Goal: Task Accomplishment & Management: Manage account settings

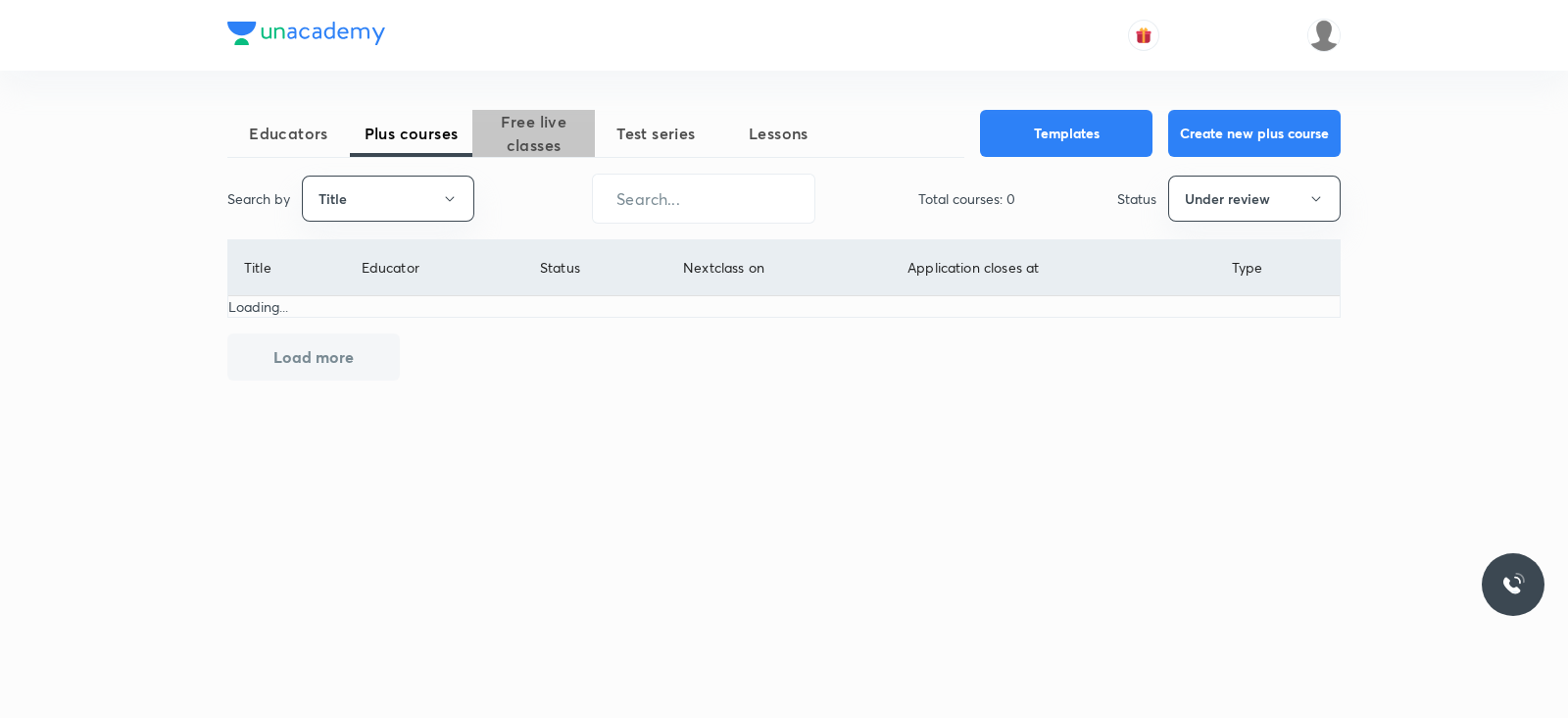
click at [557, 135] on span "Free live classes" at bounding box center [534, 133] width 123 height 47
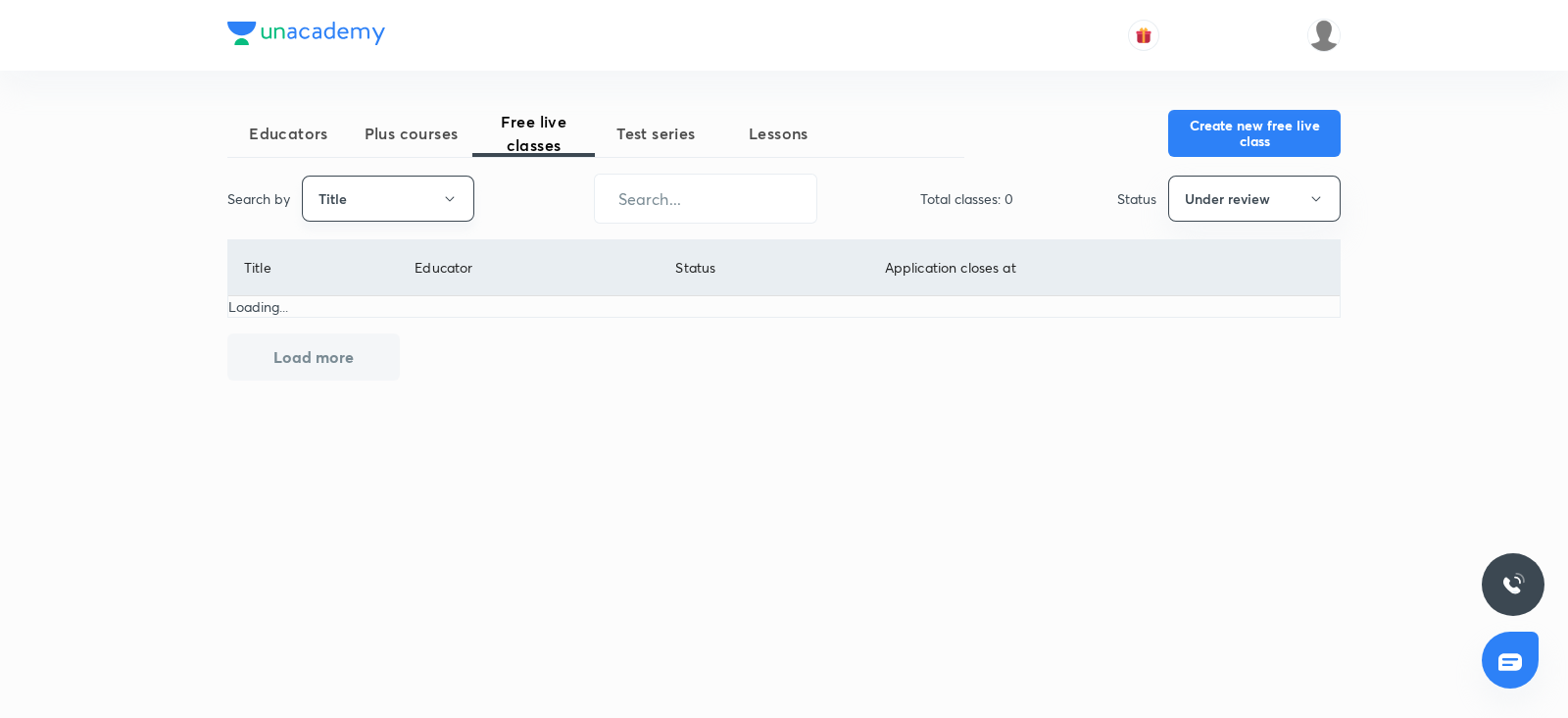
click at [451, 188] on button "Title" at bounding box center [388, 199] width 173 height 46
click at [420, 277] on li "Username" at bounding box center [388, 295] width 171 height 36
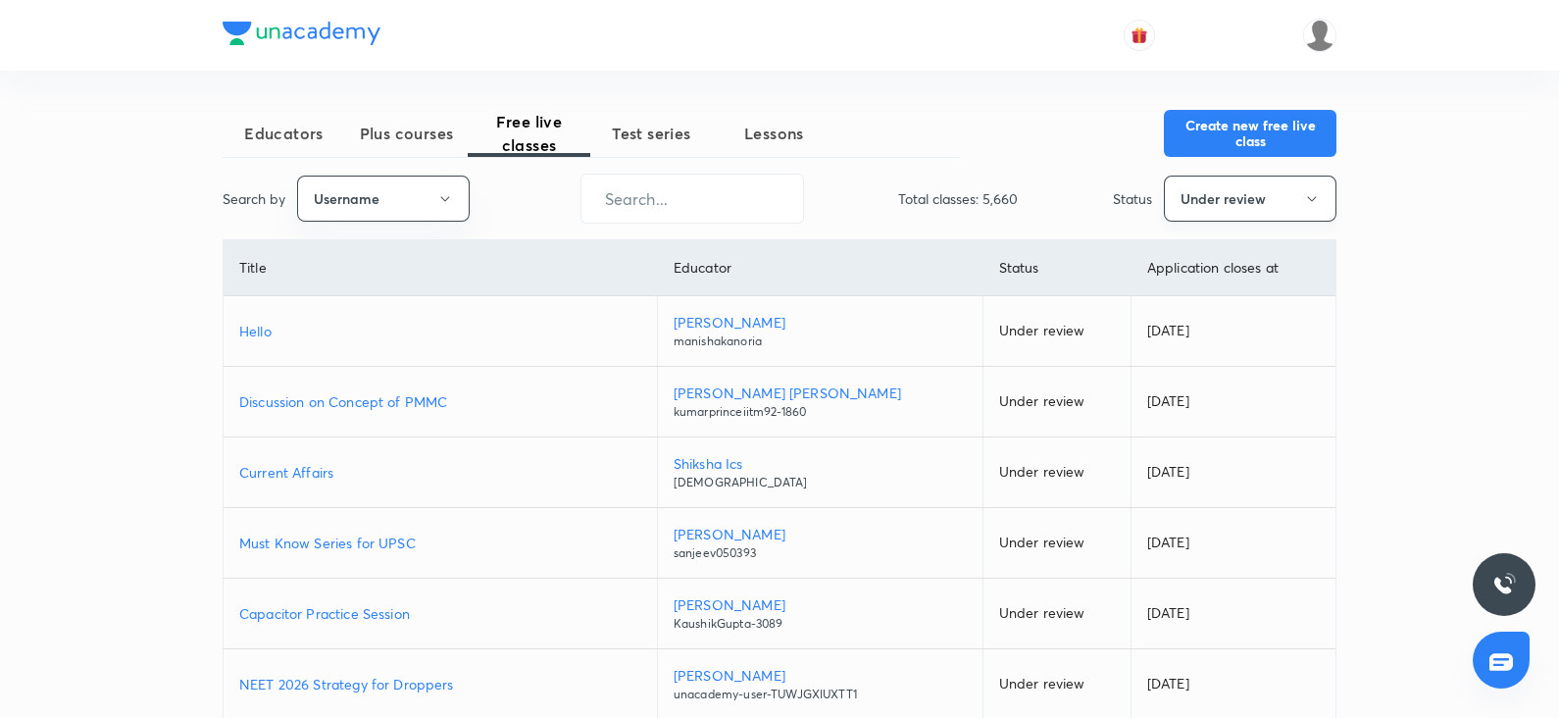
click at [1188, 189] on button "Under review" at bounding box center [1250, 199] width 173 height 46
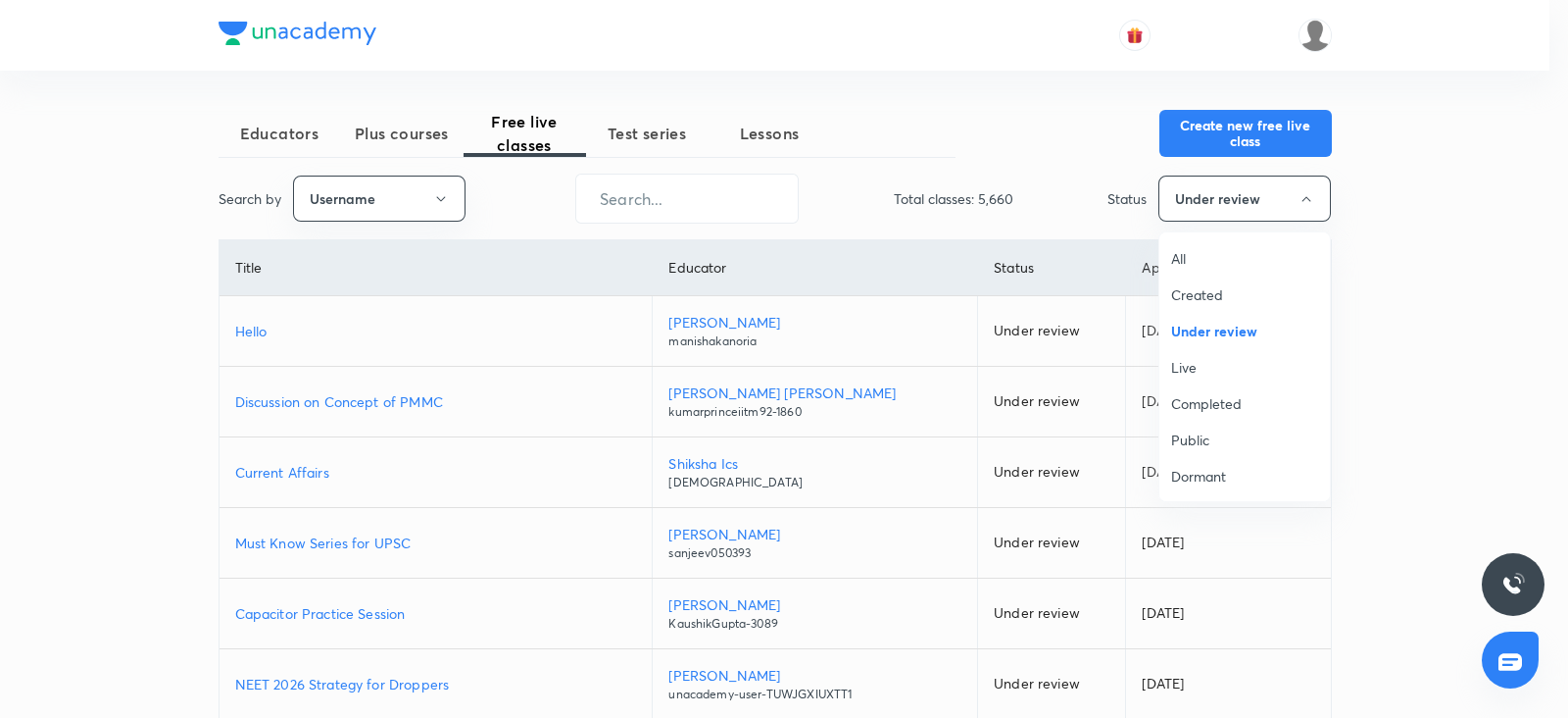
click at [1191, 263] on span "All" at bounding box center [1244, 258] width 147 height 21
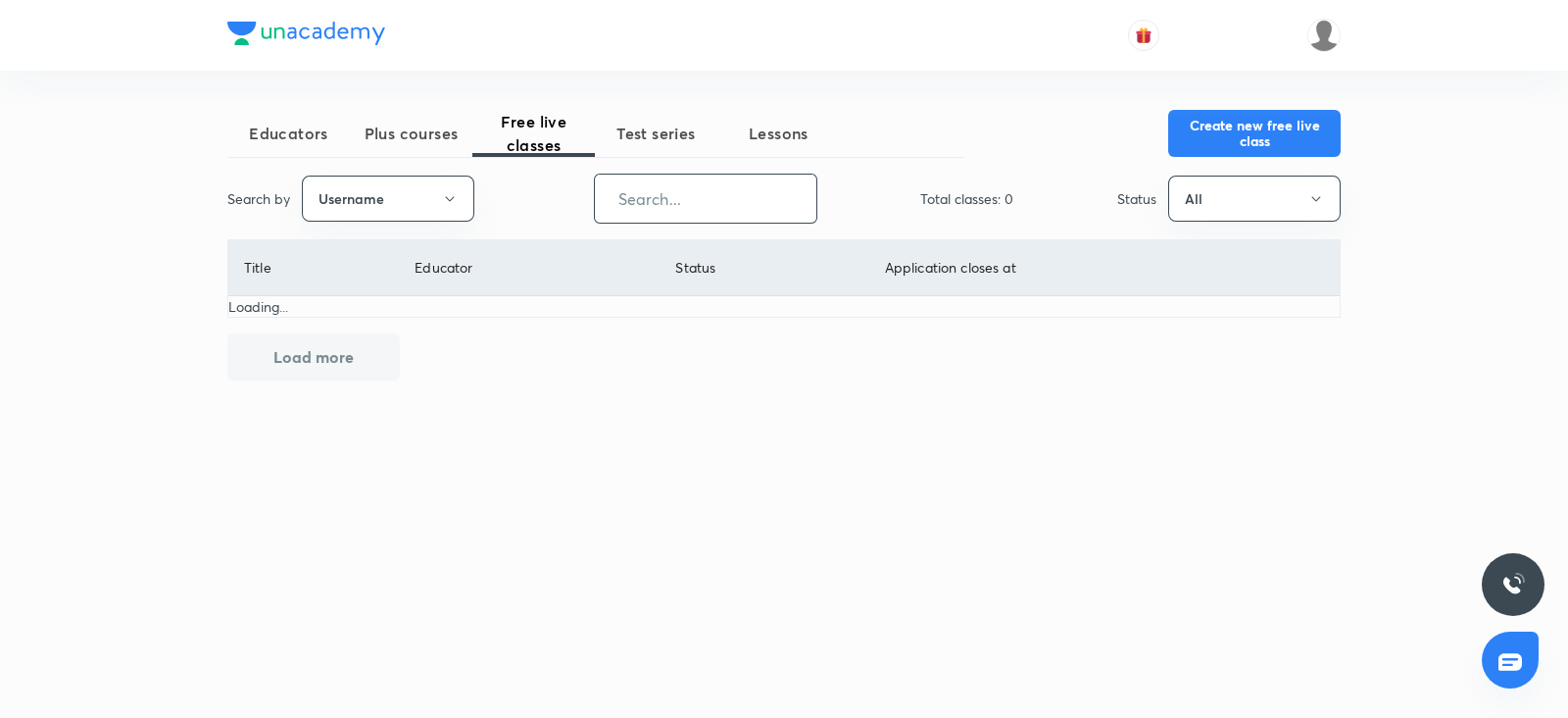
click at [696, 193] on input "text" at bounding box center [706, 199] width 222 height 50
paste input "unacademy-user-CBHT4E1TO4QG"
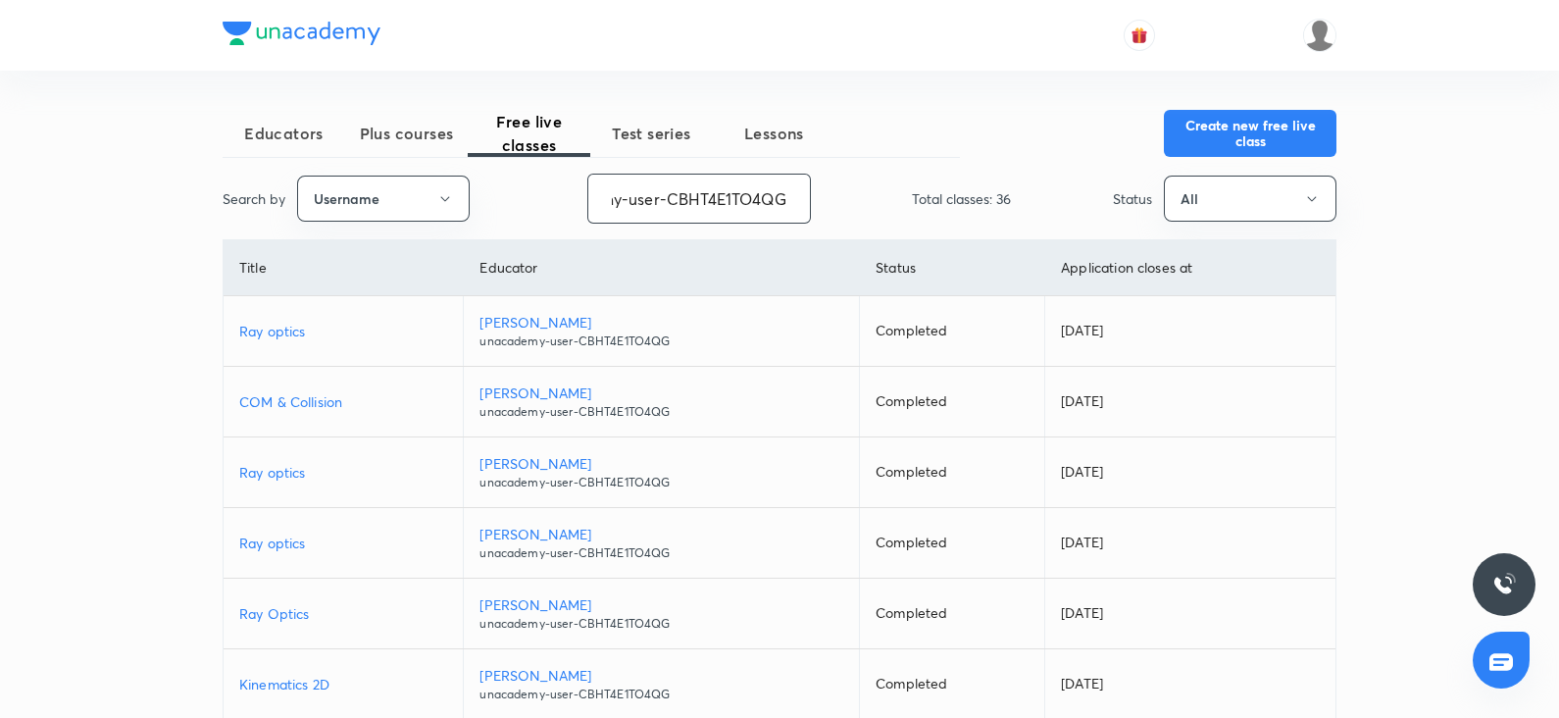
type input "unacademy-user-CBHT4E1TO4QG"
click at [541, 323] on p "Darpan Kumar" at bounding box center [661, 322] width 364 height 21
click at [261, 335] on p "Ray optics" at bounding box center [343, 331] width 208 height 21
click at [1205, 136] on button "Create new free live class" at bounding box center [1250, 131] width 173 height 47
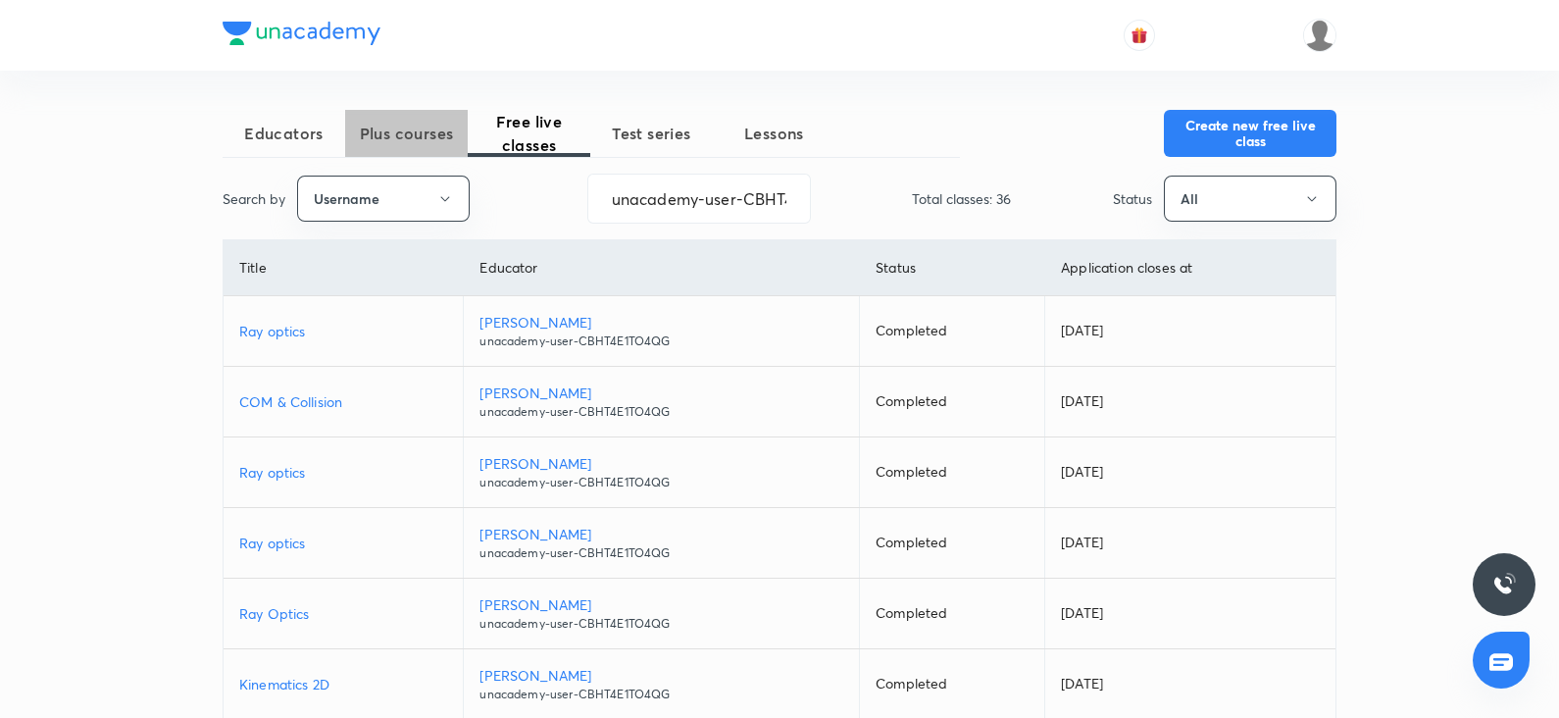
click at [422, 132] on span "Plus courses" at bounding box center [406, 134] width 123 height 24
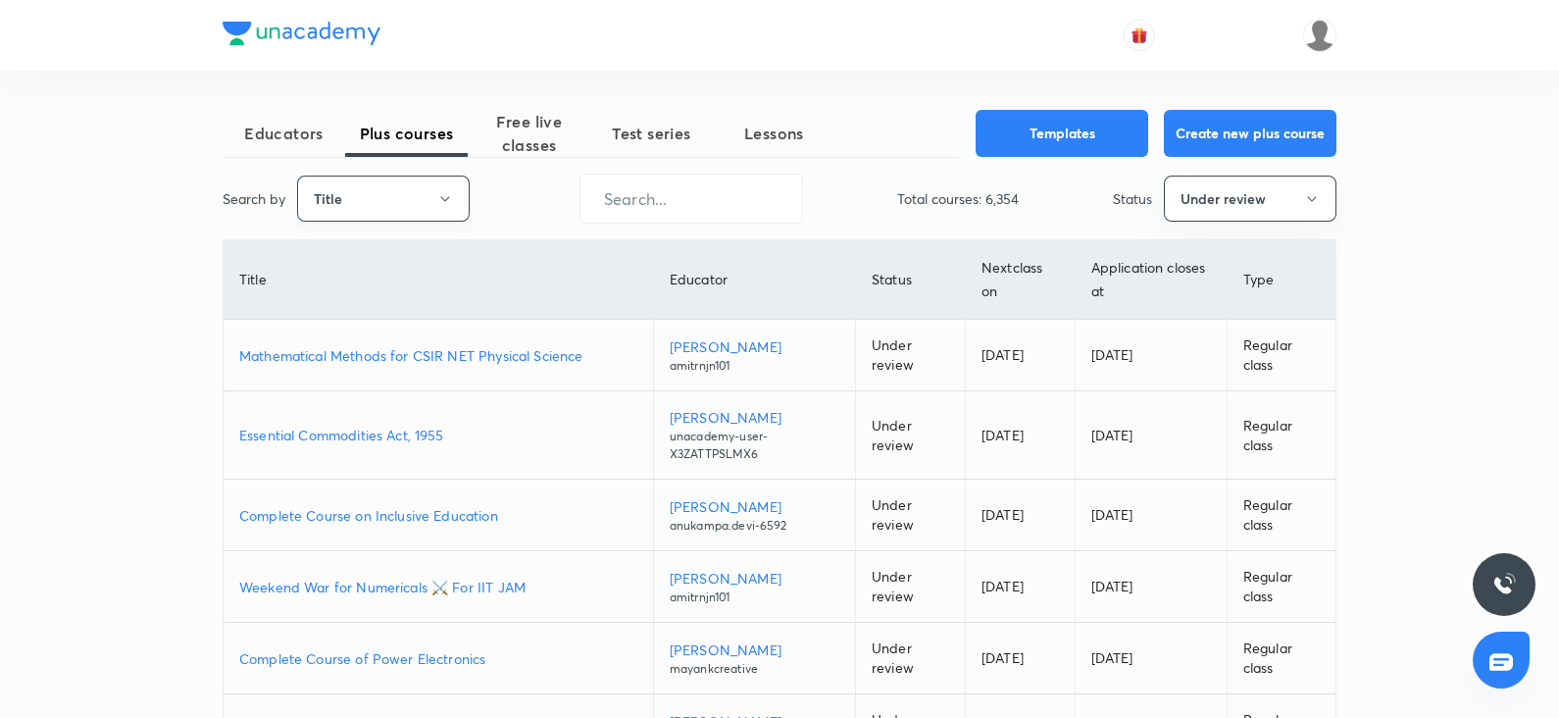
click at [440, 199] on icon "button" at bounding box center [445, 199] width 16 height 16
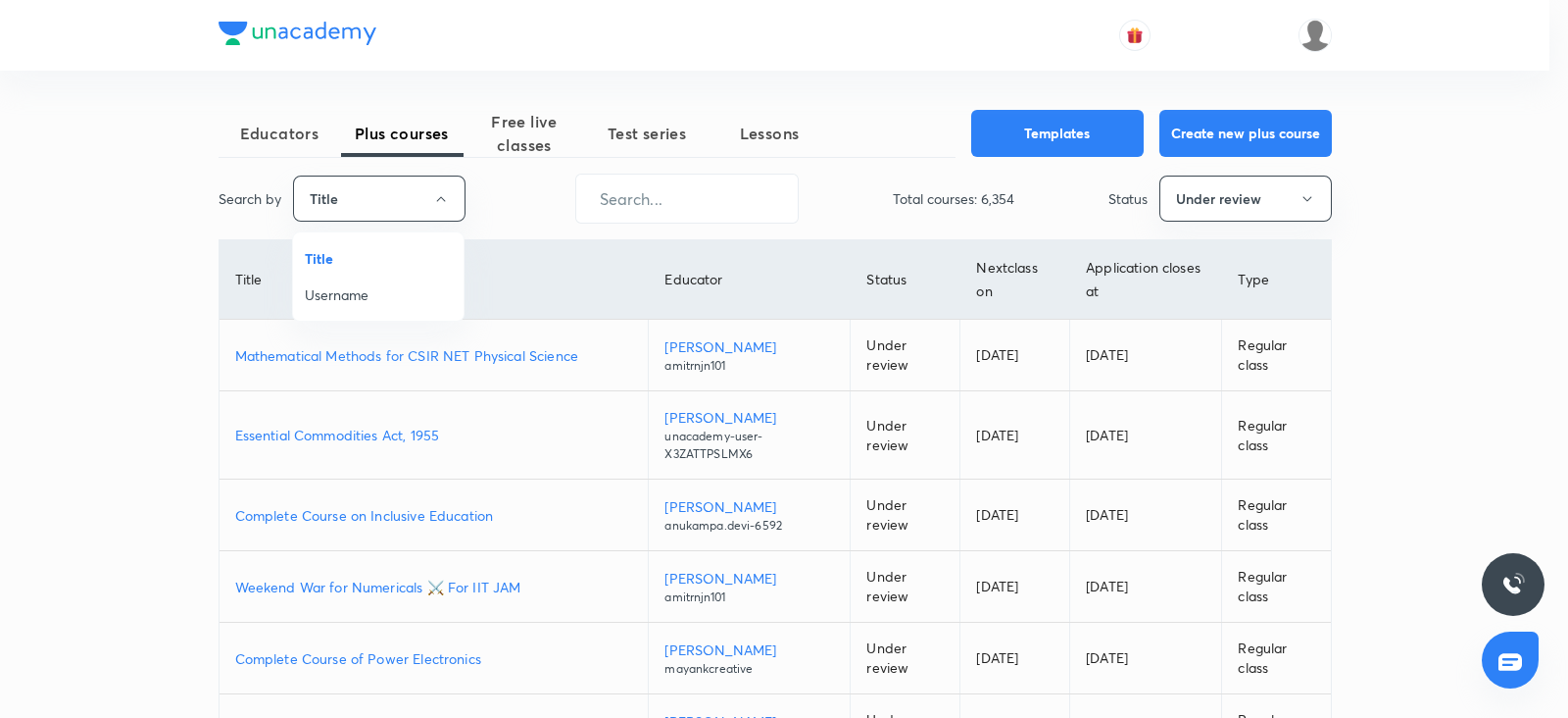
click at [380, 295] on span "Username" at bounding box center [378, 294] width 147 height 21
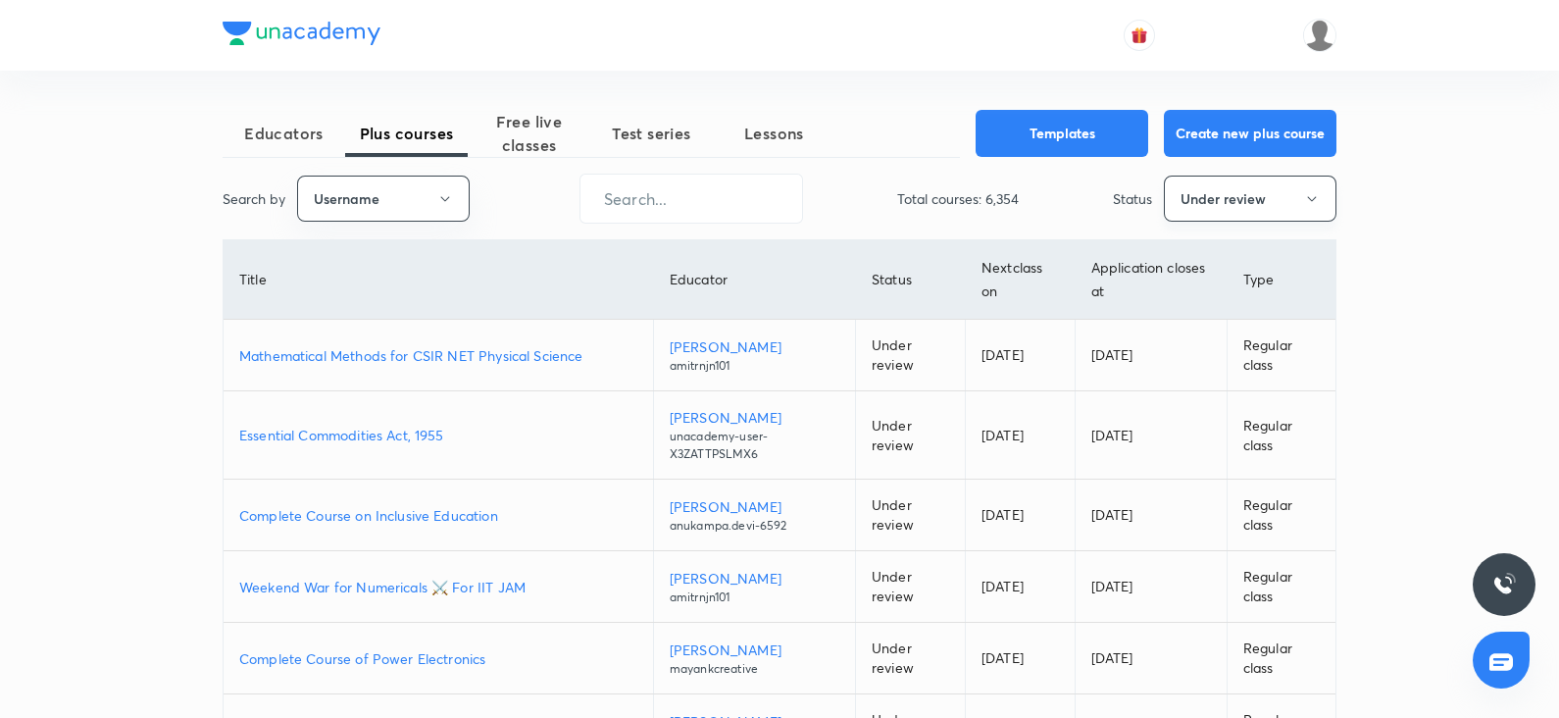
click at [1238, 189] on button "Under review" at bounding box center [1250, 199] width 173 height 46
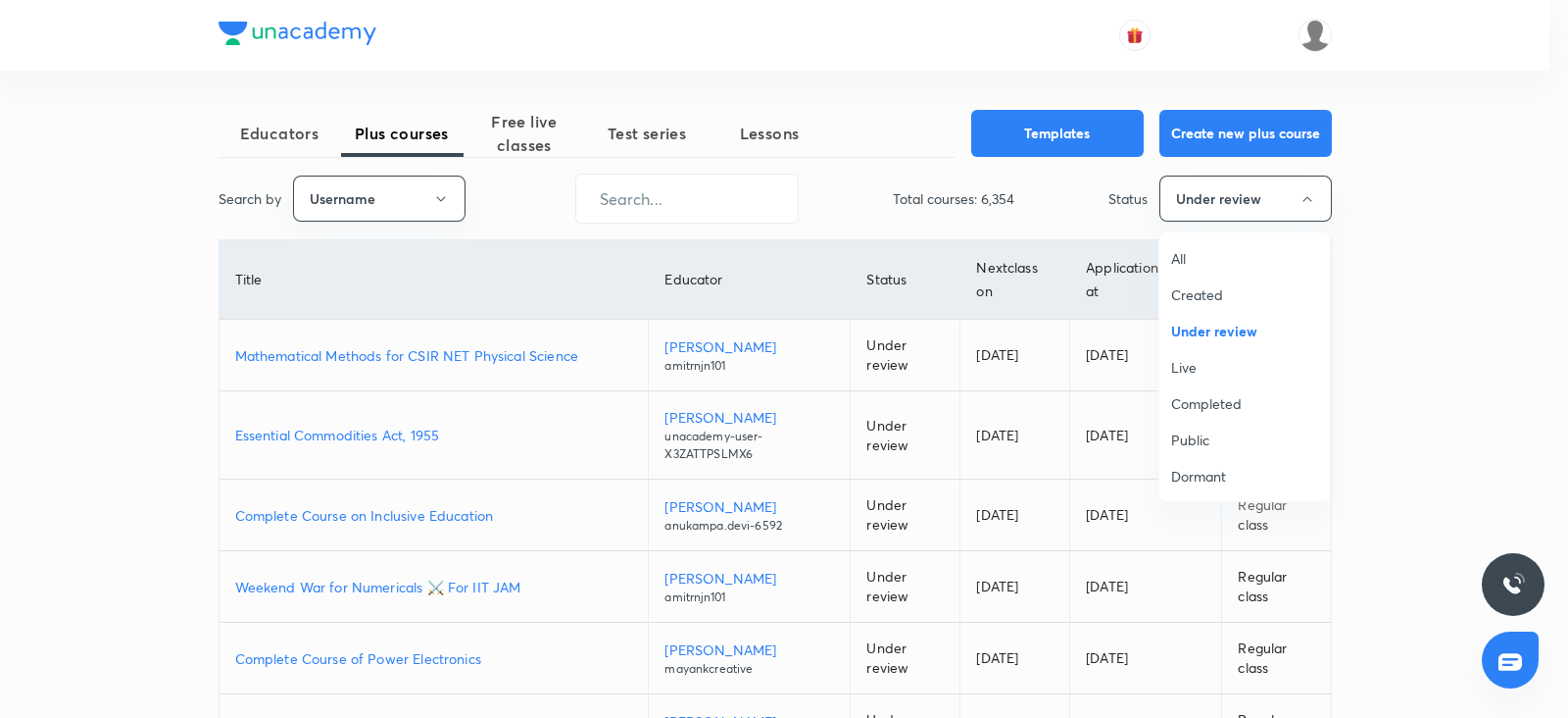
click at [1186, 256] on span "All" at bounding box center [1244, 258] width 147 height 21
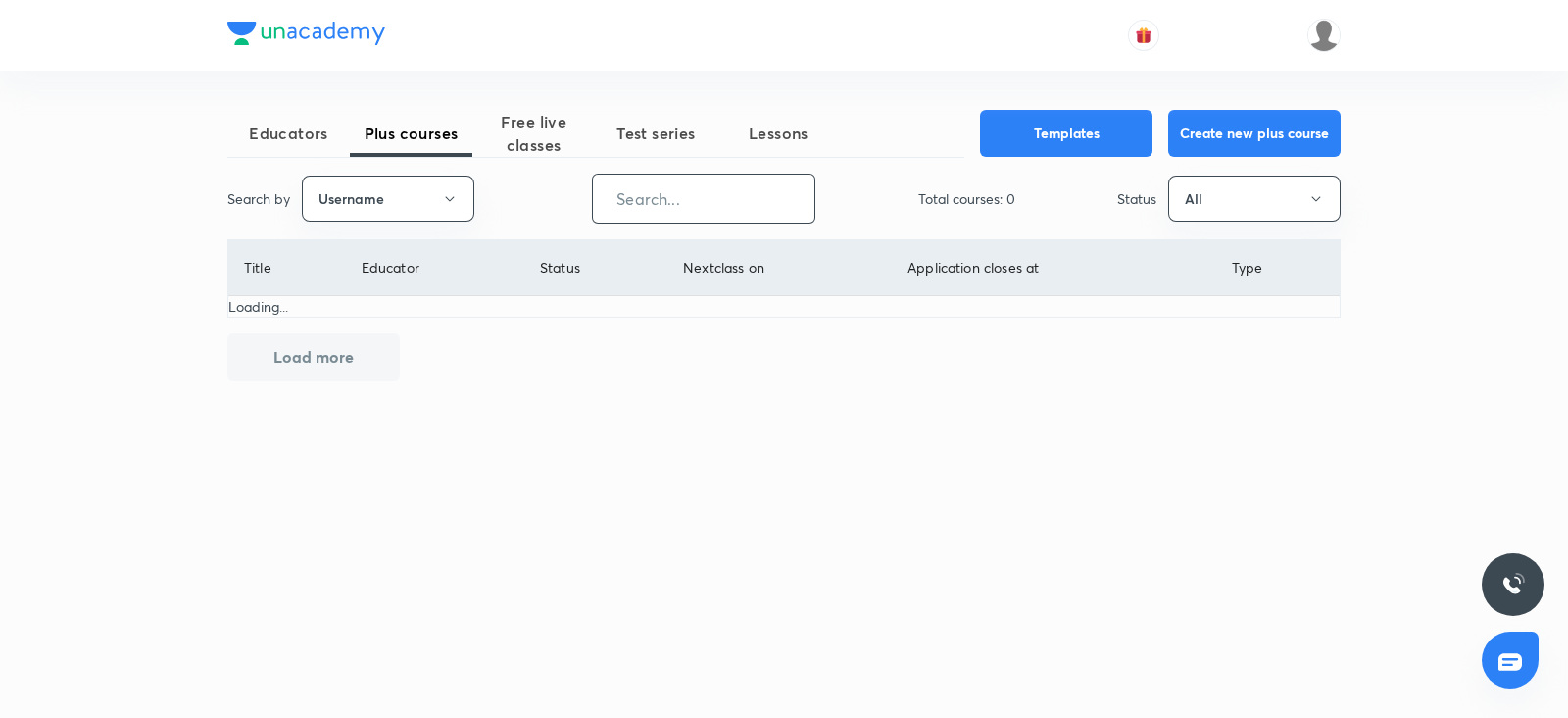
click at [682, 204] on input "text" at bounding box center [704, 199] width 222 height 50
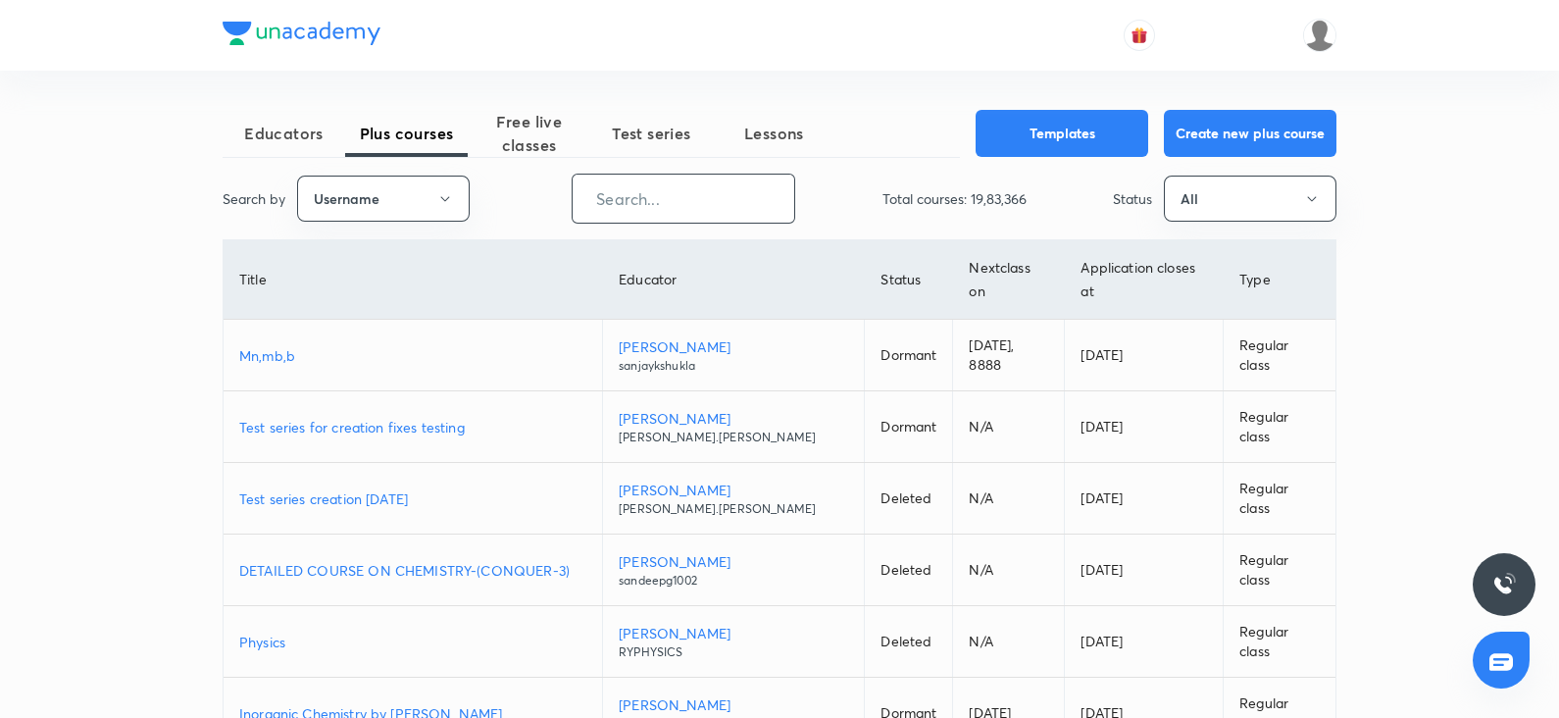
paste input "unacademy-user-CBHT4E1TO4QG"
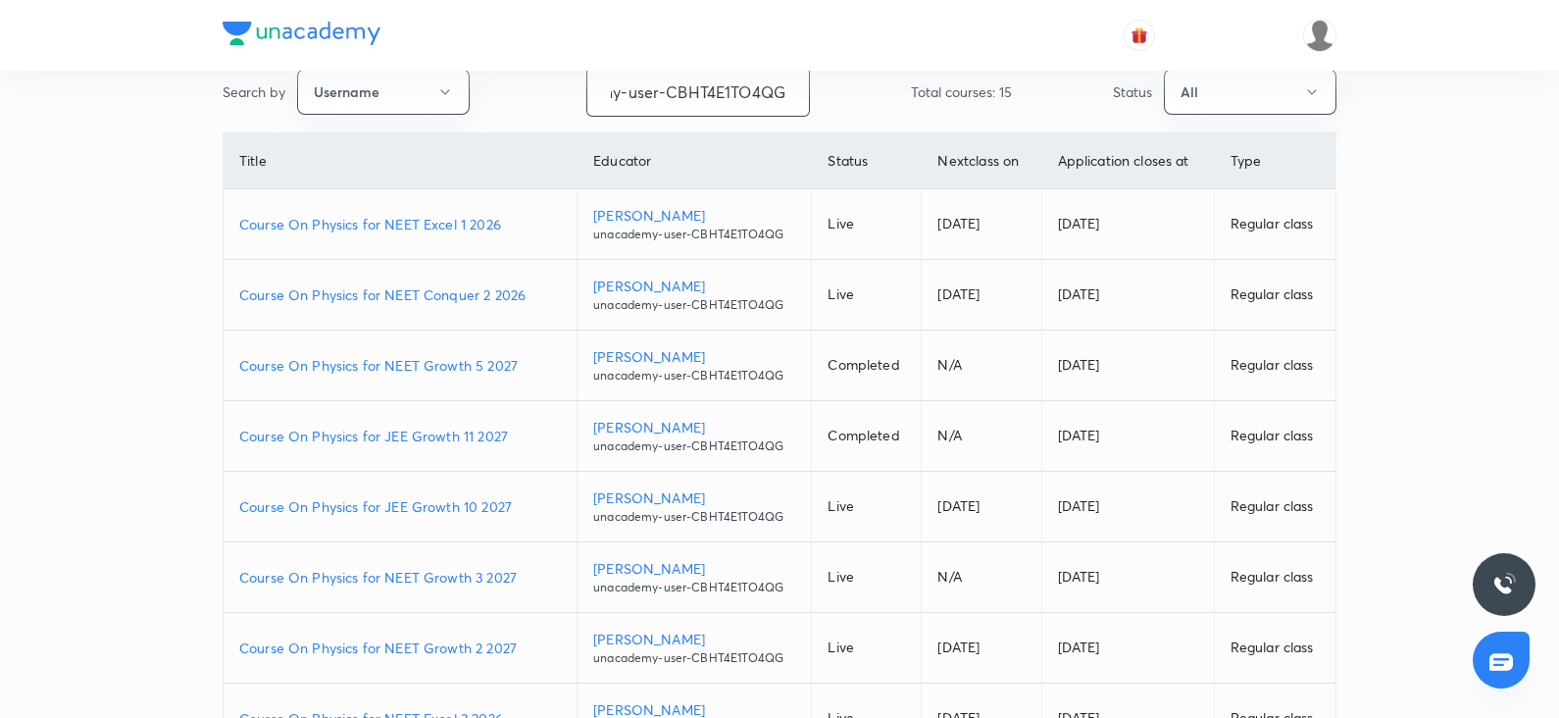
scroll to position [106, 0]
type input "unacademy-user-CBHT4E1TO4QG"
click at [467, 291] on p "Course On Physics for NEET Conquer 2 2026" at bounding box center [400, 295] width 322 height 21
click at [449, 644] on p "Course On Physics for NEET Growth 2 2027" at bounding box center [400, 648] width 322 height 21
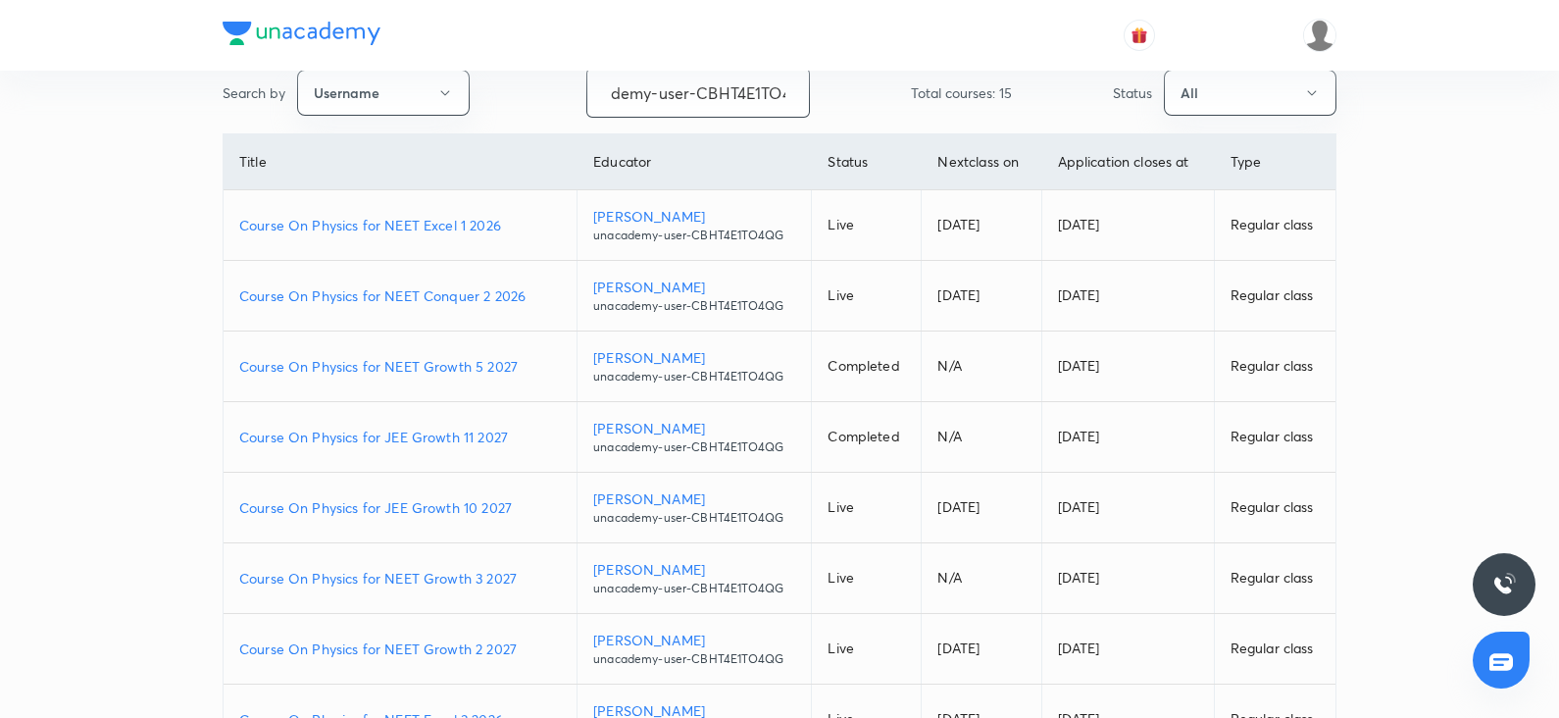
scroll to position [0, 78]
drag, startPoint x: 613, startPoint y: 83, endPoint x: 804, endPoint y: 96, distance: 191.6
click at [804, 96] on input "unacademy-user-CBHT4E1TO4QG" at bounding box center [698, 93] width 222 height 50
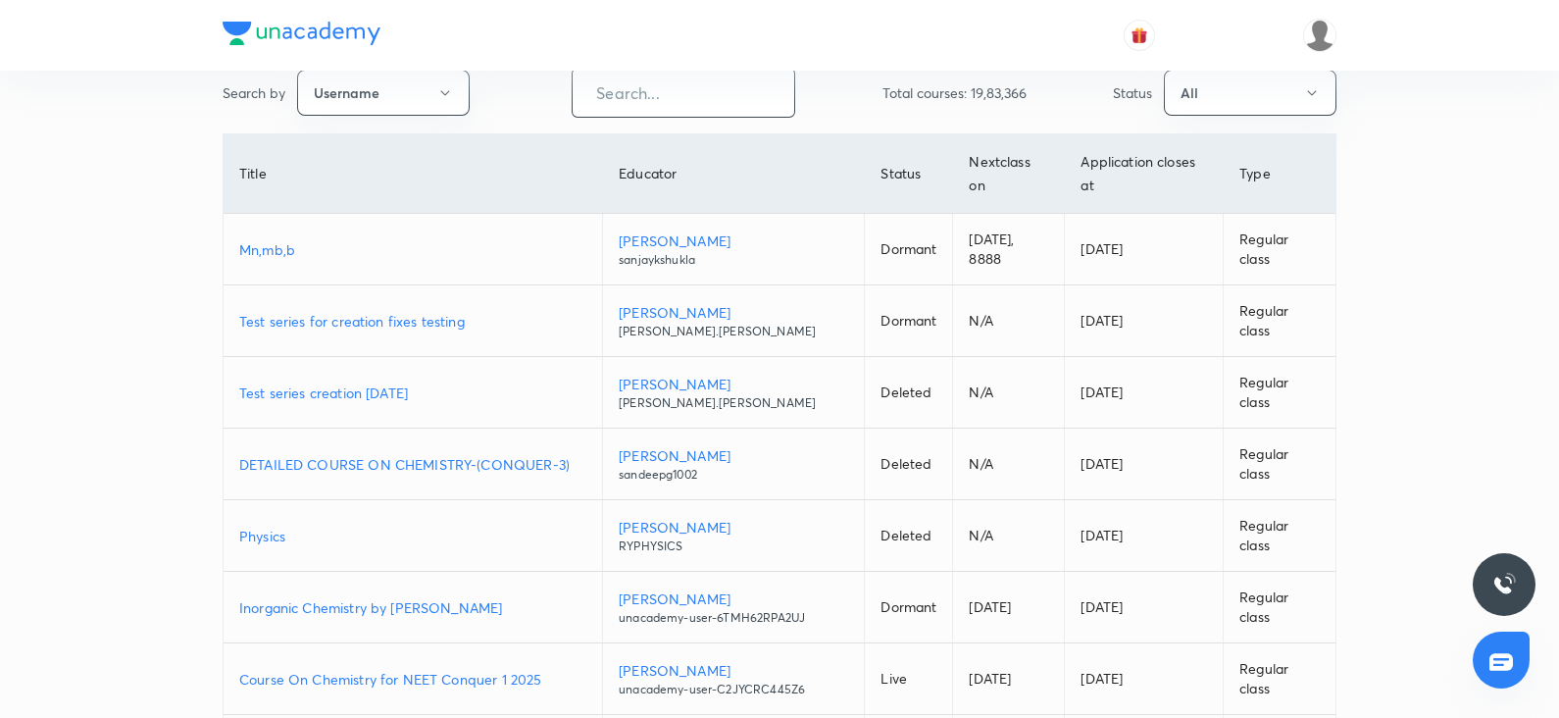
scroll to position [0, 0]
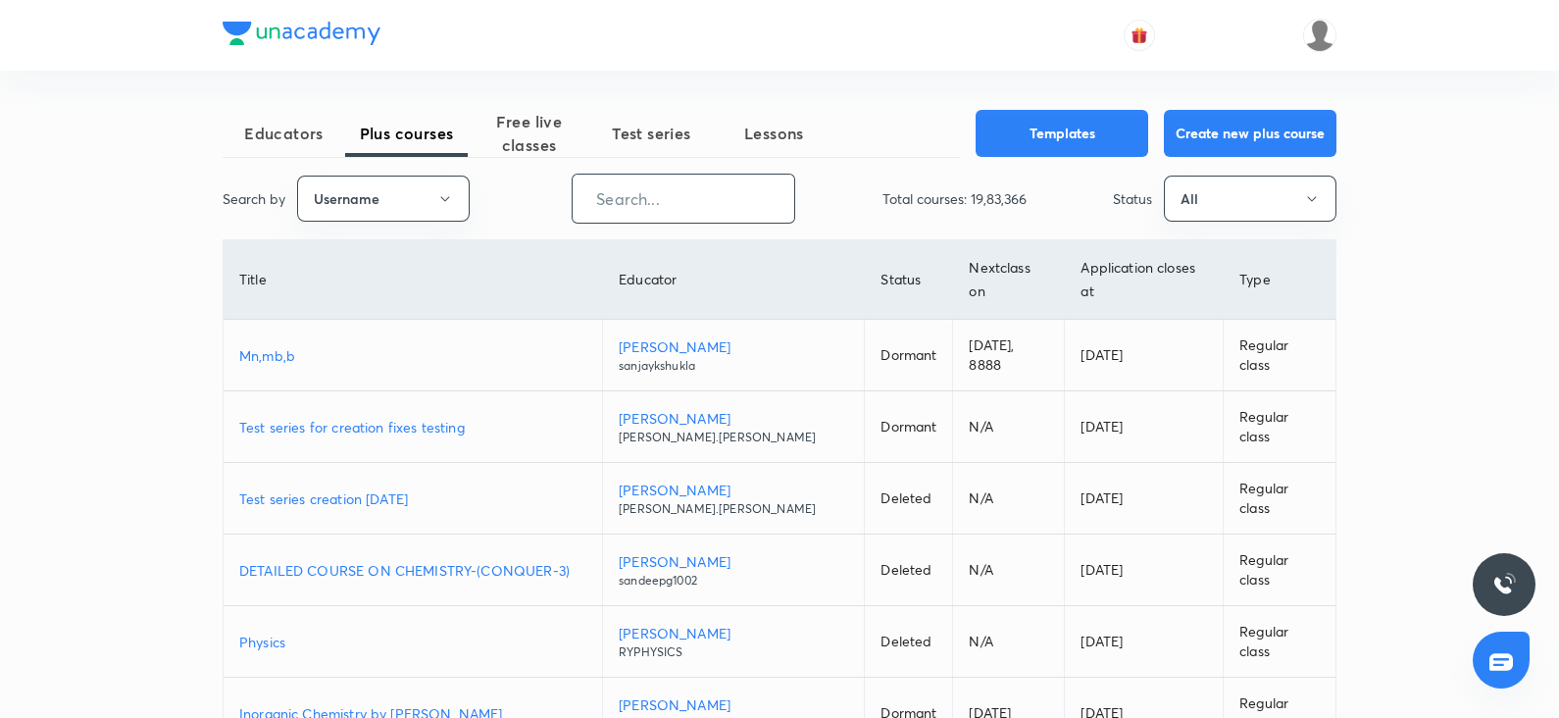
paste input "AnjaliSolanki-9113"
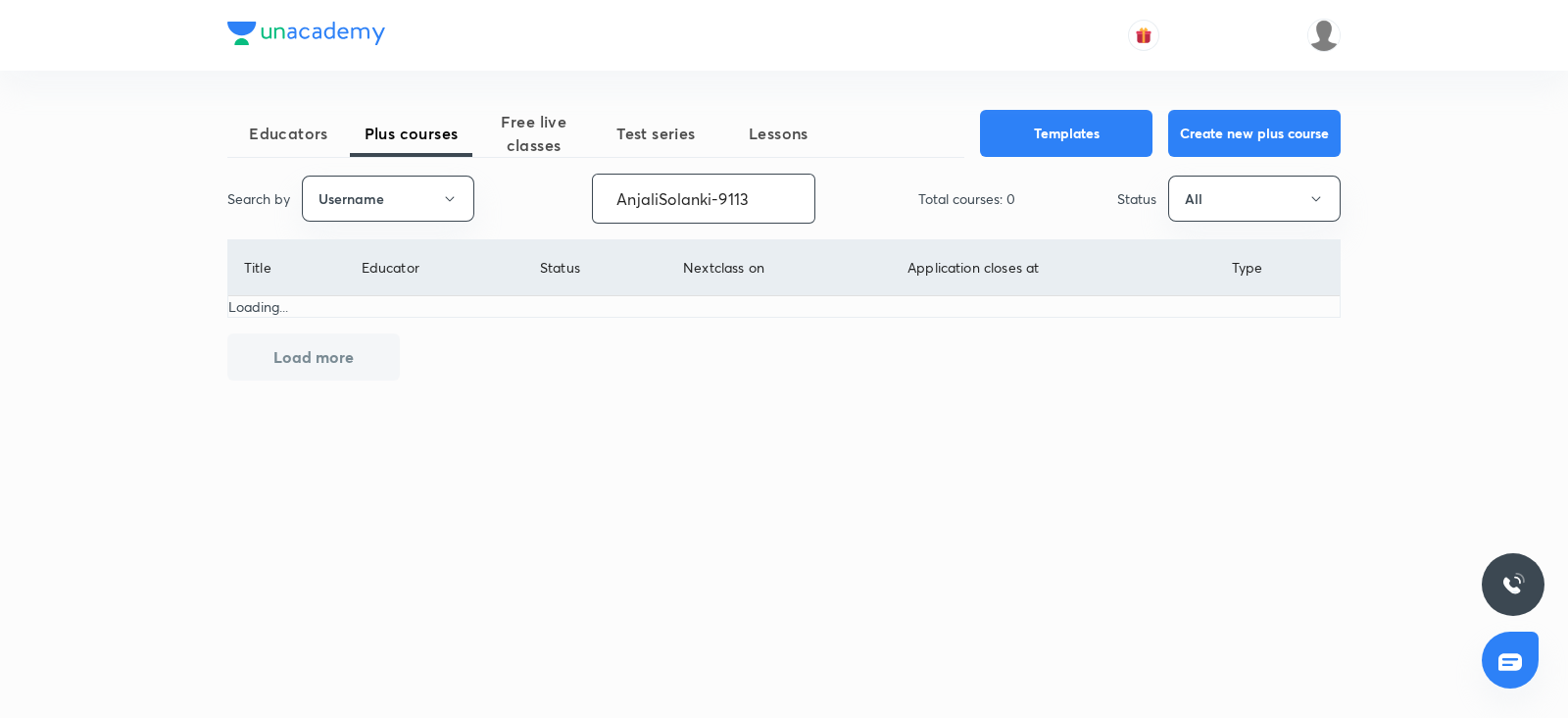
type input "AnjaliSolanki-9113"
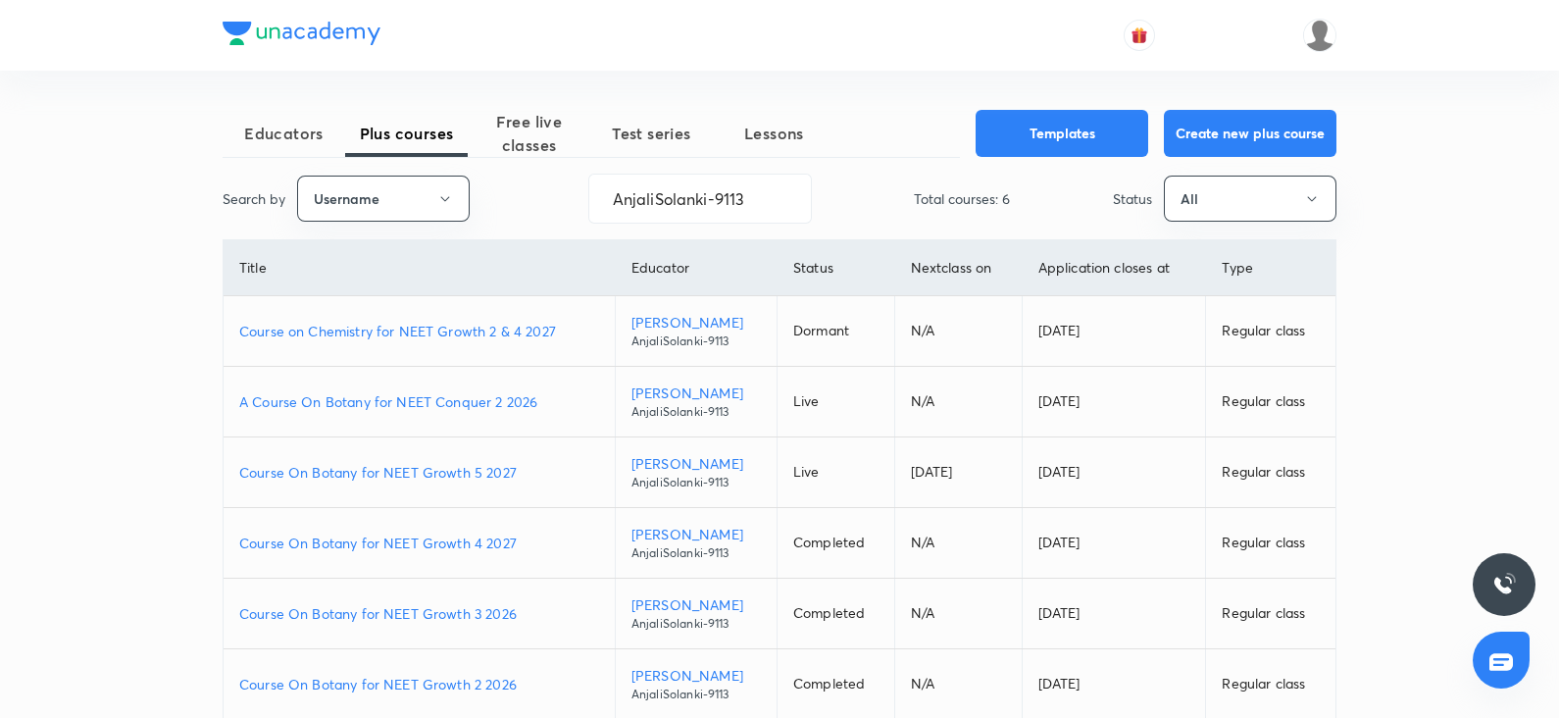
click at [505, 335] on p "Course on Chemistry for NEET Growth 2 & 4 2027" at bounding box center [419, 331] width 360 height 21
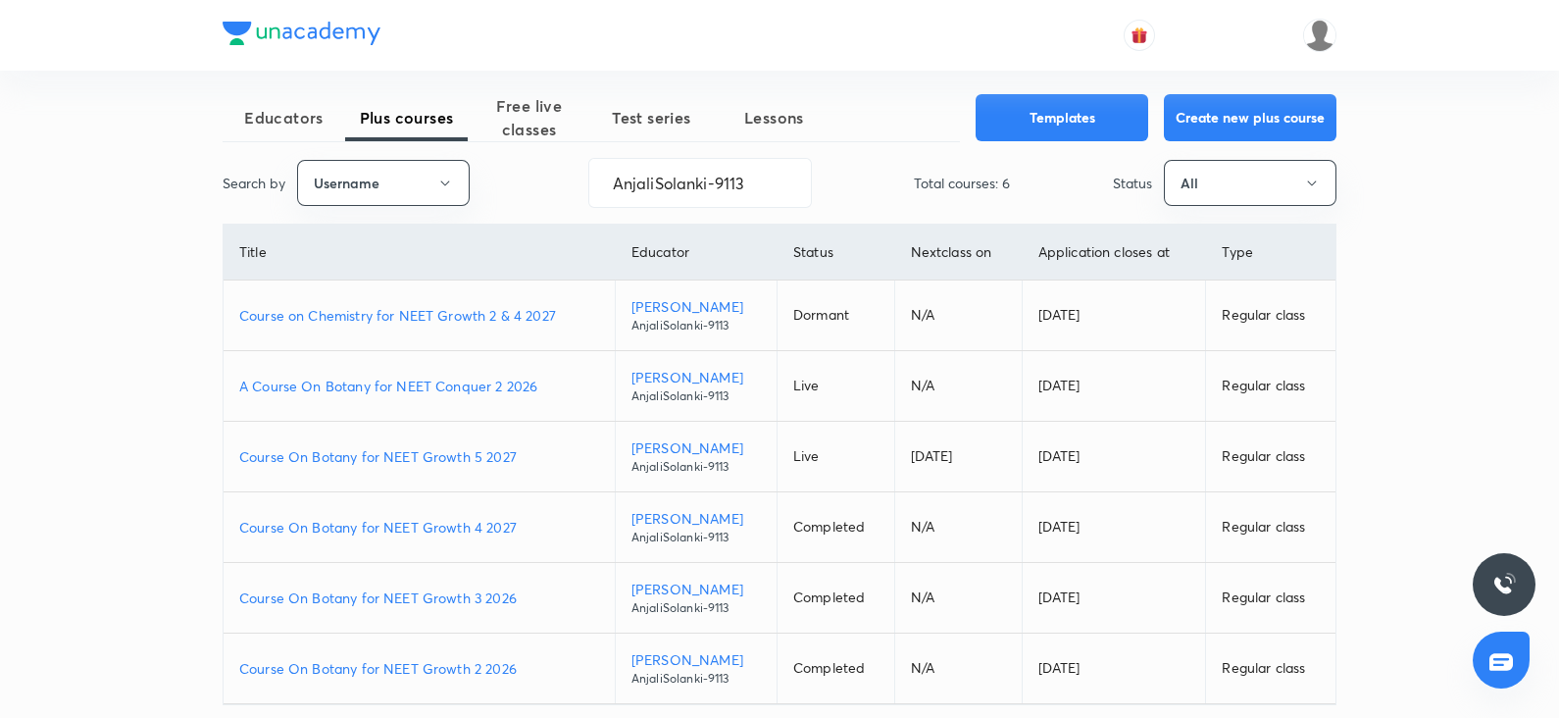
scroll to position [99, 0]
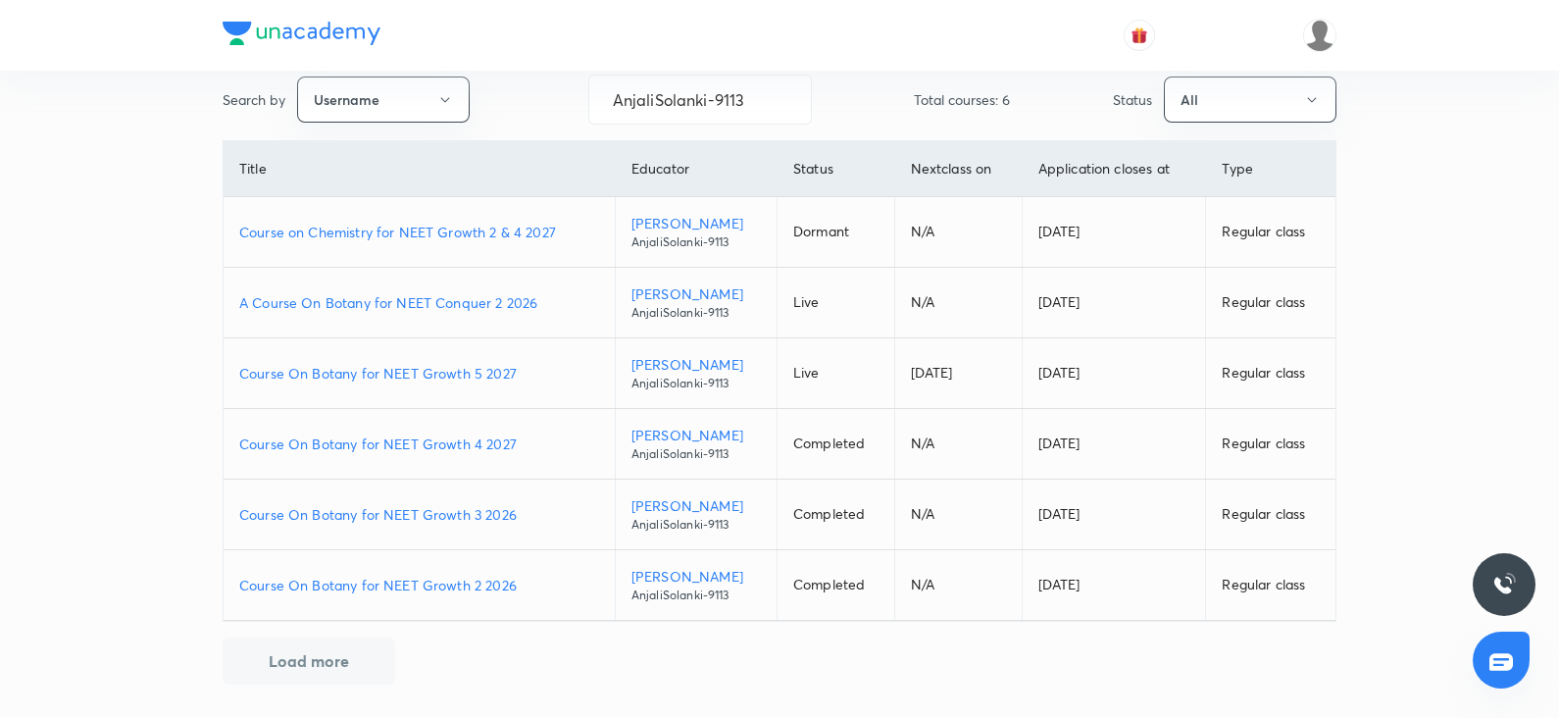
click at [319, 669] on button "Load more" at bounding box center [309, 660] width 173 height 47
click at [441, 520] on p "Course On Botany for NEET Growth 3 2026" at bounding box center [419, 514] width 360 height 21
drag, startPoint x: 766, startPoint y: 95, endPoint x: 570, endPoint y: 87, distance: 196.3
click at [570, 87] on div "Search by Username AnjaliSolanki-9113 ​ Total courses: 6 Status All" at bounding box center [780, 100] width 1114 height 50
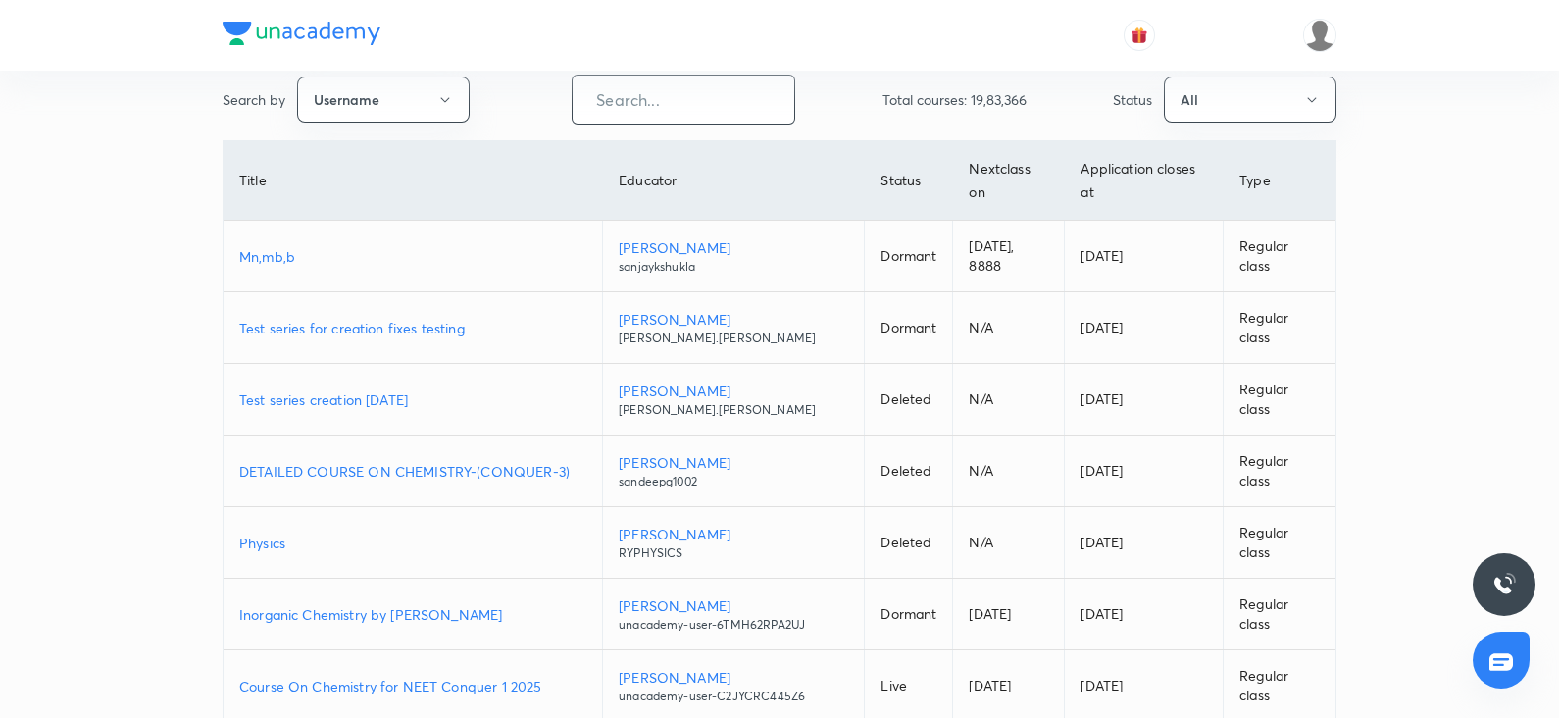
paste input "FTP_SunilSingh"
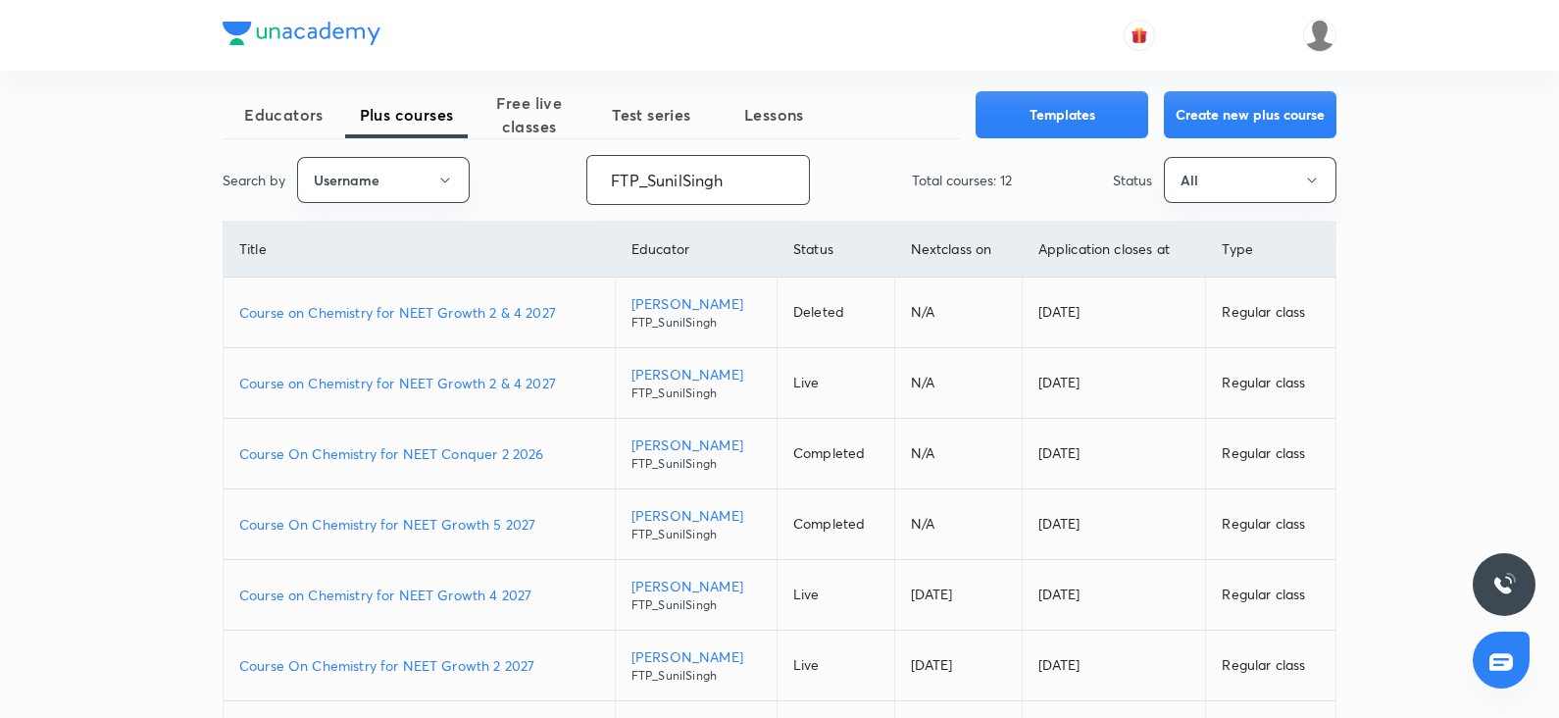
scroll to position [21, 0]
click at [497, 450] on p "Course On Chemistry for NEET Conquer 2 2026" at bounding box center [419, 451] width 360 height 21
click at [481, 521] on p "Course On Chemistry for NEET Growth 5 2027" at bounding box center [419, 522] width 360 height 21
drag, startPoint x: 749, startPoint y: 186, endPoint x: 480, endPoint y: 208, distance: 269.5
click at [480, 208] on div "Educators Plus courses Free live classes Test series Lessons Templates Create n…" at bounding box center [780, 567] width 1114 height 956
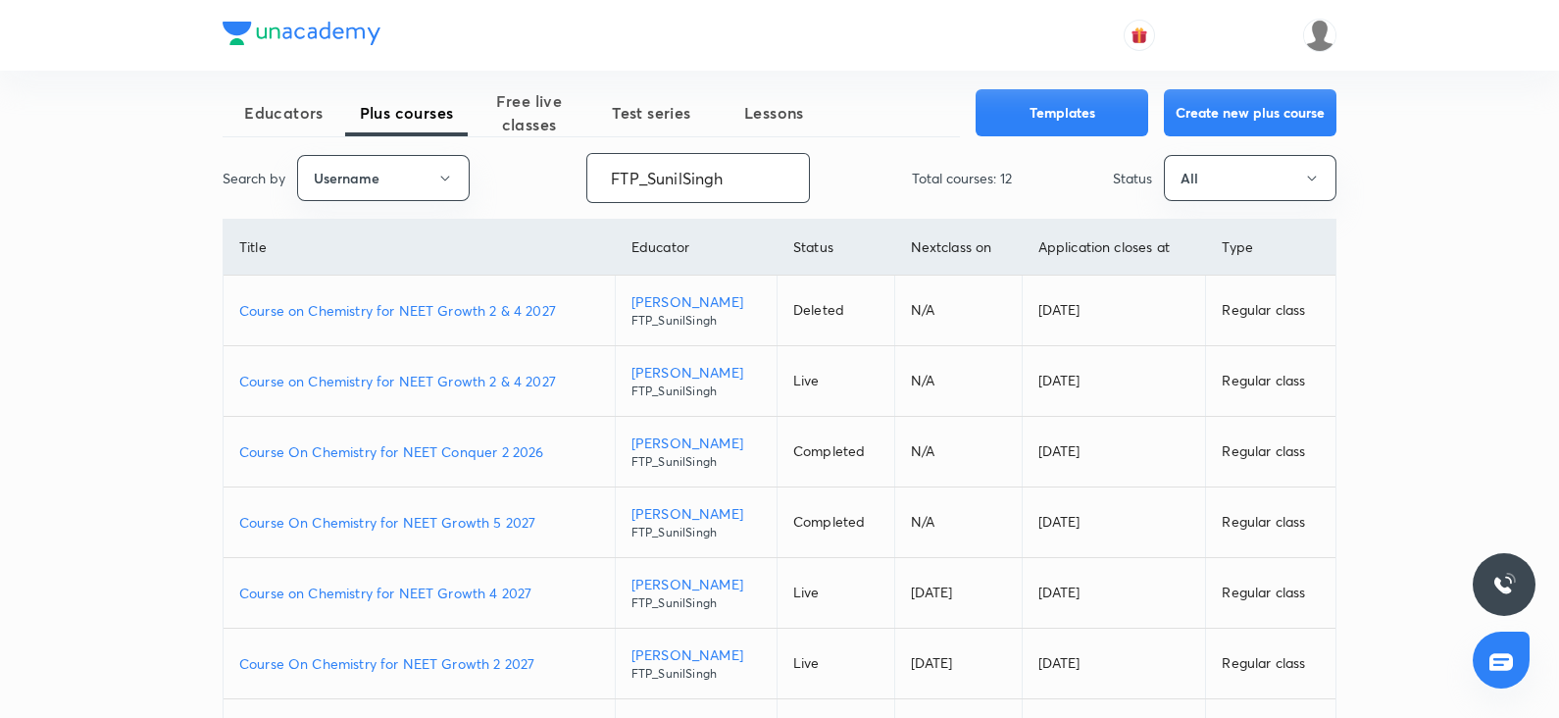
paste input "unacademy-user-PTCXCQMN3CN7"
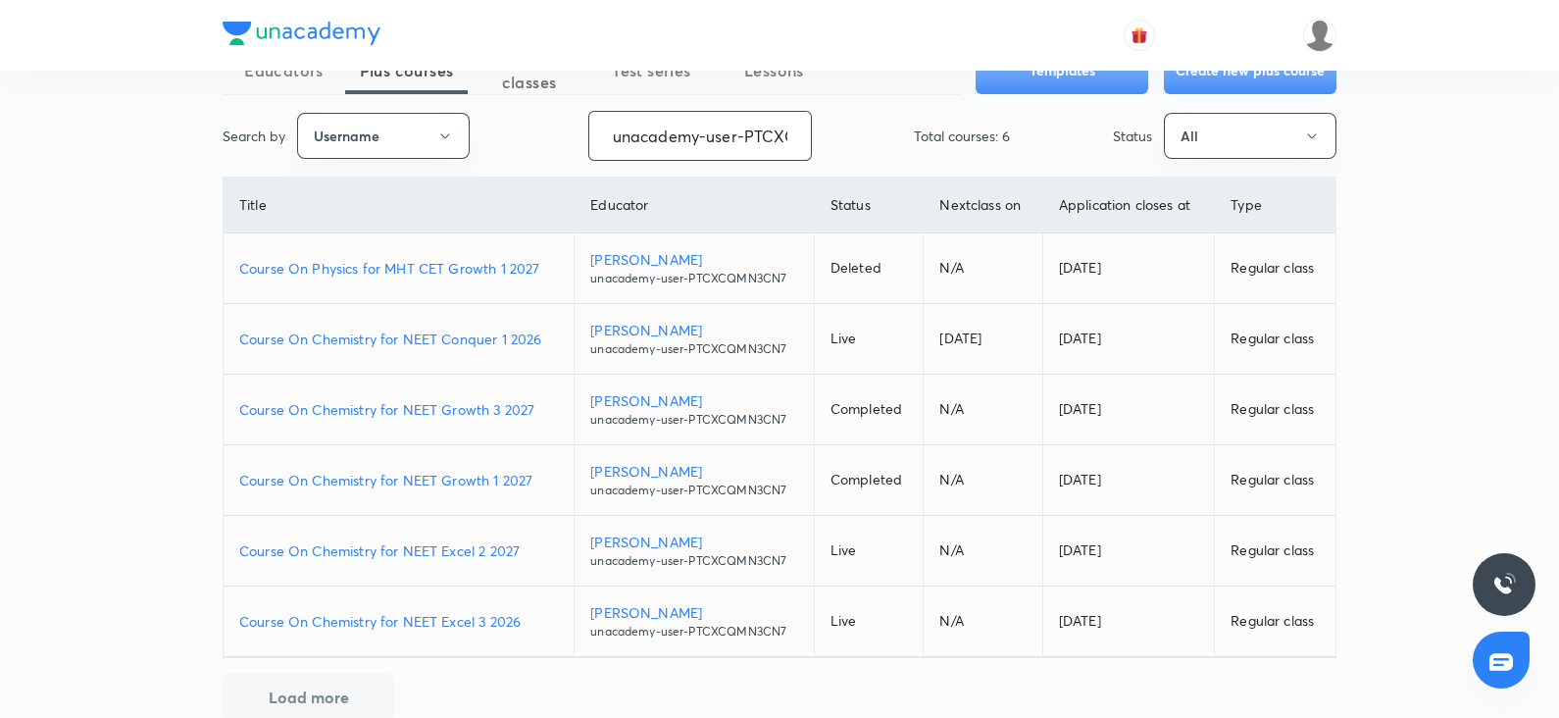
scroll to position [68, 0]
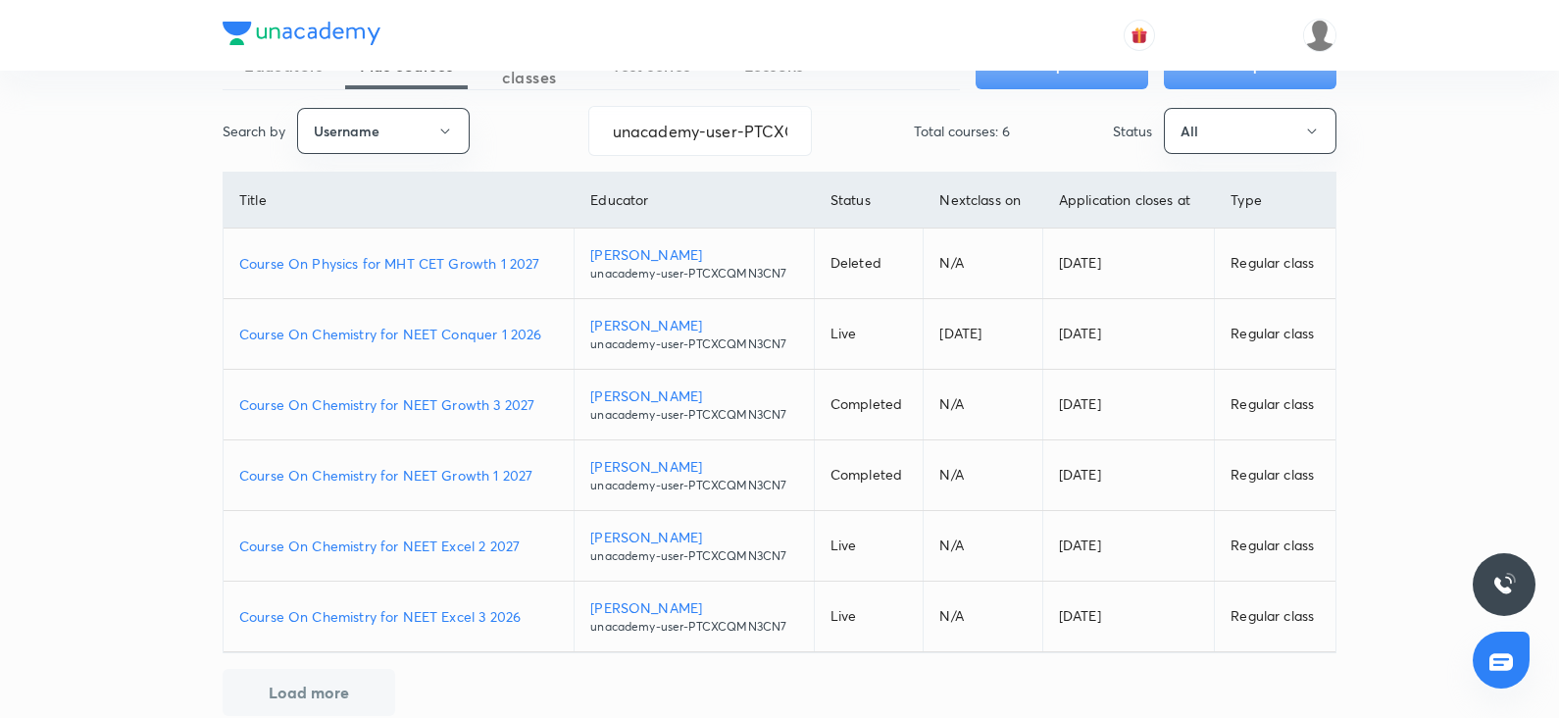
click at [436, 483] on td "Course On Chemistry for NEET Growth 1 2027" at bounding box center [399, 475] width 351 height 71
click at [434, 477] on p "Course On Chemistry for NEET Growth 1 2027" at bounding box center [398, 475] width 319 height 21
drag, startPoint x: 619, startPoint y: 125, endPoint x: 788, endPoint y: 137, distance: 170.1
click at [788, 137] on input "unacademy-user-PTCXCQMN3CN7" at bounding box center [700, 131] width 222 height 50
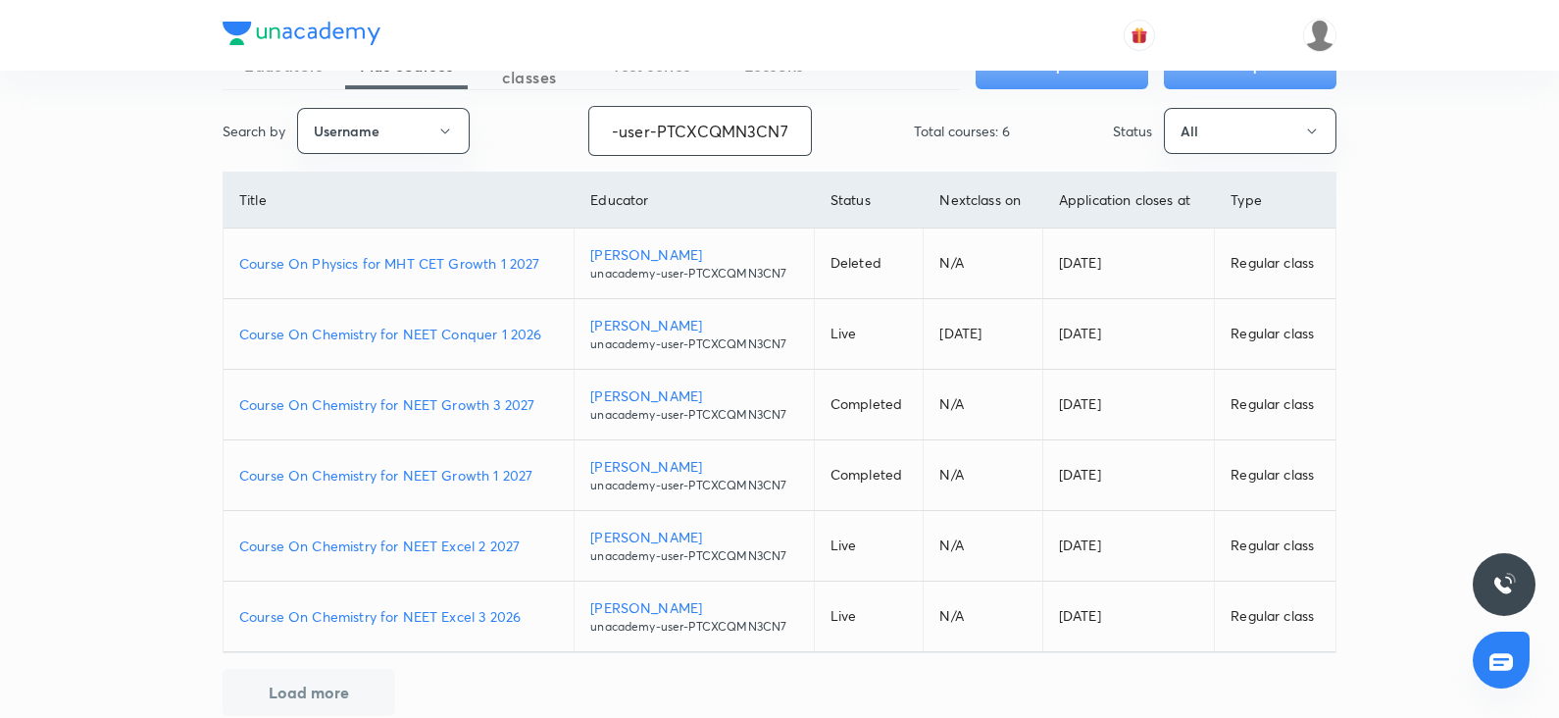
type input "u"
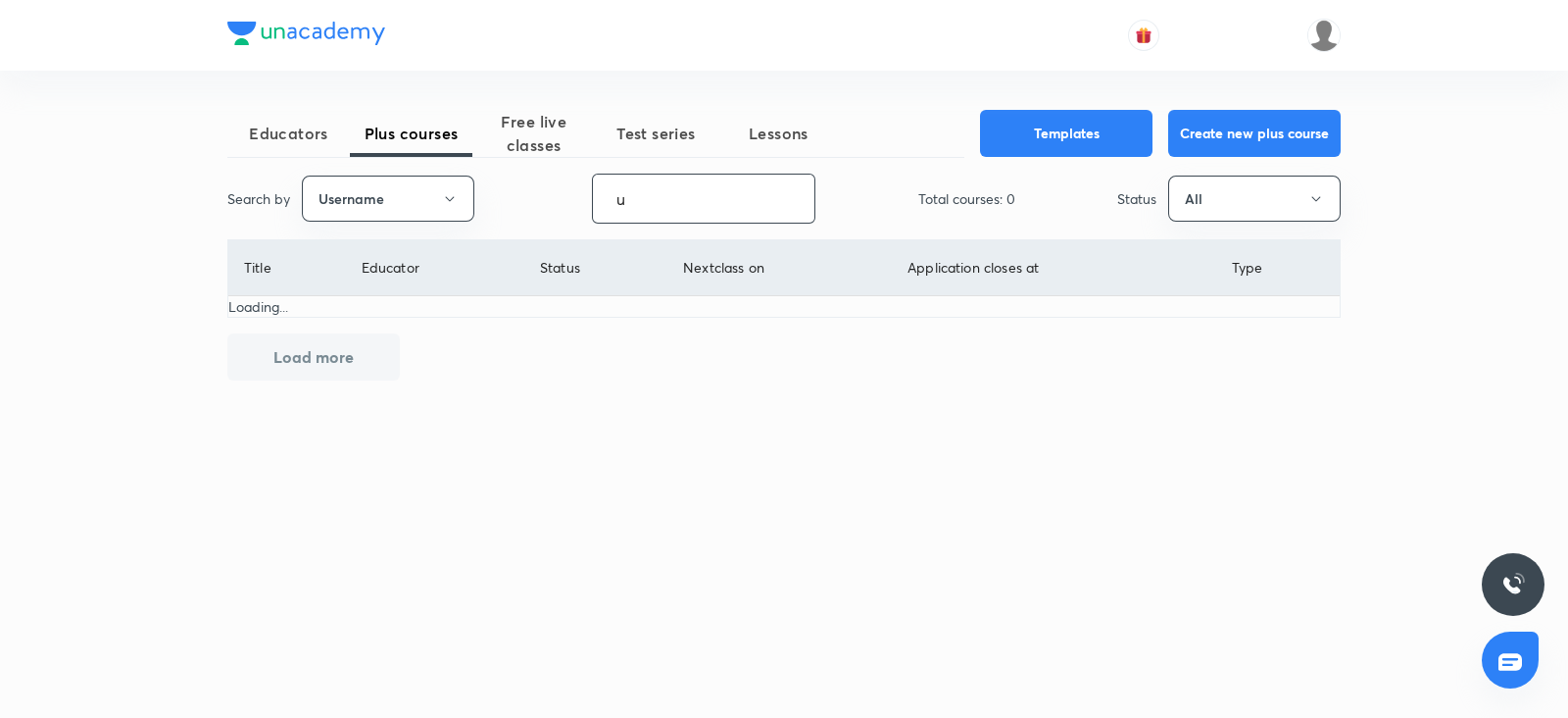
drag, startPoint x: 682, startPoint y: 193, endPoint x: 573, endPoint y: 188, distance: 109.1
click at [573, 188] on div "Search by Username u ​ Total courses: 0 Status All" at bounding box center [784, 199] width 1113 height 50
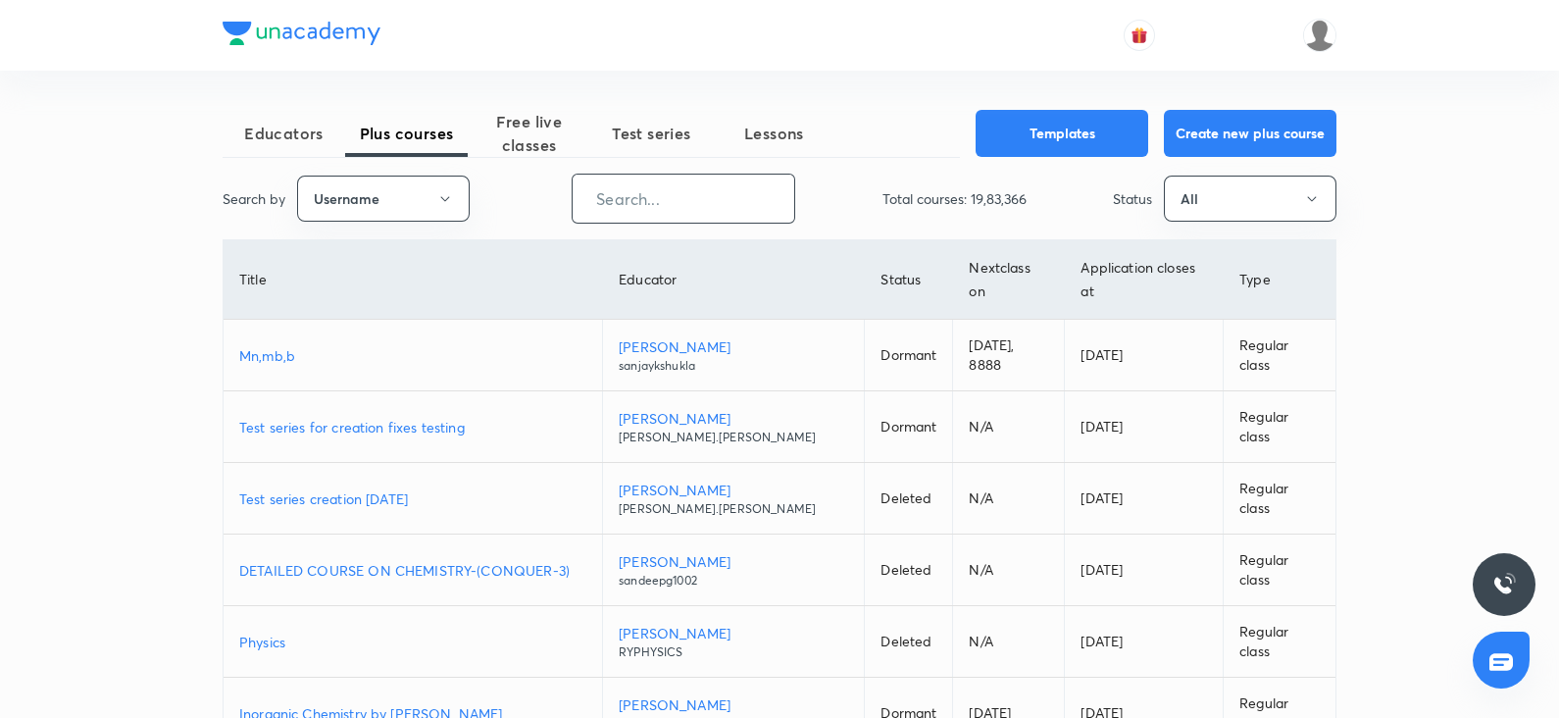
paste input "shubhammuley88"
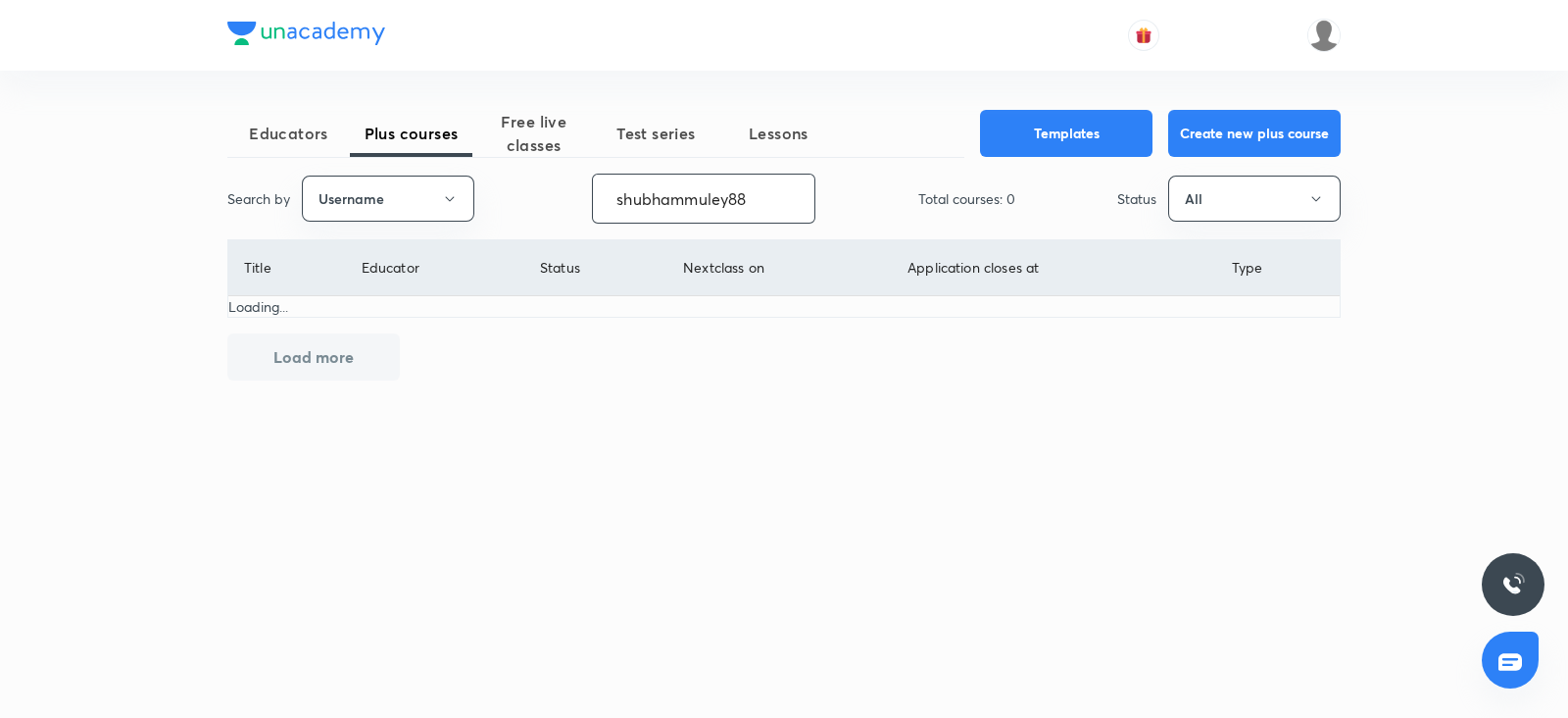
type input "shubhammuley88"
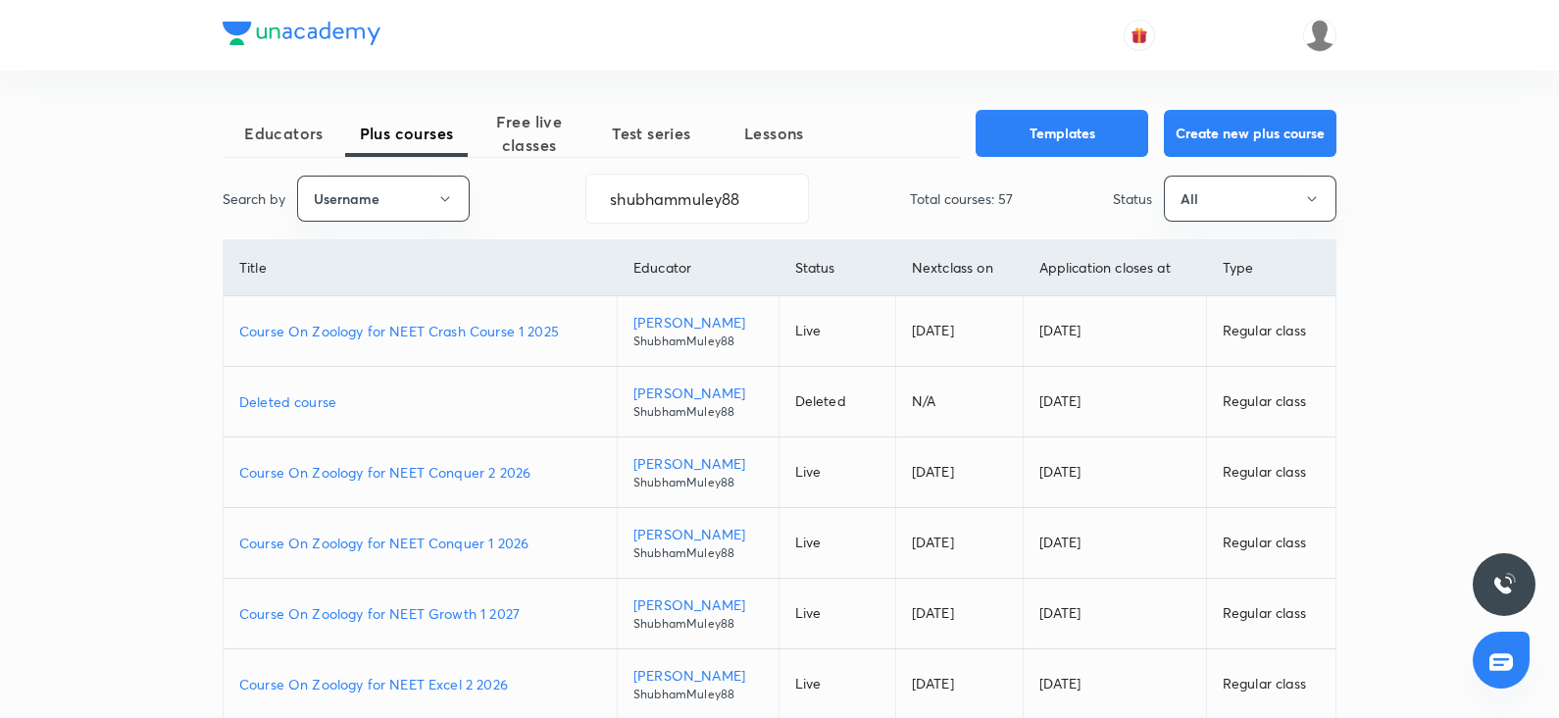
click at [460, 609] on p "Course On Zoology for NEET Growth 1 2027" at bounding box center [420, 613] width 362 height 21
click at [770, 191] on input "shubhammuley88" at bounding box center [697, 199] width 222 height 50
drag, startPoint x: 760, startPoint y: 197, endPoint x: 613, endPoint y: 198, distance: 147.1
click at [613, 198] on input "shubhammuley88" at bounding box center [697, 199] width 222 height 50
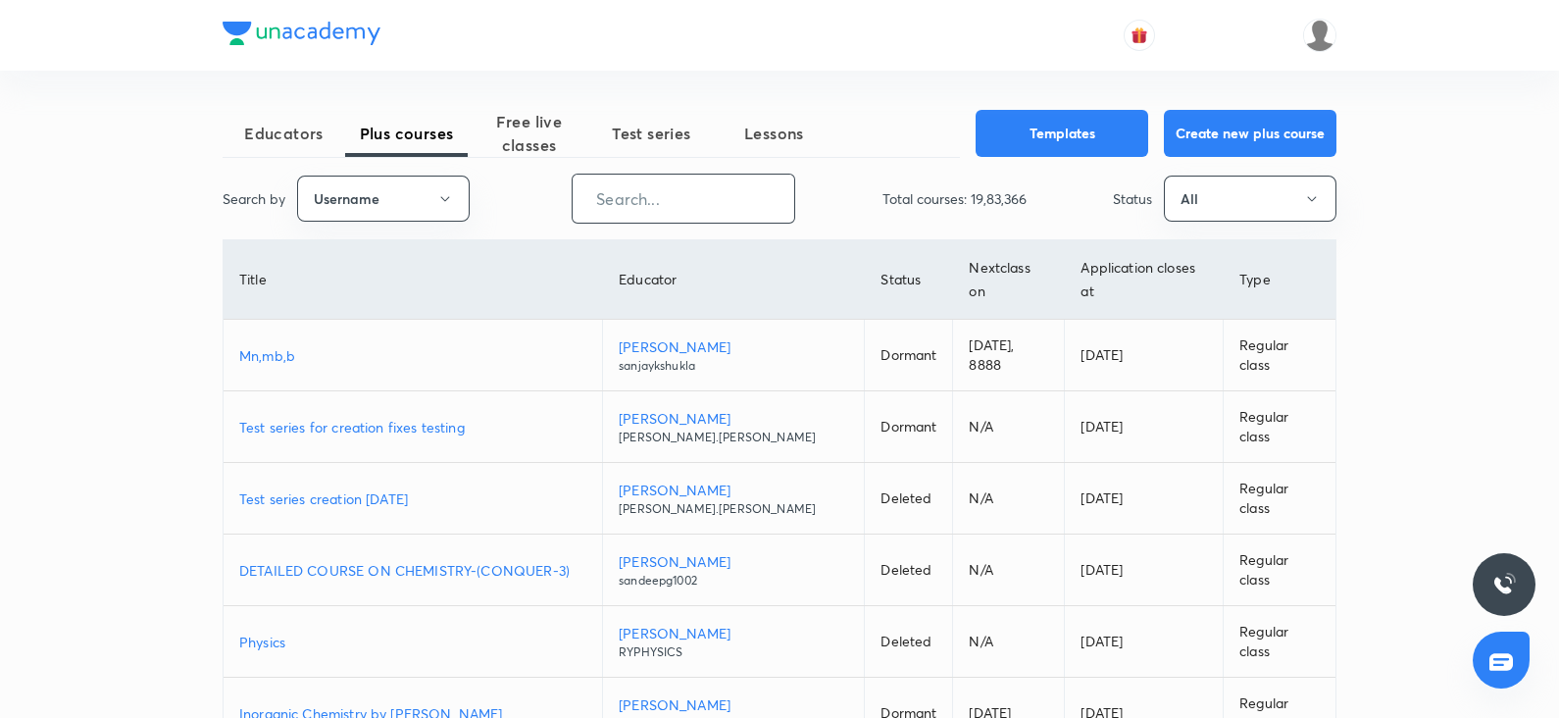
paste input "AnjaliSolanki-9113"
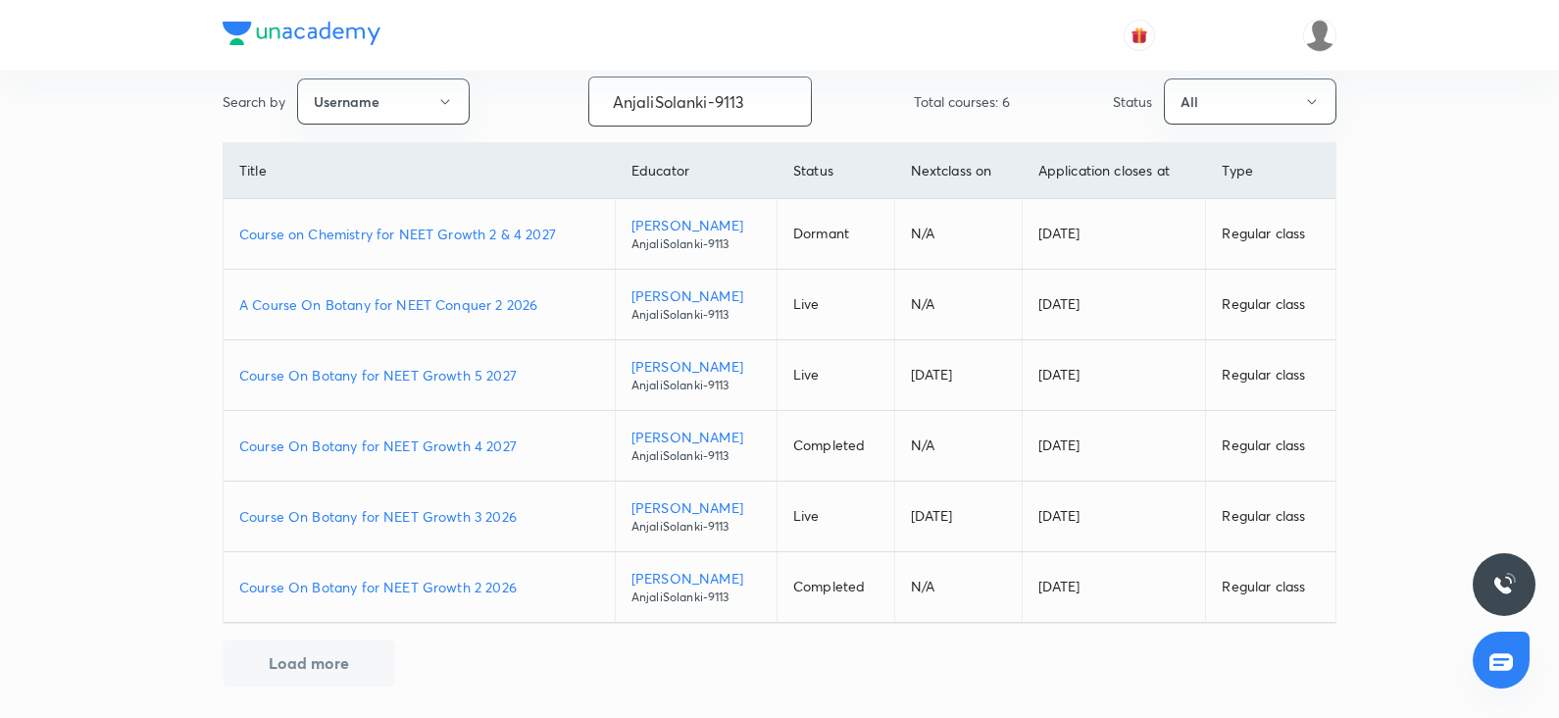
scroll to position [97, 0]
type input "AnjaliSolanki-9113"
click at [472, 585] on p "Course On Botany for NEET Growth 2 2026" at bounding box center [419, 587] width 360 height 21
click at [466, 512] on p "Course On Botany for NEET Growth 3 2026" at bounding box center [419, 516] width 360 height 21
click at [431, 443] on p "Course On Botany for NEET Growth 4 2027" at bounding box center [419, 445] width 360 height 21
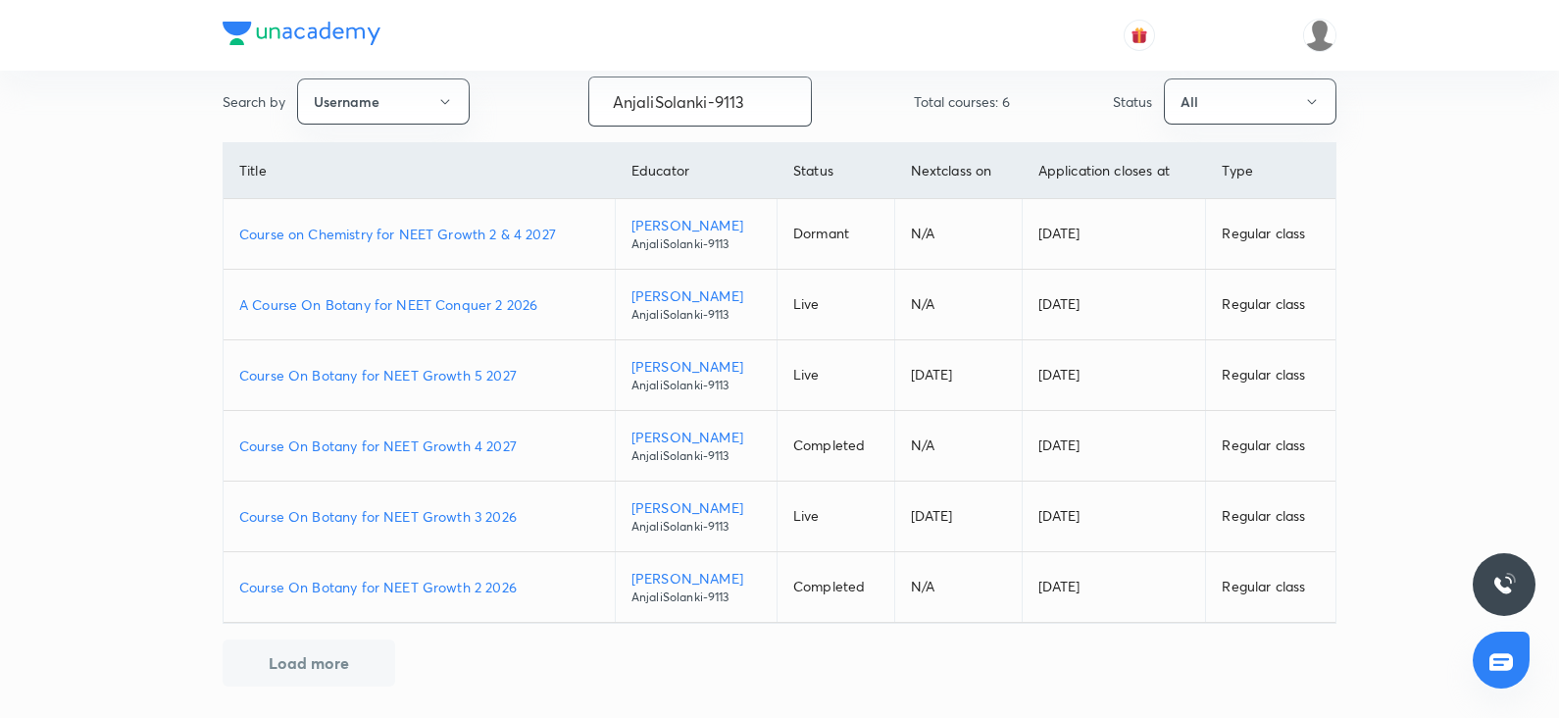
drag, startPoint x: 752, startPoint y: 95, endPoint x: 574, endPoint y: 116, distance: 179.6
click at [574, 116] on div "Search by Username AnjaliSolanki-9113 ​ Total courses: 6 Status All" at bounding box center [780, 101] width 1114 height 50
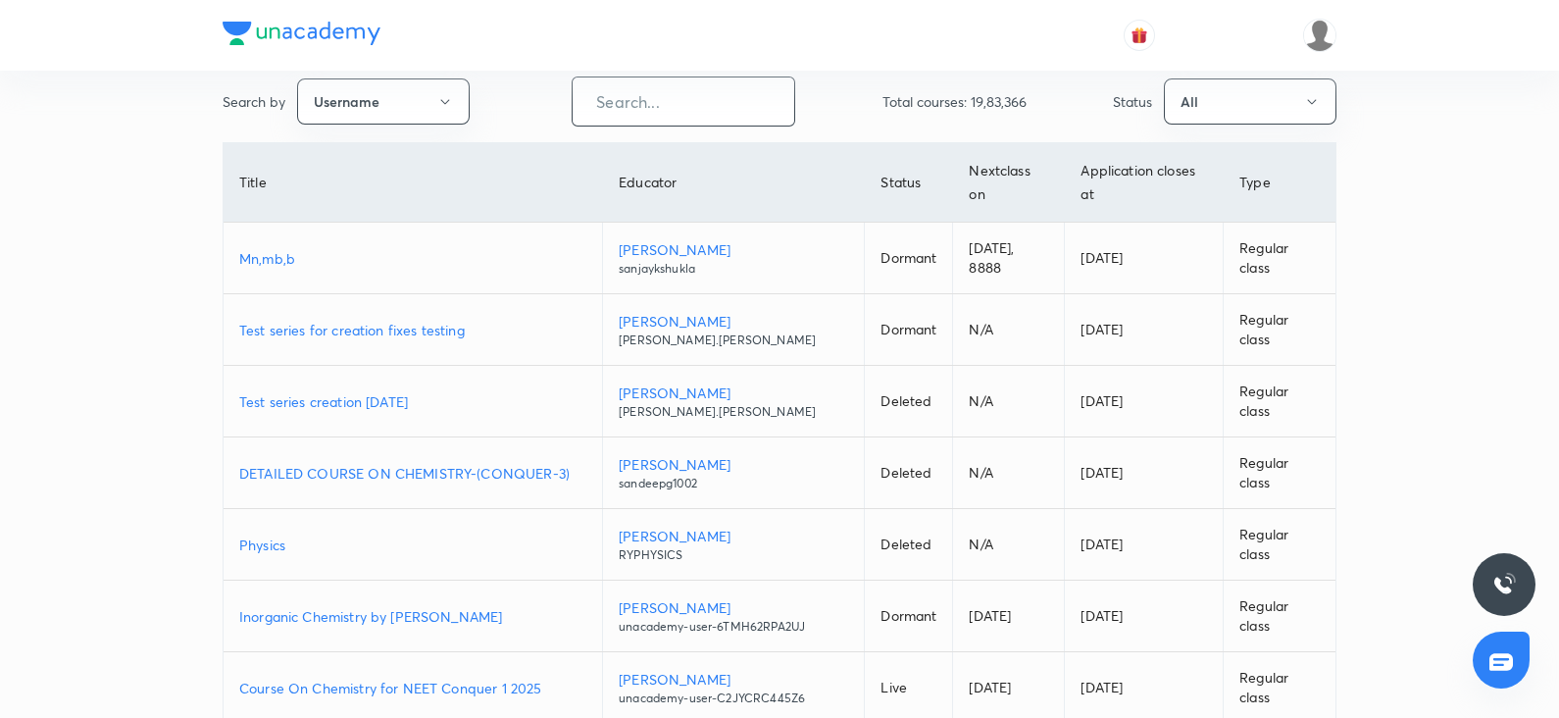
scroll to position [0, 0]
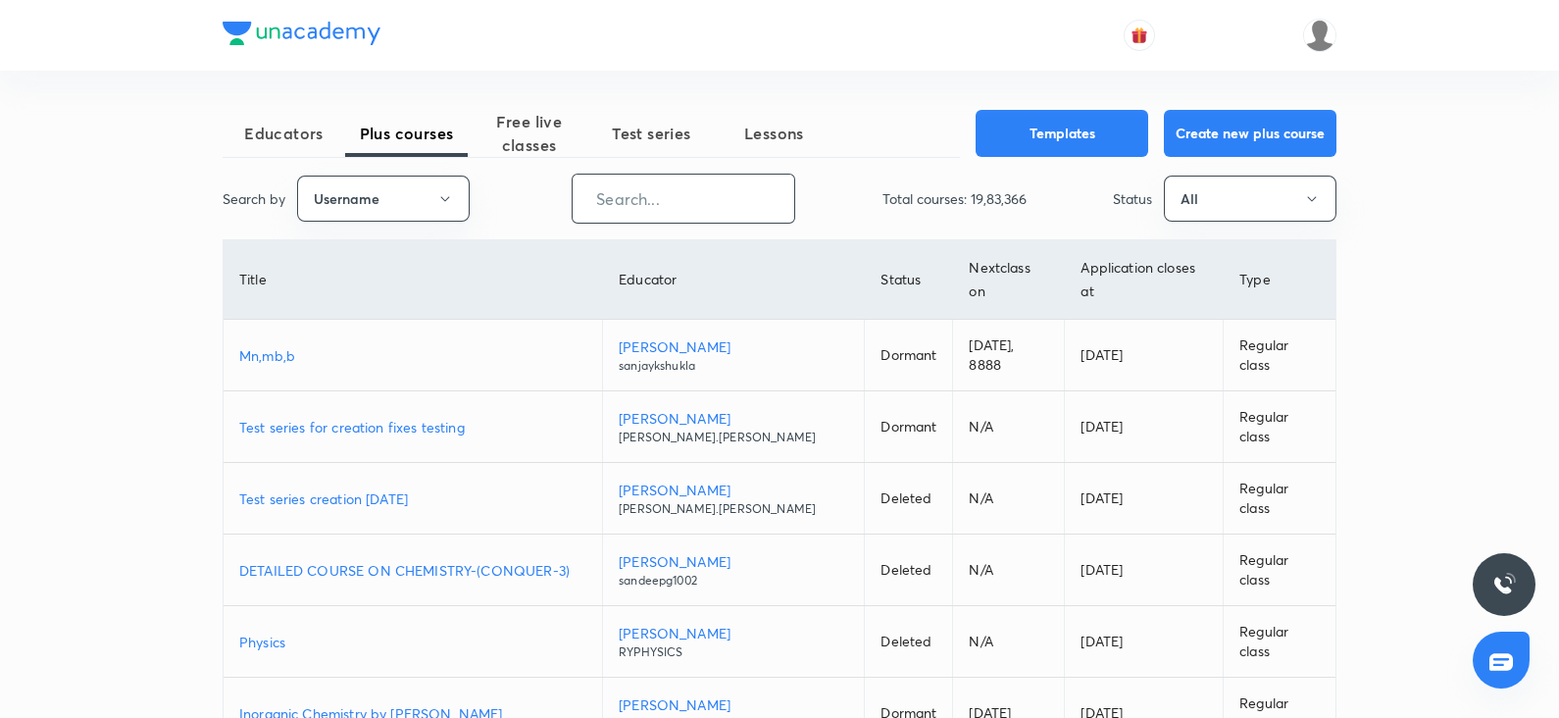
click at [507, 136] on span "Free live classes" at bounding box center [529, 133] width 123 height 47
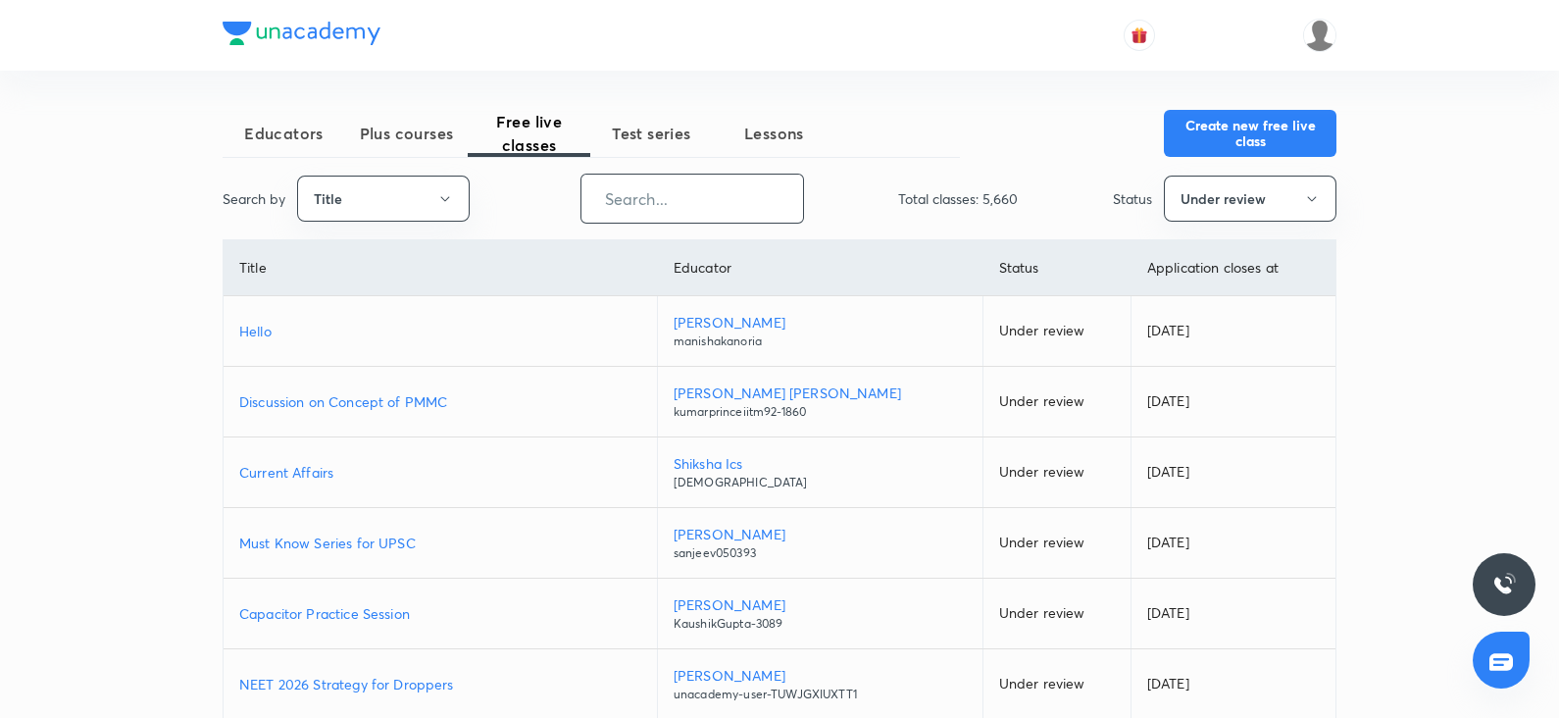
click at [617, 200] on input "text" at bounding box center [692, 199] width 222 height 50
paste input "chandanitehalani-5381"
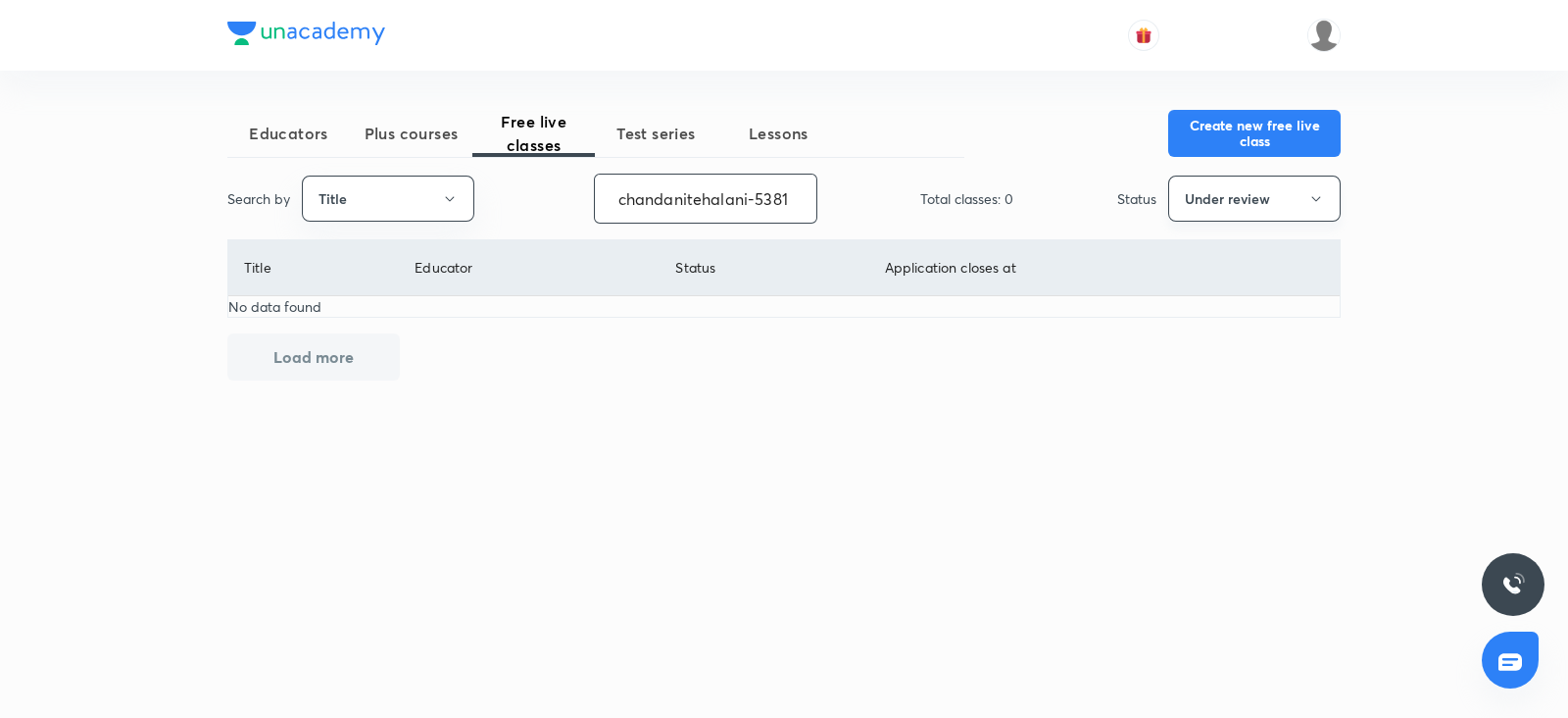
type input "chandanitehalani-5381"
click at [1231, 200] on button "Under review" at bounding box center [1254, 199] width 173 height 46
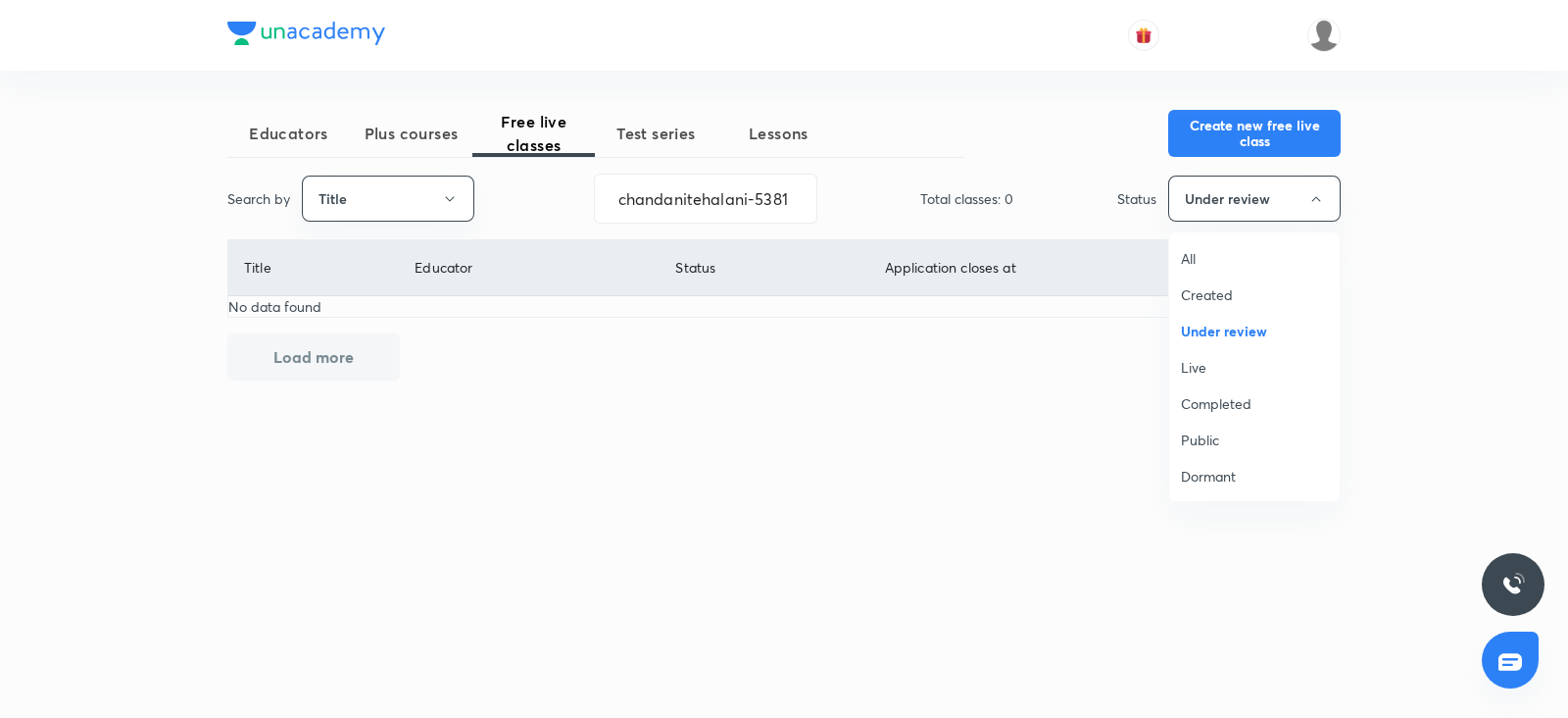
click at [1195, 248] on span "All" at bounding box center [1253, 258] width 147 height 21
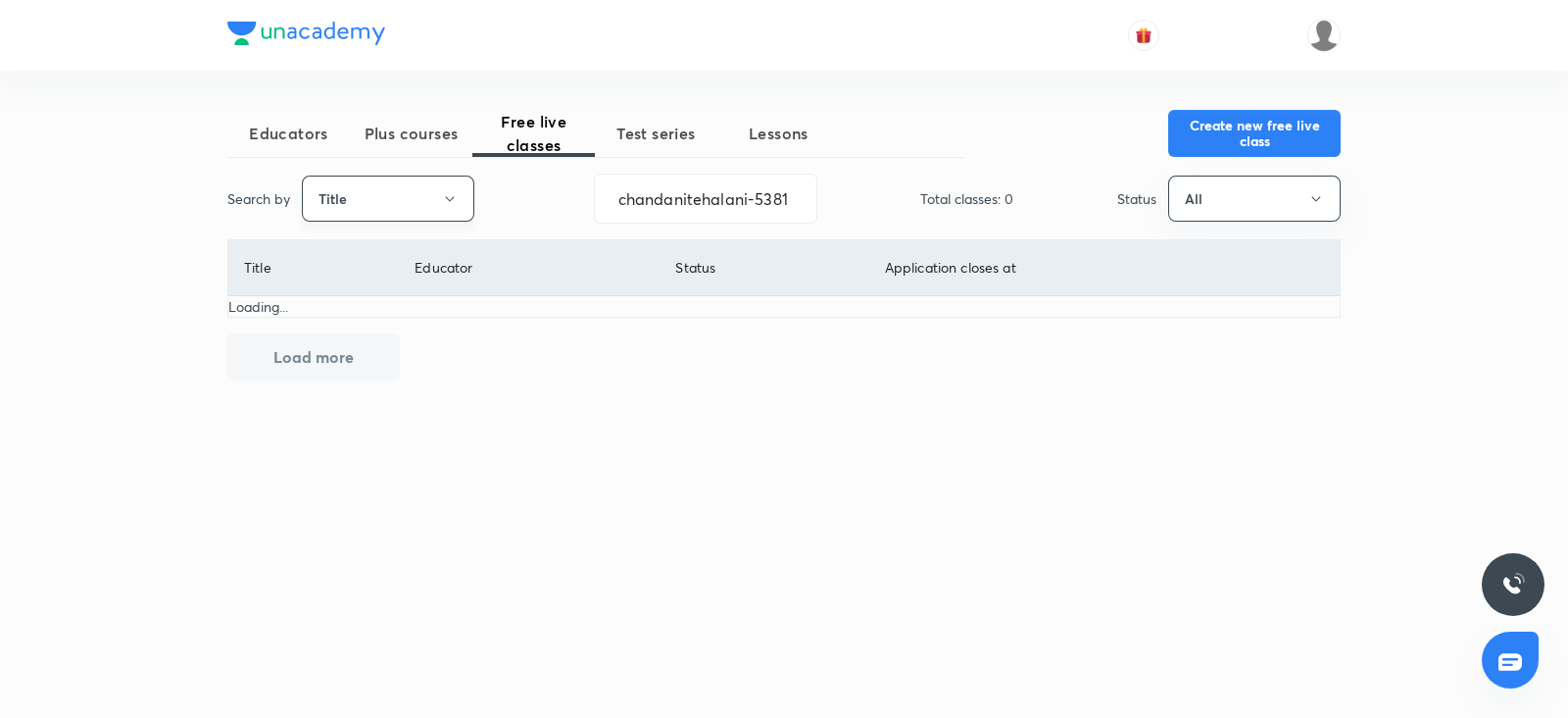
click at [453, 192] on icon "button" at bounding box center [450, 199] width 16 height 16
click at [353, 299] on span "Username" at bounding box center [388, 294] width 147 height 21
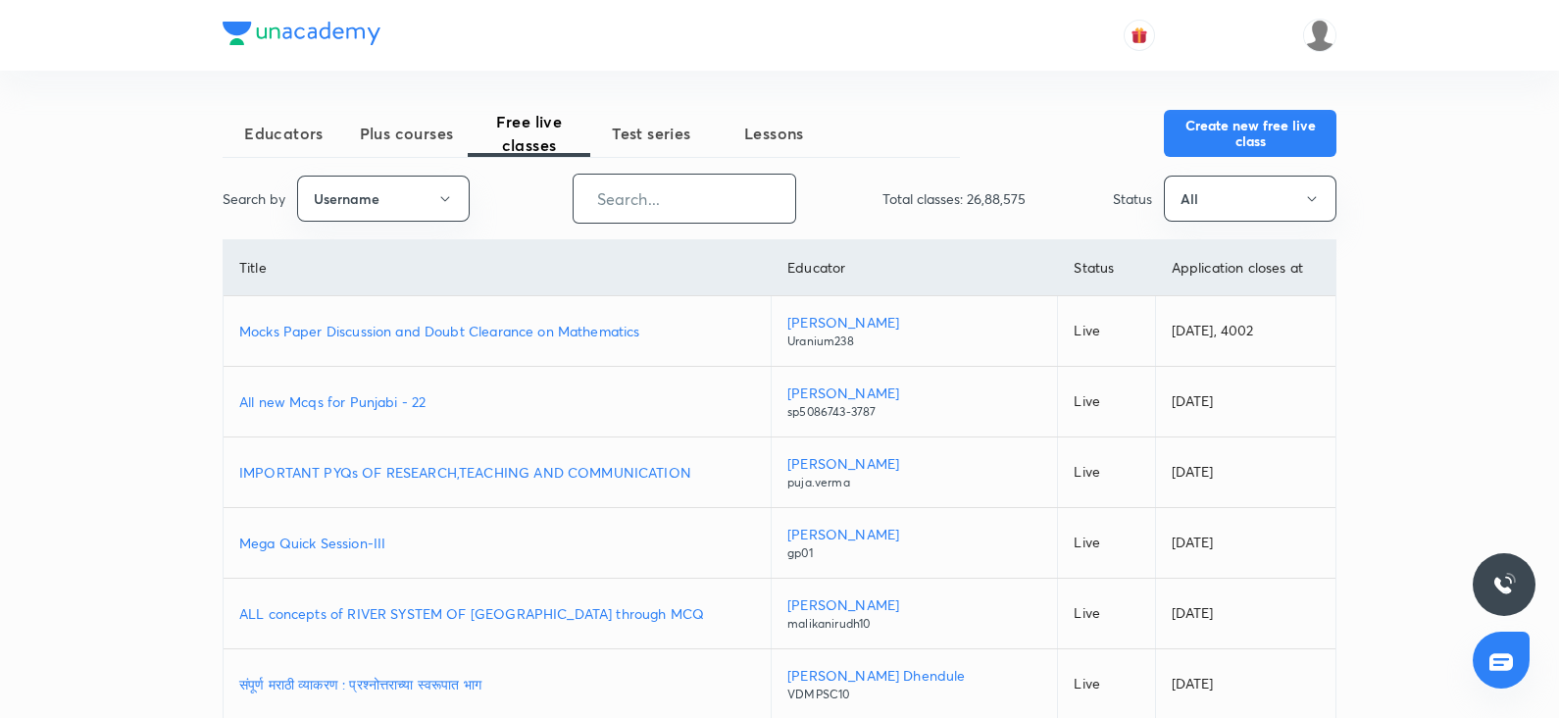
click at [667, 204] on input "text" at bounding box center [685, 199] width 222 height 50
paste input "chandanitehalani-5381"
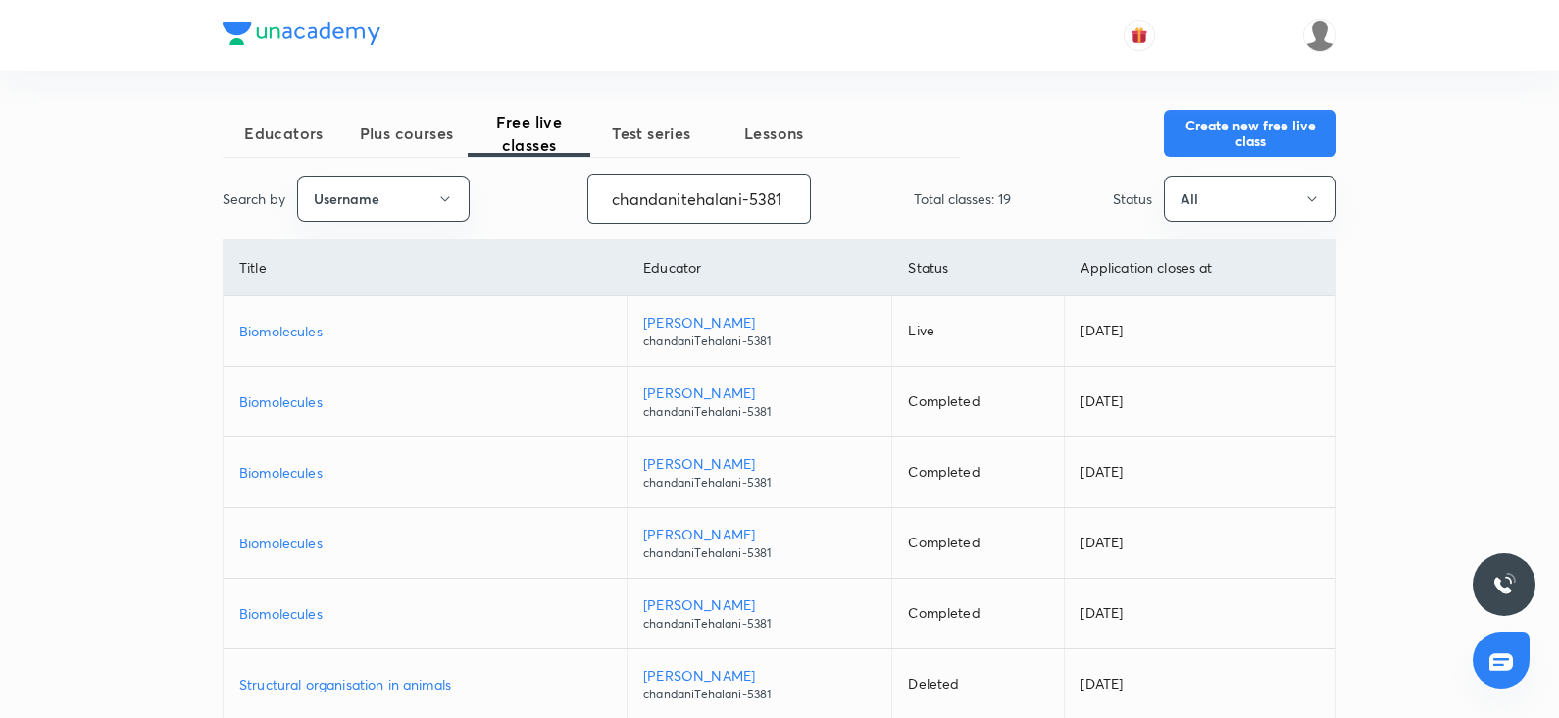
type input "chandanitehalani-5381"
click at [1189, 145] on button "Create new free live class" at bounding box center [1250, 131] width 173 height 47
click at [277, 537] on p "Biomolecules" at bounding box center [425, 542] width 372 height 21
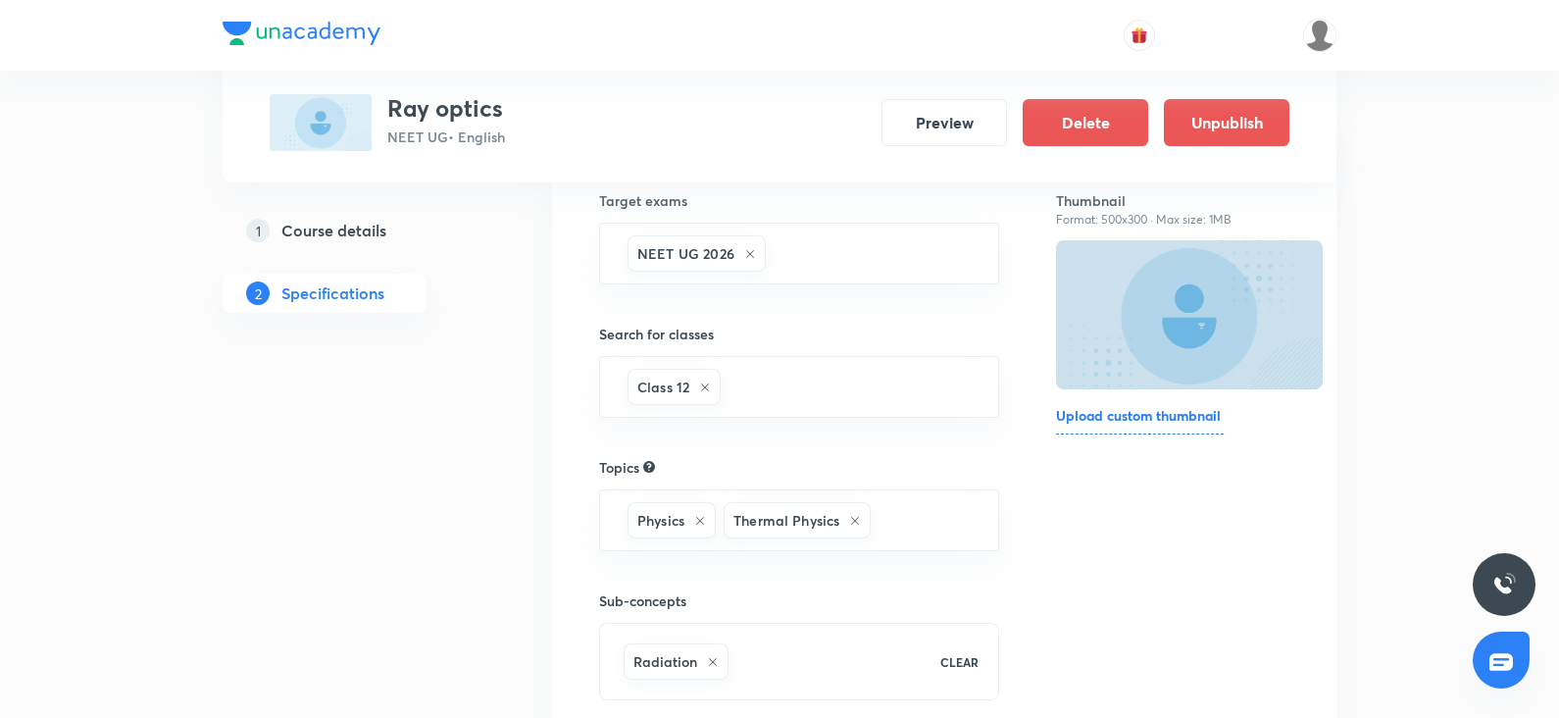
scroll to position [215, 0]
click at [383, 226] on h5 "Course details" at bounding box center [333, 231] width 105 height 24
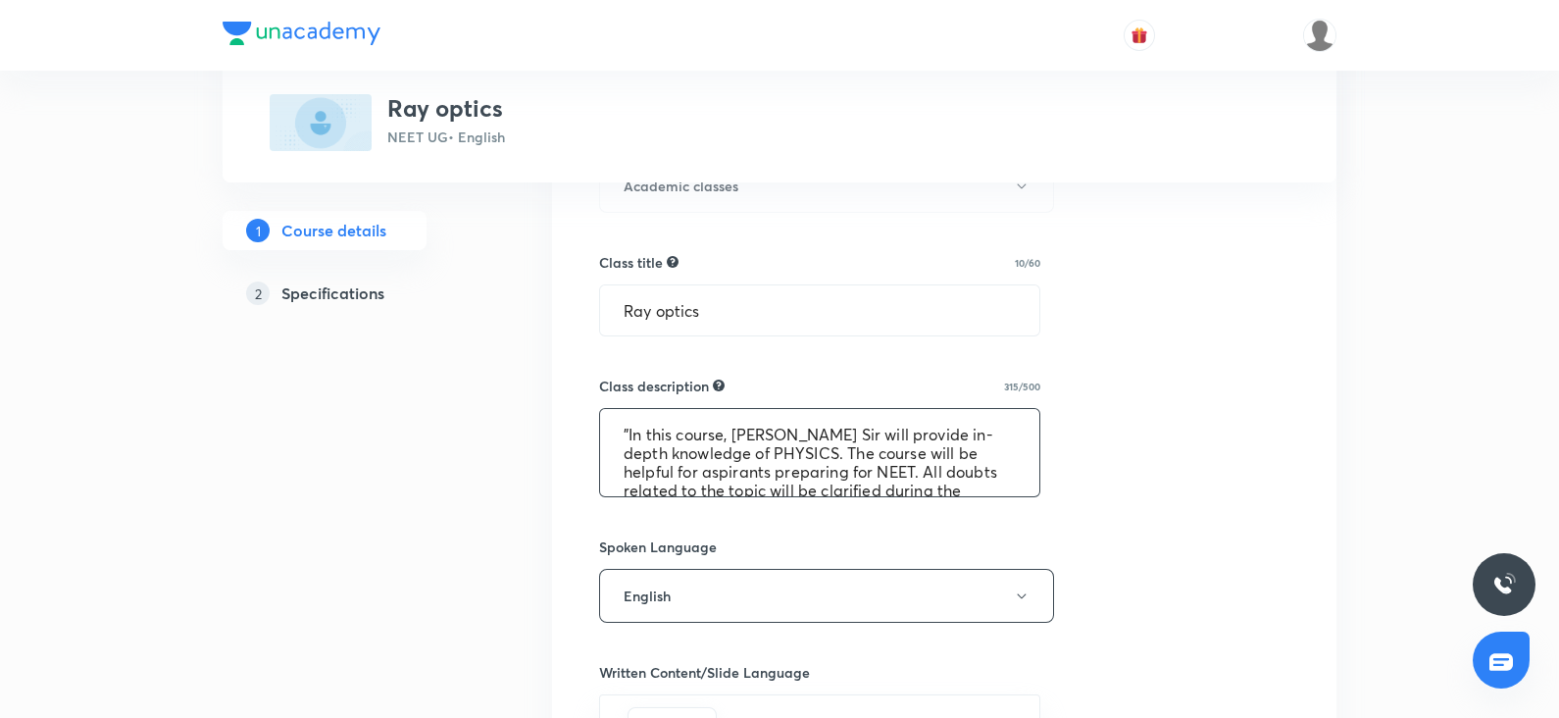
scroll to position [74, 0]
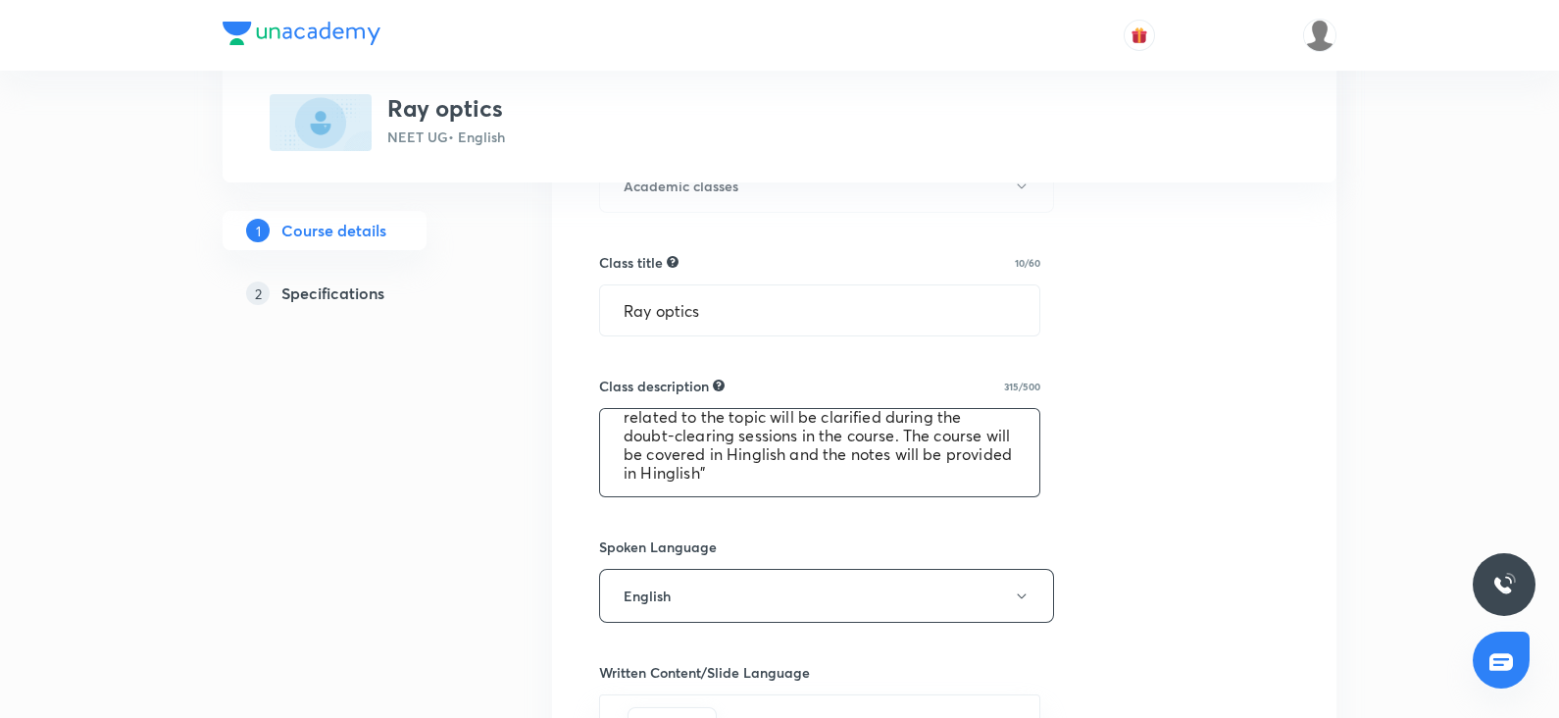
drag, startPoint x: 618, startPoint y: 422, endPoint x: 895, endPoint y: 528, distance: 297.4
click at [895, 528] on div "Select a goal NEET UG ​ Class type Live Recorded Course type Online only Online…" at bounding box center [944, 528] width 690 height 1635
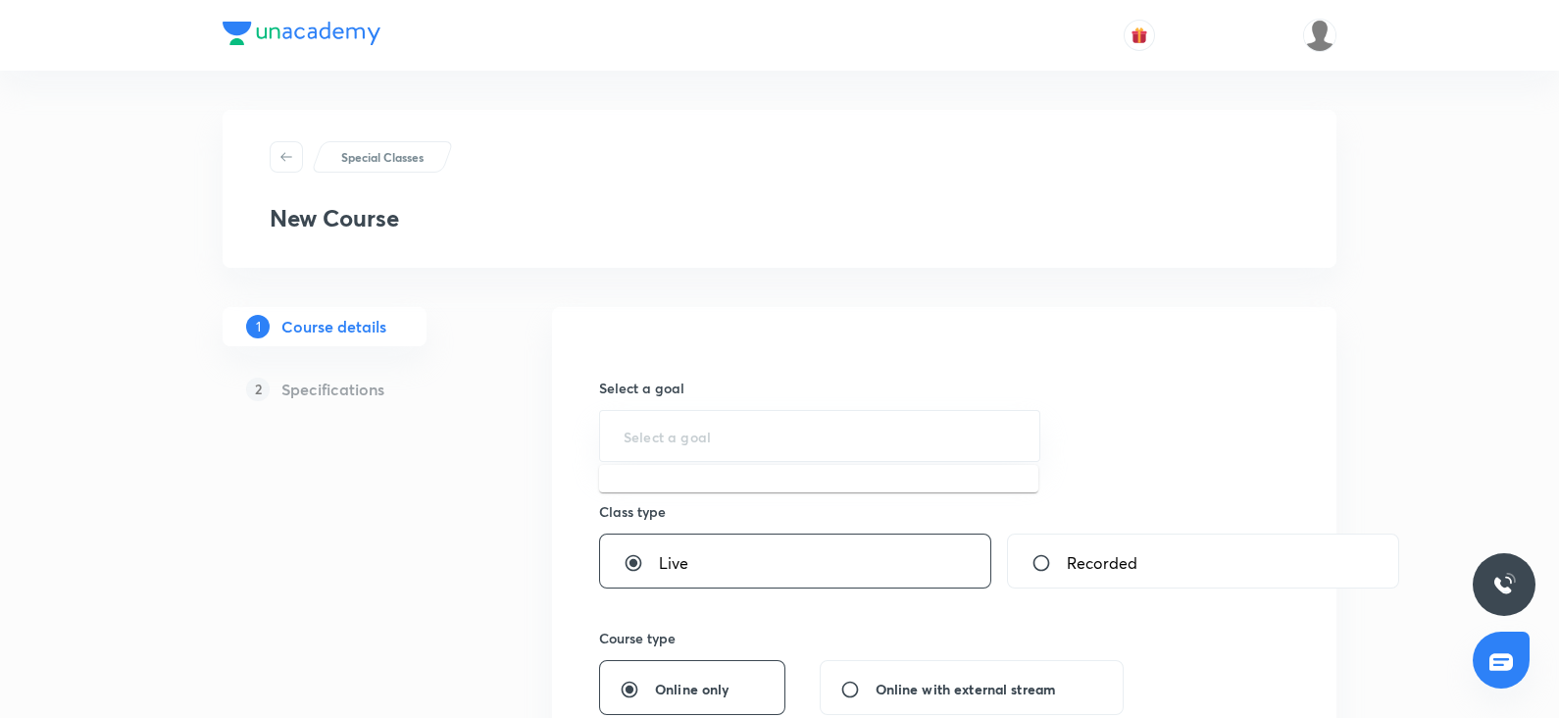
click at [642, 433] on input "text" at bounding box center [820, 436] width 392 height 19
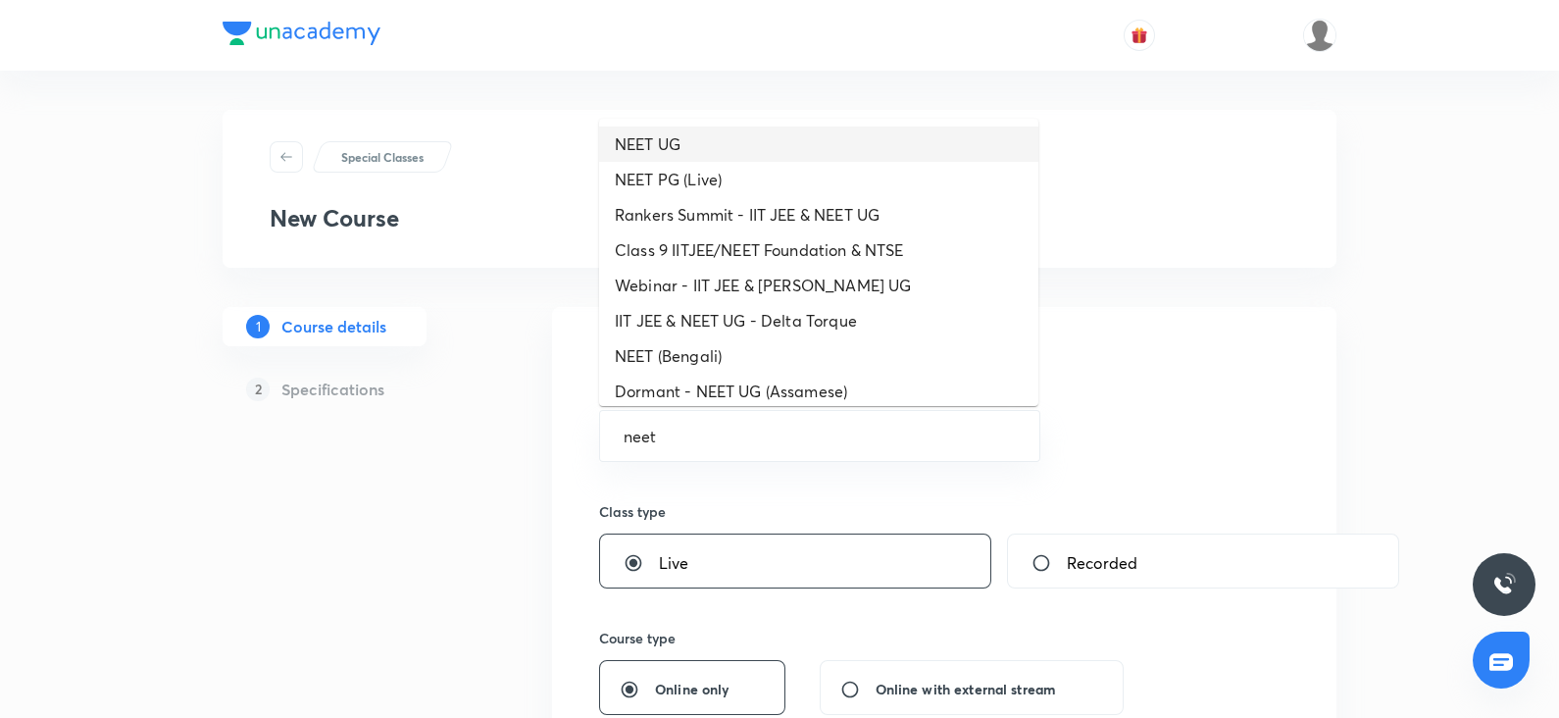
click at [666, 129] on li "NEET UG" at bounding box center [818, 143] width 439 height 35
type input "NEET UG"
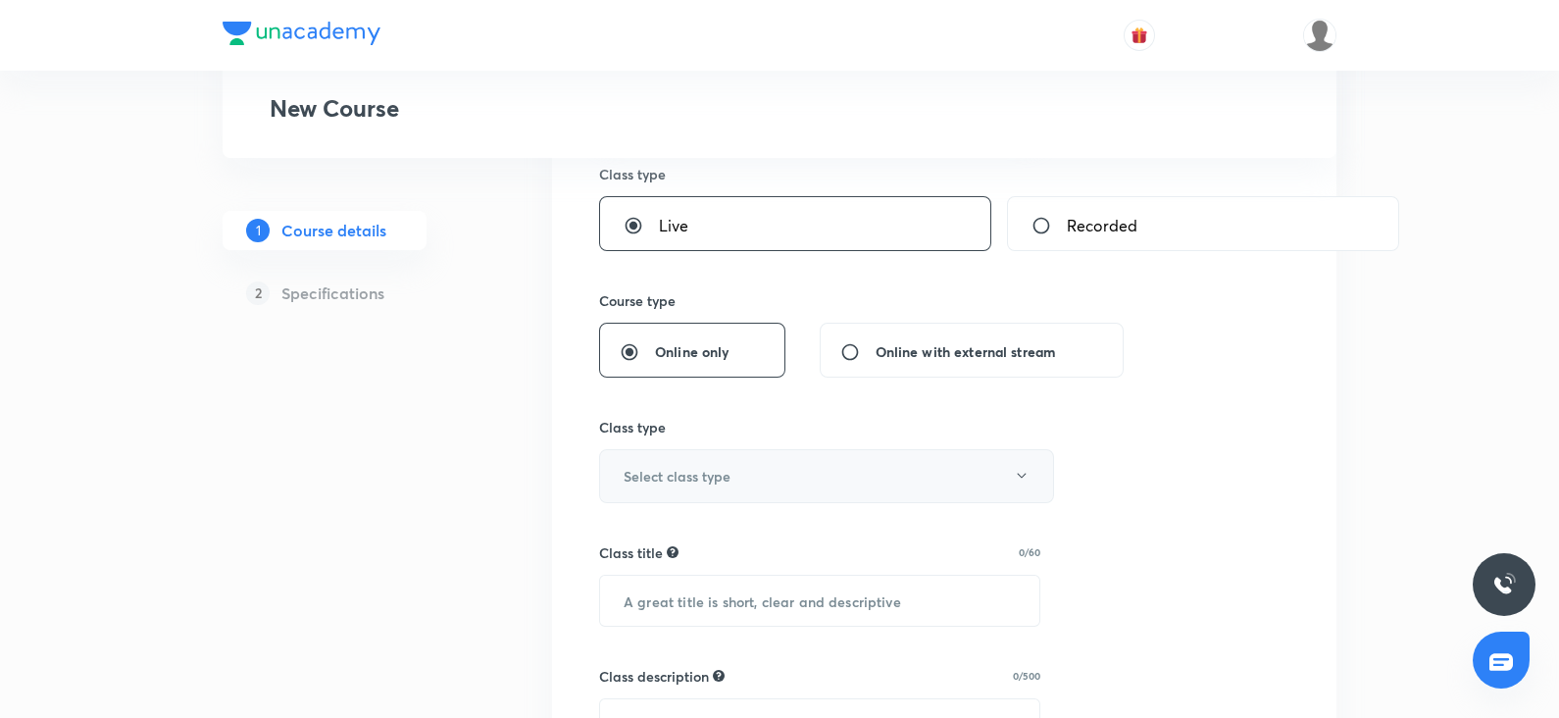
scroll to position [338, 0]
click at [653, 471] on h6 "Select class type" at bounding box center [677, 475] width 107 height 21
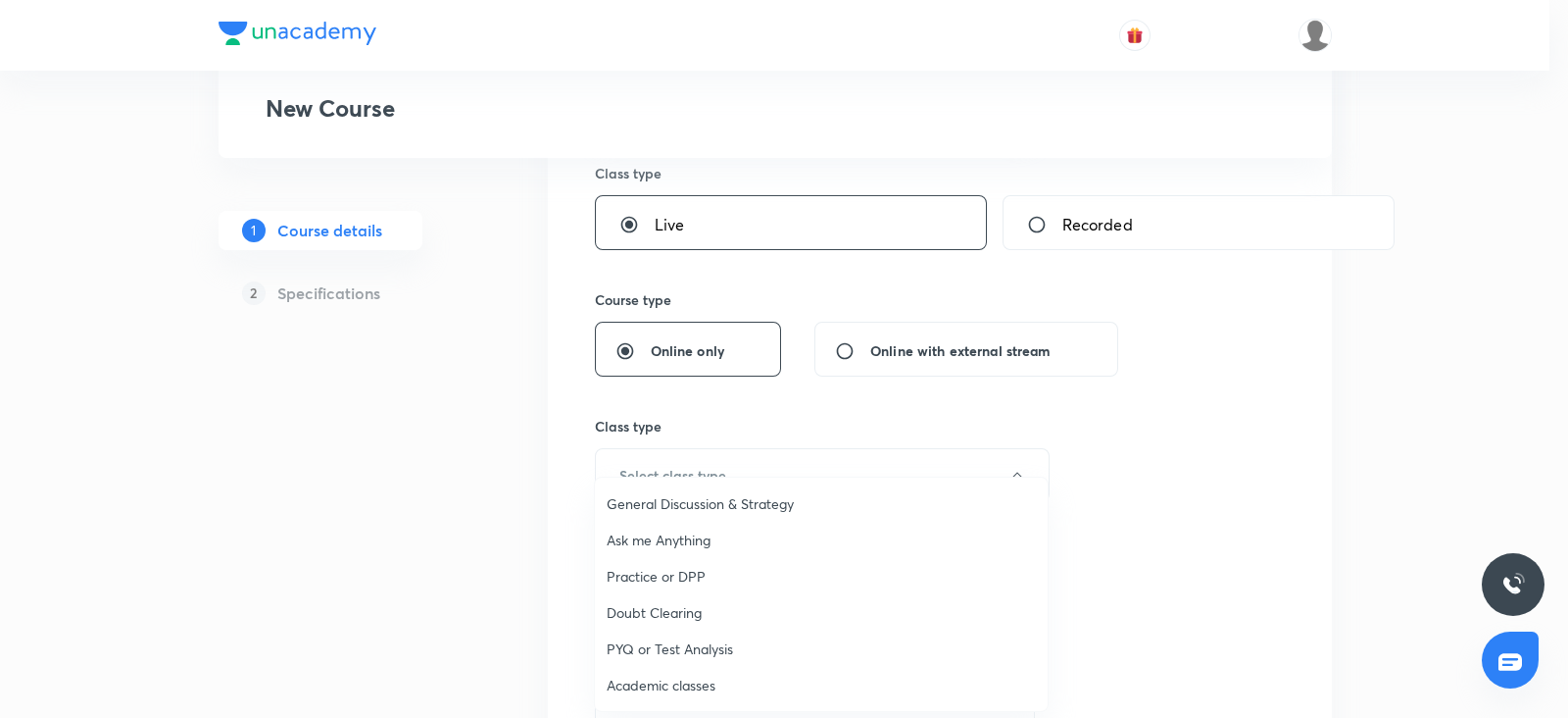
click at [668, 690] on span "Academic classes" at bounding box center [820, 685] width 429 height 21
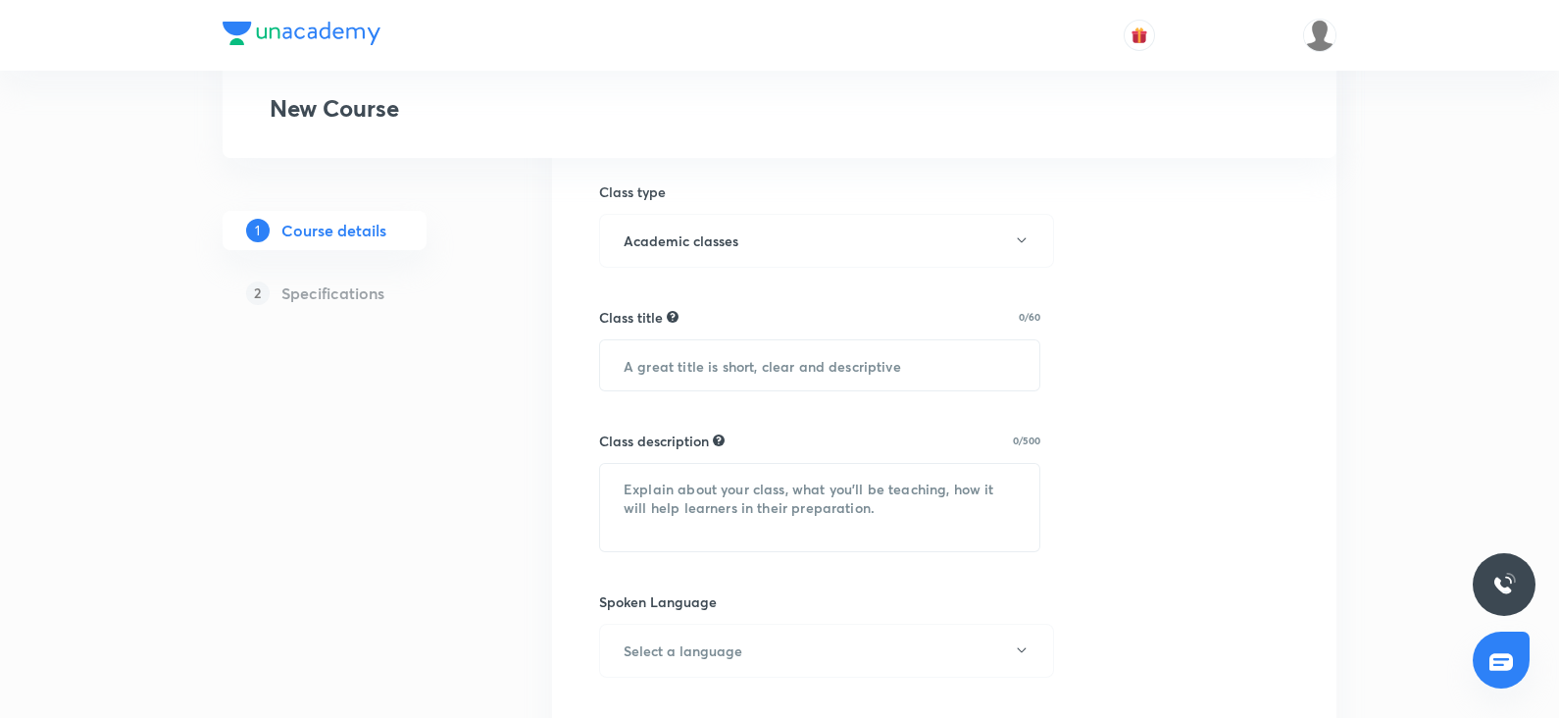
scroll to position [574, 0]
click at [679, 377] on input "text" at bounding box center [819, 364] width 439 height 50
paste input "Wave Optics"
type input "Wave Optics"
click at [654, 511] on textarea at bounding box center [819, 506] width 439 height 87
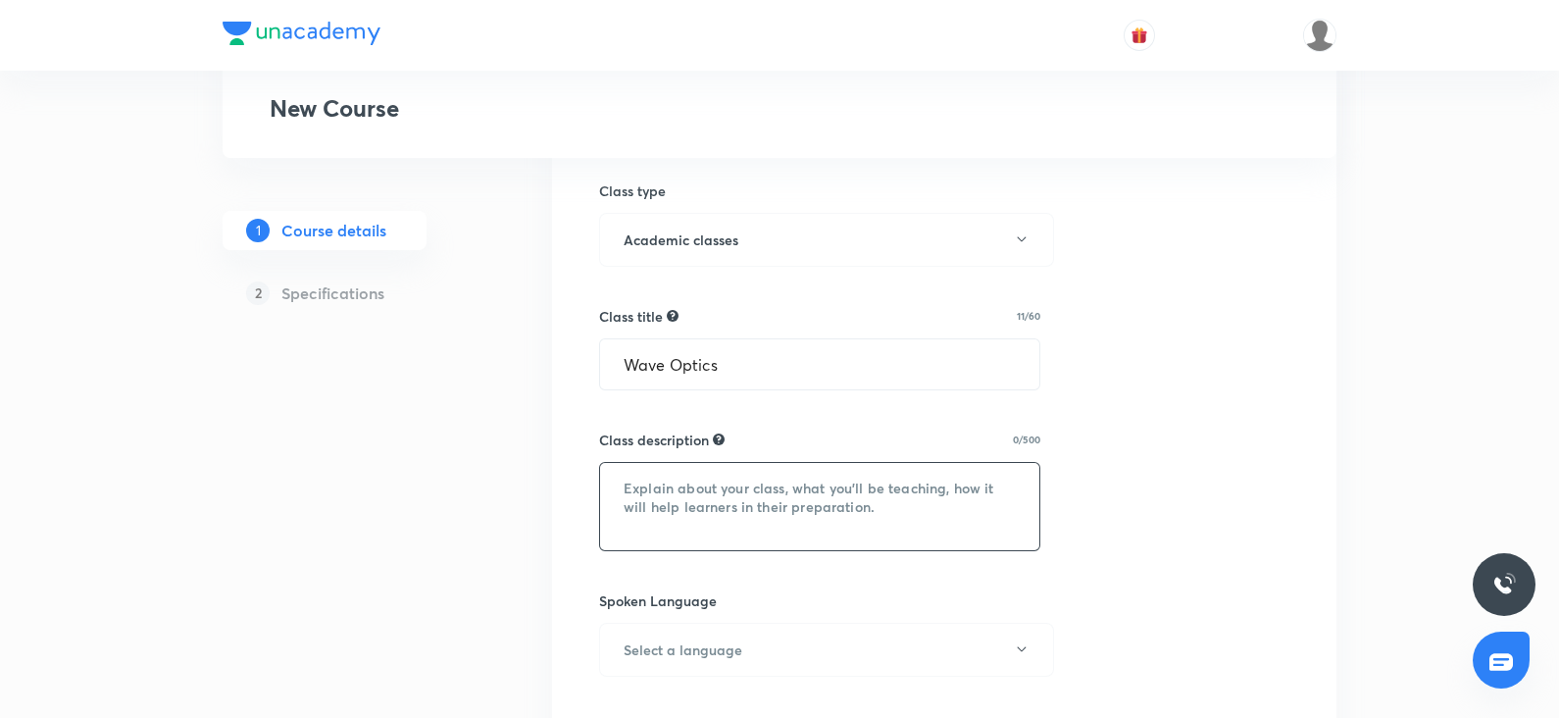
paste textarea ""In this course, [PERSON_NAME] Sir will provide in-depth knowledge of PHYSICS. …"
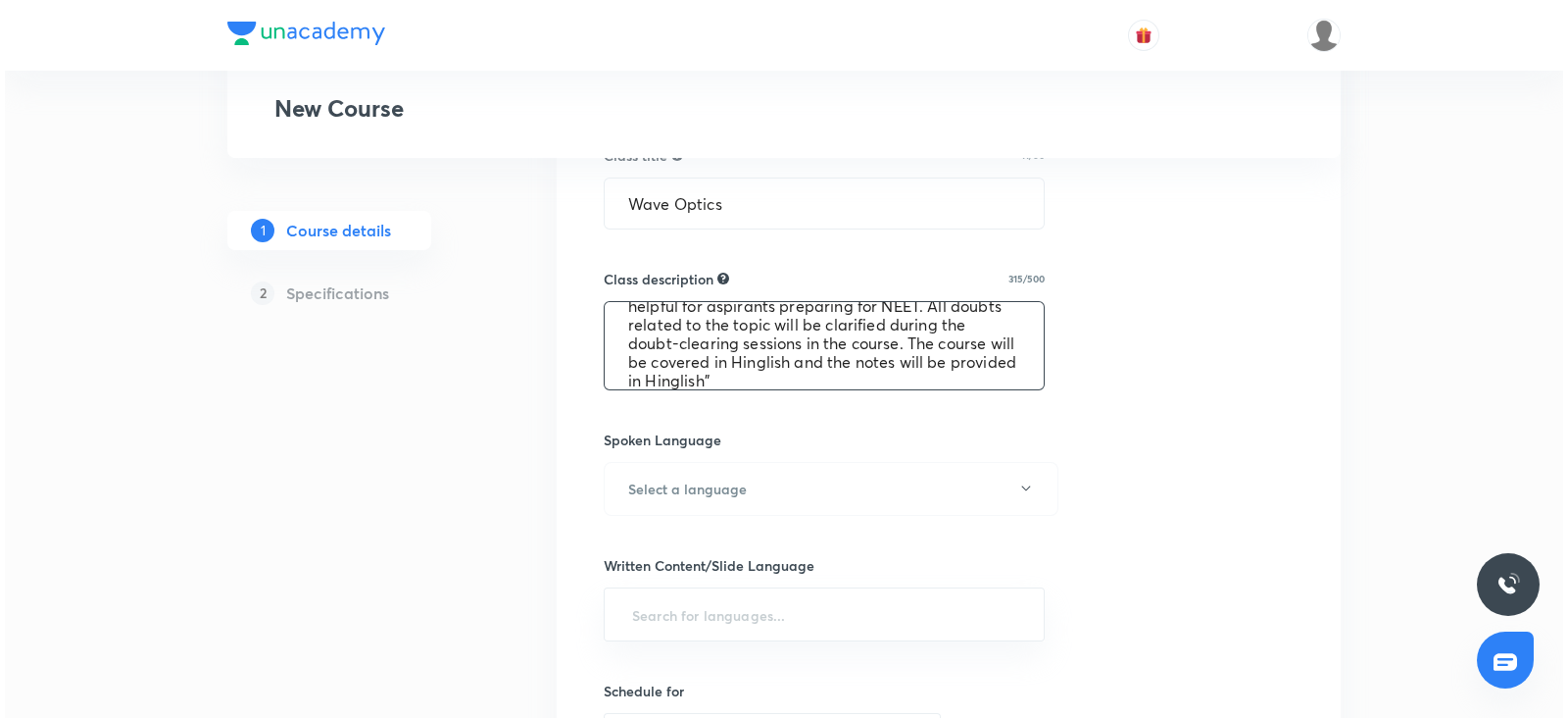
scroll to position [737, 0]
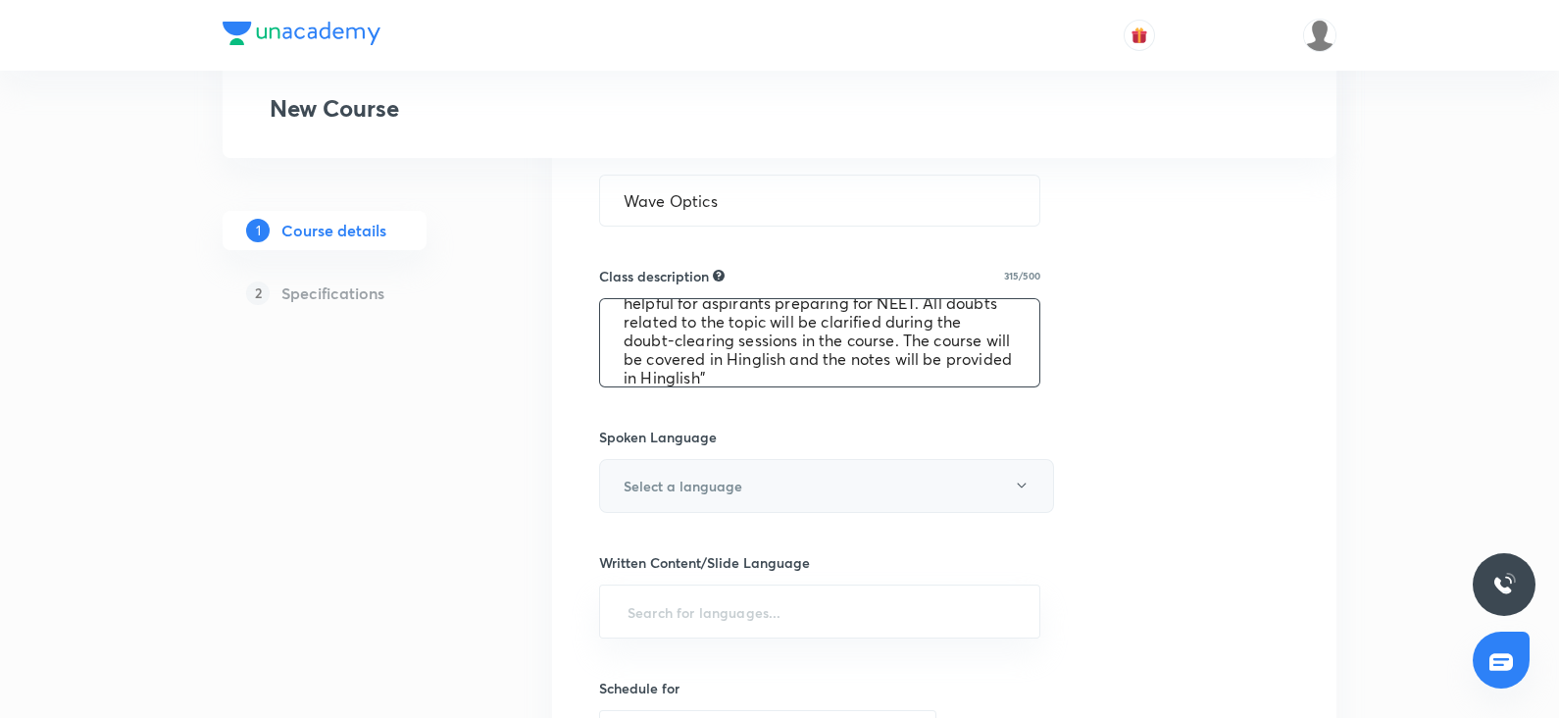
type textarea ""In this course, Darpan Sir will provide in-depth knowledge of PHYSICS. The cou…"
click at [641, 478] on h6 "Select a language" at bounding box center [683, 486] width 119 height 21
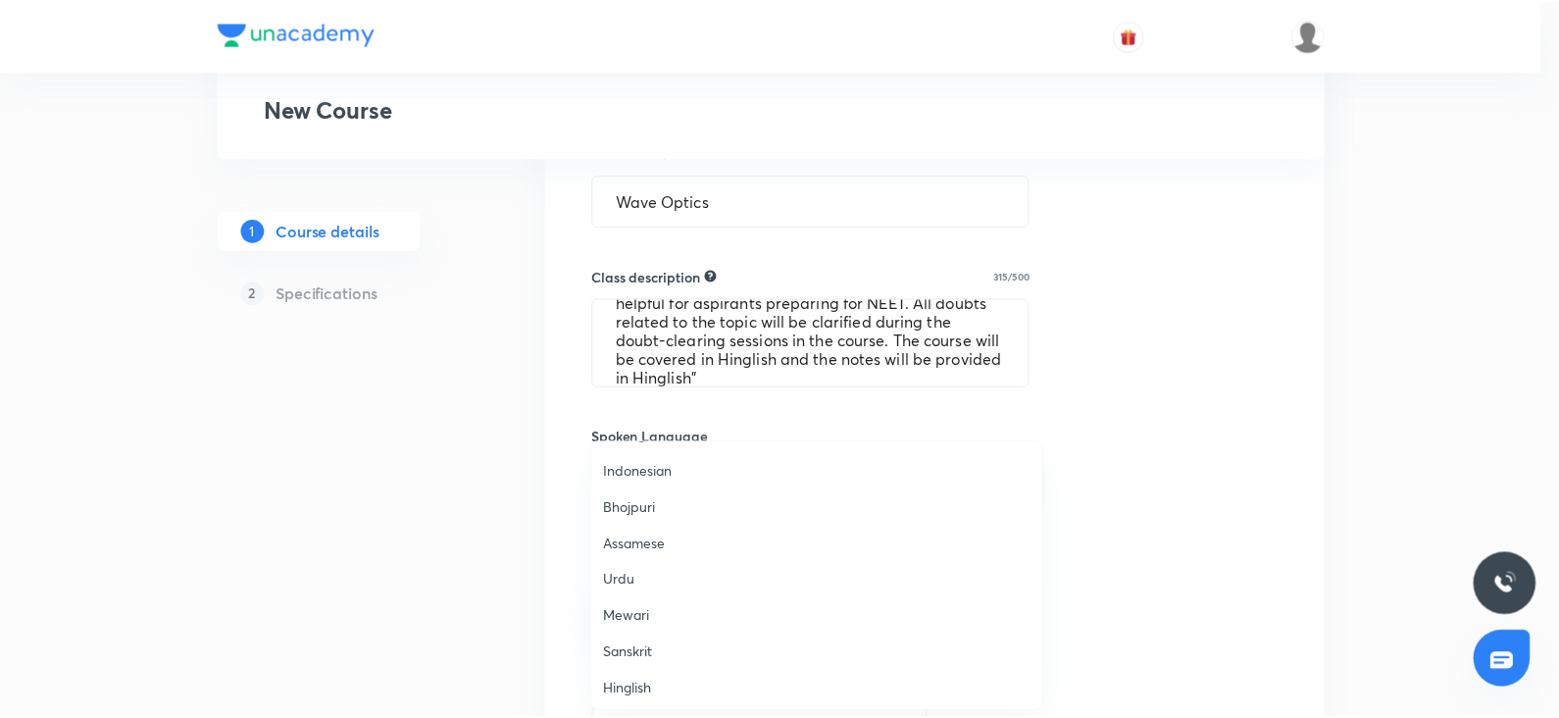
scroll to position [580, 0]
click at [626, 680] on span "Hinglish" at bounding box center [821, 686] width 429 height 21
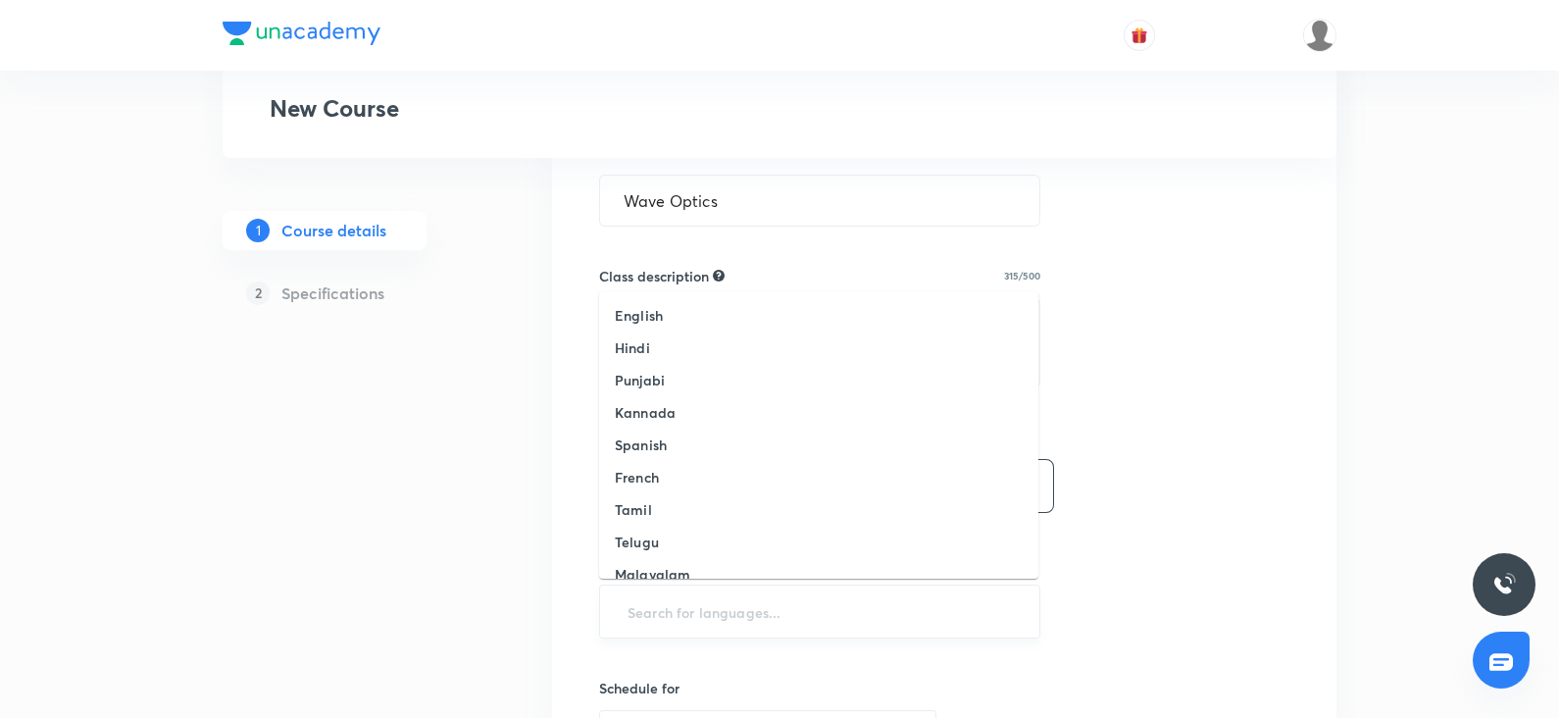
click at [642, 598] on input "text" at bounding box center [820, 611] width 392 height 36
click at [681, 311] on li "English" at bounding box center [818, 315] width 439 height 32
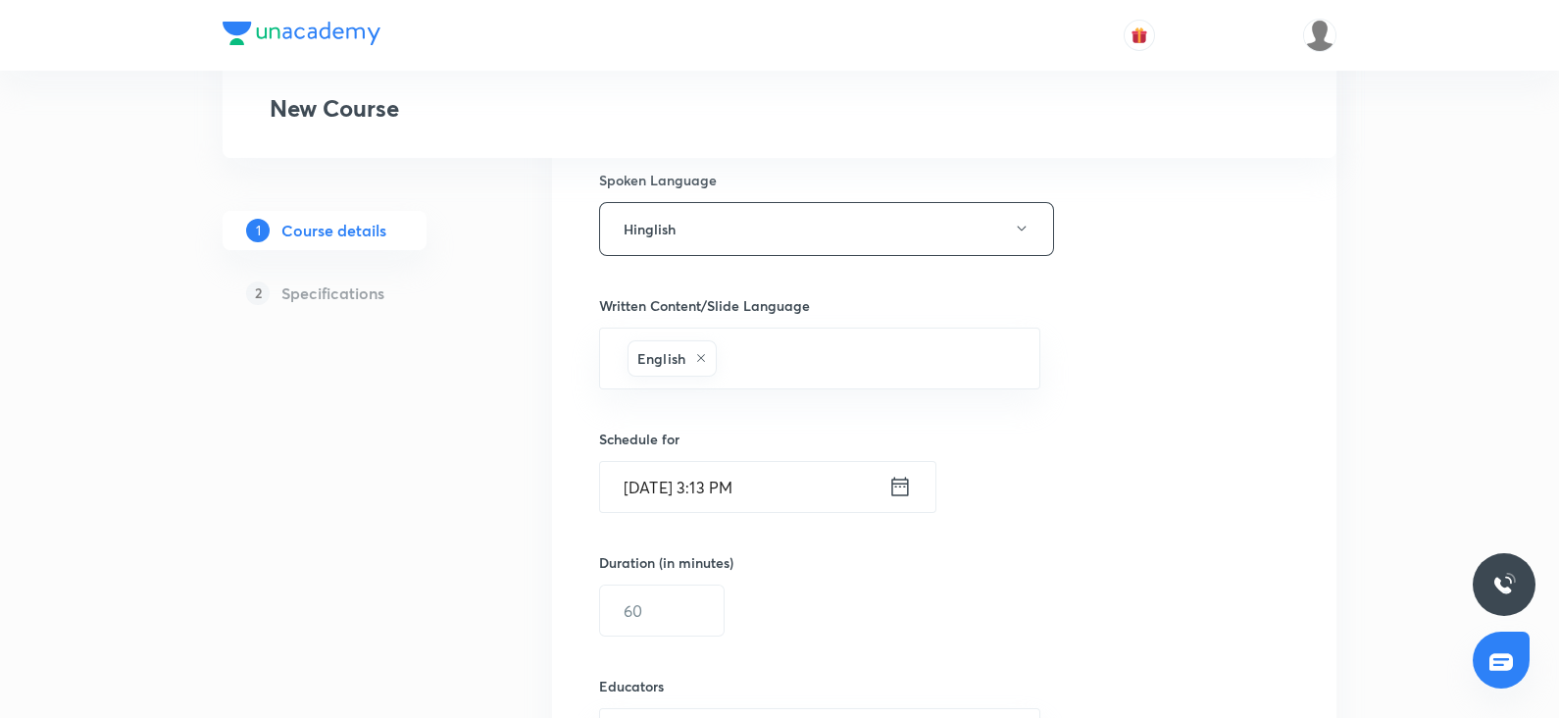
scroll to position [994, 0]
click at [706, 473] on input "Oct 3, 2025, 3:13 PM" at bounding box center [744, 487] width 288 height 50
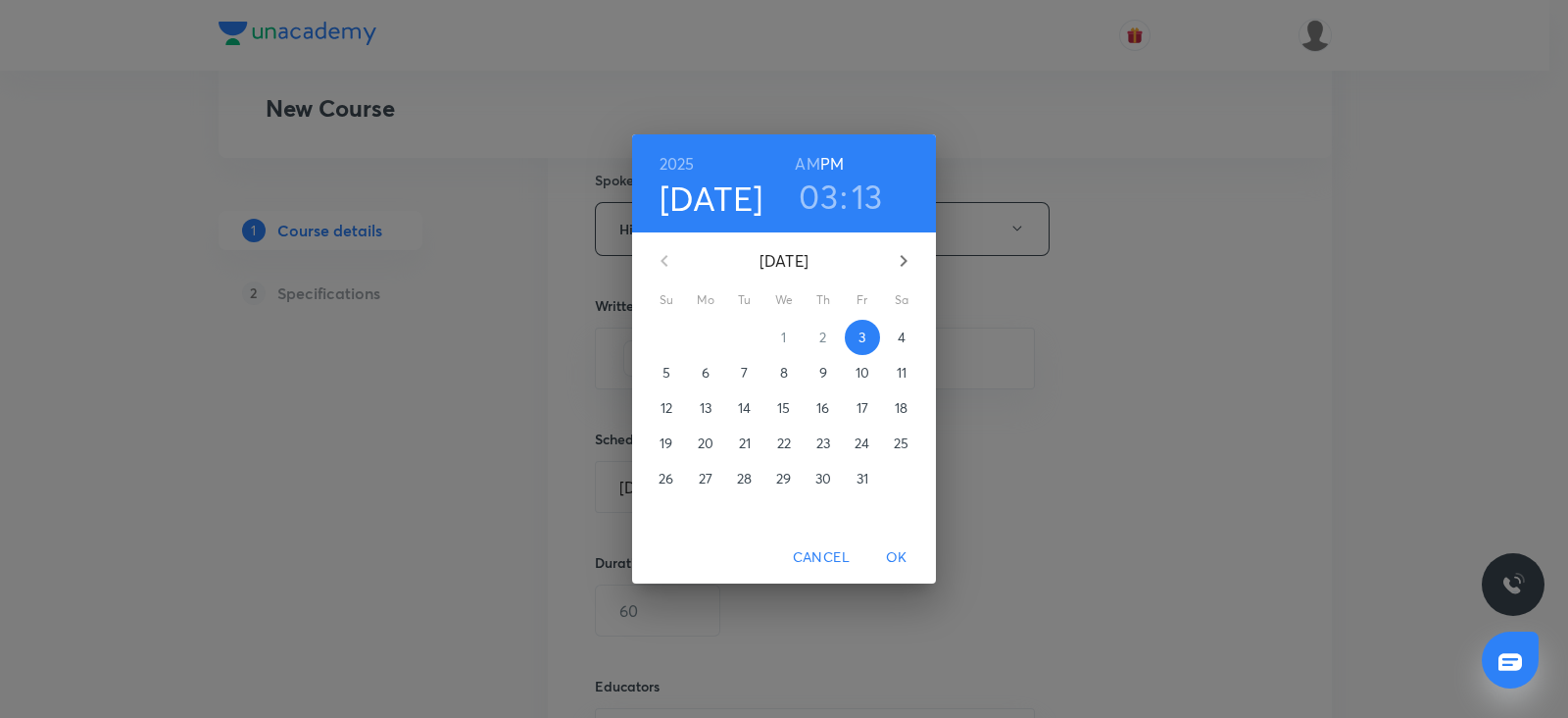
click at [899, 330] on p "4" at bounding box center [901, 337] width 8 height 20
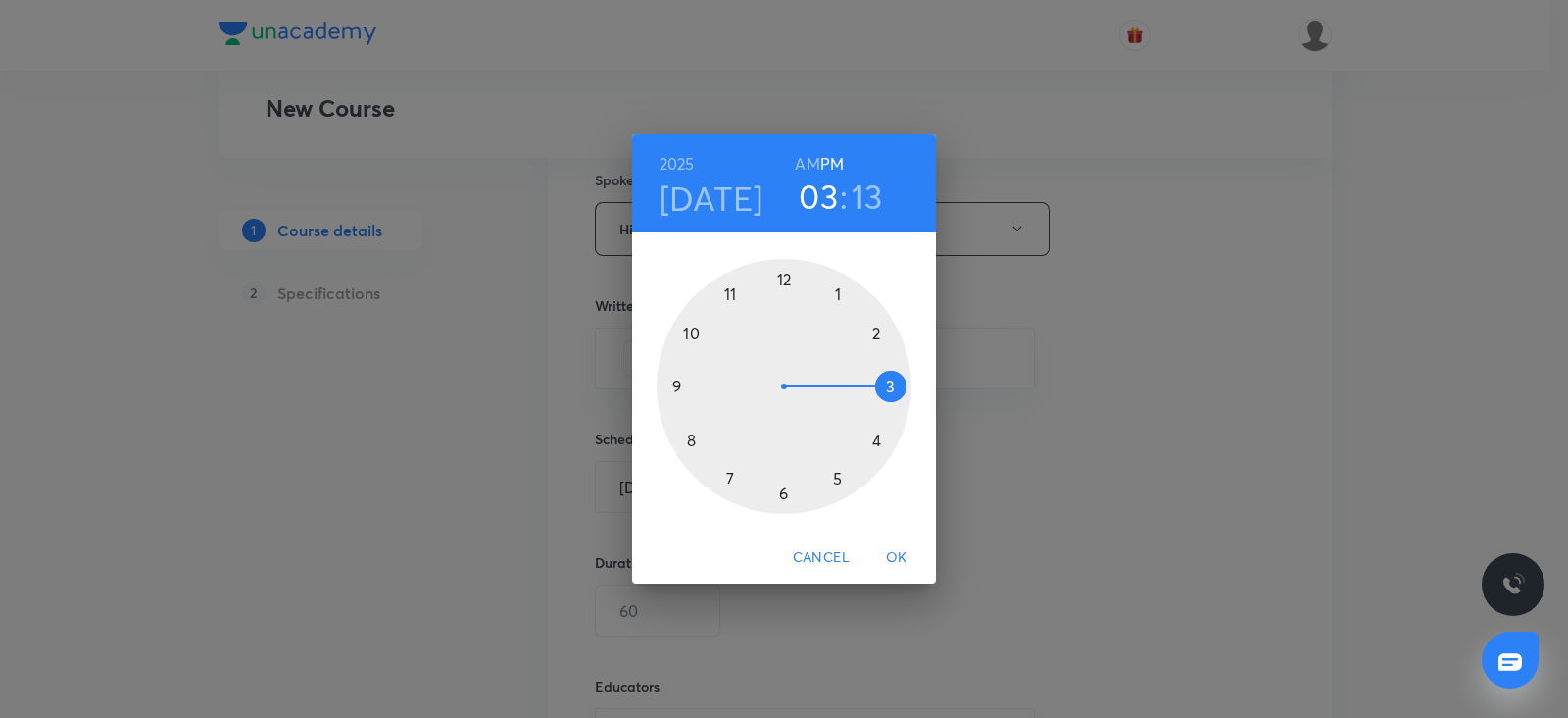
click at [889, 375] on div at bounding box center [784, 386] width 255 height 255
click at [784, 270] on div at bounding box center [784, 386] width 255 height 255
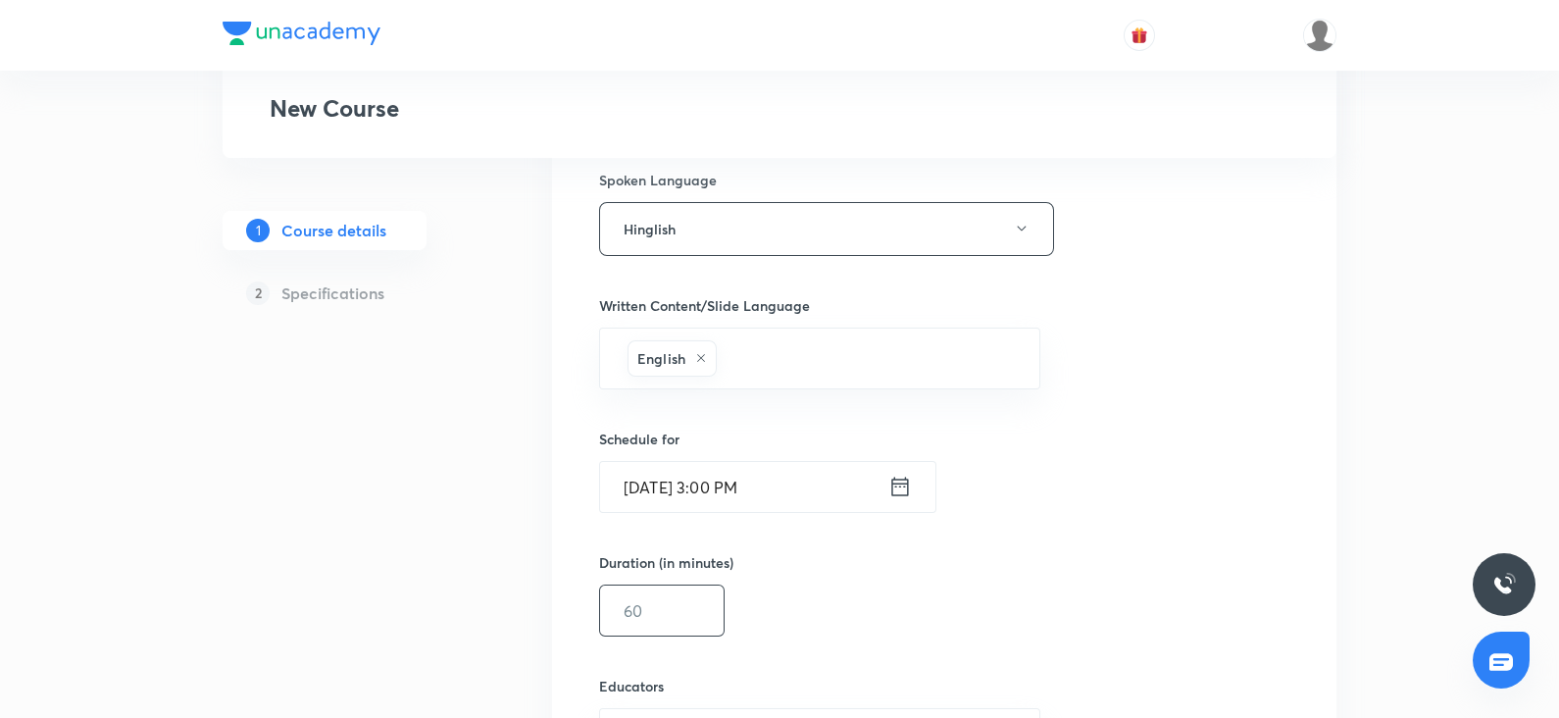
click at [652, 614] on input "text" at bounding box center [662, 610] width 124 height 50
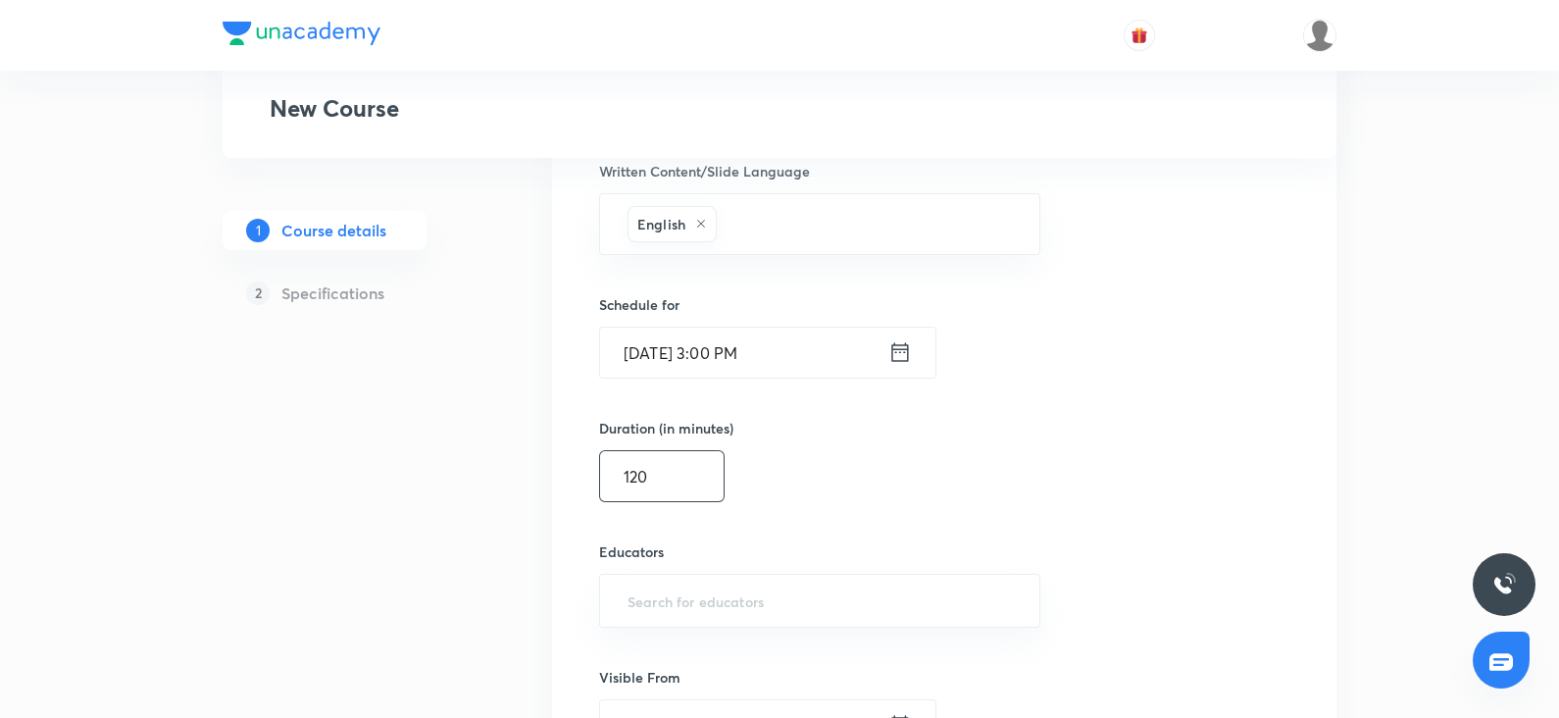
scroll to position [1133, 0]
type input "120"
click at [644, 594] on input "text" at bounding box center [820, 596] width 392 height 36
paste input "unacademy-user-CBHT4E1TO4QG"
type input "unacademy-user-CBHT4E1TO4QG"
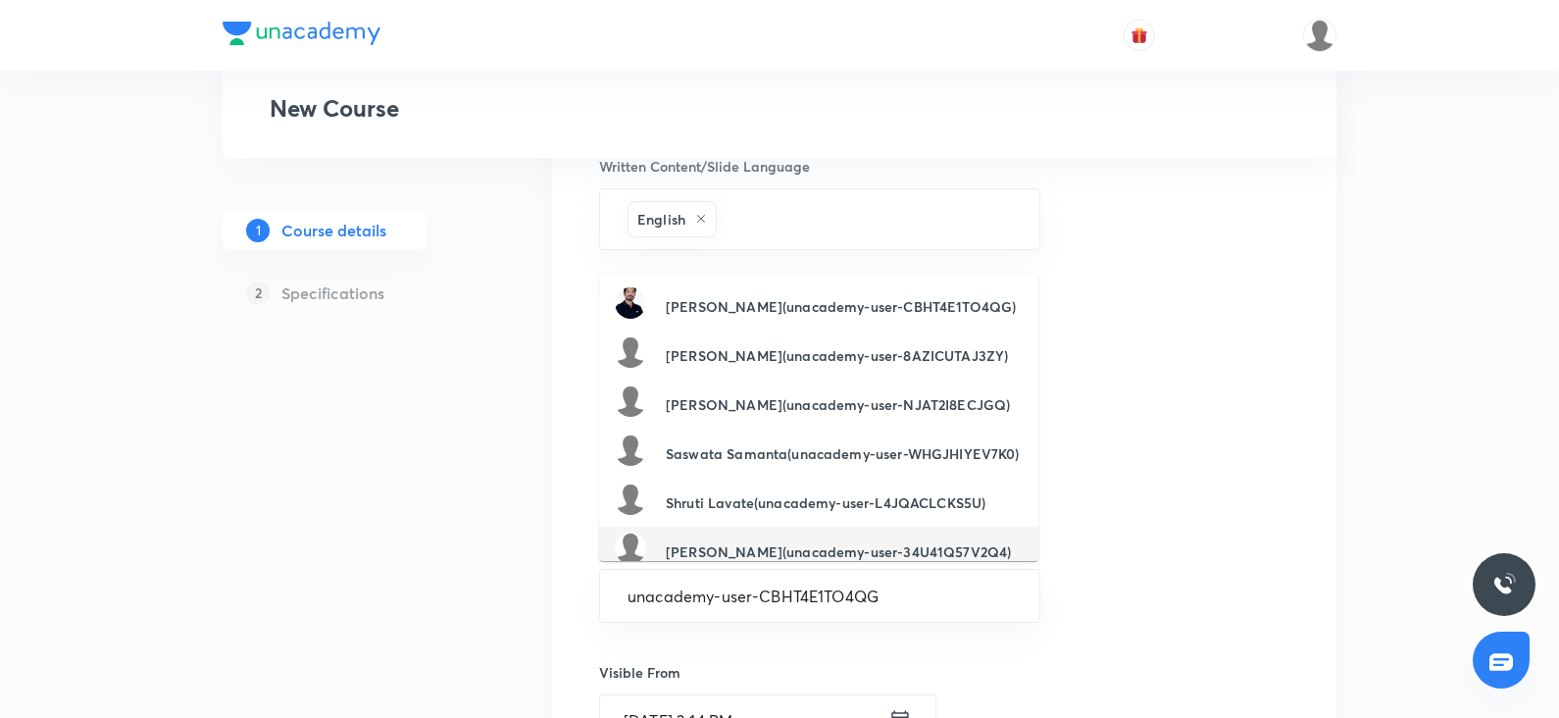
scroll to position [1353, 0]
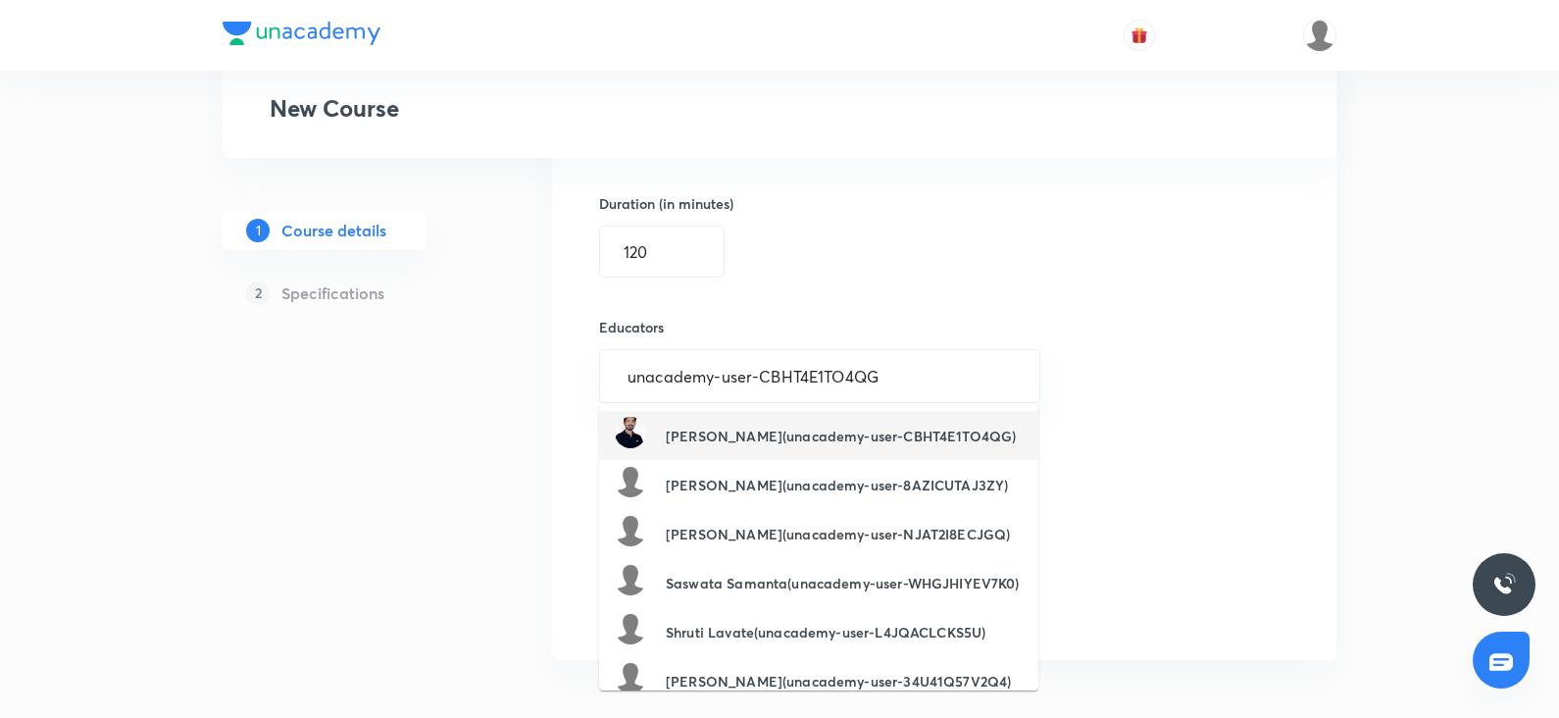
click at [765, 445] on div "Darpan Kumar(unacademy-user-CBHT4E1TO4QG)" at bounding box center [815, 435] width 401 height 37
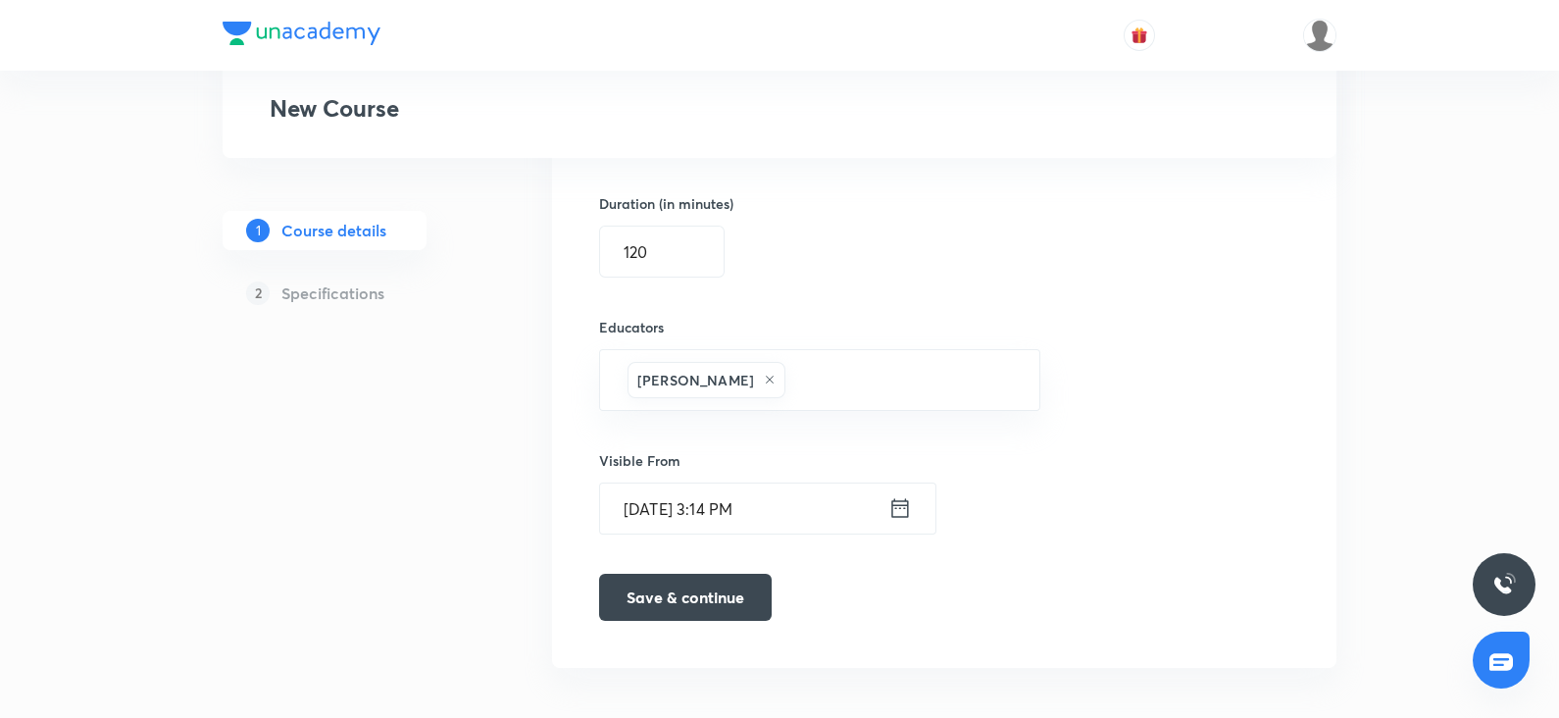
scroll to position [1361, 0]
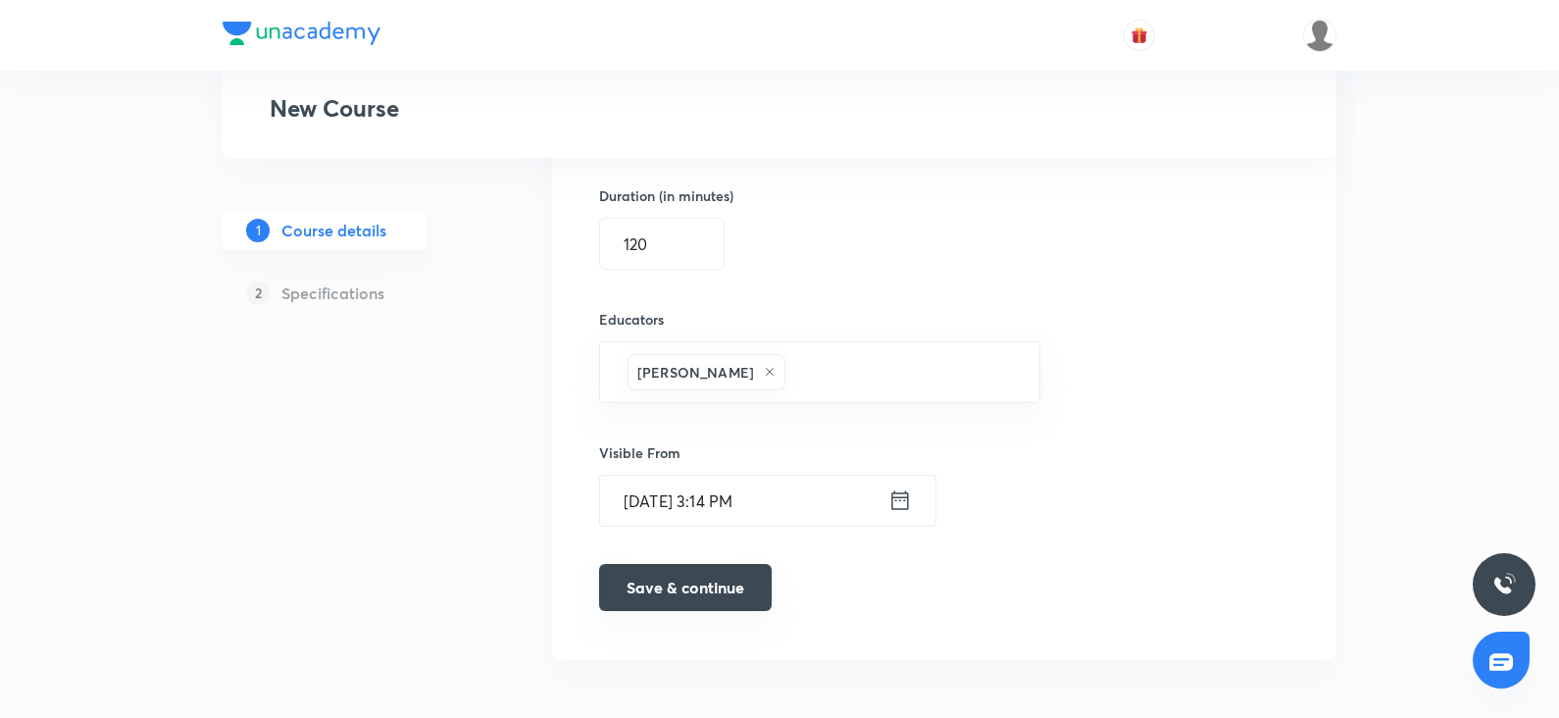
click at [683, 576] on button "Save & continue" at bounding box center [685, 587] width 173 height 47
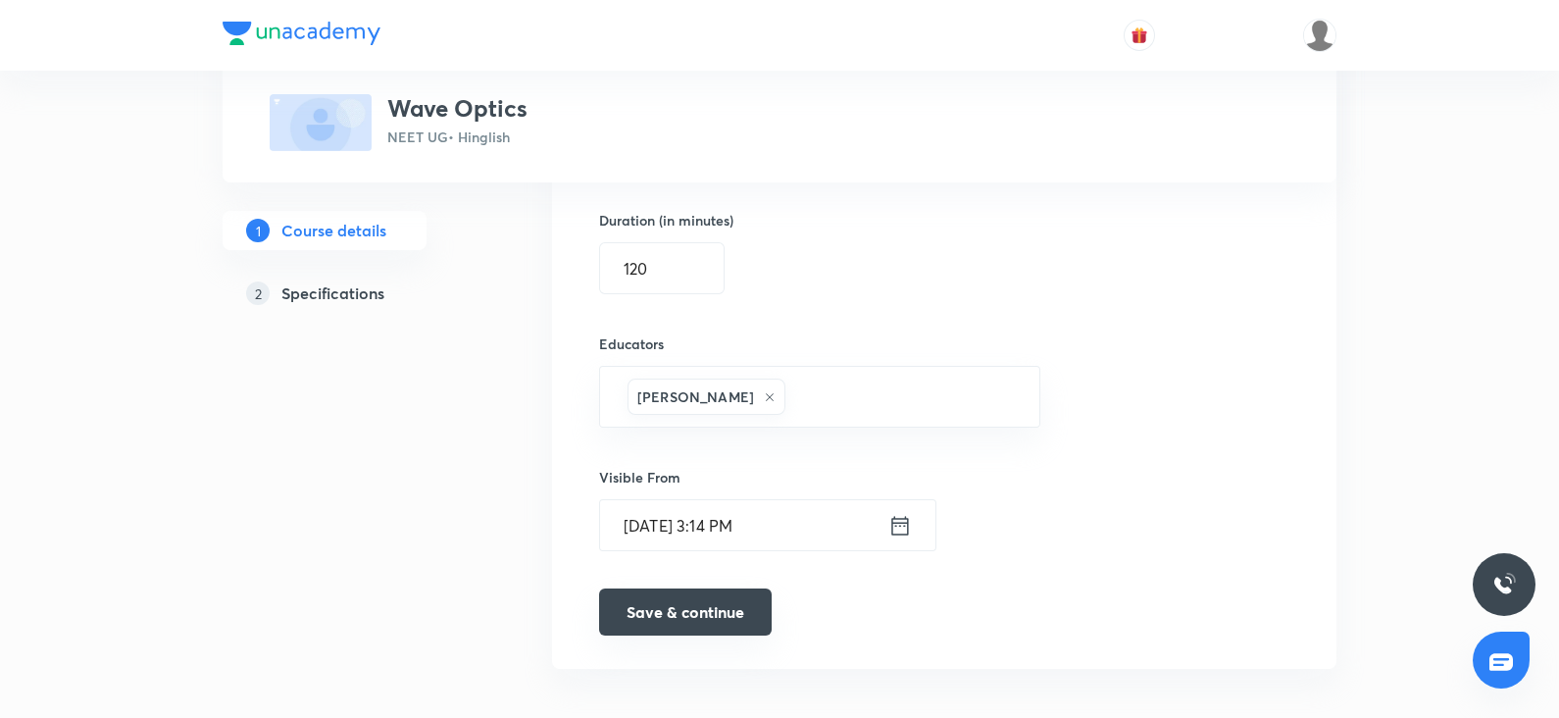
scroll to position [1371, 0]
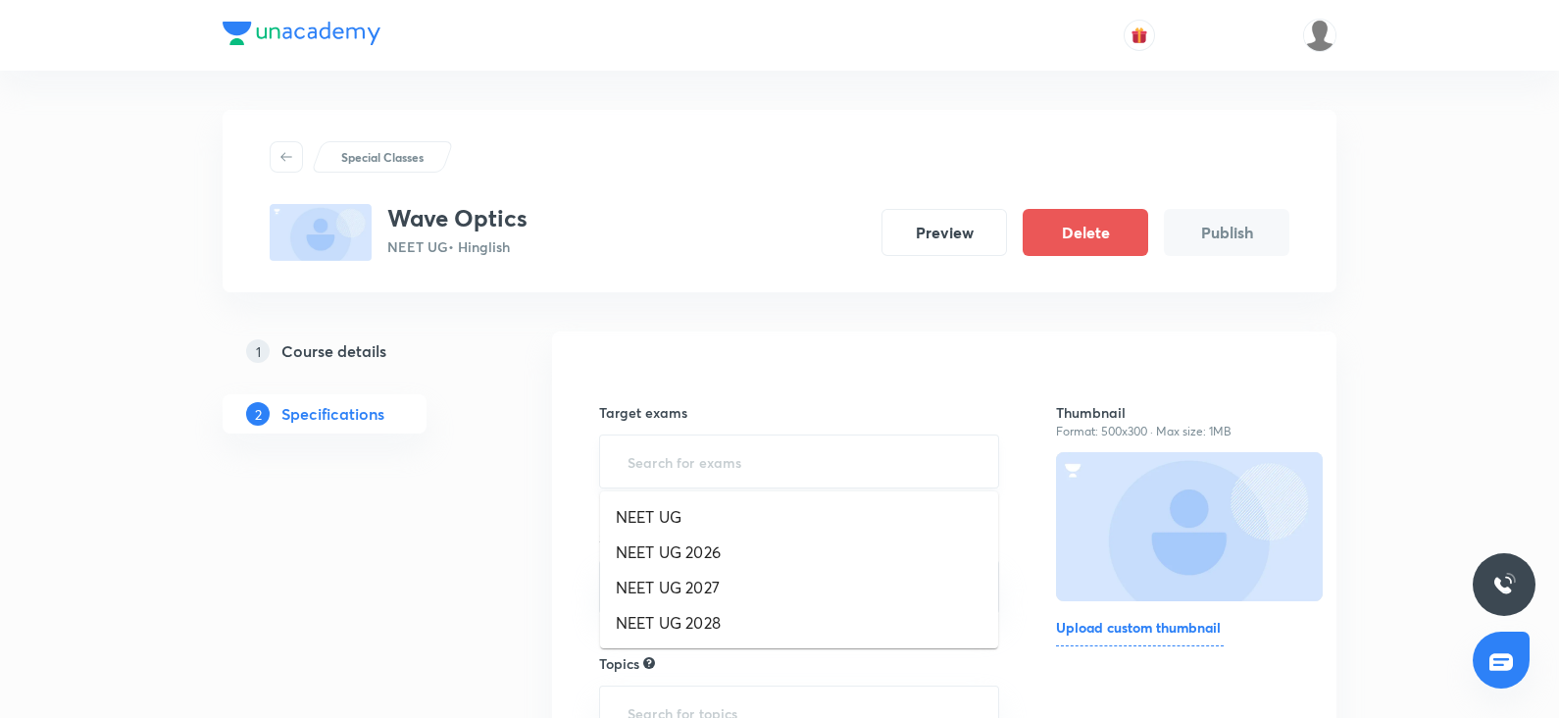
click at [672, 459] on input "text" at bounding box center [799, 461] width 351 height 36
click at [664, 545] on li "NEET UG 2026" at bounding box center [799, 551] width 398 height 35
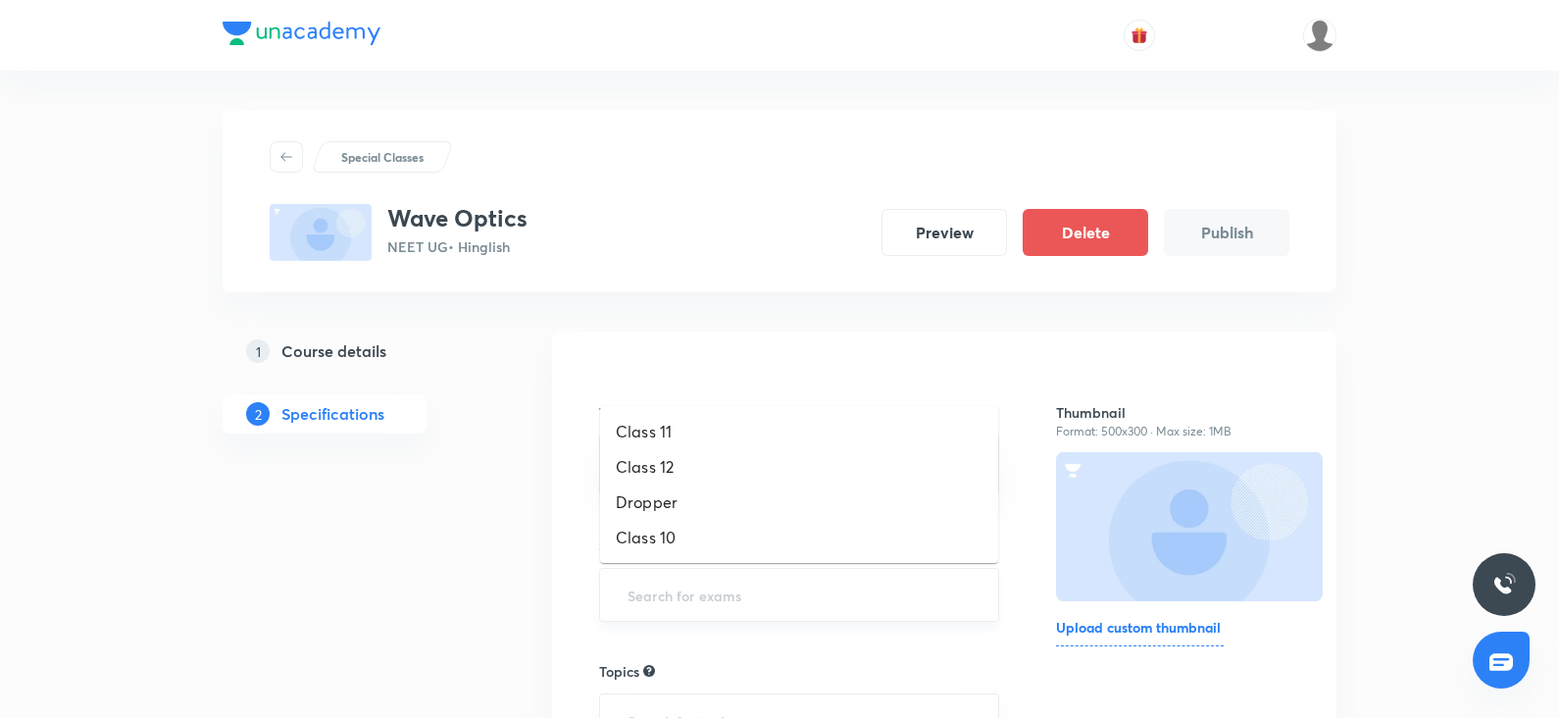
click at [632, 587] on input "text" at bounding box center [799, 595] width 351 height 36
click at [647, 470] on li "Class 12" at bounding box center [799, 466] width 398 height 35
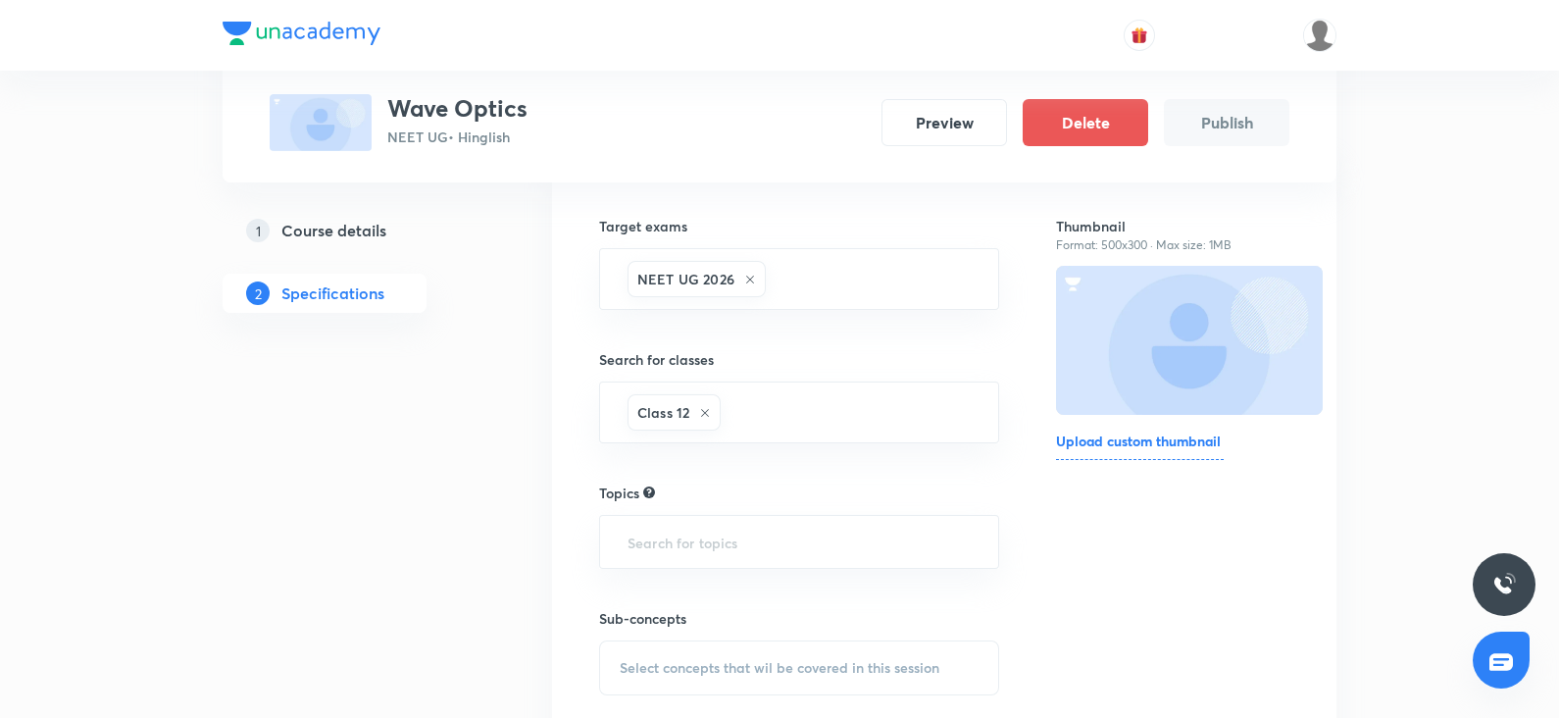
scroll to position [252, 0]
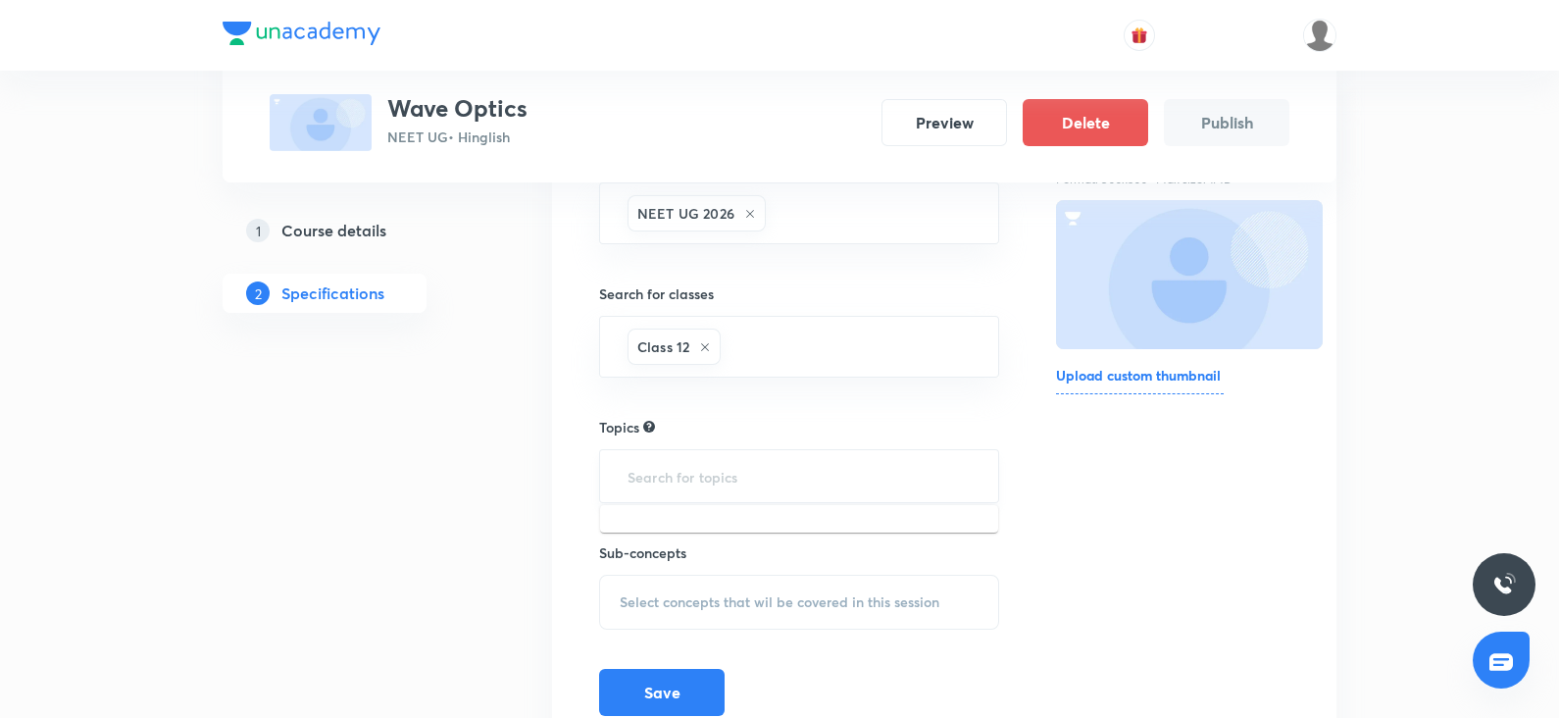
click at [645, 478] on input "text" at bounding box center [799, 476] width 351 height 36
type input "phys"
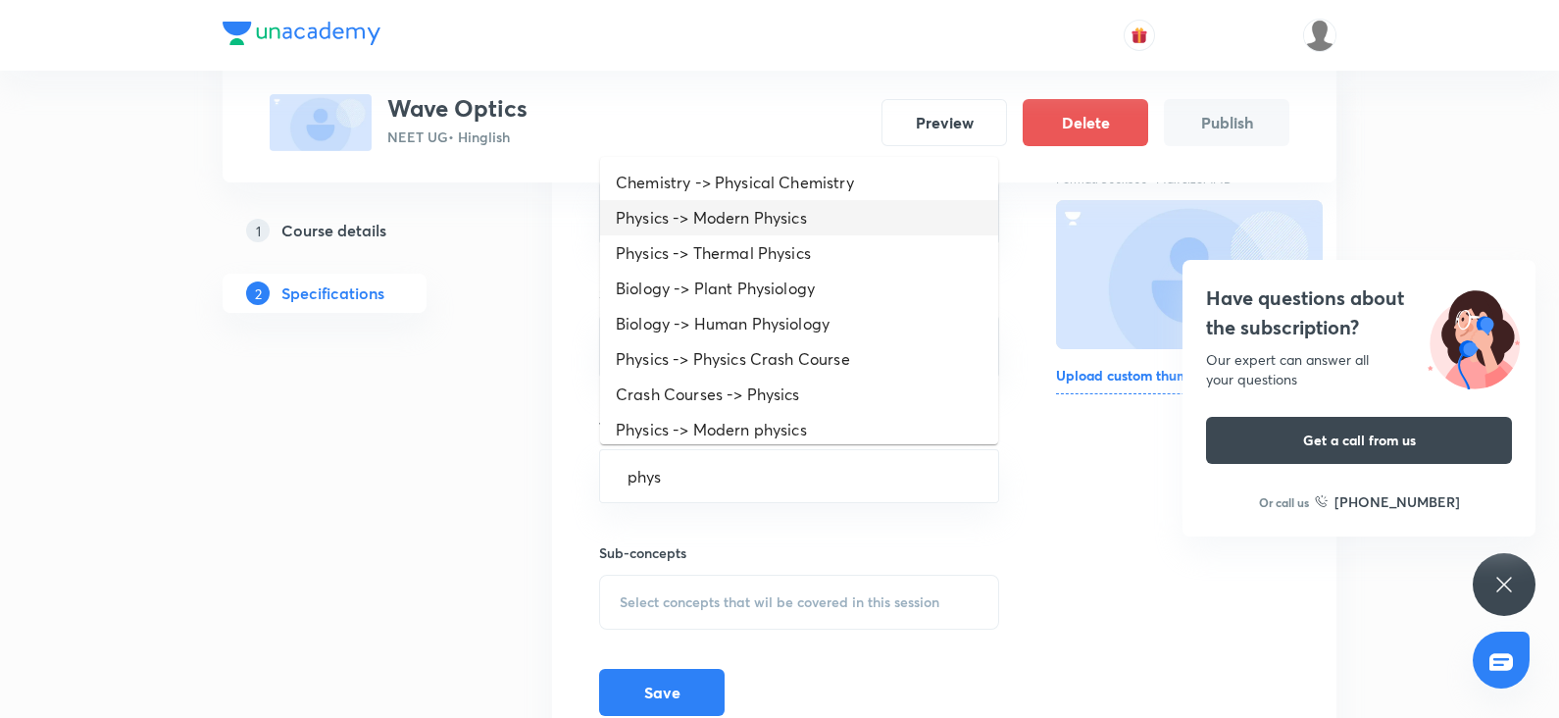
click at [730, 225] on li "Physics -> Modern Physics" at bounding box center [799, 217] width 398 height 35
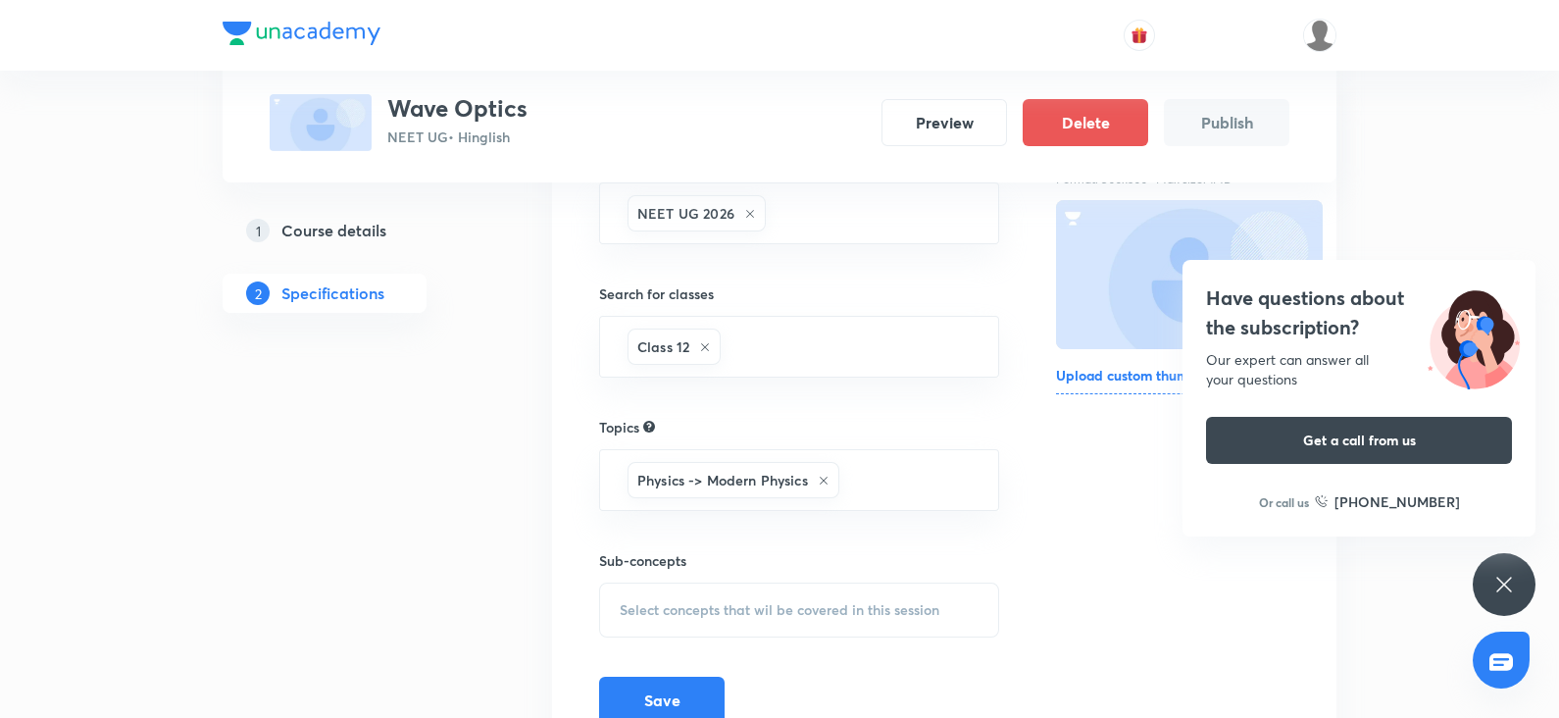
click at [662, 605] on span "Select concepts that wil be covered in this session" at bounding box center [780, 610] width 320 height 16
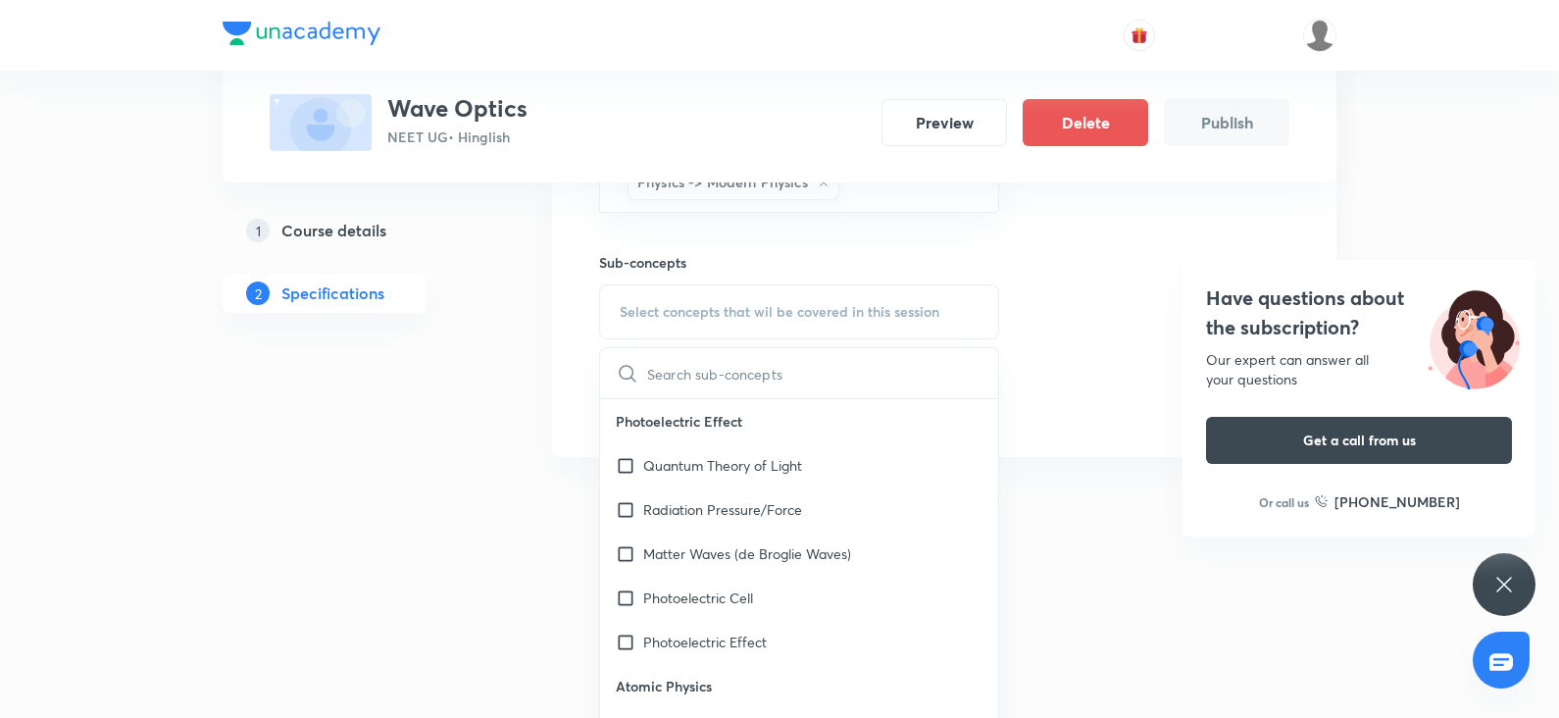
scroll to position [556, 0]
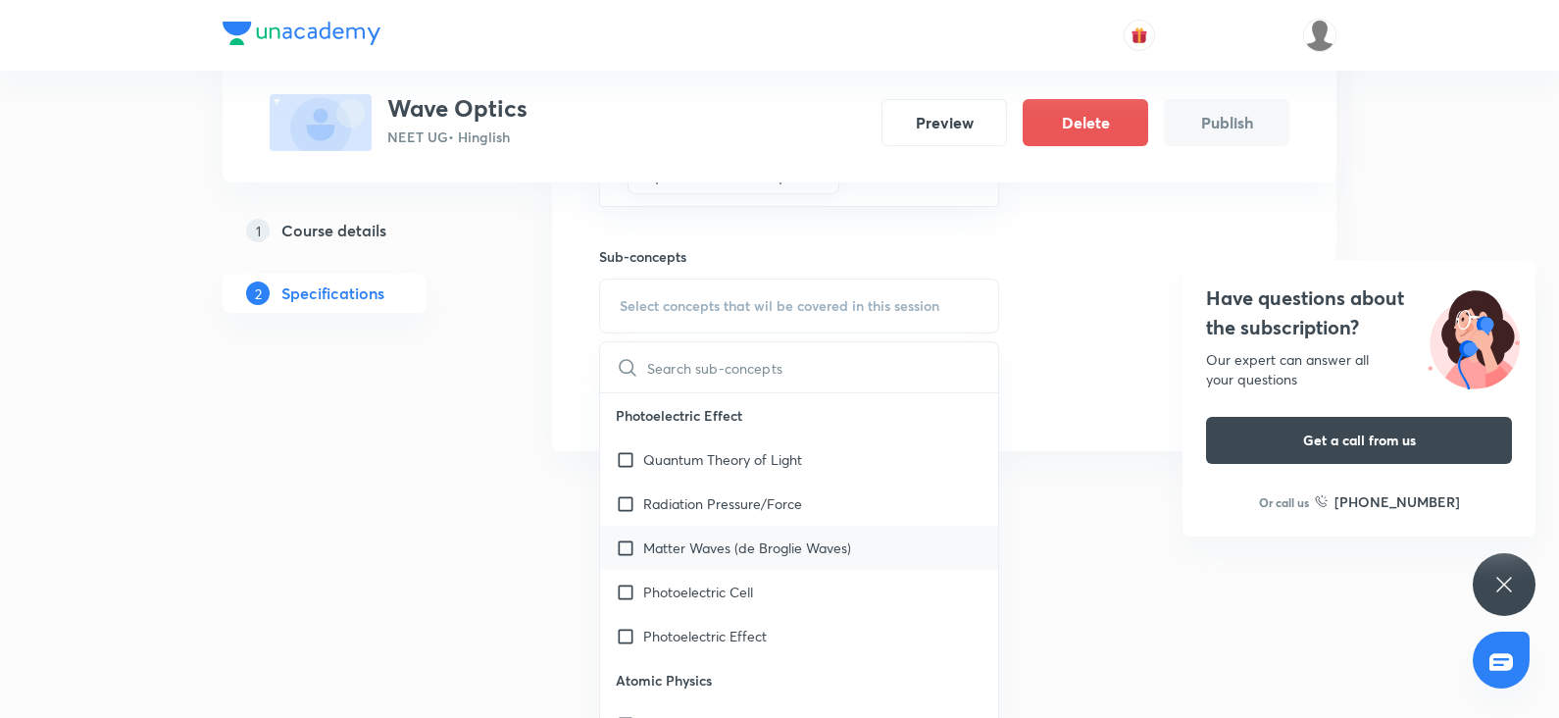
click at [677, 551] on p "Matter Waves (de Broglie Waves)" at bounding box center [747, 547] width 208 height 21
checkbox input "true"
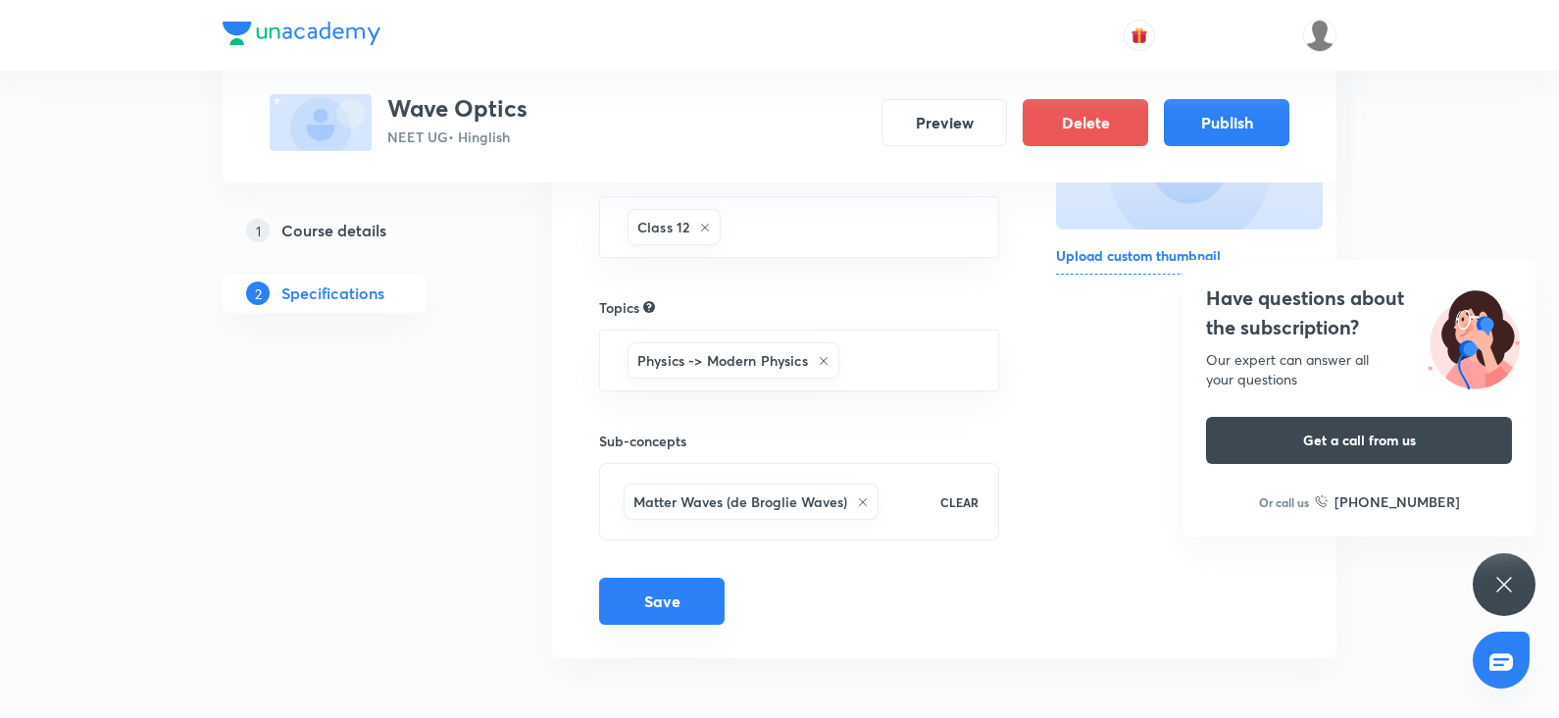
click at [688, 600] on button "Save" at bounding box center [662, 601] width 126 height 47
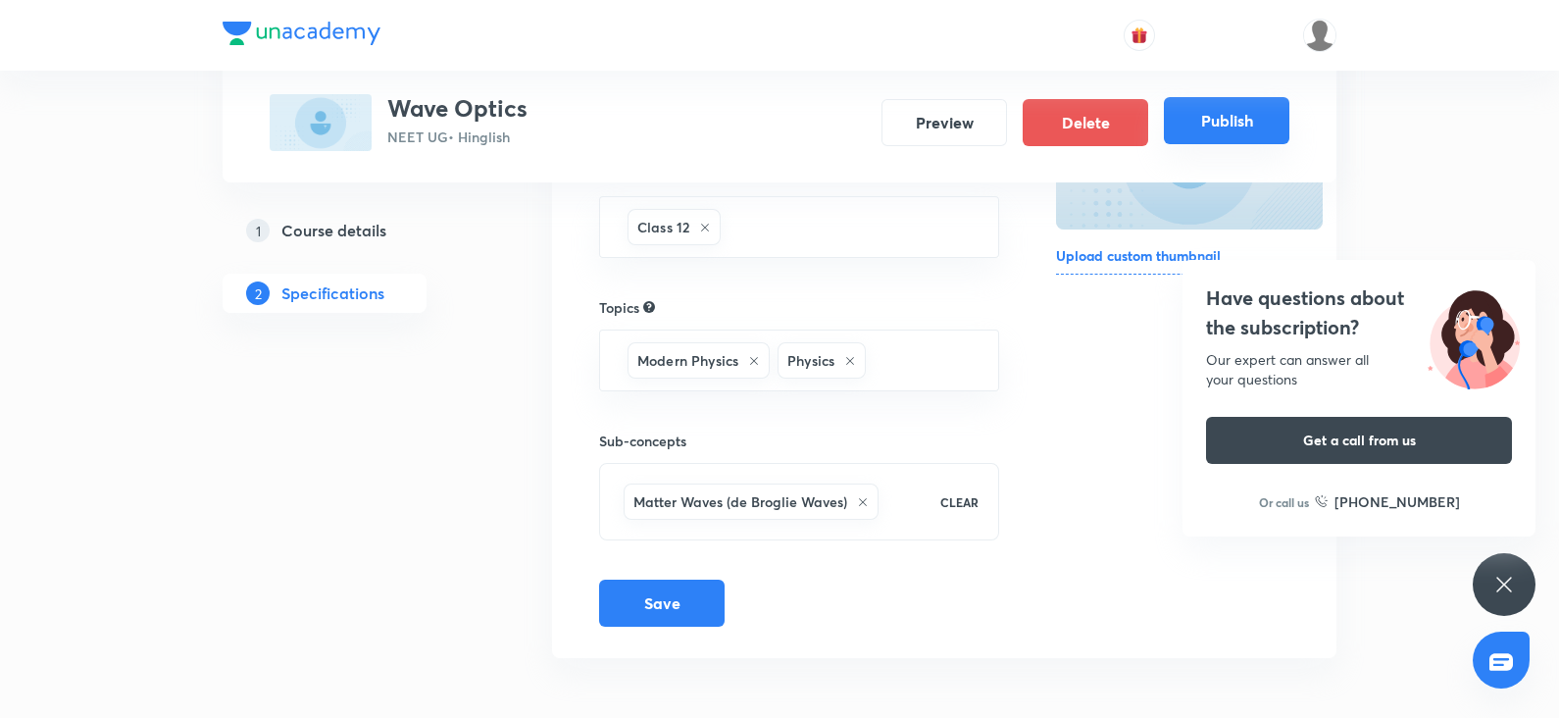
click at [1245, 120] on button "Publish" at bounding box center [1227, 120] width 126 height 47
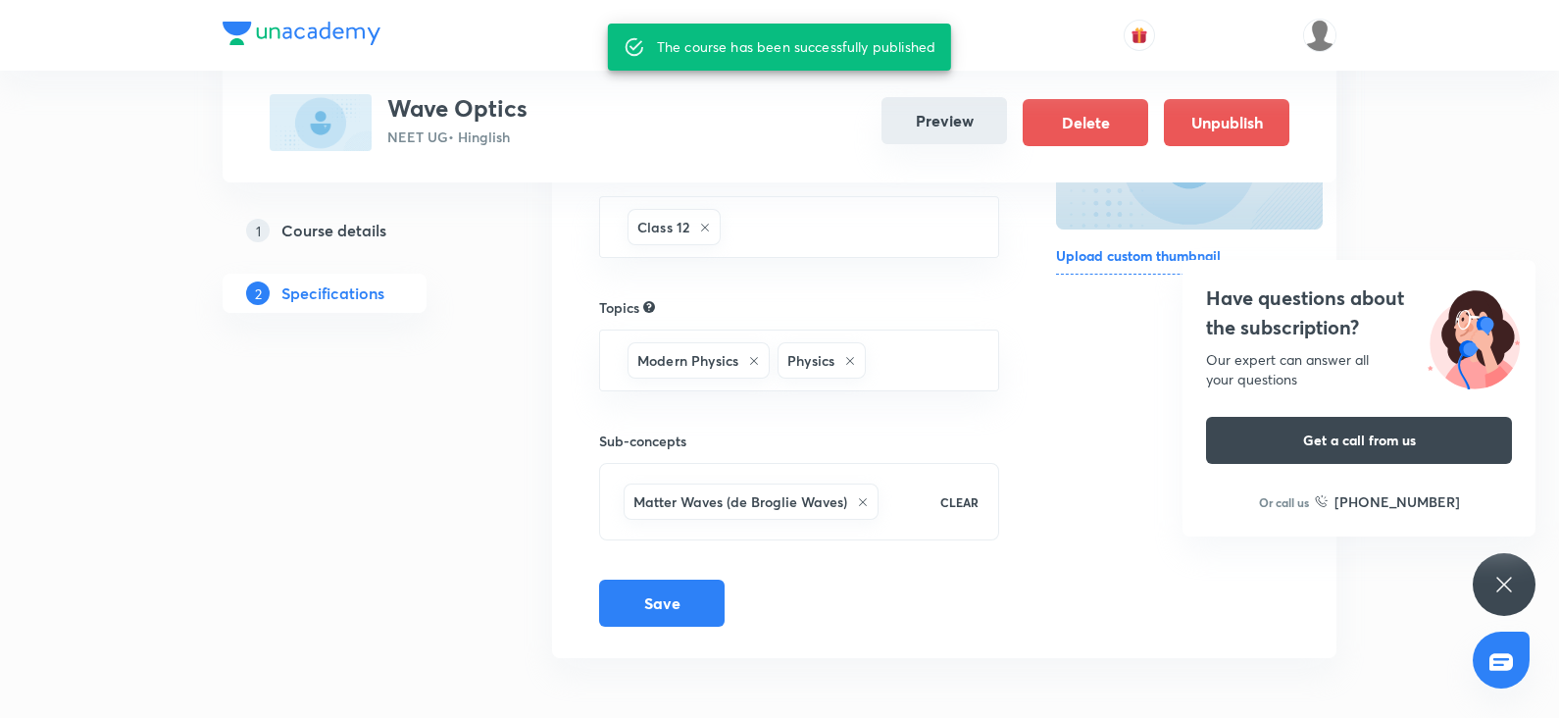
click at [962, 126] on button "Preview" at bounding box center [944, 120] width 126 height 47
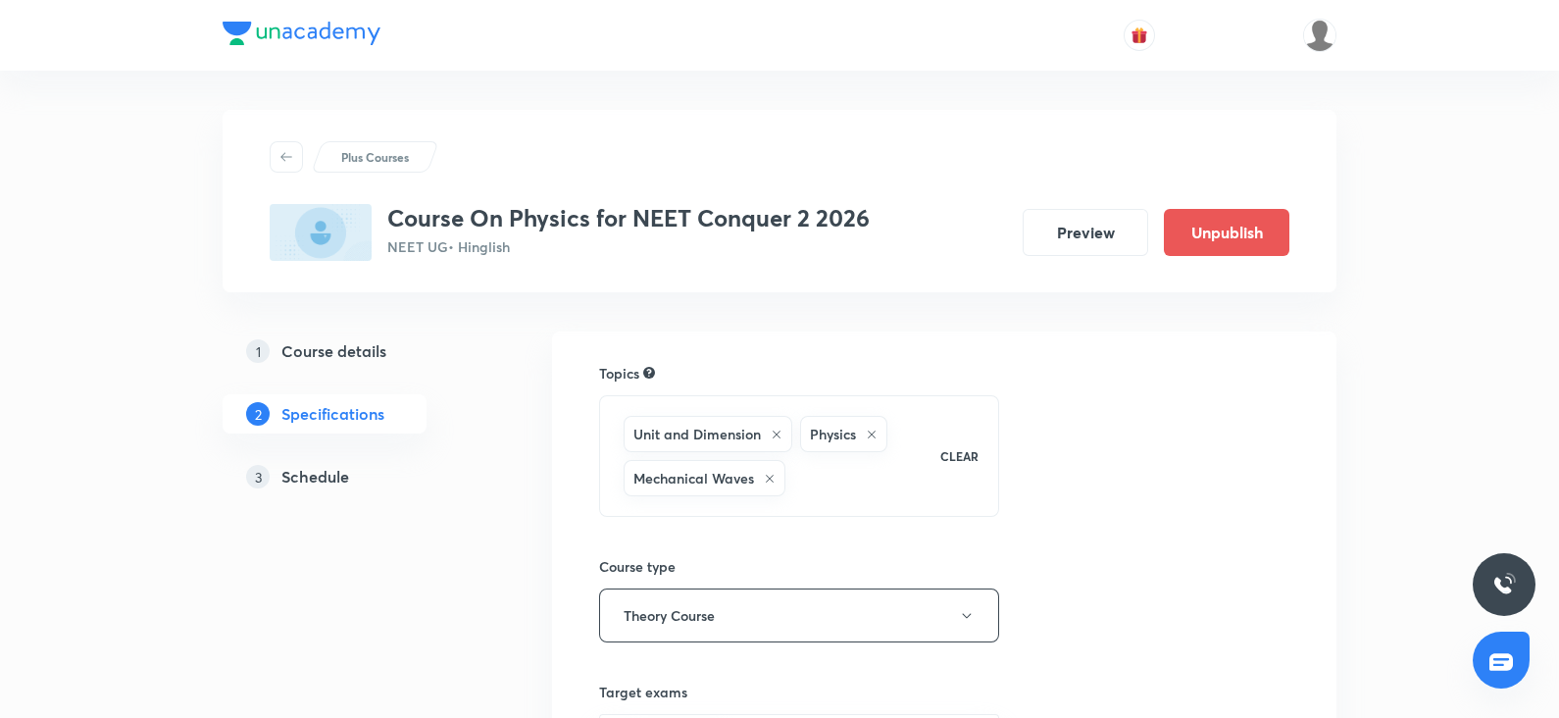
click at [356, 475] on div "3 Schedule" at bounding box center [359, 477] width 227 height 24
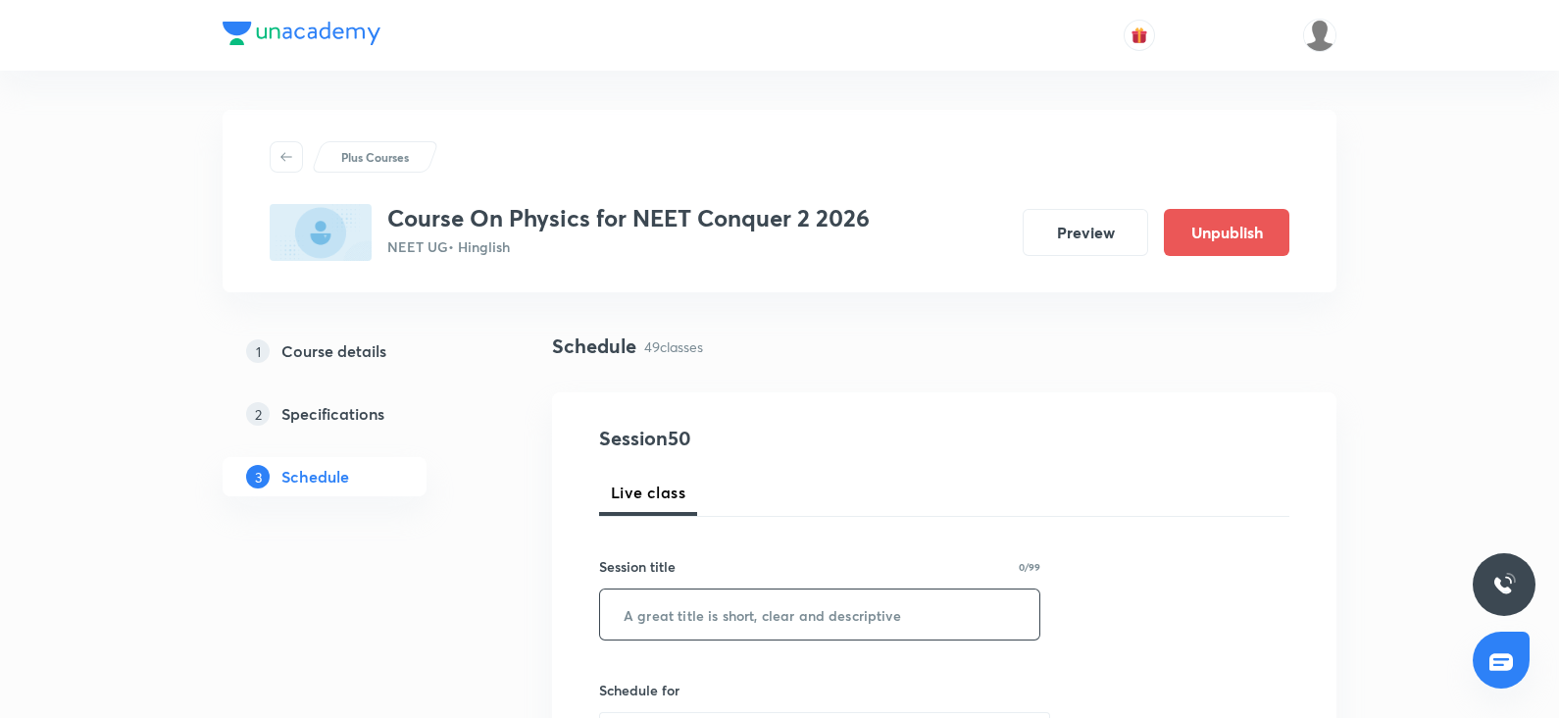
click at [668, 618] on input "text" at bounding box center [819, 614] width 439 height 50
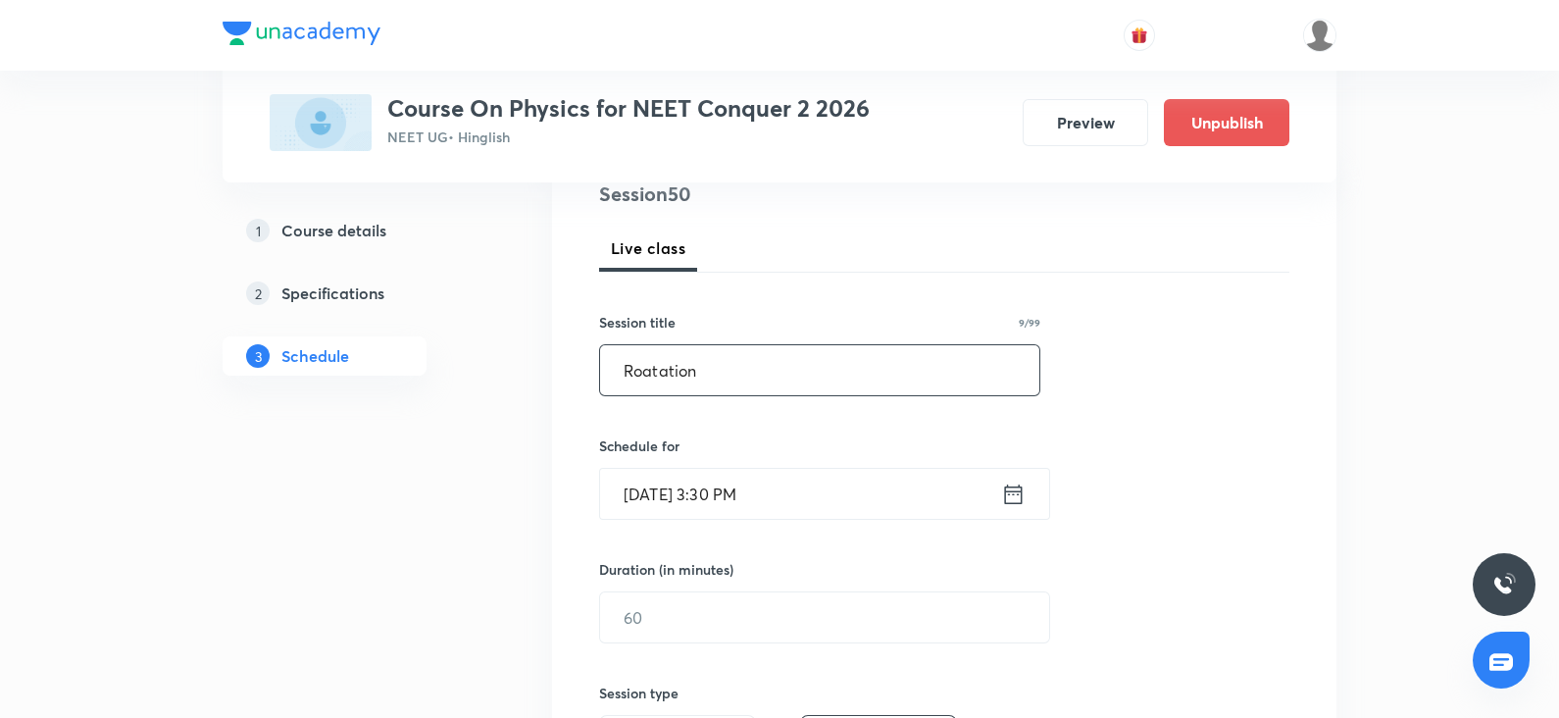
scroll to position [244, 0]
type input "Roatation"
click at [672, 487] on input "Oct 3, 2025, 3:30 PM" at bounding box center [800, 494] width 401 height 50
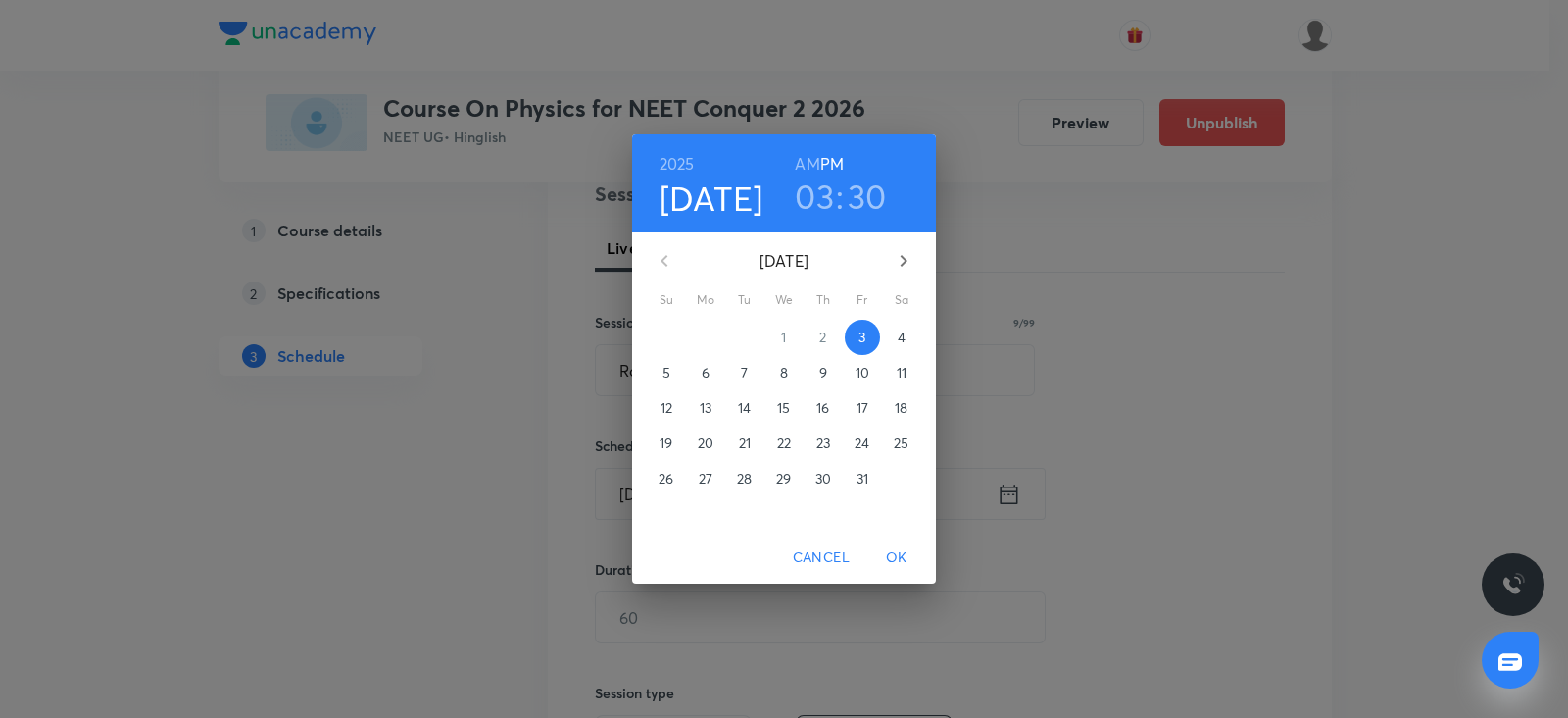
click at [890, 335] on span "4" at bounding box center [900, 337] width 35 height 20
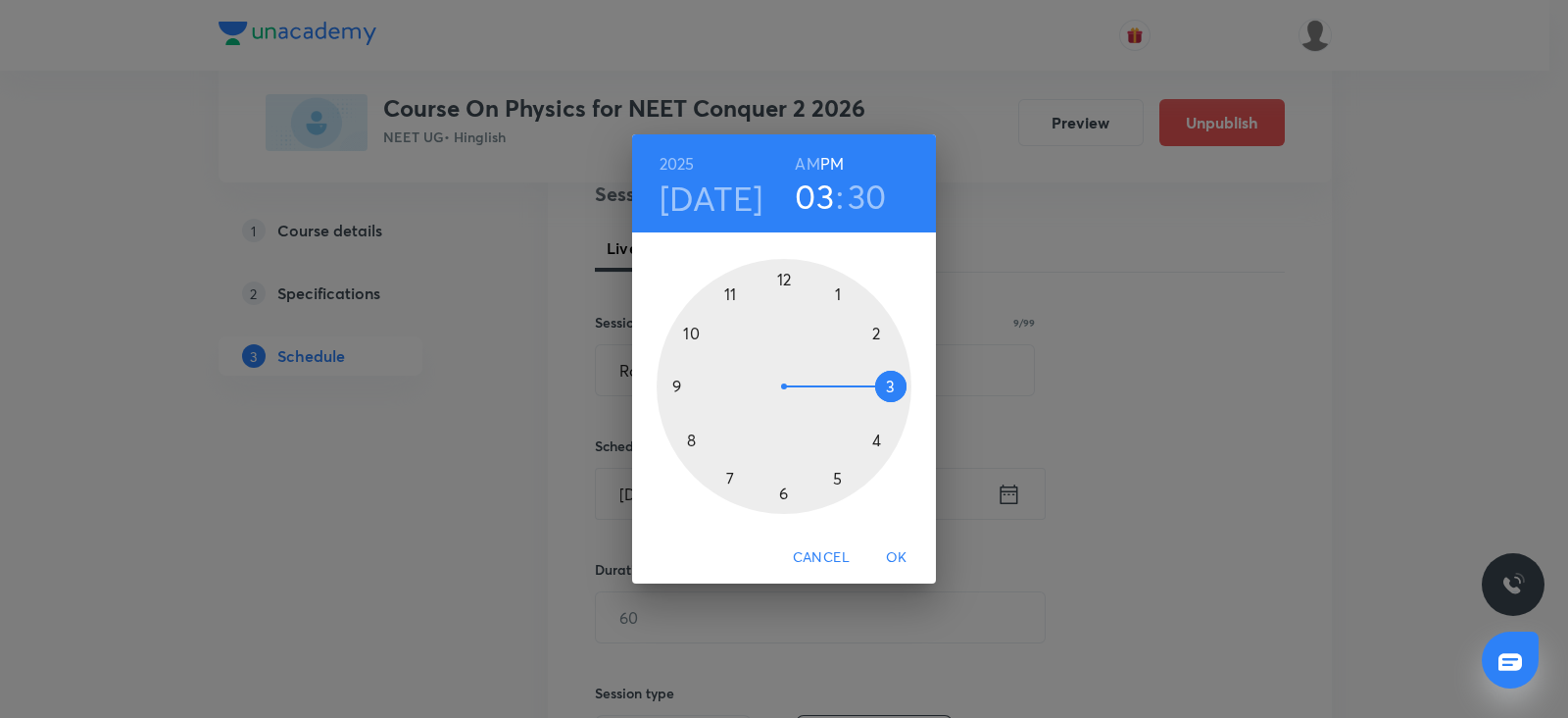
click at [676, 382] on div at bounding box center [784, 386] width 255 height 255
click at [815, 167] on h6 "AM" at bounding box center [806, 163] width 25 height 27
click at [784, 280] on div at bounding box center [784, 386] width 255 height 255
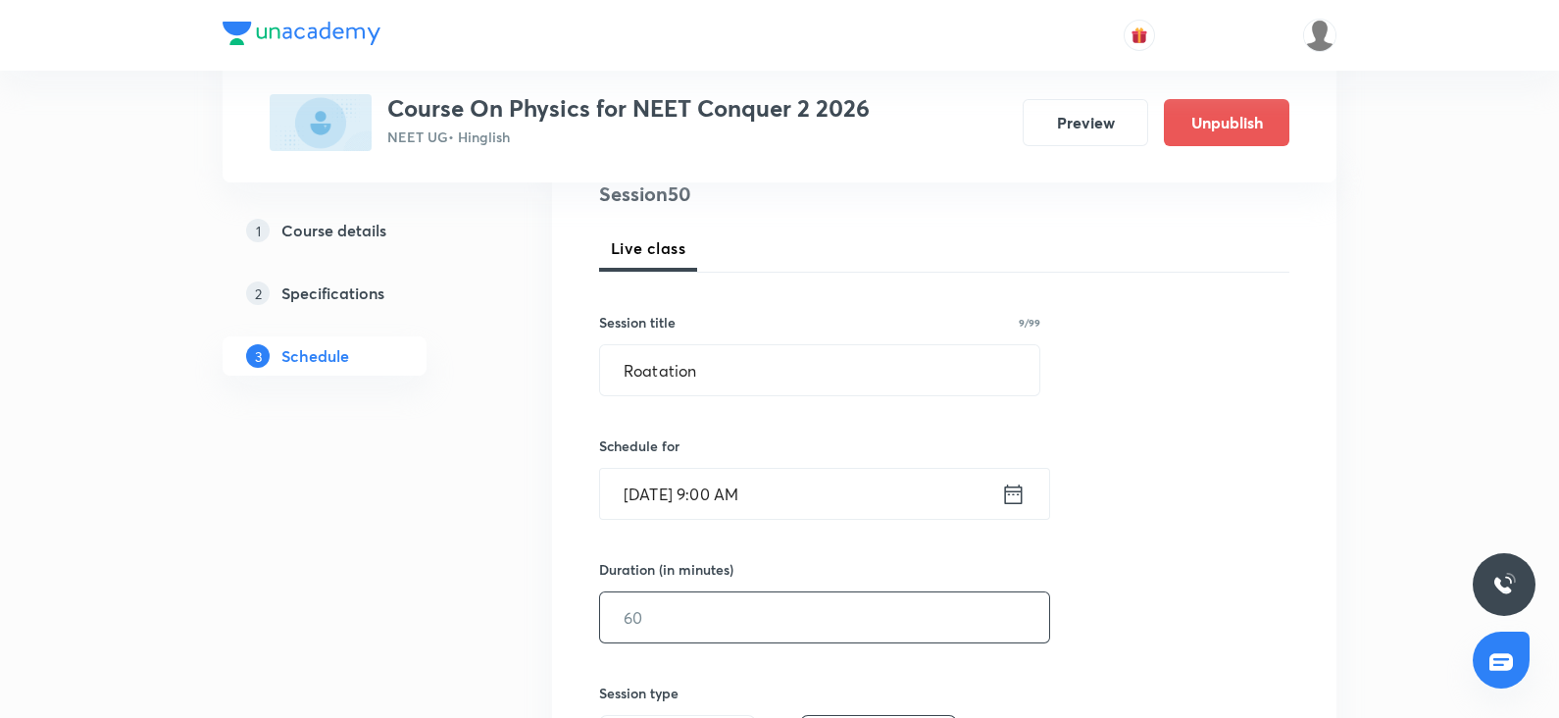
click at [689, 592] on input "text" at bounding box center [824, 617] width 449 height 50
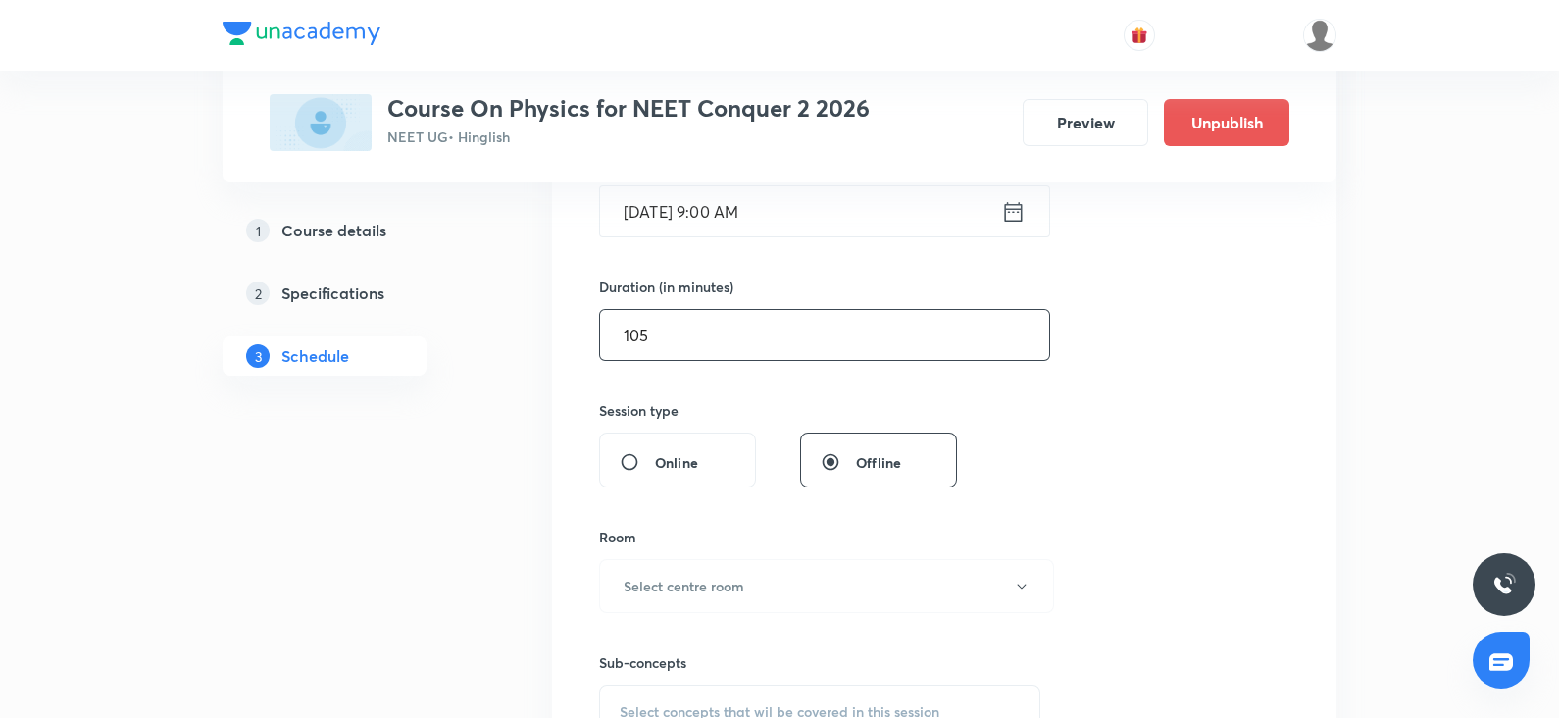
scroll to position [528, 0]
type input "105"
click at [668, 590] on h6 "Select centre room" at bounding box center [684, 584] width 121 height 21
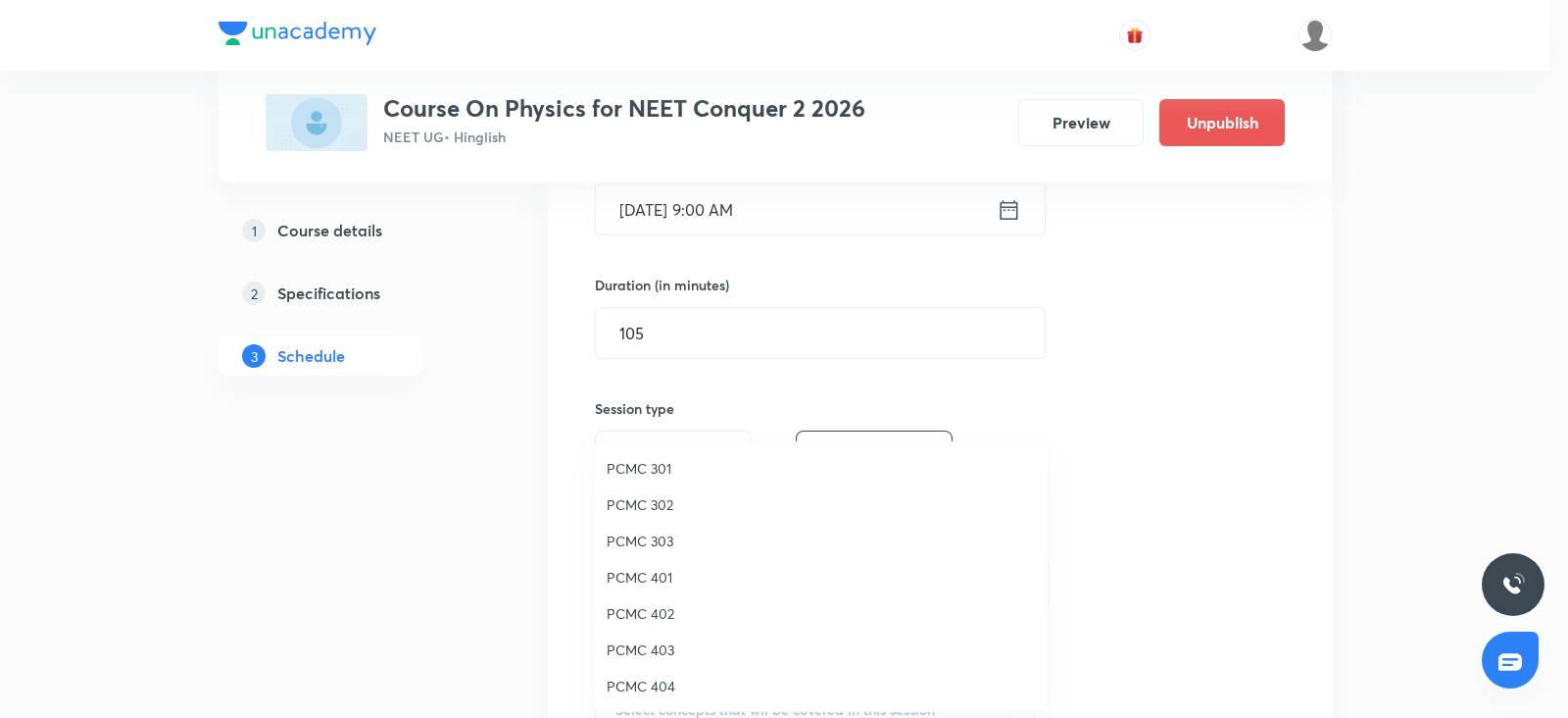
click at [668, 590] on li "PCMC 401" at bounding box center [820, 577] width 453 height 36
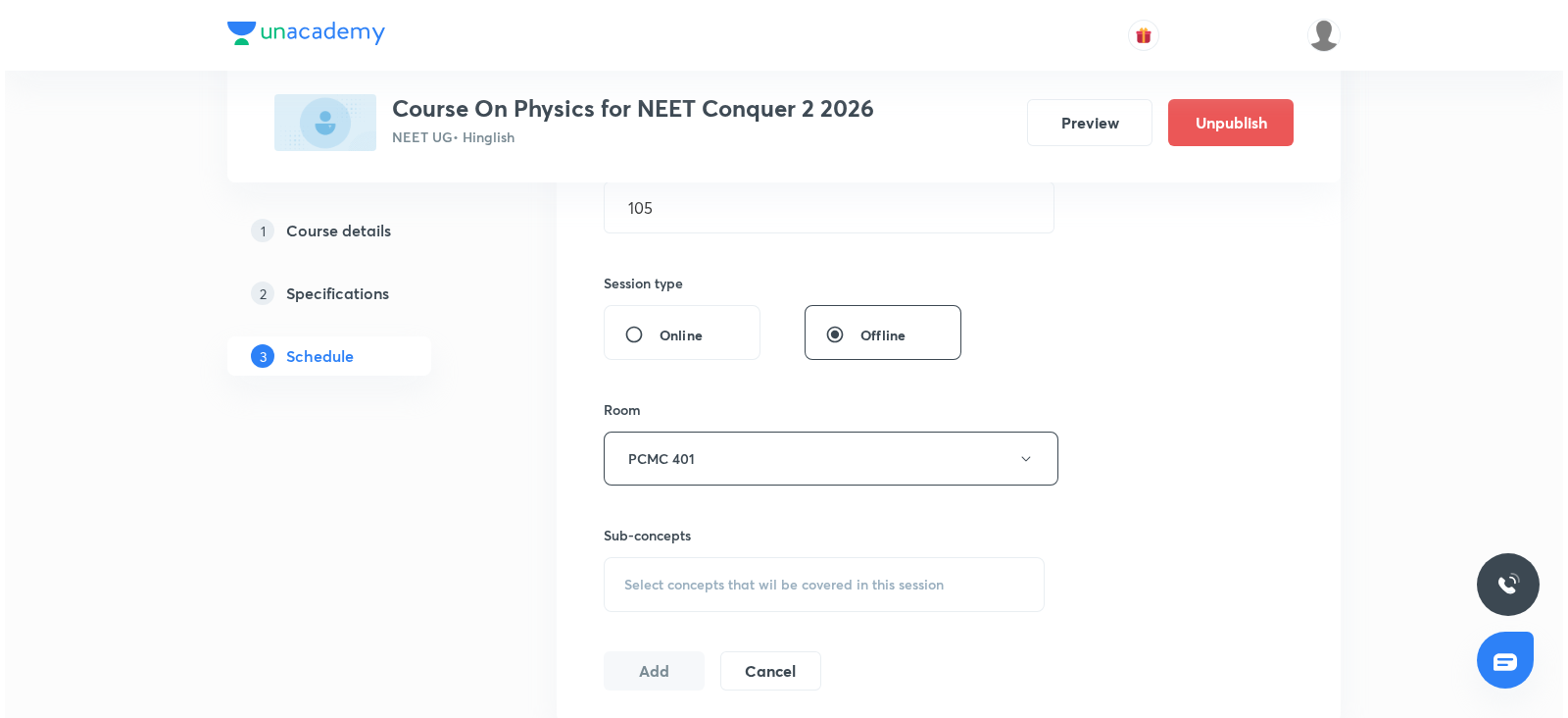
scroll to position [656, 0]
click at [710, 459] on button "PCMC 401" at bounding box center [825, 456] width 455 height 54
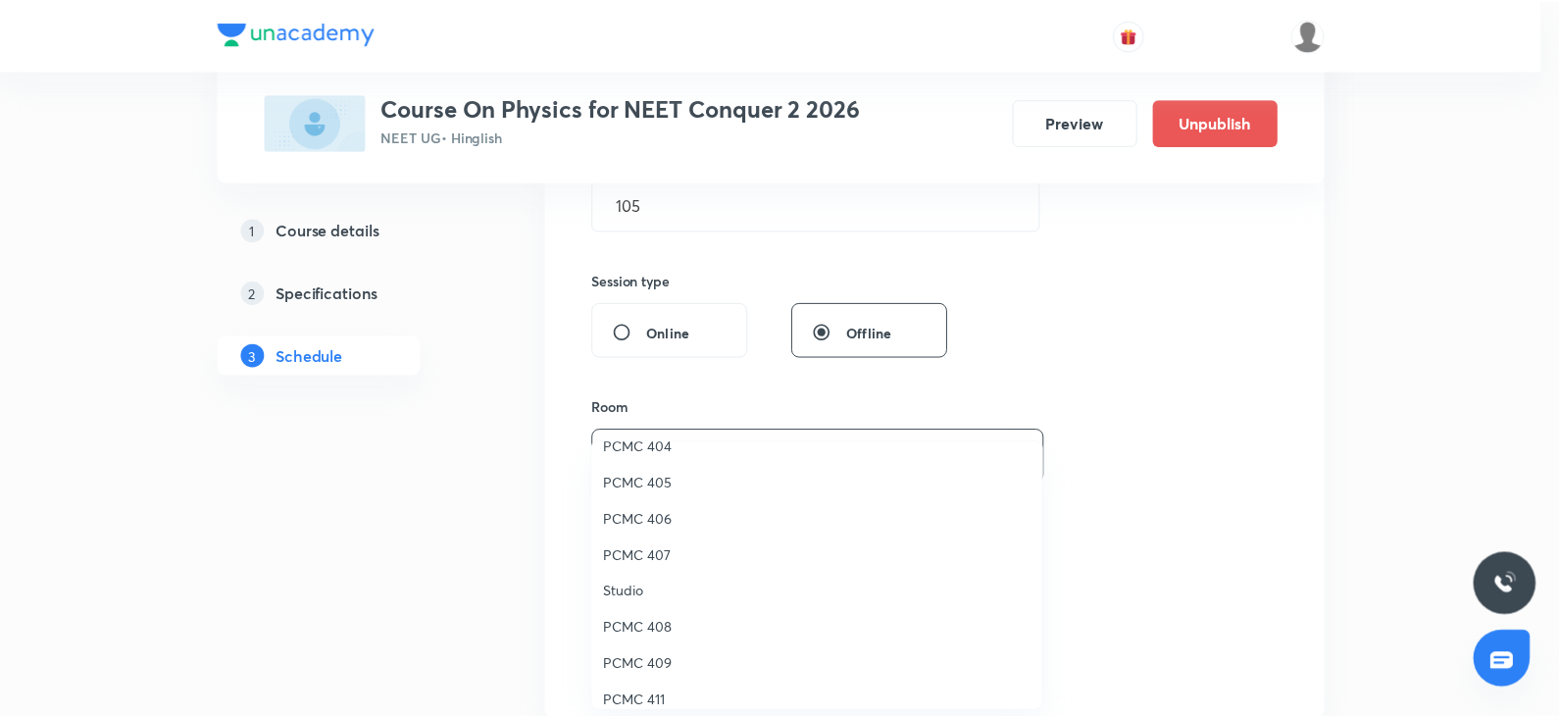
scroll to position [241, 0]
click at [648, 551] on span "PCMC 407" at bounding box center [821, 553] width 429 height 21
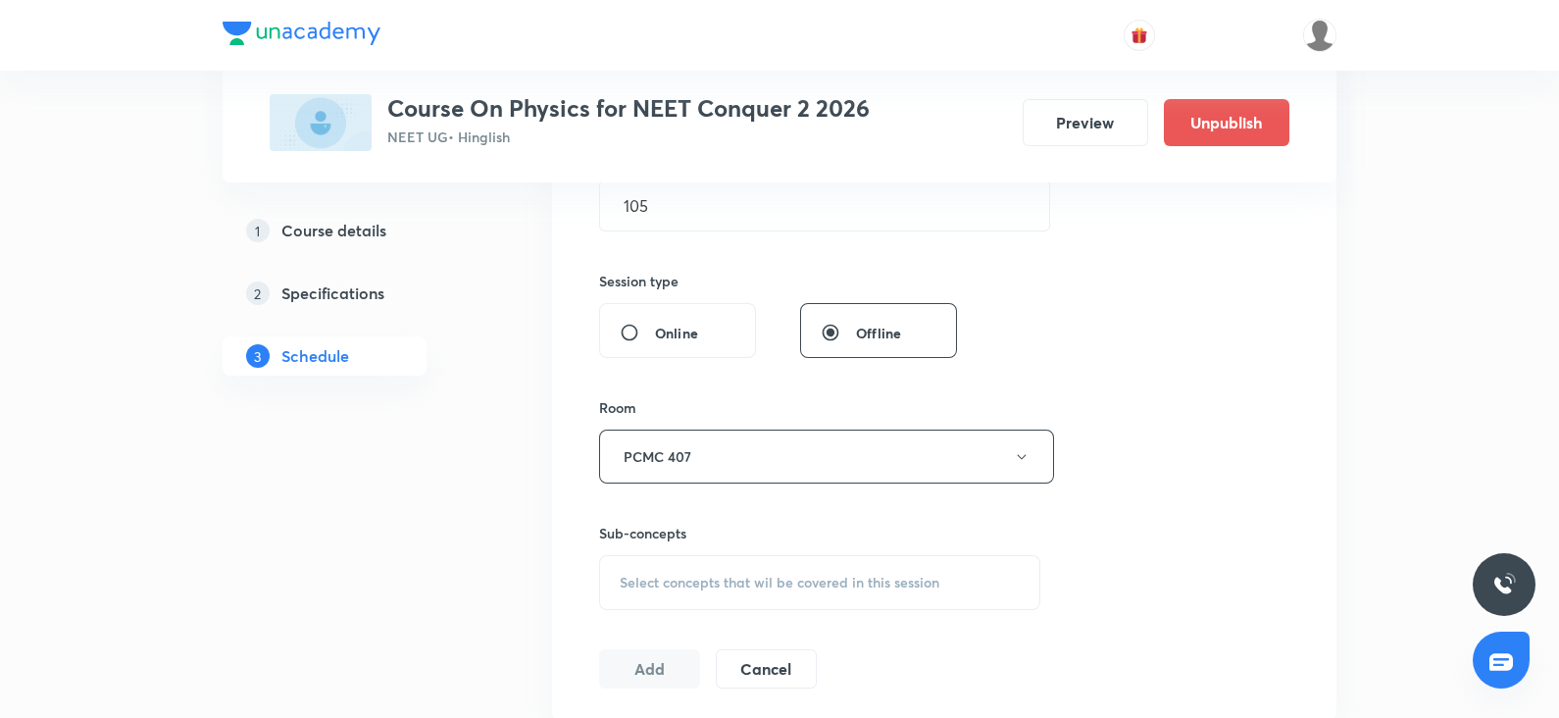
click at [711, 585] on span "Select concepts that wil be covered in this session" at bounding box center [780, 583] width 320 height 16
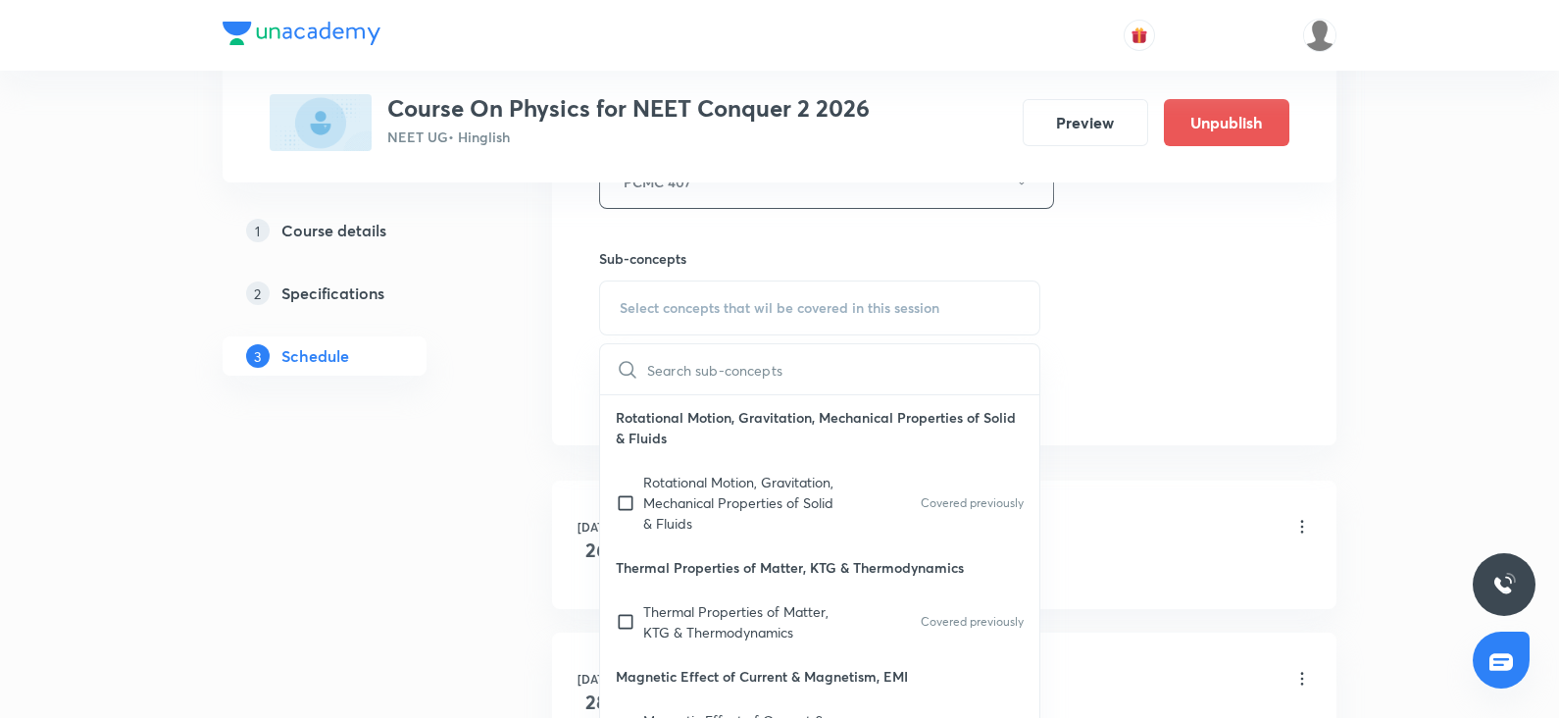
scroll to position [942, 0]
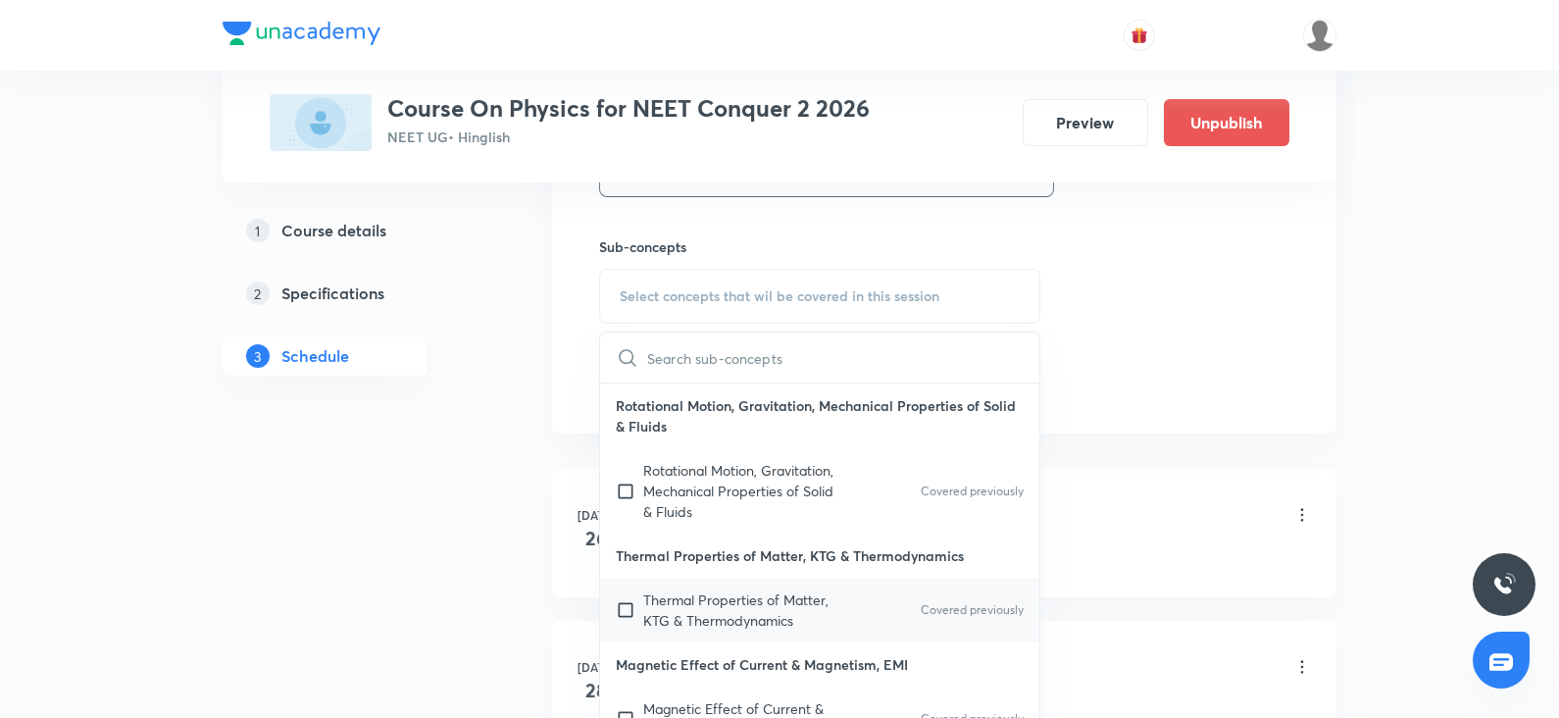
click at [679, 604] on p "Thermal Properties of Matter, KTG & Thermodynamics" at bounding box center [742, 609] width 198 height 41
checkbox input "true"
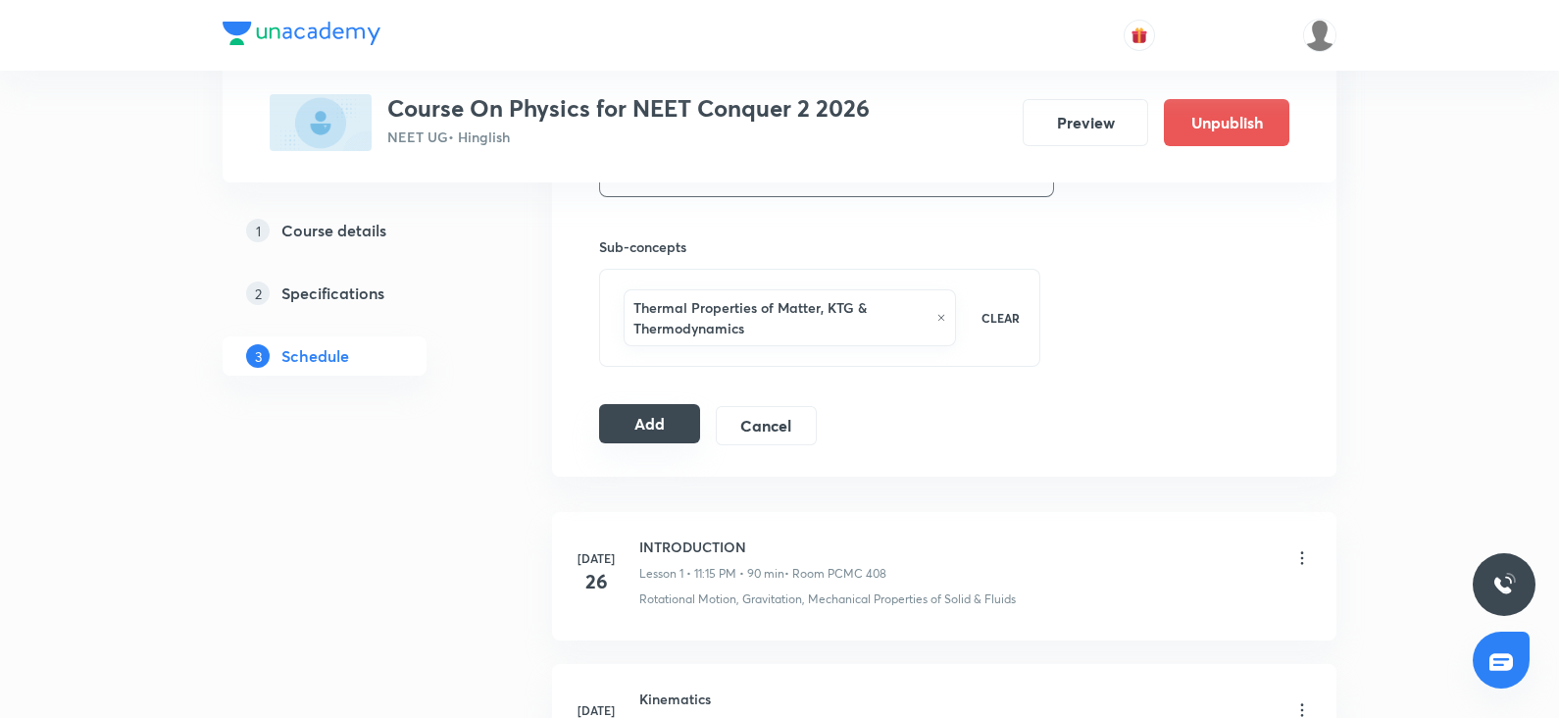
click at [648, 431] on button "Add" at bounding box center [649, 423] width 101 height 39
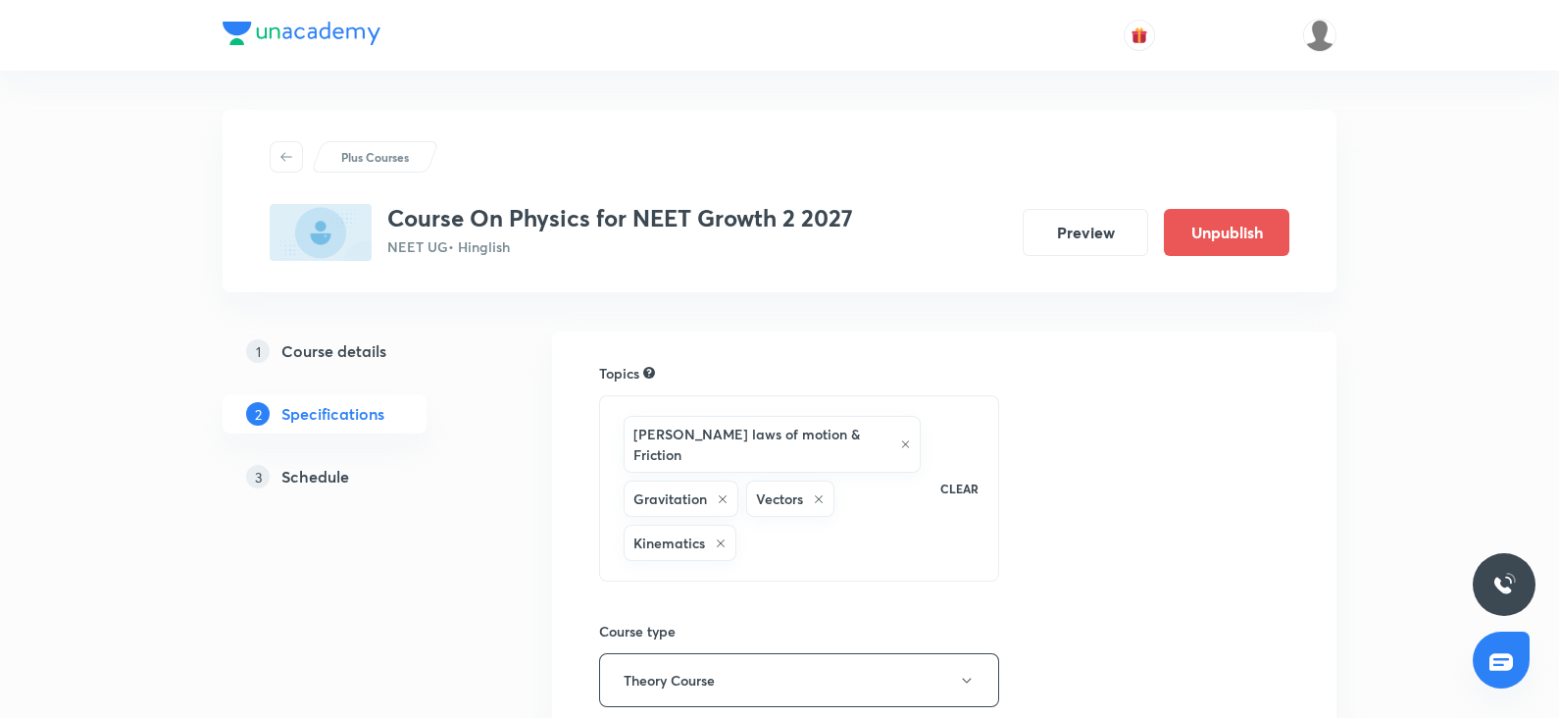
click at [333, 471] on h5 "Schedule" at bounding box center [315, 477] width 68 height 24
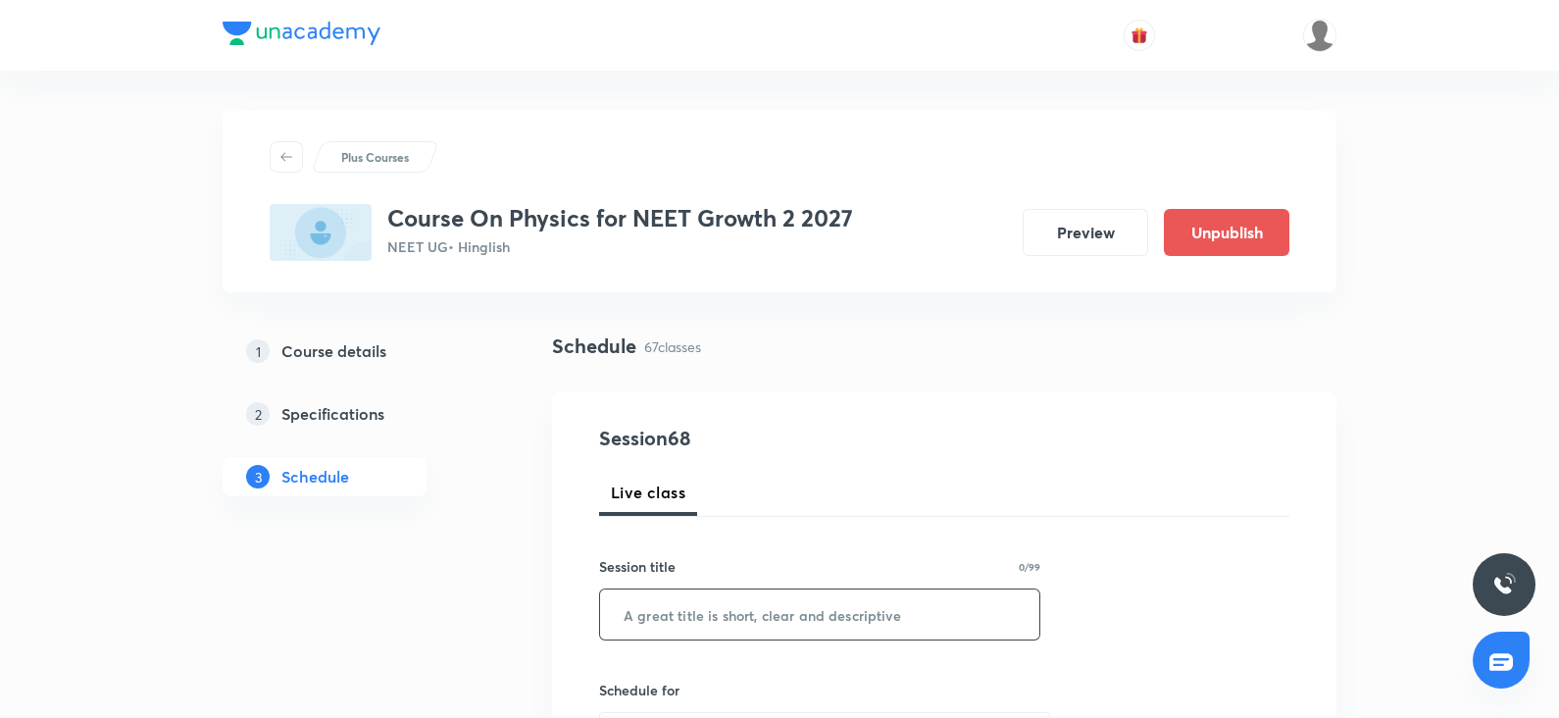
click at [657, 611] on input "text" at bounding box center [819, 614] width 439 height 50
paste input "COM & Collision"
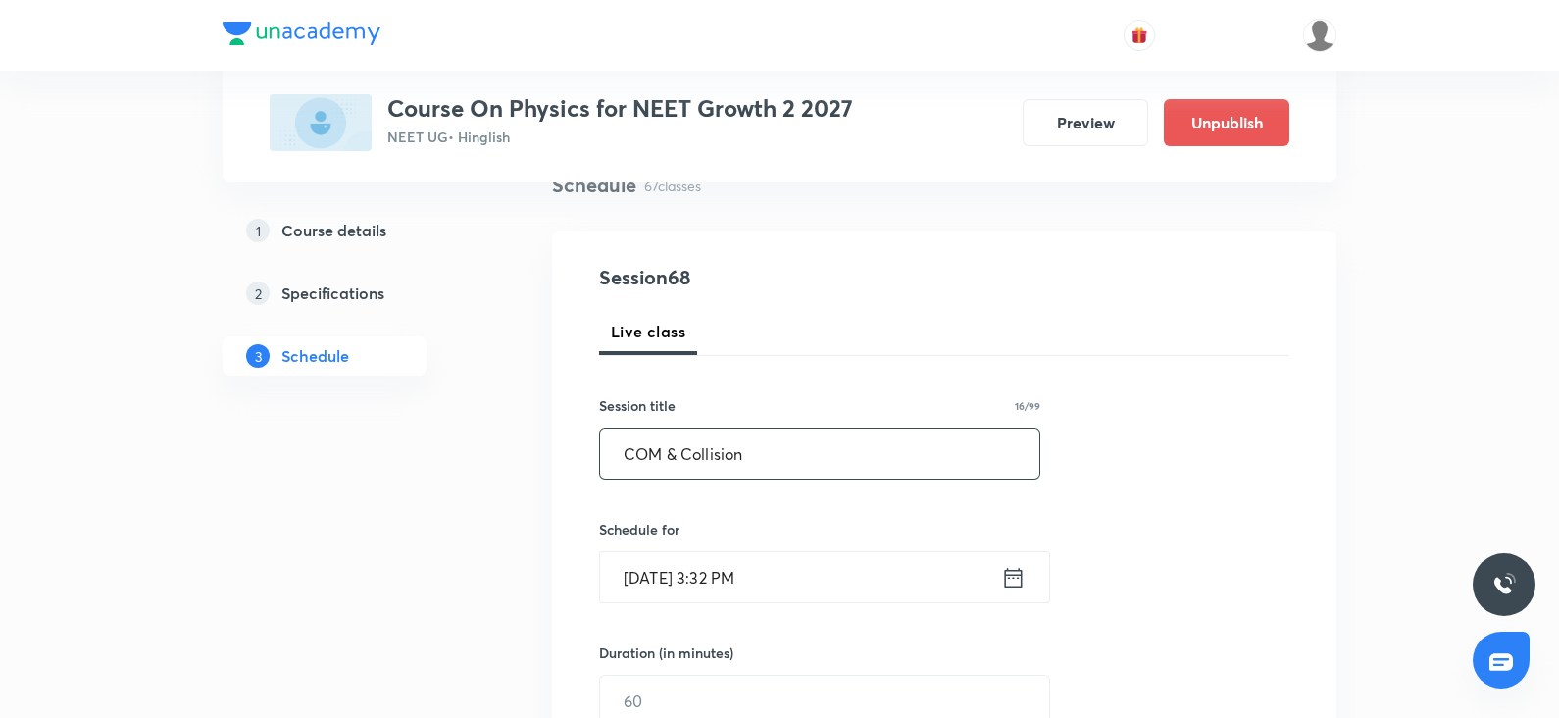
scroll to position [163, 0]
type input "COM & Collision"
click at [679, 600] on div "Session 68 Live class Session title 16/99 COM & Collision ​ Schedule for Oct 3,…" at bounding box center [944, 721] width 690 height 921
click at [681, 583] on input "Oct 3, 2025, 3:32 PM" at bounding box center [800, 575] width 401 height 50
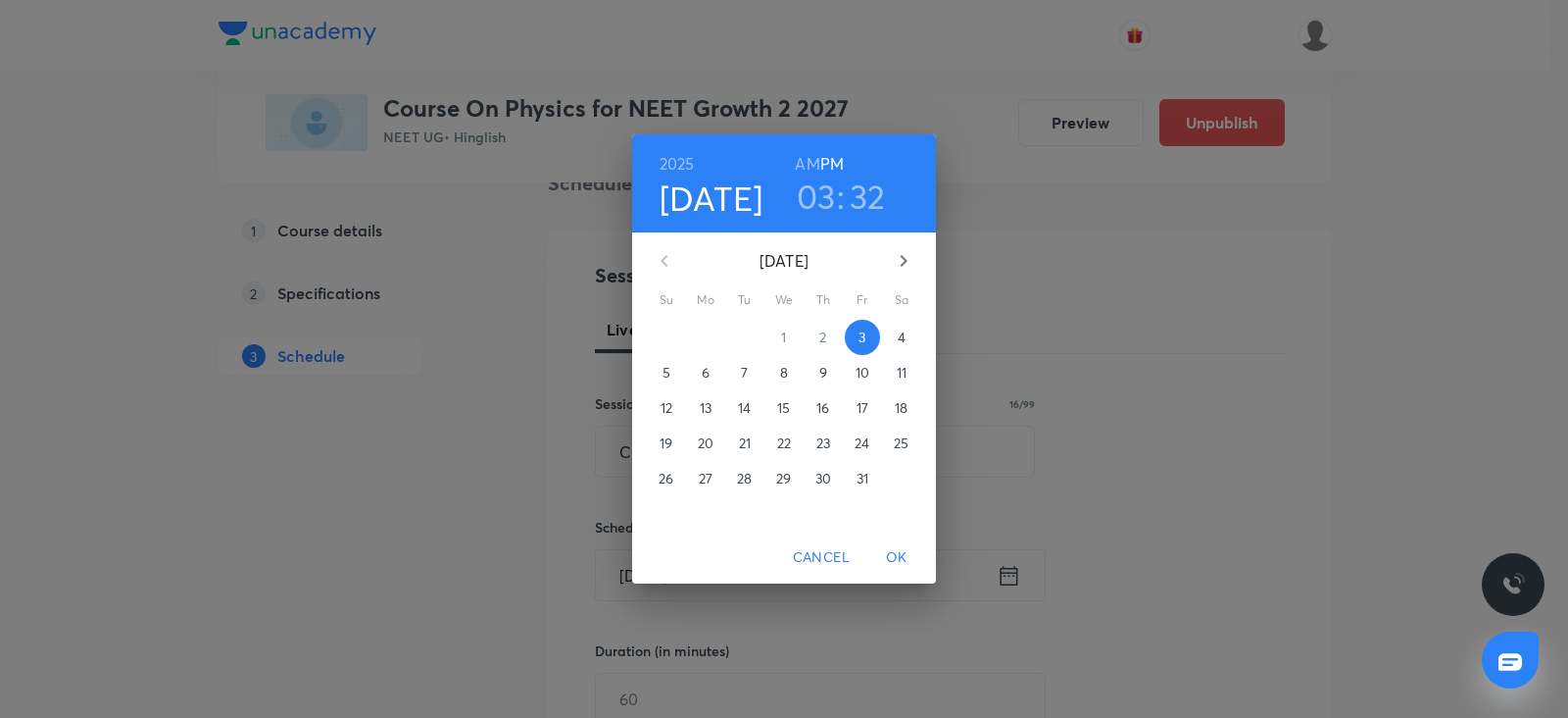
click at [898, 333] on p "4" at bounding box center [901, 337] width 8 height 20
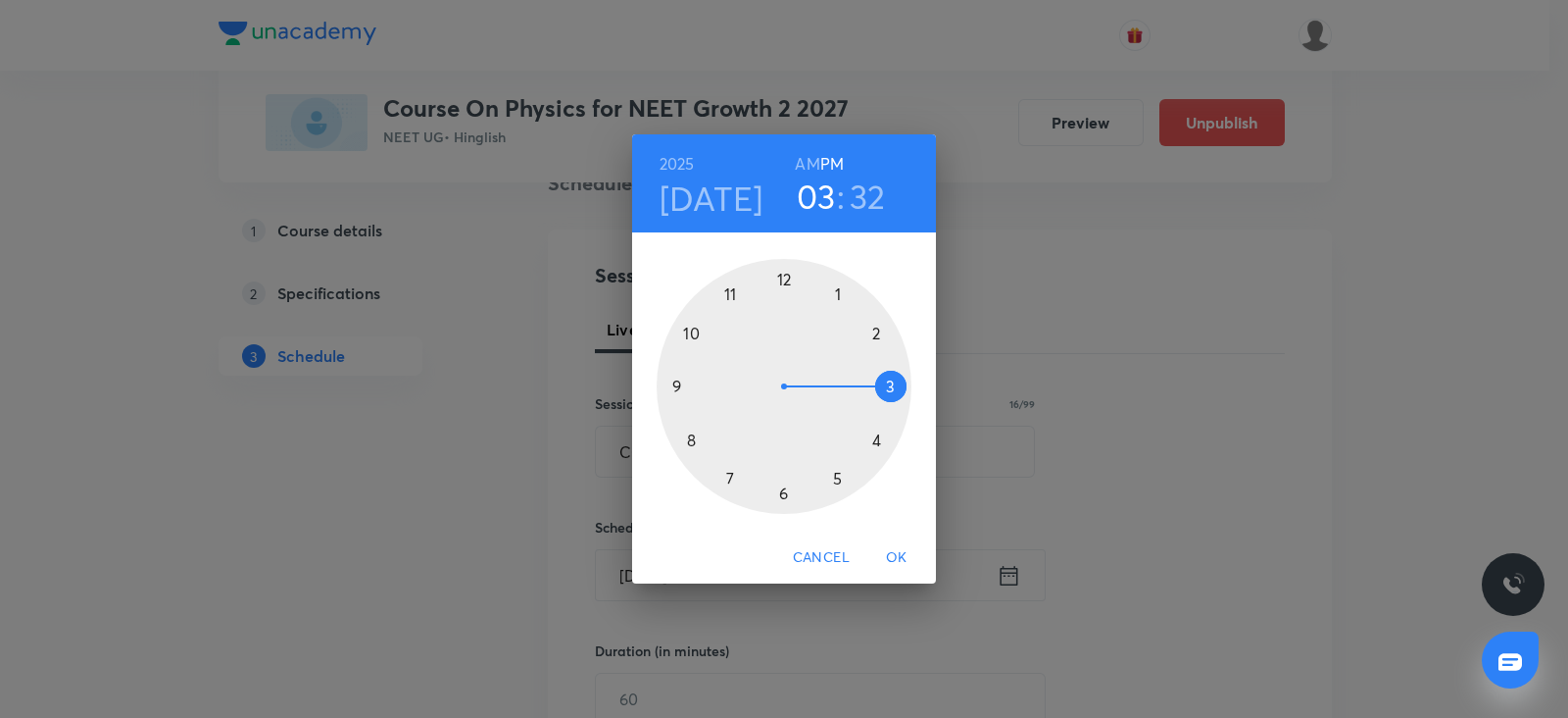
click at [836, 300] on div at bounding box center [784, 386] width 255 height 255
click at [779, 275] on div at bounding box center [784, 386] width 255 height 255
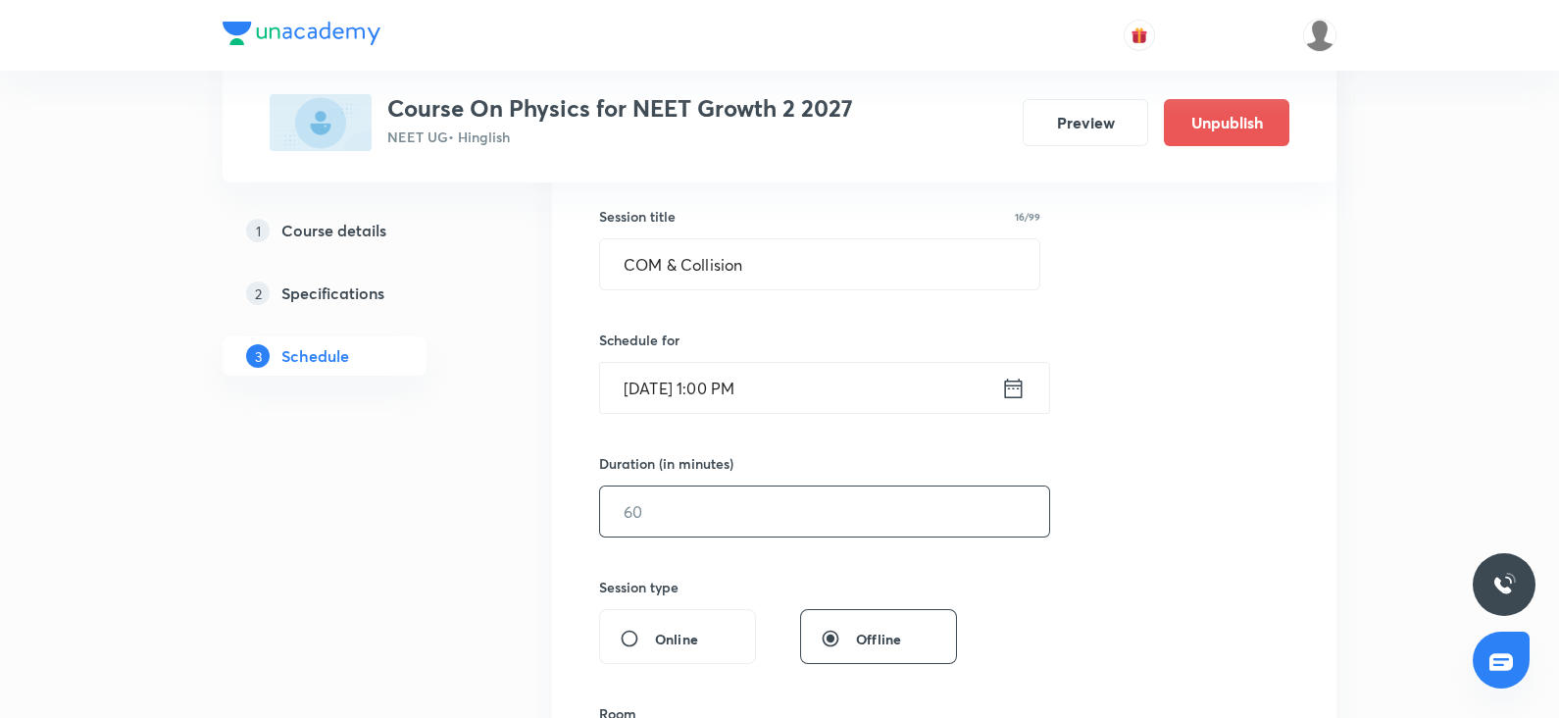
scroll to position [352, 0]
click at [677, 513] on input "text" at bounding box center [824, 509] width 449 height 50
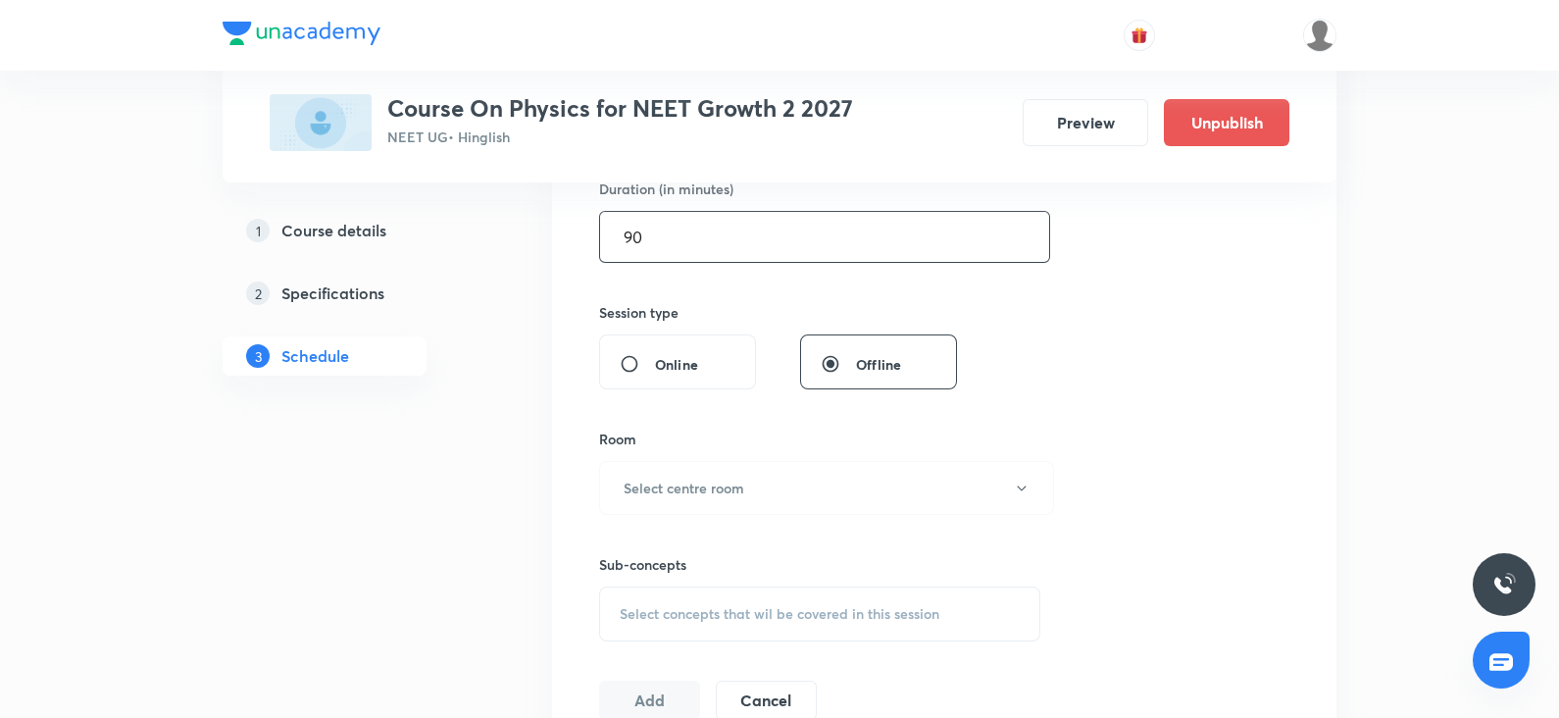
scroll to position [638, 0]
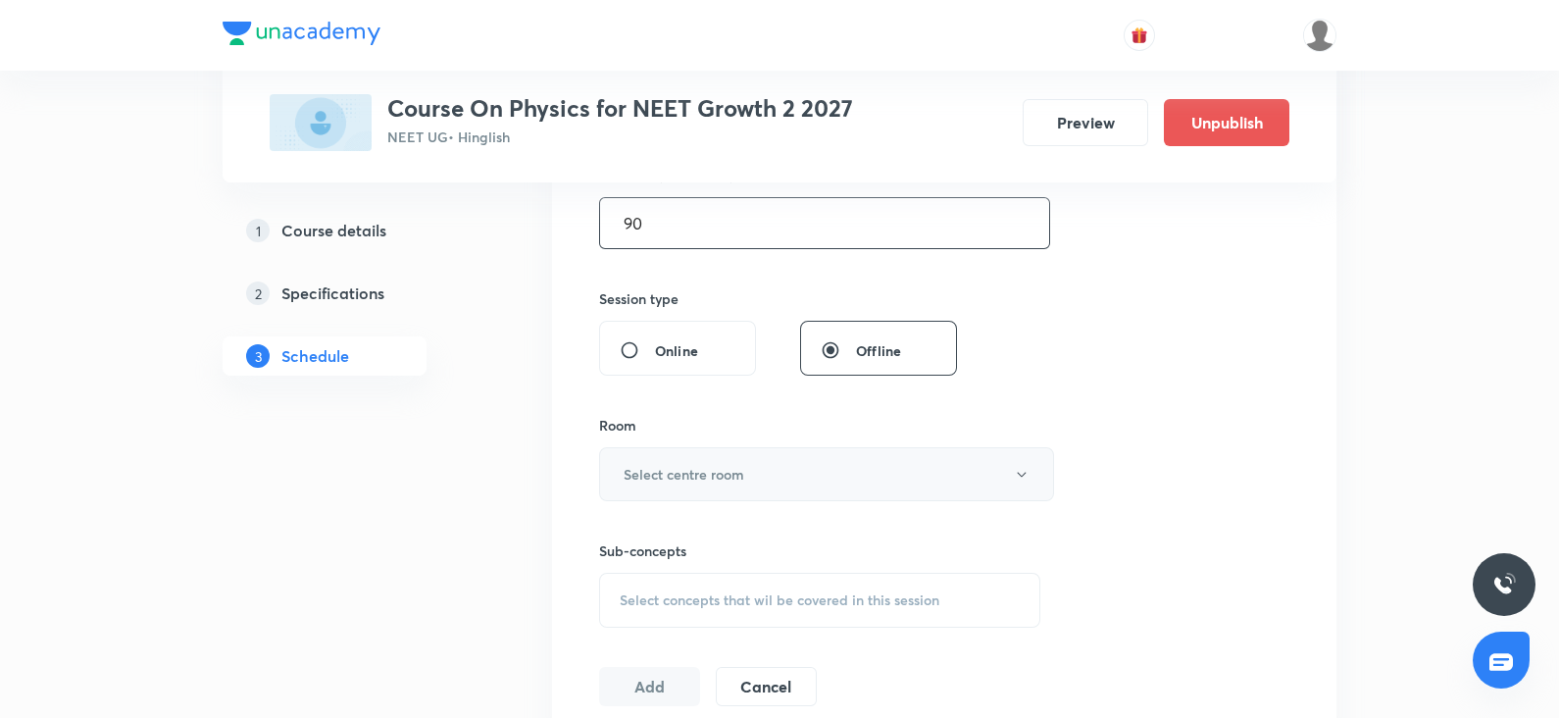
type input "90"
click at [666, 466] on h6 "Select centre room" at bounding box center [684, 474] width 121 height 21
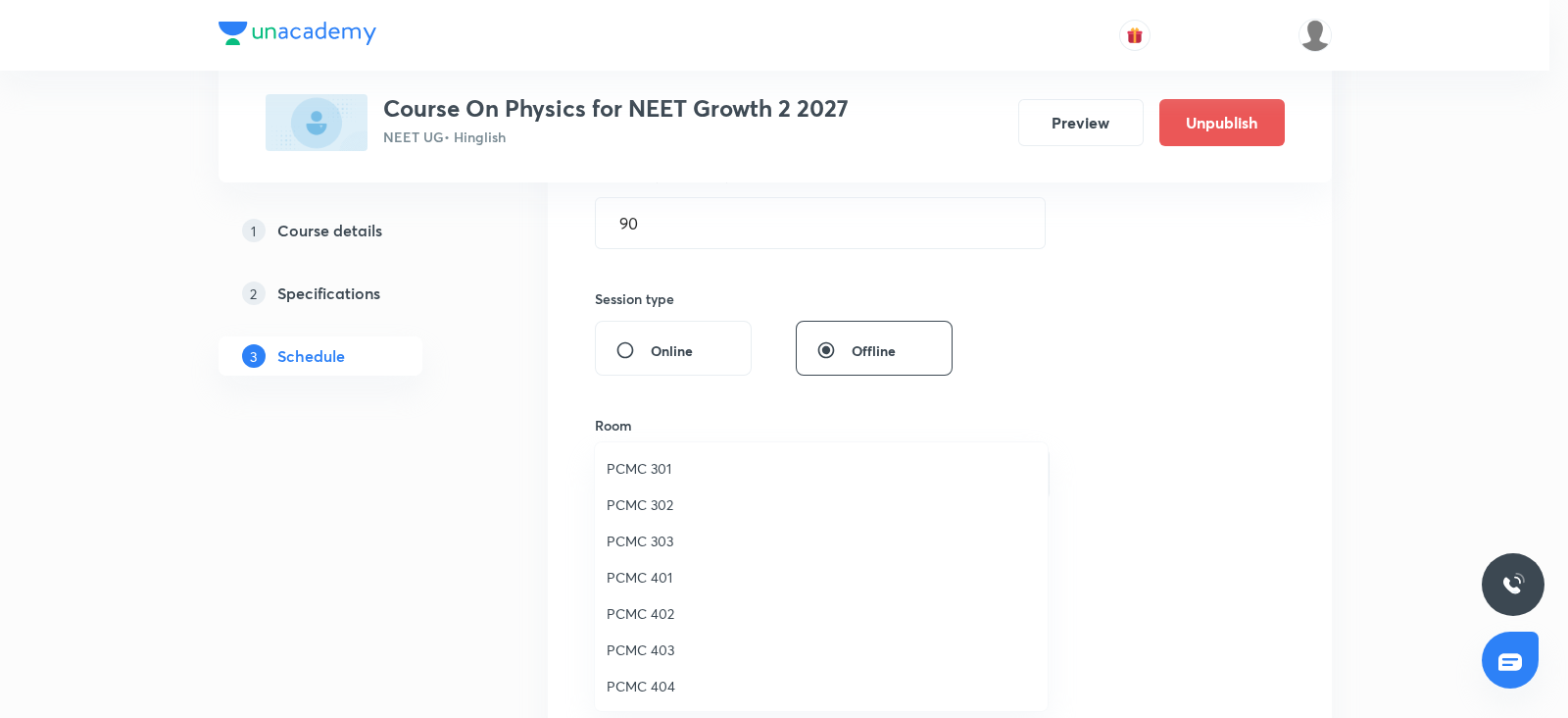
click at [637, 507] on span "PCMC 302" at bounding box center [820, 504] width 429 height 21
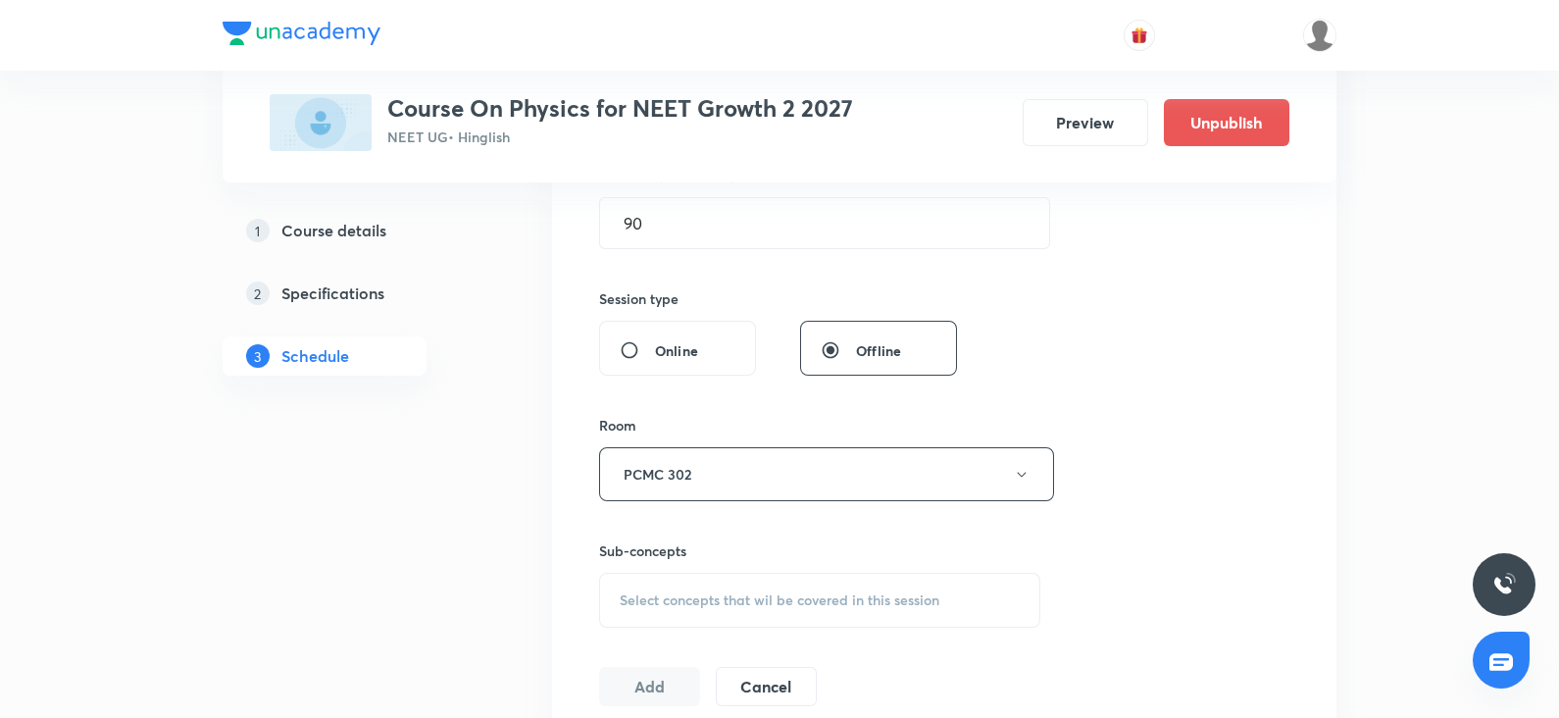
click at [698, 592] on span "Select concepts that wil be covered in this session" at bounding box center [780, 600] width 320 height 16
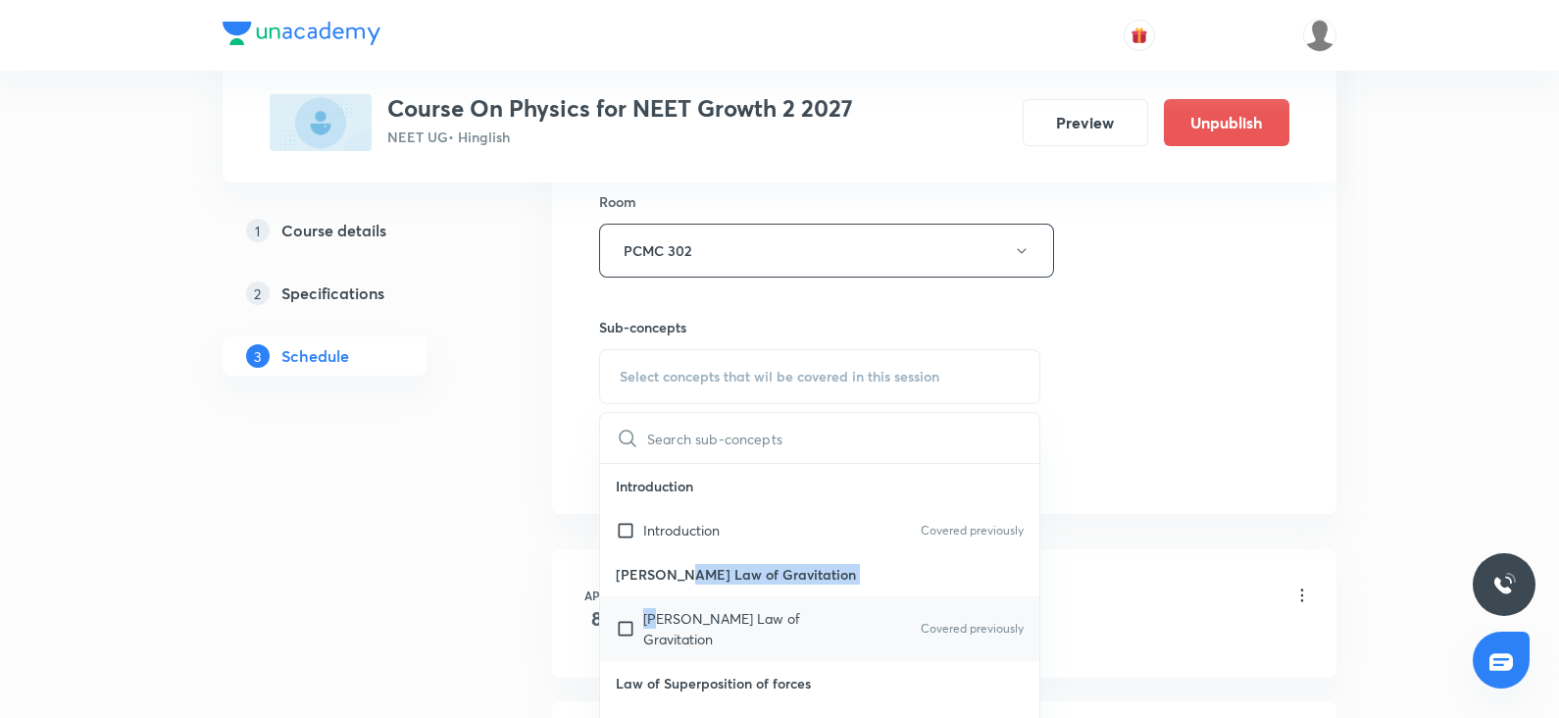
drag, startPoint x: 681, startPoint y: 566, endPoint x: 662, endPoint y: 612, distance: 50.1
click at [662, 612] on div "Newton's Law of Gravitation Newton's Law of Gravitation Covered previously" at bounding box center [819, 606] width 439 height 109
click at [662, 612] on p "Newton's Law of Gravitation" at bounding box center [742, 628] width 198 height 41
checkbox input "true"
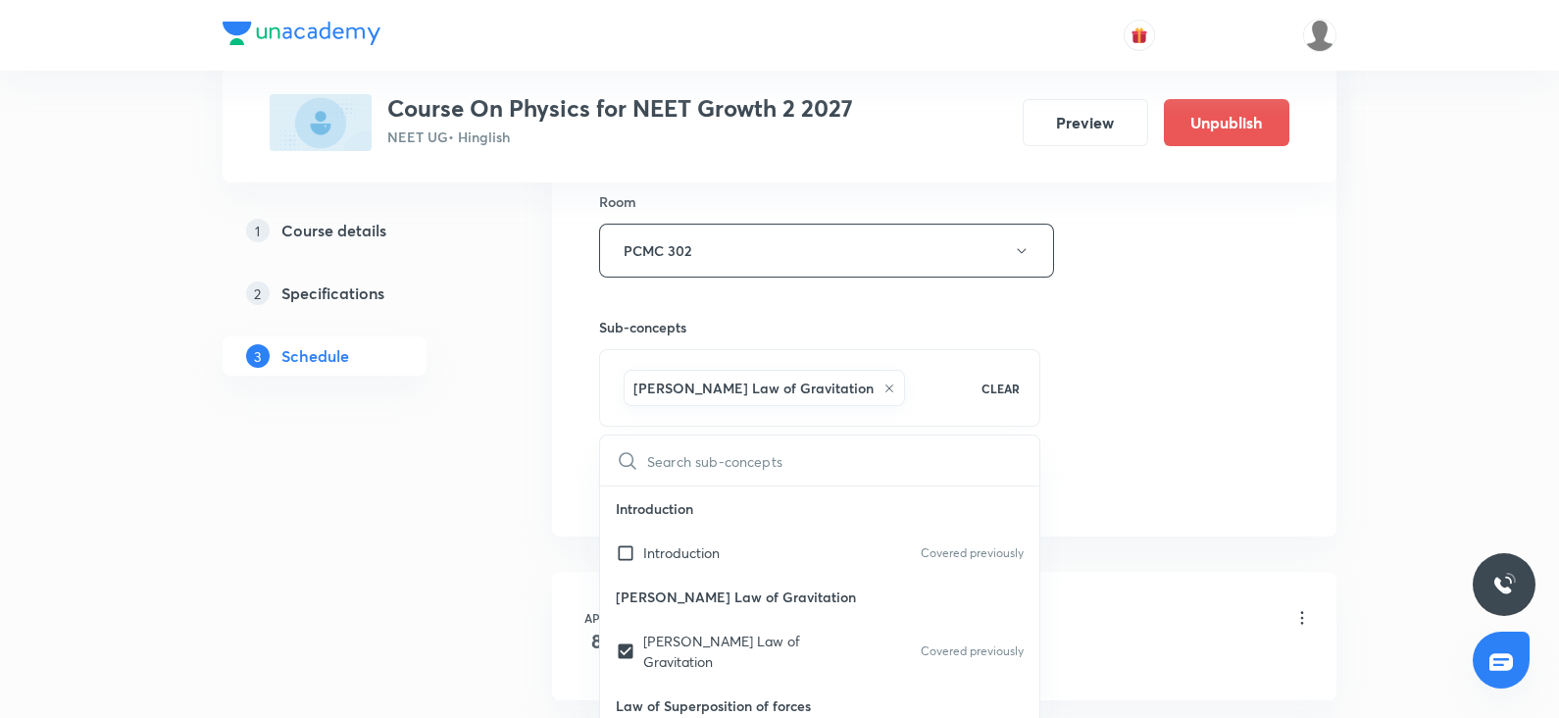
click at [1079, 486] on div "Session 68 Live class Session title 16/99 COM & Collision ​ Schedule for Oct 4,…" at bounding box center [944, 33] width 690 height 943
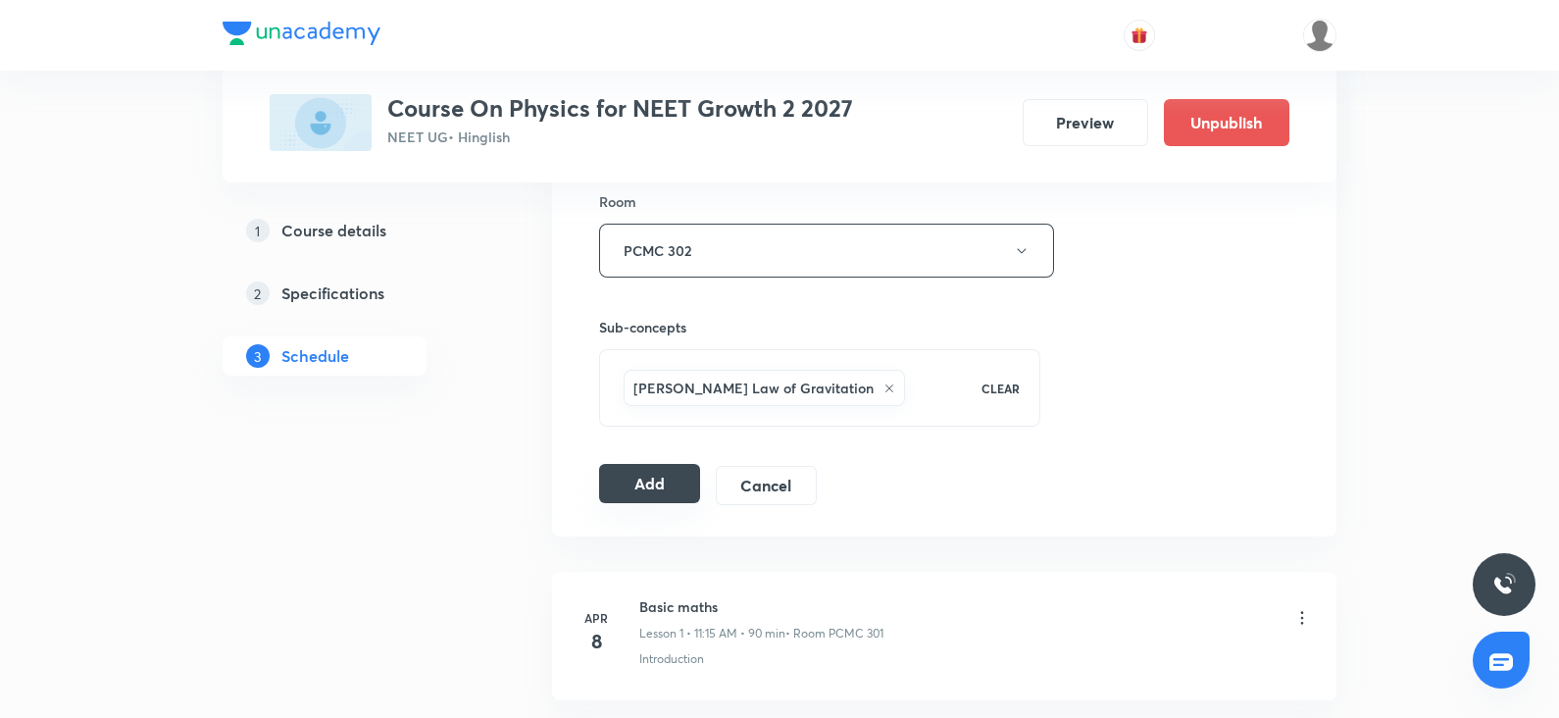
click at [670, 477] on button "Add" at bounding box center [649, 483] width 101 height 39
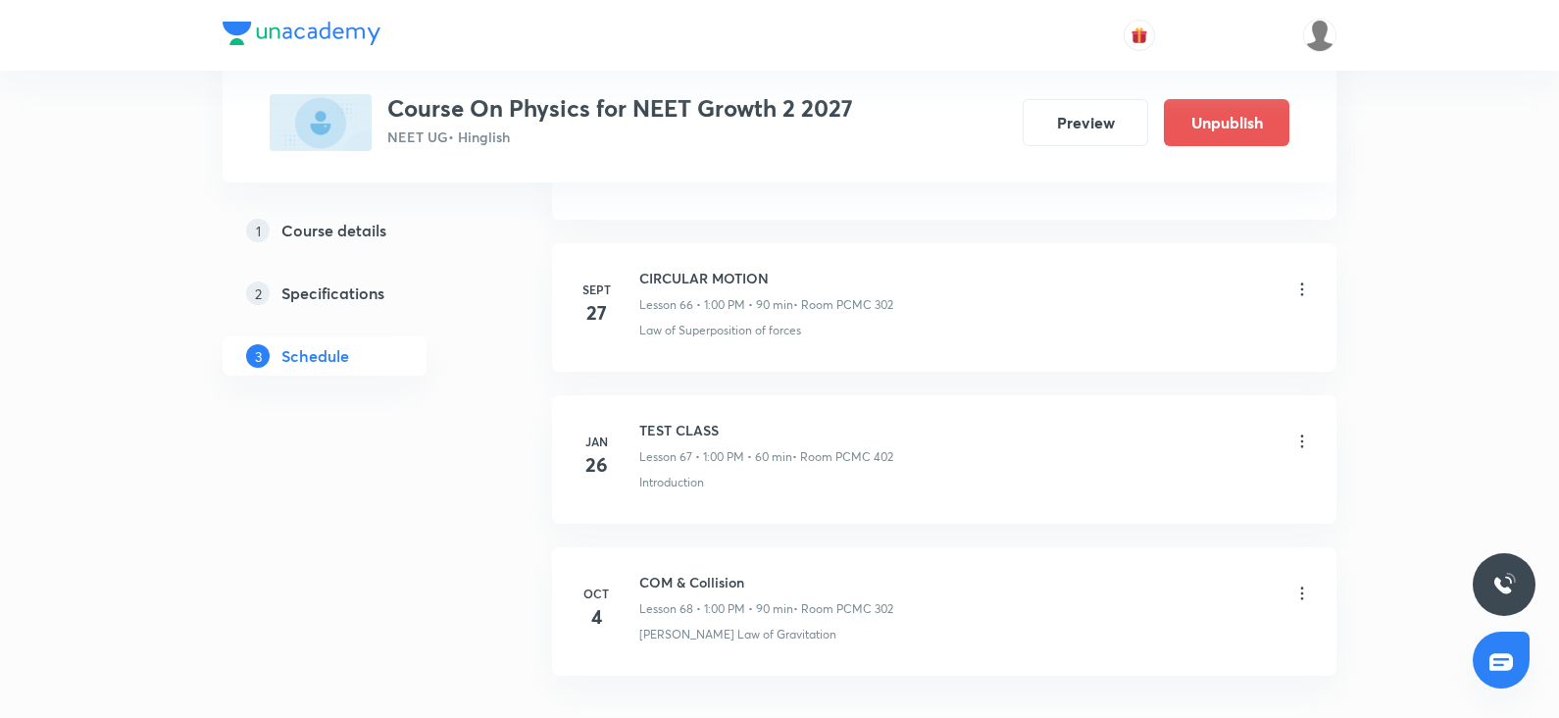
scroll to position [10144, 0]
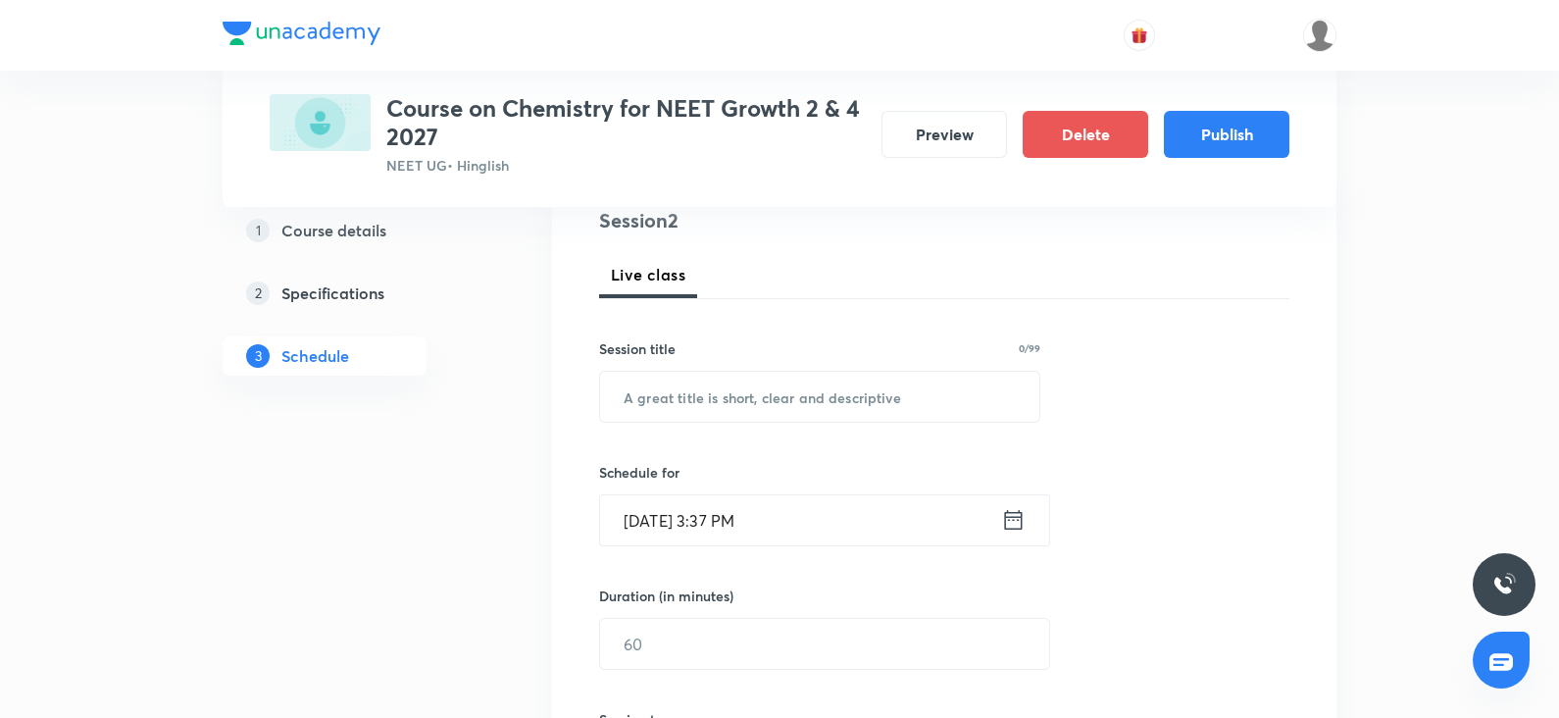
scroll to position [259, 0]
click at [709, 422] on div "​" at bounding box center [819, 398] width 441 height 52
paste input "AnjaliSolanki-9113"
type input "AnjaliSolanki-9113"
drag, startPoint x: 790, startPoint y: 401, endPoint x: 505, endPoint y: 390, distance: 285.5
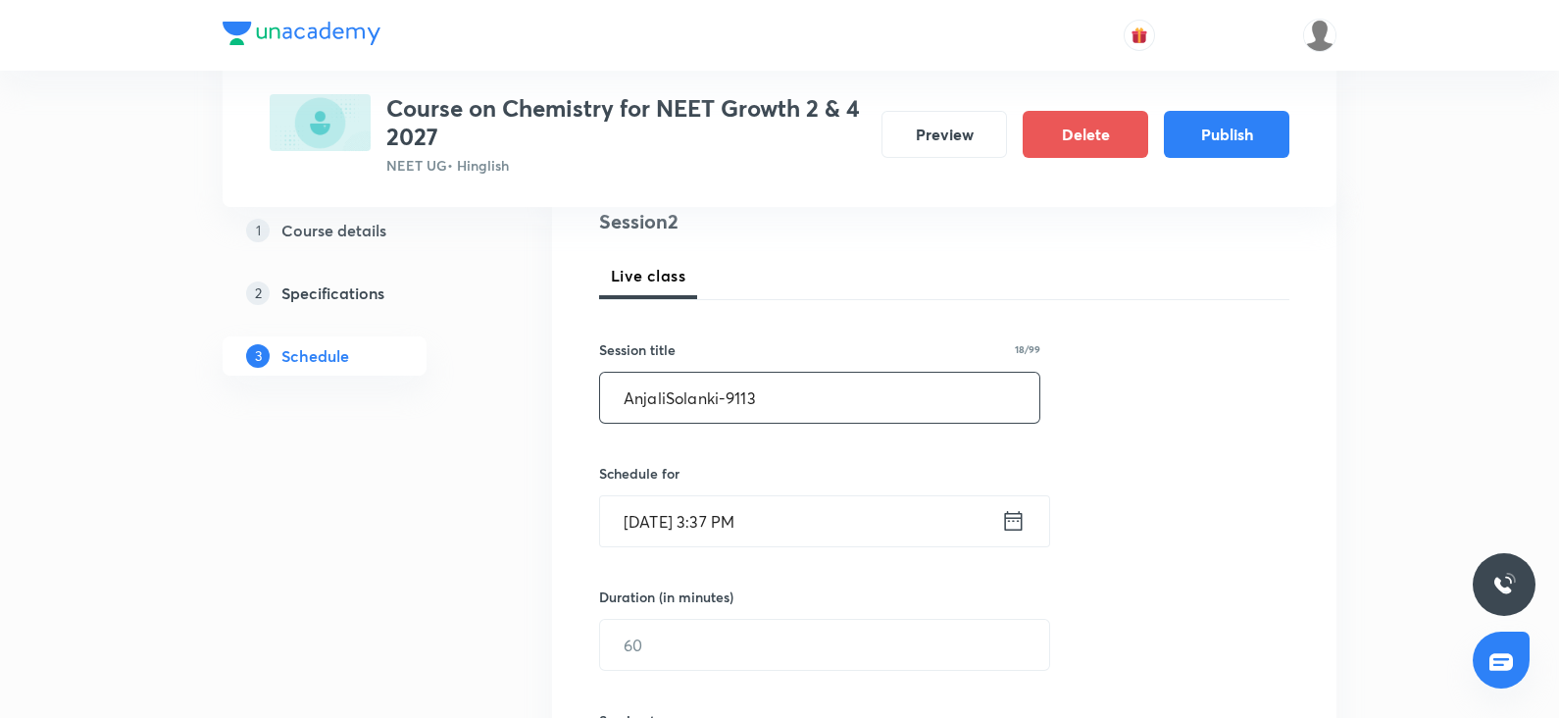
click at [505, 390] on div "Plus Courses Course on Chemistry for NEET Growth 2 & 4 2027 NEET UG • Hinglish …" at bounding box center [780, 661] width 1114 height 1621
click at [659, 399] on input "text" at bounding box center [819, 398] width 439 height 50
paste input "biological classification"
type input "biological classification"
click at [698, 530] on input "[DATE] 3:37 PM" at bounding box center [800, 521] width 401 height 50
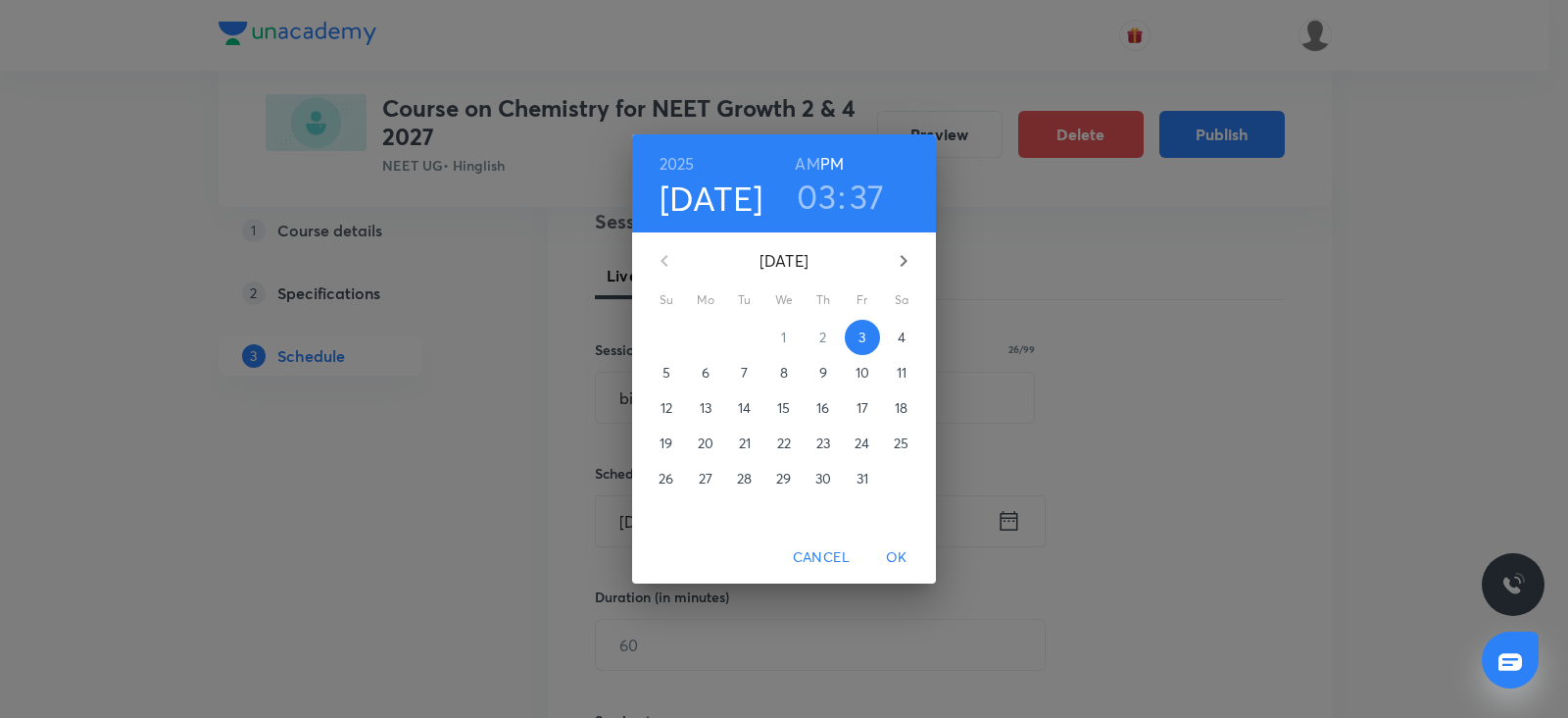
click at [898, 333] on p "4" at bounding box center [901, 337] width 8 height 20
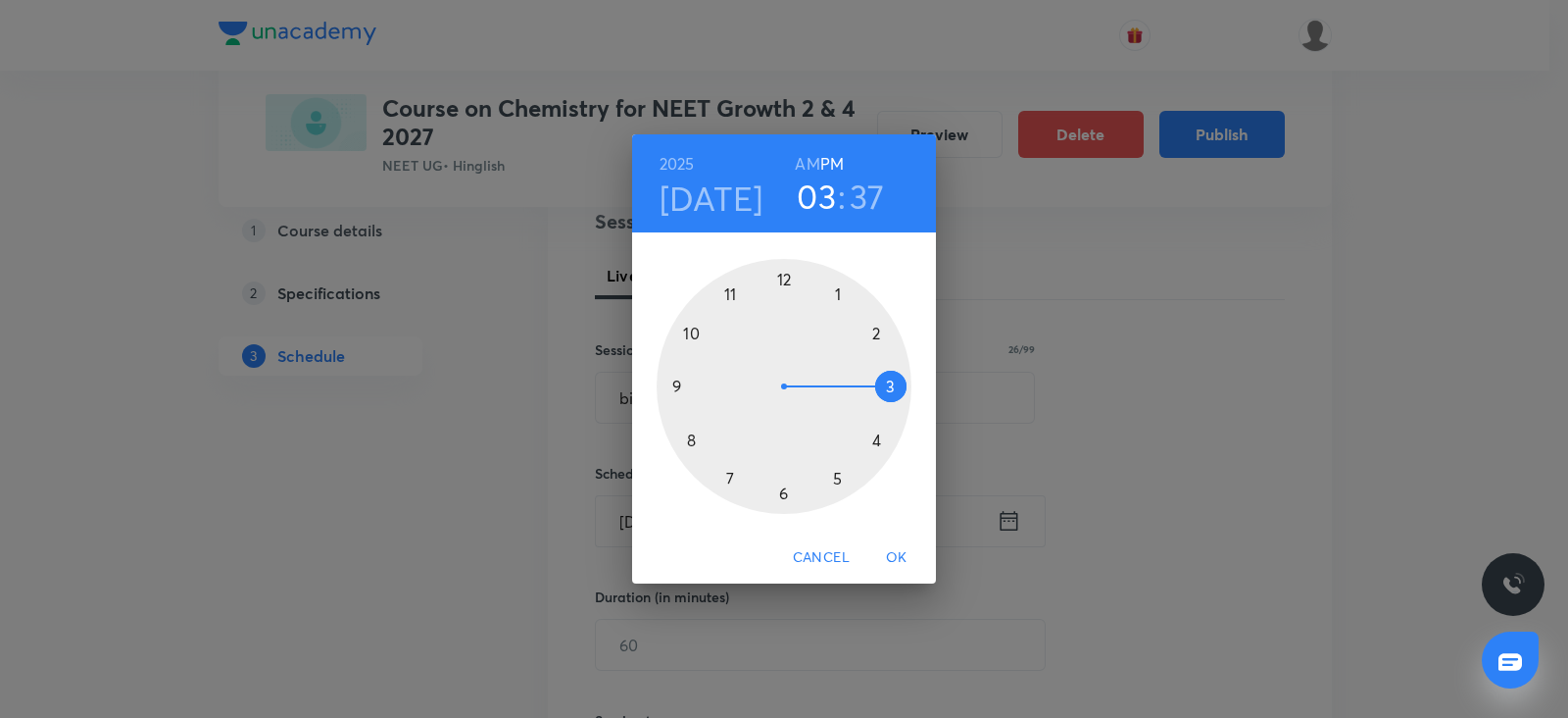
click at [872, 433] on div at bounding box center [784, 386] width 255 height 255
click at [818, 203] on h3 "04" at bounding box center [816, 196] width 40 height 41
click at [731, 301] on div at bounding box center [784, 386] width 255 height 255
click at [804, 164] on h6 "AM" at bounding box center [806, 163] width 25 height 27
click at [889, 384] on div at bounding box center [784, 386] width 255 height 255
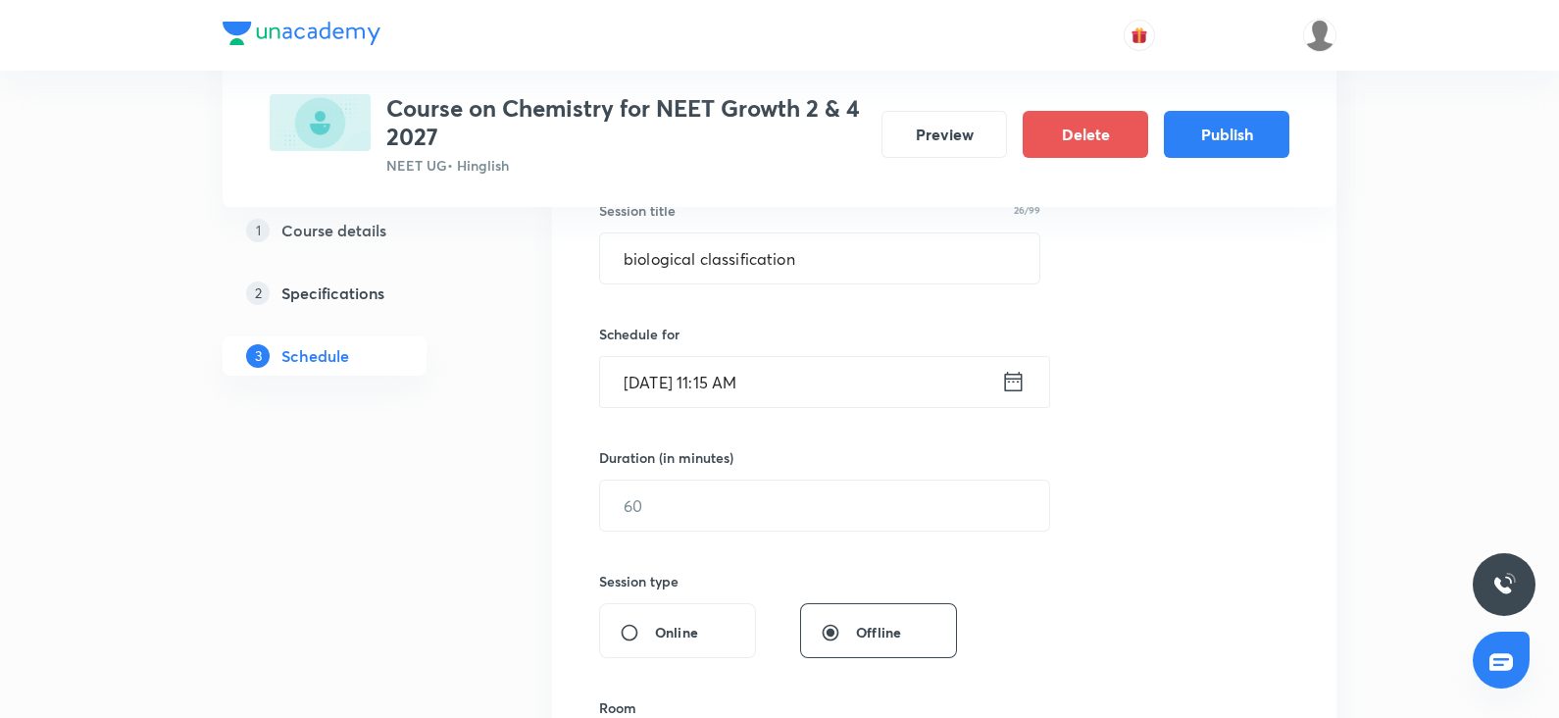
scroll to position [403, 0]
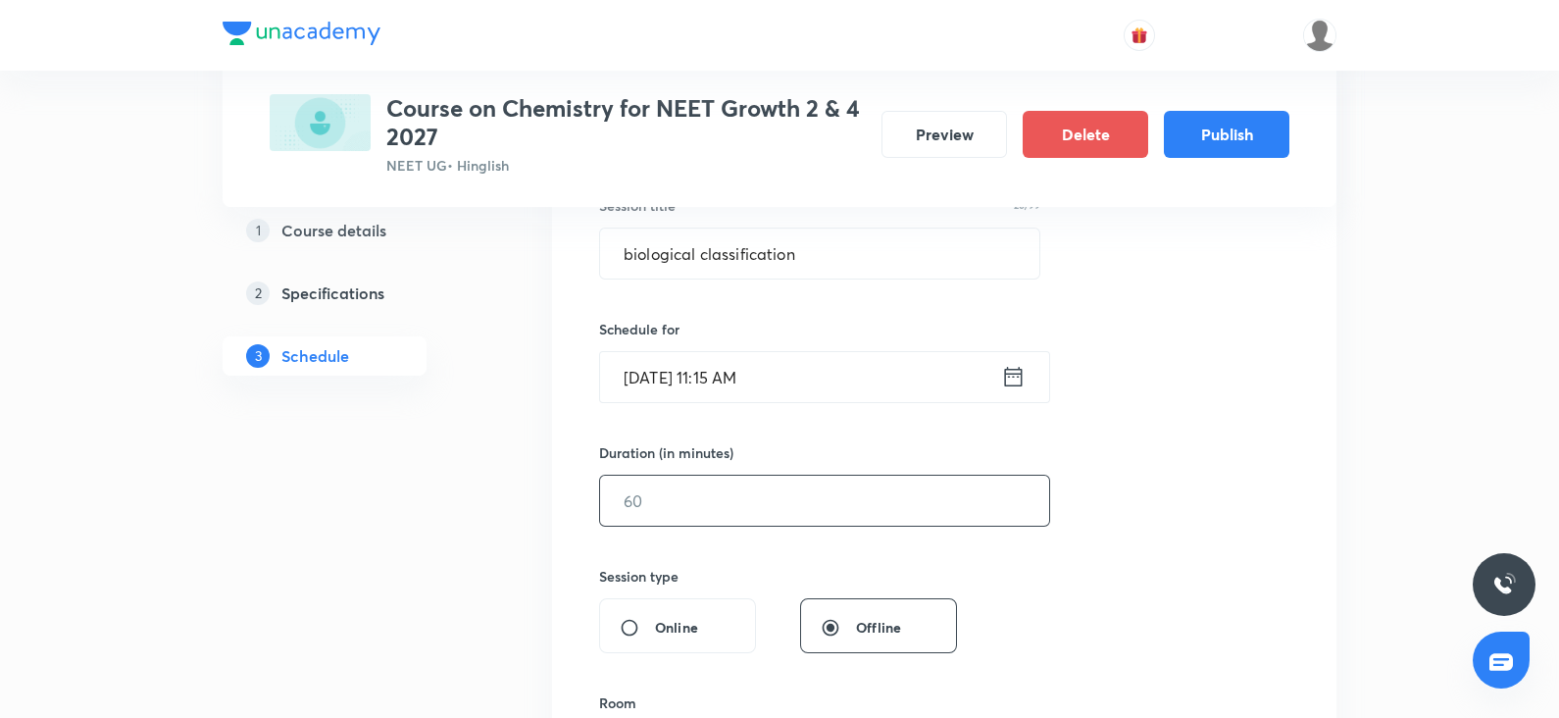
click at [712, 491] on input "text" at bounding box center [824, 501] width 449 height 50
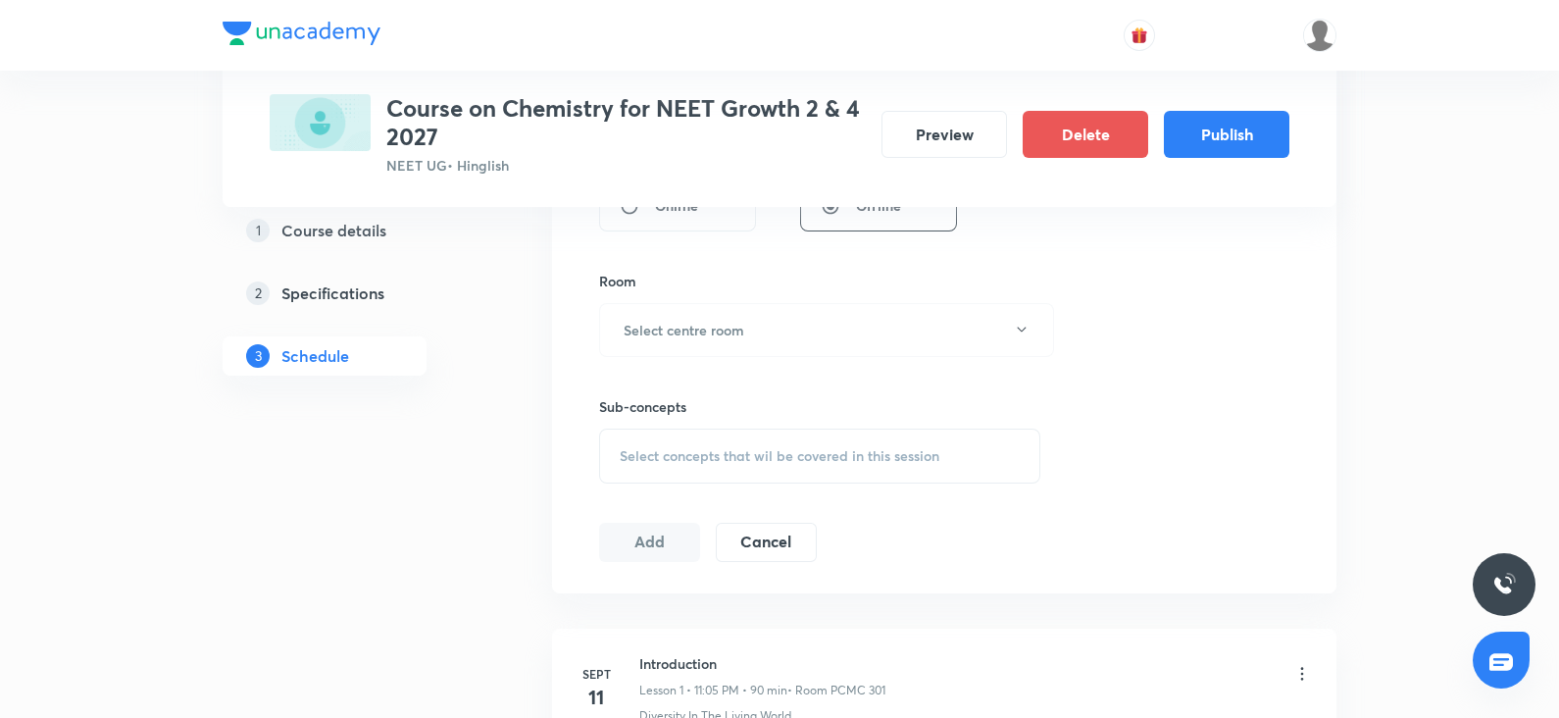
scroll to position [837, 0]
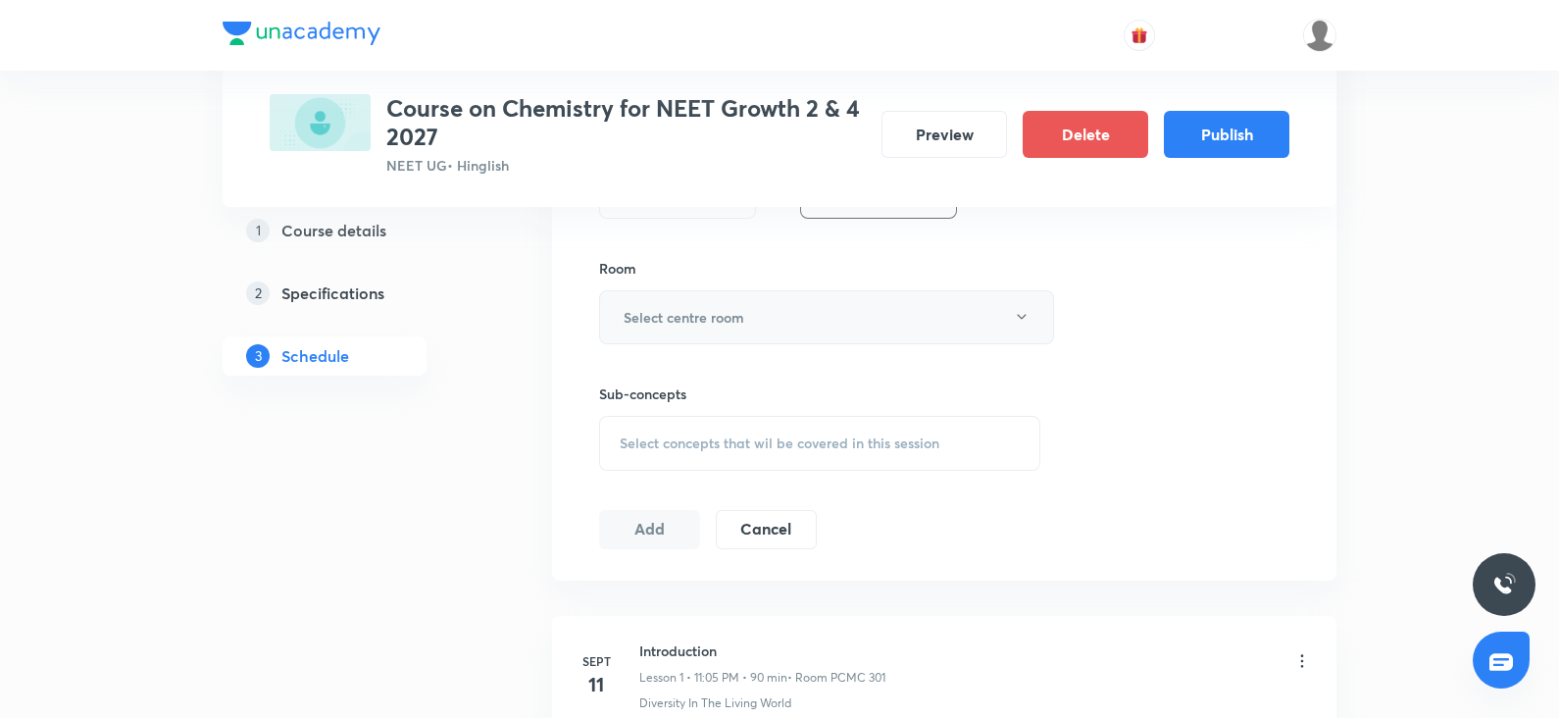
type input "90"
click at [760, 323] on button "Select centre room" at bounding box center [826, 317] width 455 height 54
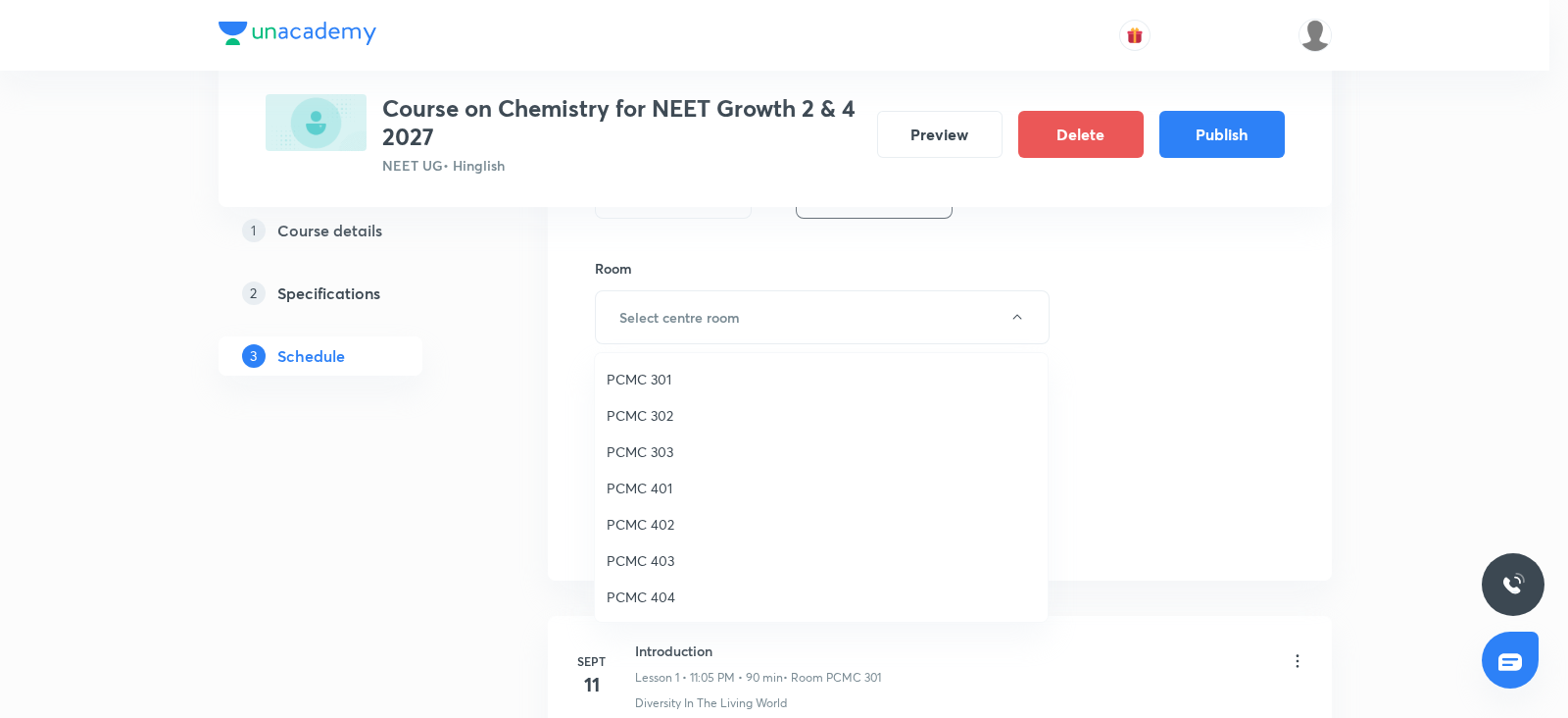
click at [672, 378] on span "PCMC 301" at bounding box center [820, 379] width 429 height 21
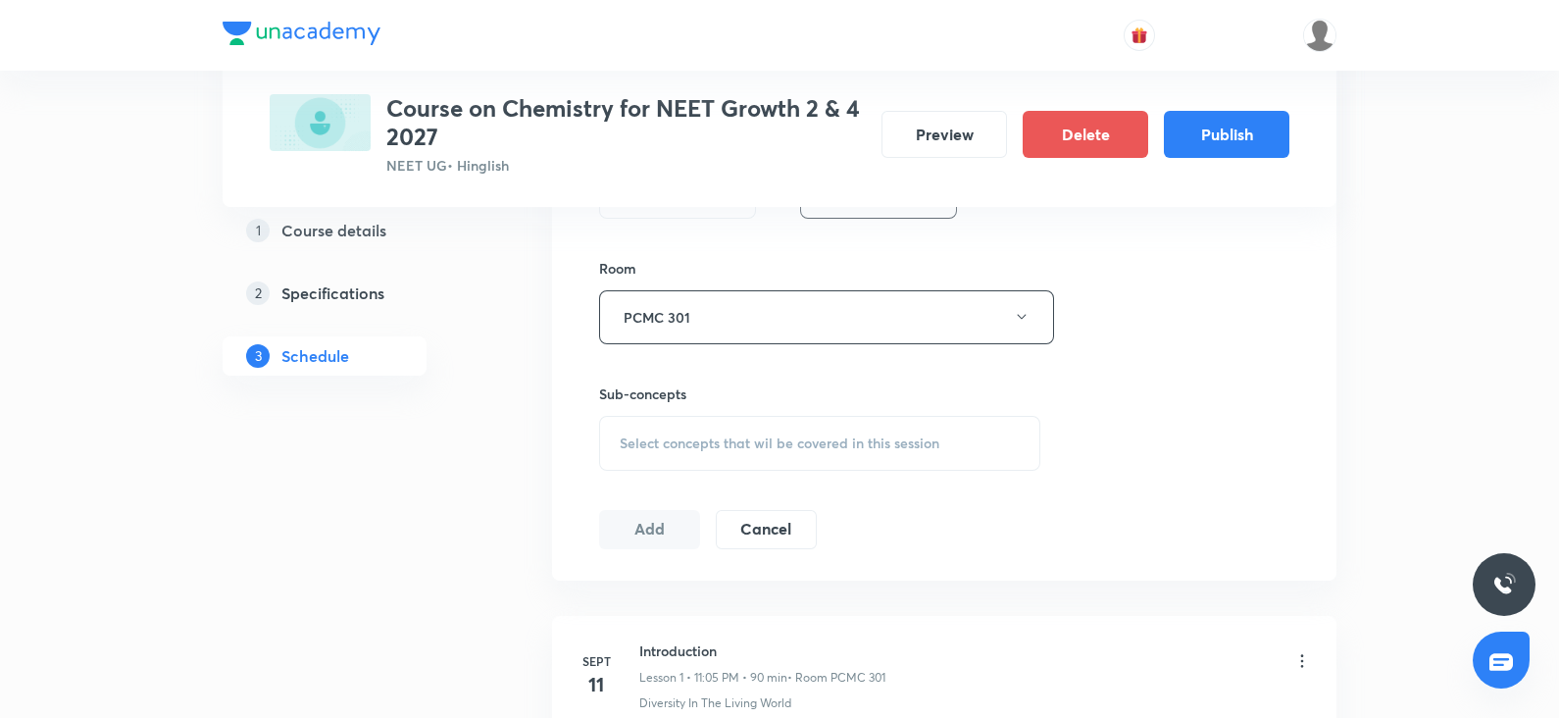
click at [740, 435] on span "Select concepts that wil be covered in this session" at bounding box center [780, 443] width 320 height 16
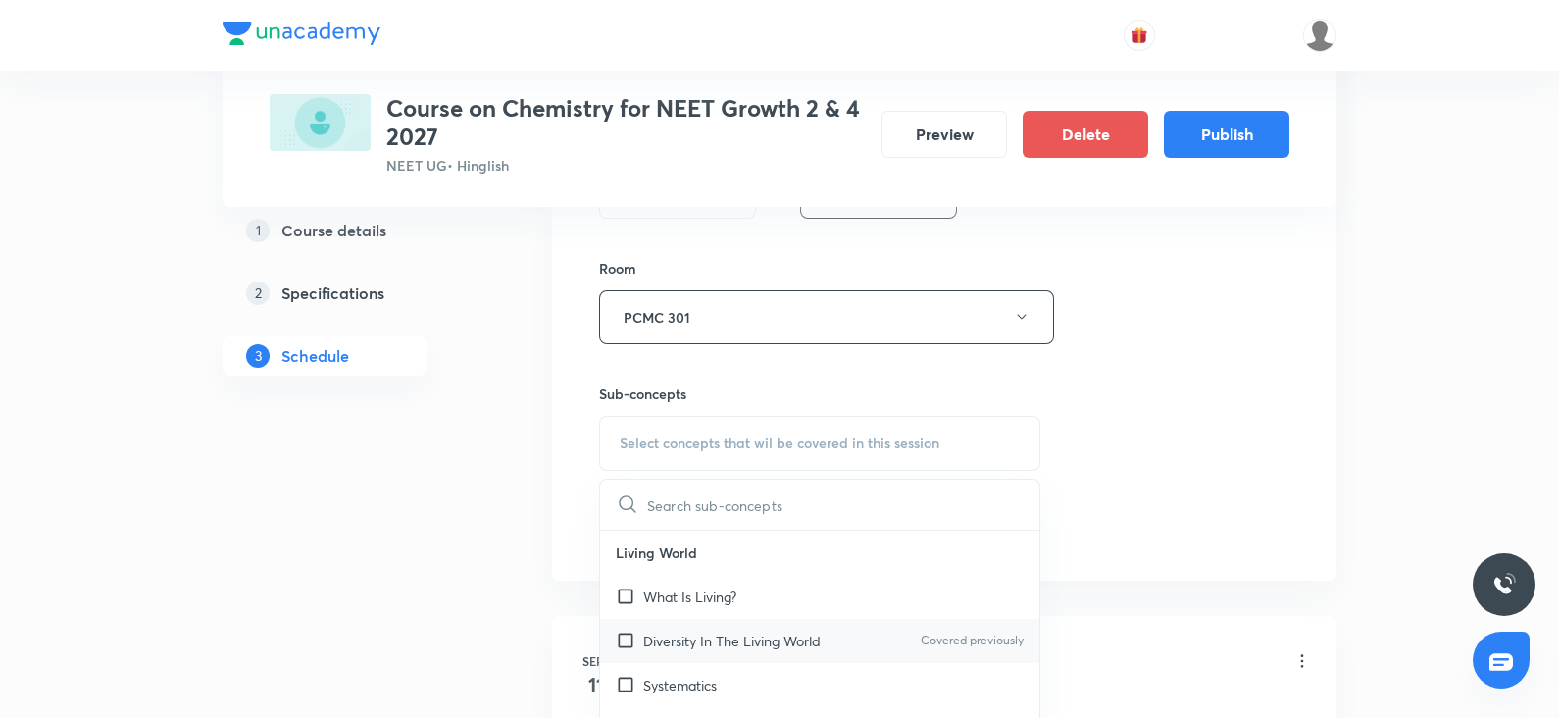
click at [674, 622] on div "Diversity In The Living World Covered previously" at bounding box center [819, 641] width 439 height 44
checkbox input "true"
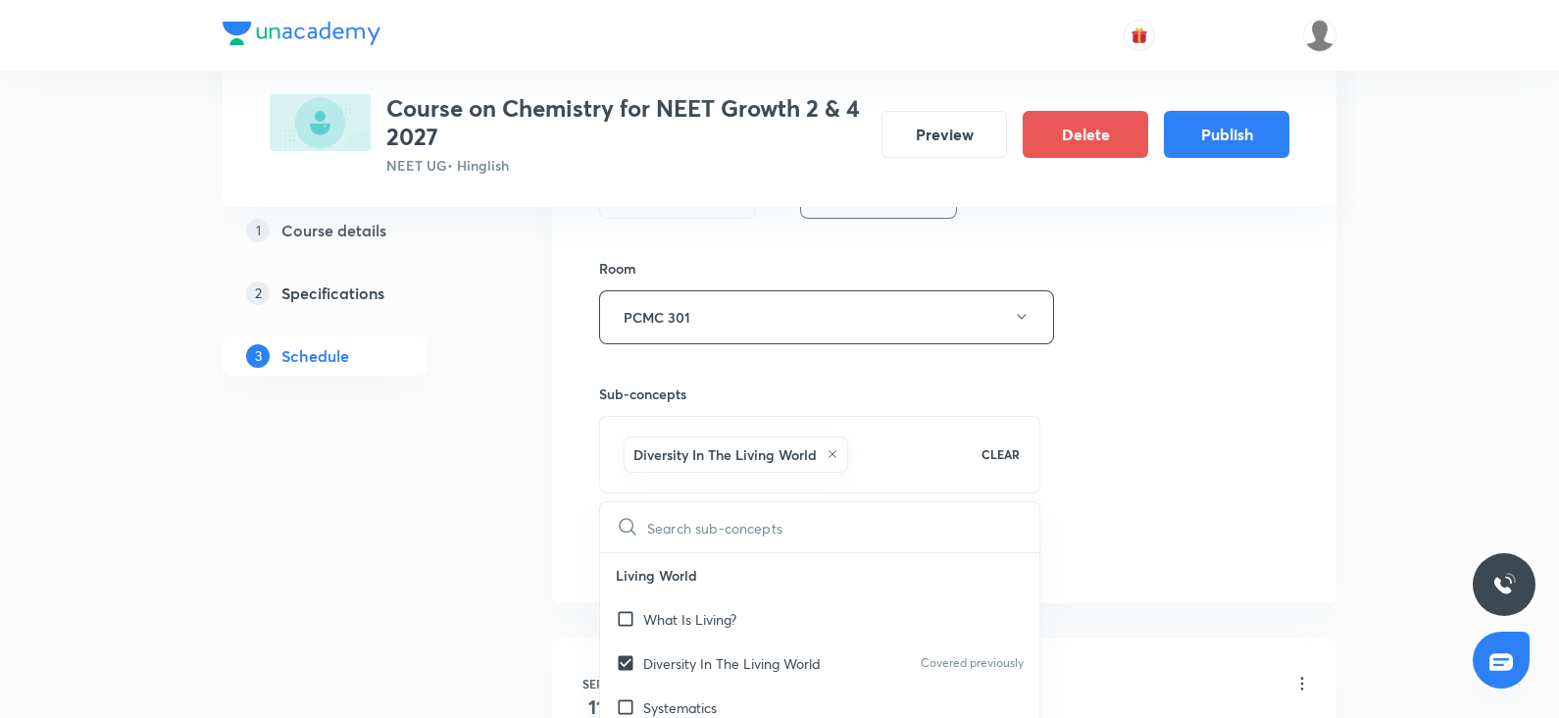
click at [1264, 498] on div "Session 2 Live class Session title 26/99 biological classification ​ Schedule f…" at bounding box center [944, 99] width 690 height 943
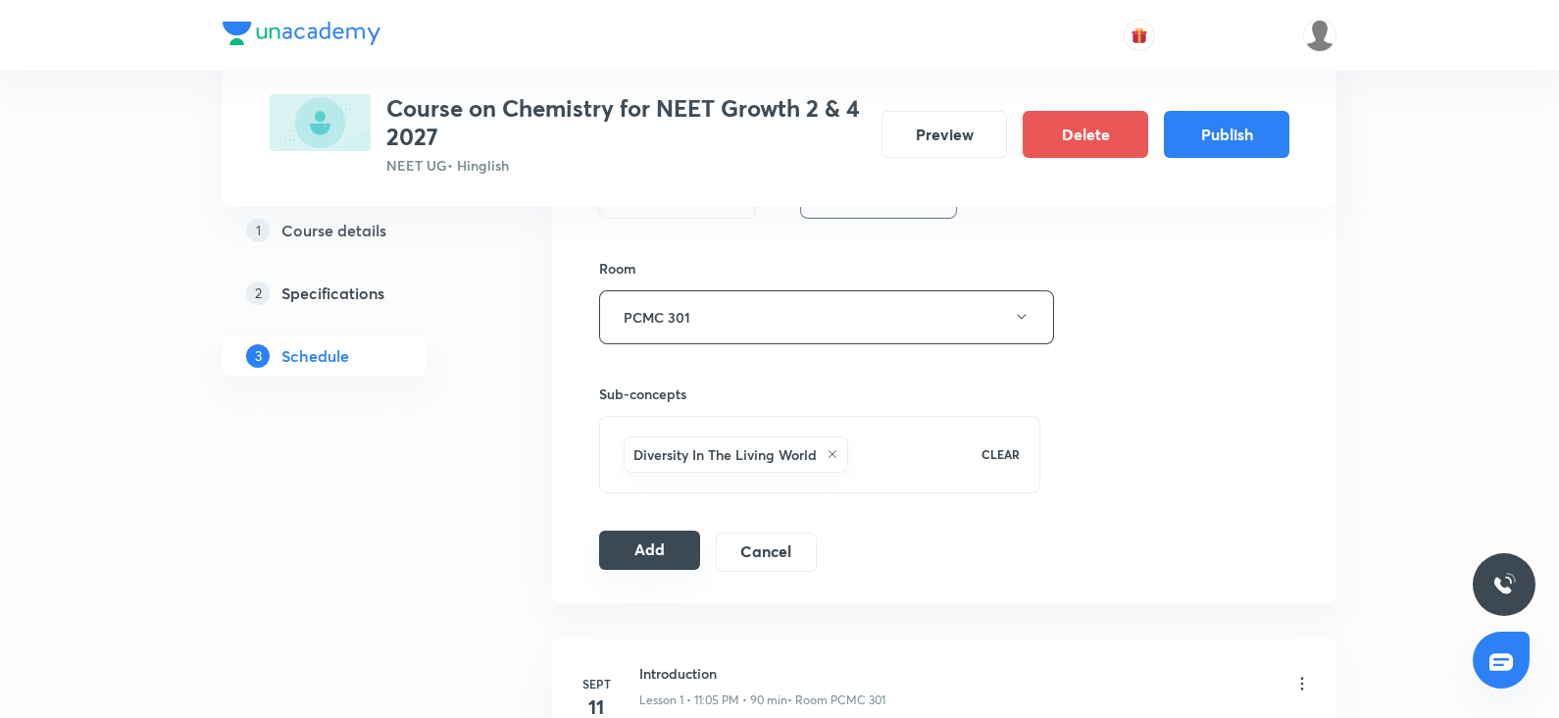
click at [632, 558] on button "Add" at bounding box center [649, 549] width 101 height 39
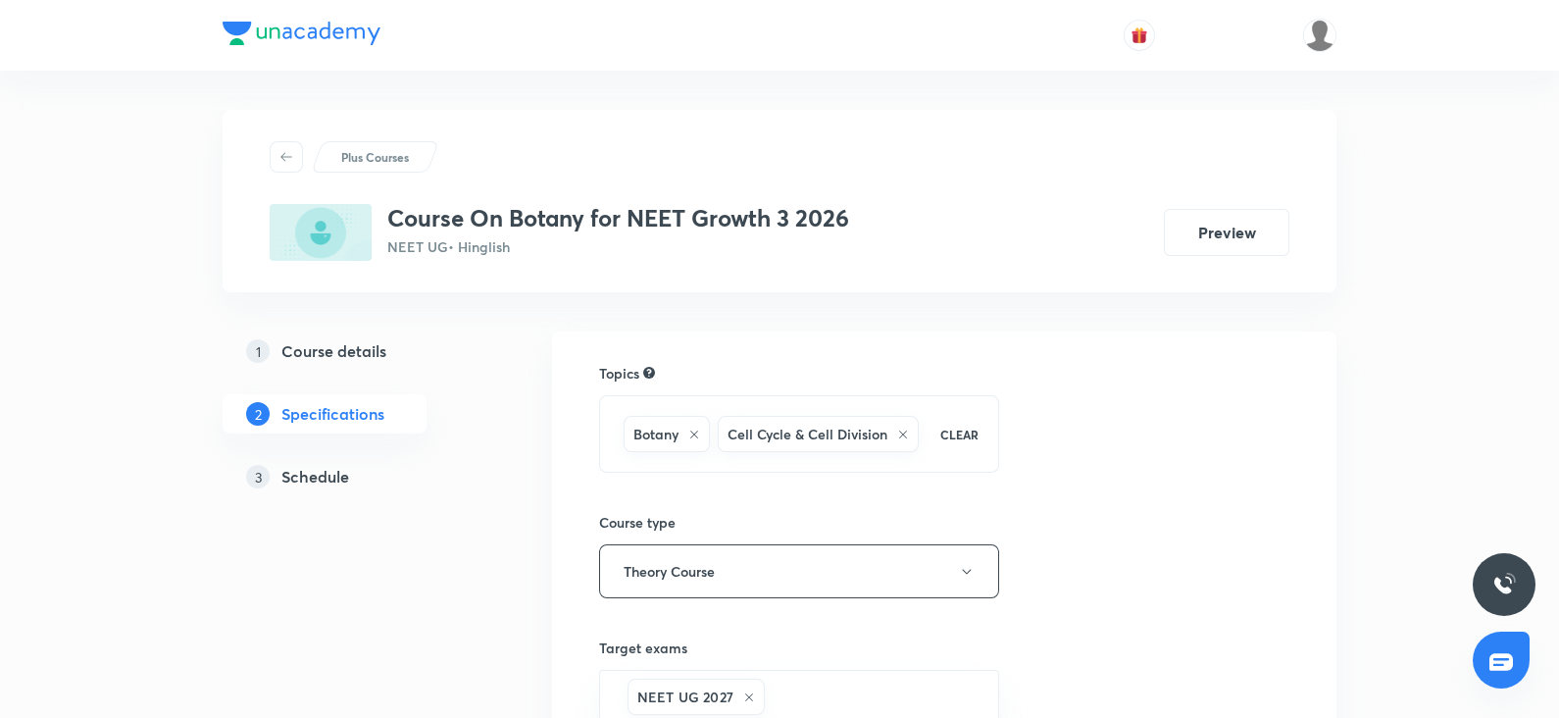
click at [320, 473] on h5 "Schedule" at bounding box center [315, 477] width 68 height 24
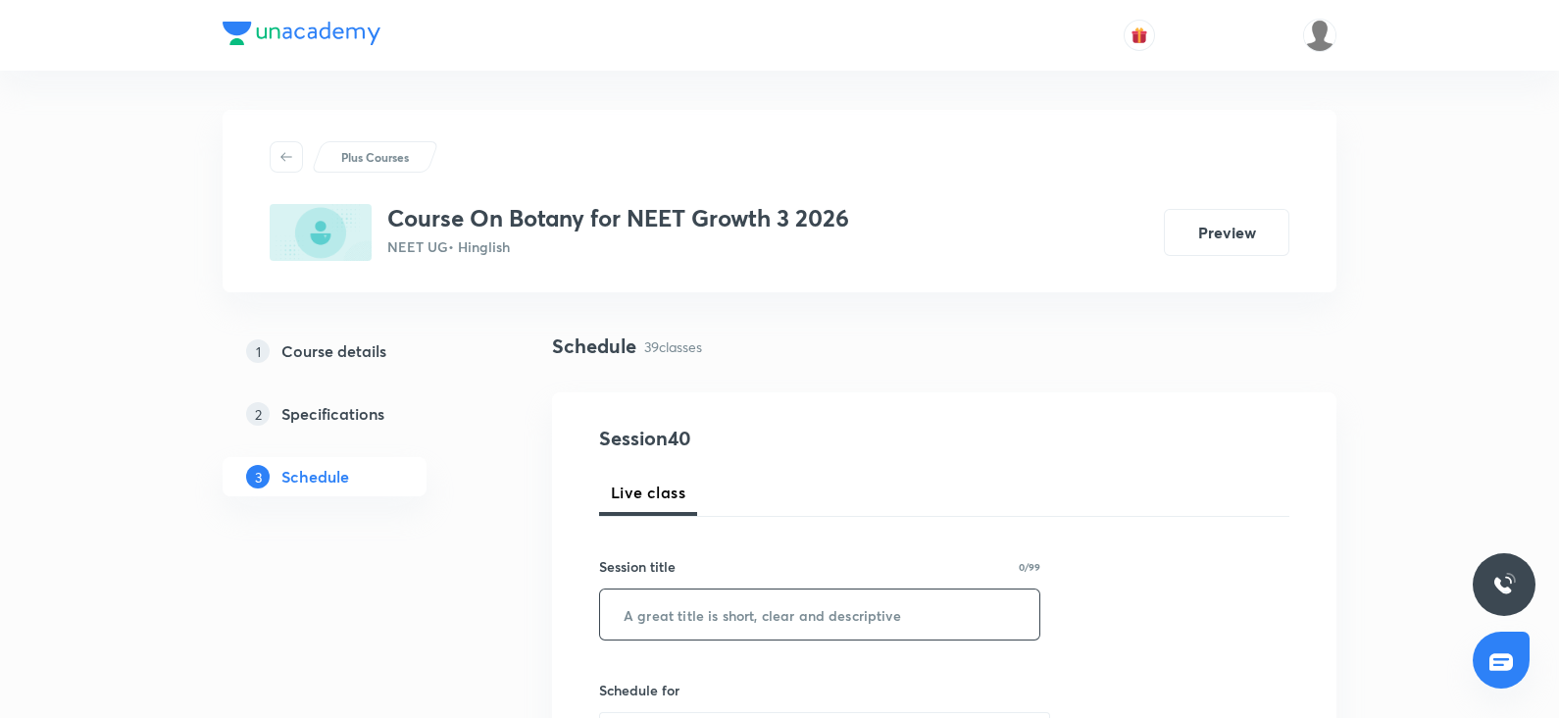
click at [700, 600] on input "text" at bounding box center [819, 614] width 439 height 50
paste input "biological classification"
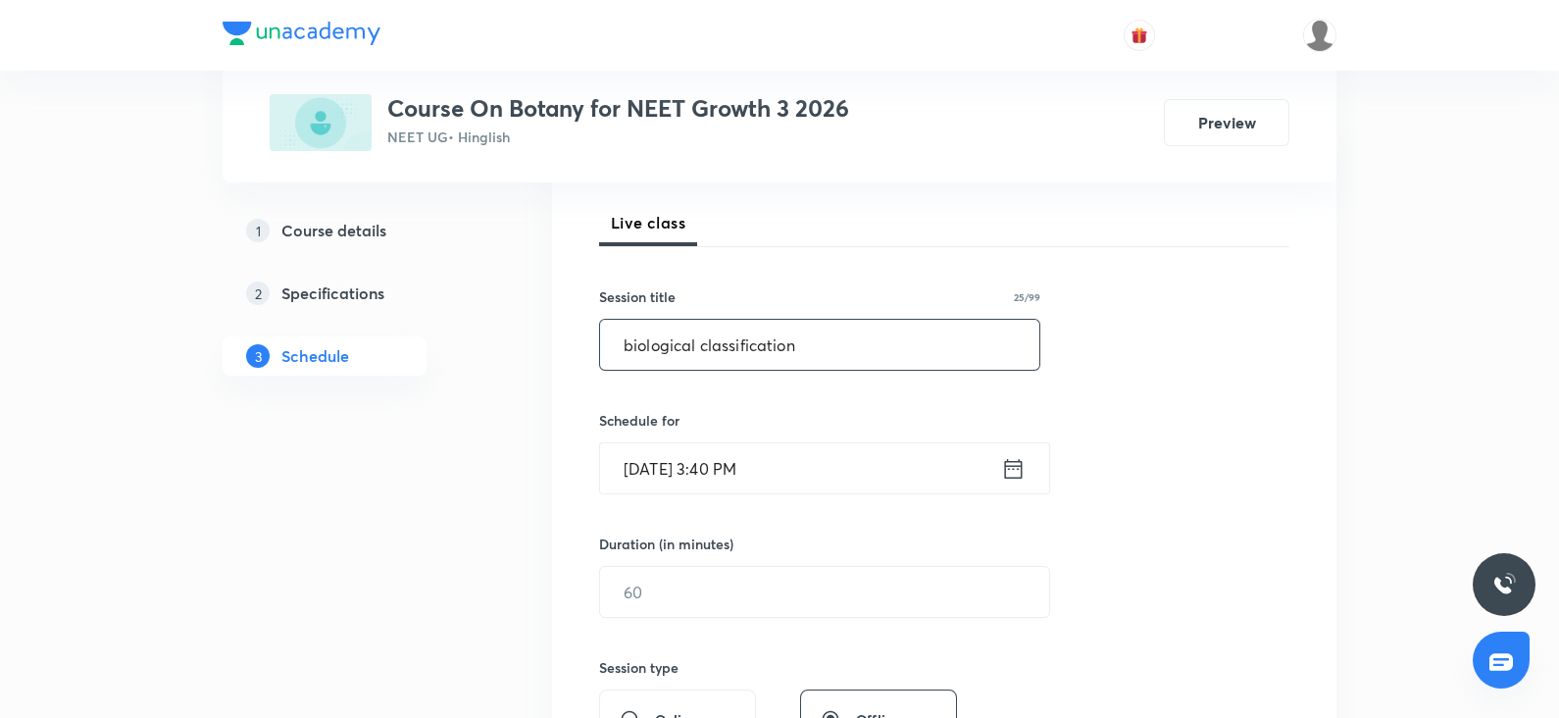
scroll to position [281, 0]
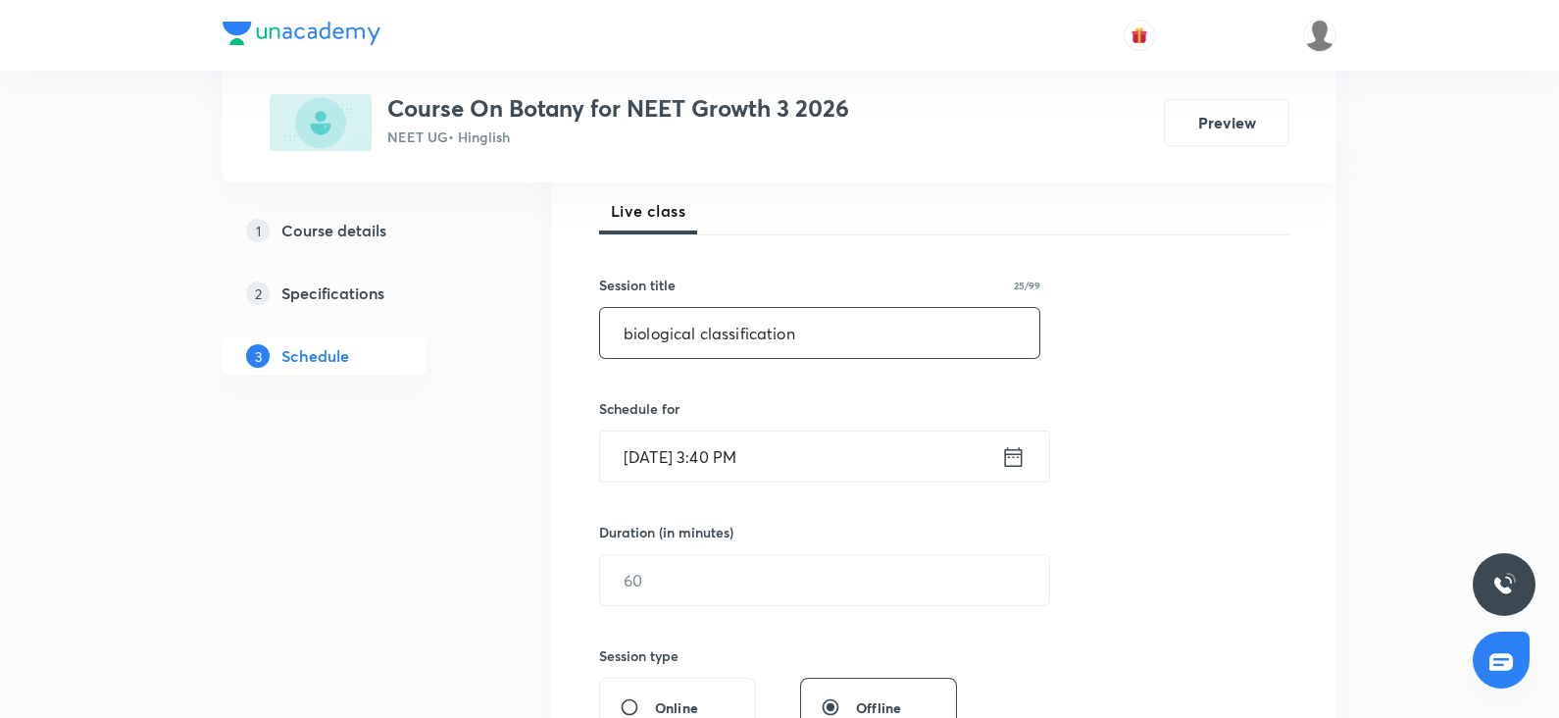
type input "biological classification"
click at [686, 458] on input "[DATE] 3:40 PM" at bounding box center [800, 456] width 401 height 50
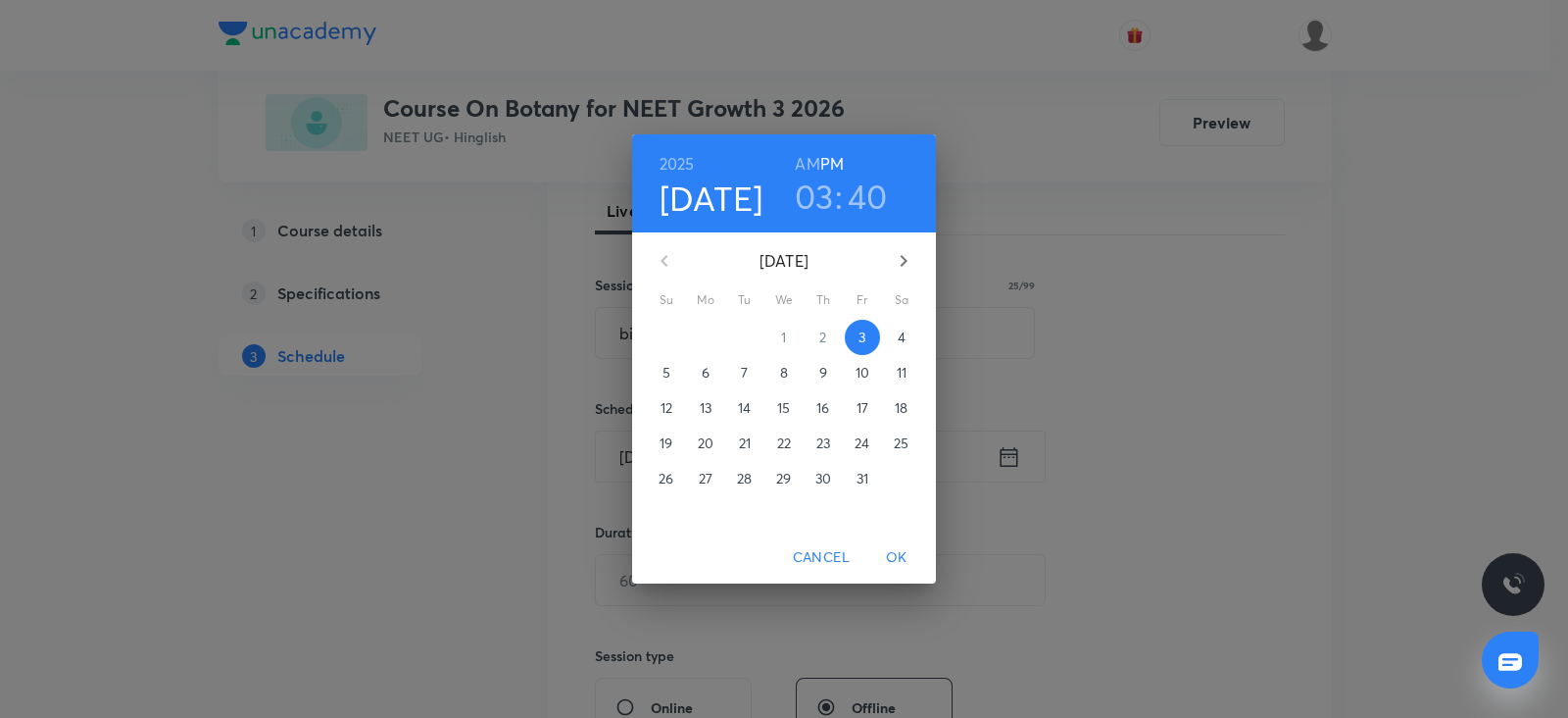
click at [901, 335] on p "4" at bounding box center [901, 337] width 8 height 20
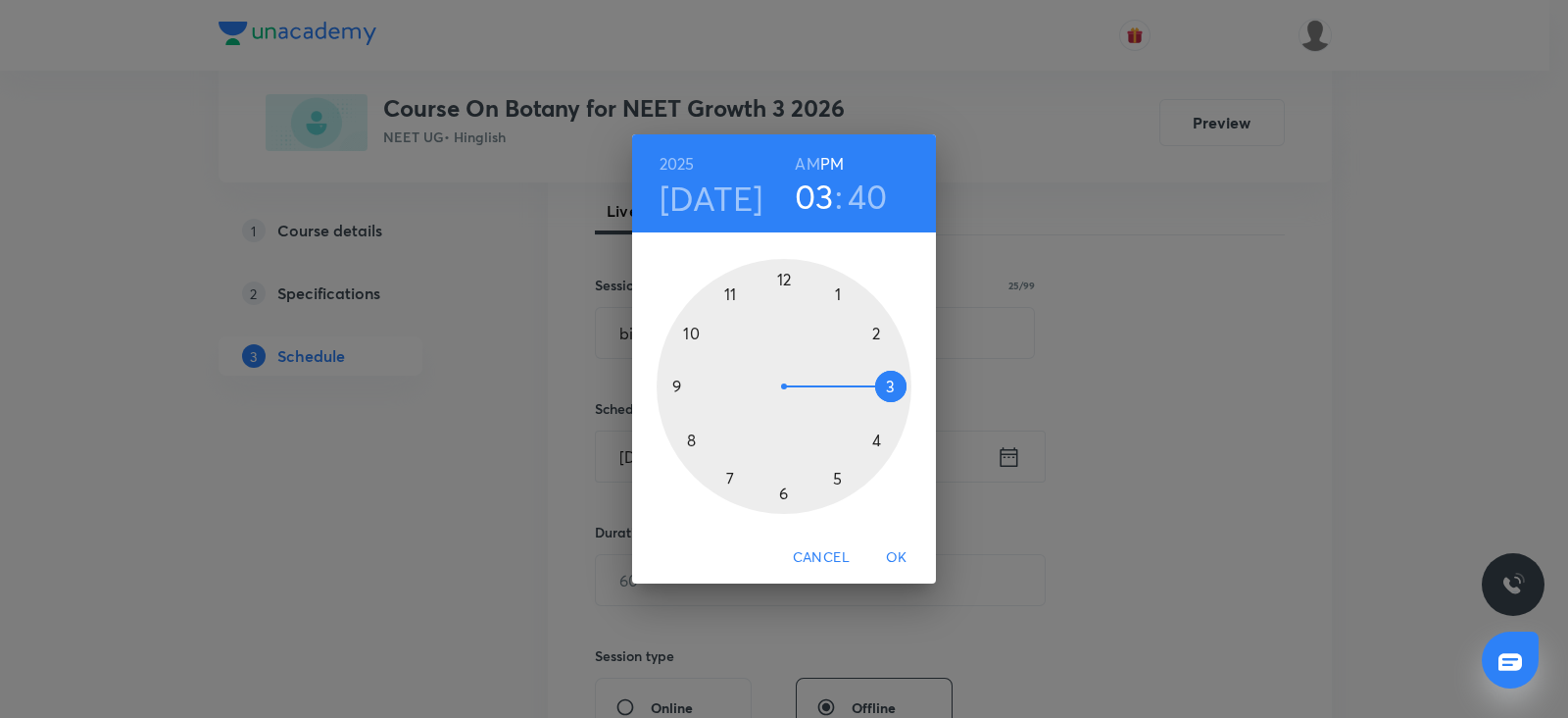
click at [737, 476] on div at bounding box center [784, 386] width 255 height 255
click at [814, 164] on h6 "AM" at bounding box center [806, 163] width 25 height 27
click at [679, 385] on div at bounding box center [784, 386] width 255 height 255
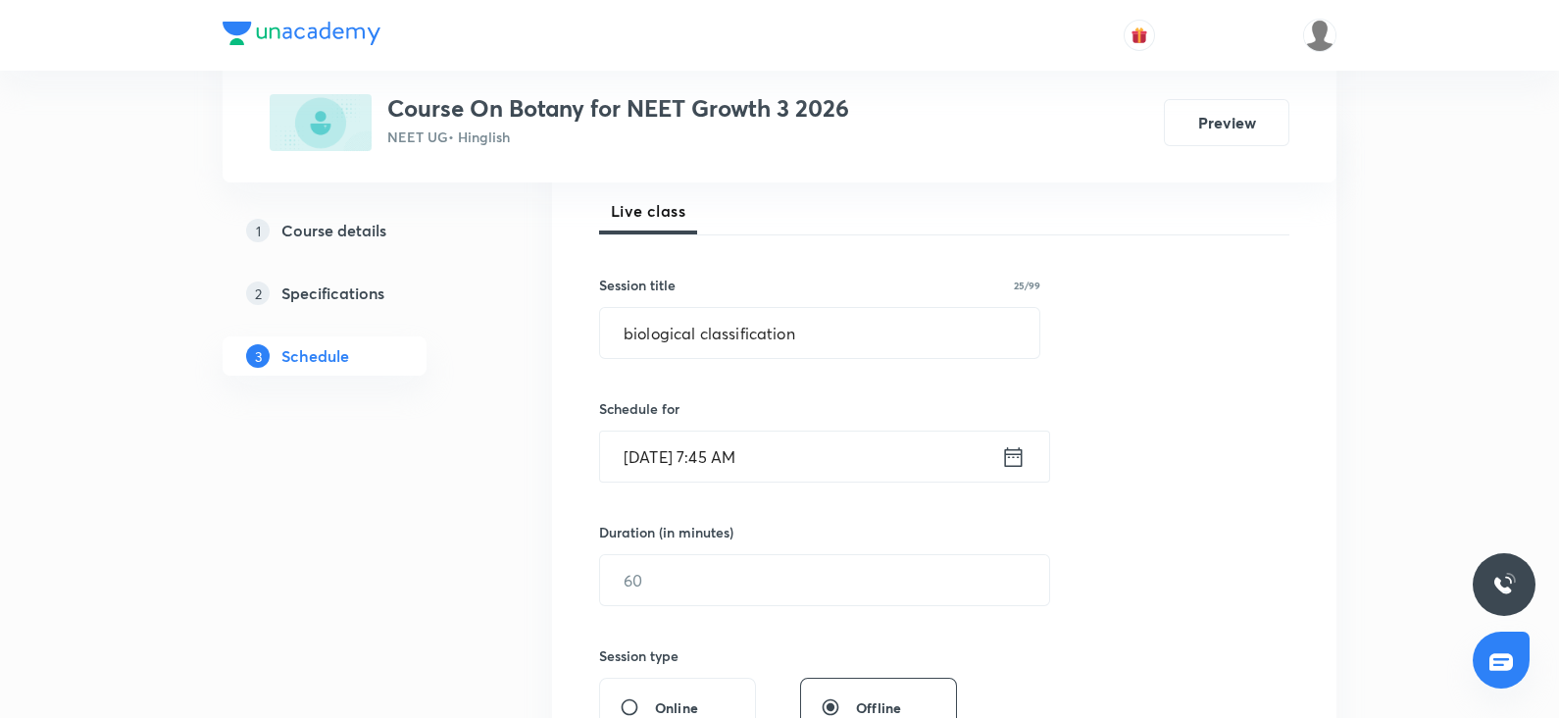
scroll to position [399, 0]
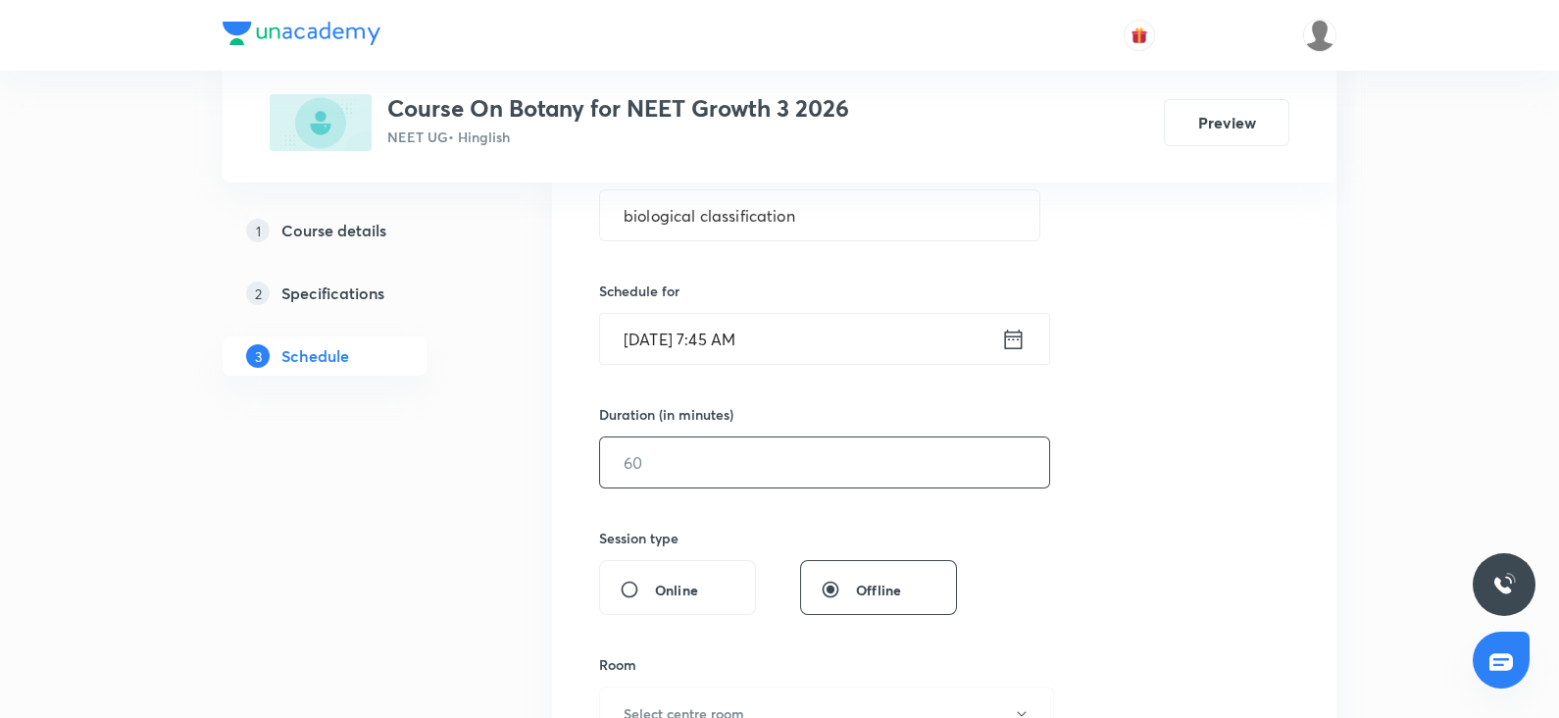
click at [658, 468] on input "text" at bounding box center [824, 462] width 449 height 50
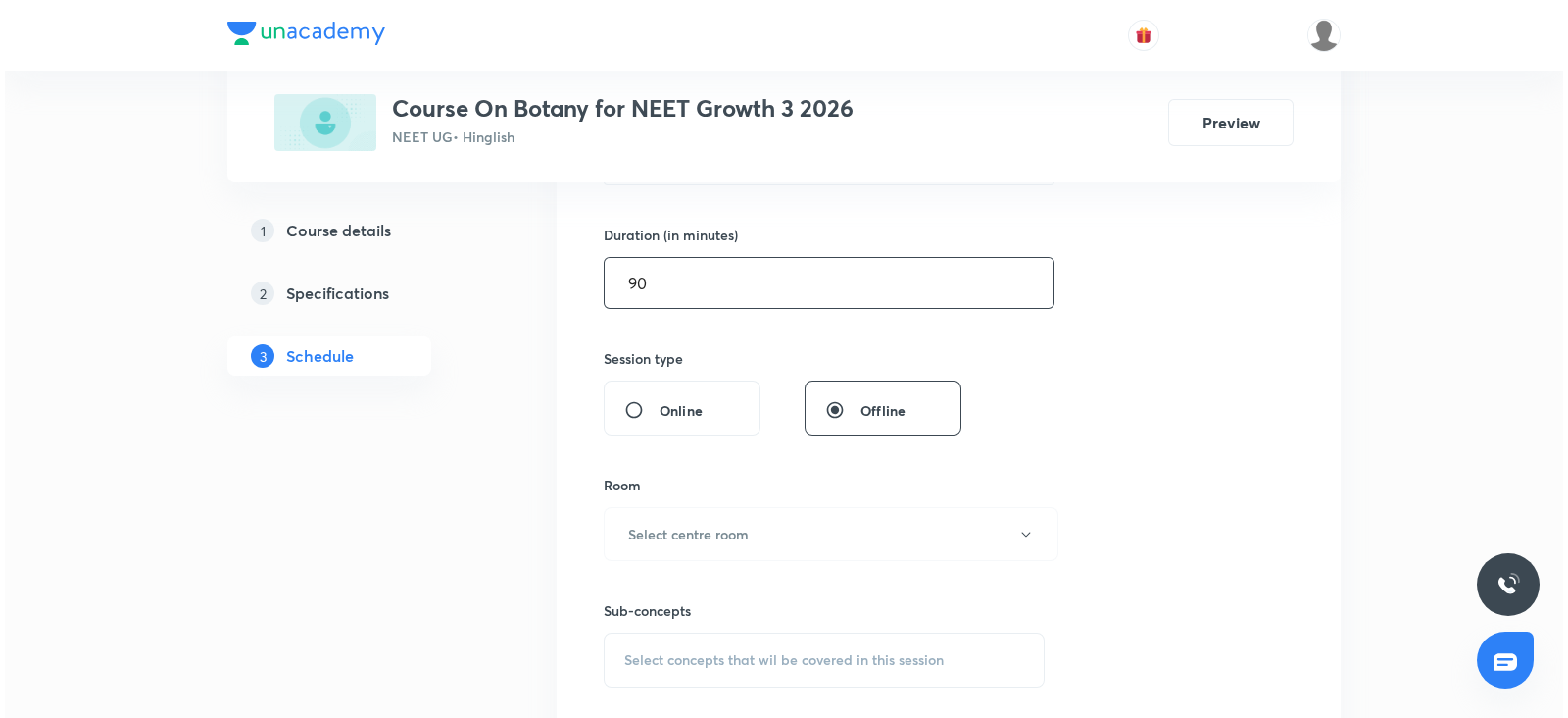
scroll to position [579, 0]
type input "90"
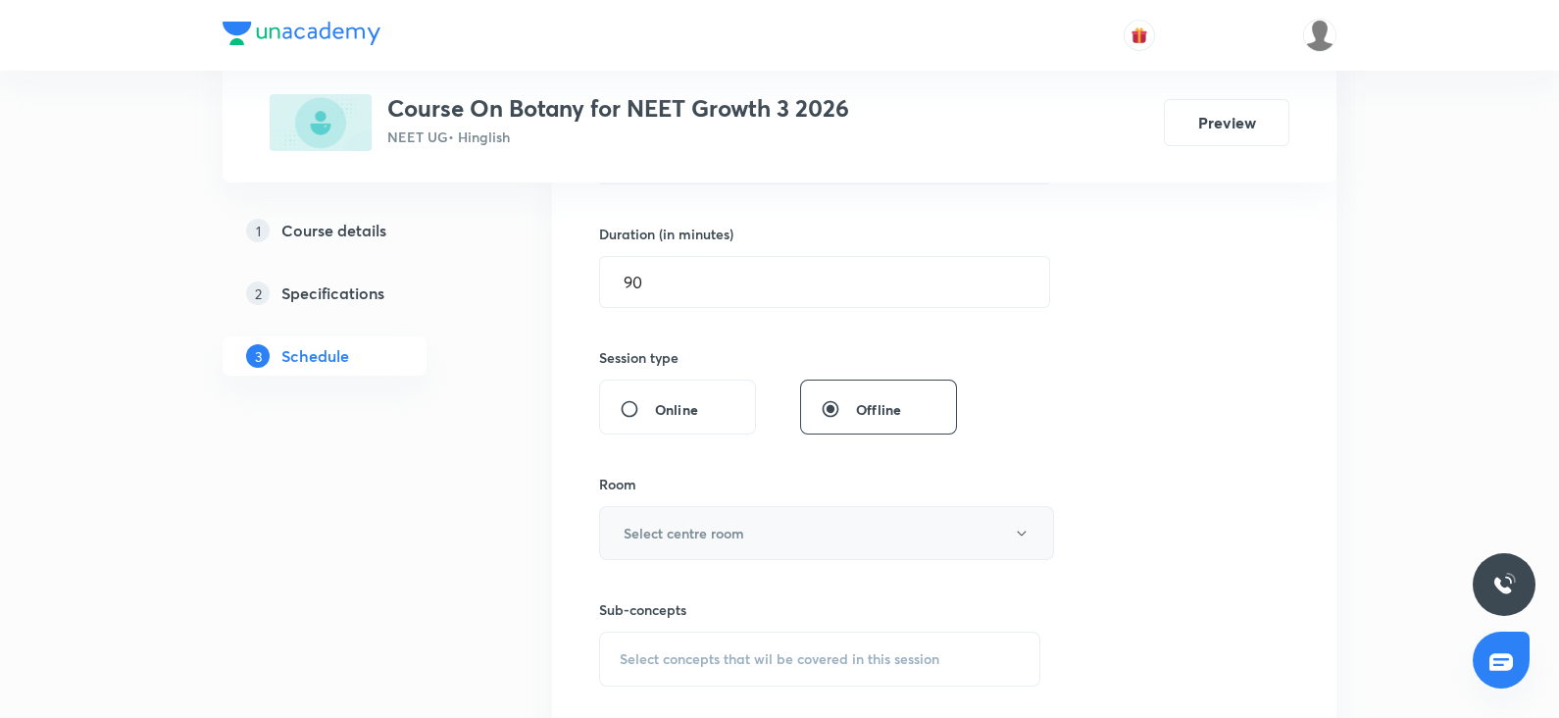
click at [655, 536] on h6 "Select centre room" at bounding box center [684, 533] width 121 height 21
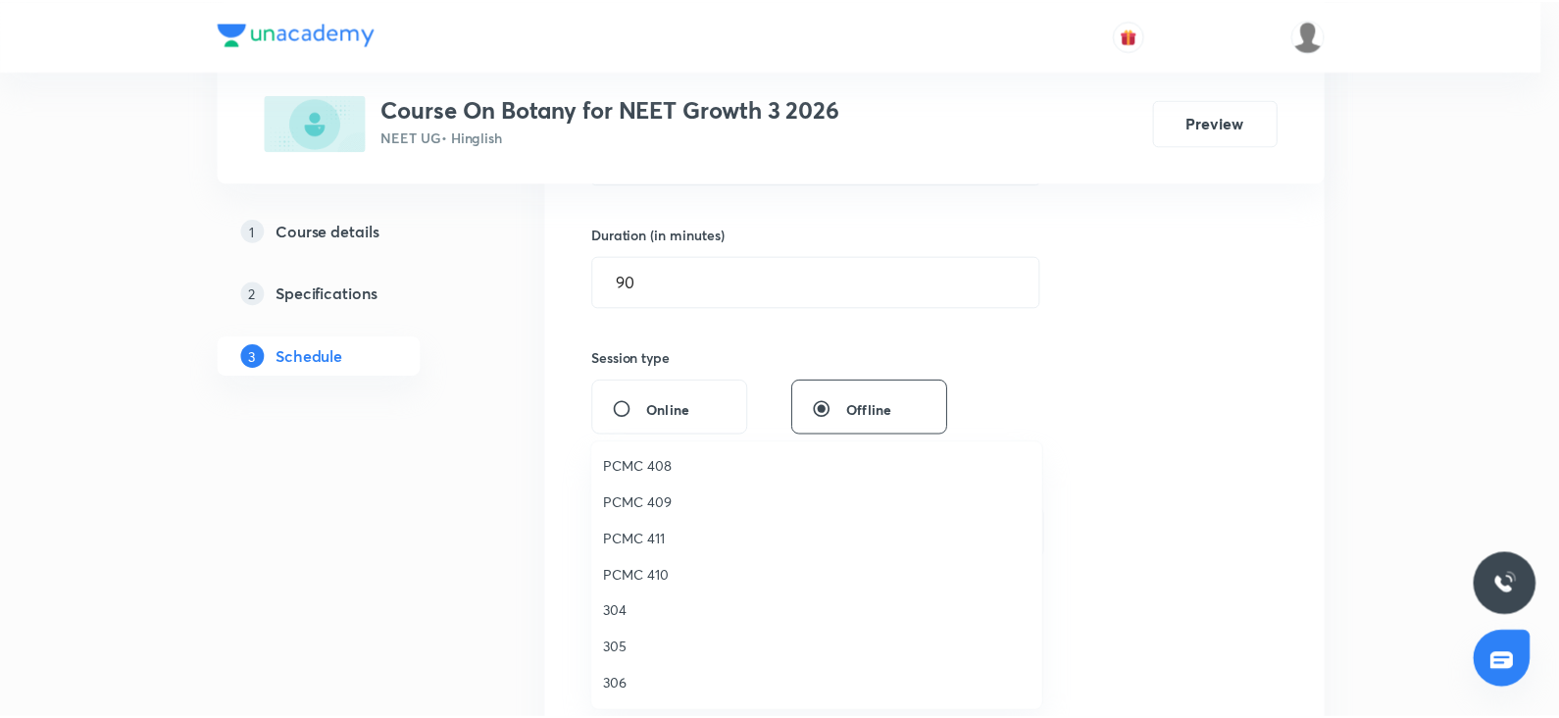
scroll to position [435, 0]
click at [629, 687] on span "307" at bounding box center [821, 686] width 429 height 21
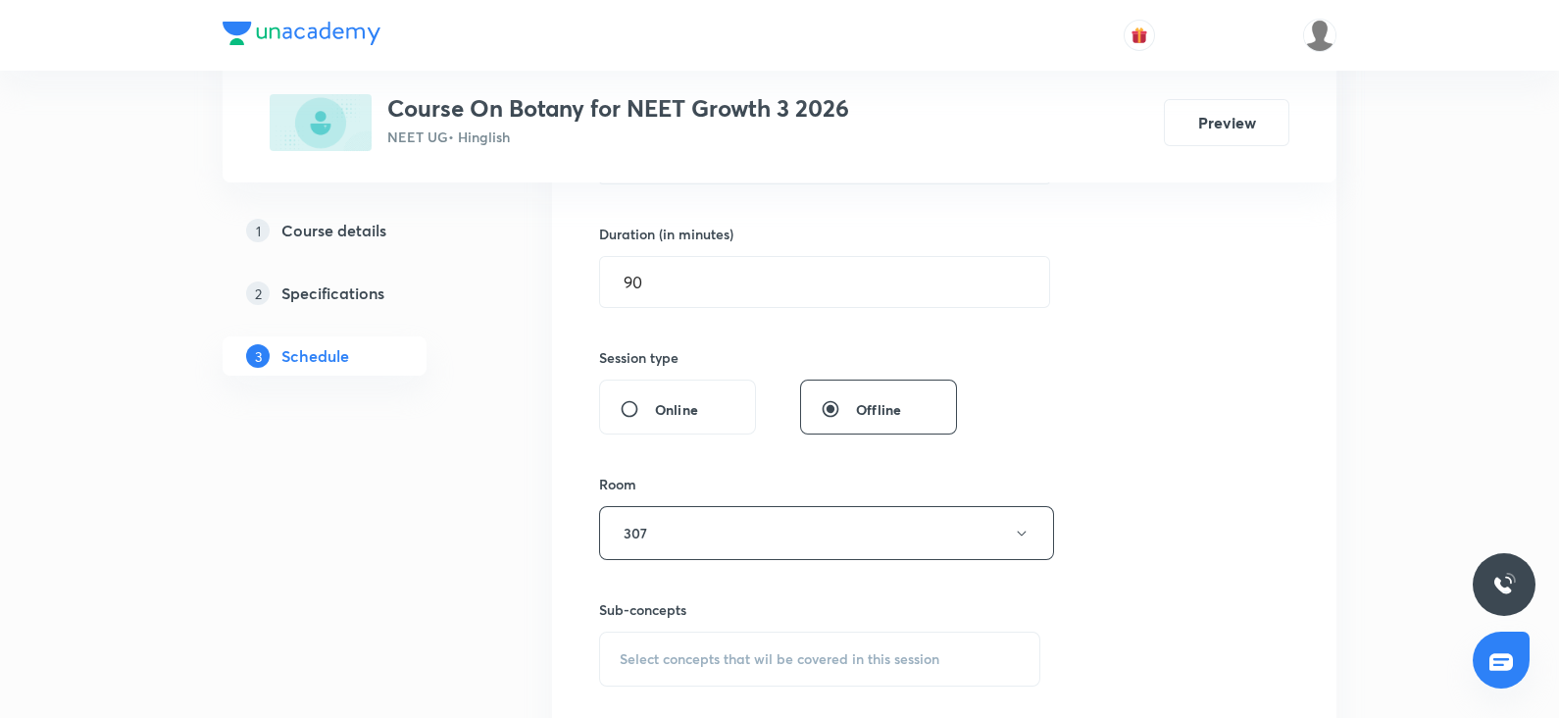
click at [667, 655] on span "Select concepts that wil be covered in this session" at bounding box center [780, 659] width 320 height 16
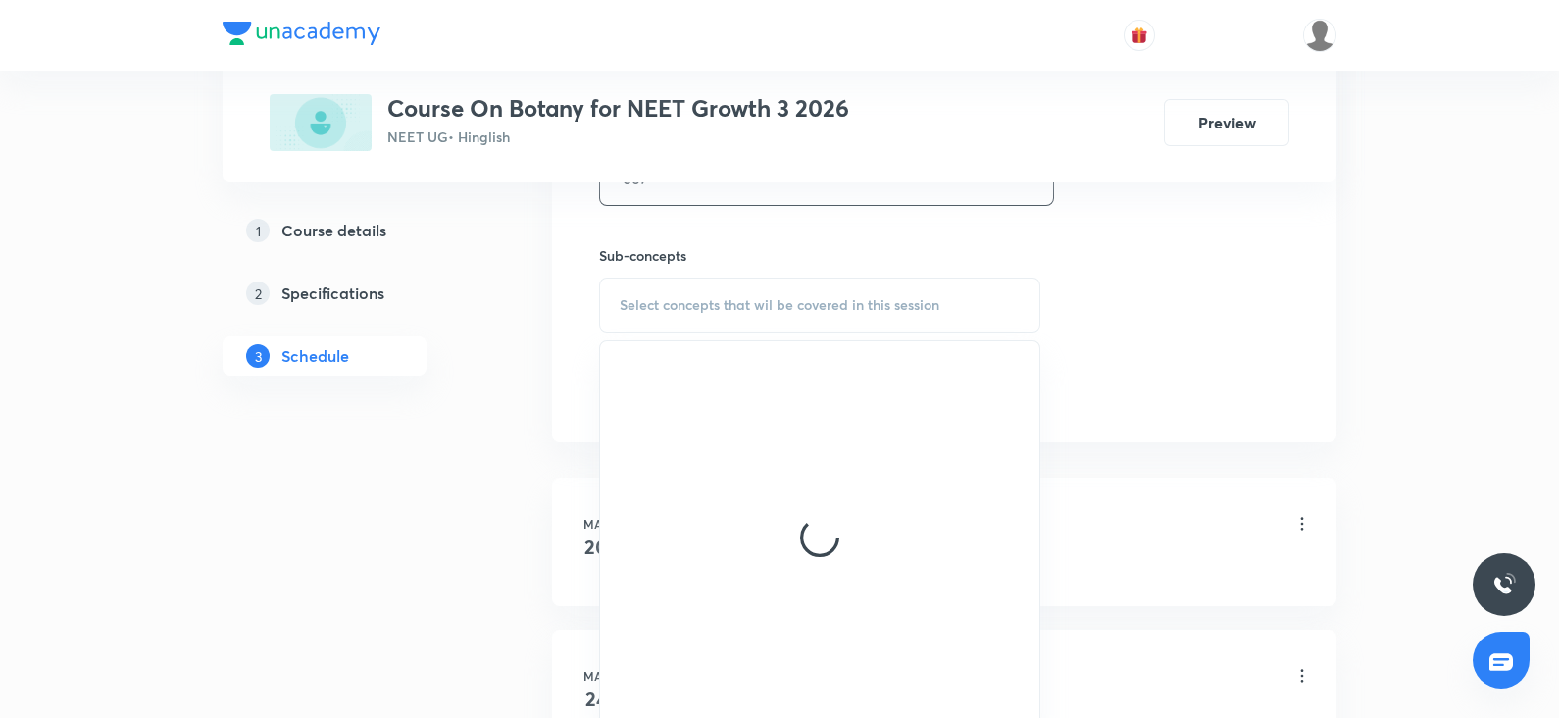
scroll to position [942, 0]
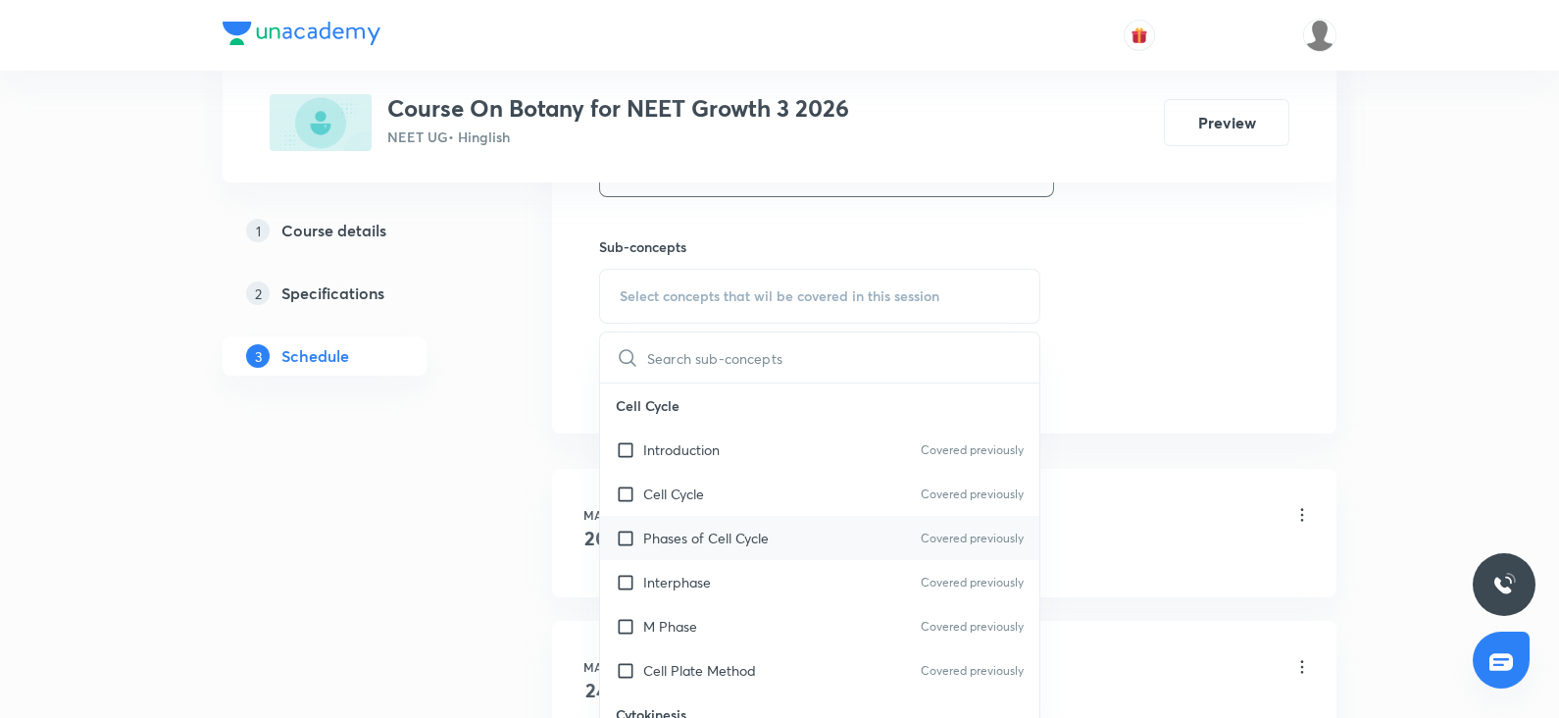
click at [678, 539] on p "Phases of Cell Cycle" at bounding box center [706, 538] width 126 height 21
checkbox input "true"
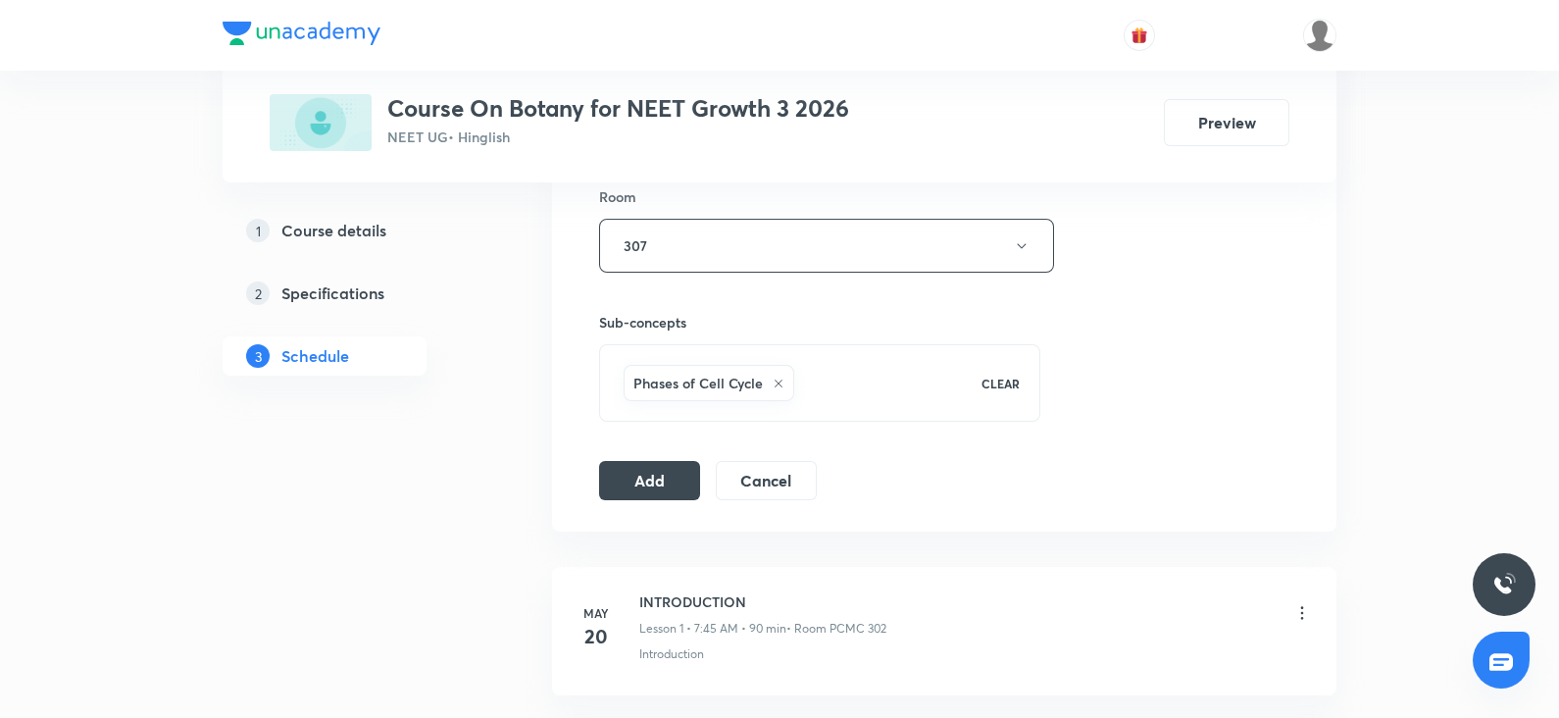
scroll to position [877, 0]
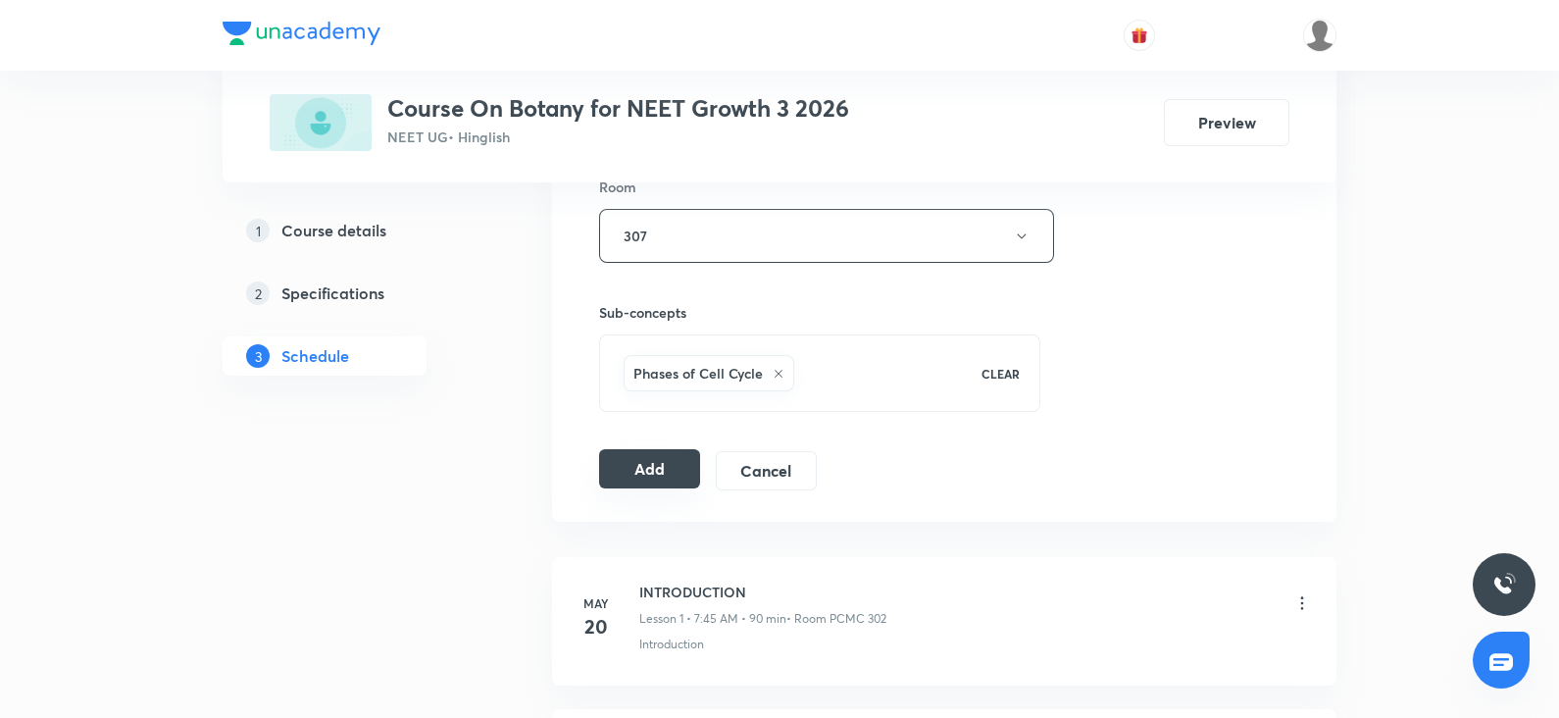
click at [639, 460] on button "Add" at bounding box center [649, 468] width 101 height 39
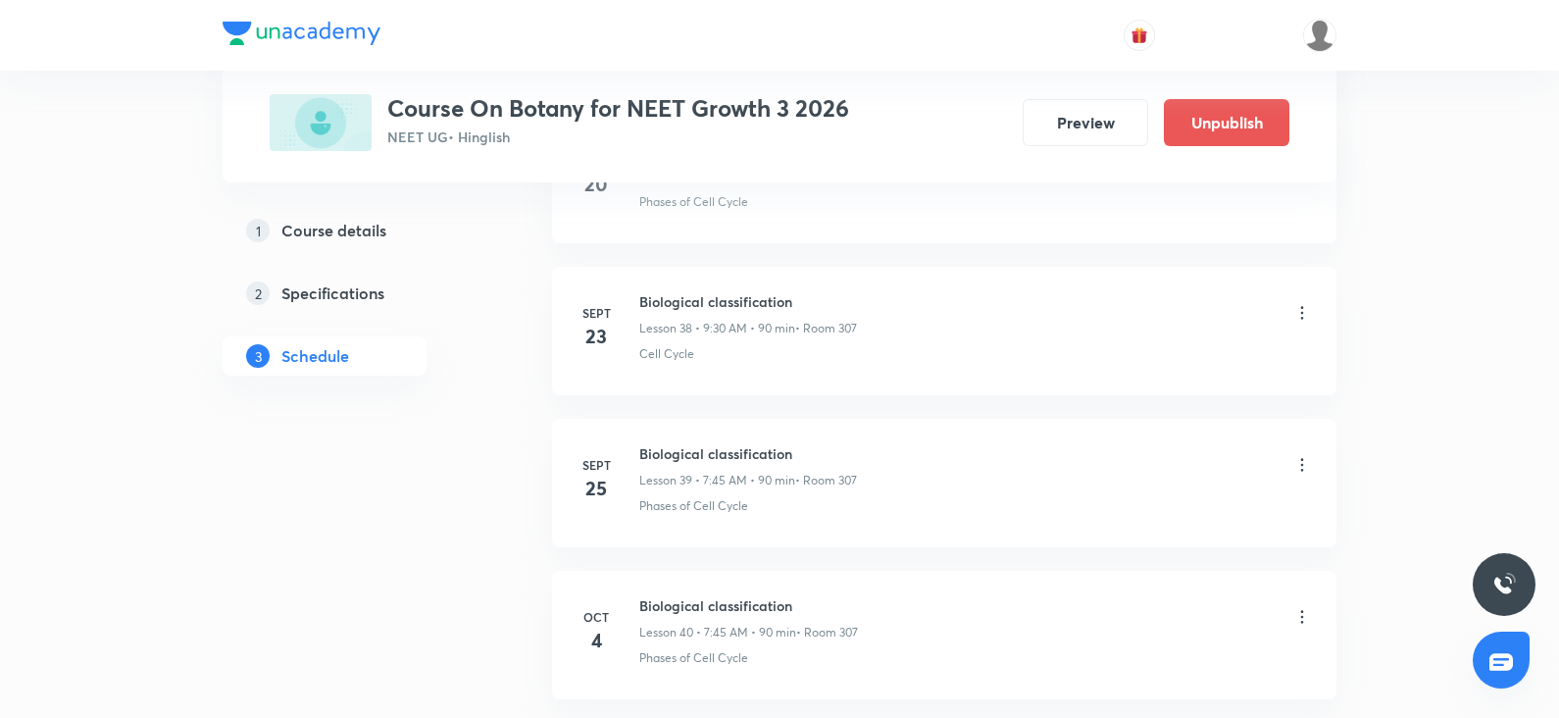
scroll to position [6017, 0]
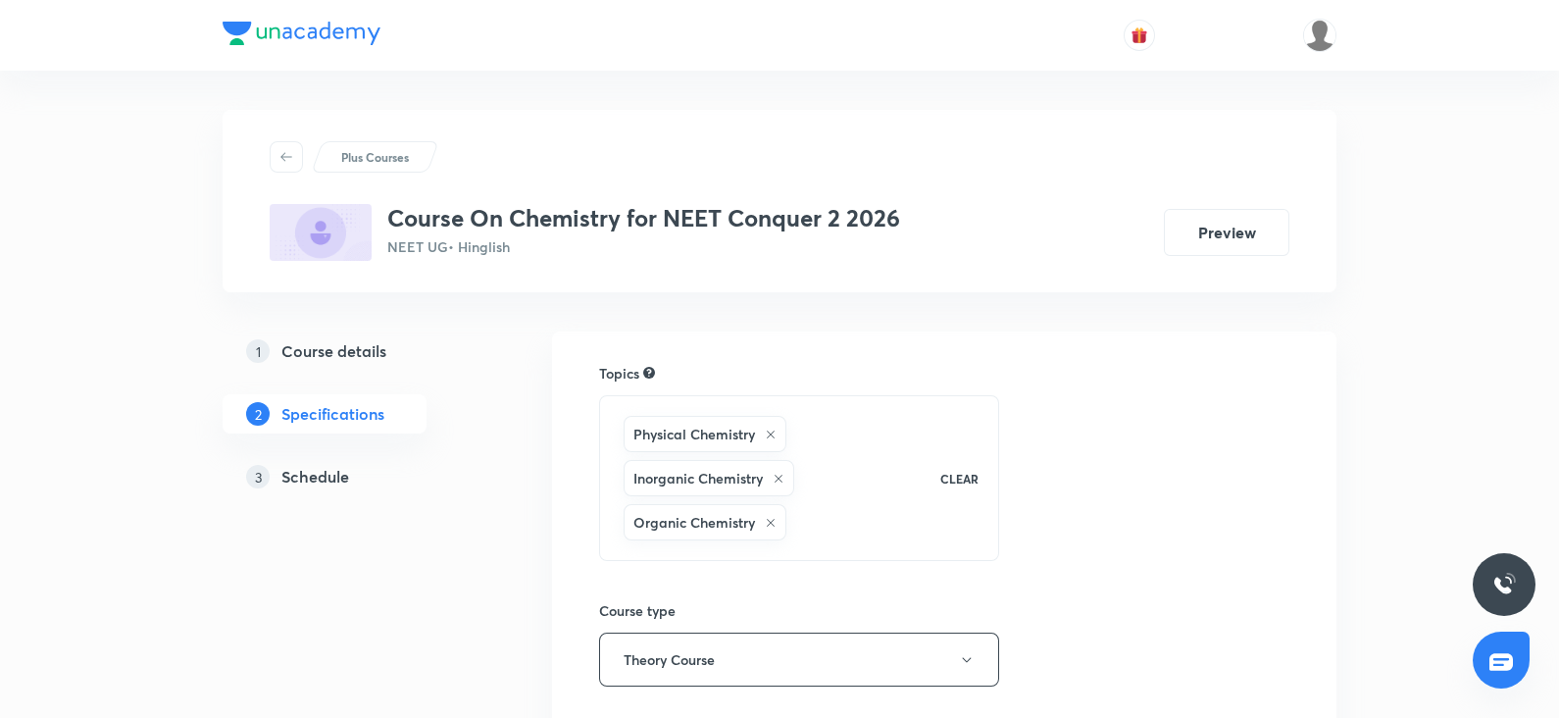
click at [348, 469] on h5 "Schedule" at bounding box center [315, 477] width 68 height 24
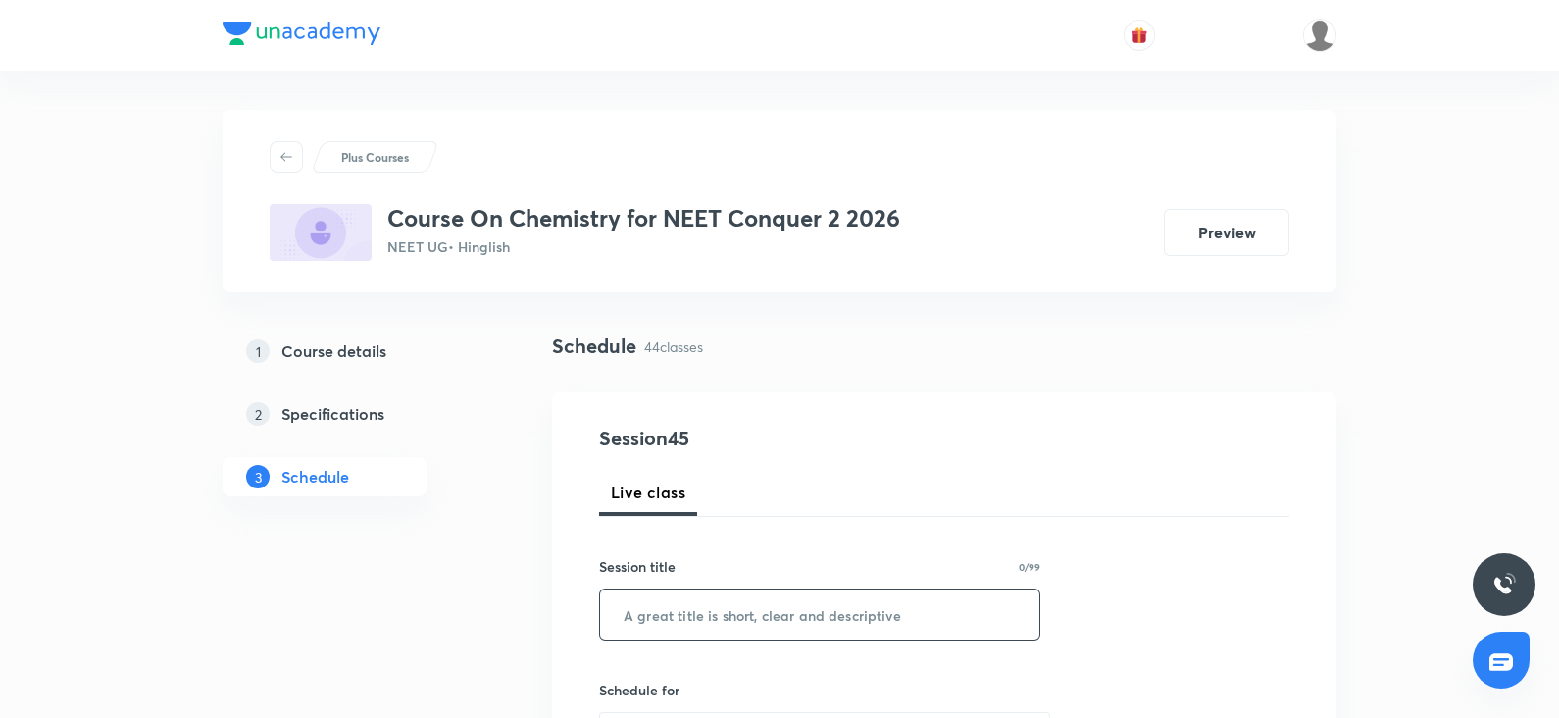
click at [652, 596] on input "text" at bounding box center [819, 614] width 439 height 50
click at [652, 625] on input "text" at bounding box center [819, 614] width 439 height 50
paste input "thermodynamics"
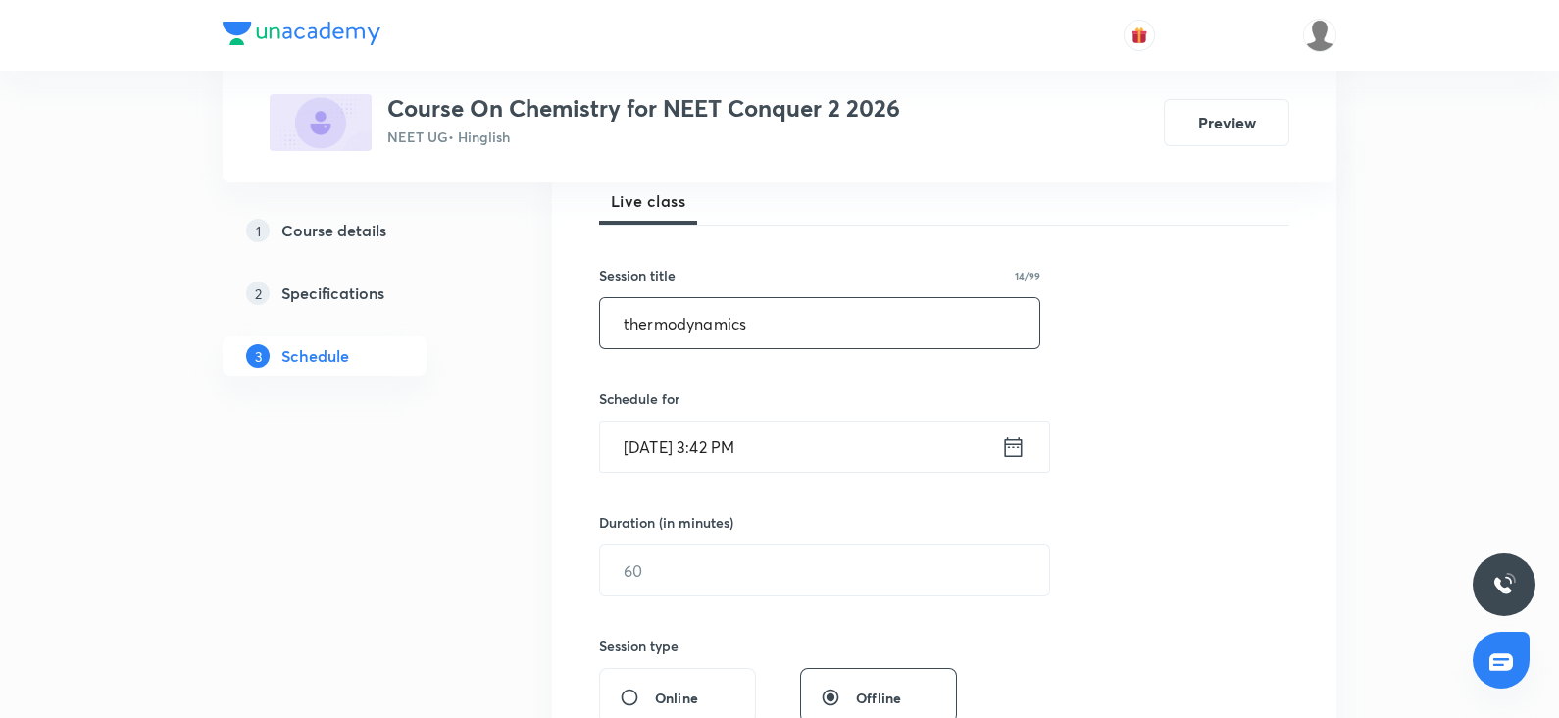
type input "thermodynamics"
click at [665, 428] on input "Oct 3, 2025, 3:42 PM" at bounding box center [800, 447] width 401 height 50
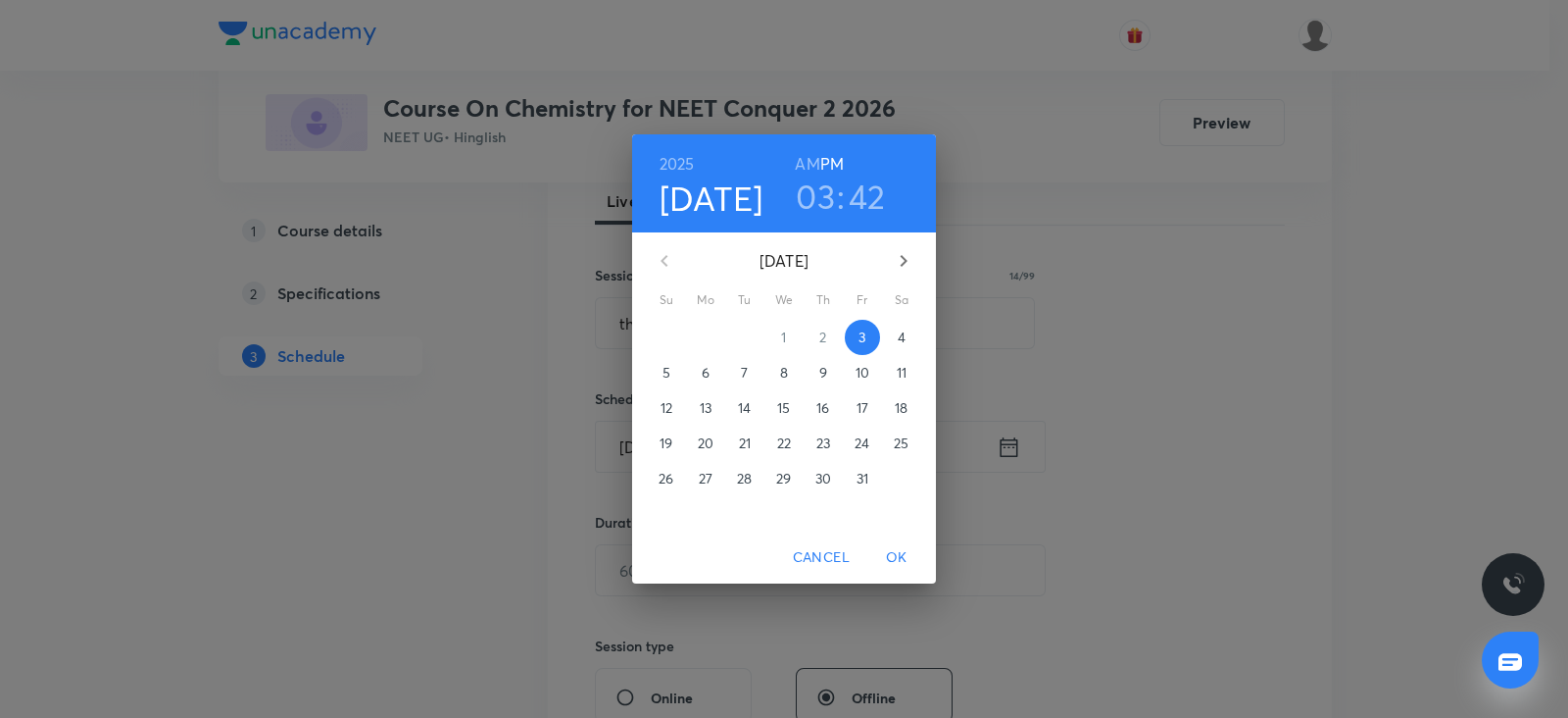
click at [901, 340] on p "4" at bounding box center [901, 337] width 8 height 20
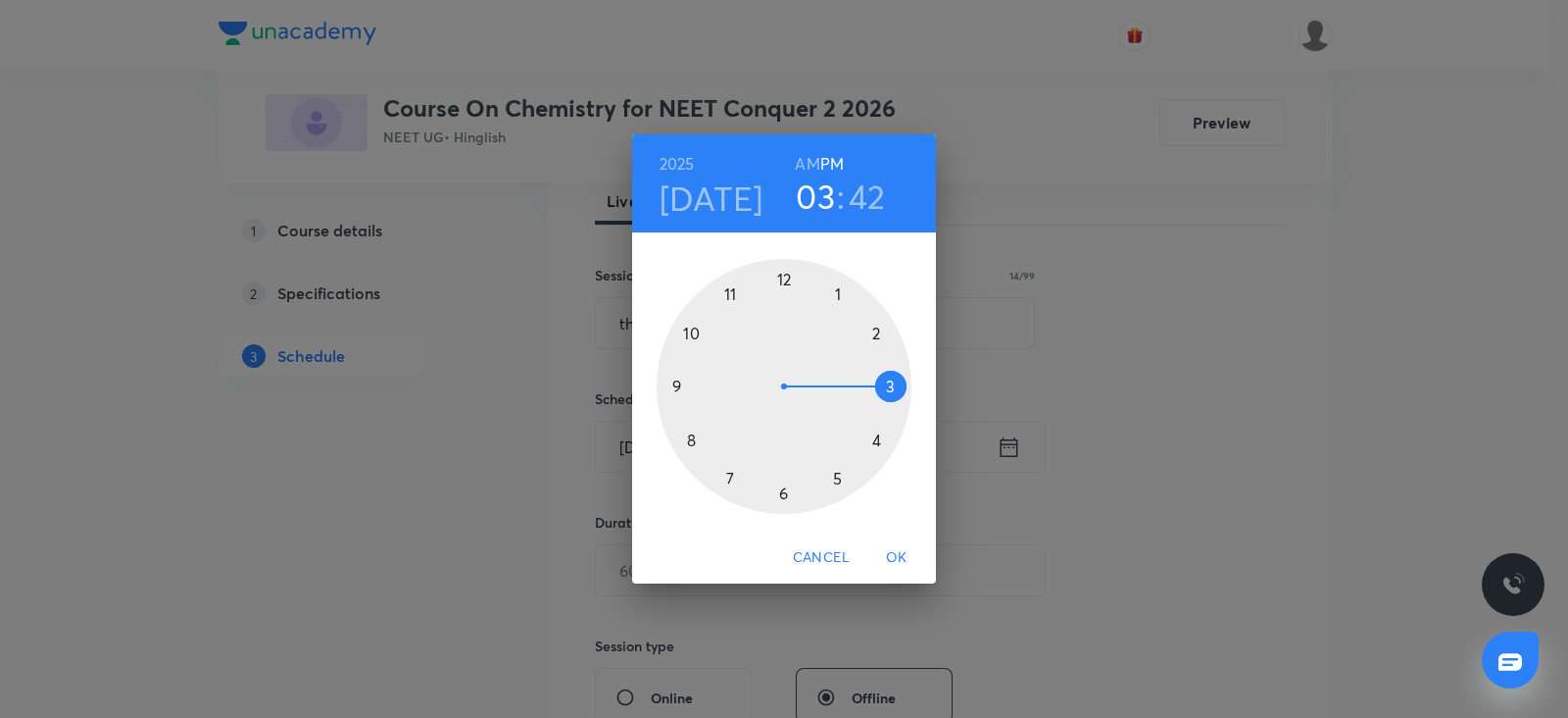
click at [888, 388] on div at bounding box center [784, 386] width 255 height 255
click at [788, 275] on div at bounding box center [784, 386] width 255 height 255
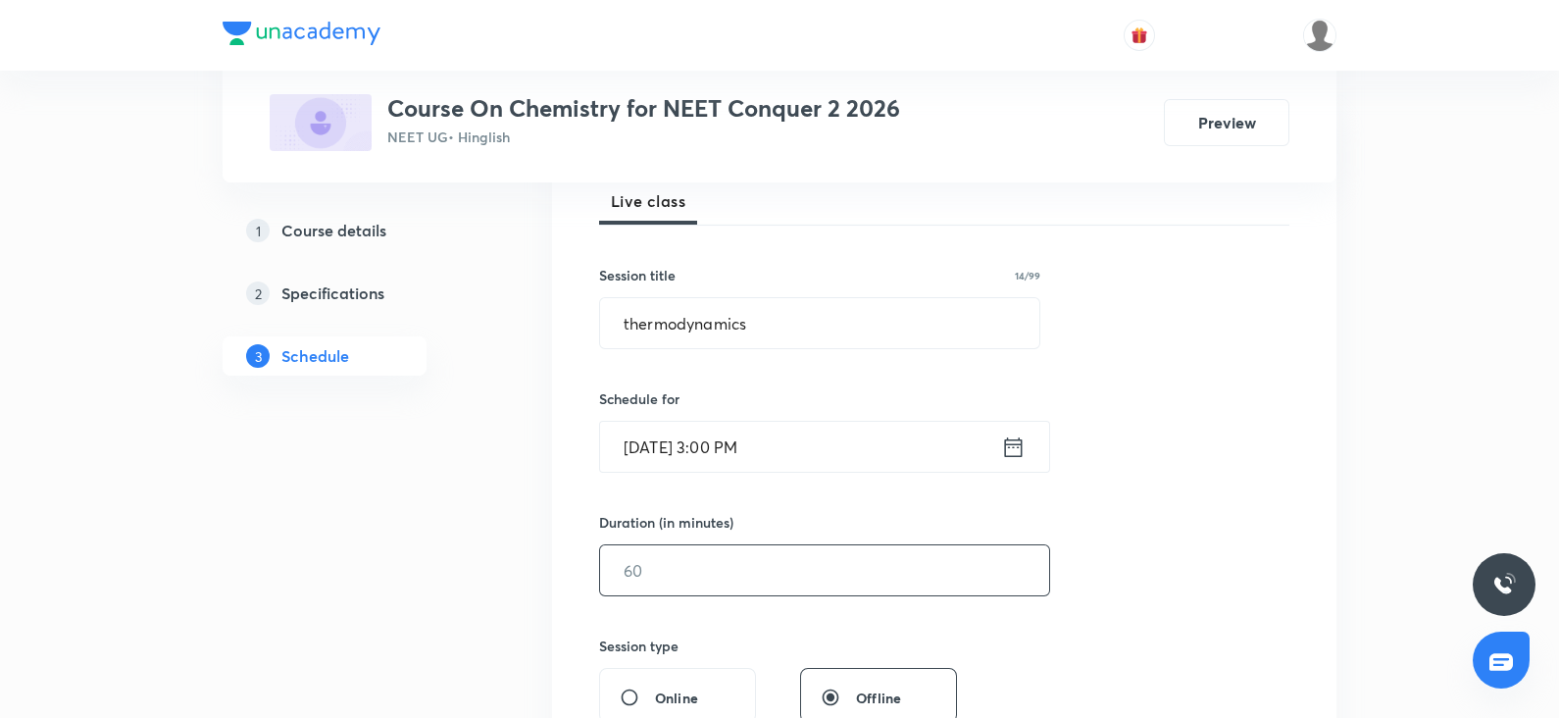
click at [694, 551] on input "text" at bounding box center [824, 570] width 449 height 50
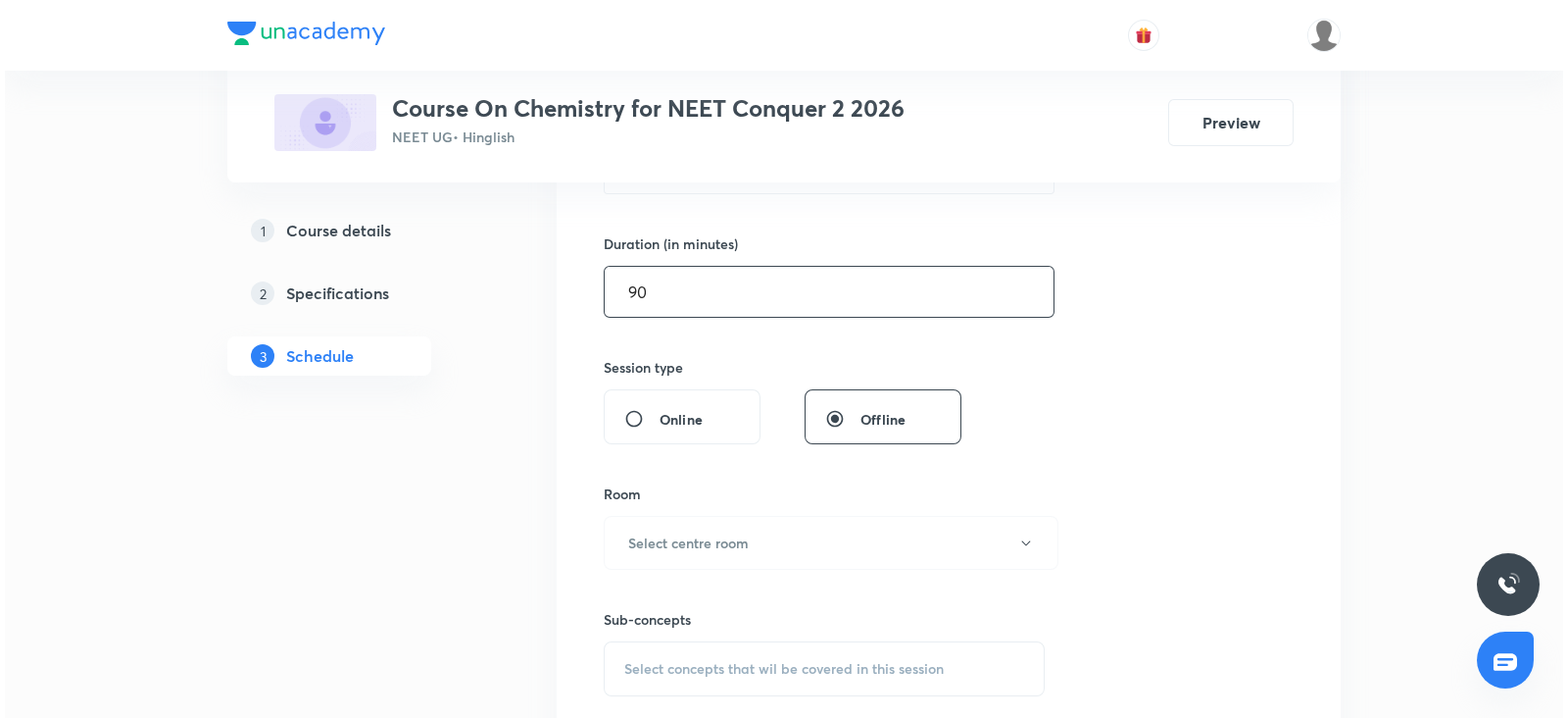
scroll to position [574, 0]
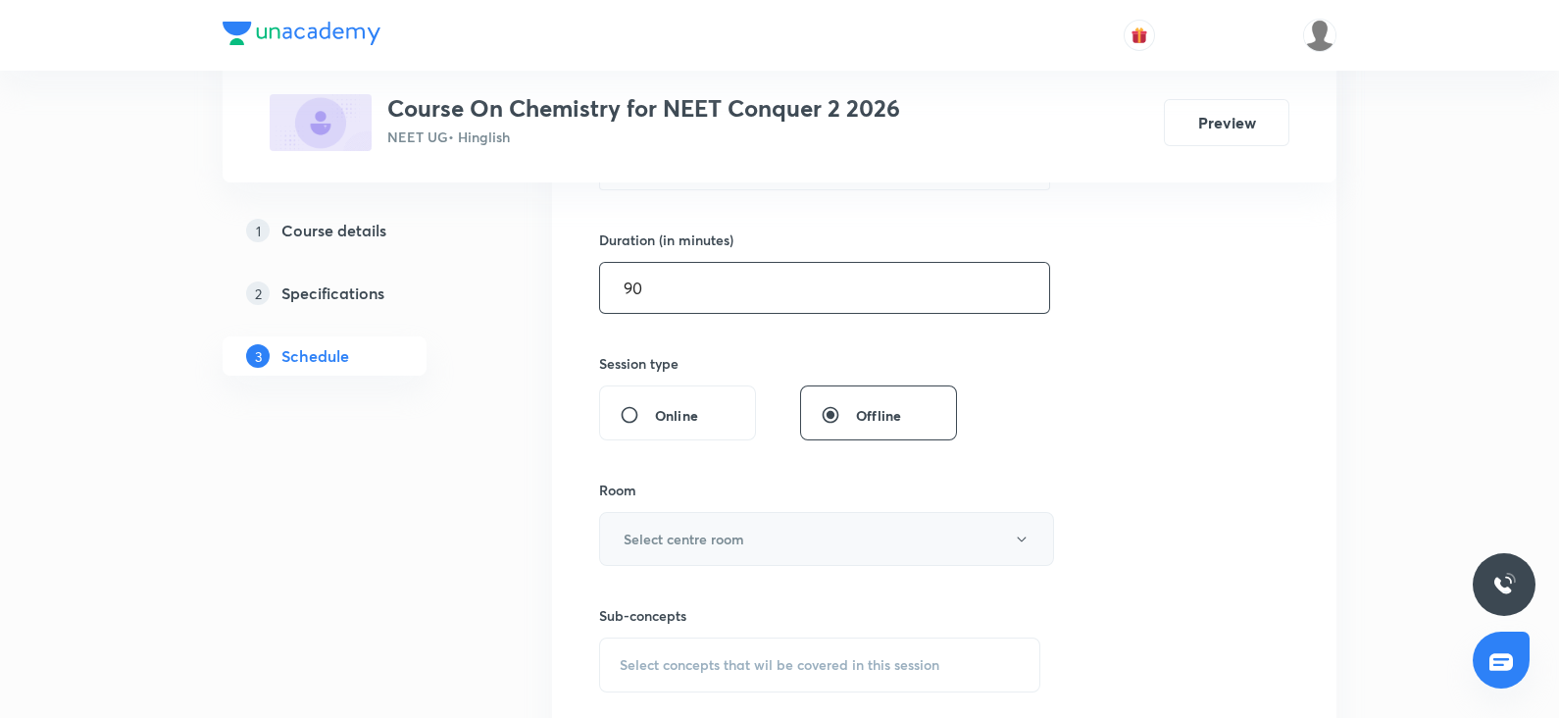
type input "90"
click at [685, 543] on h6 "Select centre room" at bounding box center [684, 538] width 121 height 21
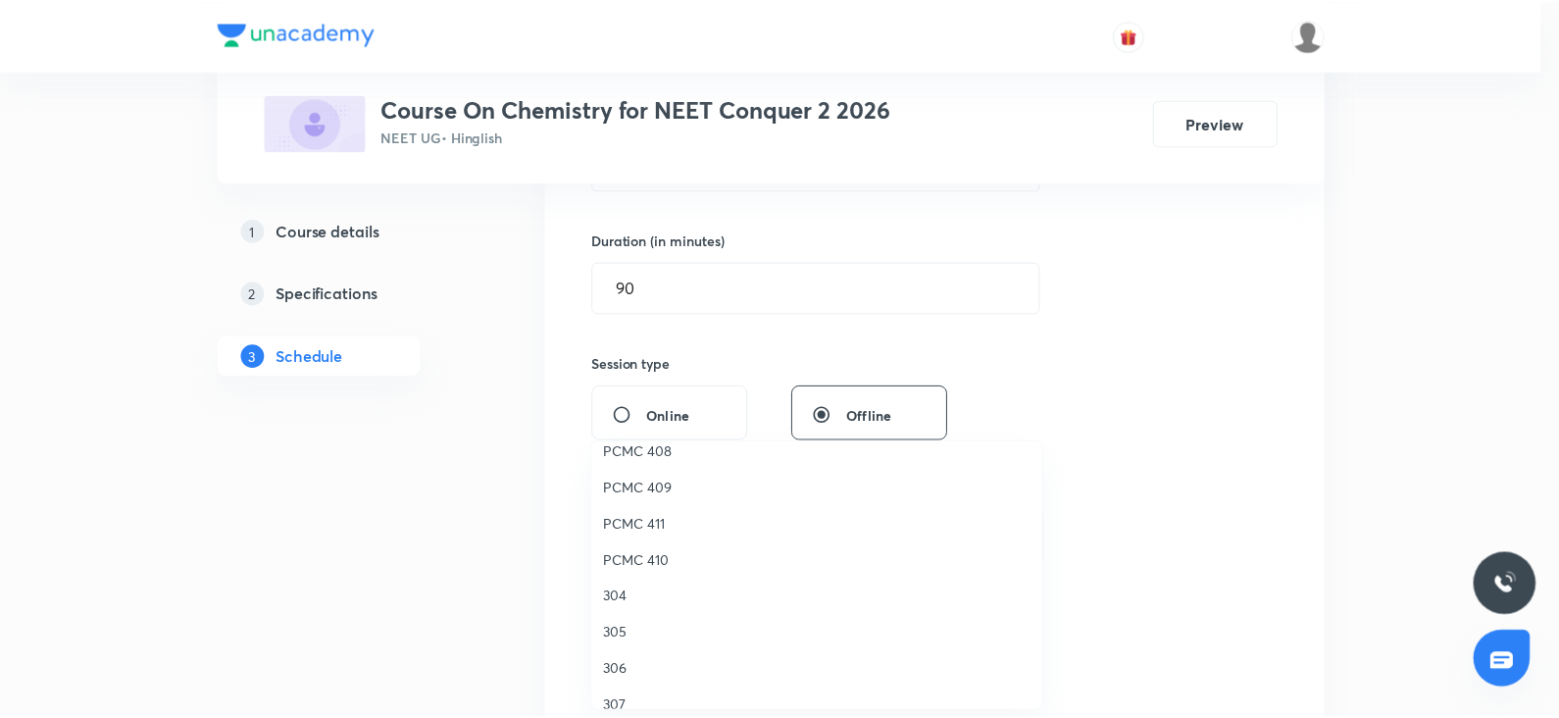
scroll to position [435, 0]
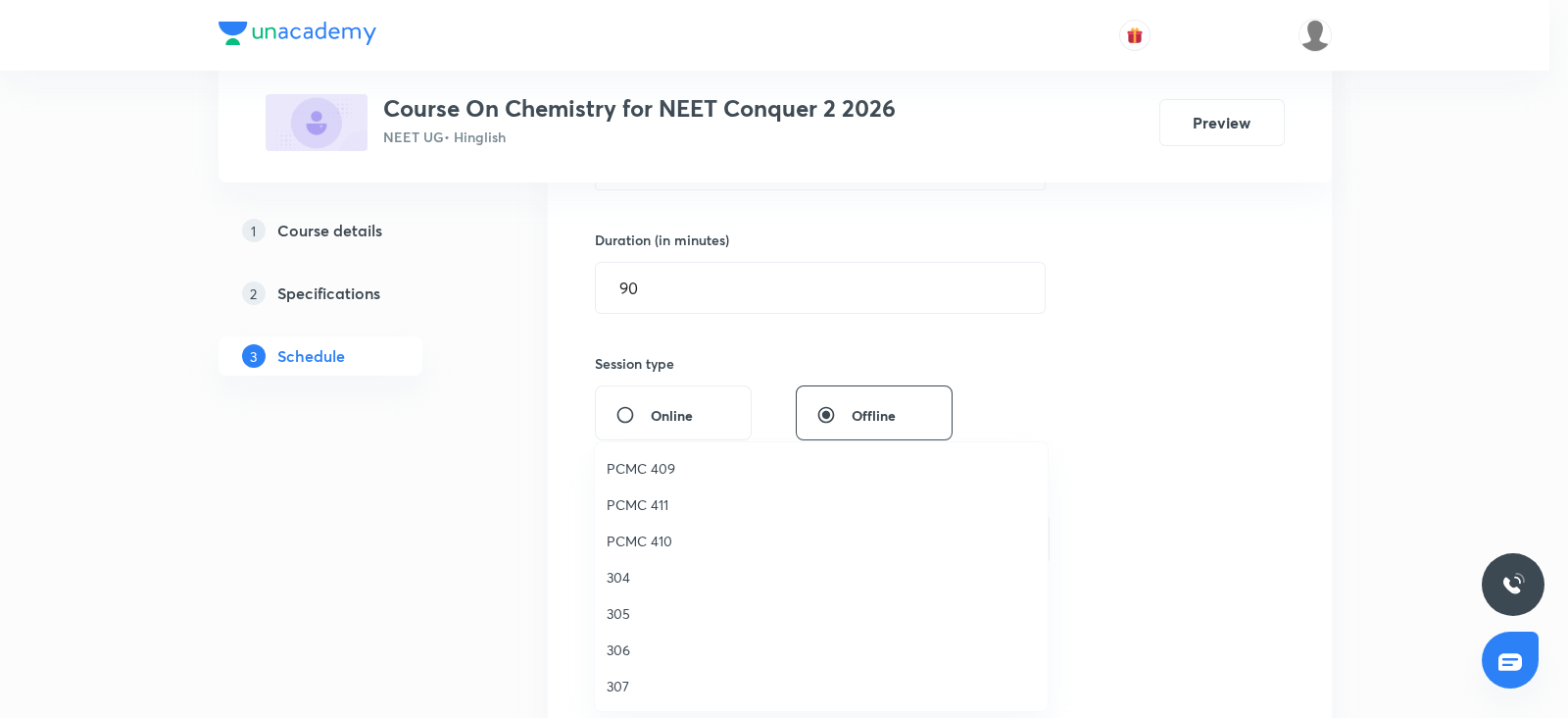
click at [646, 639] on span "306" at bounding box center [820, 649] width 429 height 21
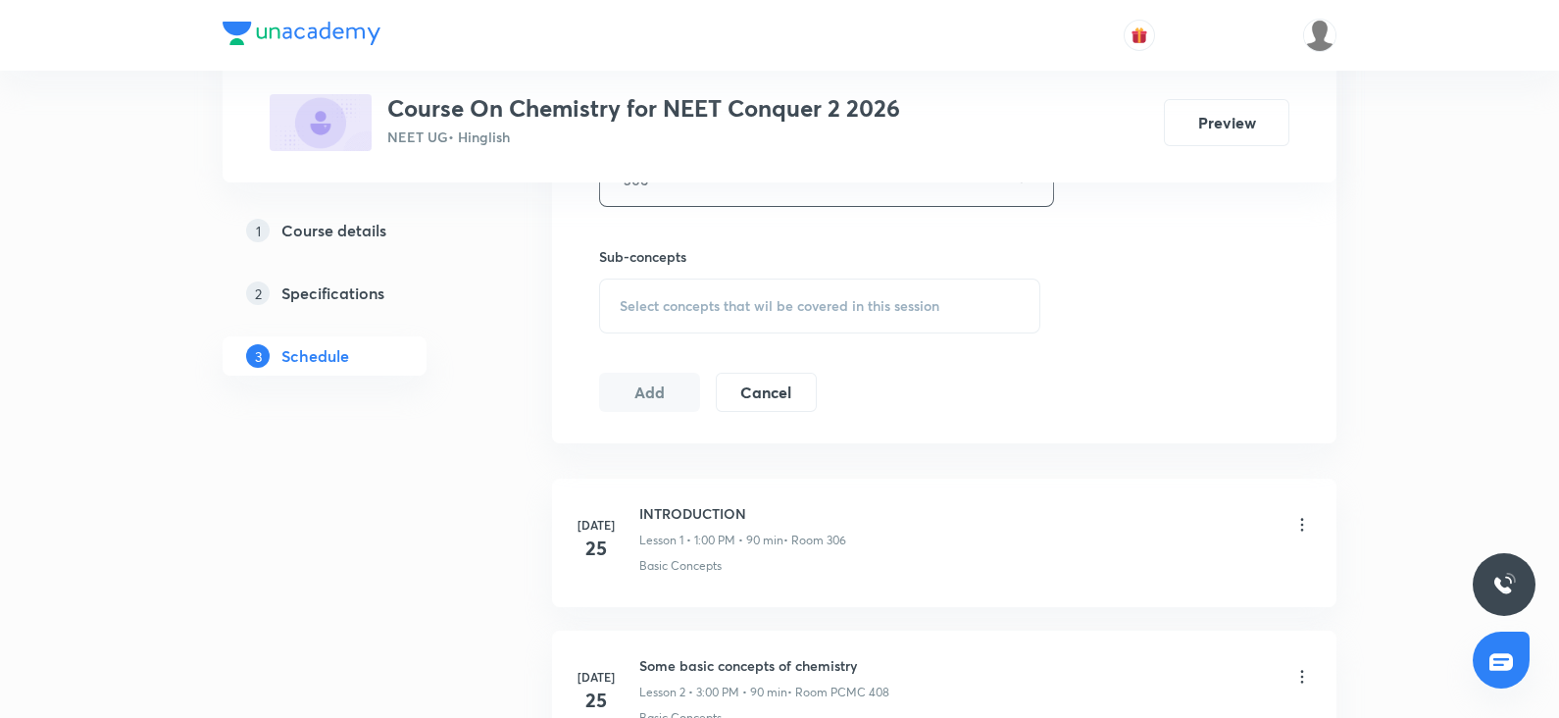
scroll to position [937, 0]
click at [692, 299] on span "Select concepts that wil be covered in this session" at bounding box center [780, 301] width 320 height 16
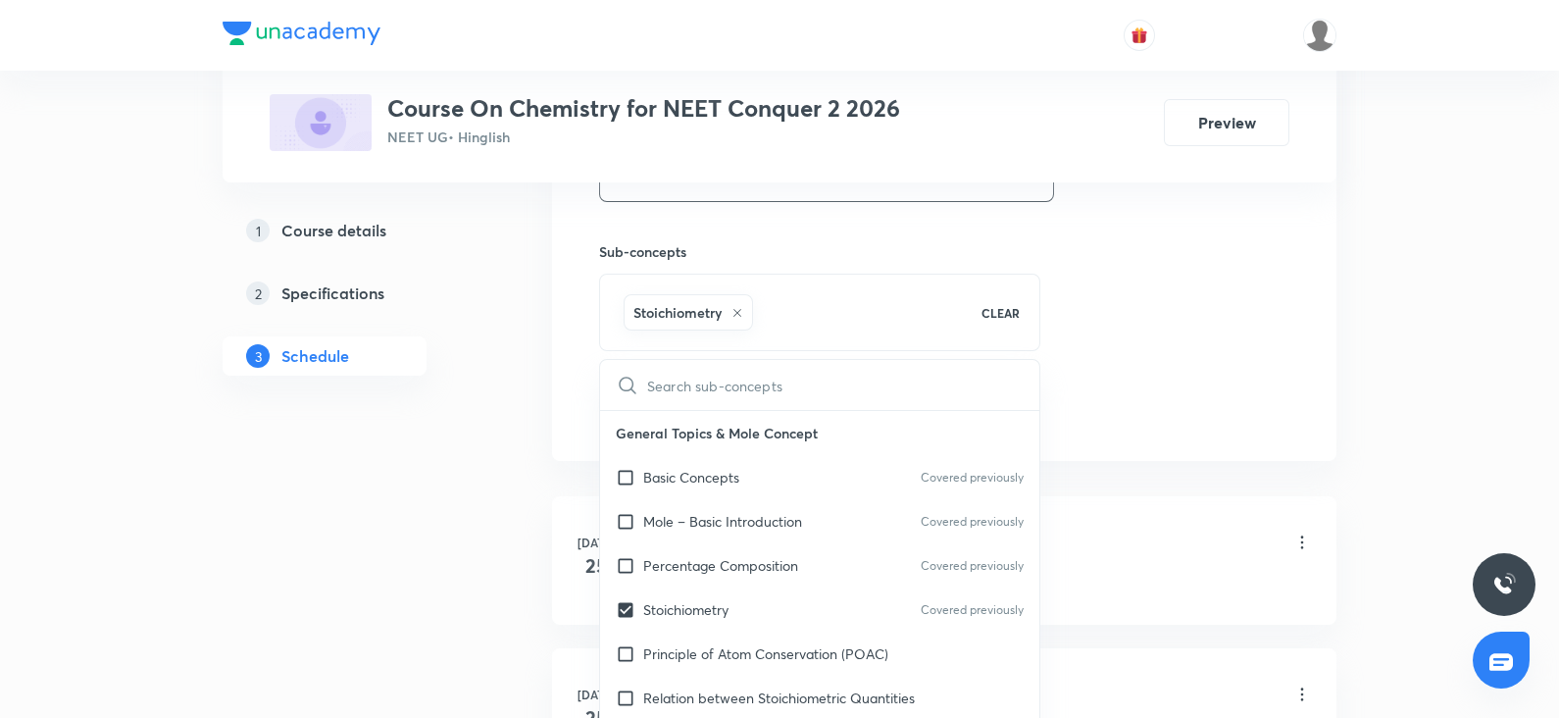
click at [680, 575] on div "Percentage Composition Covered previously" at bounding box center [819, 565] width 439 height 44
checkbox input "true"
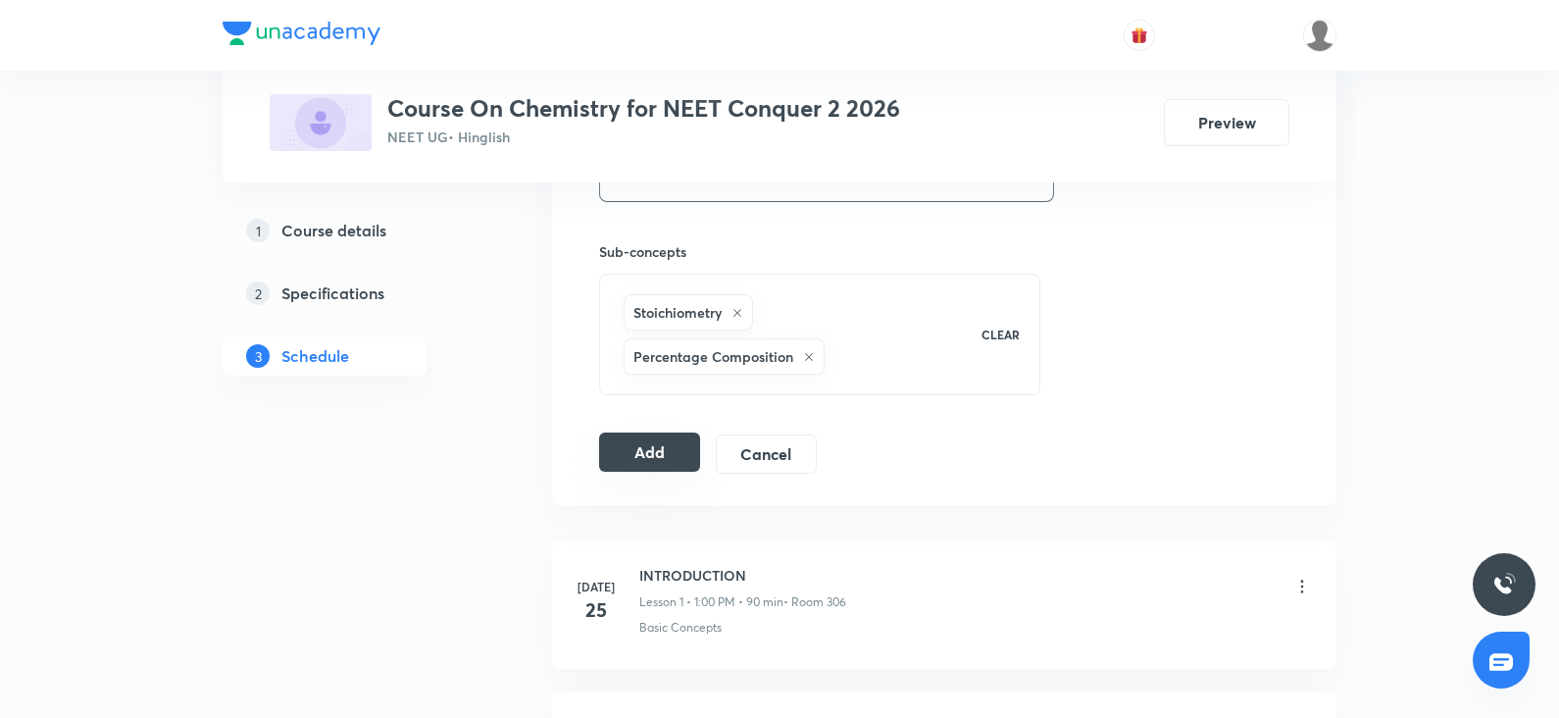
click at [613, 463] on button "Add" at bounding box center [649, 451] width 101 height 39
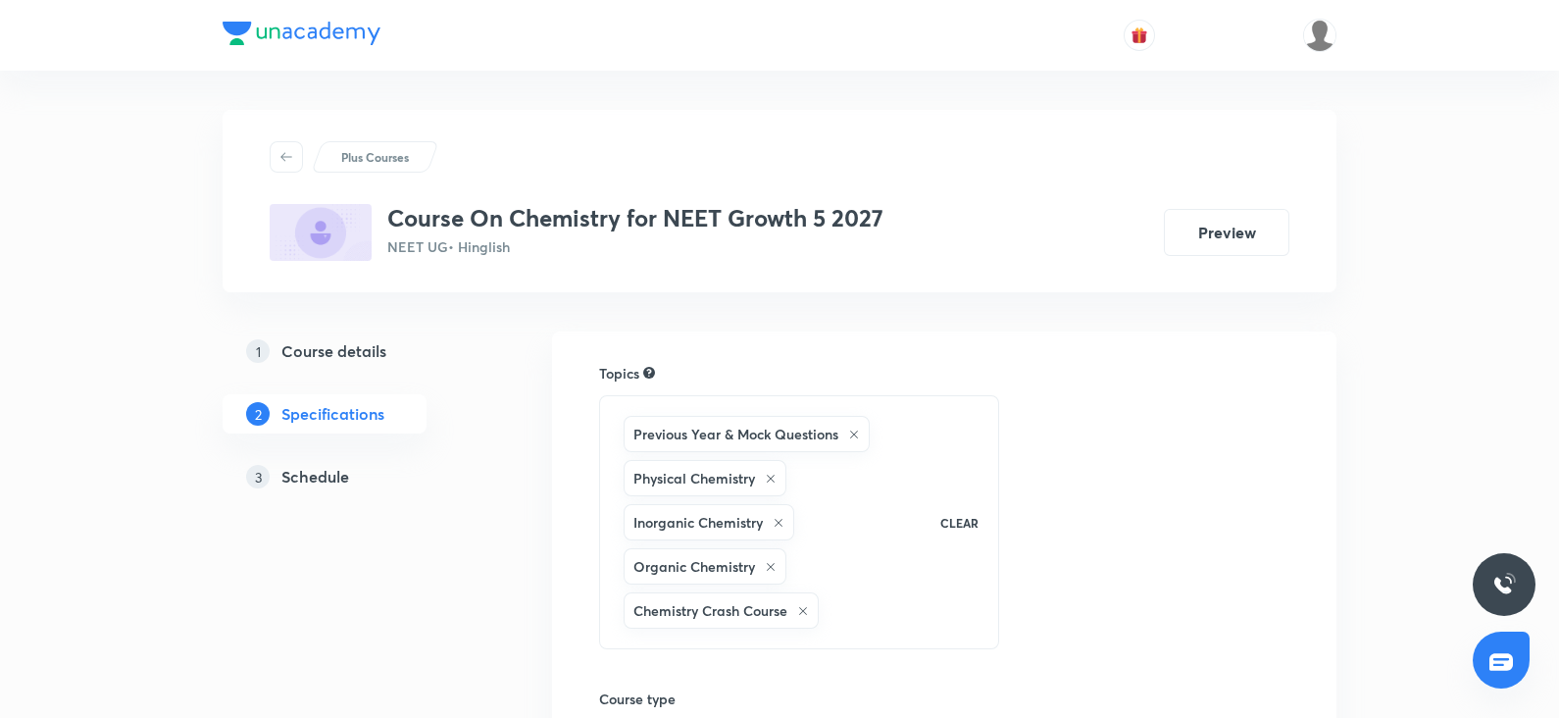
click at [358, 481] on div "3 Schedule" at bounding box center [359, 477] width 227 height 24
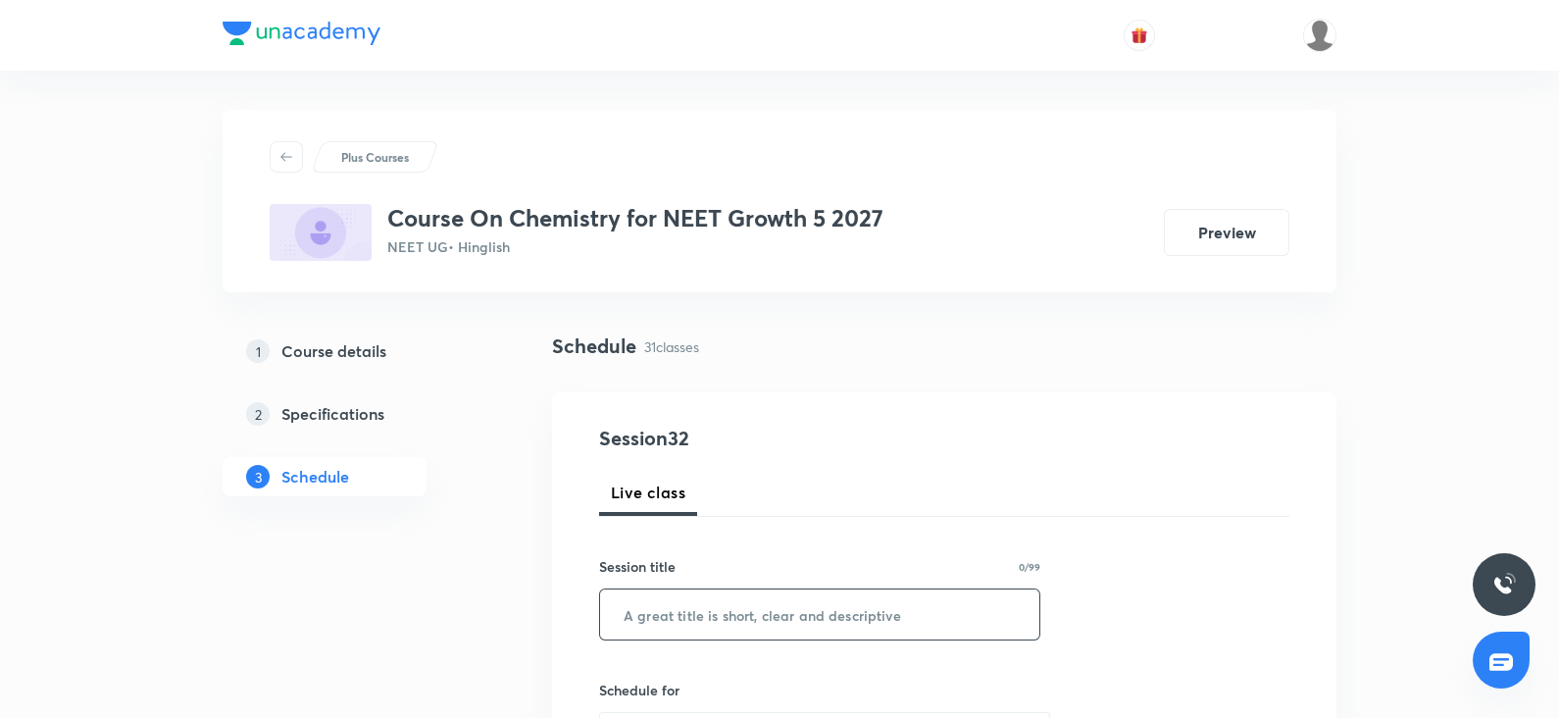
click at [671, 596] on input "text" at bounding box center [819, 614] width 439 height 50
paste input "chemical bonding"
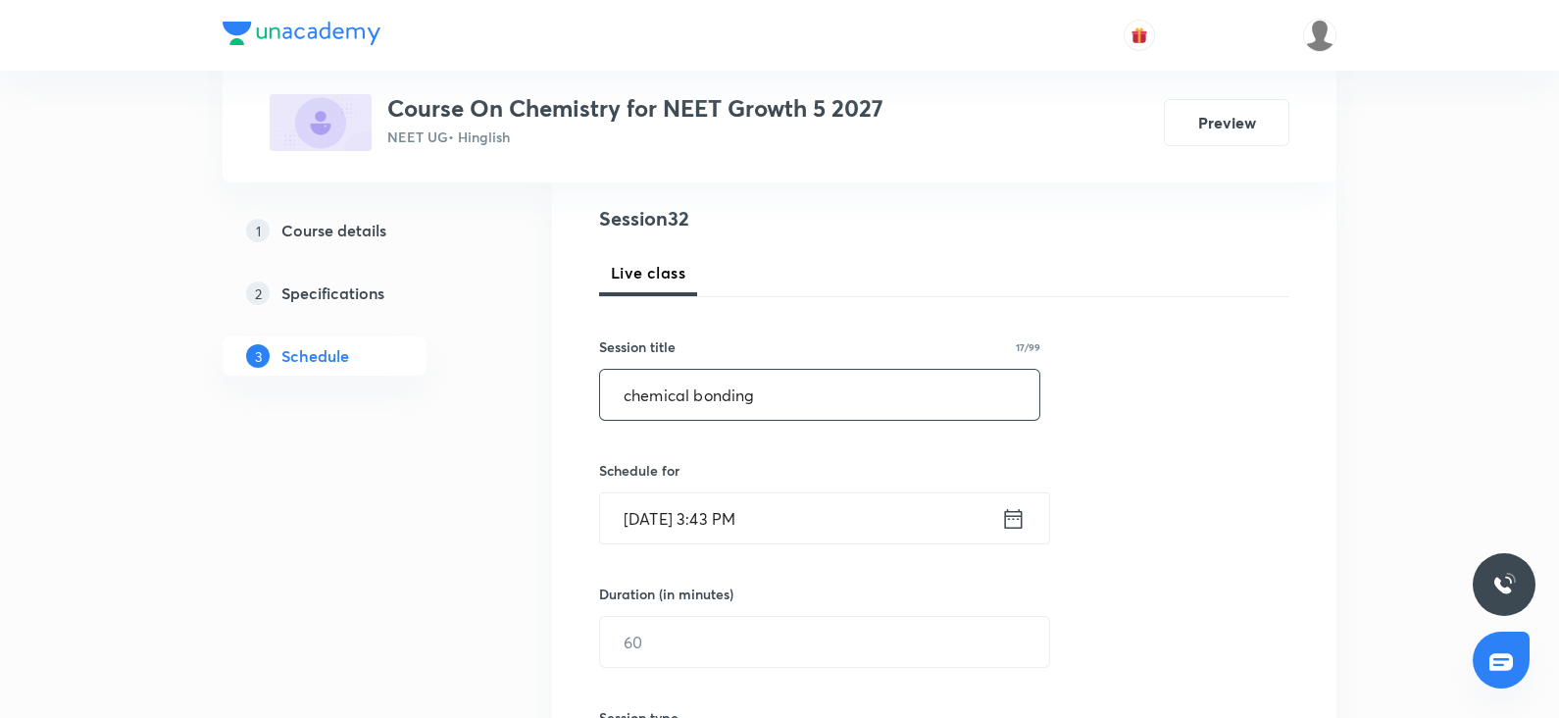
scroll to position [231, 0]
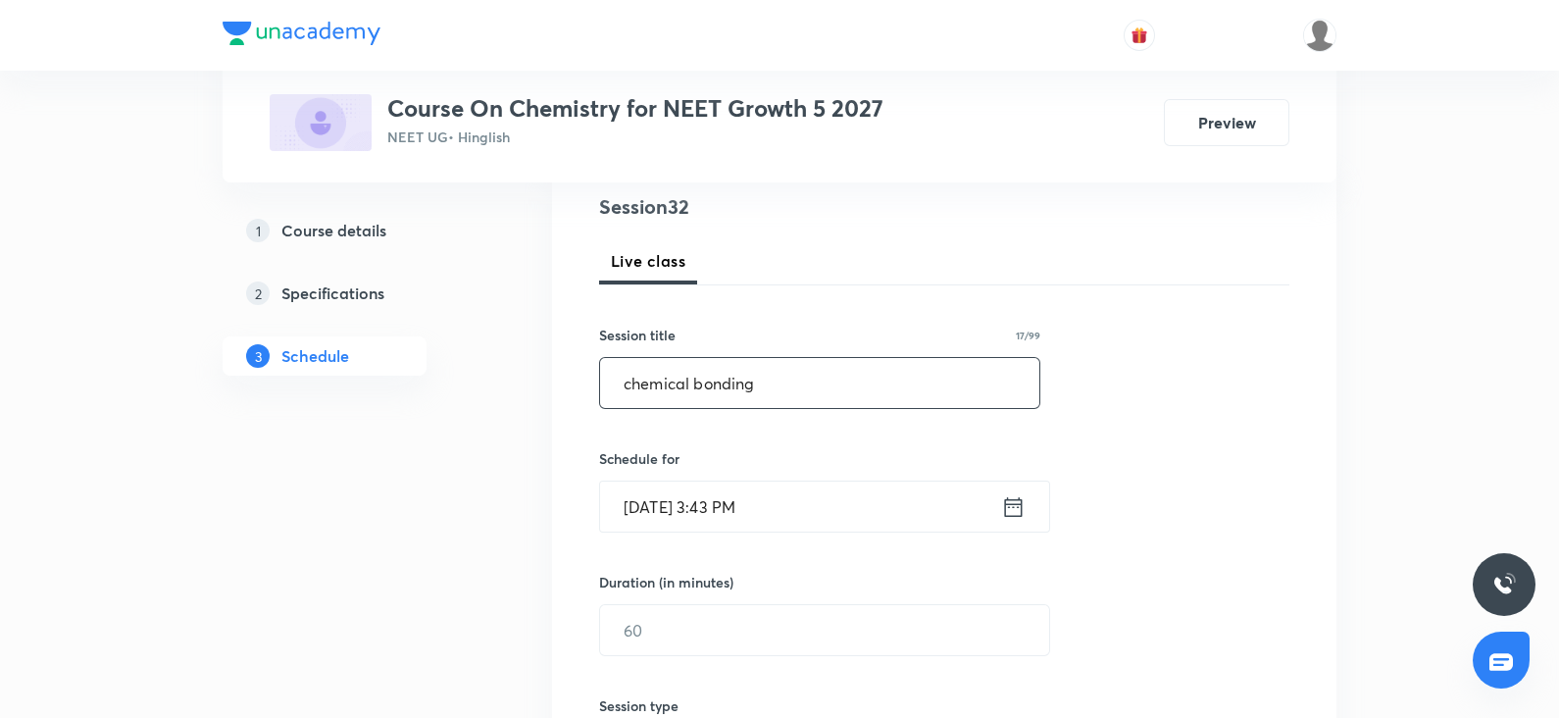
type input "chemical bonding"
click at [662, 514] on input "[DATE] 3:43 PM" at bounding box center [800, 506] width 401 height 50
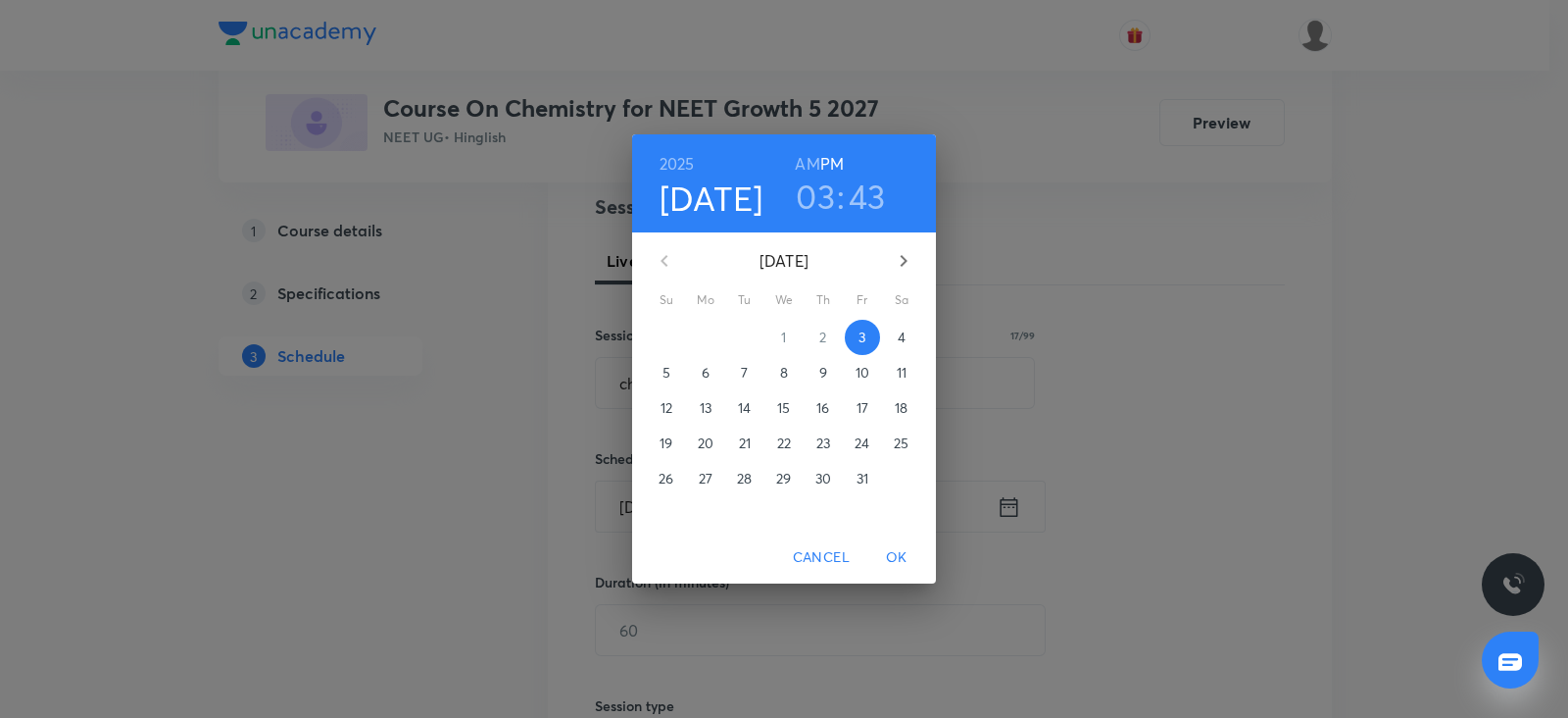
click at [898, 340] on p "4" at bounding box center [901, 337] width 8 height 20
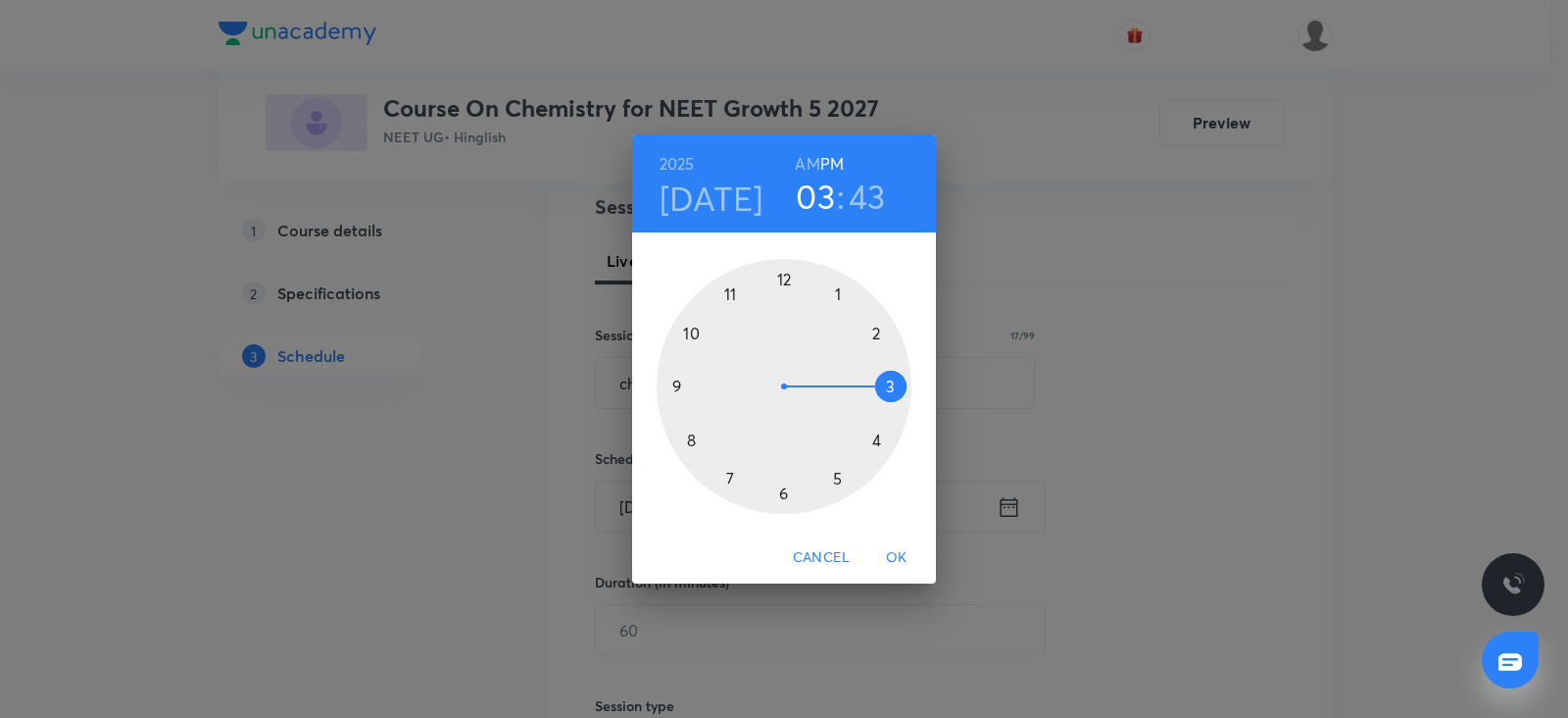
click at [833, 482] on div at bounding box center [784, 386] width 255 height 255
click at [672, 378] on div at bounding box center [784, 386] width 255 height 255
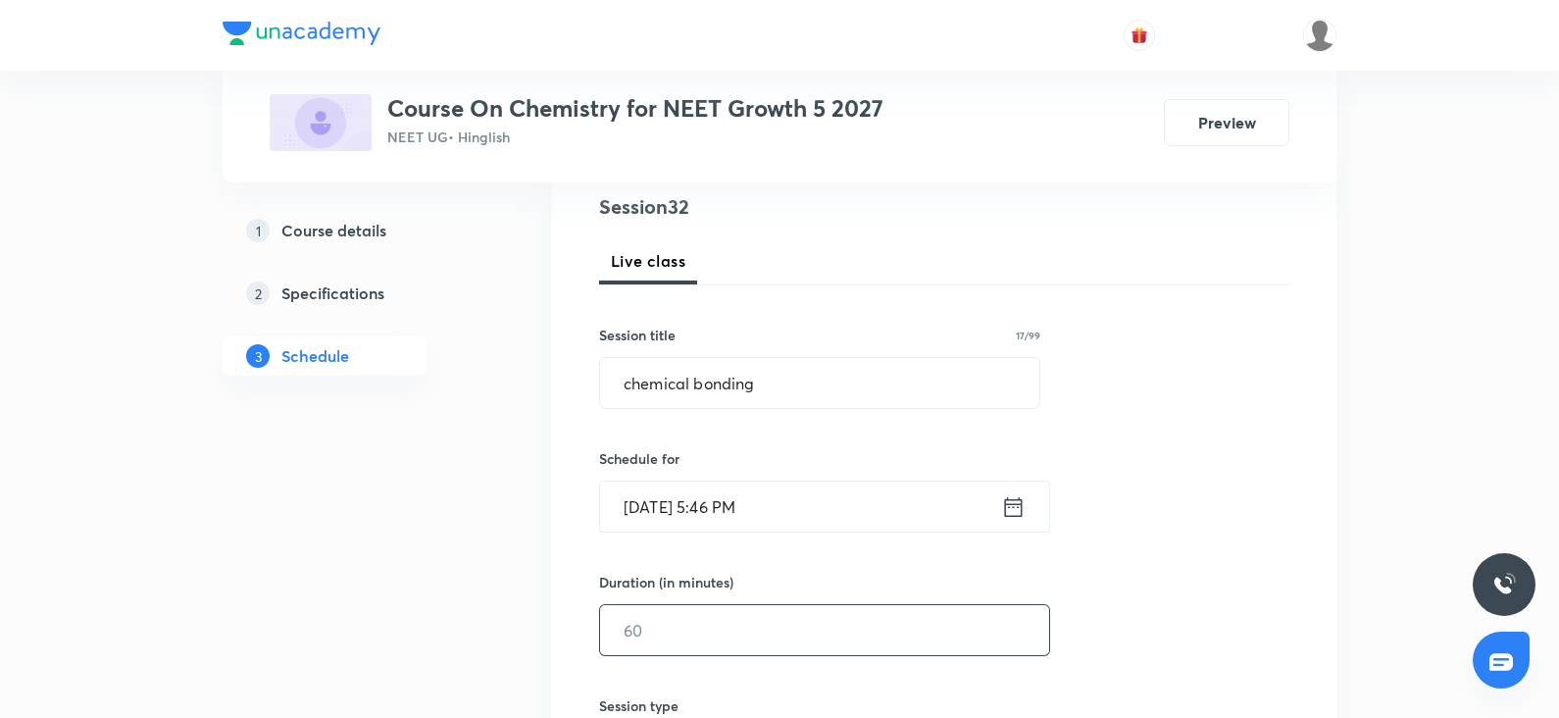
click at [659, 621] on input "text" at bounding box center [824, 630] width 449 height 50
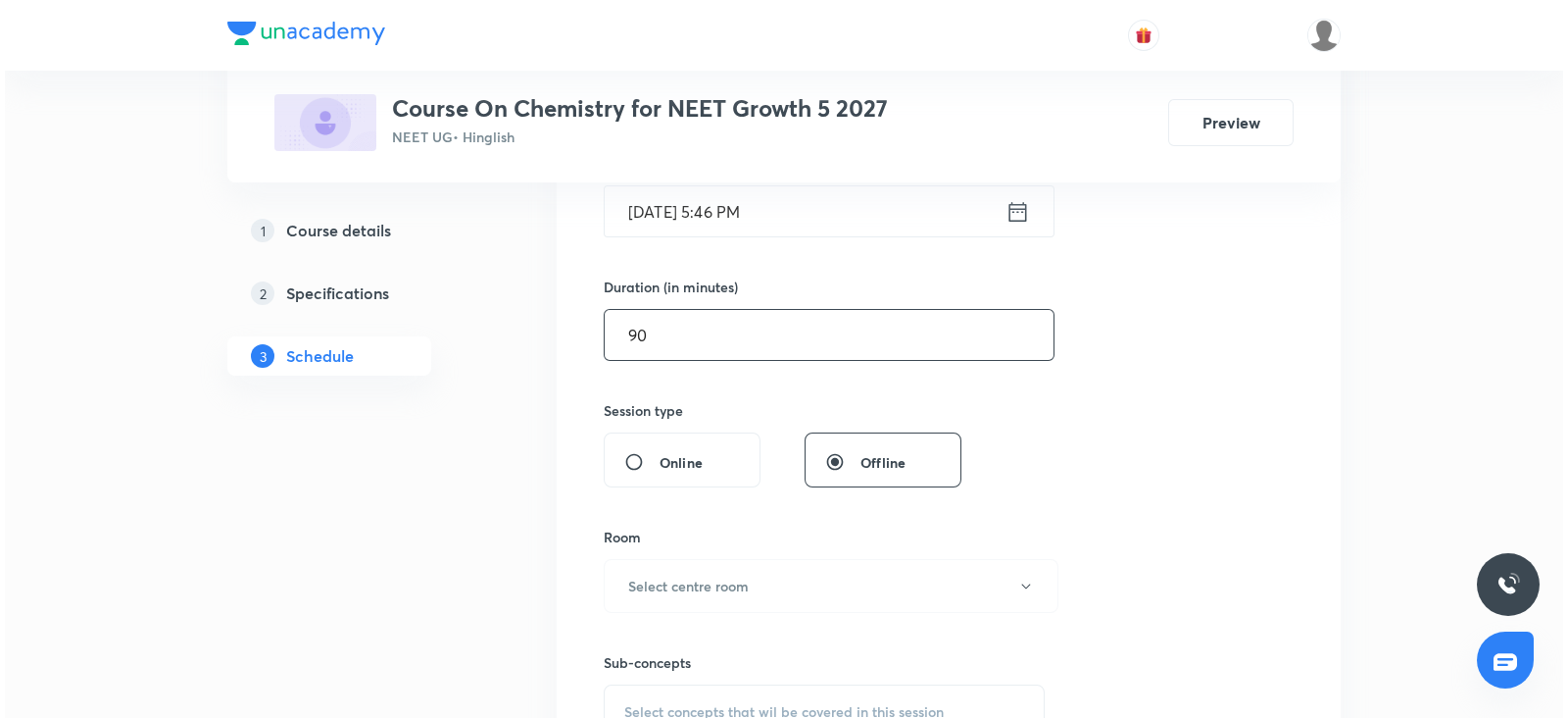
scroll to position [553, 0]
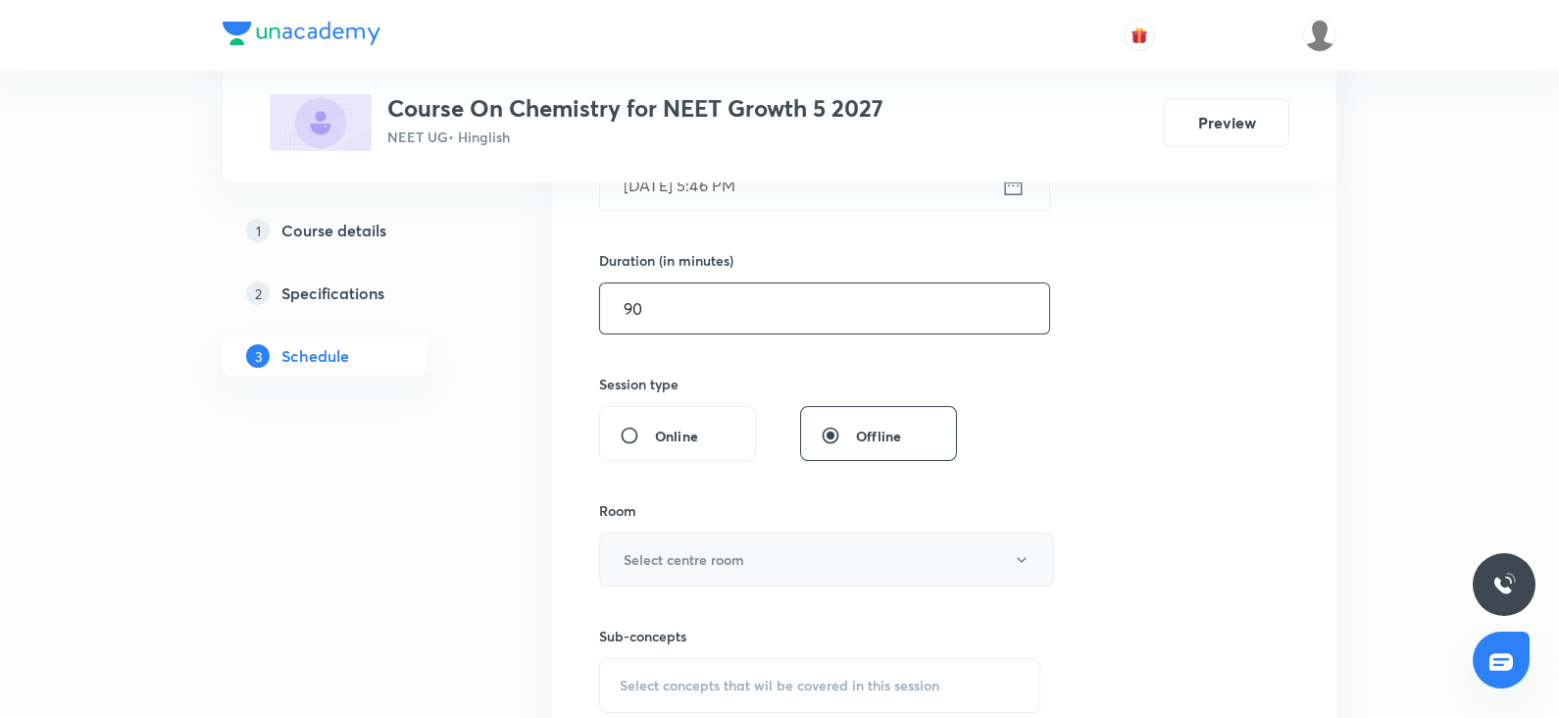
type input "90"
click at [663, 579] on button "Select centre room" at bounding box center [826, 559] width 455 height 54
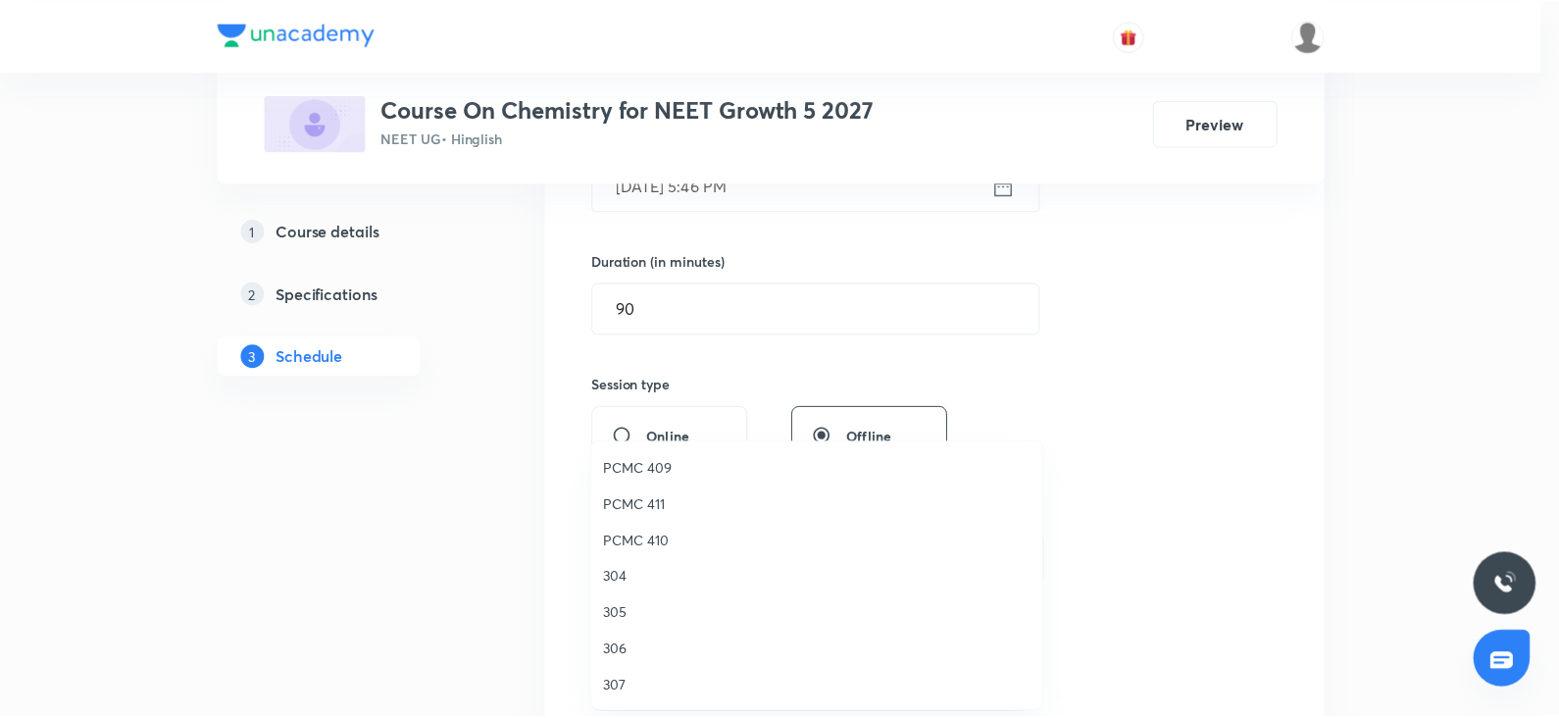
scroll to position [0, 0]
click at [653, 504] on span "PCMC 302" at bounding box center [821, 504] width 429 height 21
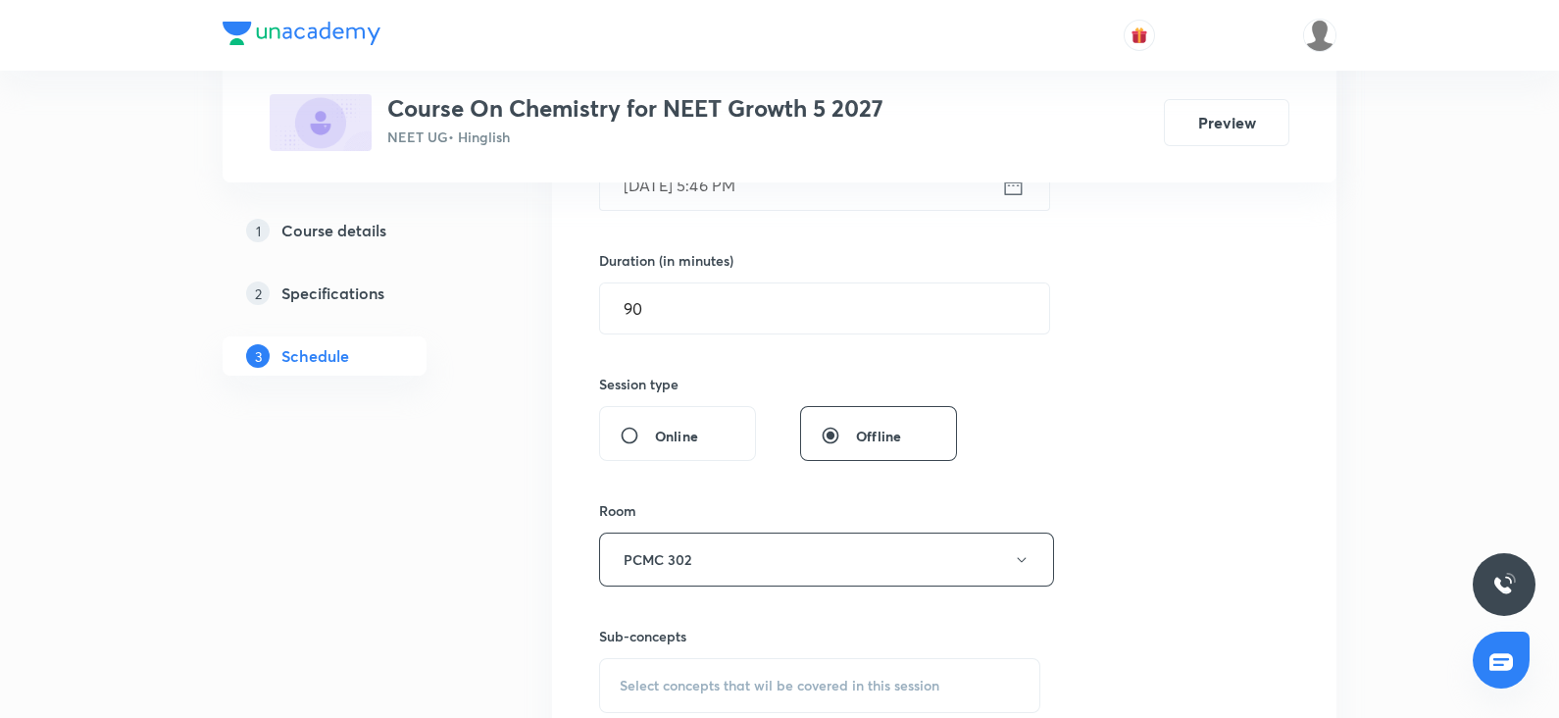
click at [655, 669] on div "Select concepts that wil be covered in this session" at bounding box center [819, 685] width 441 height 55
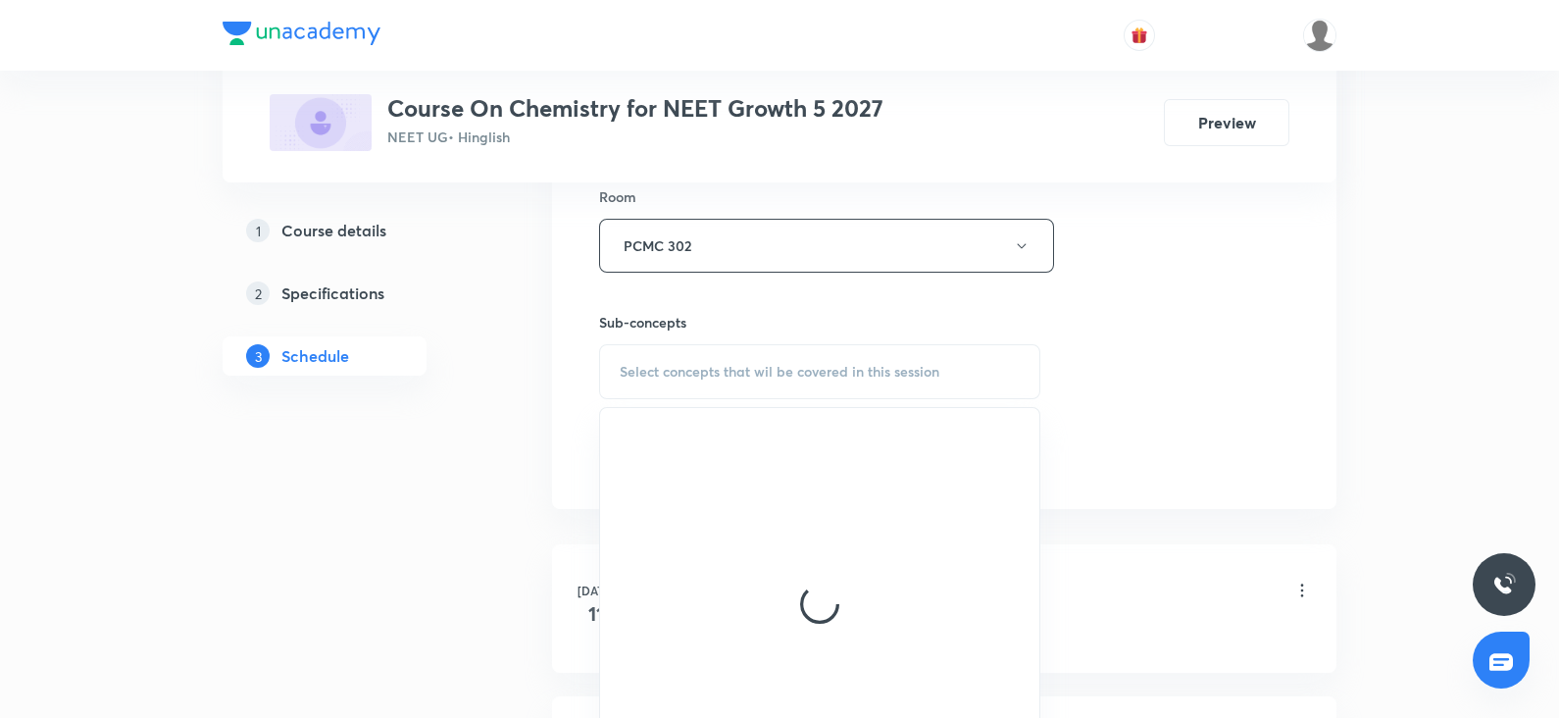
scroll to position [869, 0]
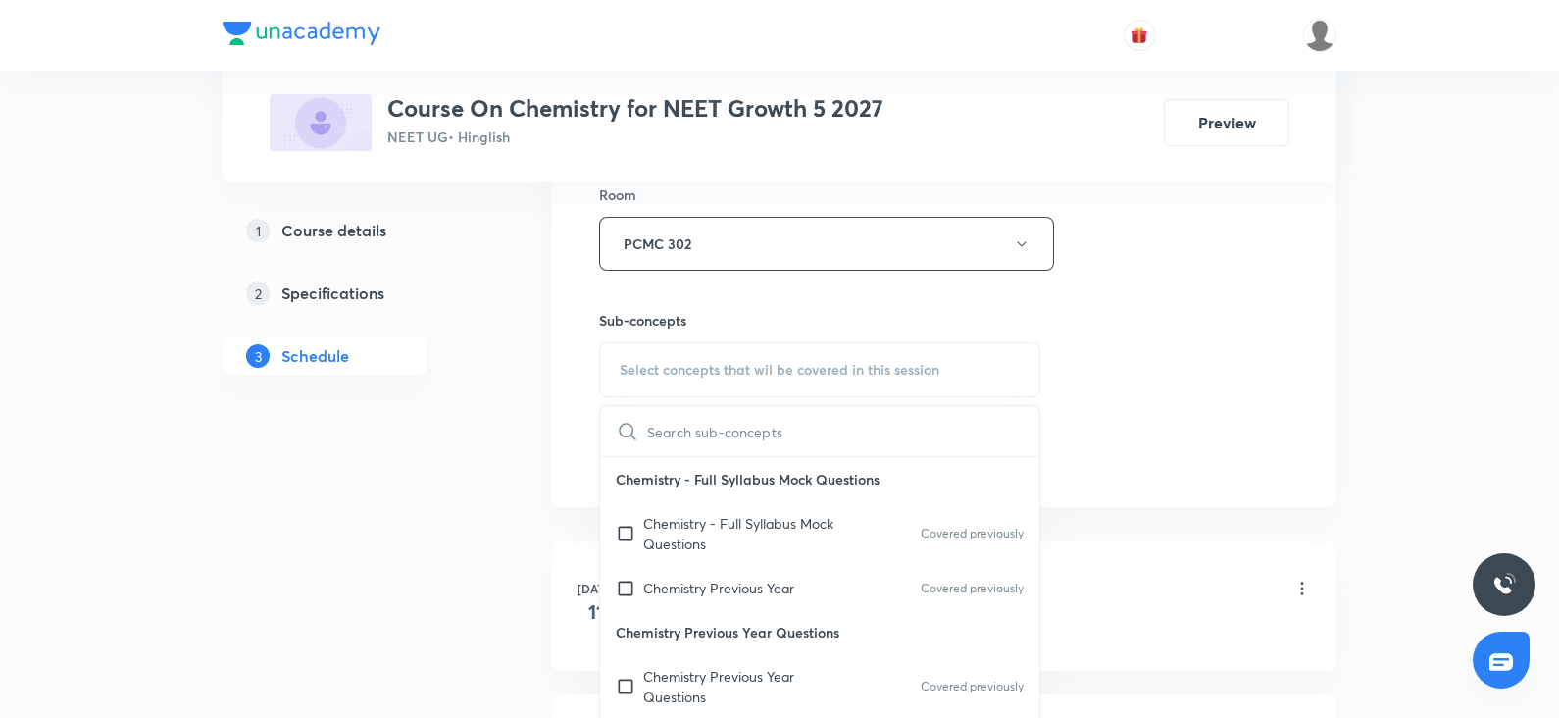
click at [663, 610] on p "Chemistry Previous Year Questions" at bounding box center [819, 632] width 439 height 44
click at [742, 559] on div "Chemistry - Full Syllabus Mock Questions Covered previously" at bounding box center [819, 533] width 439 height 65
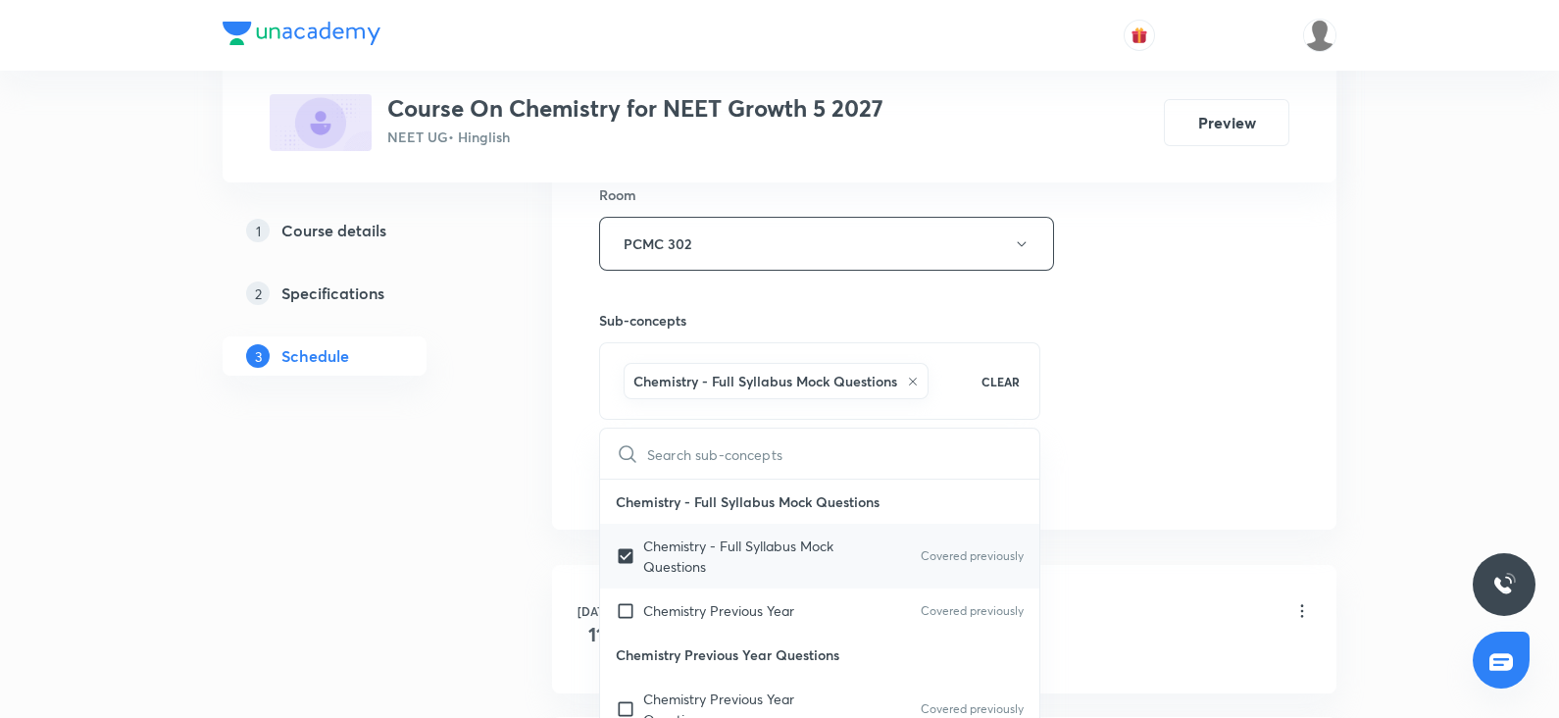
click at [726, 578] on div "Chemistry - Full Syllabus Mock Questions Covered previously" at bounding box center [819, 556] width 439 height 65
checkbox input "false"
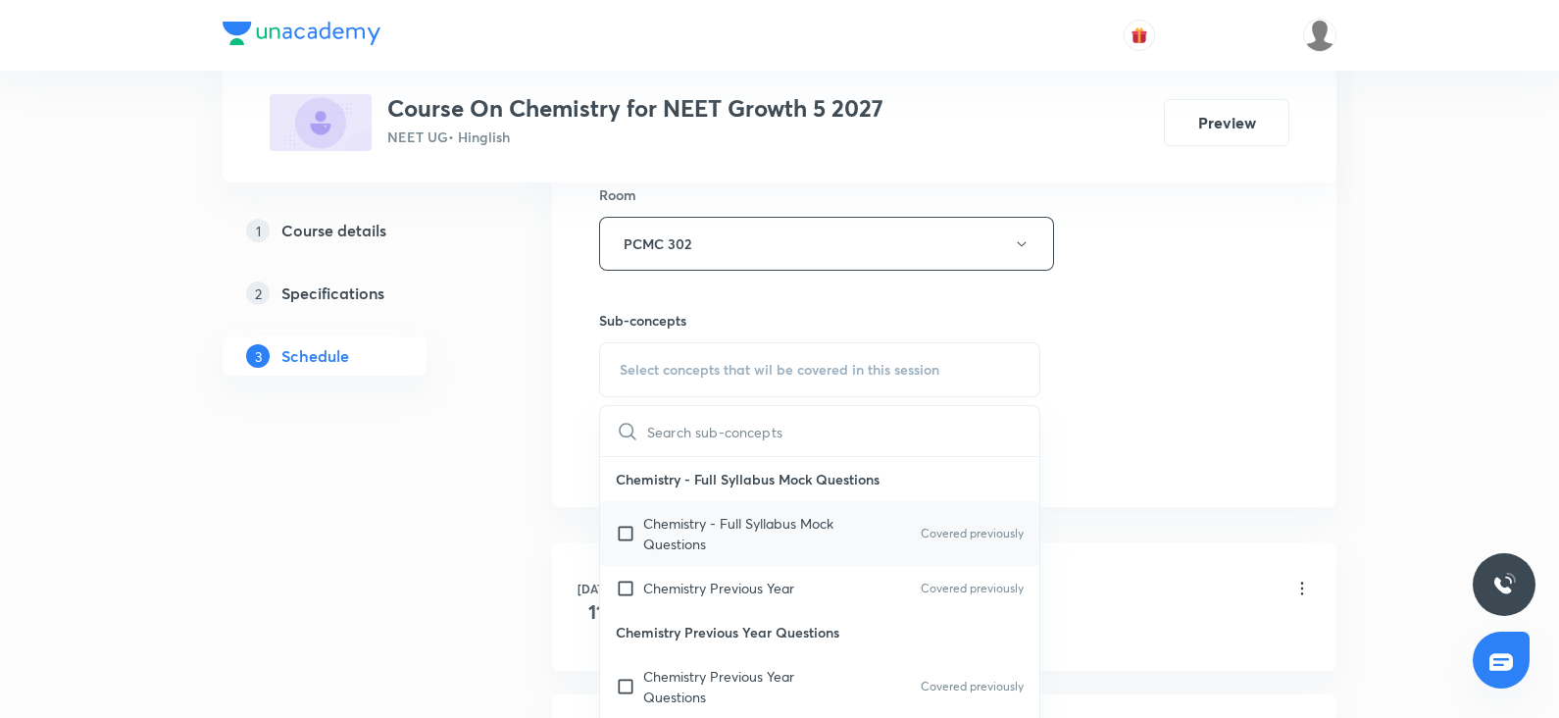
click at [726, 578] on p "Chemistry Previous Year" at bounding box center [718, 588] width 151 height 21
checkbox input "true"
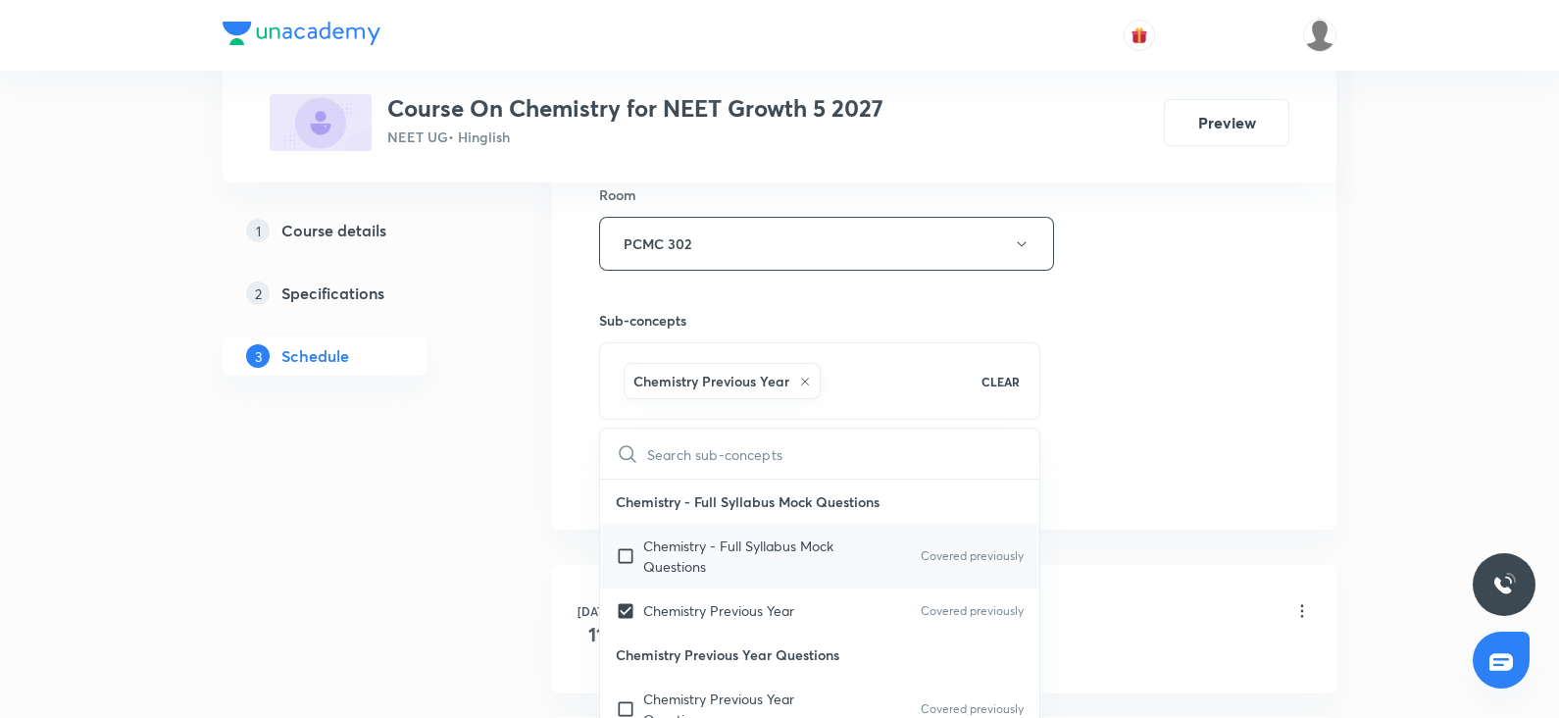
click at [726, 578] on div "Chemistry - Full Syllabus Mock Questions Covered previously" at bounding box center [819, 556] width 439 height 65
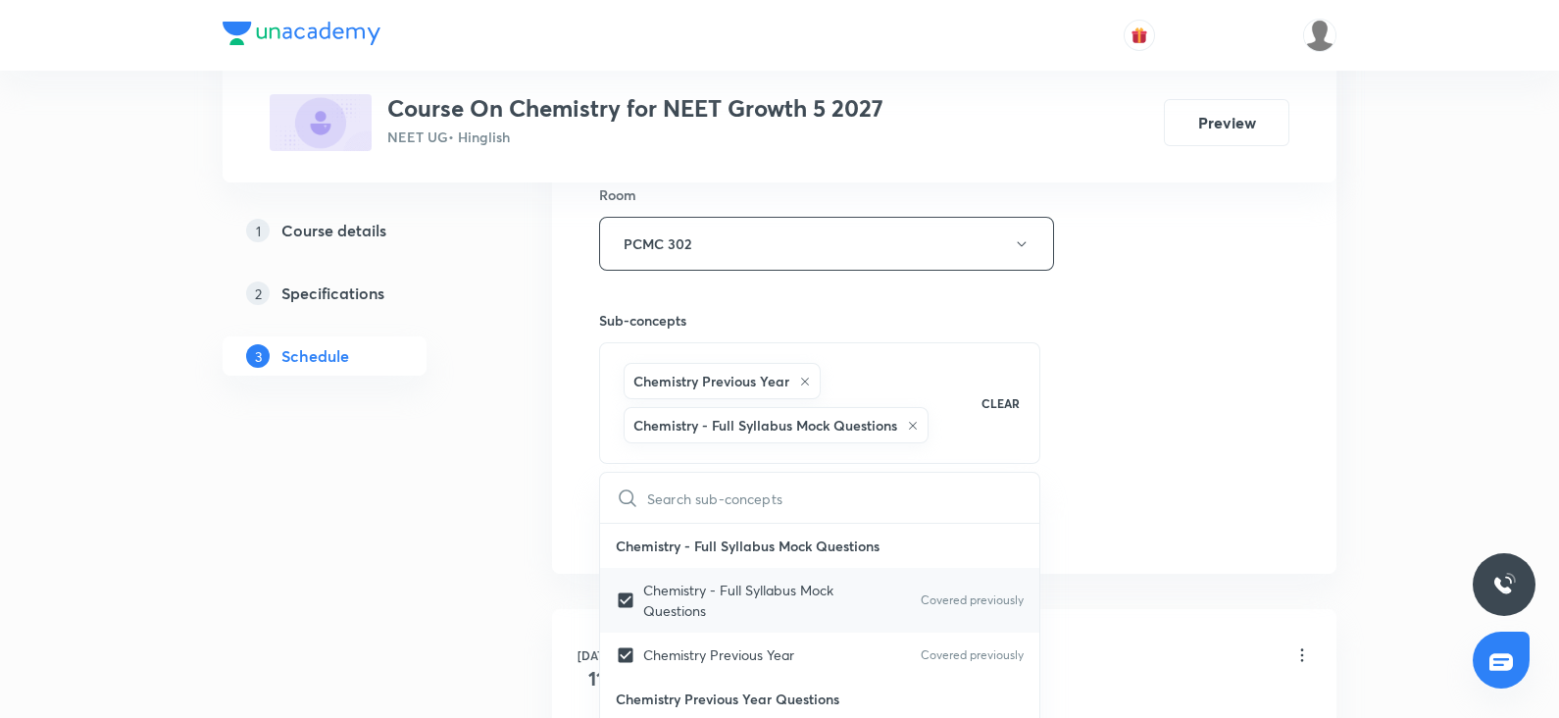
checkbox input "true"
click at [1202, 376] on div "Session 32 Live class Session title 17/99 chemical bonding ​ Schedule for [DATE…" at bounding box center [944, 48] width 690 height 987
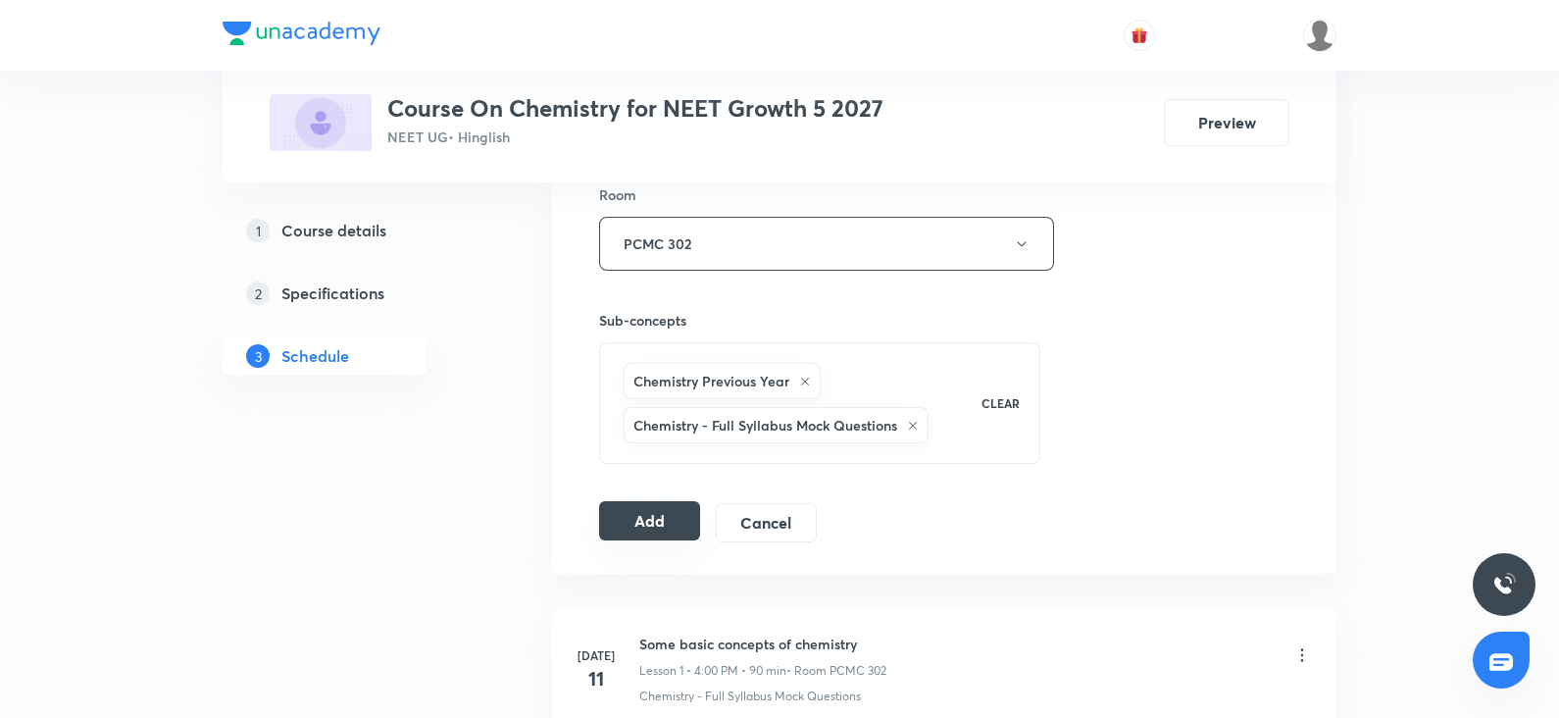
click at [621, 528] on button "Add" at bounding box center [649, 520] width 101 height 39
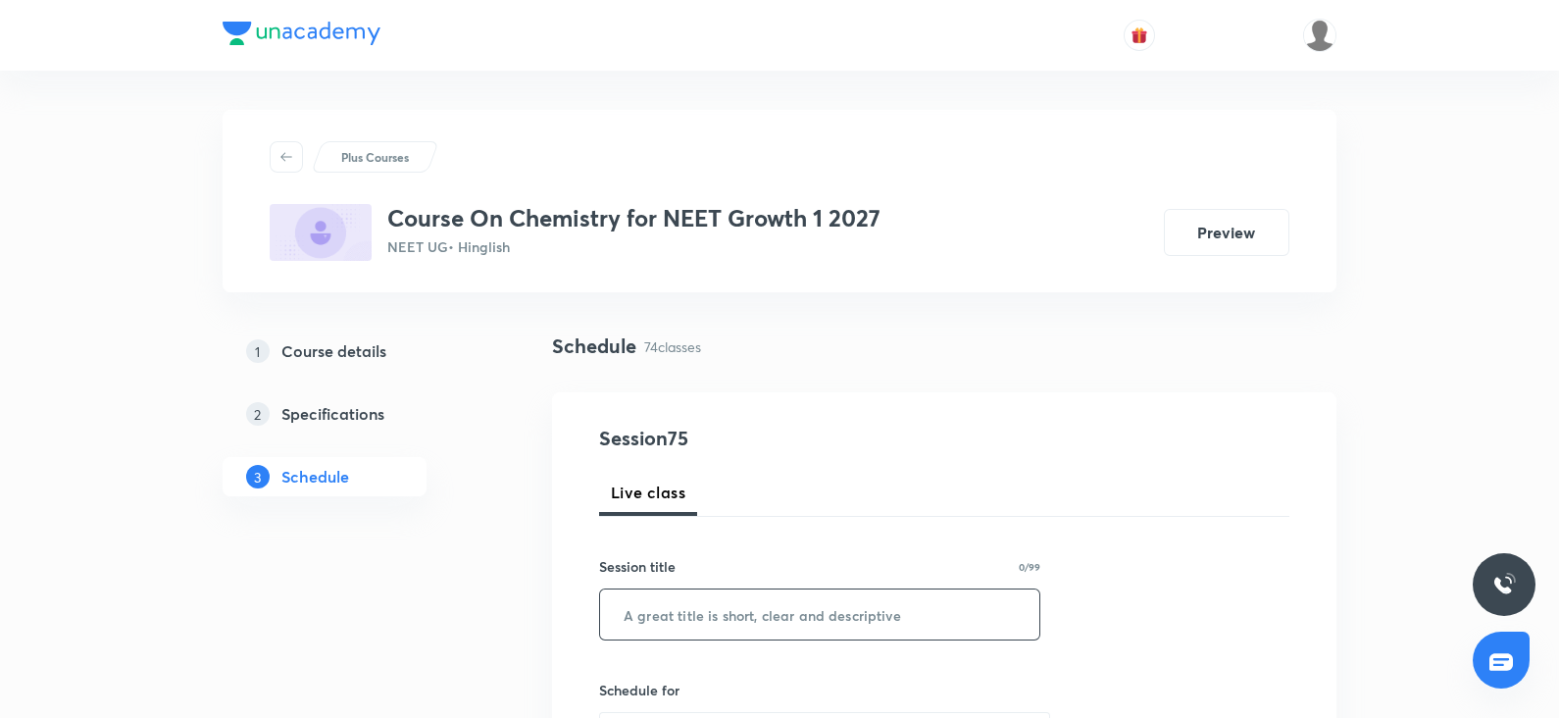
click at [658, 617] on input "text" at bounding box center [819, 614] width 439 height 50
paste input "ionic equilibrium"
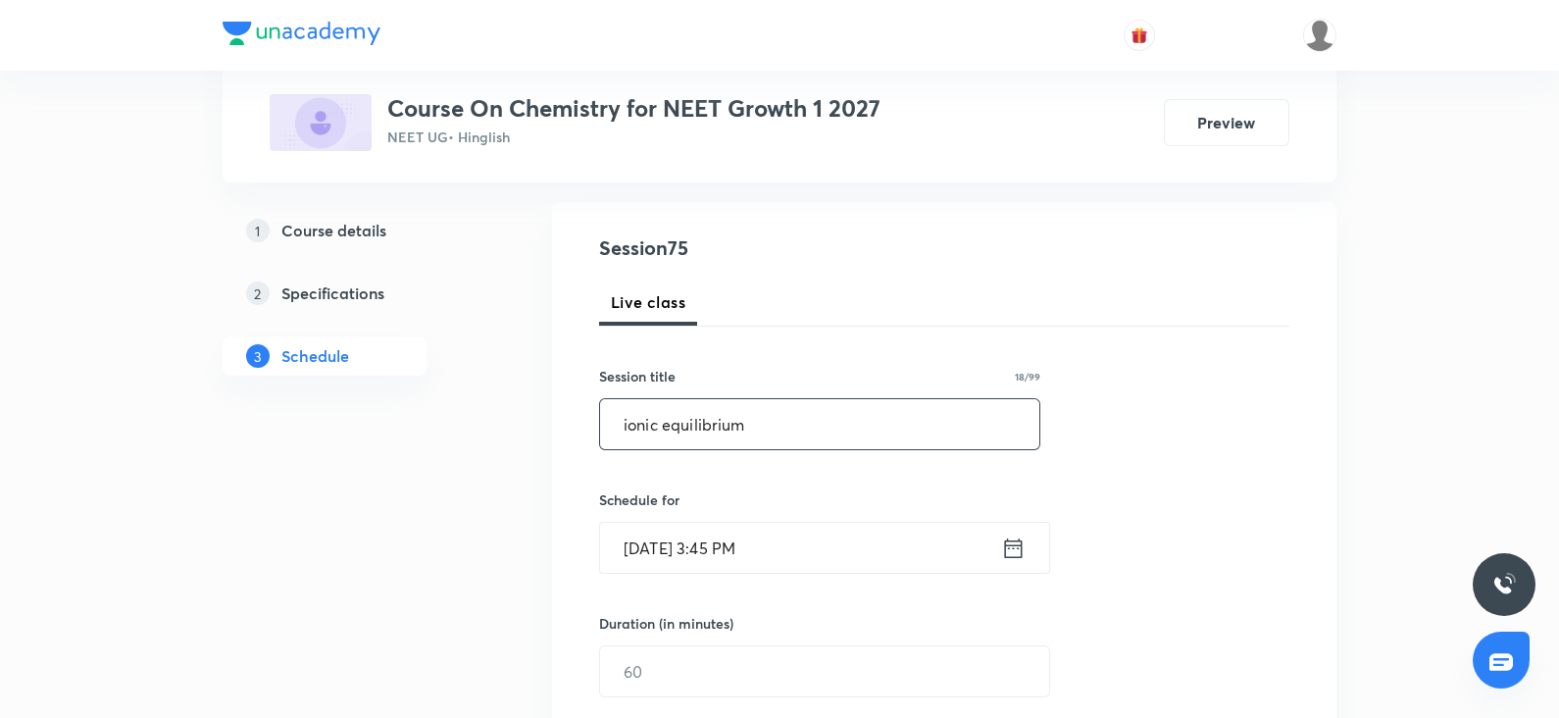
scroll to position [200, 0]
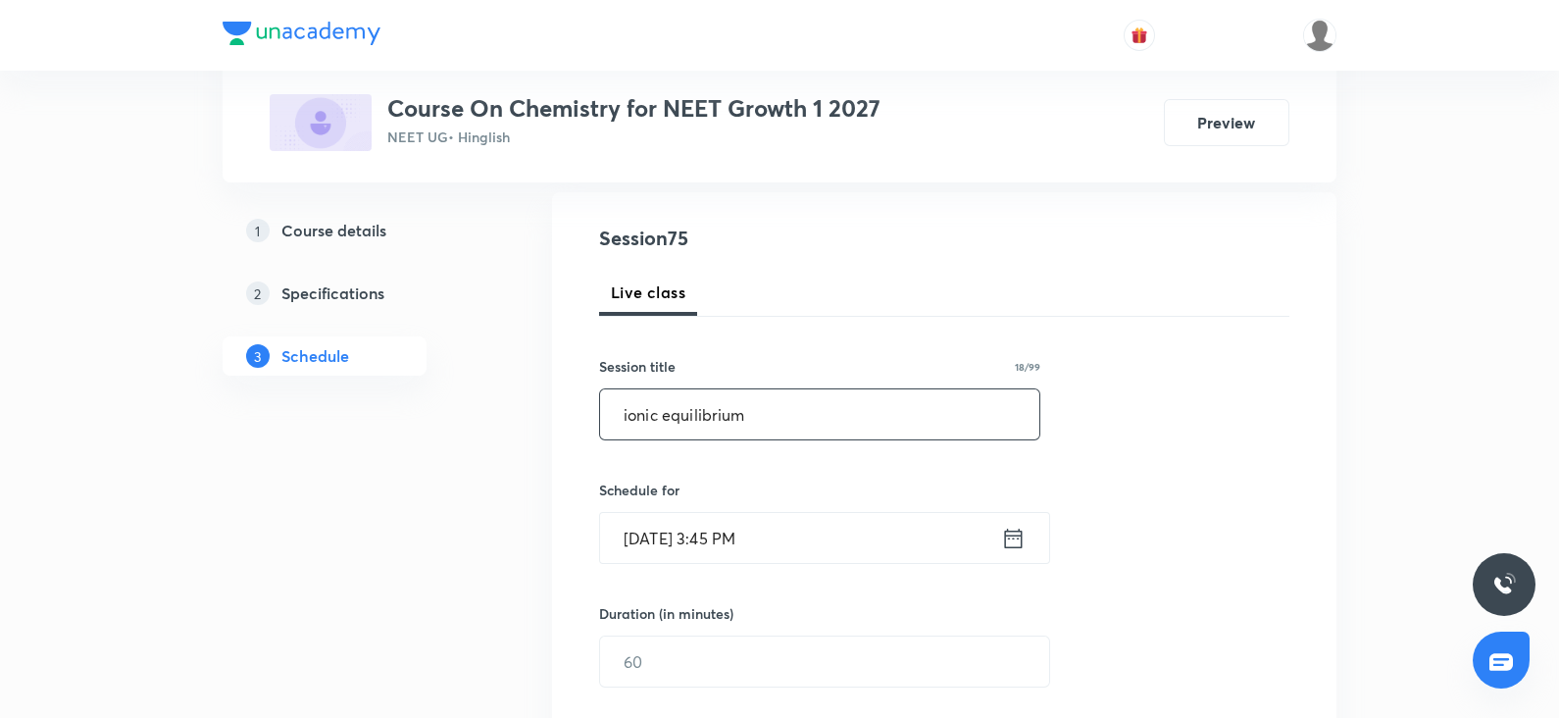
type input "ionic equilibrium"
click at [656, 548] on input "[DATE] 3:45 PM" at bounding box center [800, 538] width 401 height 50
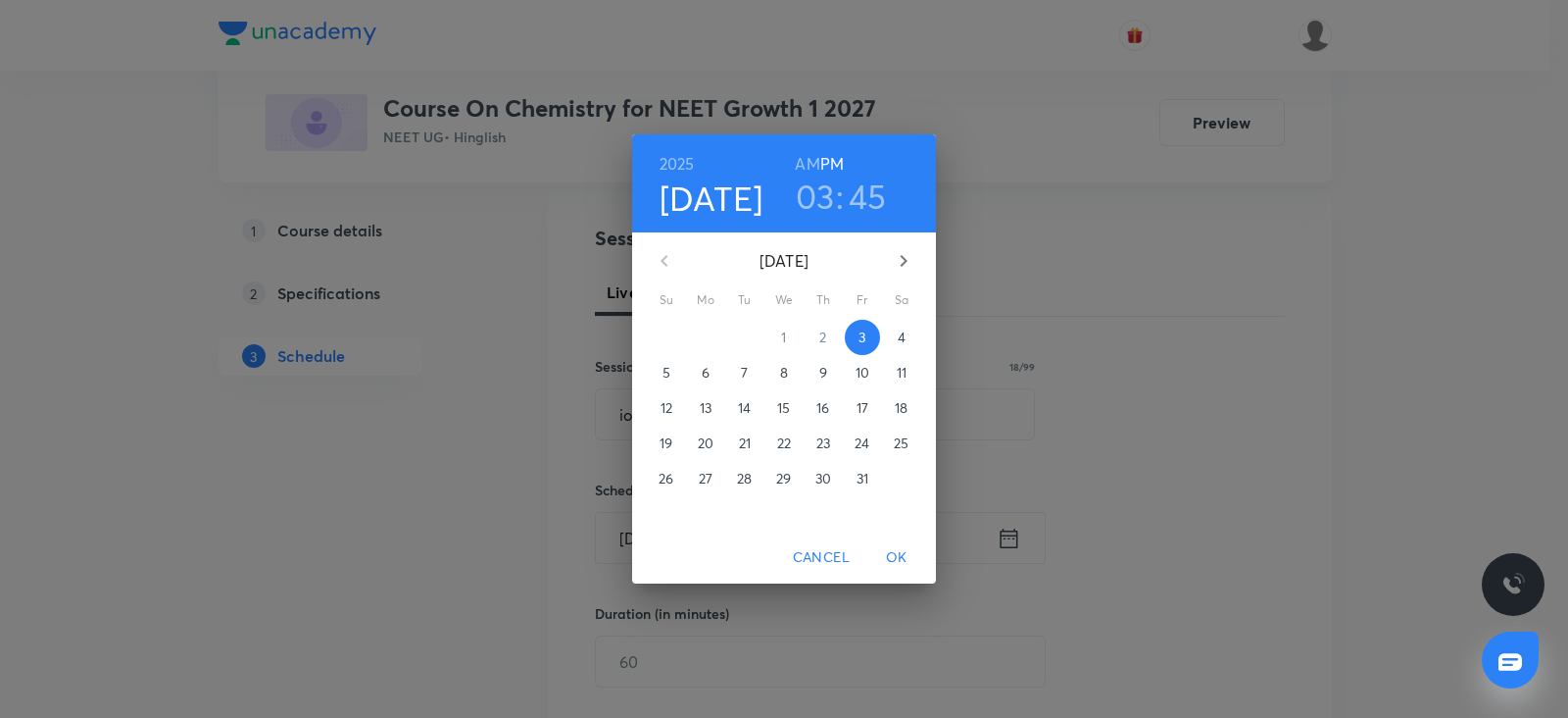
click at [900, 335] on p "4" at bounding box center [901, 337] width 8 height 20
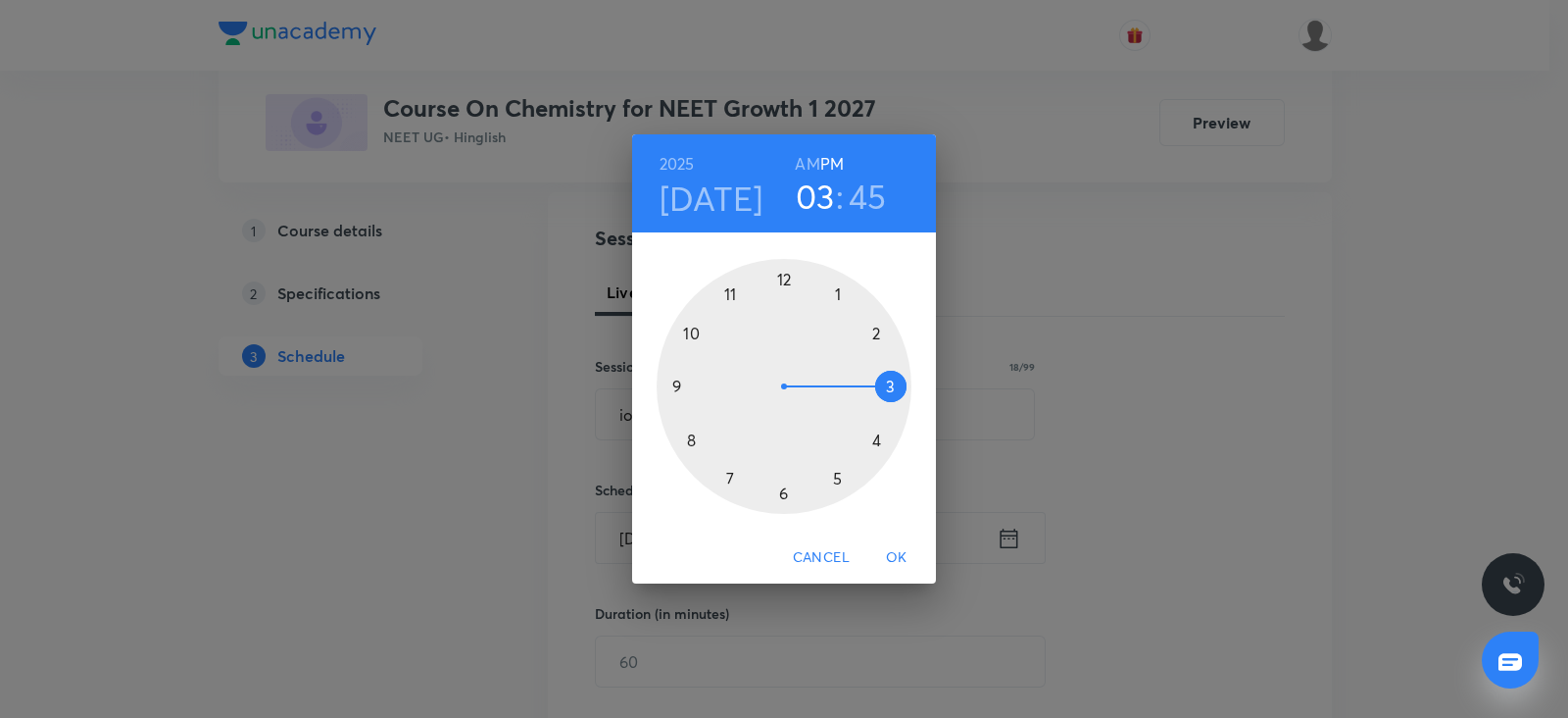
click at [727, 477] on div at bounding box center [784, 386] width 255 height 255
click at [809, 168] on h6 "AM" at bounding box center [806, 163] width 25 height 27
click at [667, 389] on div at bounding box center [784, 386] width 255 height 255
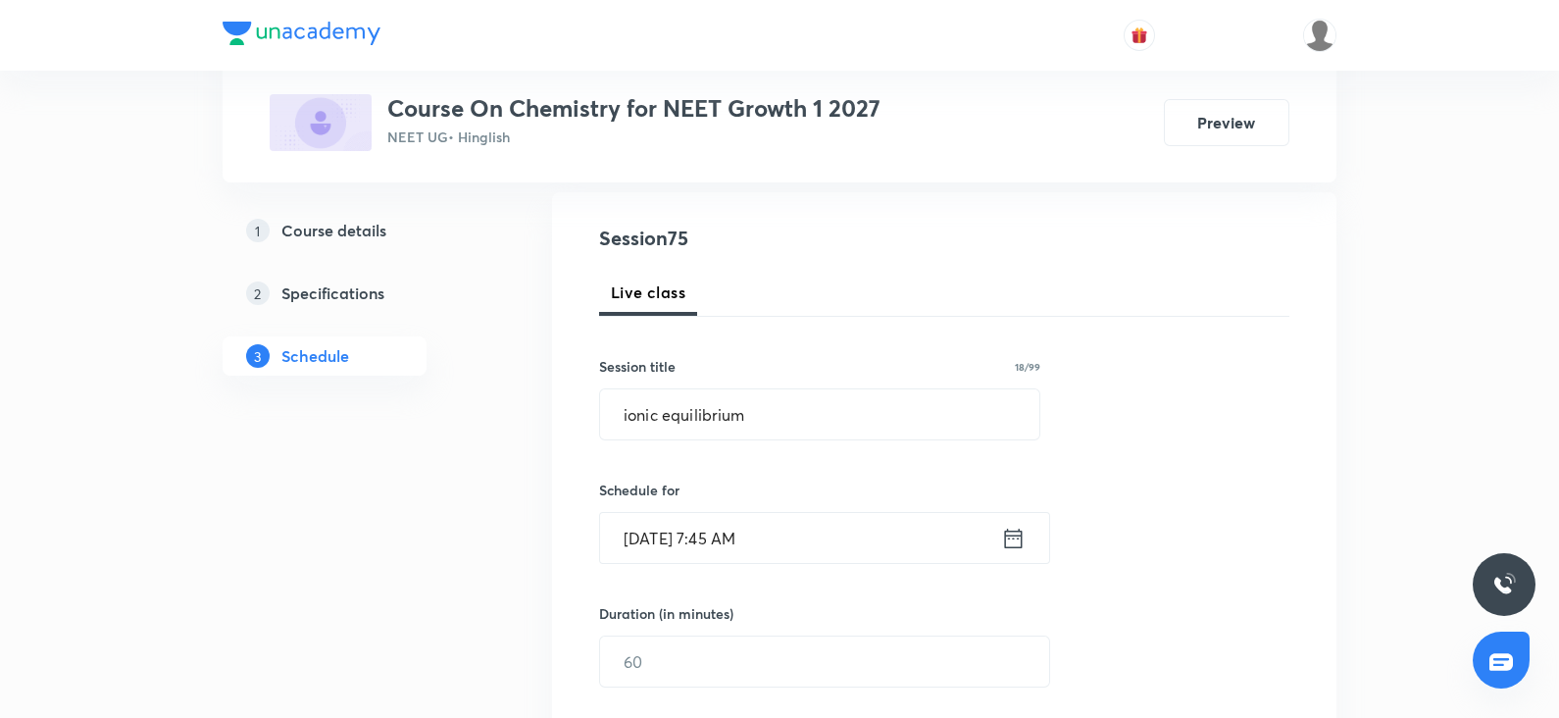
scroll to position [386, 0]
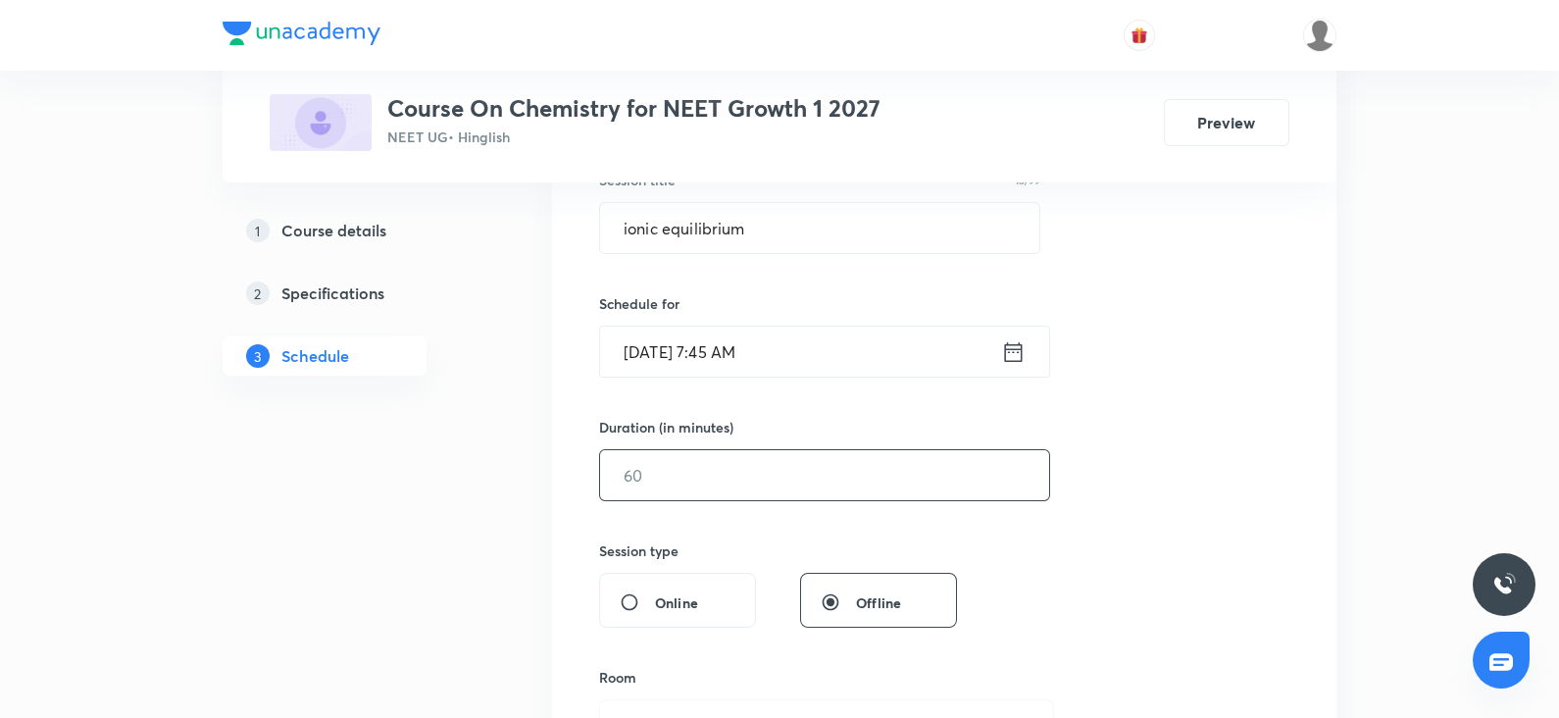
click at [644, 479] on input "text" at bounding box center [824, 475] width 449 height 50
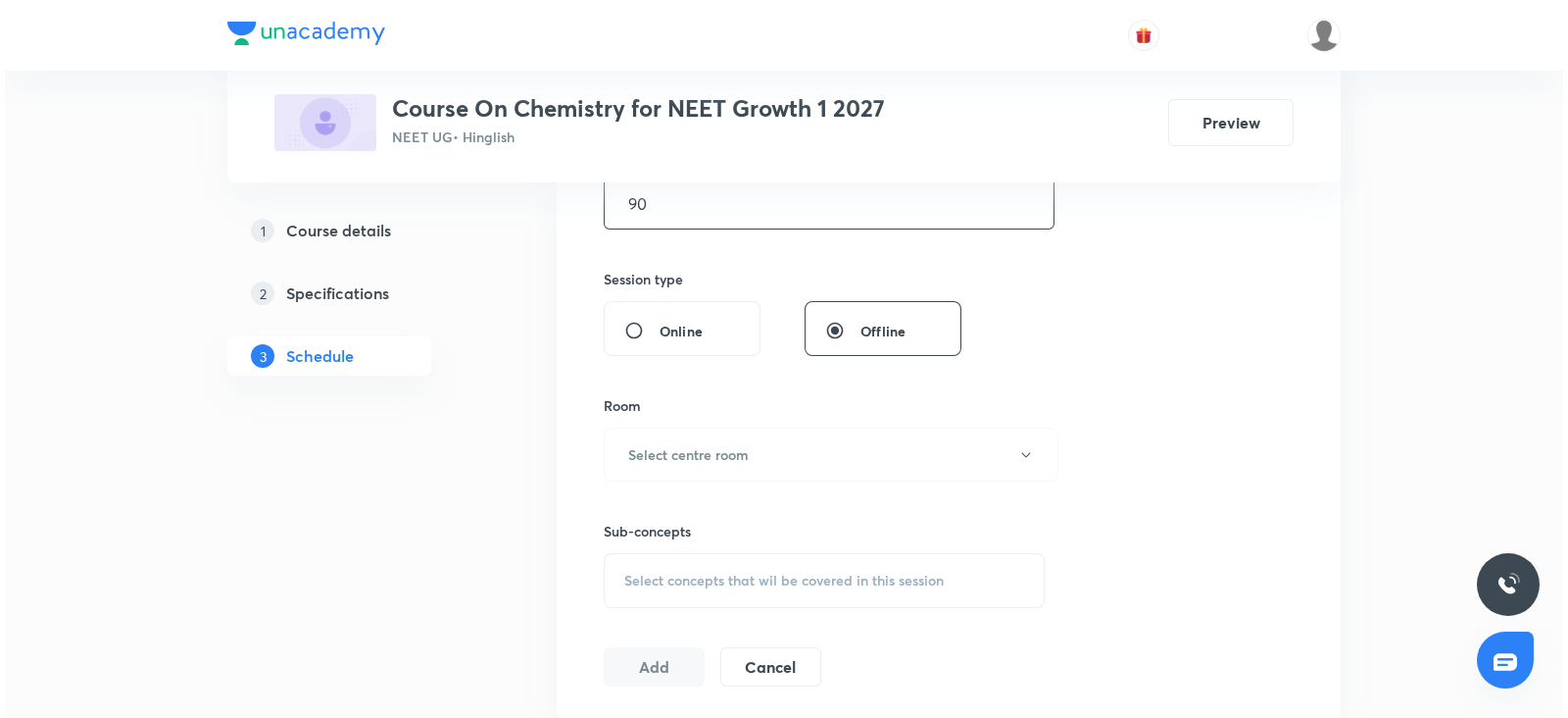
scroll to position [668, 0]
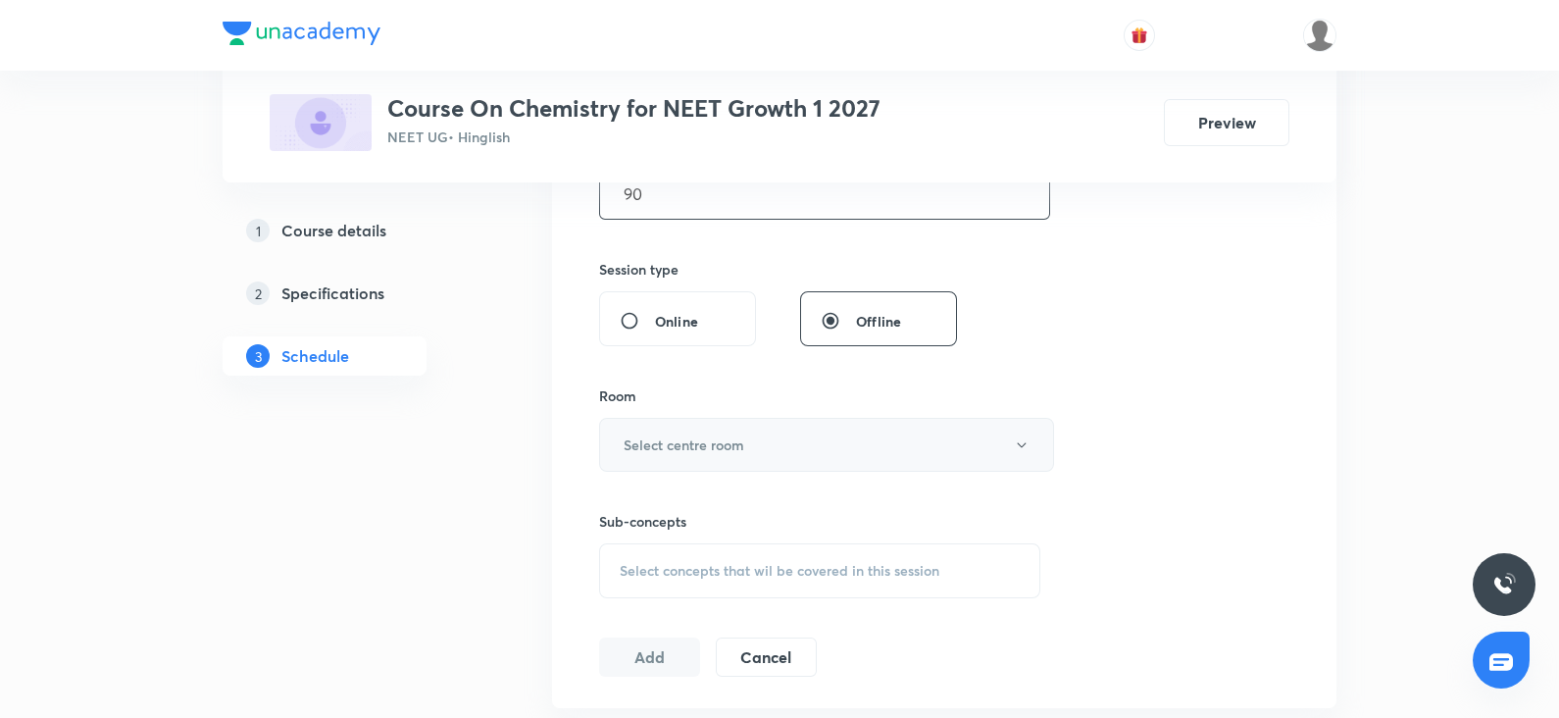
type input "90"
click at [652, 440] on h6 "Select centre room" at bounding box center [684, 444] width 121 height 21
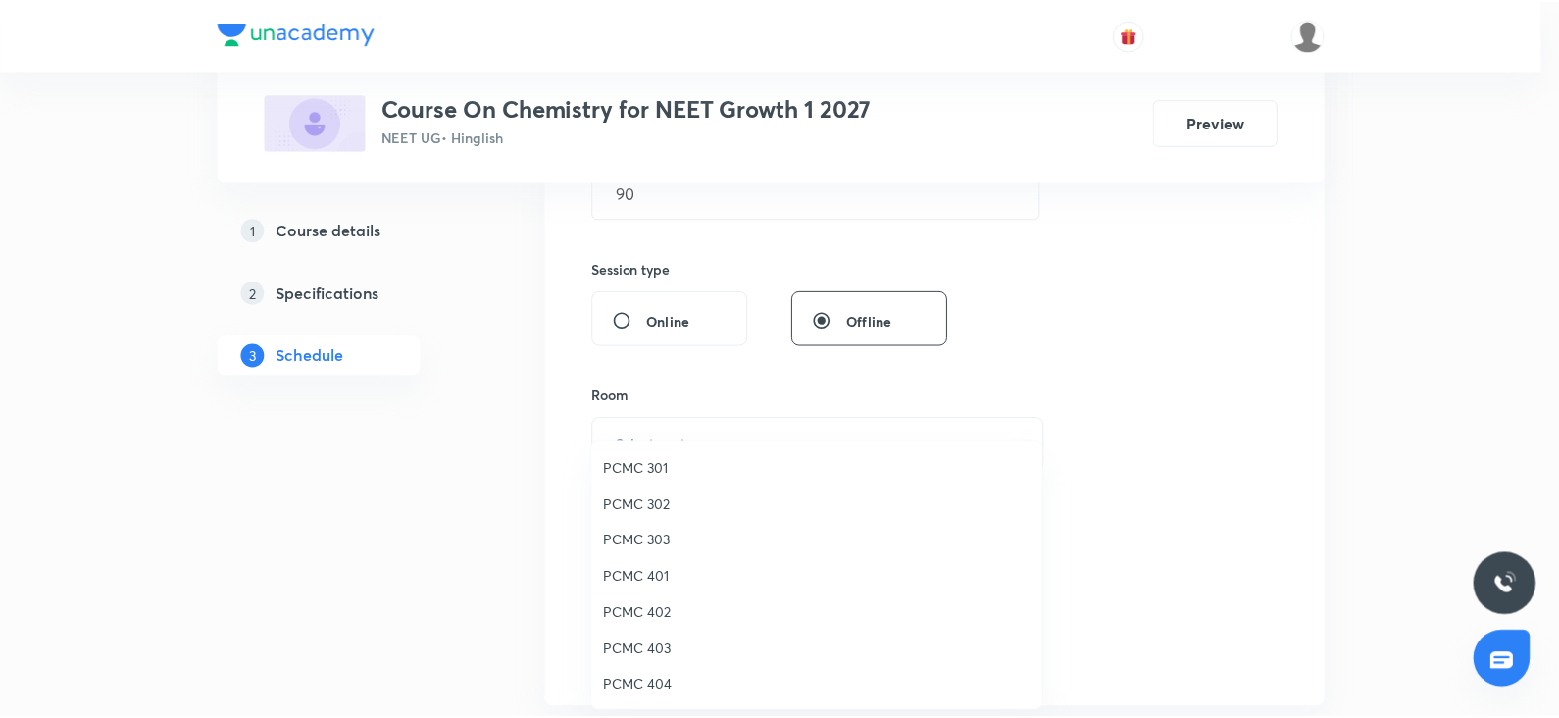
scroll to position [53, 0]
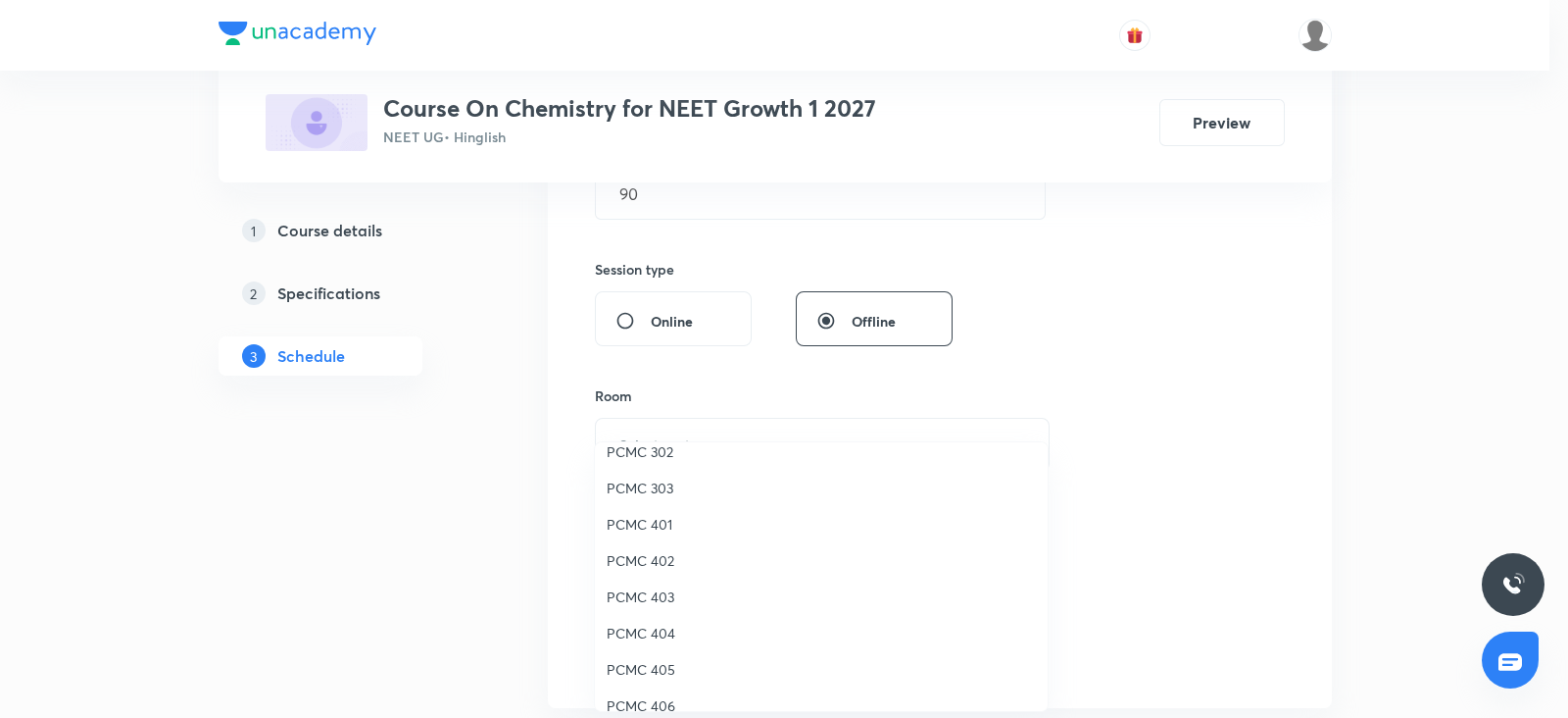
click at [656, 655] on li "PCMC 405" at bounding box center [820, 669] width 453 height 36
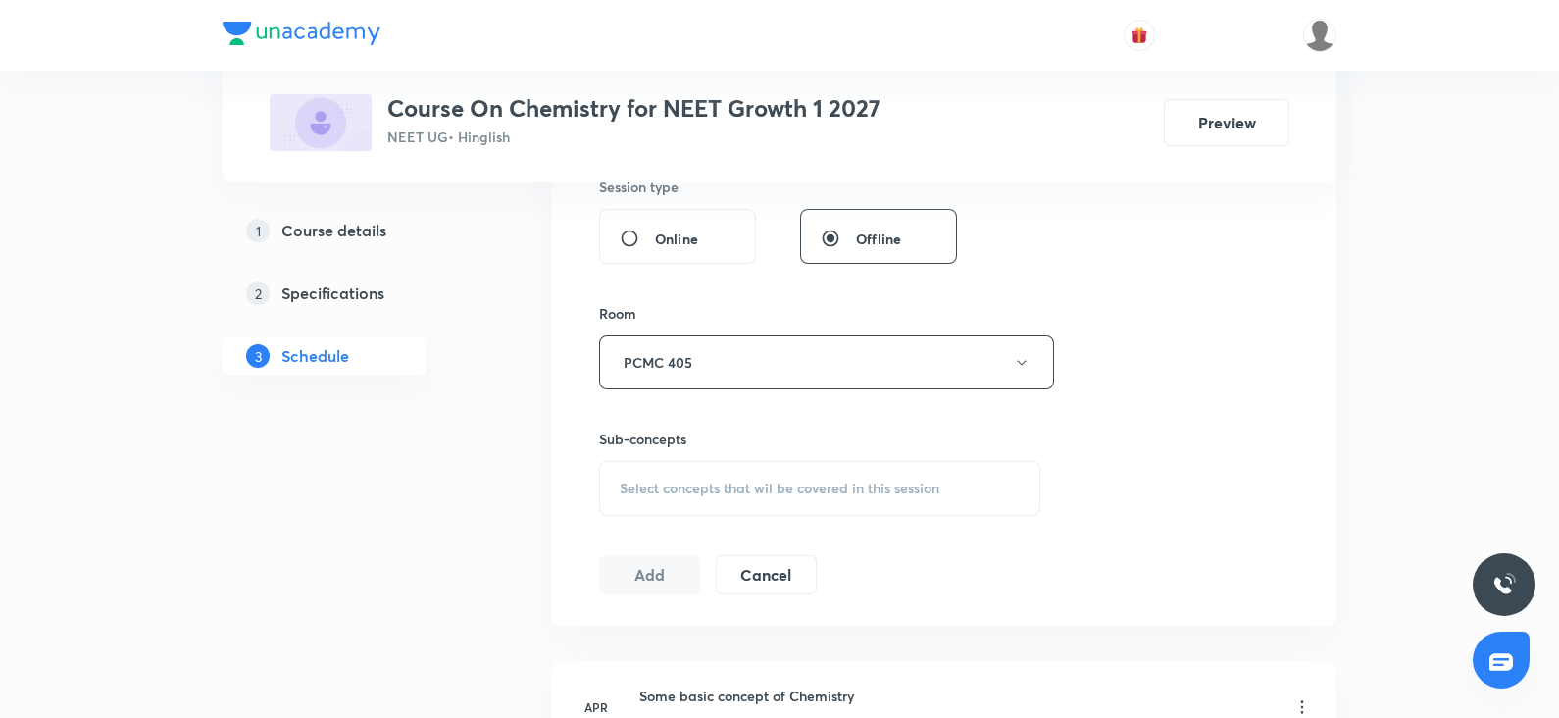
scroll to position [777, 0]
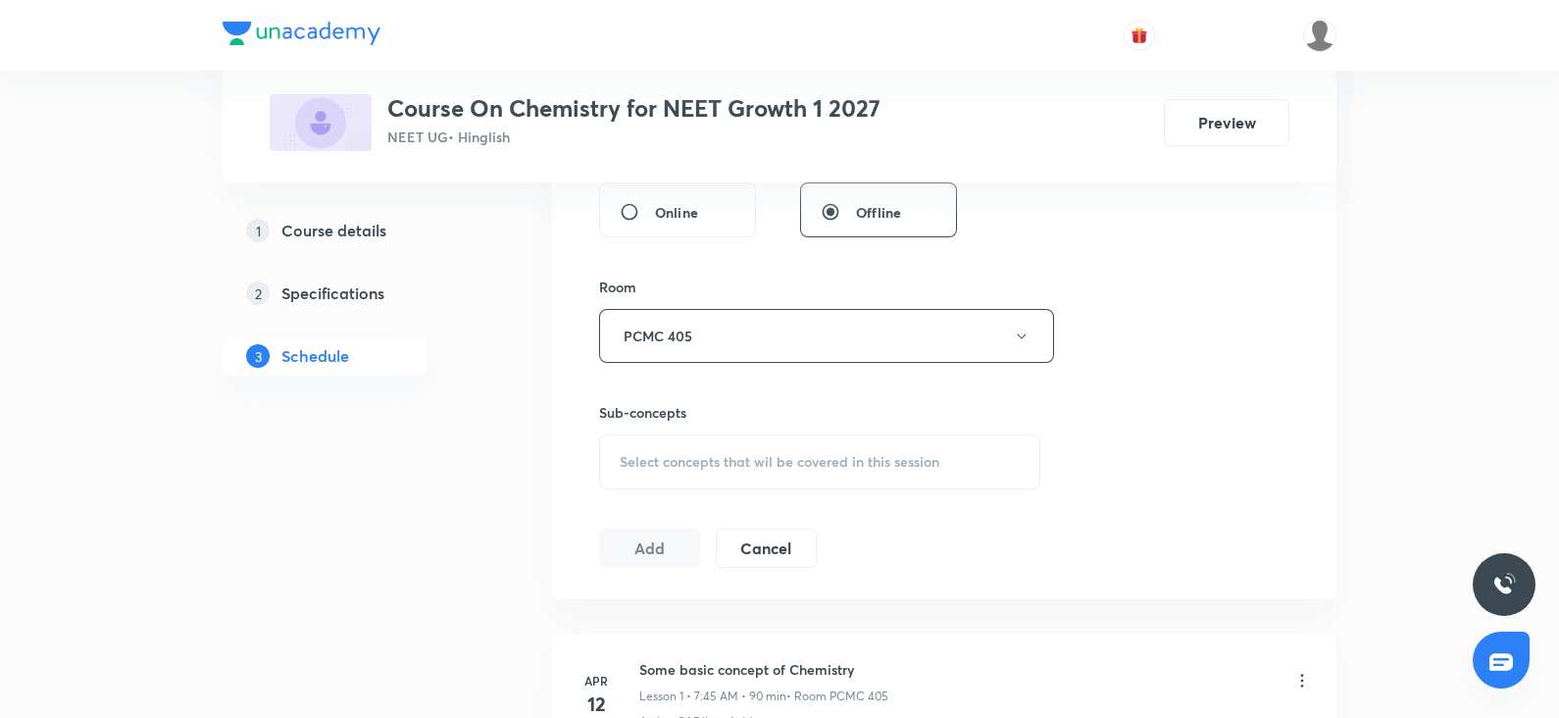
click at [710, 454] on span "Select concepts that wil be covered in this session" at bounding box center [780, 462] width 320 height 16
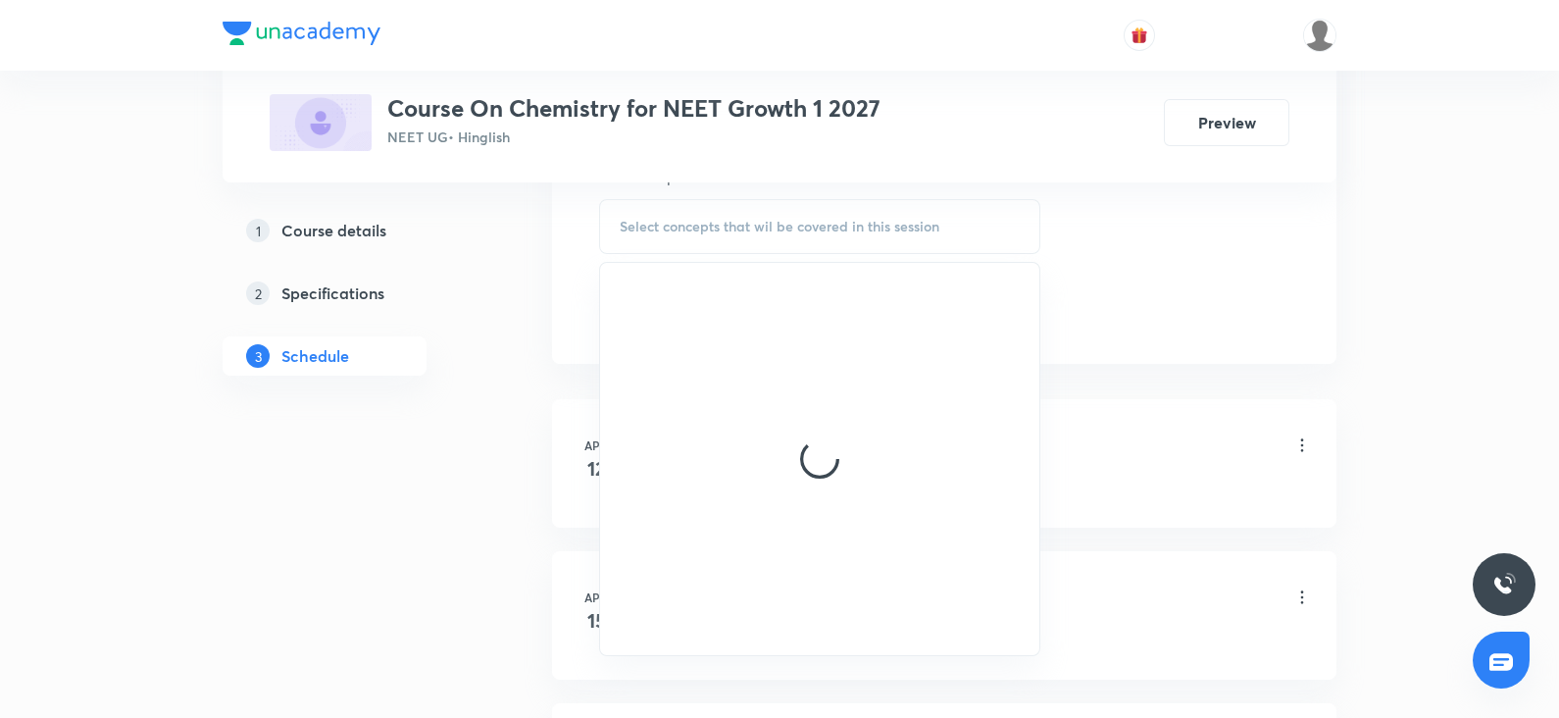
scroll to position [1017, 0]
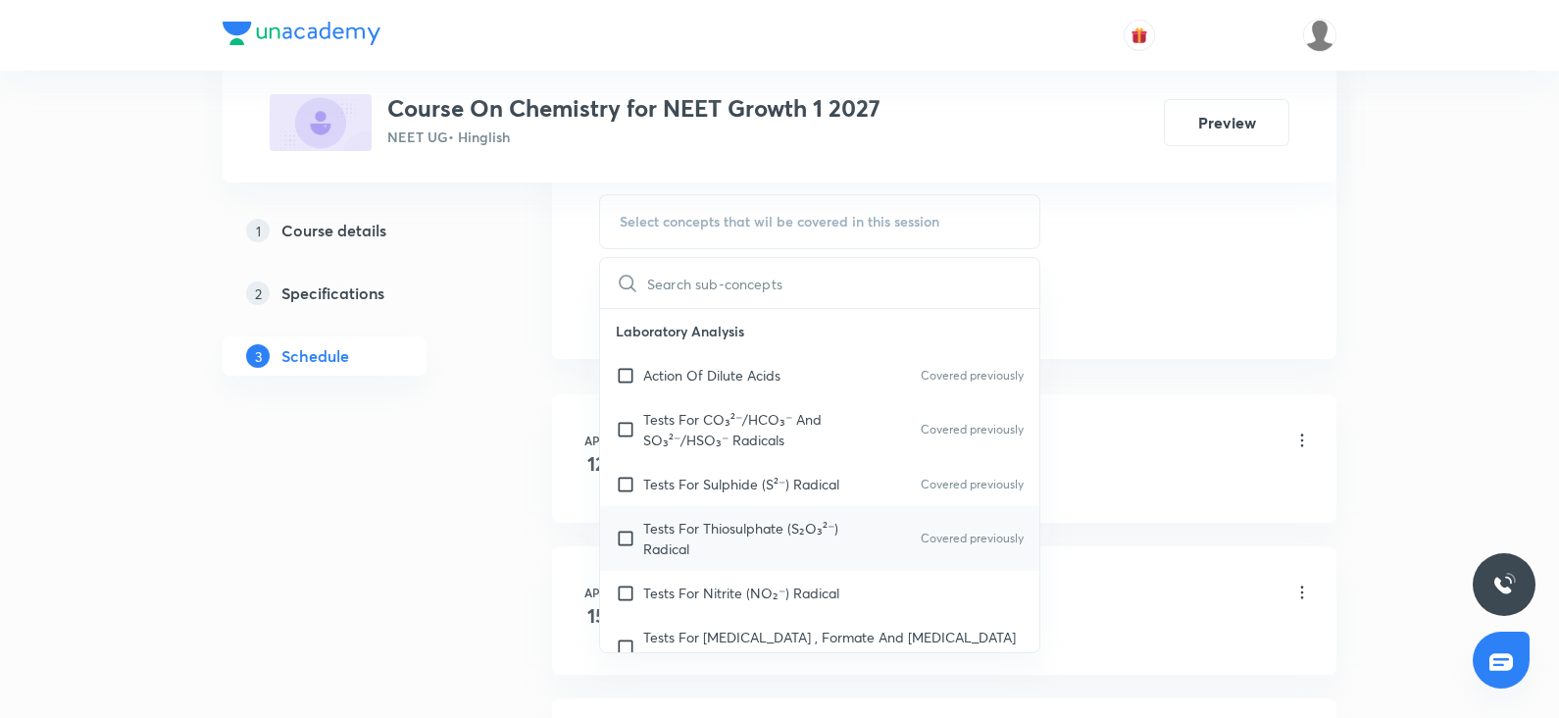
click at [726, 524] on p "Tests For Thiosulphate (S₂O₃²⁻) Radical" at bounding box center [742, 538] width 198 height 41
checkbox input "true"
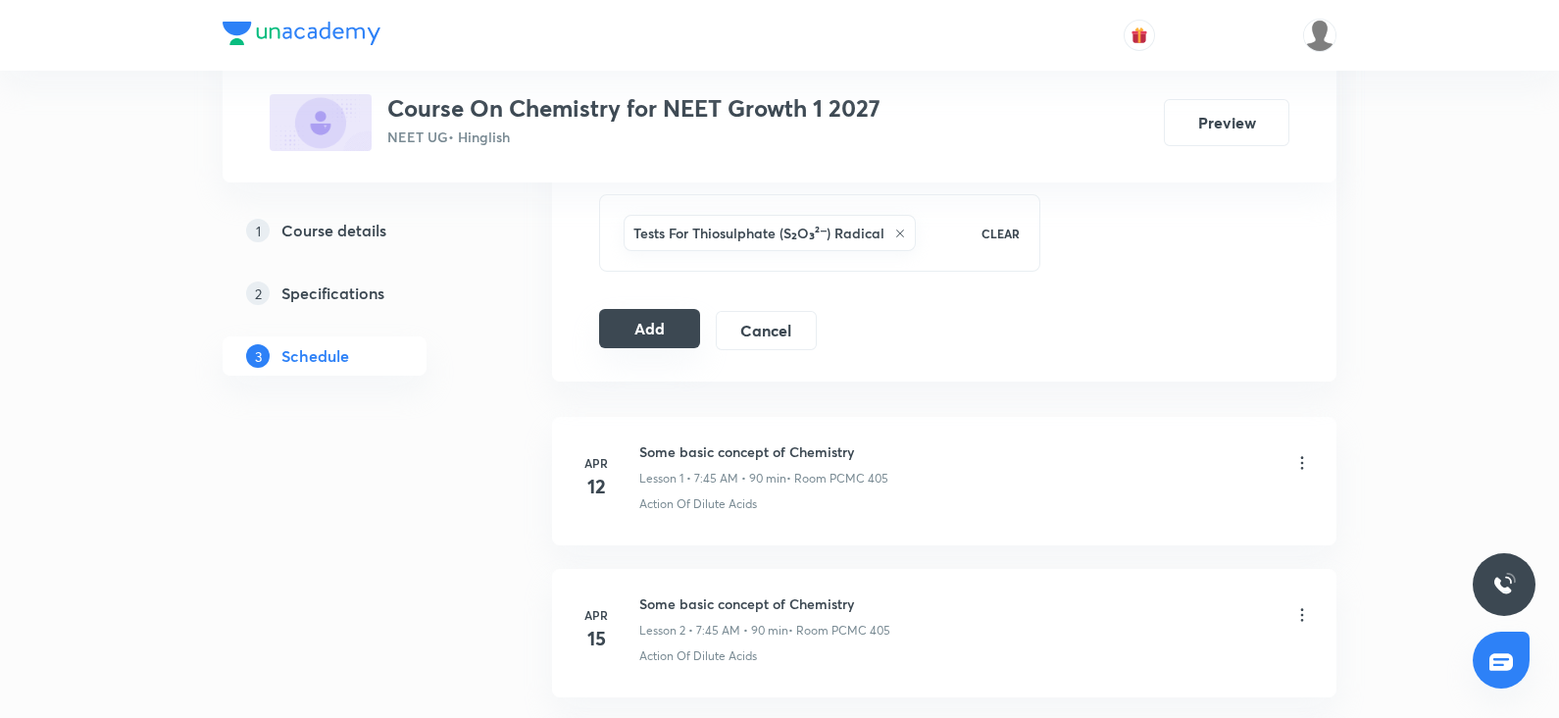
click at [637, 331] on button "Add" at bounding box center [649, 328] width 101 height 39
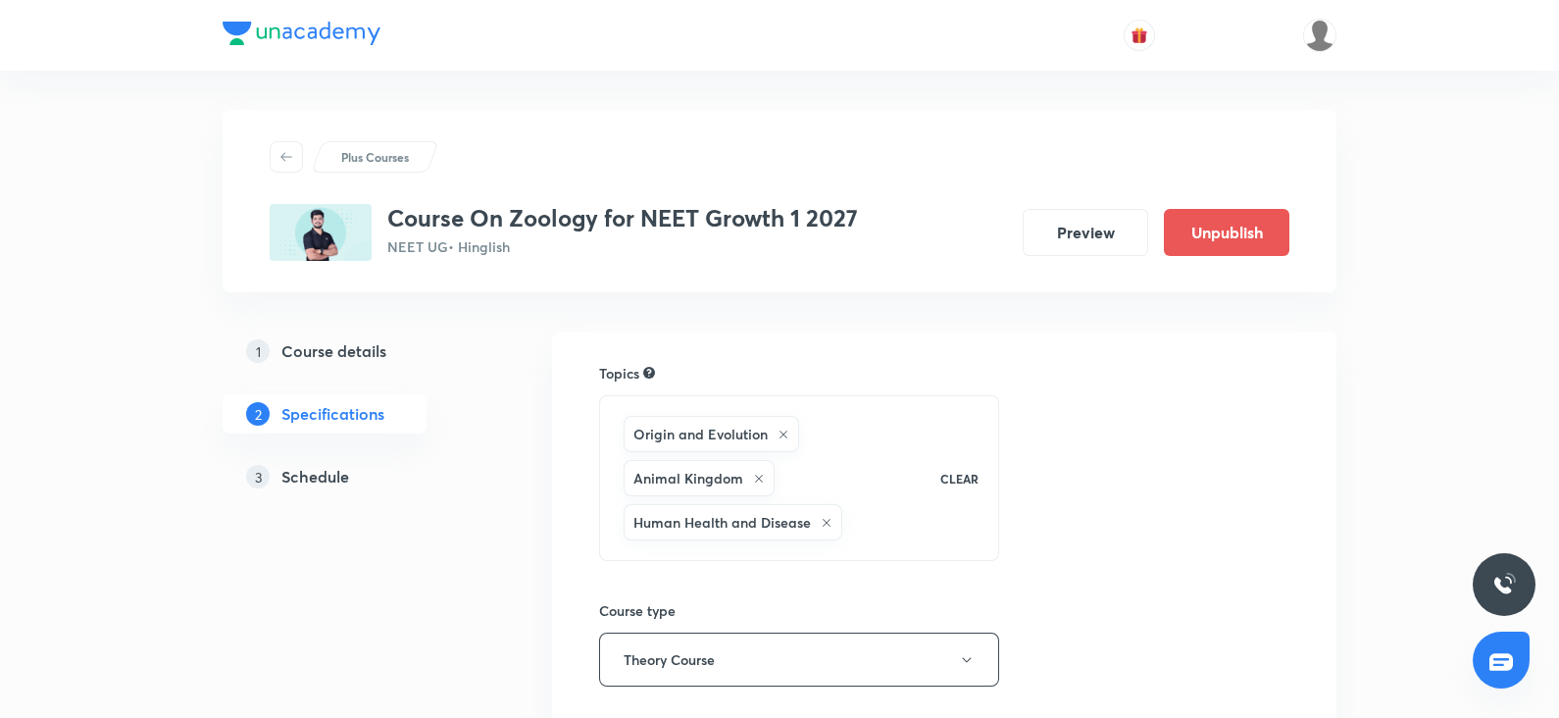
drag, startPoint x: 0, startPoint y: 0, endPoint x: 311, endPoint y: 486, distance: 577.2
click at [311, 486] on h5 "Schedule" at bounding box center [315, 477] width 68 height 24
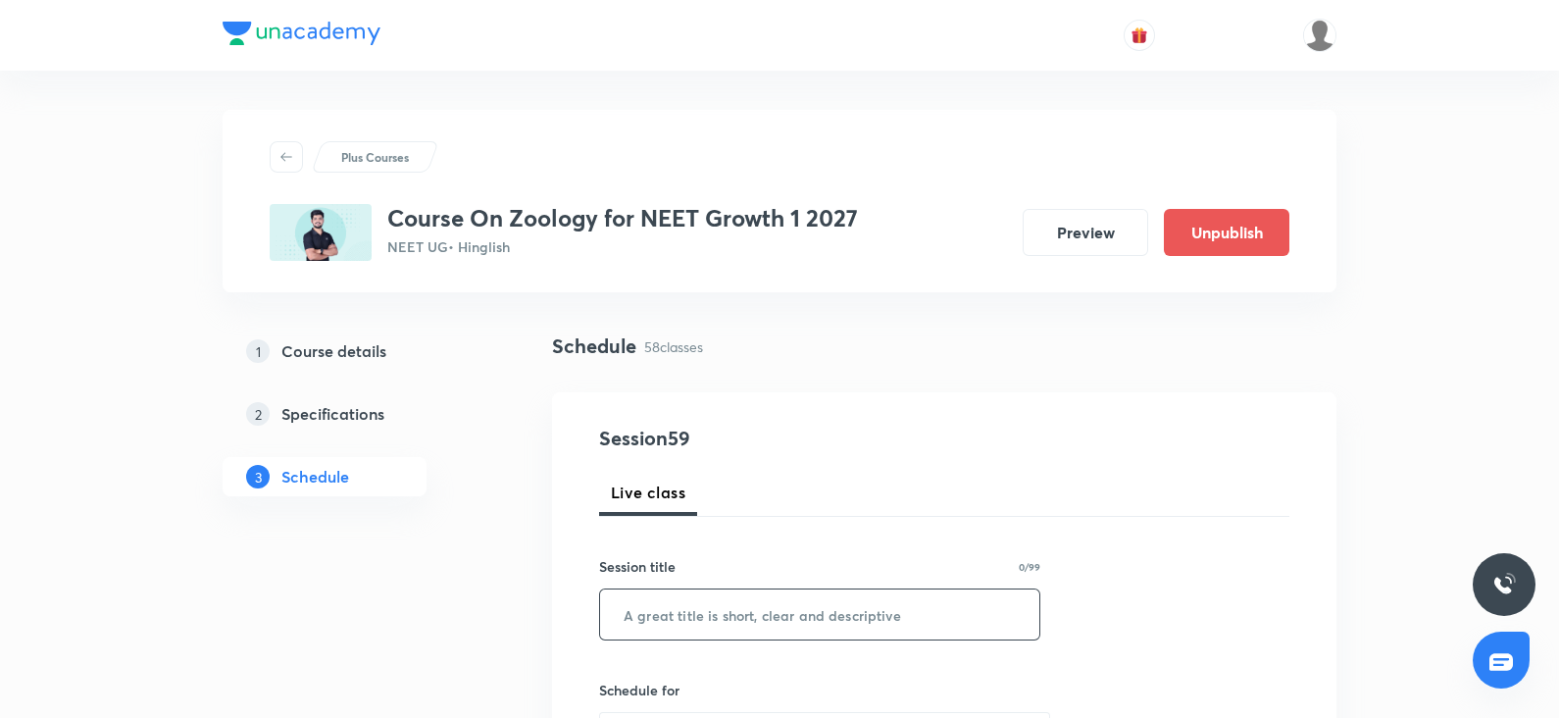
click at [745, 609] on input "text" at bounding box center [819, 614] width 439 height 50
paste input "[MEDICAL_DATA] and circulation"
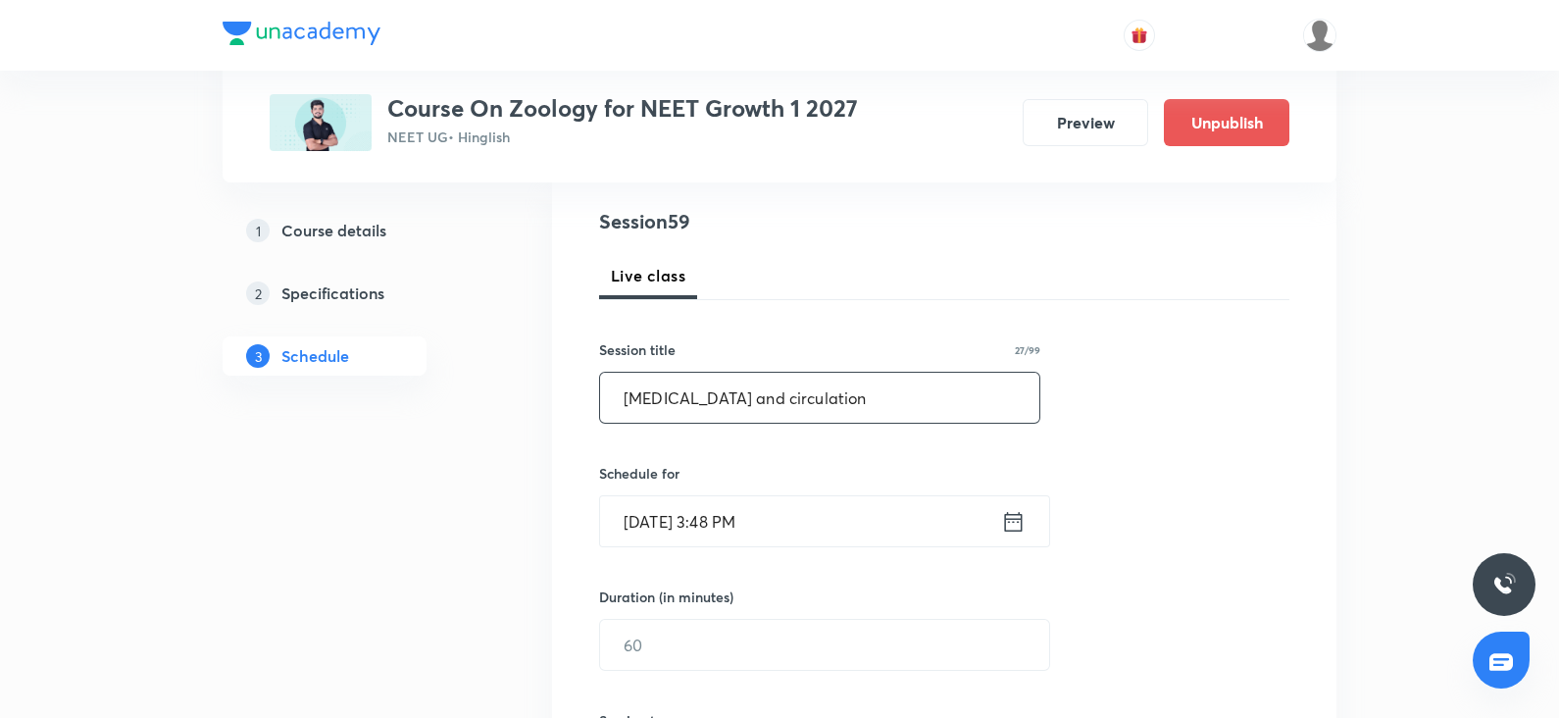
scroll to position [220, 0]
type input "[MEDICAL_DATA] and circulation"
click at [684, 529] on input "[DATE] 3:48 PM" at bounding box center [800, 518] width 401 height 50
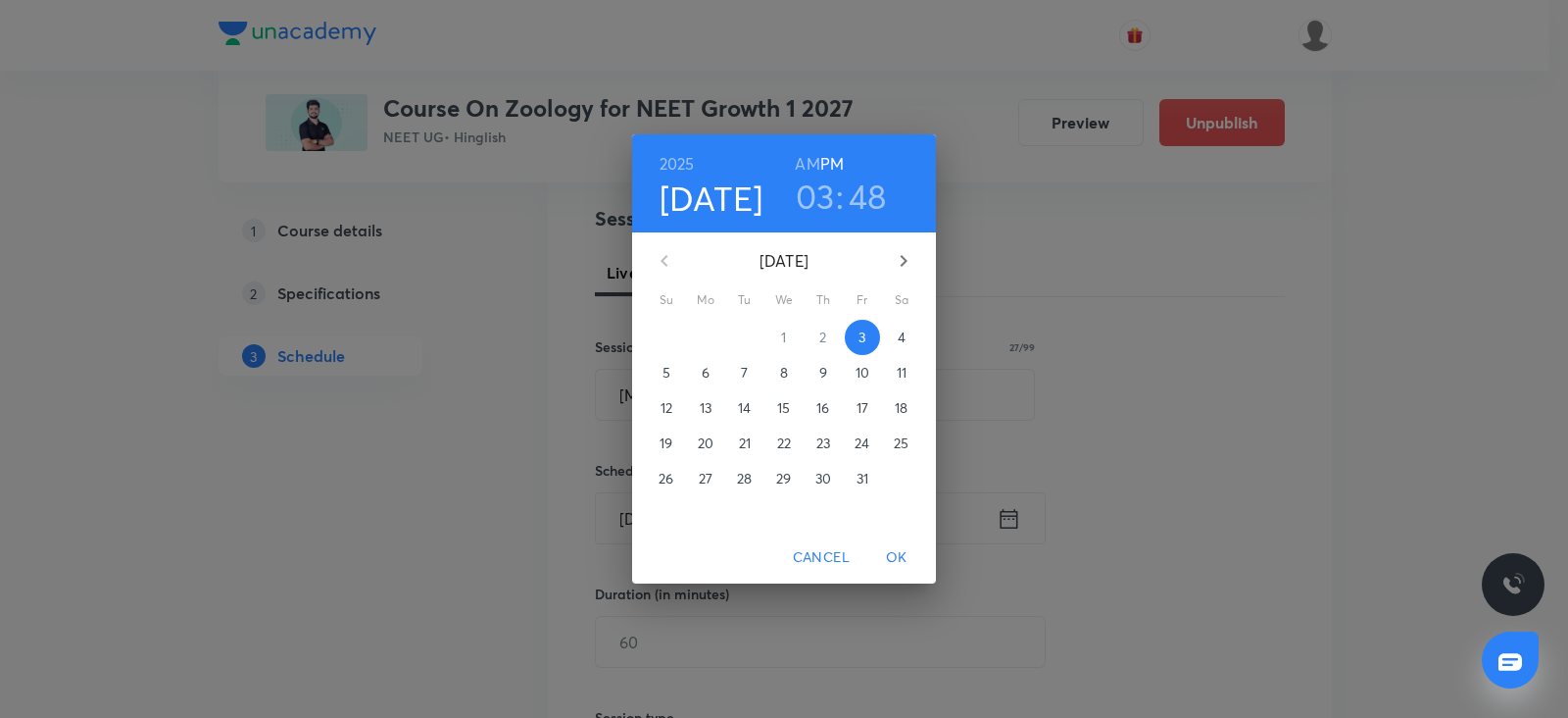
click at [901, 327] on p "4" at bounding box center [901, 337] width 8 height 20
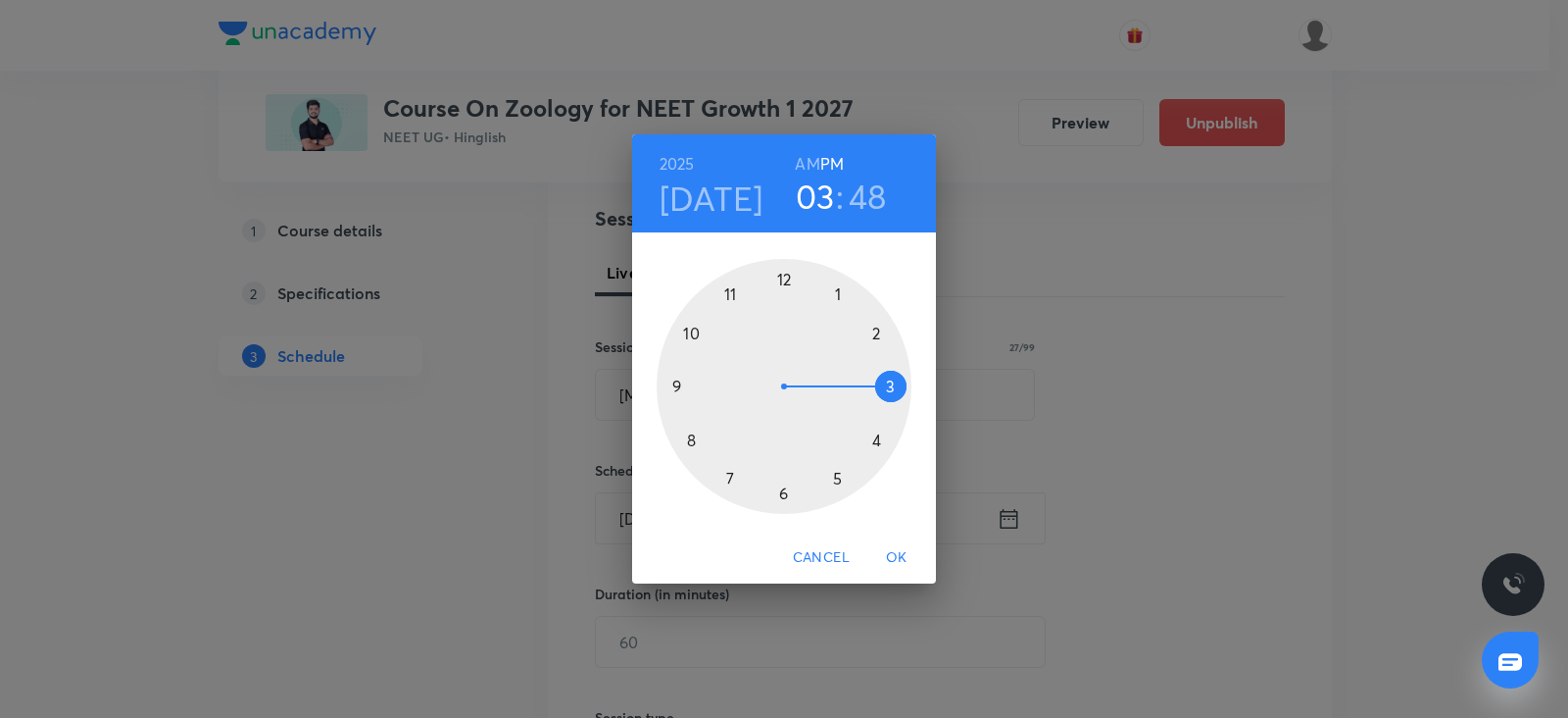
click at [667, 376] on div at bounding box center [784, 386] width 255 height 255
click at [811, 164] on h6 "AM" at bounding box center [806, 163] width 25 height 27
click at [779, 492] on div at bounding box center [784, 386] width 255 height 255
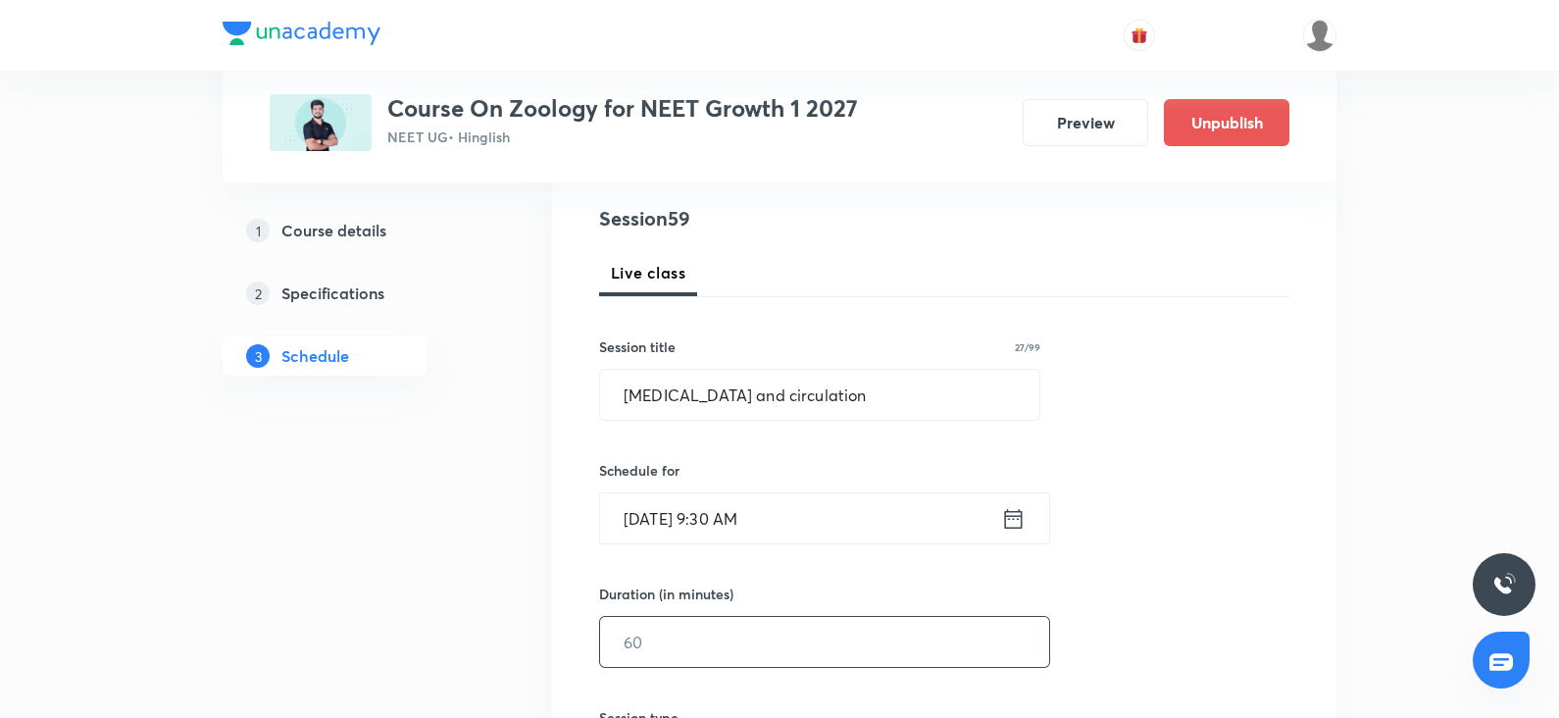
click at [695, 623] on input "text" at bounding box center [824, 642] width 449 height 50
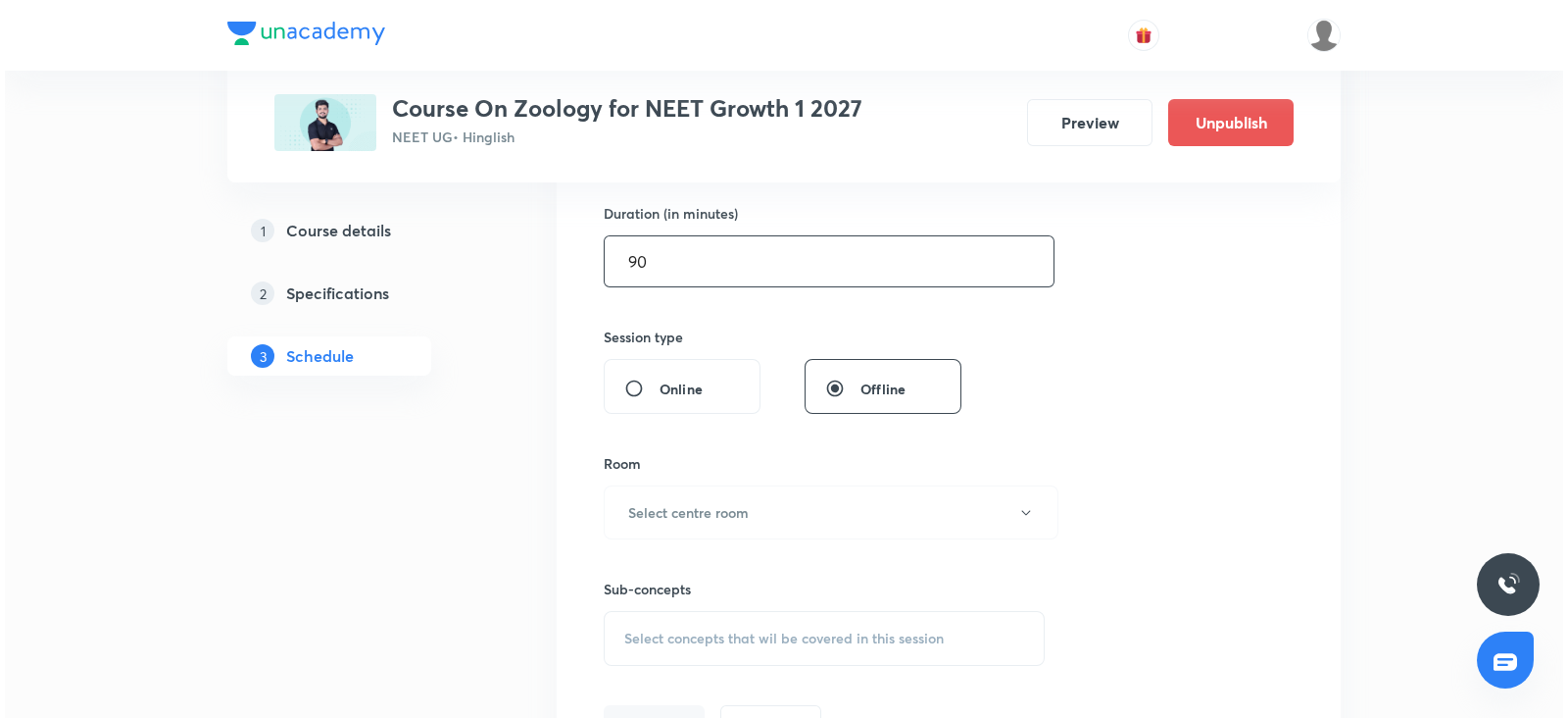
scroll to position [602, 0]
type input "90"
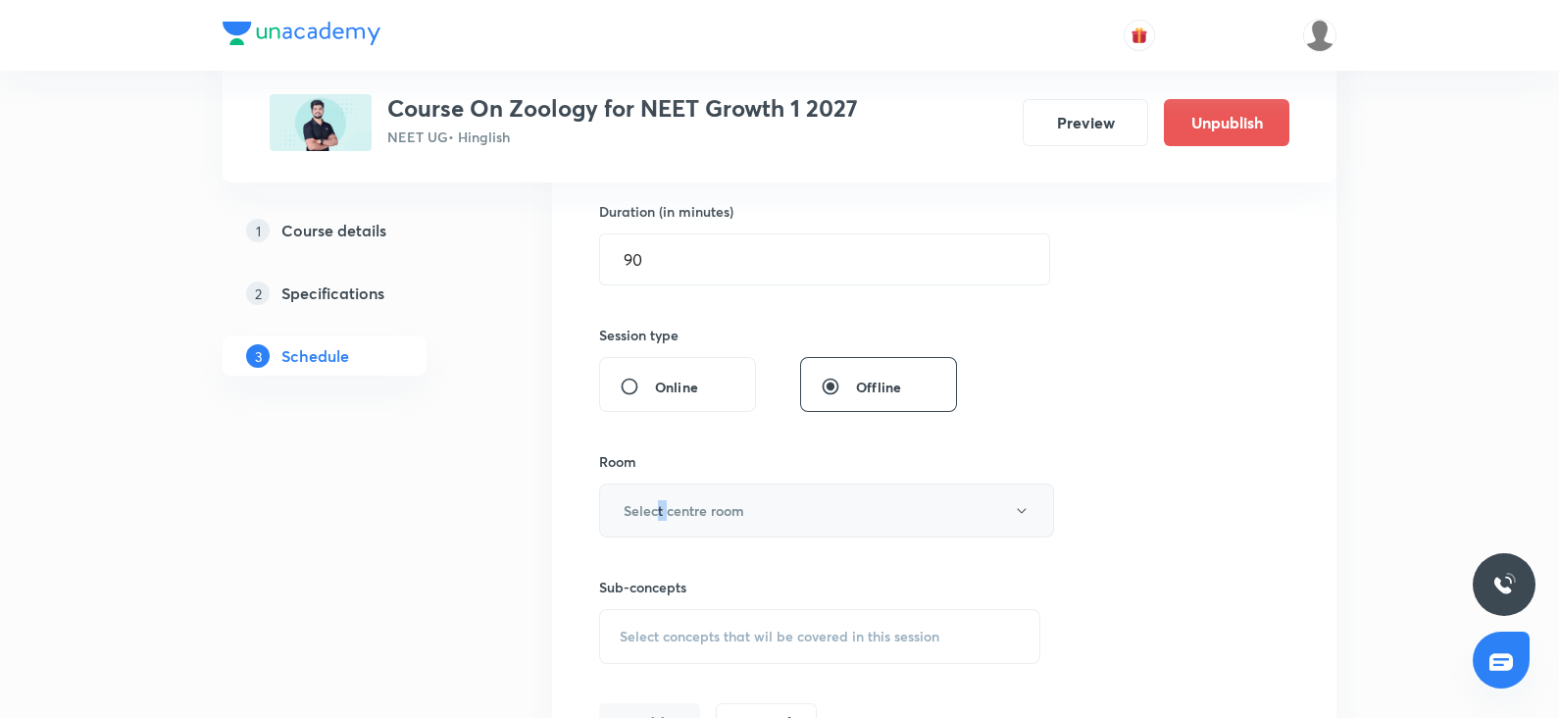
drag, startPoint x: 667, startPoint y: 478, endPoint x: 657, endPoint y: 496, distance: 21.1
click at [657, 496] on div "Room Select centre room" at bounding box center [819, 494] width 441 height 86
click at [657, 496] on button "Select centre room" at bounding box center [826, 510] width 455 height 54
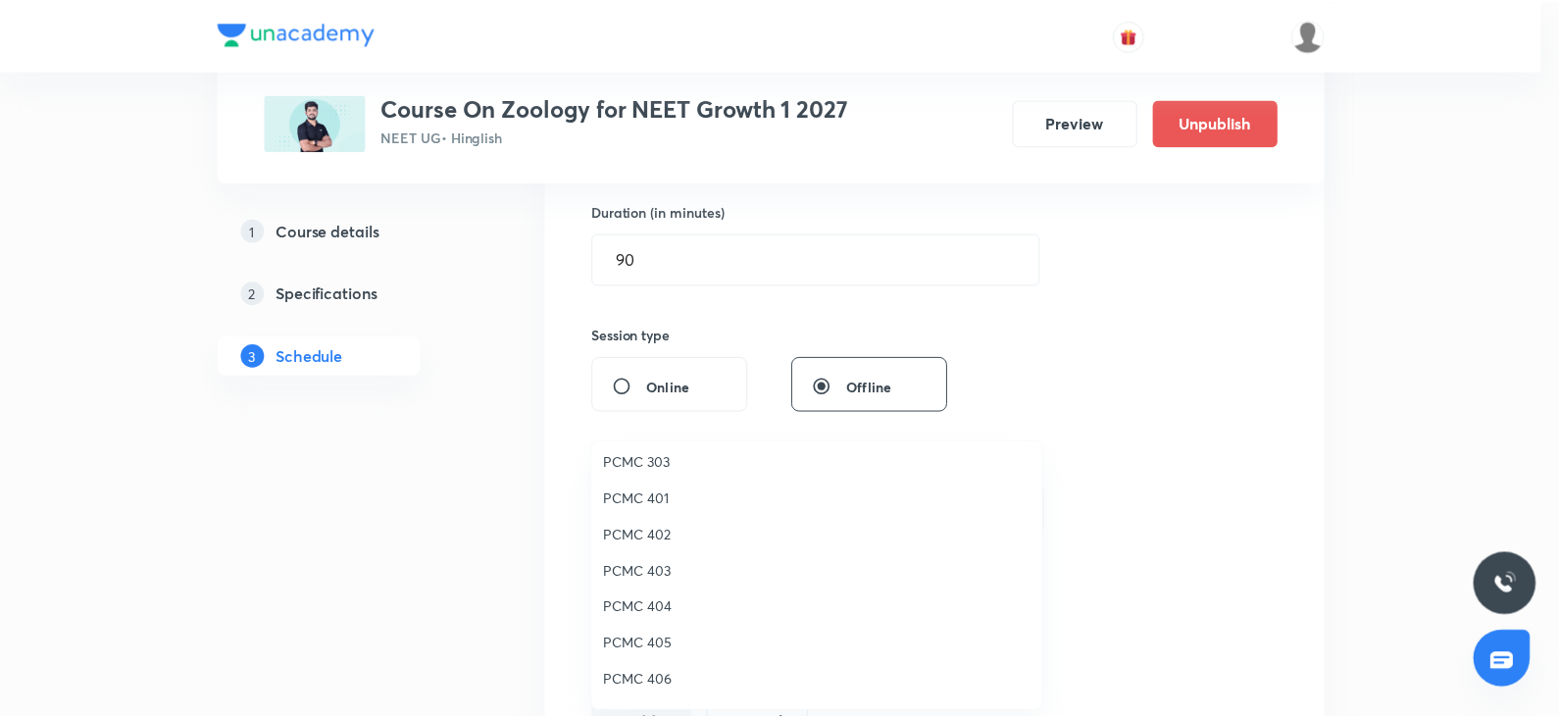
scroll to position [80, 0]
click at [647, 638] on span "PCMC 405" at bounding box center [821, 641] width 429 height 21
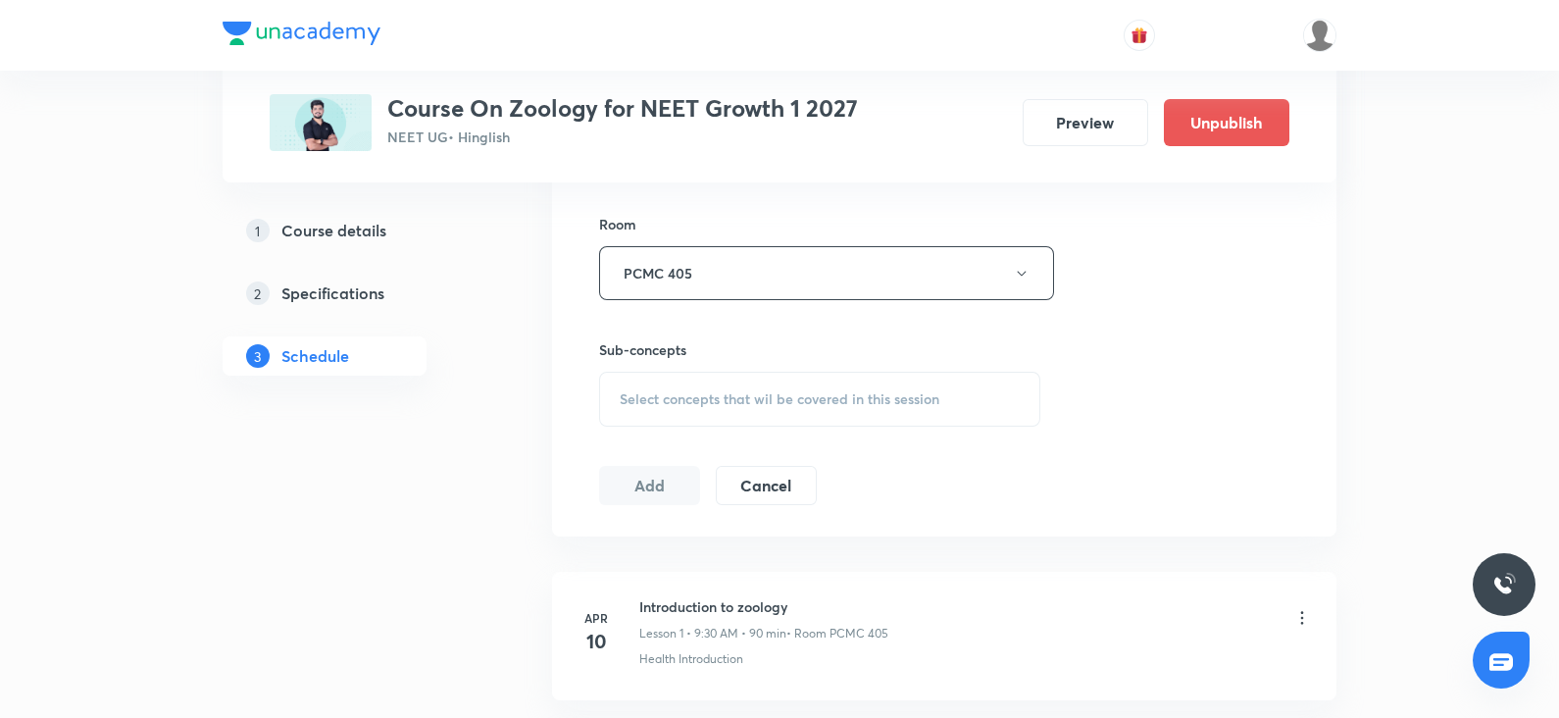
scroll to position [842, 0]
click at [773, 398] on span "Select concepts that wil be covered in this session" at bounding box center [780, 396] width 320 height 16
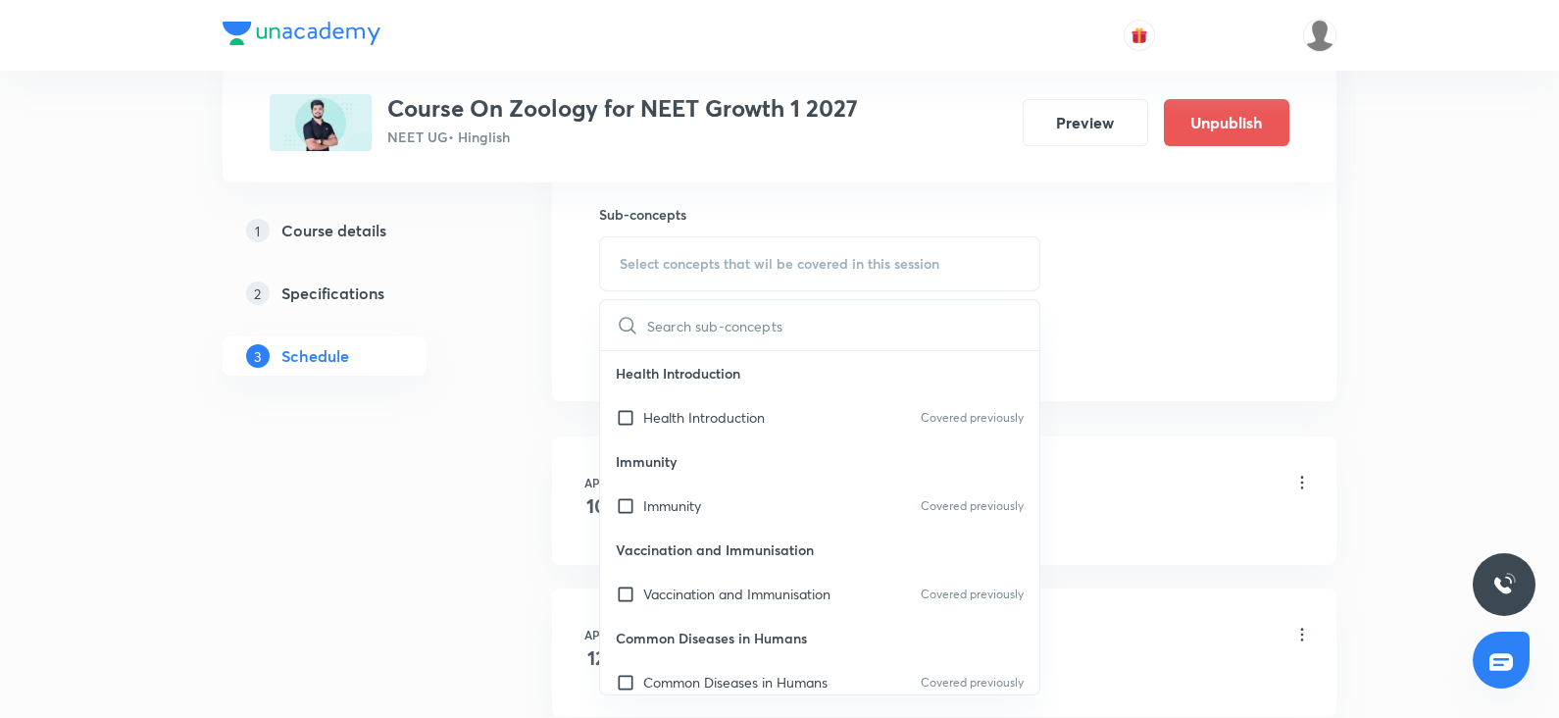
scroll to position [989, 0]
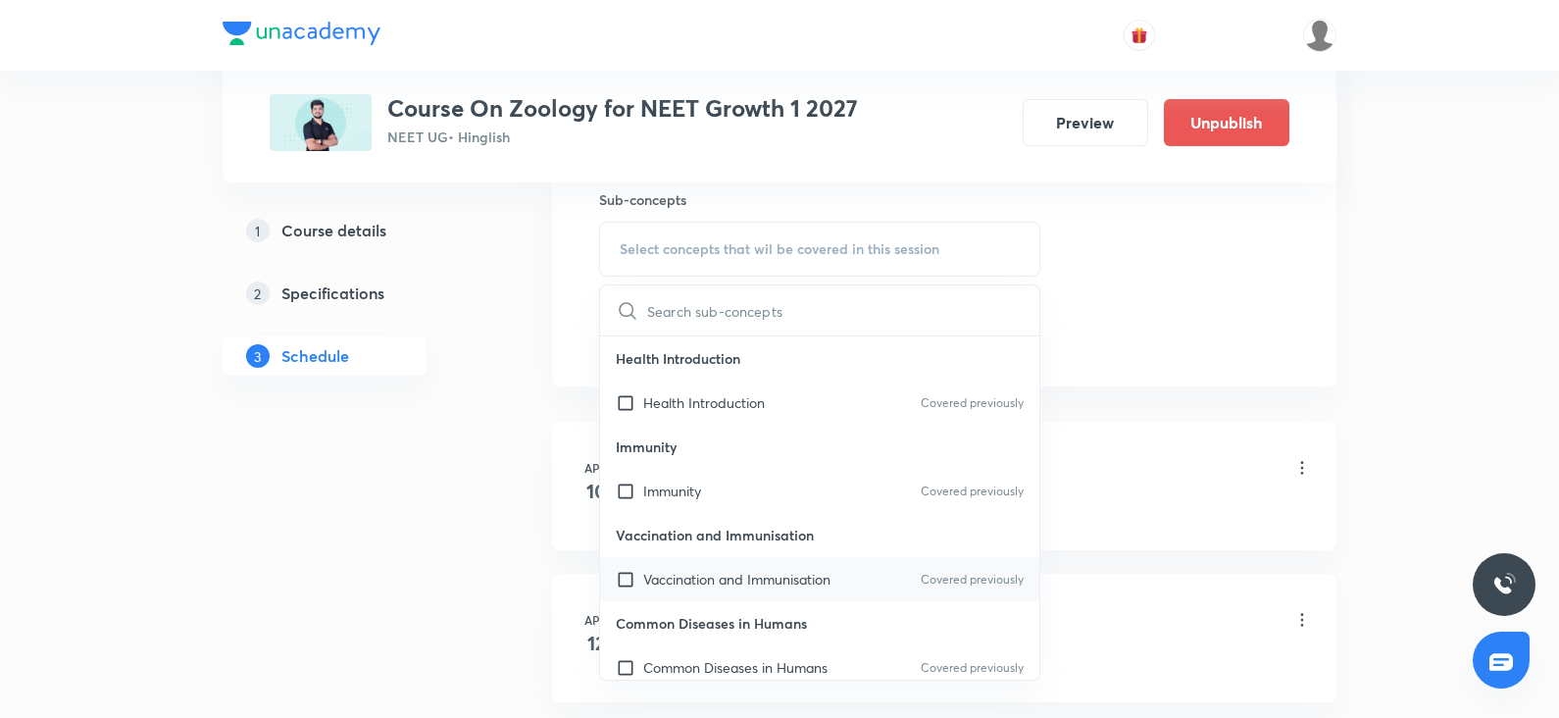
click at [742, 580] on p "Vaccination and Immunisation" at bounding box center [736, 579] width 187 height 21
checkbox input "true"
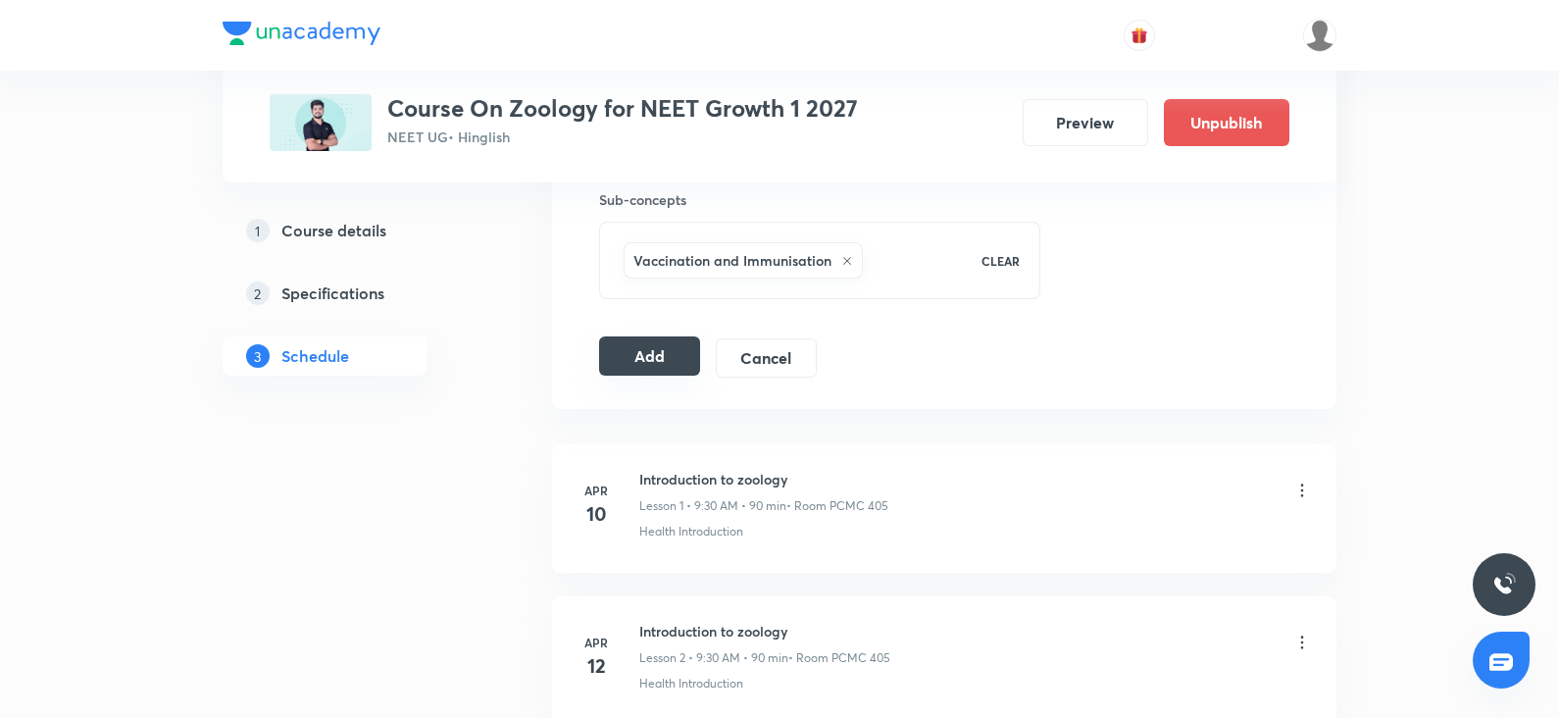
click at [635, 353] on button "Add" at bounding box center [649, 355] width 101 height 39
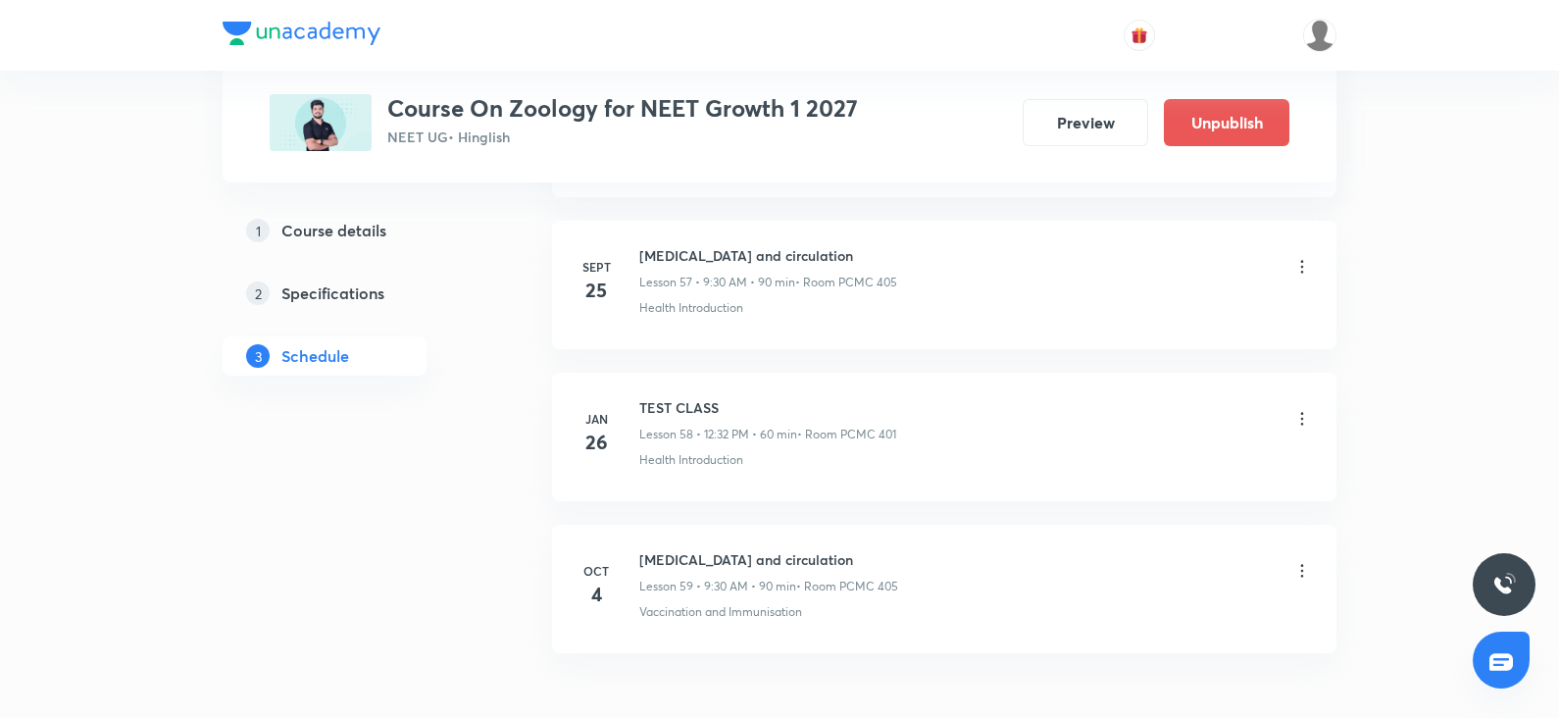
scroll to position [8777, 0]
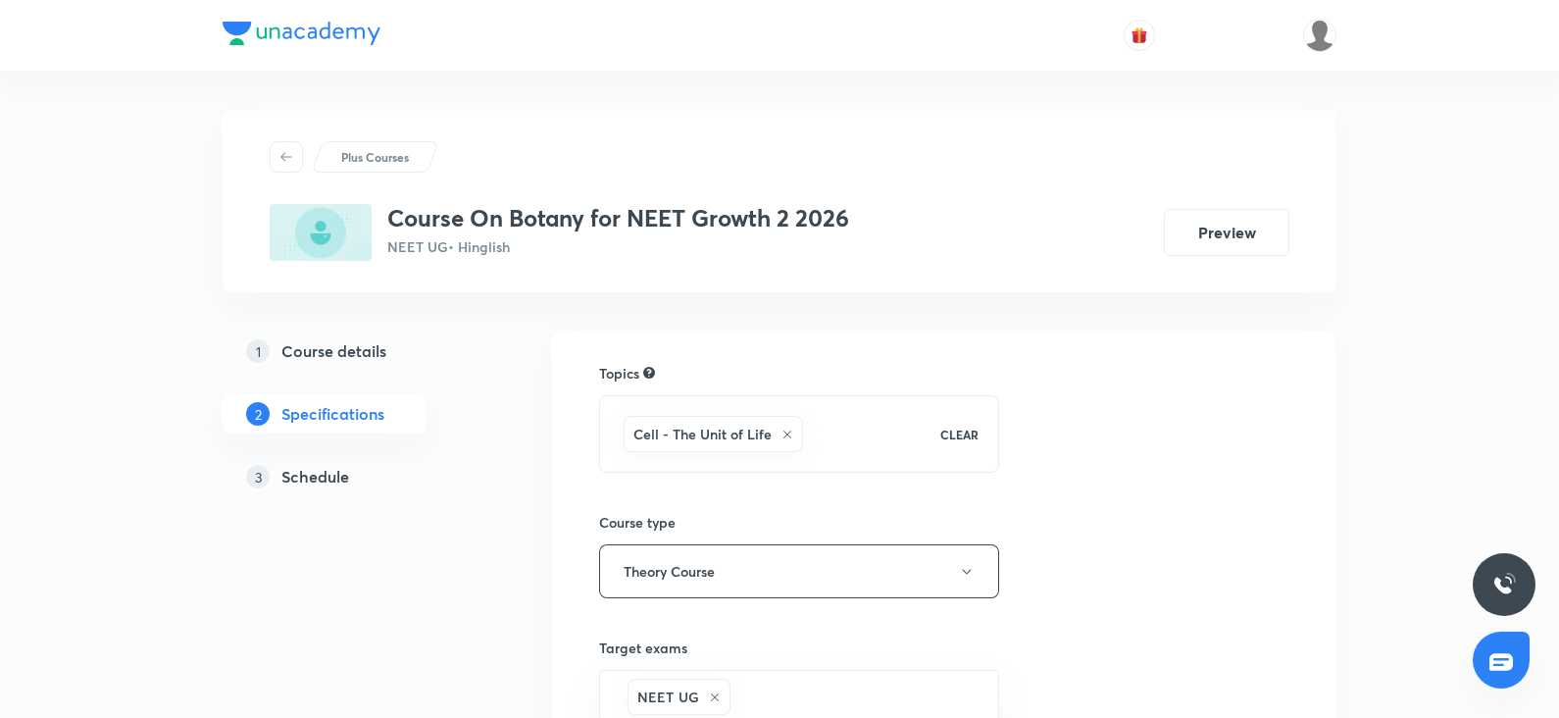
click at [368, 478] on div "3 Schedule" at bounding box center [359, 477] width 227 height 24
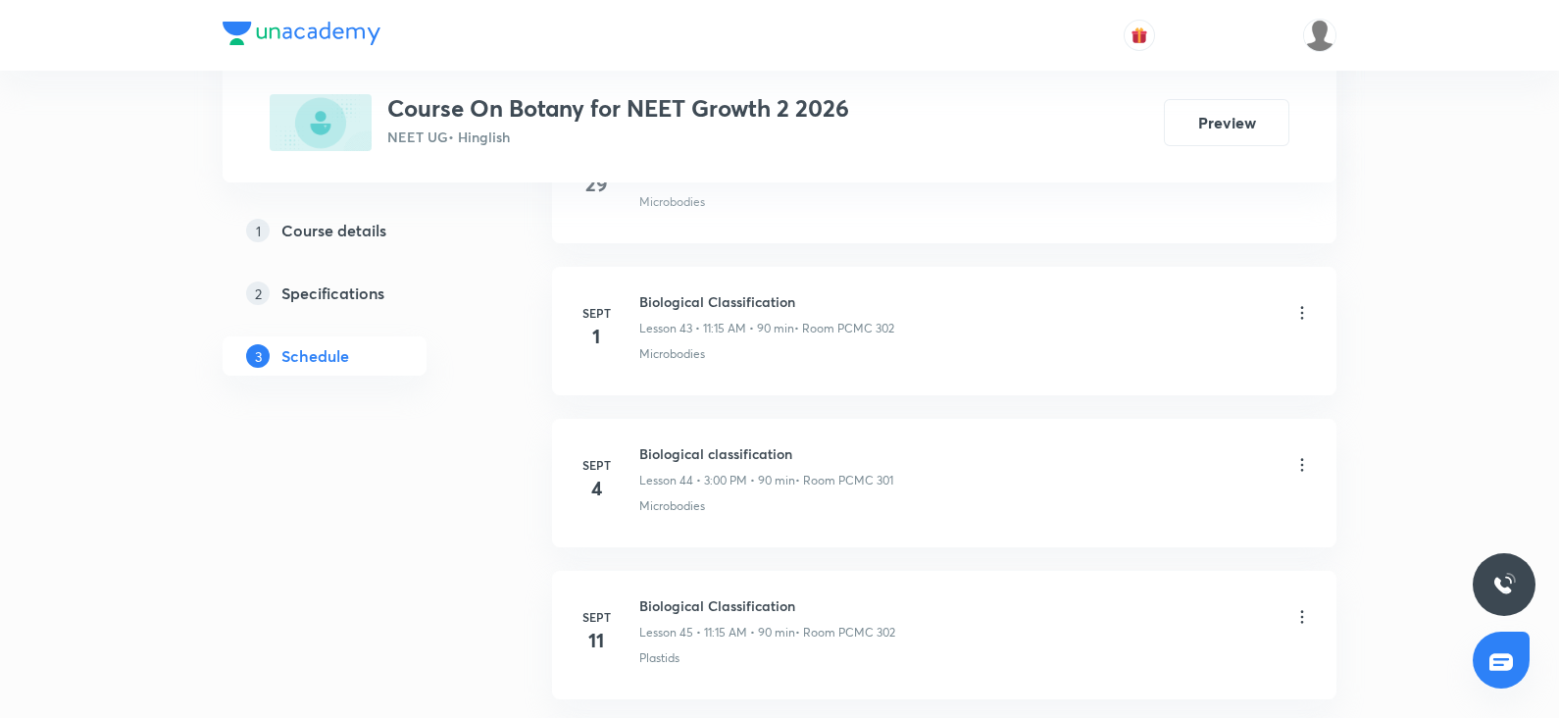
scroll to position [7524, 0]
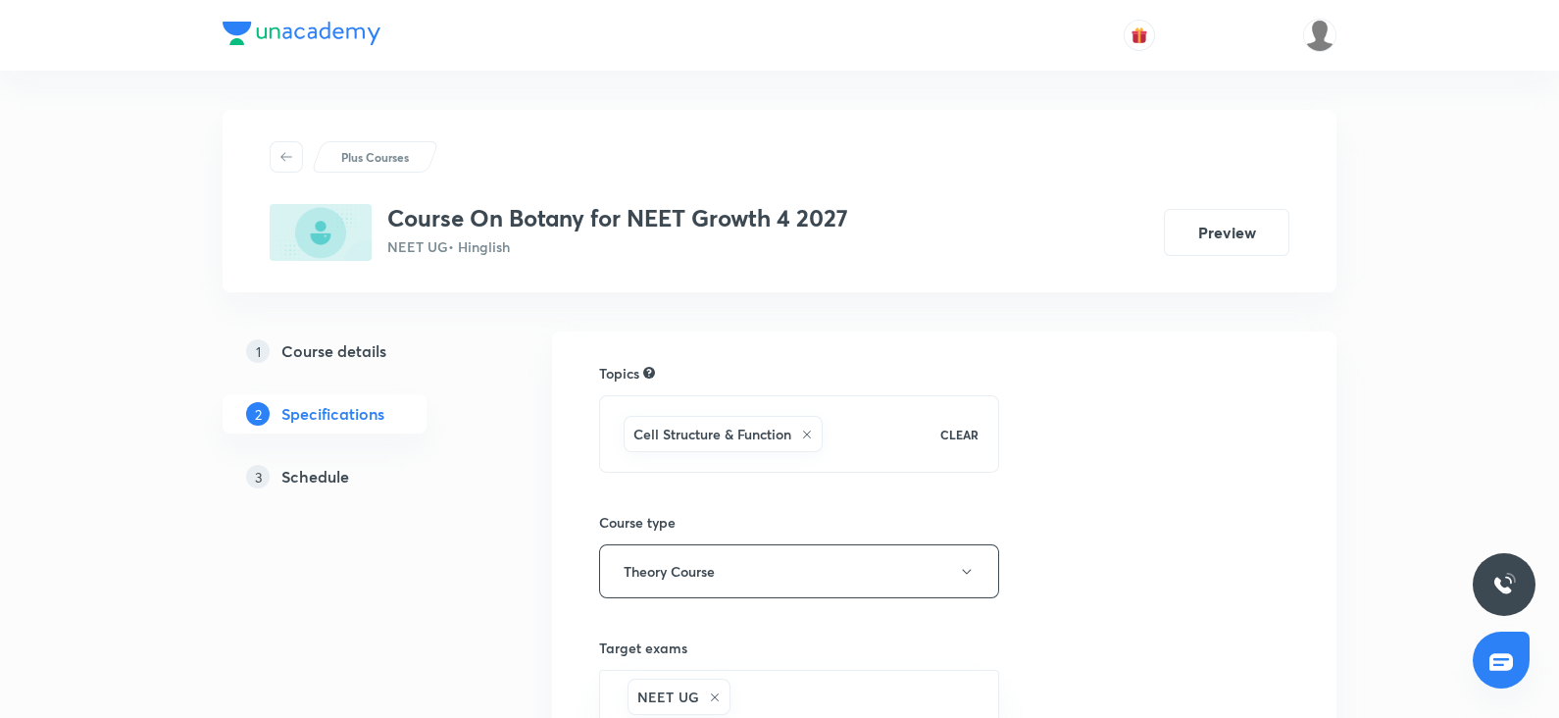
click at [334, 482] on h5 "Schedule" at bounding box center [315, 477] width 68 height 24
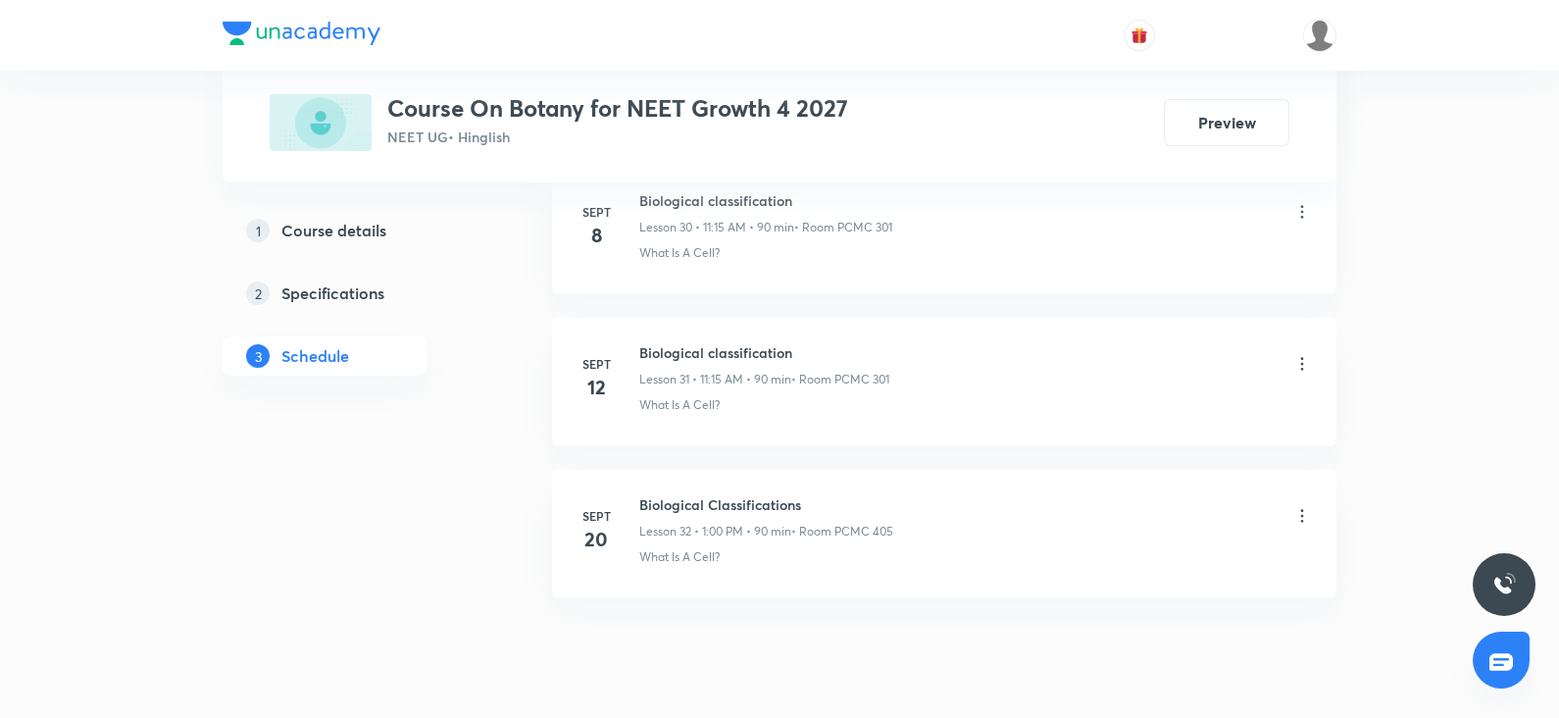
scroll to position [5517, 0]
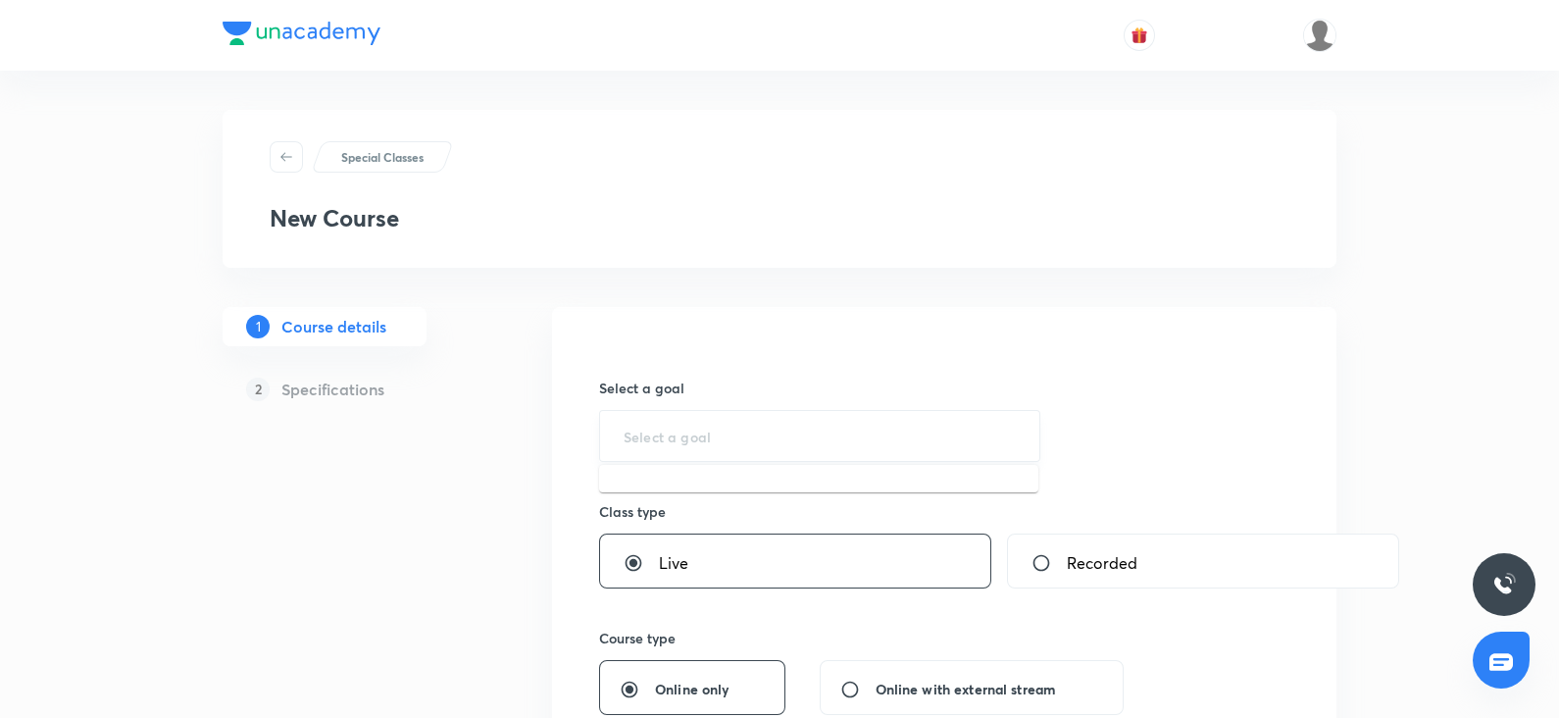
click at [683, 438] on input "text" at bounding box center [820, 436] width 392 height 19
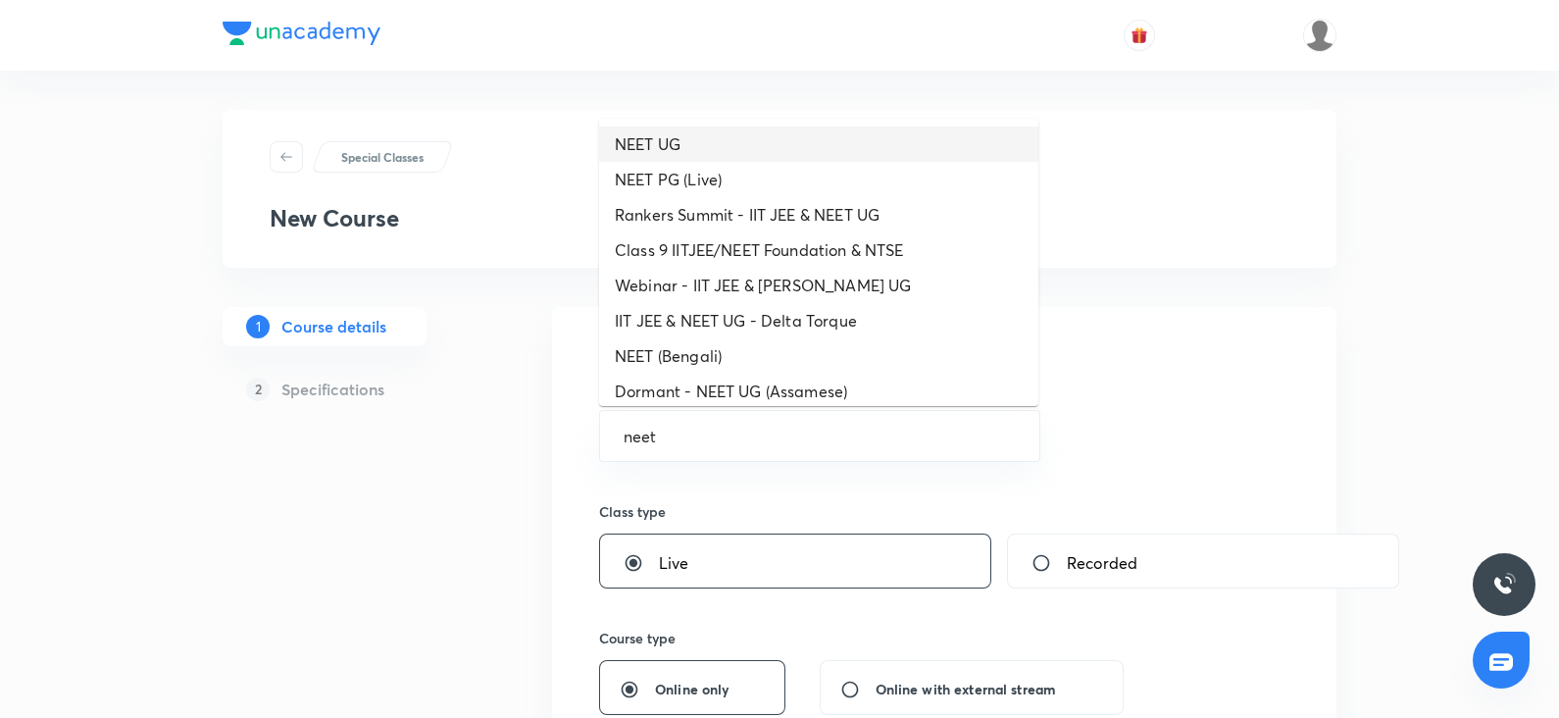
click at [677, 134] on li "NEET UG" at bounding box center [818, 143] width 439 height 35
type input "NEET UG"
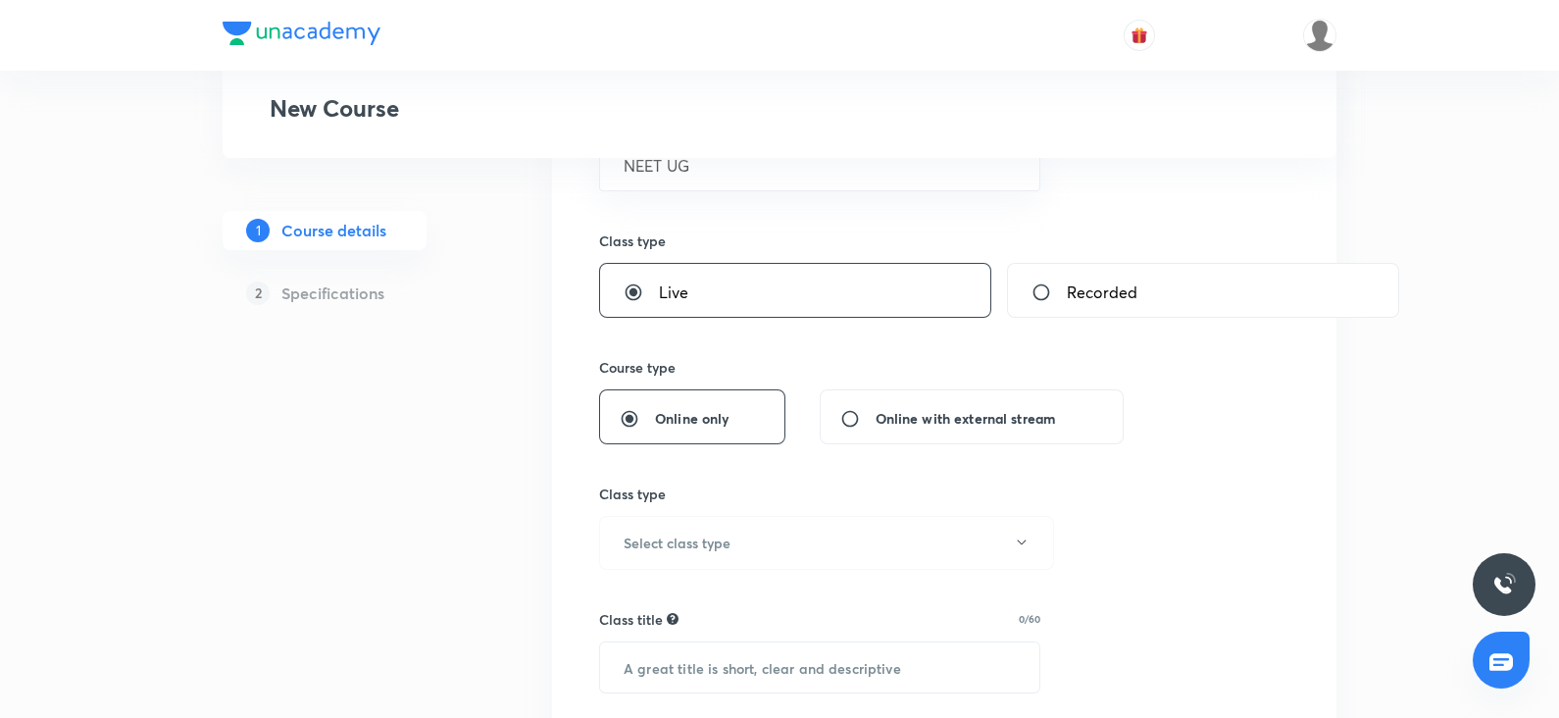
scroll to position [340, 0]
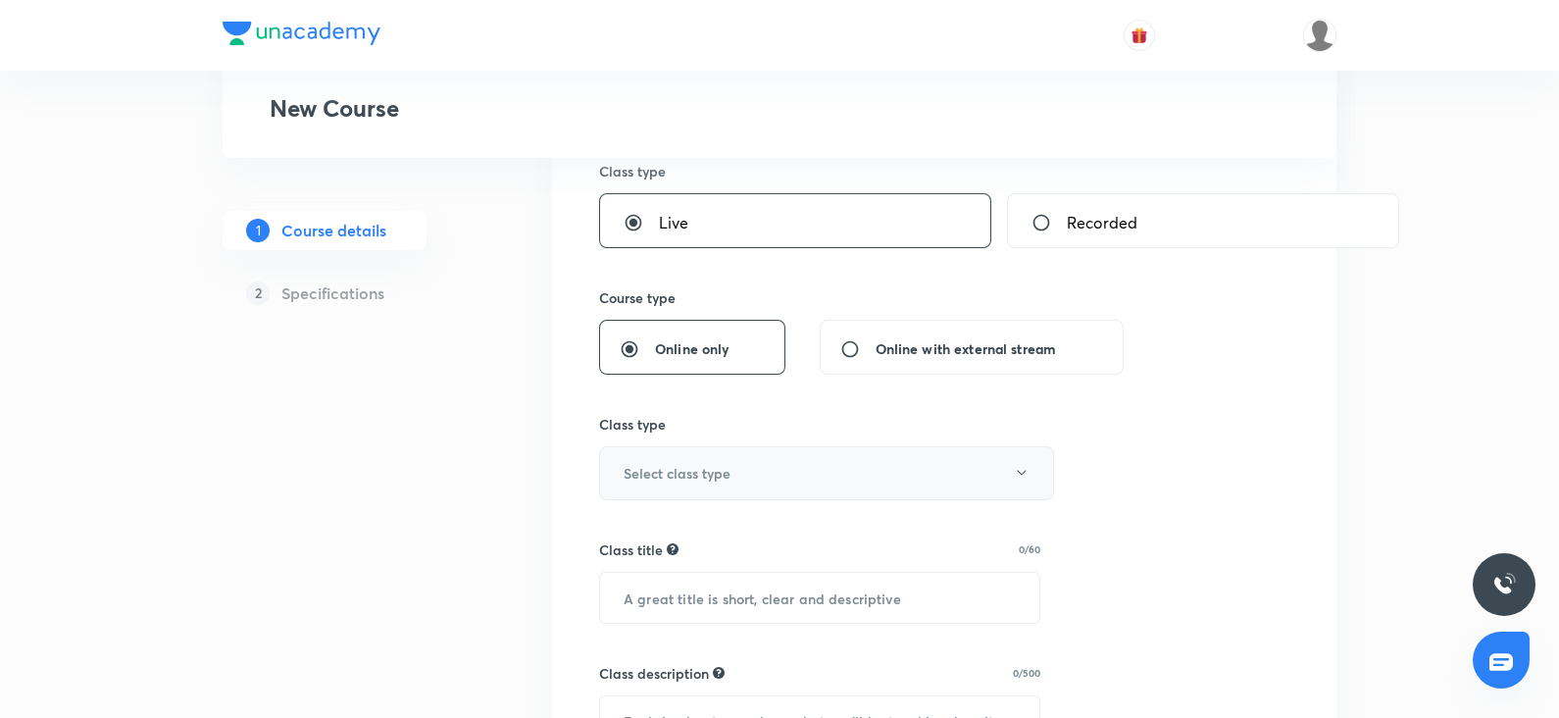
click at [732, 490] on button "Select class type" at bounding box center [826, 473] width 455 height 54
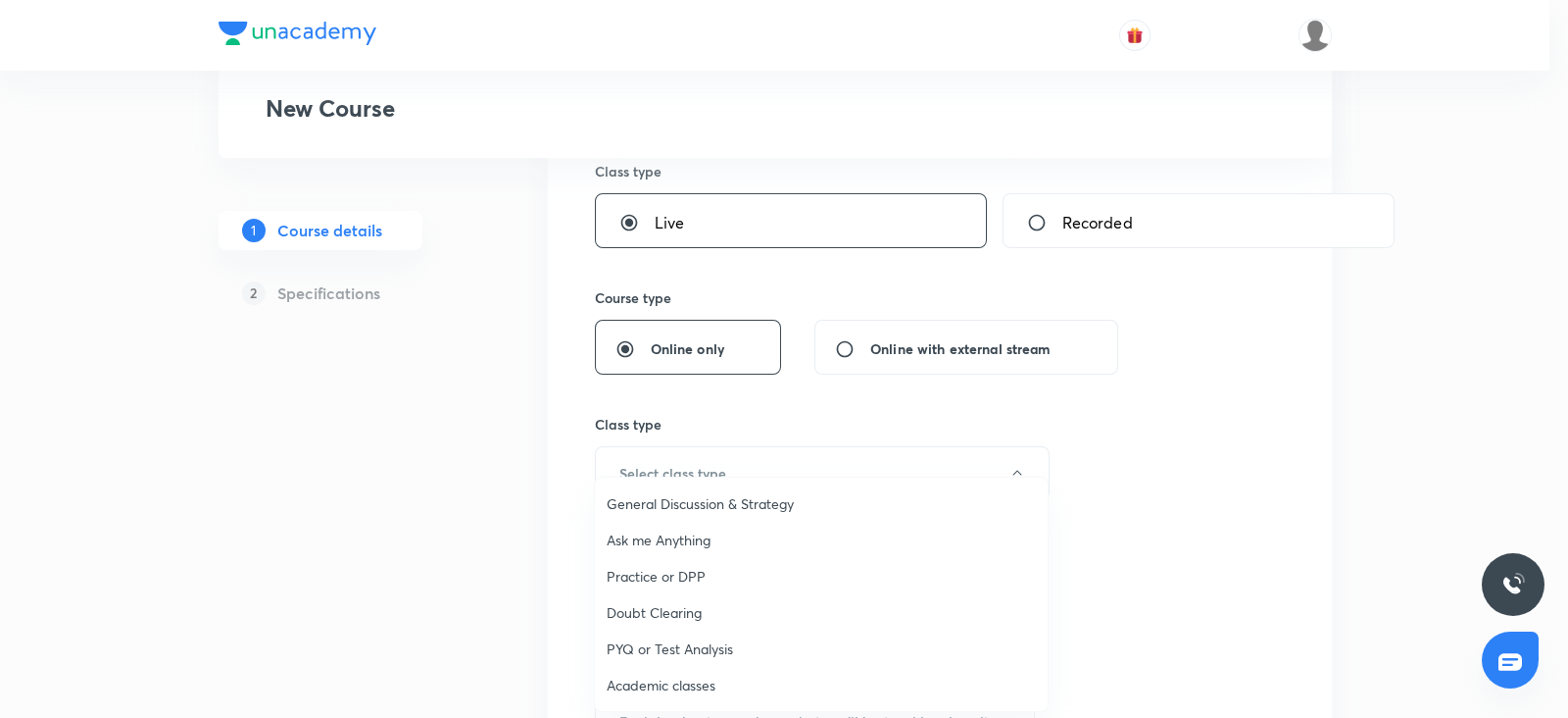
click at [685, 679] on span "Academic classes" at bounding box center [820, 685] width 429 height 21
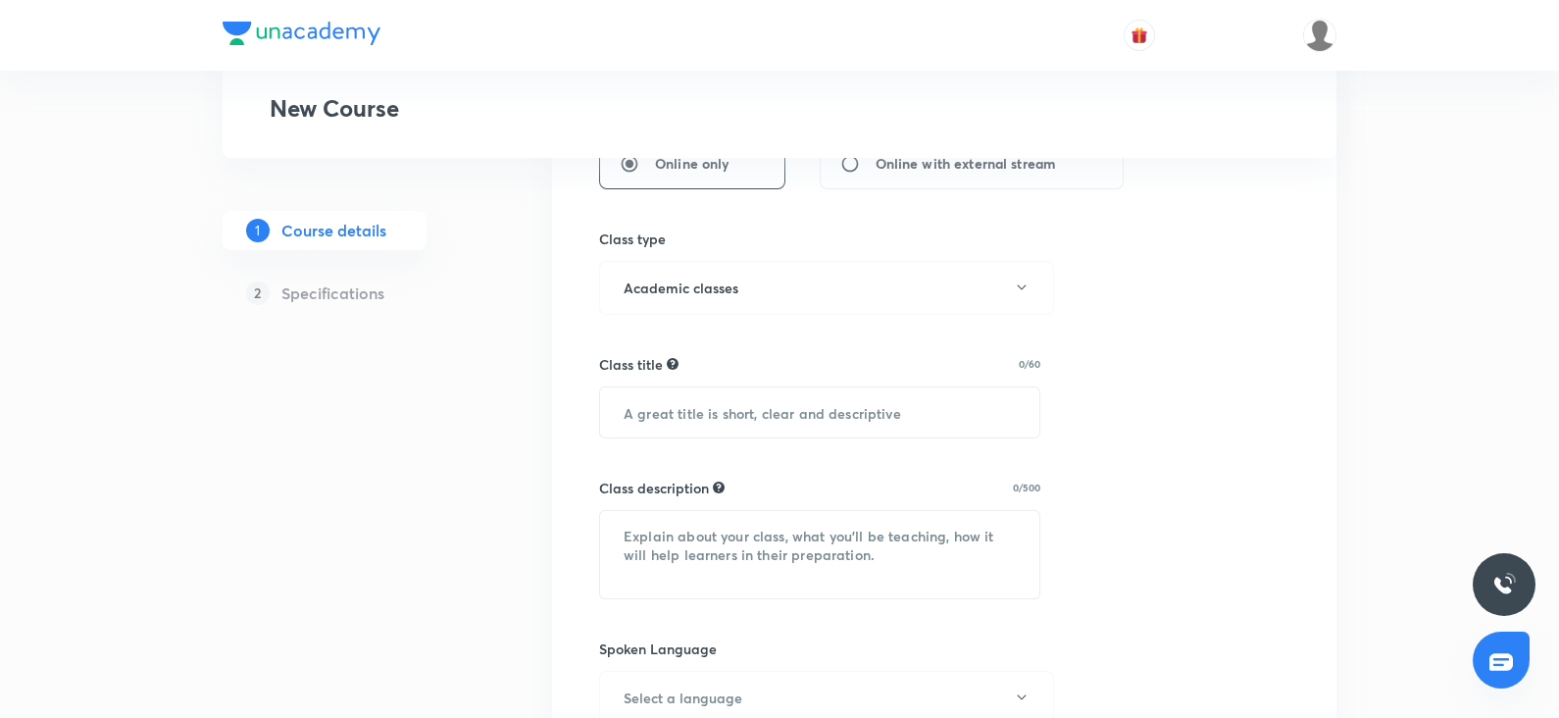
scroll to position [527, 0]
click at [689, 422] on input "text" at bounding box center [819, 411] width 439 height 50
paste input "chandanitehalani-5381"
type input "c"
click at [661, 517] on textarea at bounding box center [819, 553] width 439 height 87
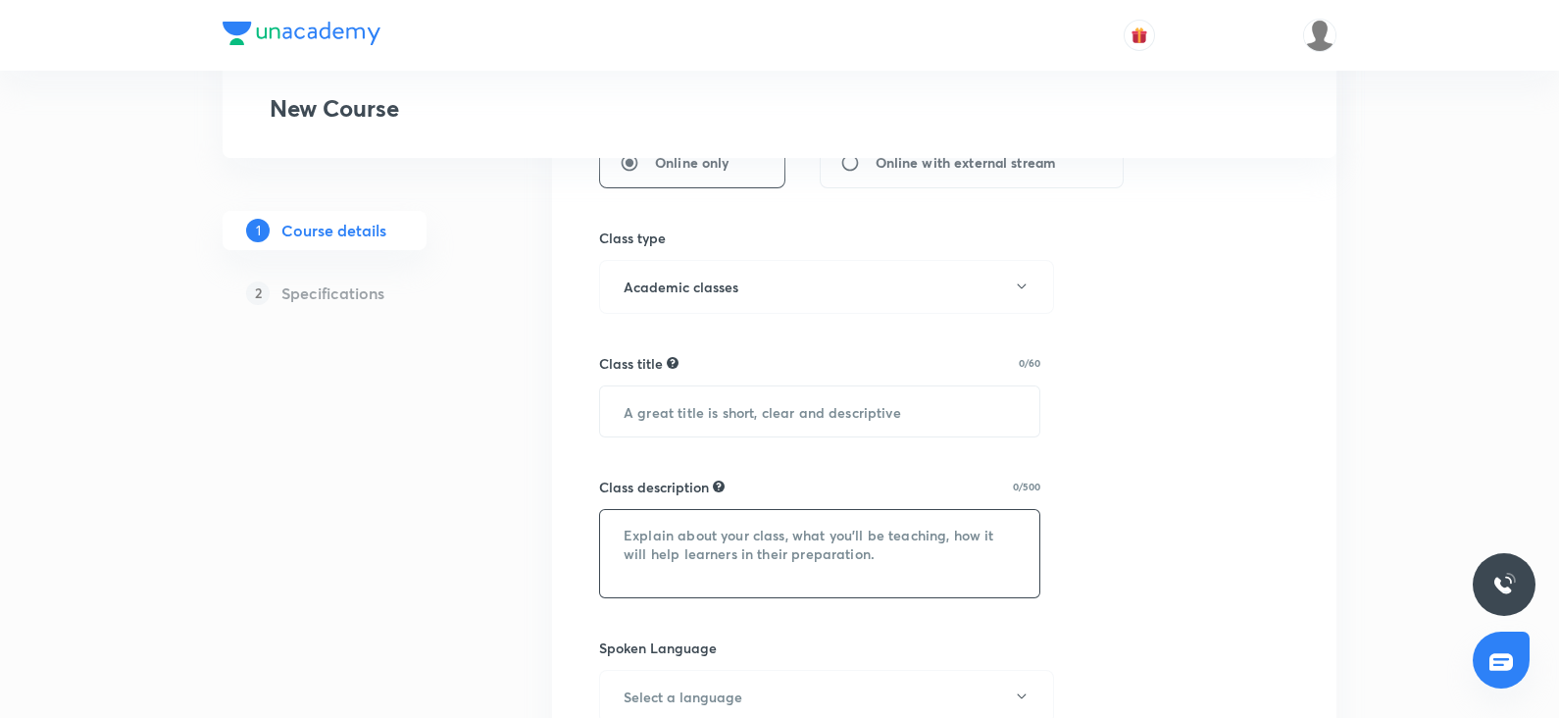
paste textarea "Biomolecules"
type textarea "Biomolecules"
click at [718, 398] on input "text" at bounding box center [819, 411] width 439 height 50
paste input "Biomolecules"
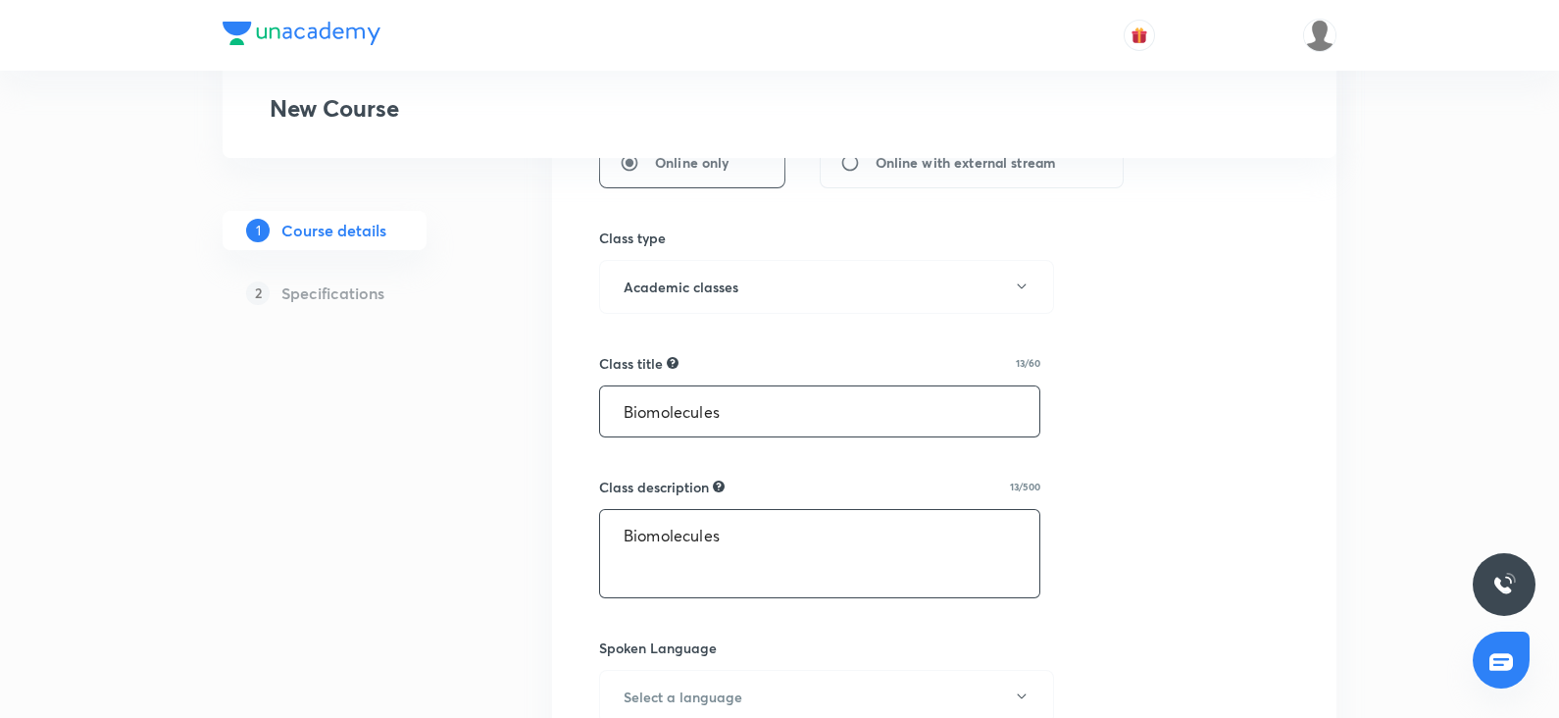
type input "Biomolecules"
drag, startPoint x: 744, startPoint y: 539, endPoint x: 478, endPoint y: 531, distance: 266.8
click at [478, 531] on div "Special Classes New Course 1 Course details 2 Specifications Select a goal NEET…" at bounding box center [780, 544] width 1114 height 1923
paste textarea ""In this course, Chandni Mam will provide in-depth knowledge of Zoology. The co…"
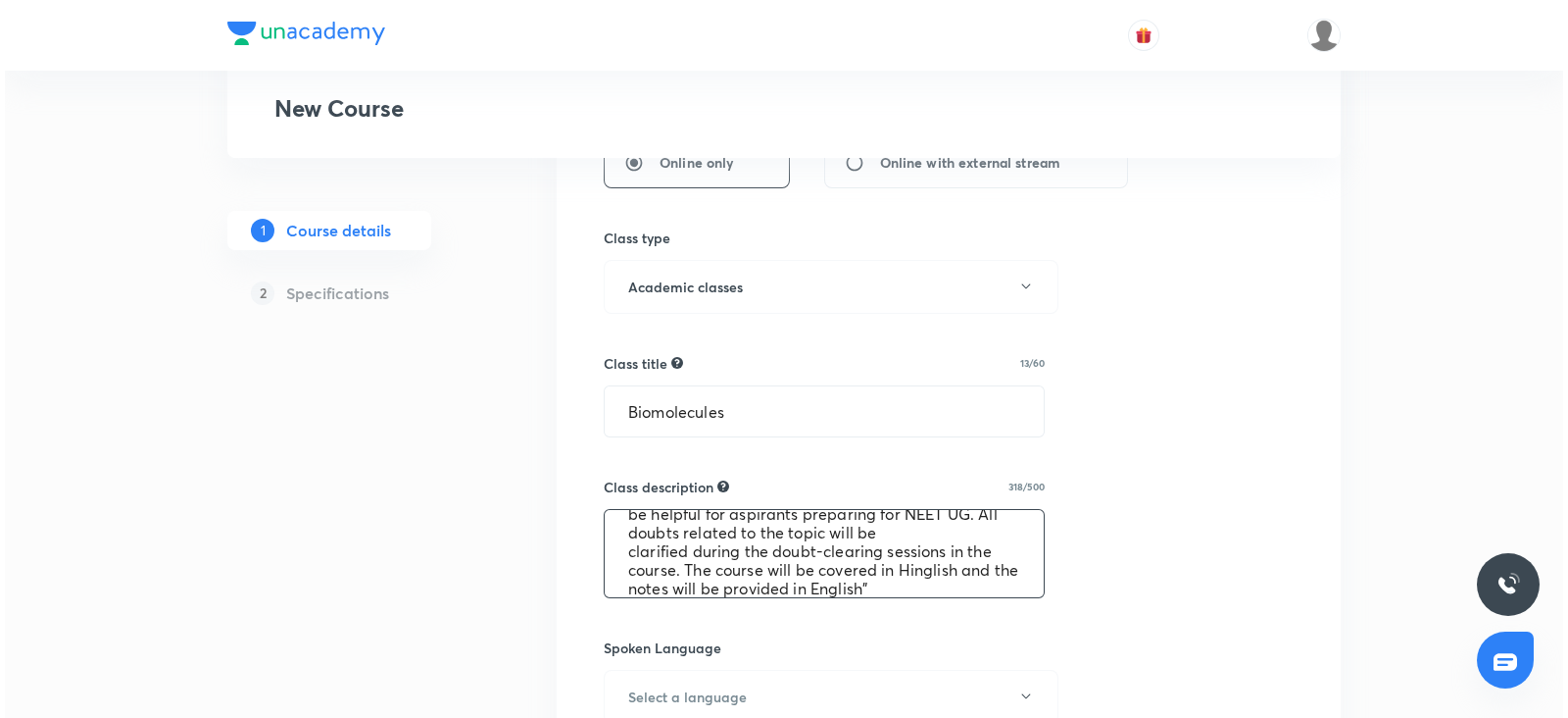
scroll to position [74, 0]
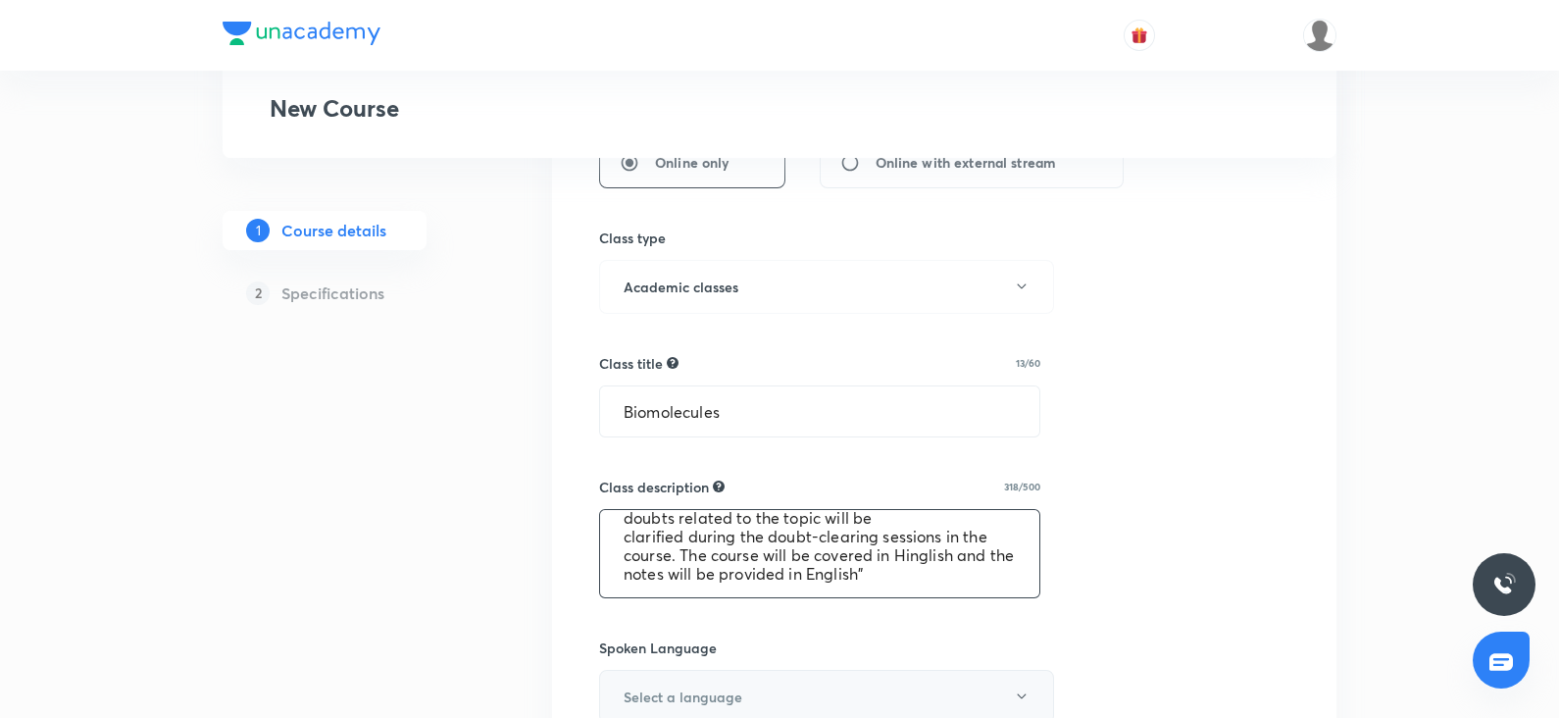
type textarea ""In this course, Chandni Mam will provide in-depth knowledge of Zoology. The co…"
click at [650, 686] on h6 "Select a language" at bounding box center [683, 696] width 119 height 21
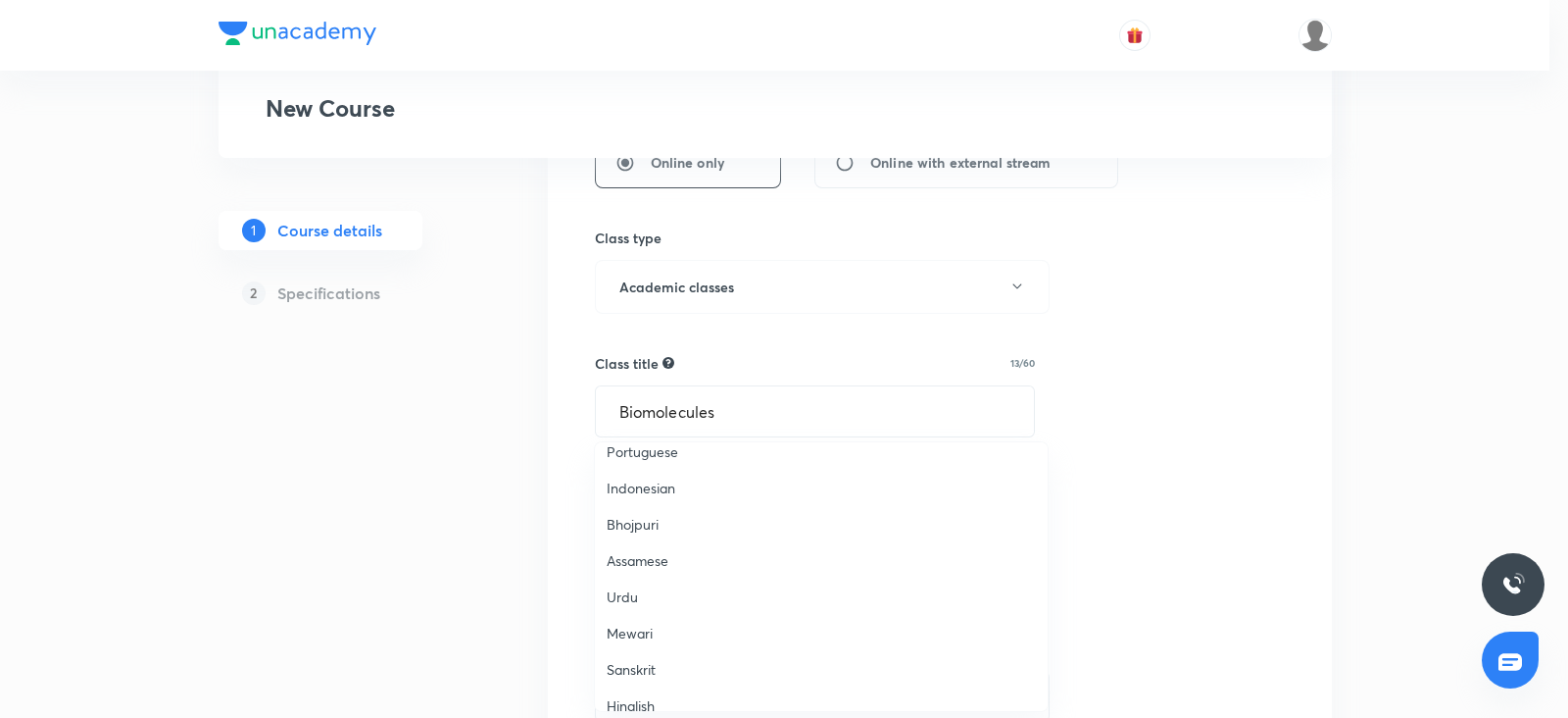
scroll to position [580, 0]
click at [637, 676] on span "Hinglish" at bounding box center [820, 686] width 429 height 21
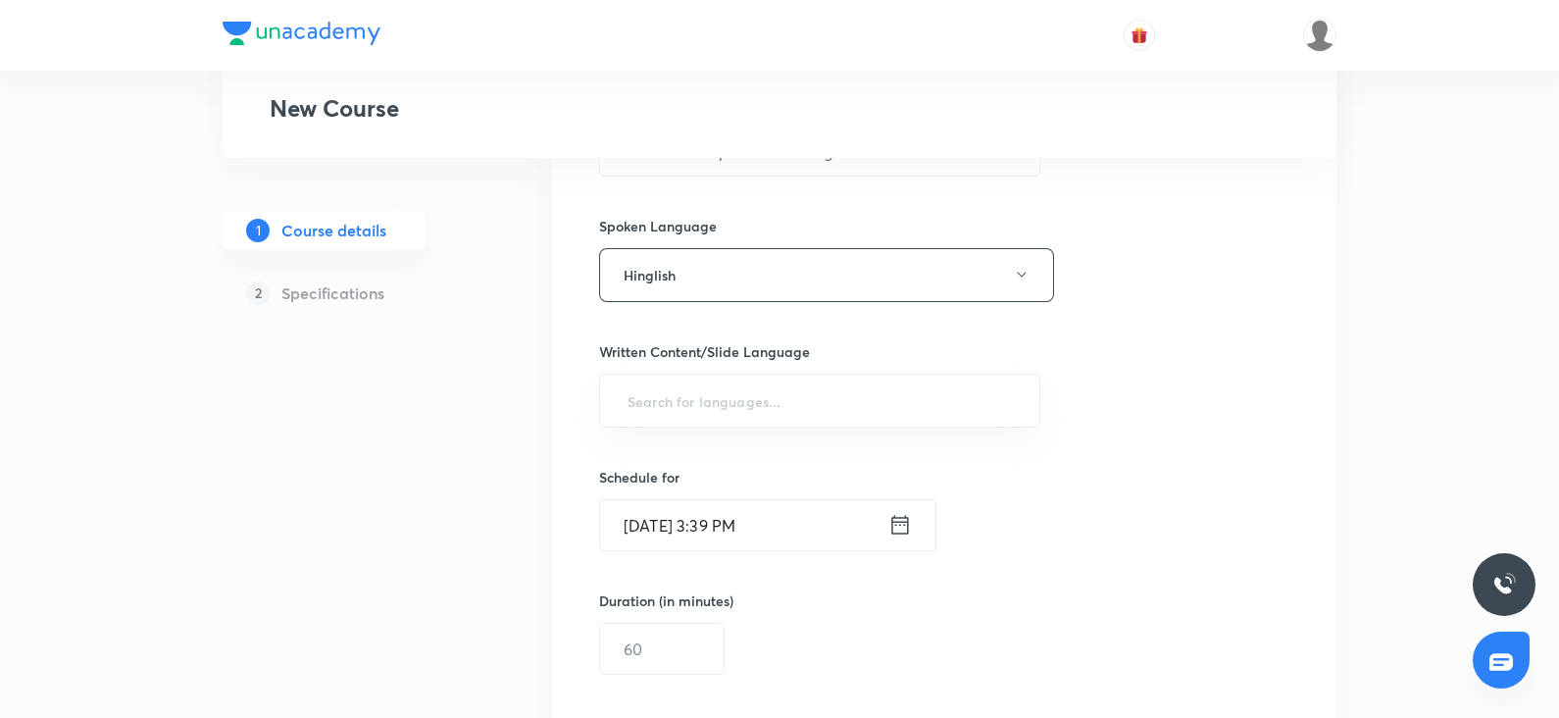
scroll to position [949, 0]
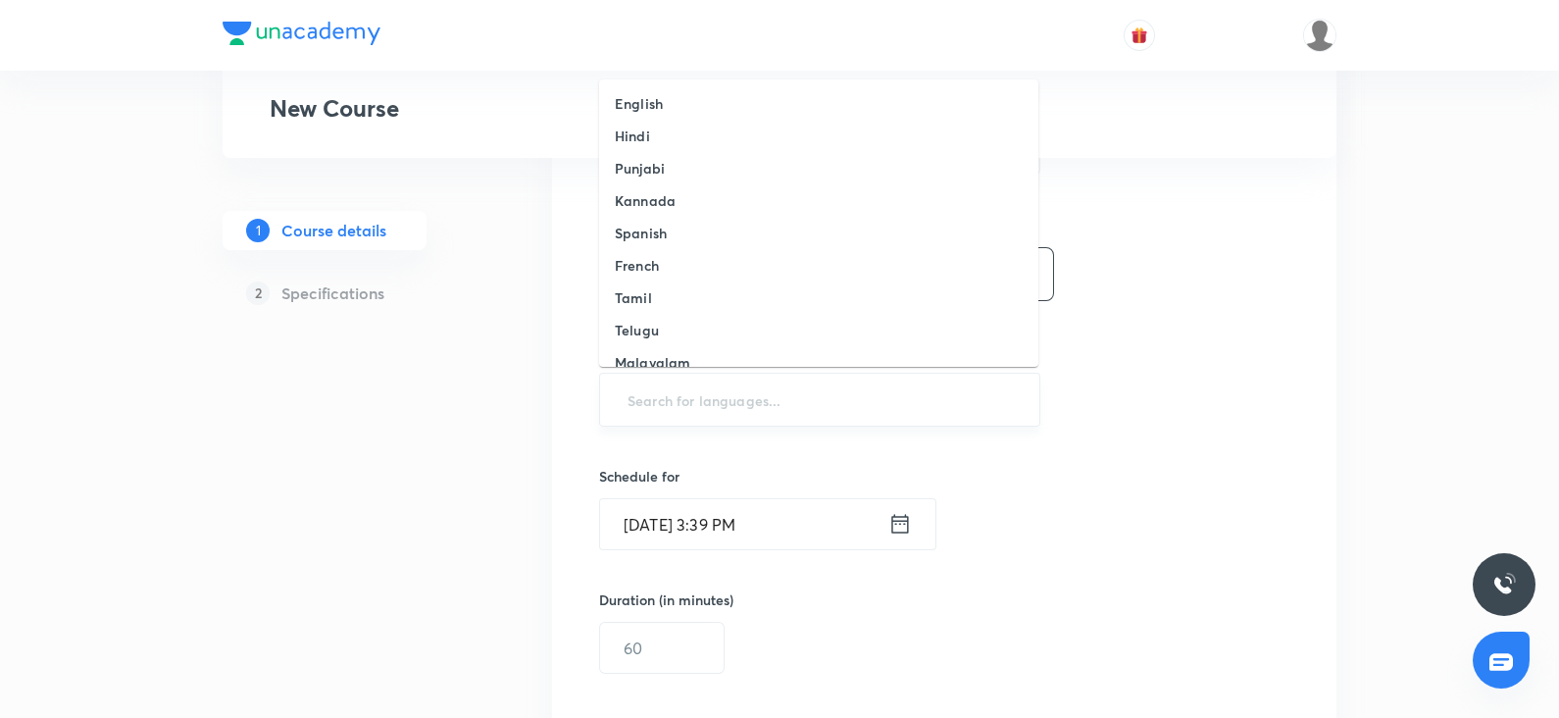
click at [700, 398] on input "text" at bounding box center [820, 399] width 392 height 36
click at [652, 103] on h6 "English" at bounding box center [639, 103] width 48 height 21
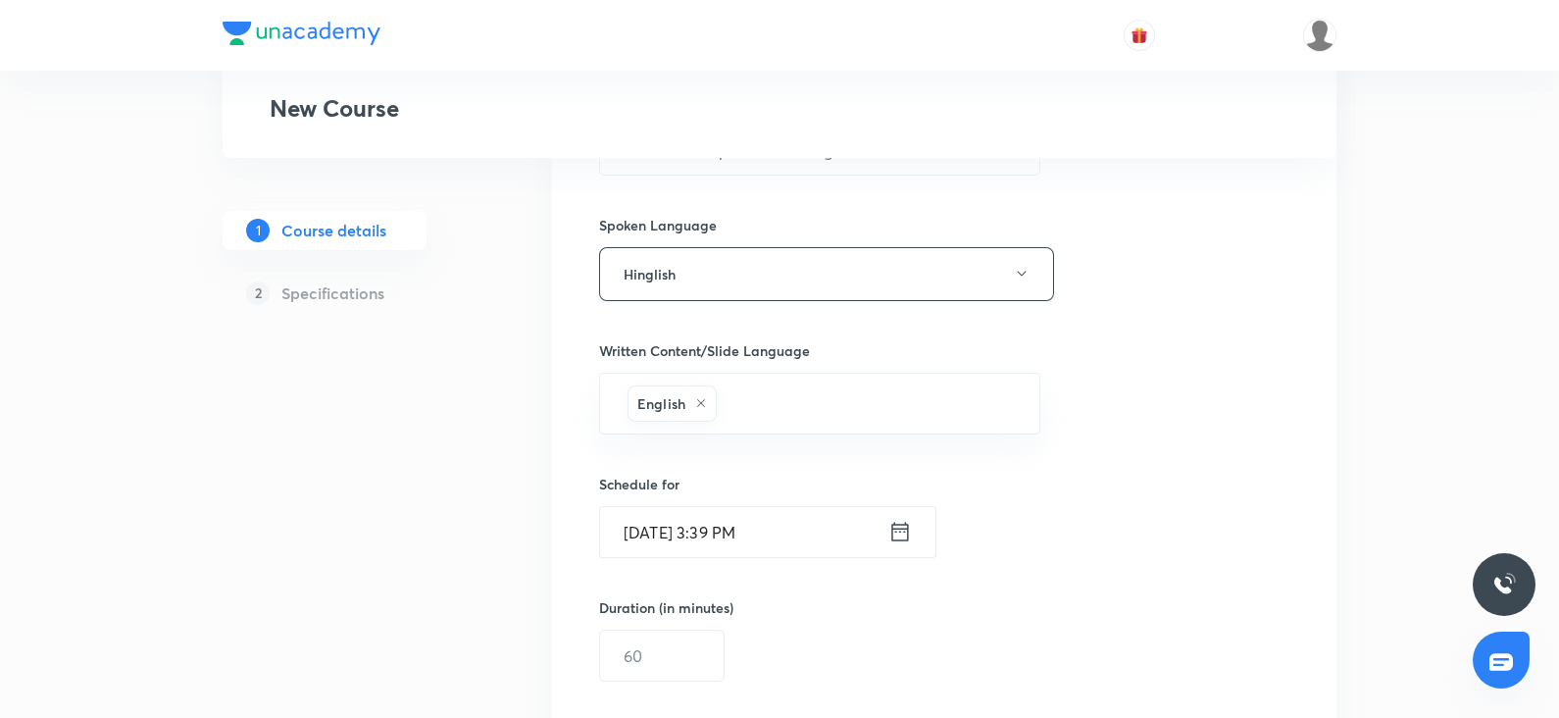
click at [687, 526] on input "[DATE] 3:39 PM" at bounding box center [744, 532] width 288 height 50
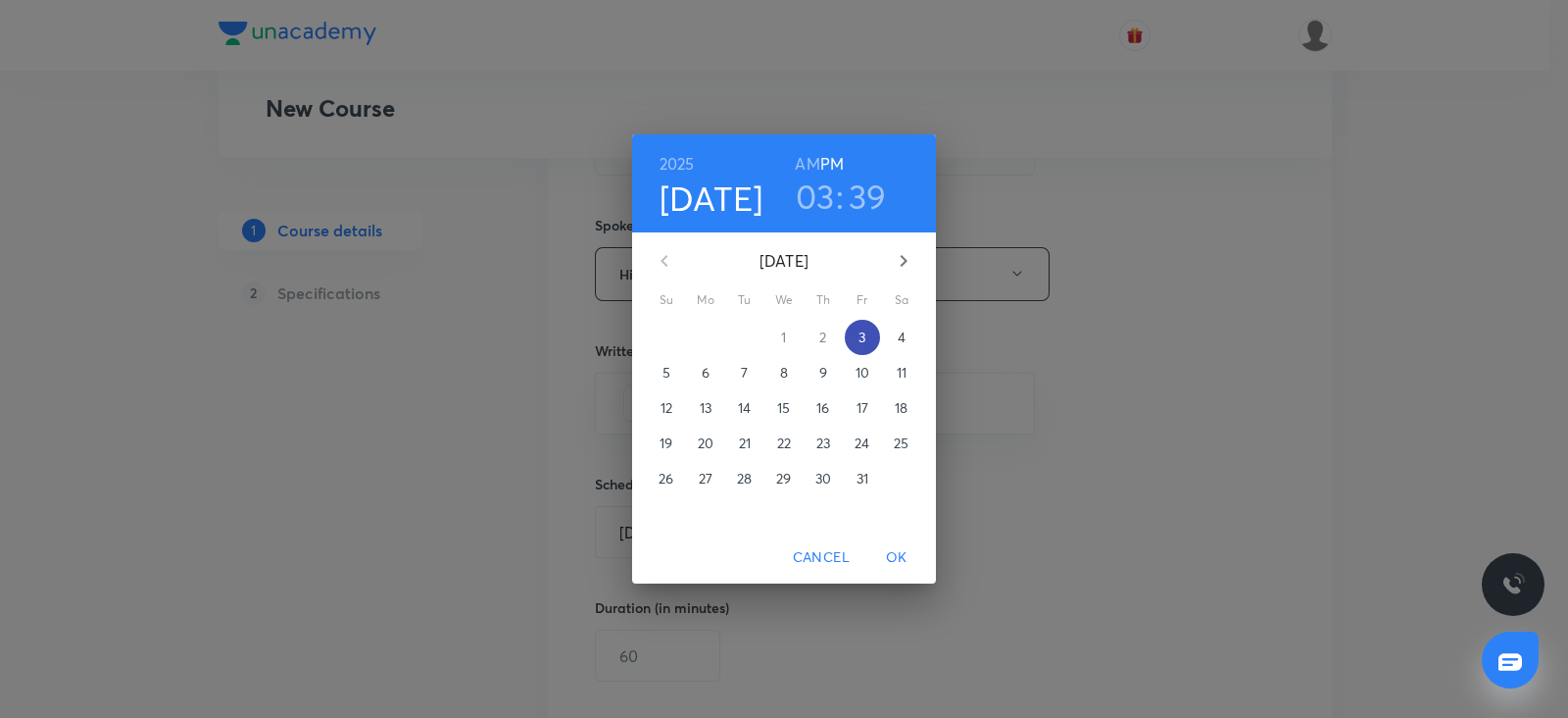
click at [865, 330] on p "3" at bounding box center [861, 337] width 7 height 20
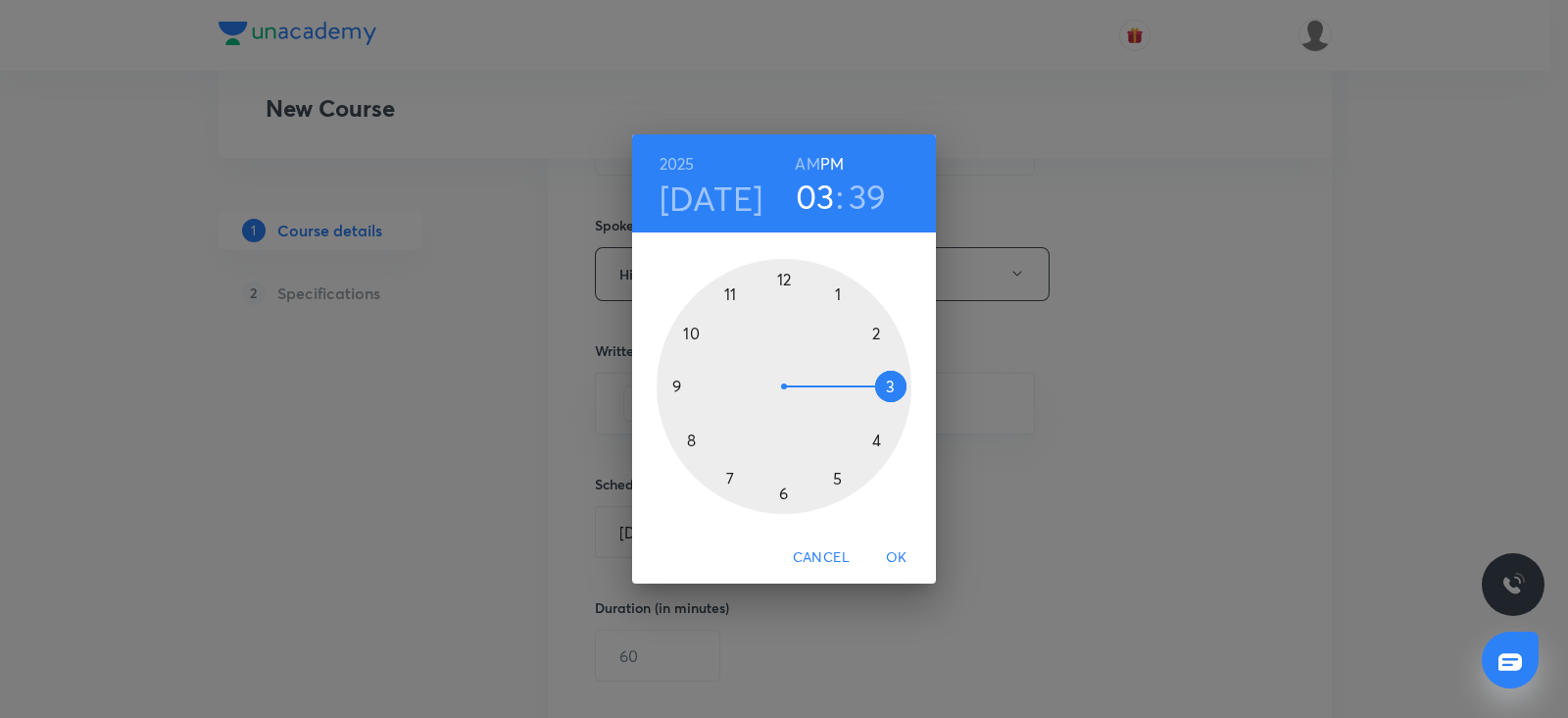
click at [730, 477] on div at bounding box center [784, 386] width 255 height 255
click at [788, 276] on div at bounding box center [784, 386] width 255 height 255
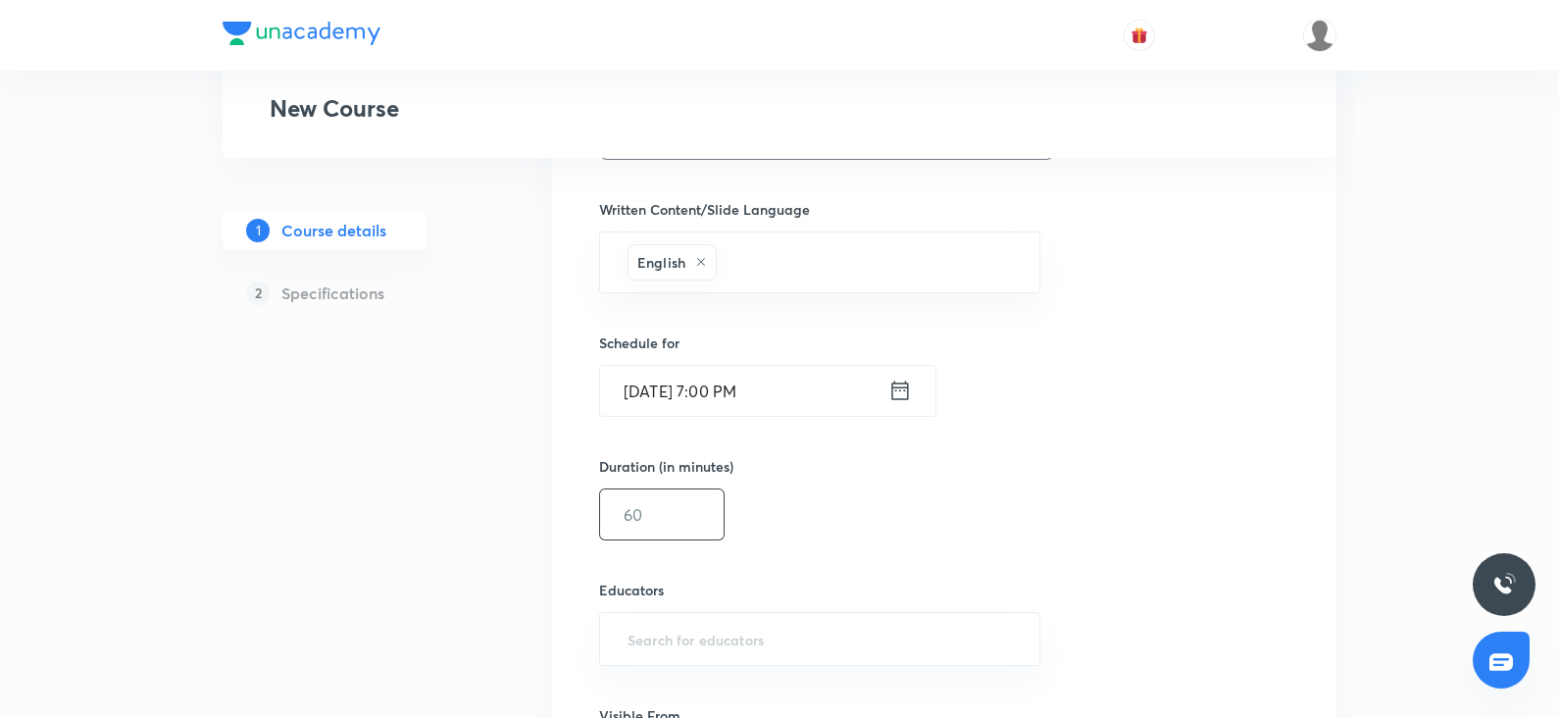
scroll to position [1091, 0]
click at [687, 517] on input "text" at bounding box center [662, 513] width 124 height 50
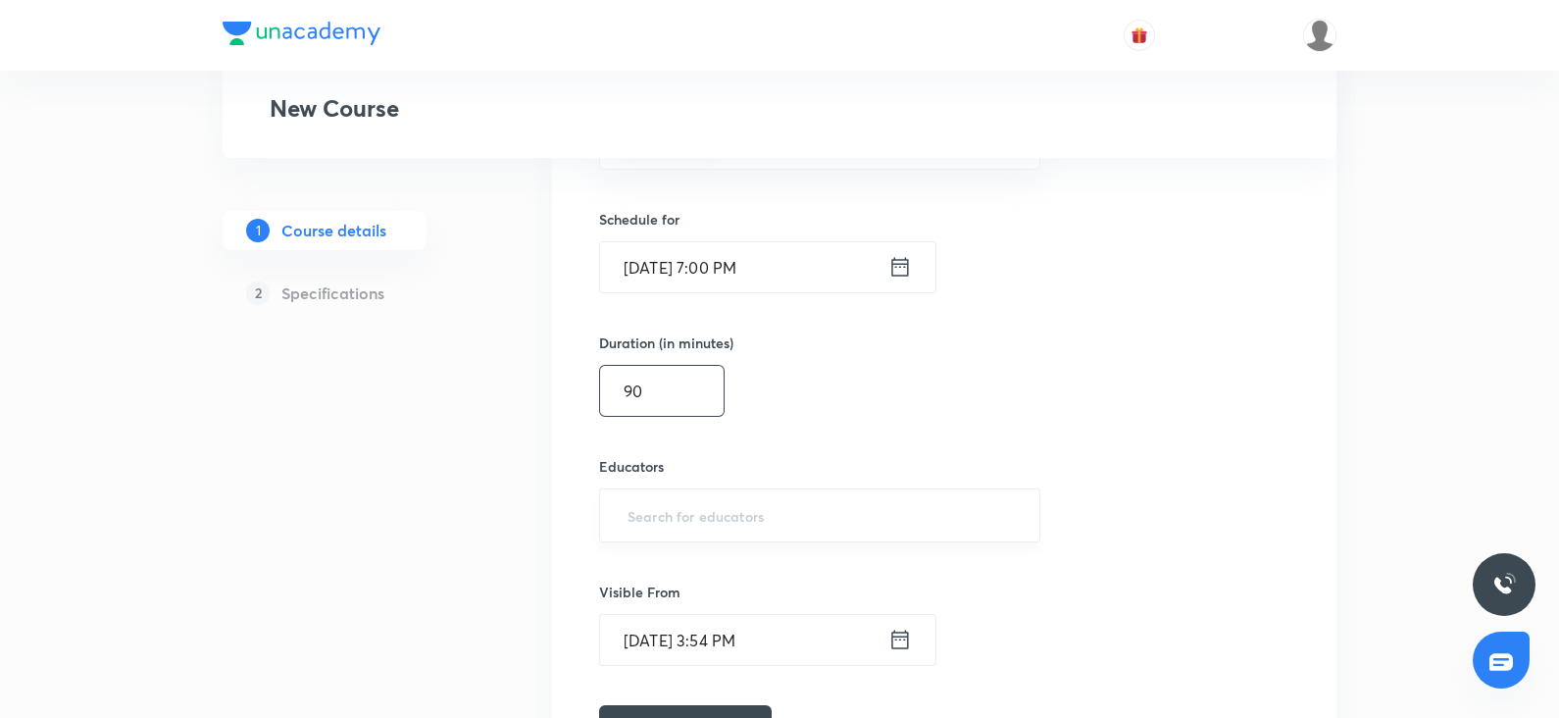
type input "90"
click at [661, 497] on input "text" at bounding box center [820, 515] width 392 height 36
paste input "chandanitehalani-5381"
type input "chandanitehalani-5381"
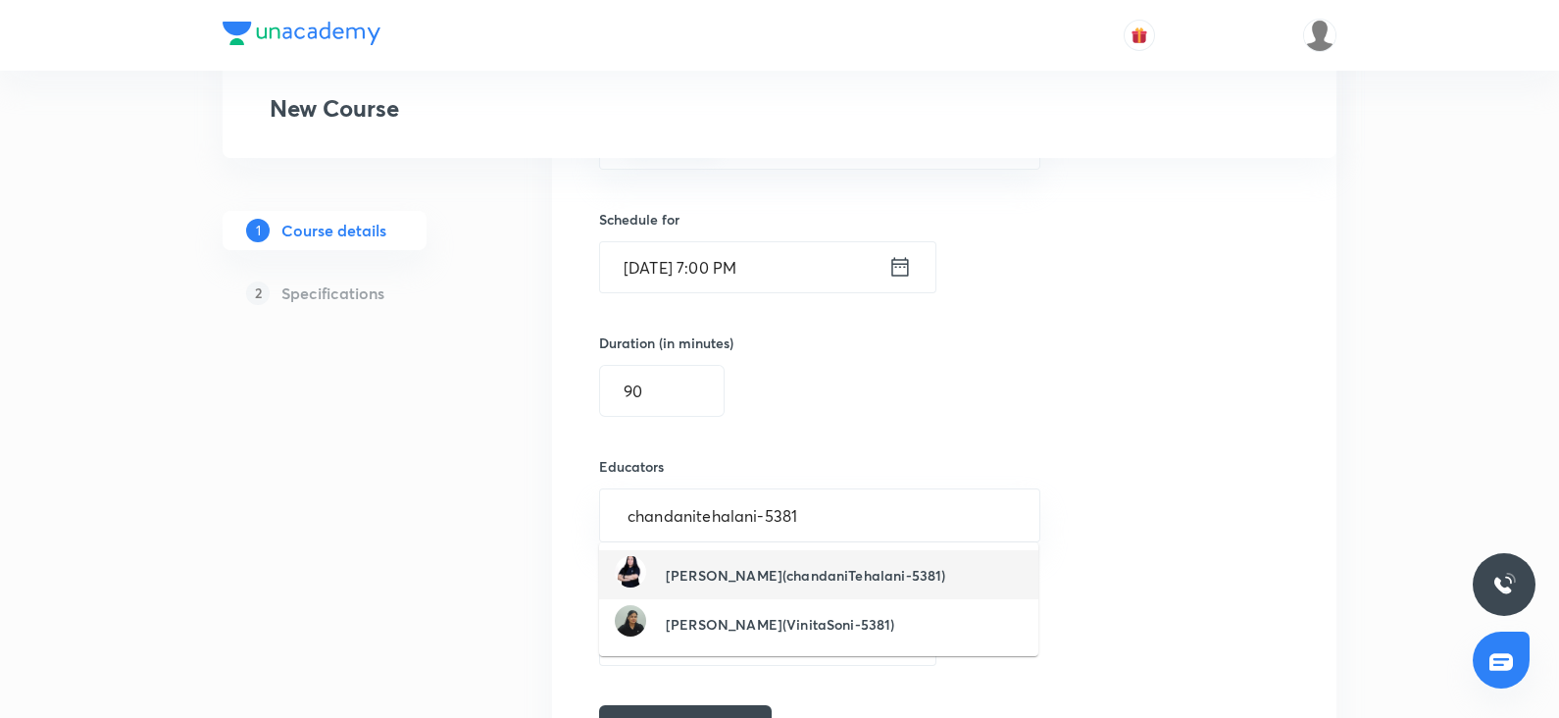
click at [721, 579] on h6 "[PERSON_NAME](chandaniTehalani-5381)" at bounding box center [805, 575] width 279 height 21
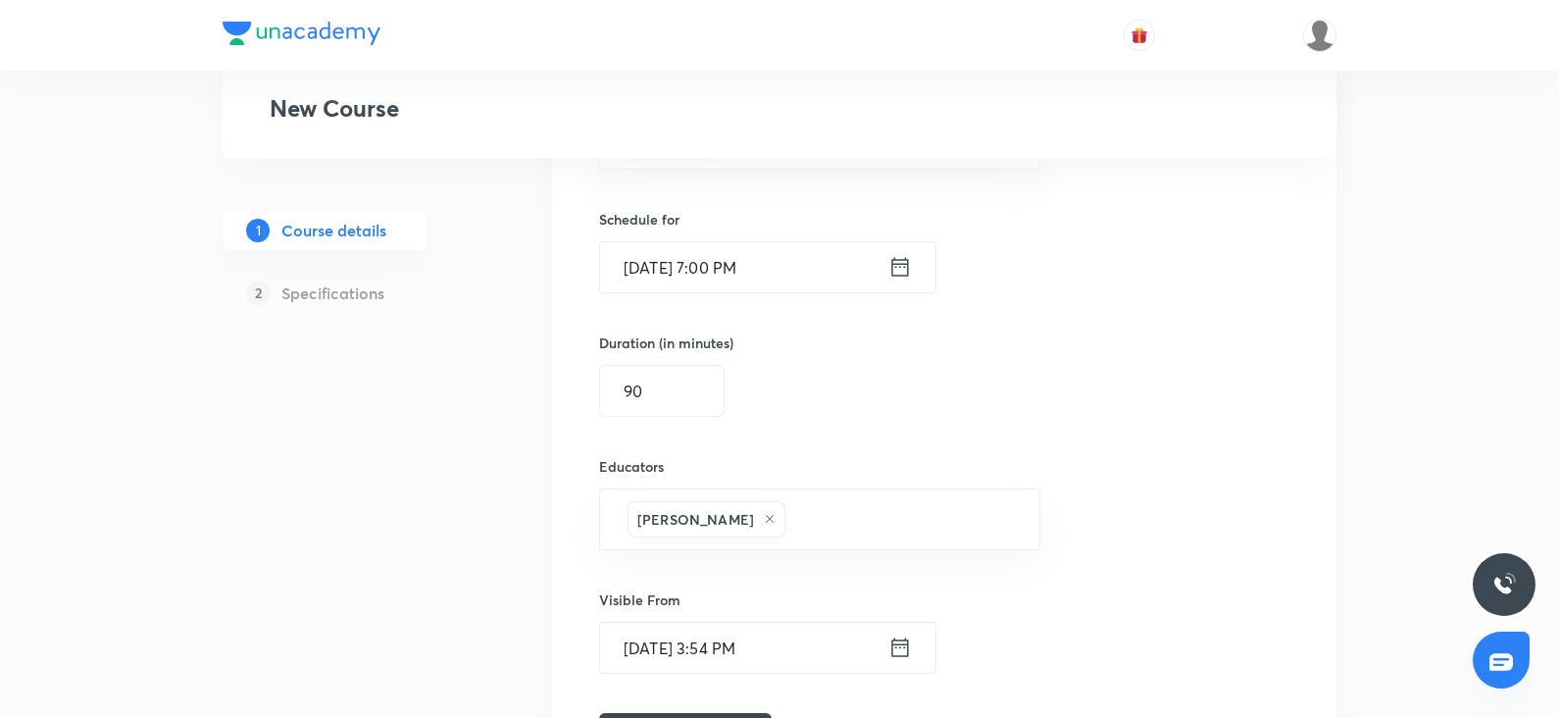
scroll to position [1361, 0]
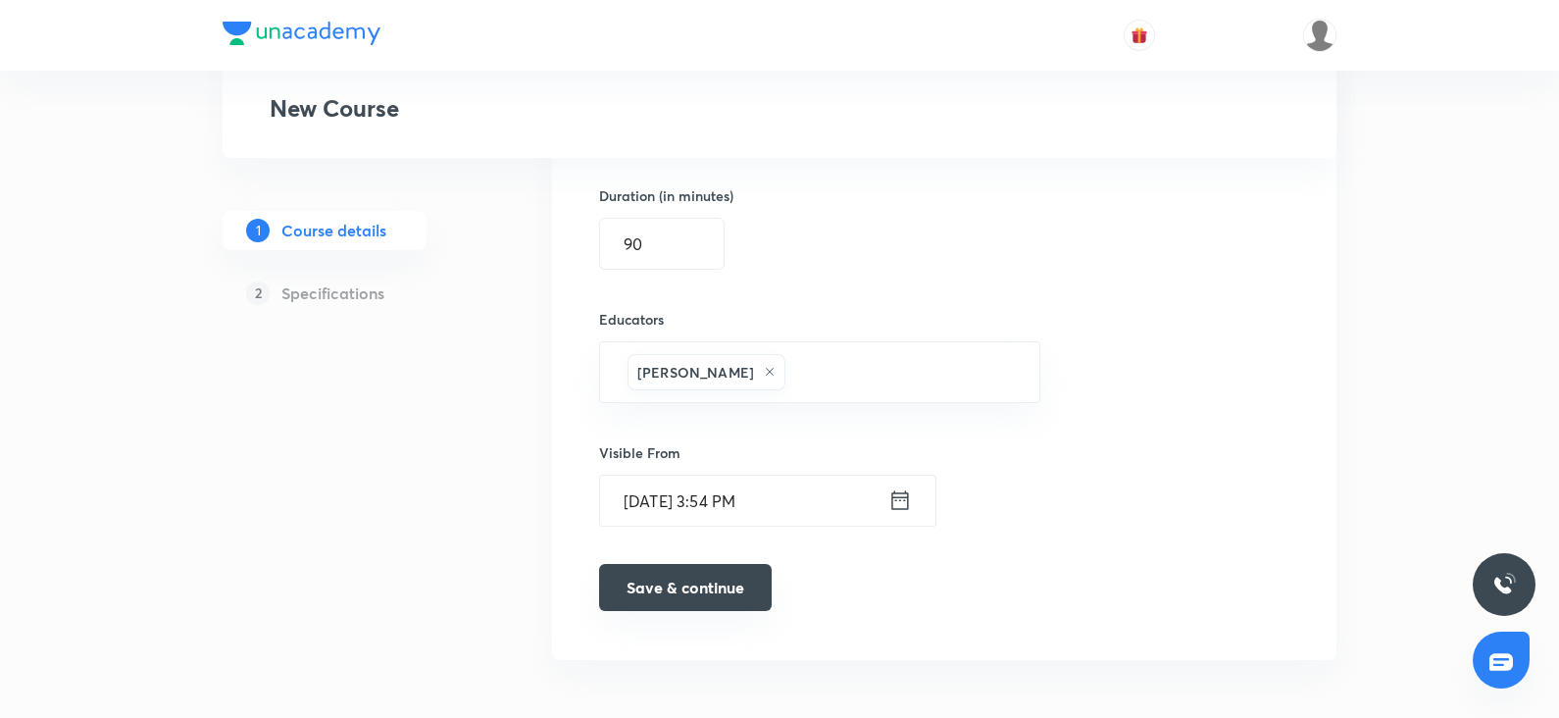
click at [752, 584] on button "Save & continue" at bounding box center [685, 587] width 173 height 47
type input "Biomolecules"
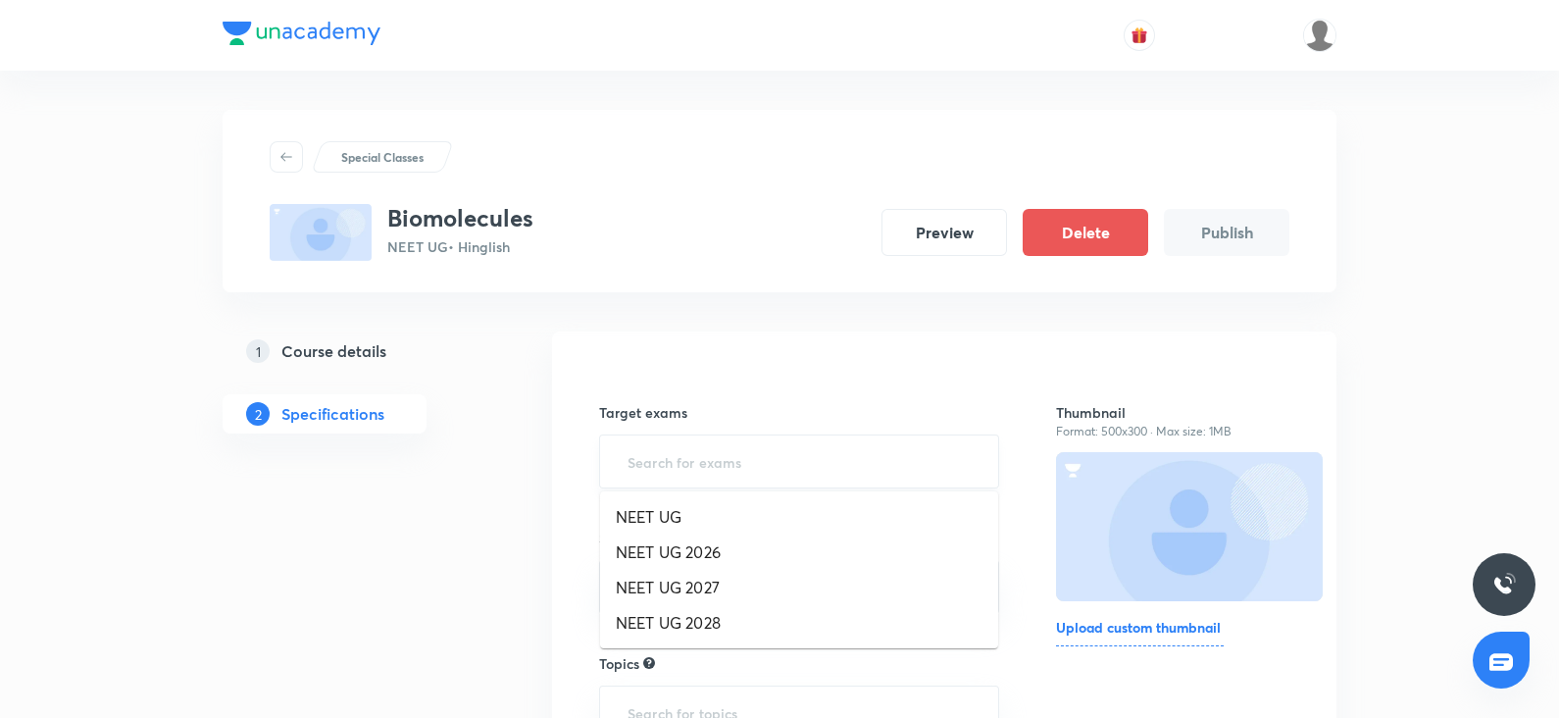
click at [701, 446] on input "text" at bounding box center [799, 461] width 351 height 36
click at [680, 572] on li "NEET UG 2027" at bounding box center [799, 587] width 398 height 35
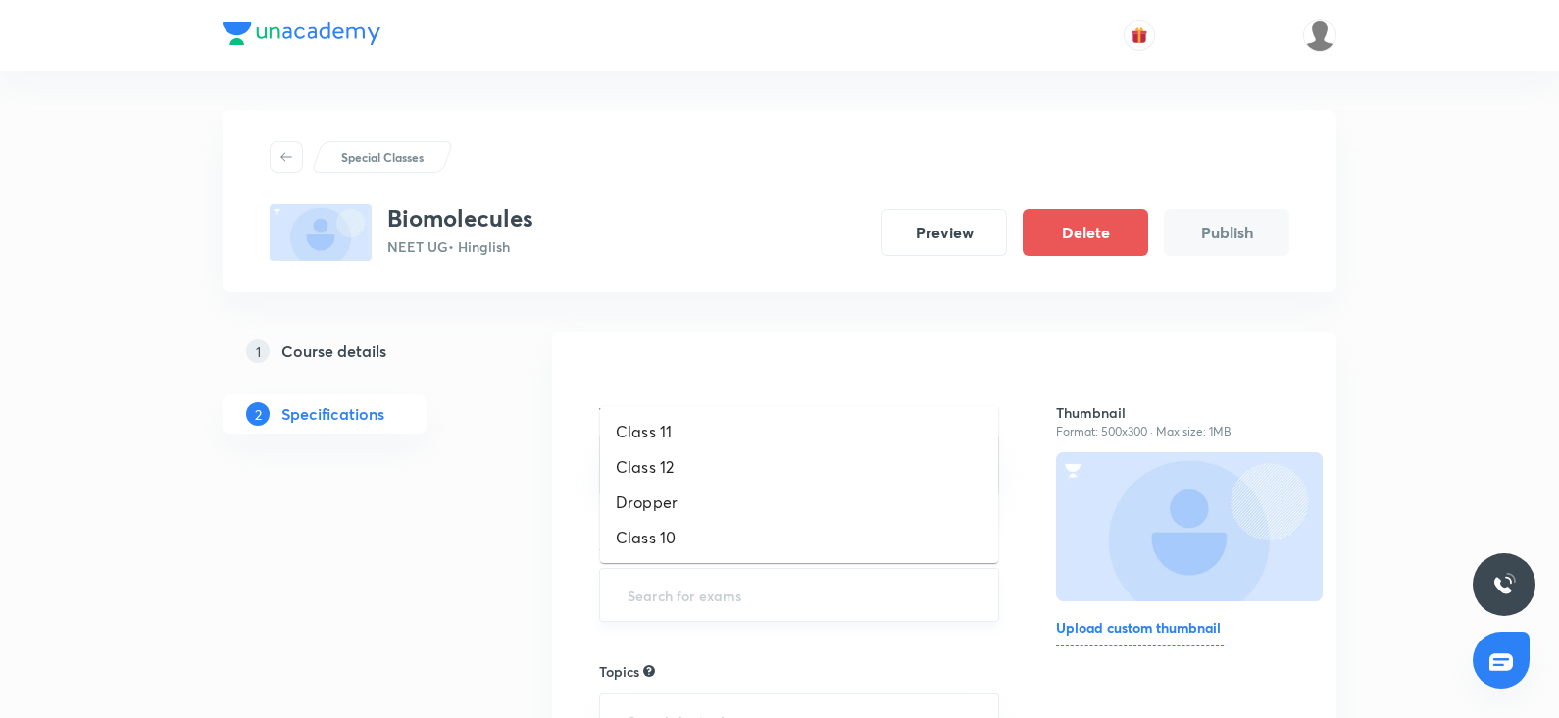
click at [661, 602] on input "text" at bounding box center [799, 595] width 351 height 36
click at [647, 440] on li "Class 11" at bounding box center [799, 431] width 398 height 35
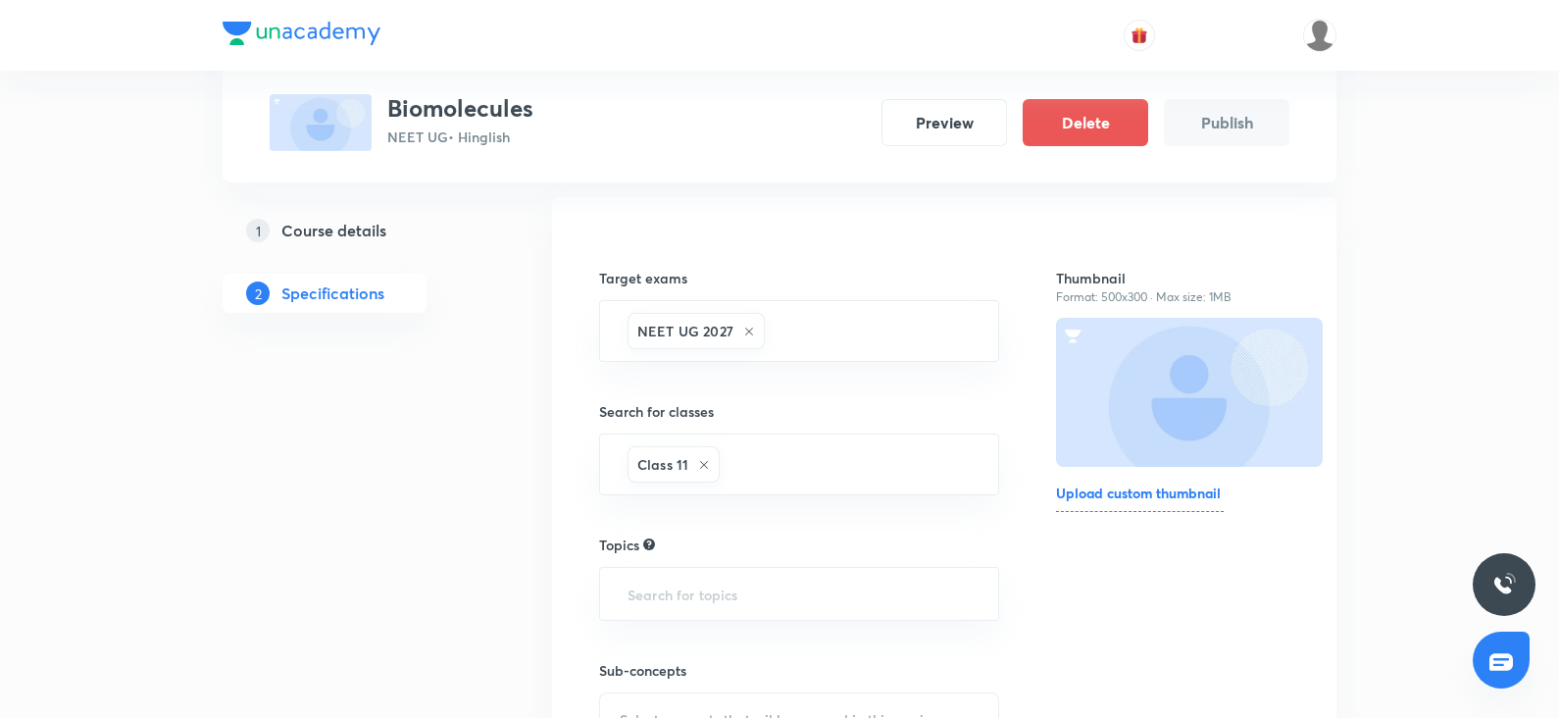
scroll to position [137, 0]
click at [686, 585] on input "text" at bounding box center [799, 591] width 351 height 36
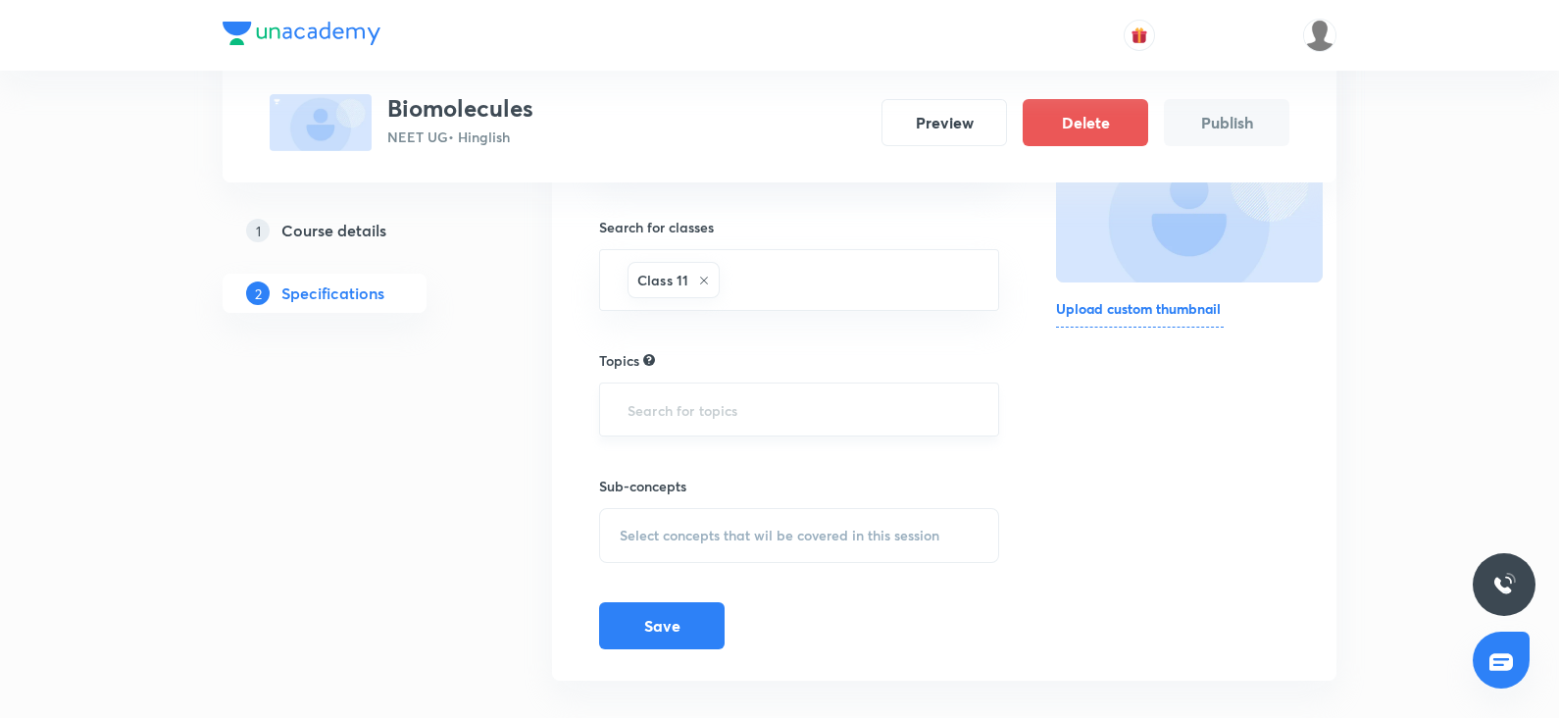
scroll to position [321, 0]
click at [678, 407] on input "text" at bounding box center [799, 407] width 351 height 36
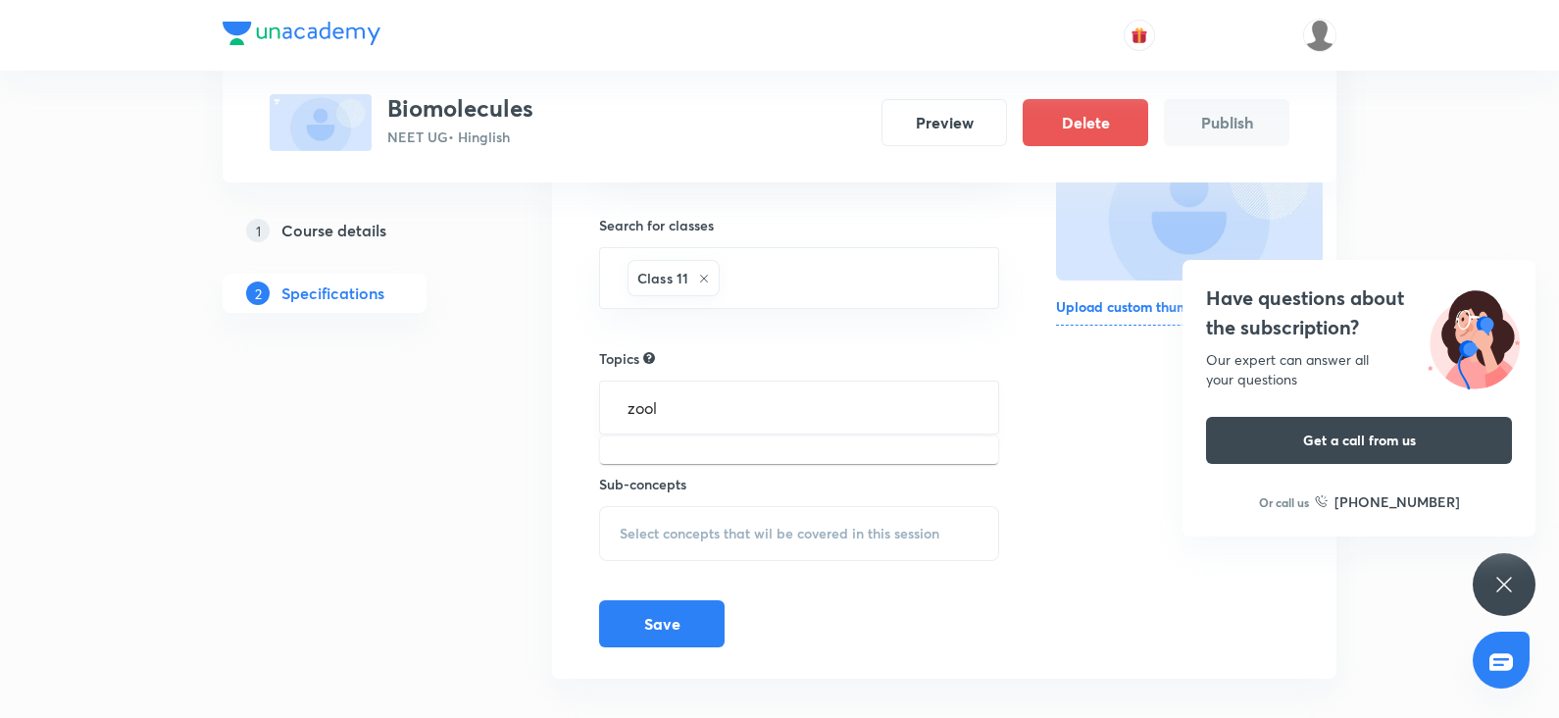
type input "zool"
click at [678, 414] on input "text" at bounding box center [799, 407] width 351 height 36
click at [679, 466] on li "Biology -> Zoology" at bounding box center [799, 461] width 398 height 35
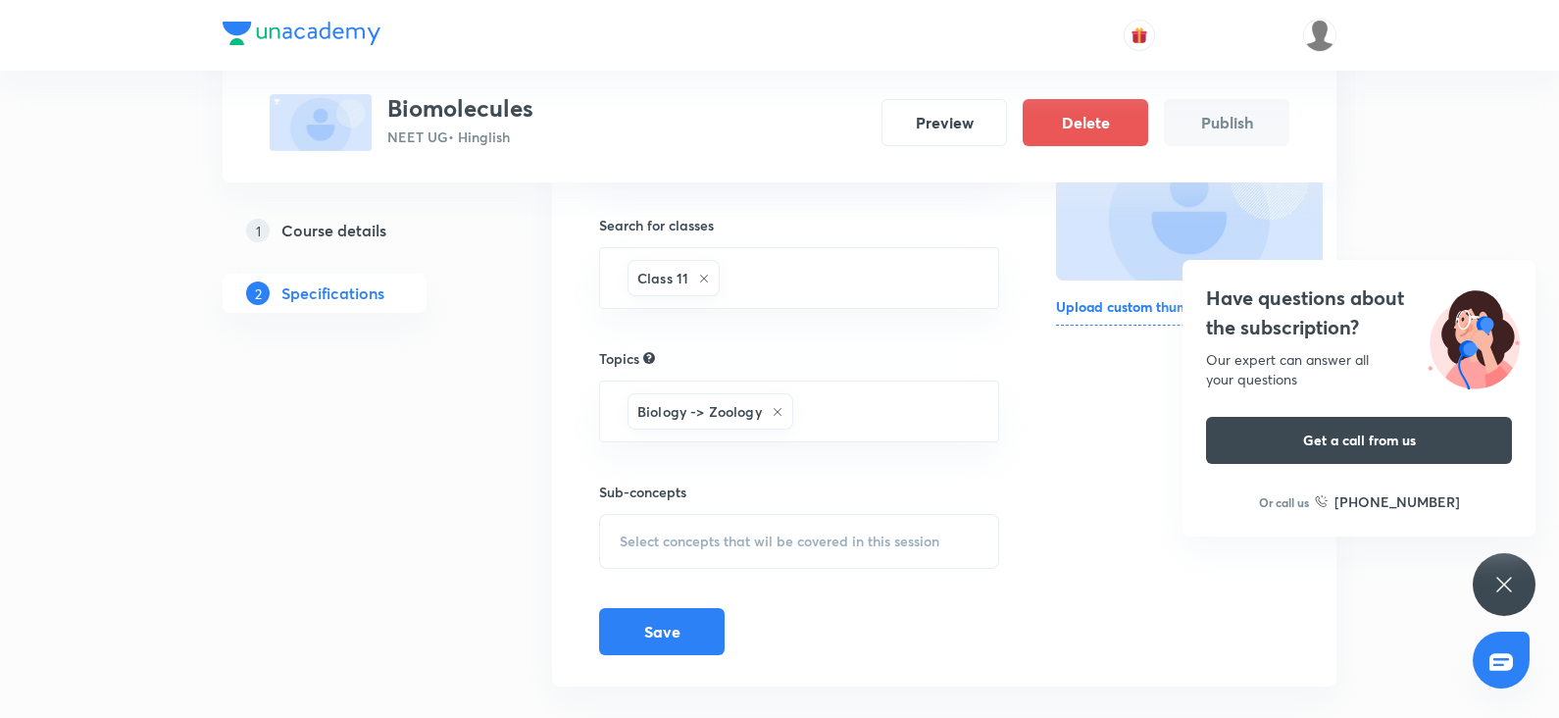
click at [650, 526] on div "Select concepts that wil be covered in this session" at bounding box center [799, 541] width 400 height 55
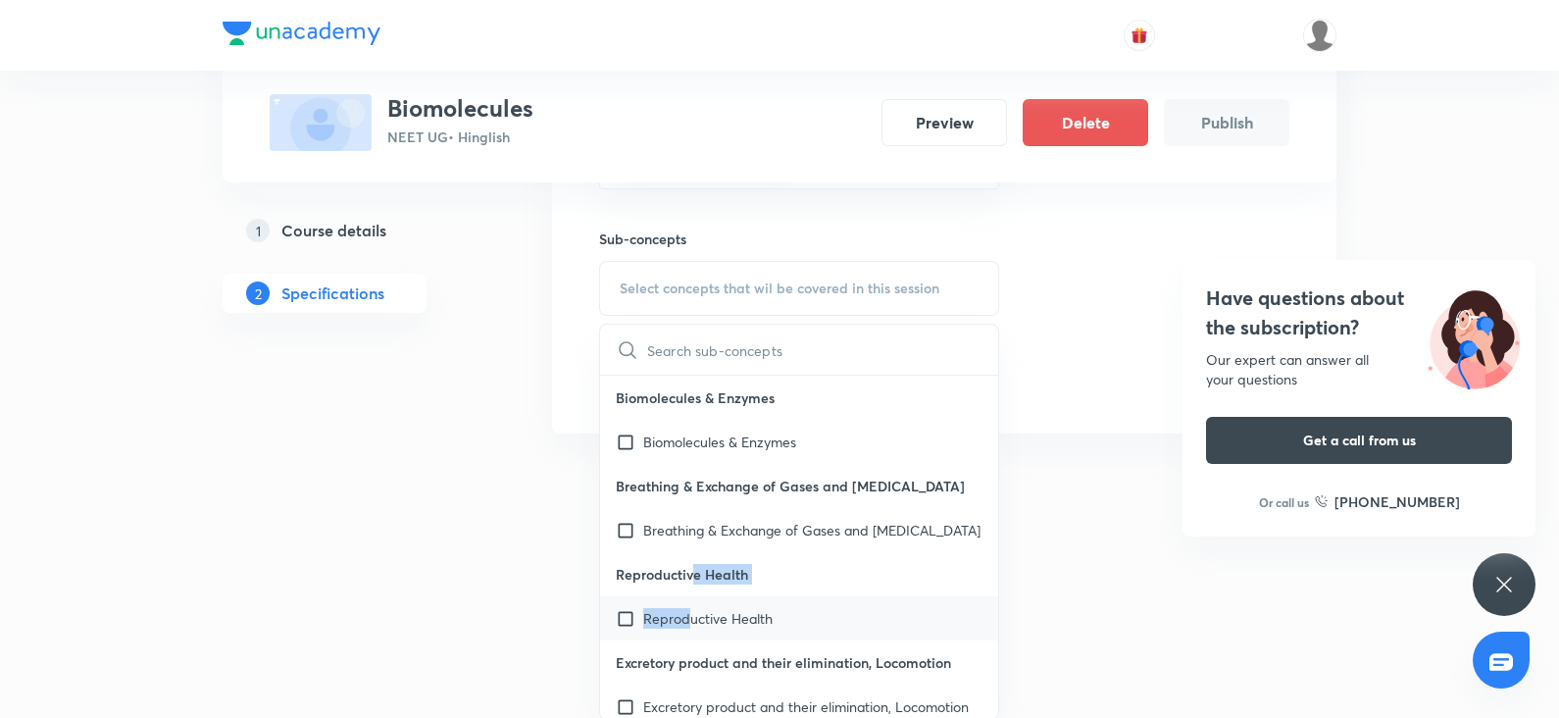
drag, startPoint x: 696, startPoint y: 582, endPoint x: 682, endPoint y: 609, distance: 29.8
click at [682, 609] on div "Reproductive Health Reproductive Health" at bounding box center [799, 596] width 398 height 88
click at [682, 609] on p "Reproductive Health" at bounding box center [707, 618] width 129 height 21
checkbox input "true"
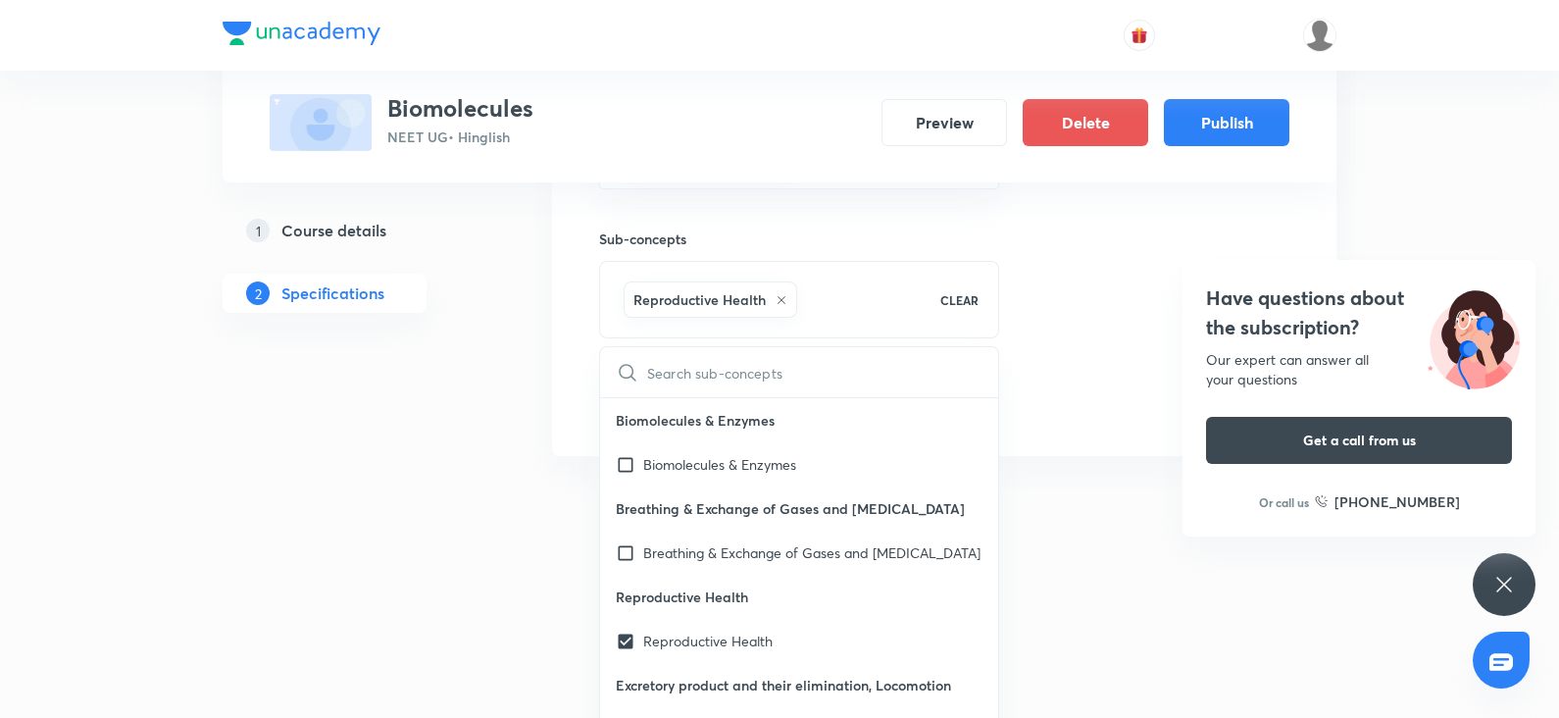
click at [1202, 370] on div "Have questions about the subscription? Our expert can answer all your questions…" at bounding box center [1358, 398] width 353 height 277
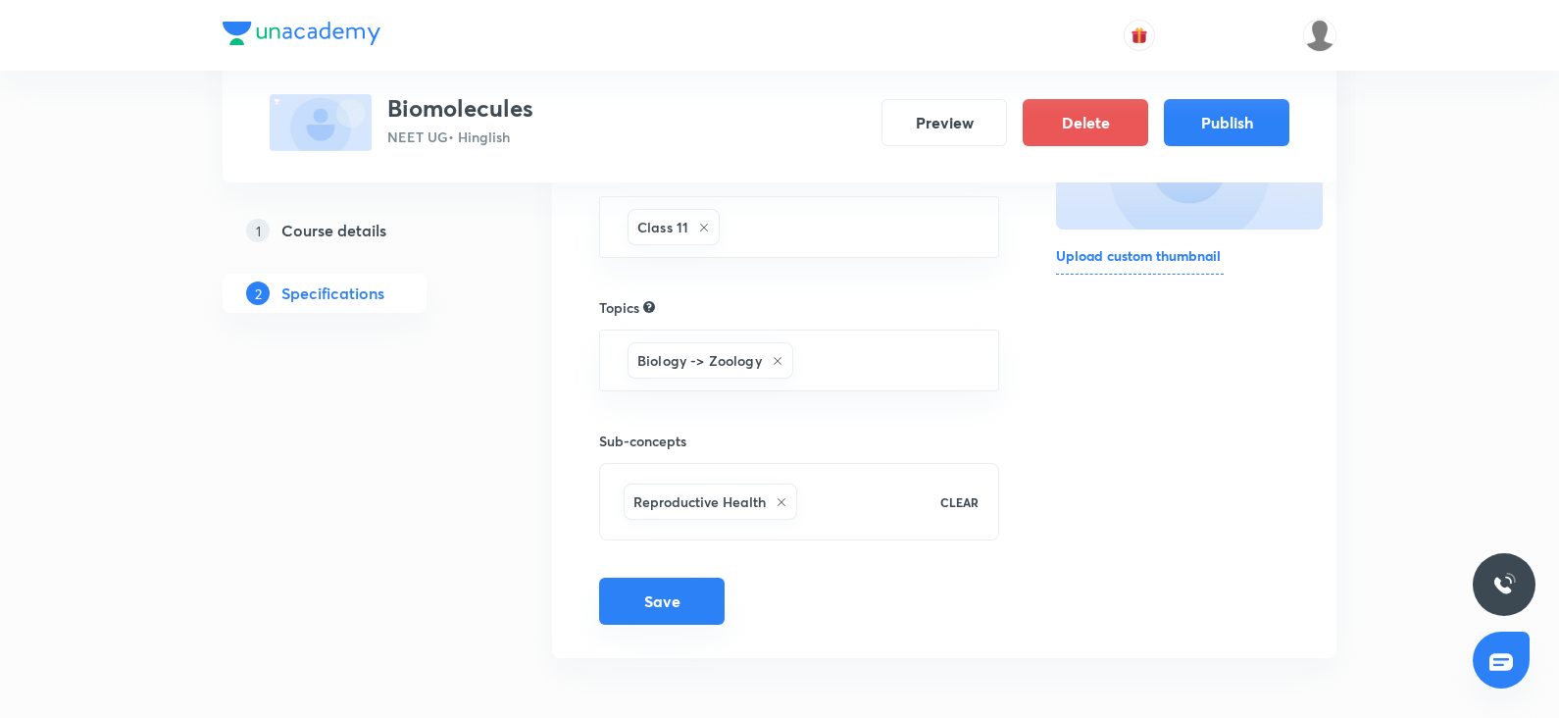
click at [628, 605] on button "Save" at bounding box center [662, 601] width 126 height 47
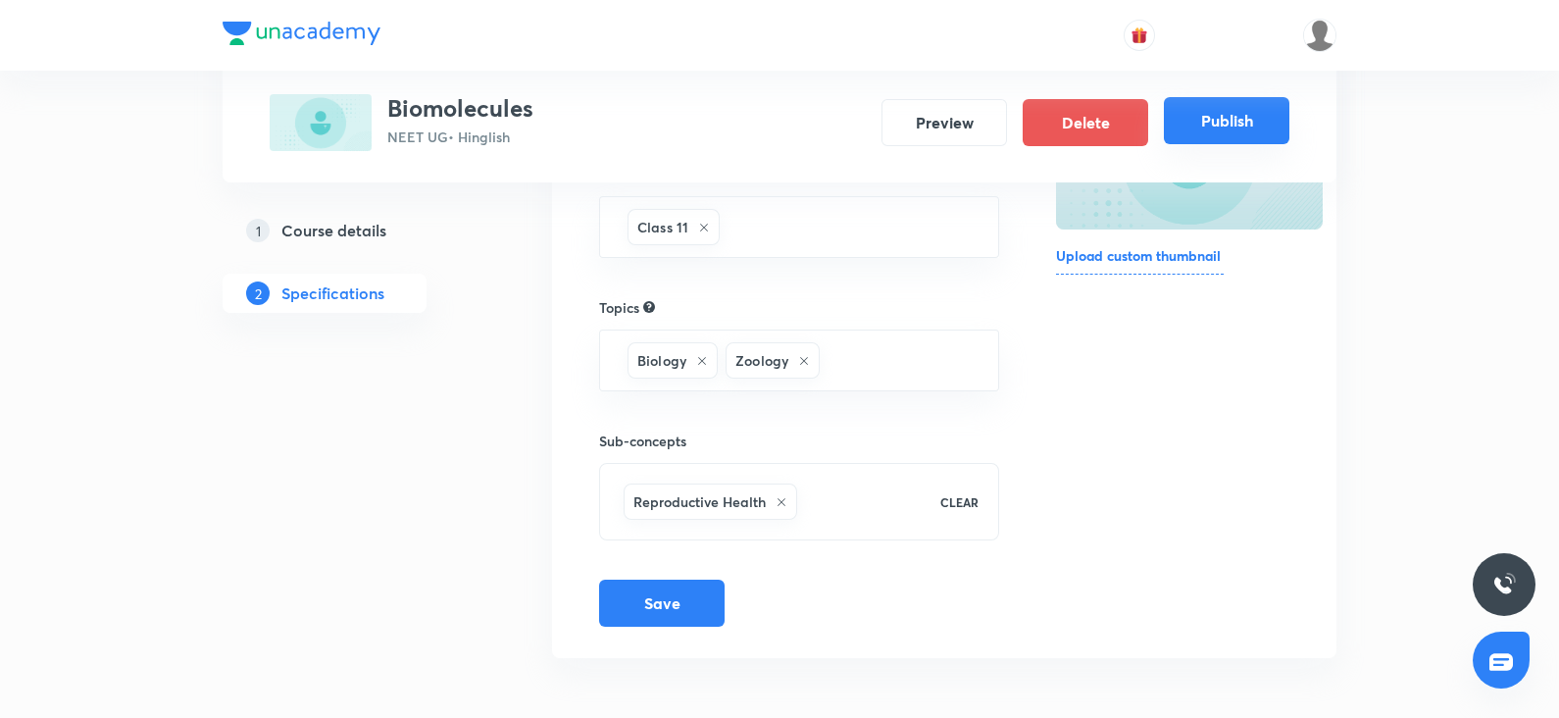
click at [1231, 136] on button "Publish" at bounding box center [1227, 120] width 126 height 47
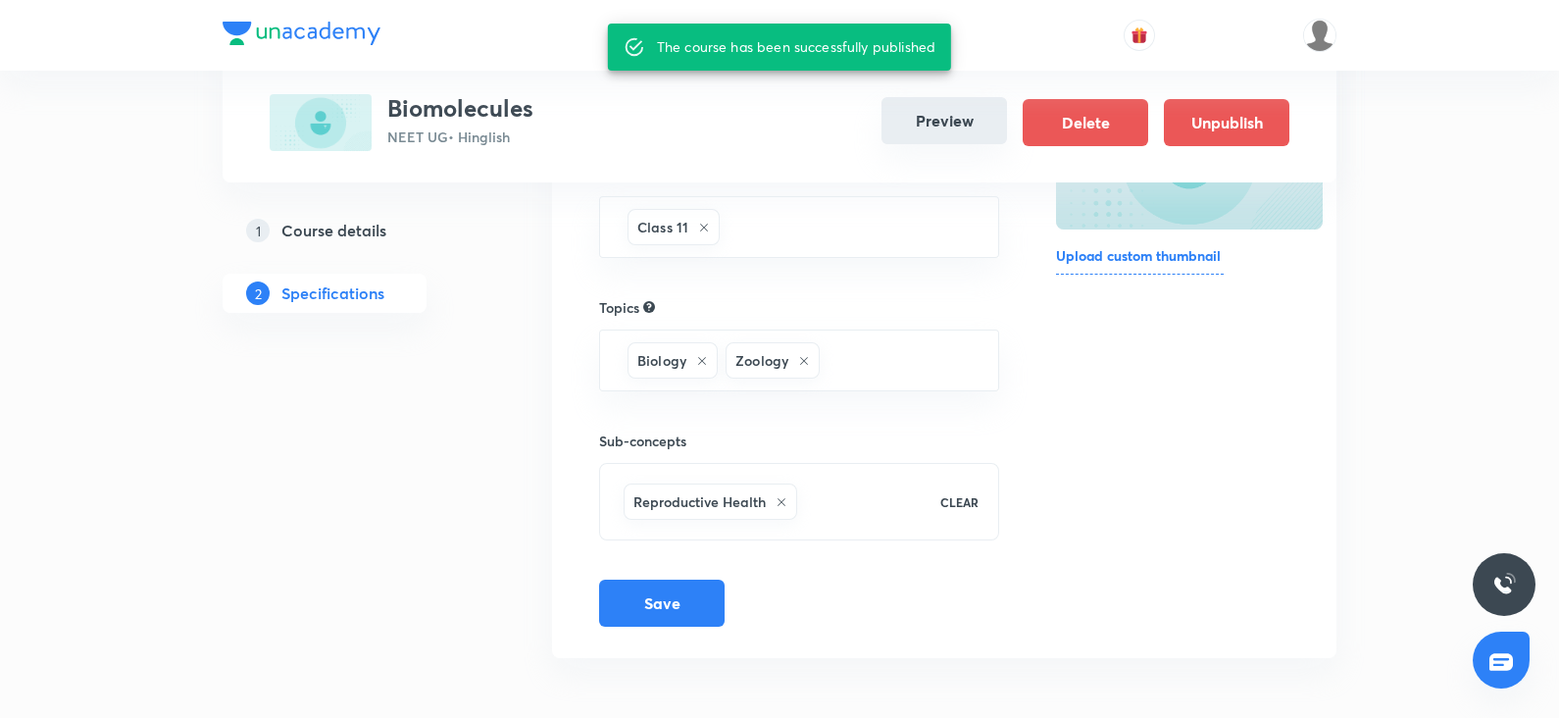
click at [957, 130] on button "Preview" at bounding box center [944, 120] width 126 height 47
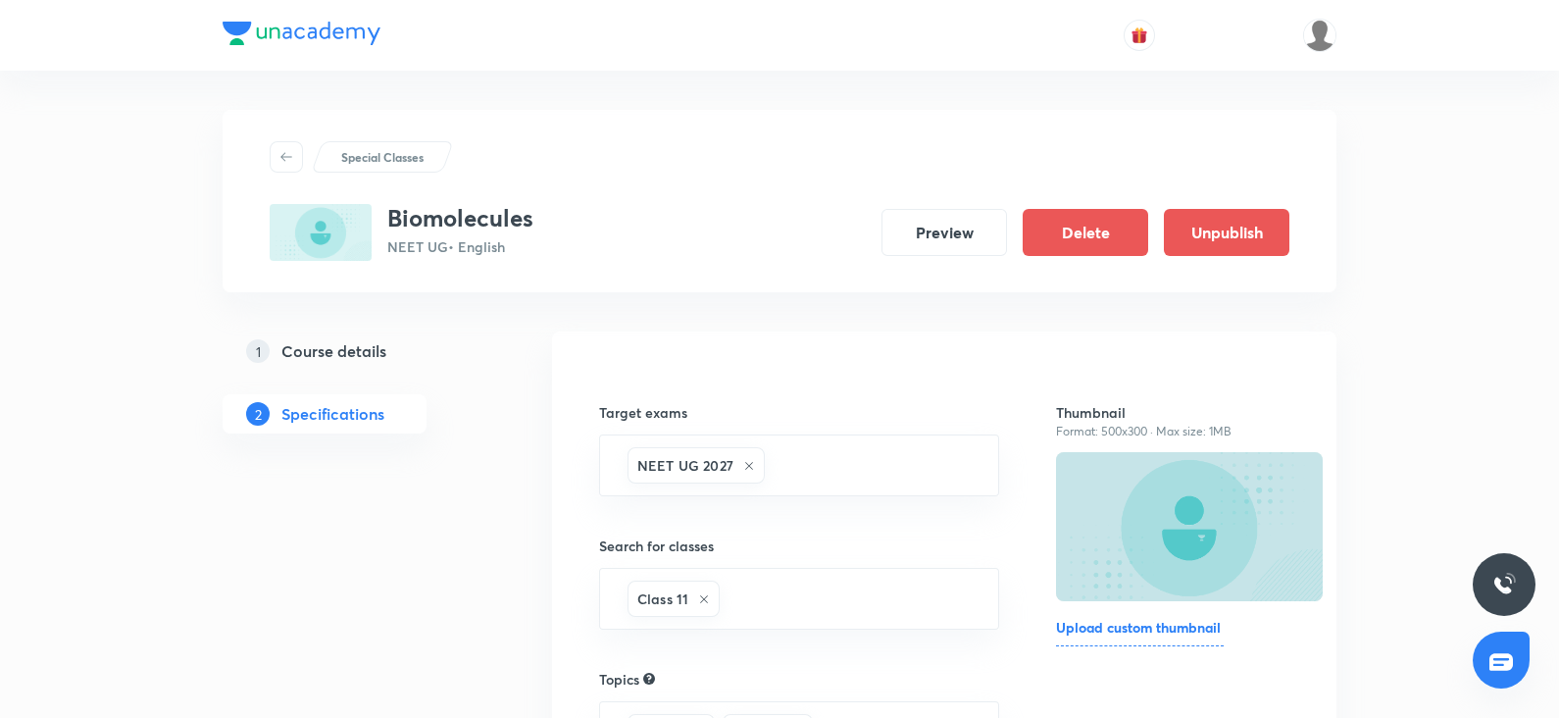
click at [310, 351] on h5 "Course details" at bounding box center [333, 351] width 105 height 24
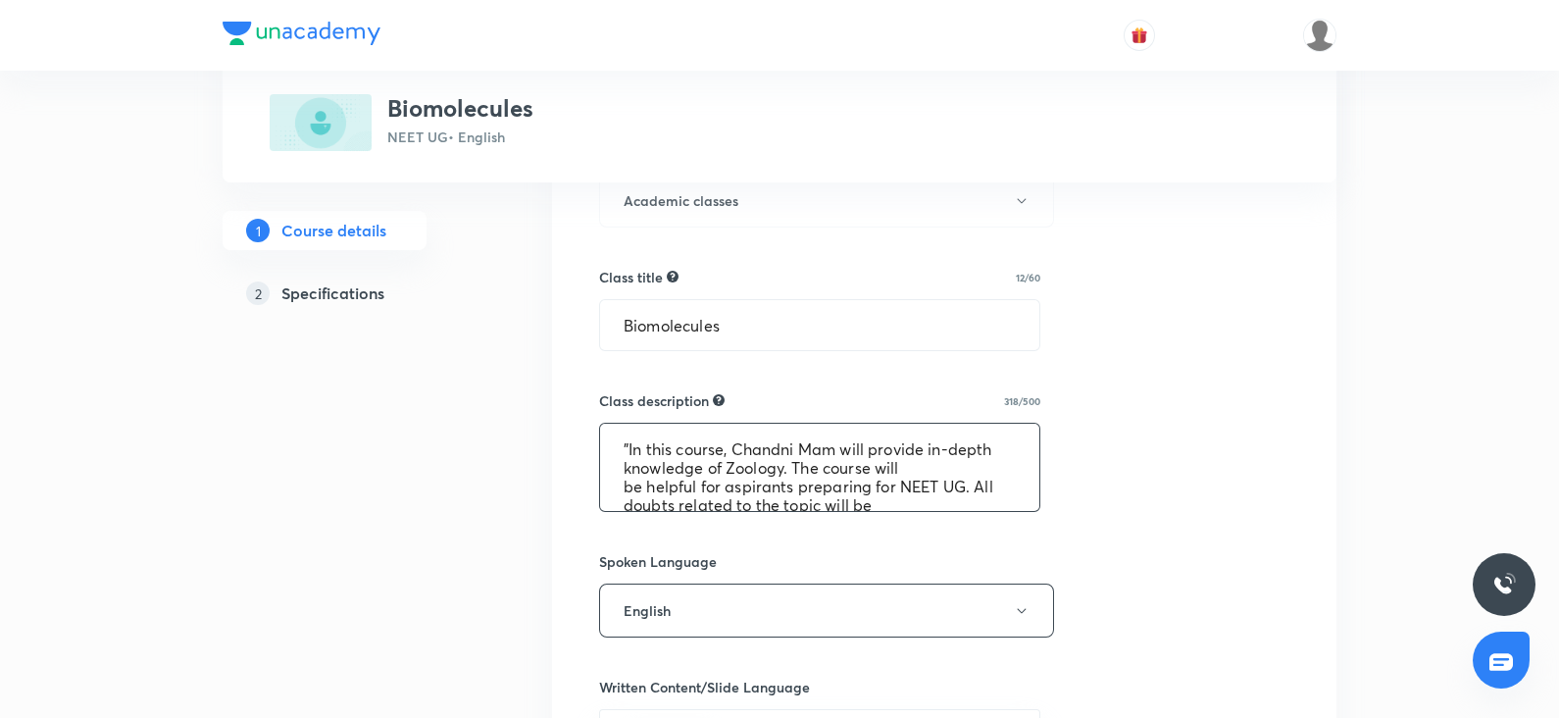
scroll to position [74, 0]
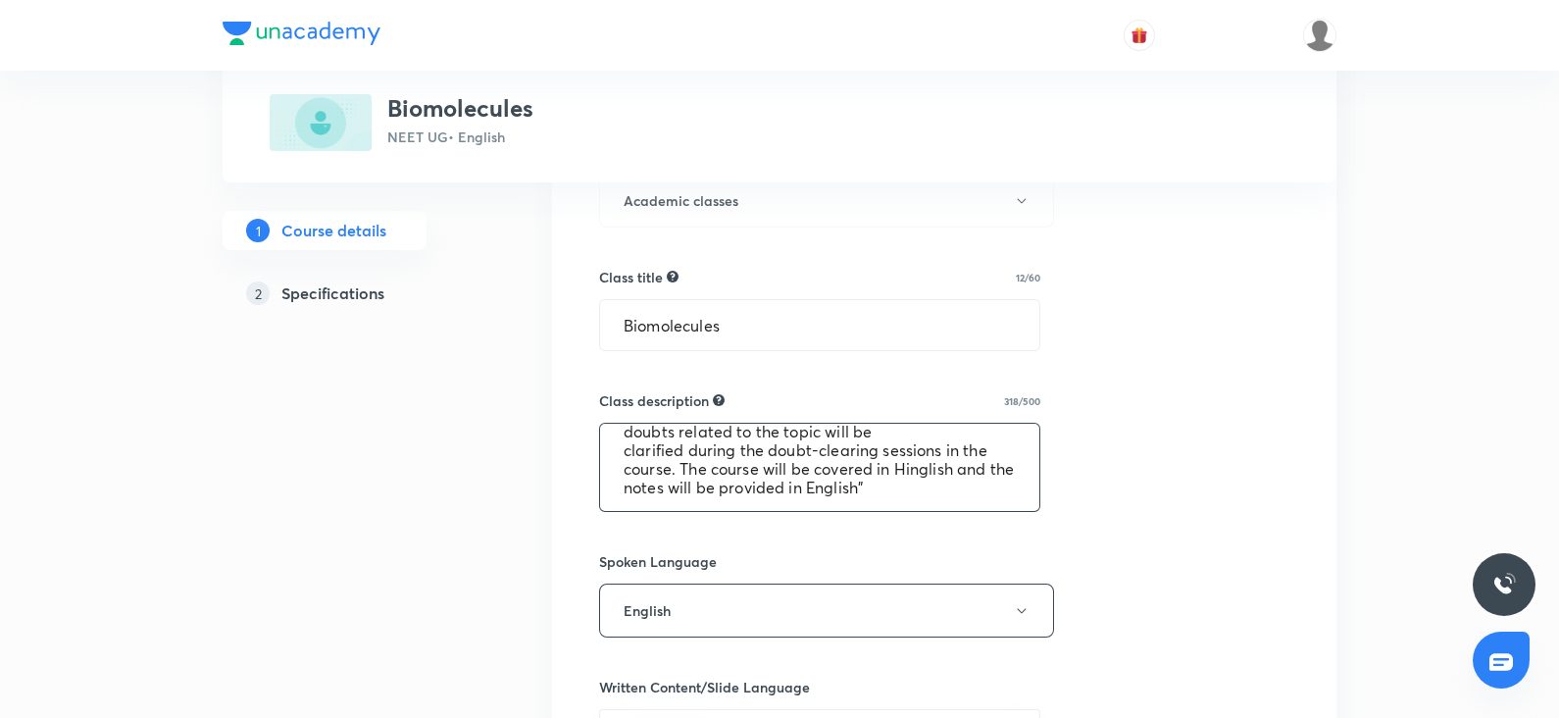
drag, startPoint x: 616, startPoint y: 435, endPoint x: 892, endPoint y: 534, distance: 293.7
click at [892, 534] on div "Select a goal NEET UG ​ Class type Live Recorded Course type Online only Online…" at bounding box center [944, 542] width 690 height 1635
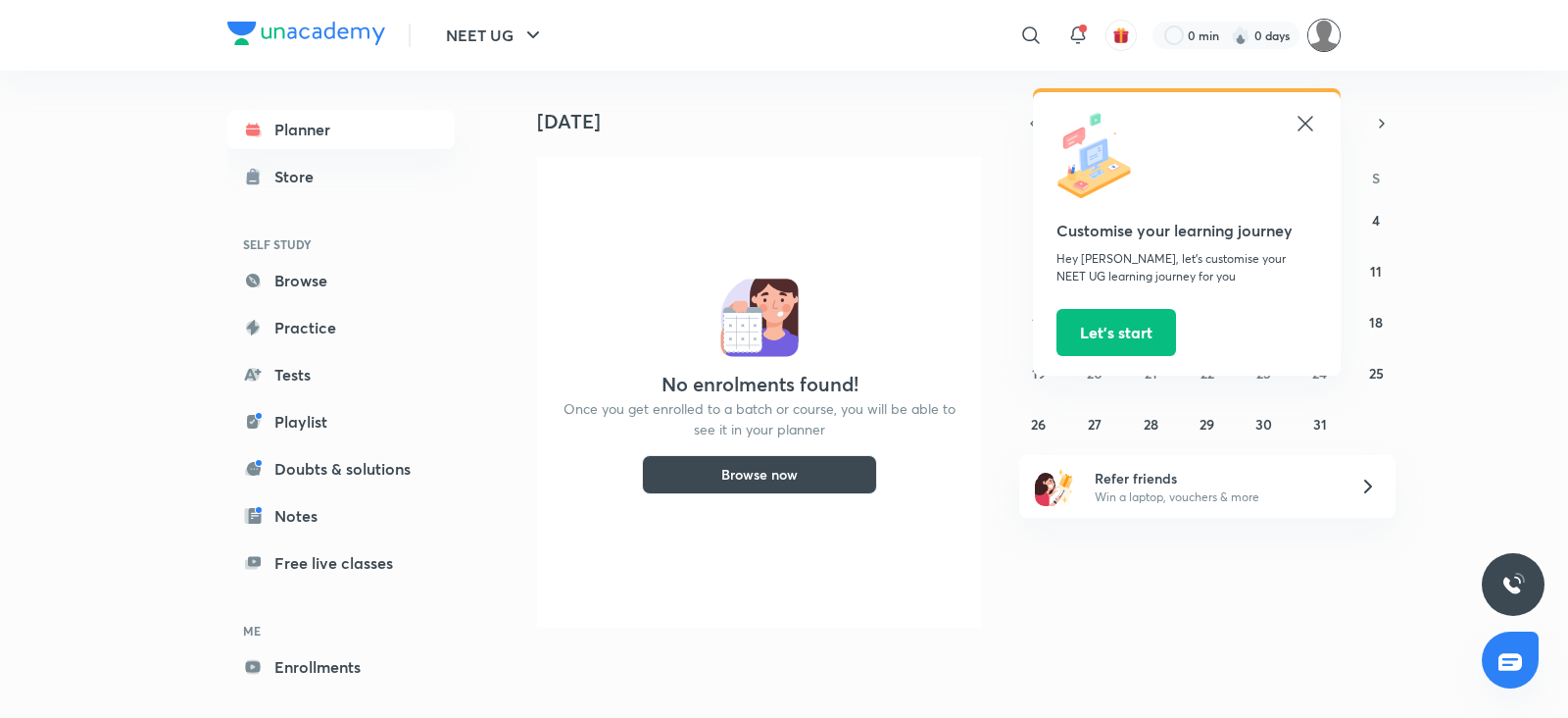
click at [1337, 38] on img at bounding box center [1323, 35] width 33 height 33
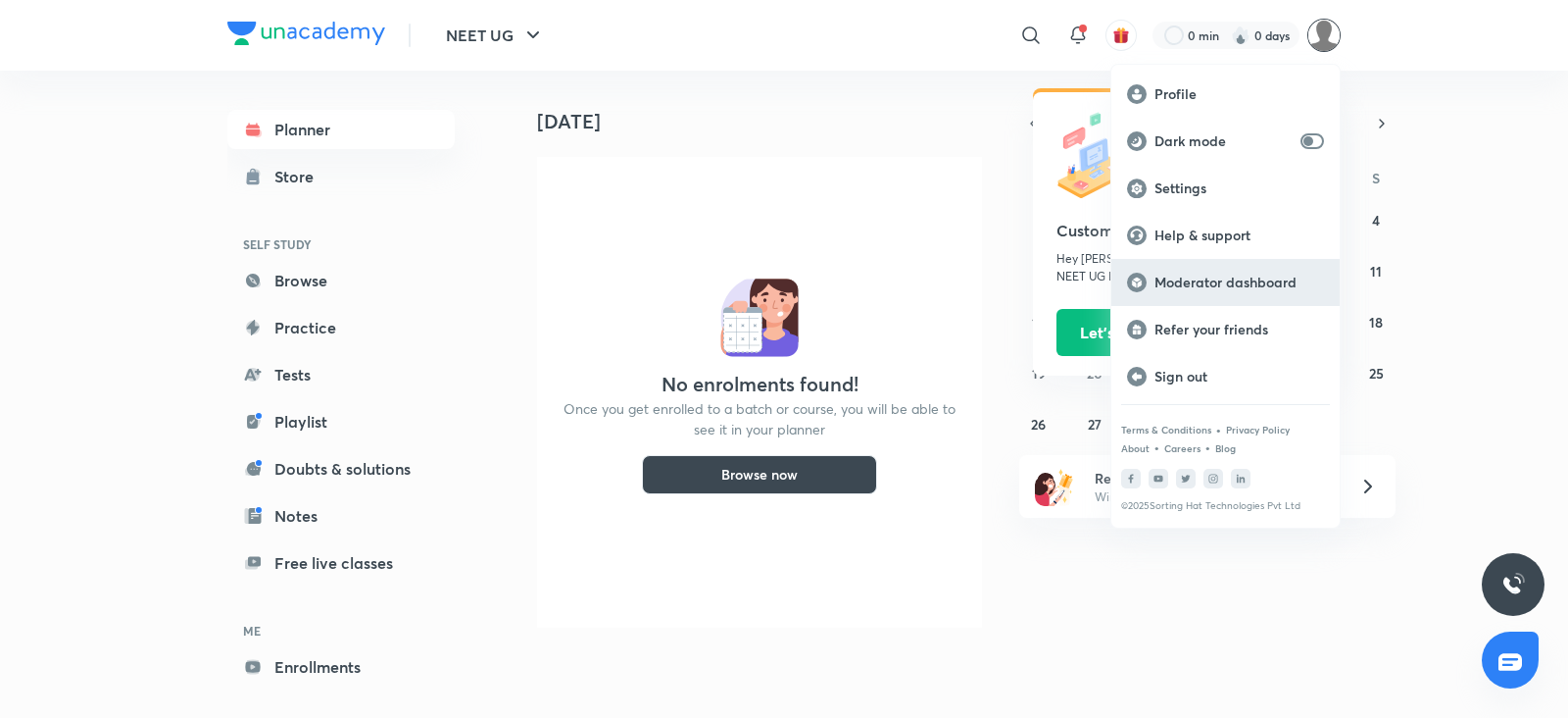
click at [1178, 278] on p "Moderator dashboard" at bounding box center [1239, 283] width 170 height 18
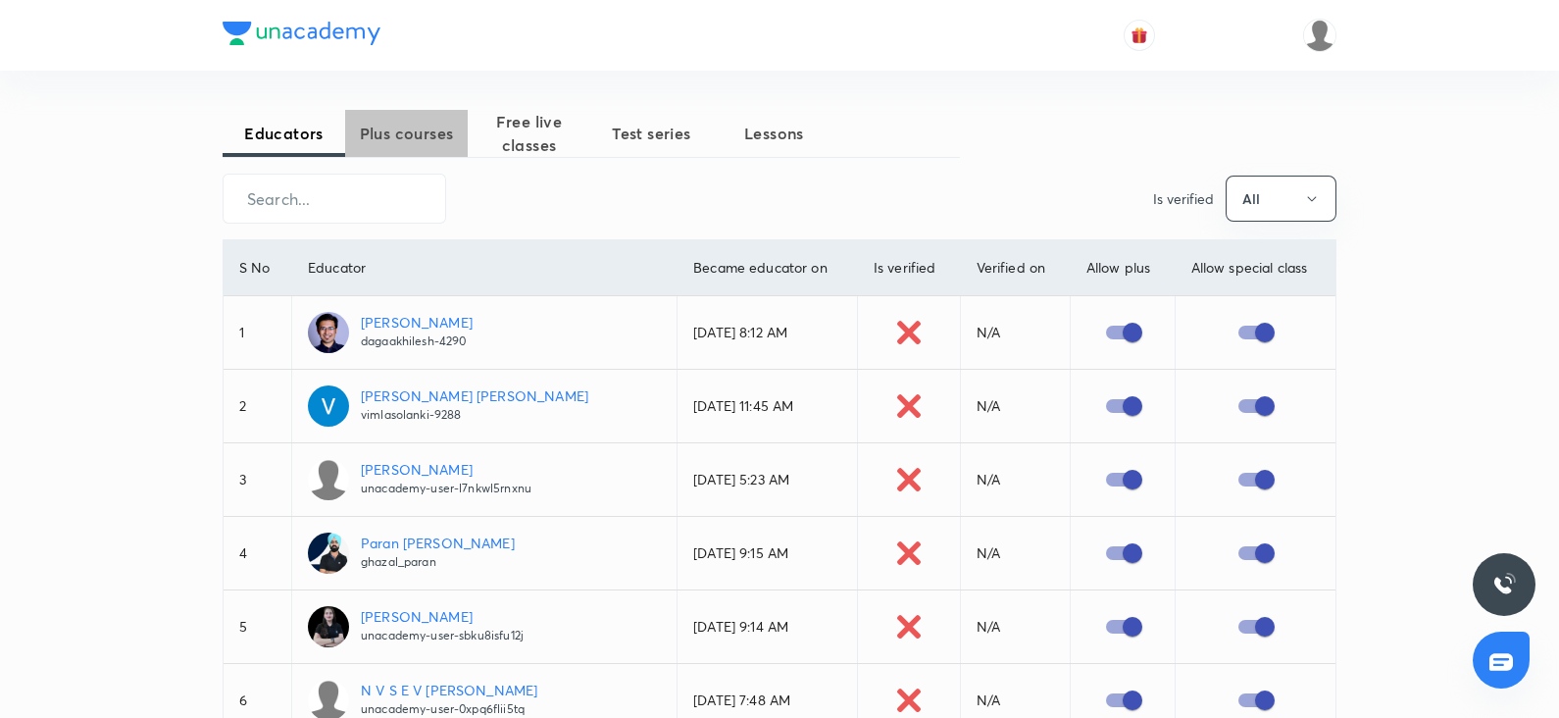
click at [461, 134] on span "Plus courses" at bounding box center [406, 134] width 123 height 24
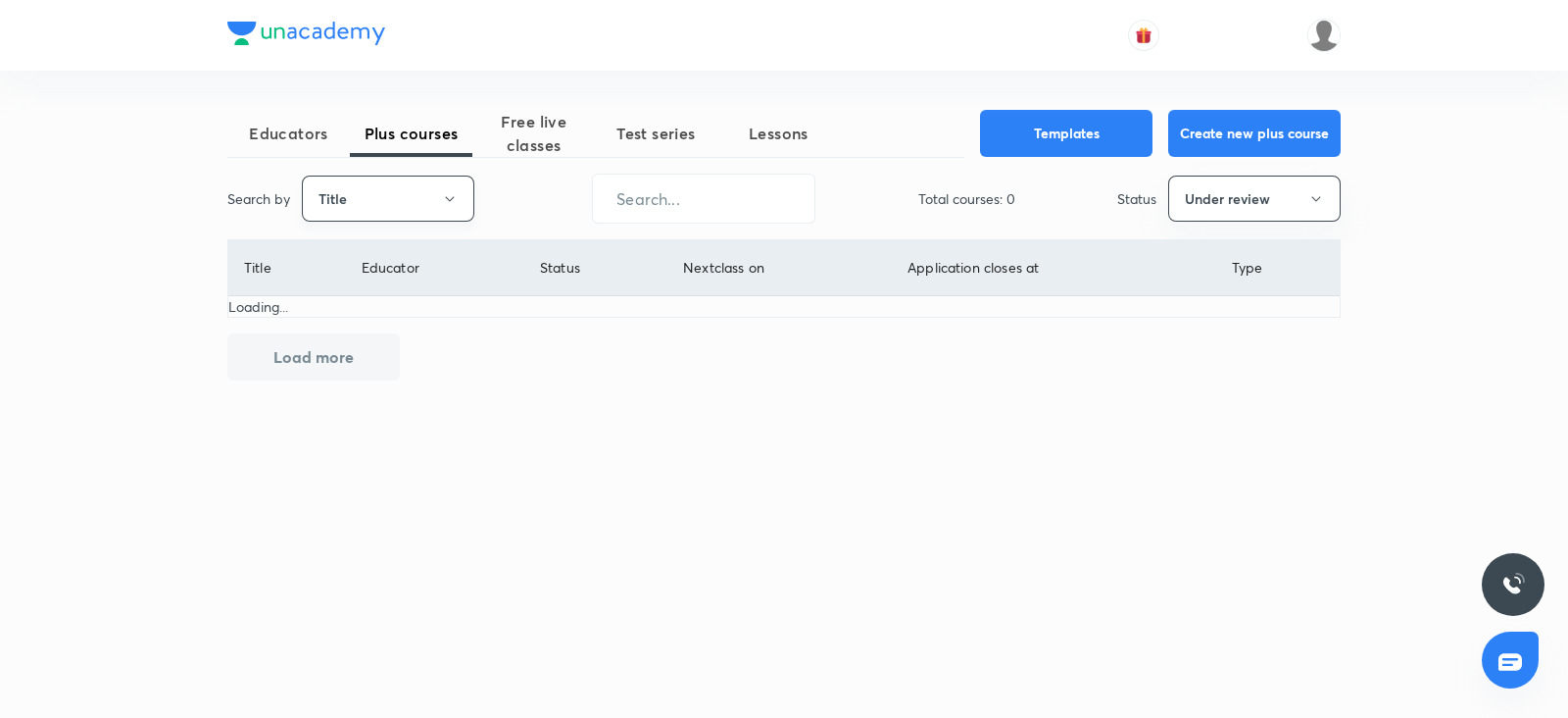
click at [420, 204] on button "Title" at bounding box center [388, 199] width 173 height 46
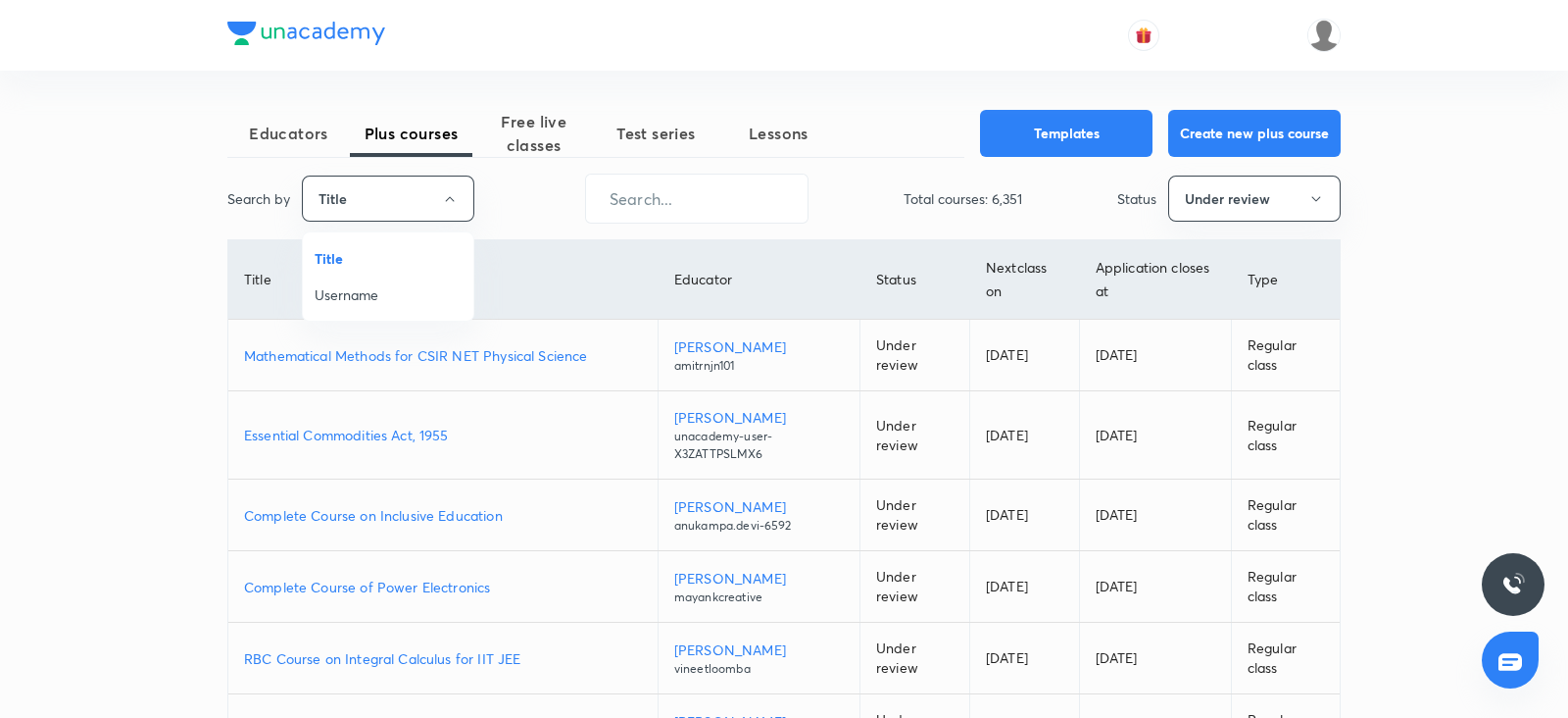
click at [371, 301] on span "Username" at bounding box center [388, 294] width 147 height 21
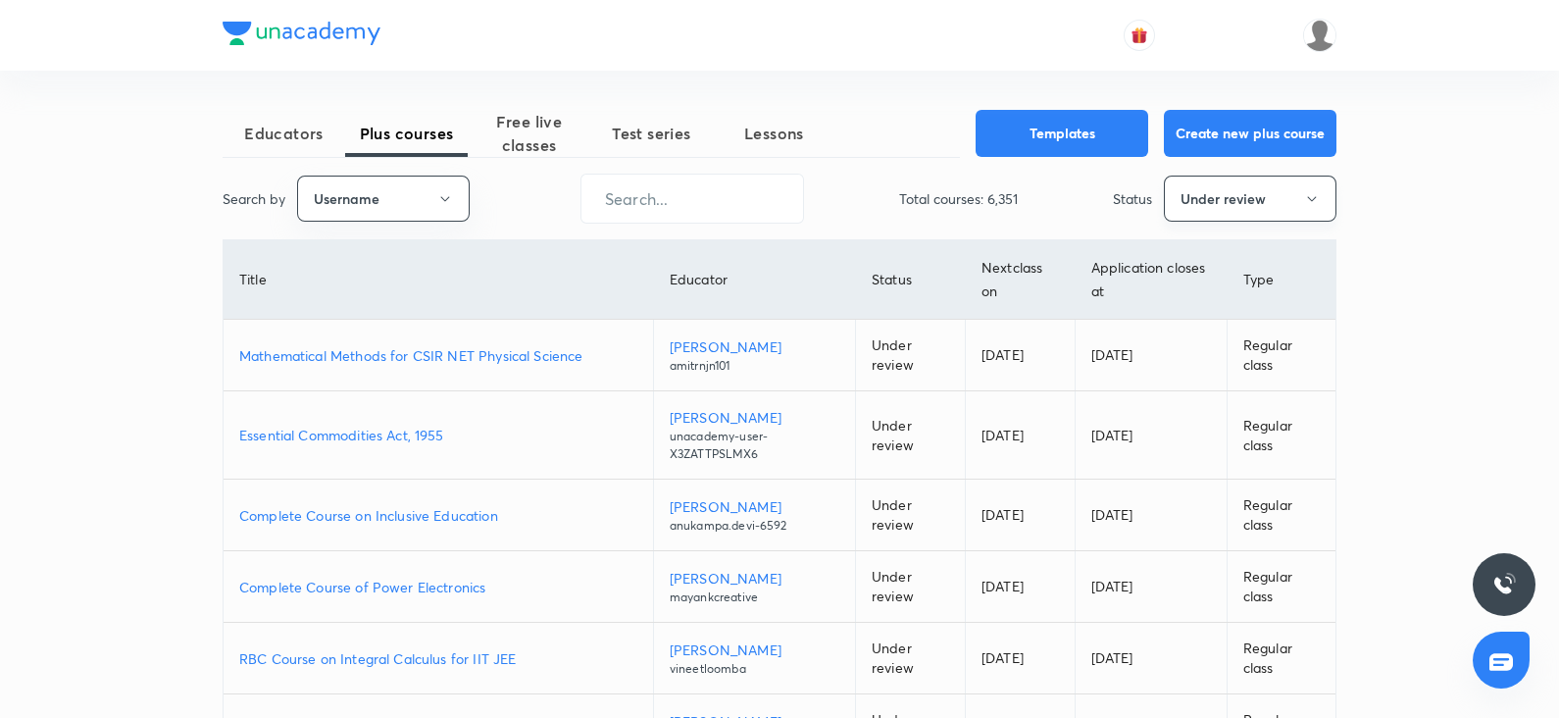
click at [1245, 189] on button "Under review" at bounding box center [1250, 199] width 173 height 46
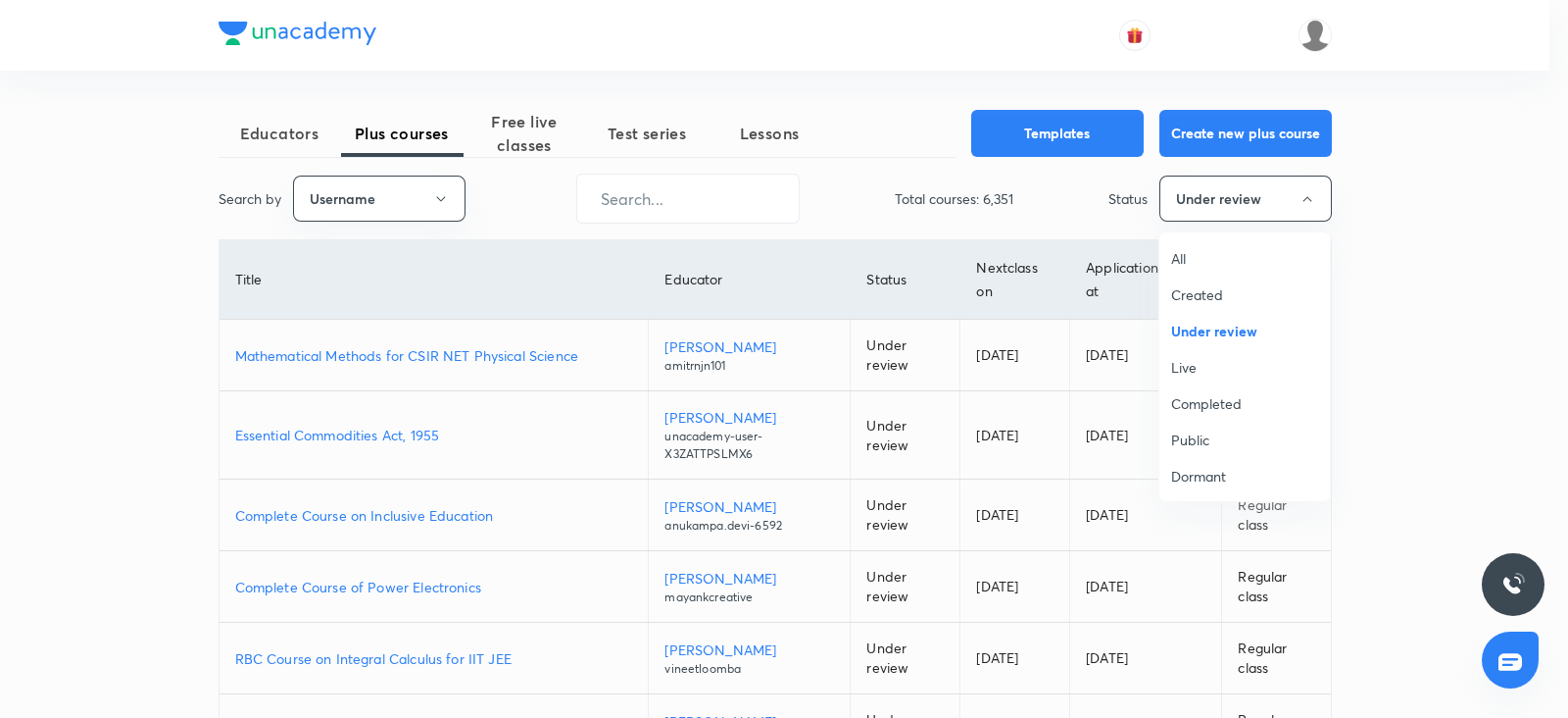
click at [1182, 256] on span "All" at bounding box center [1244, 258] width 147 height 21
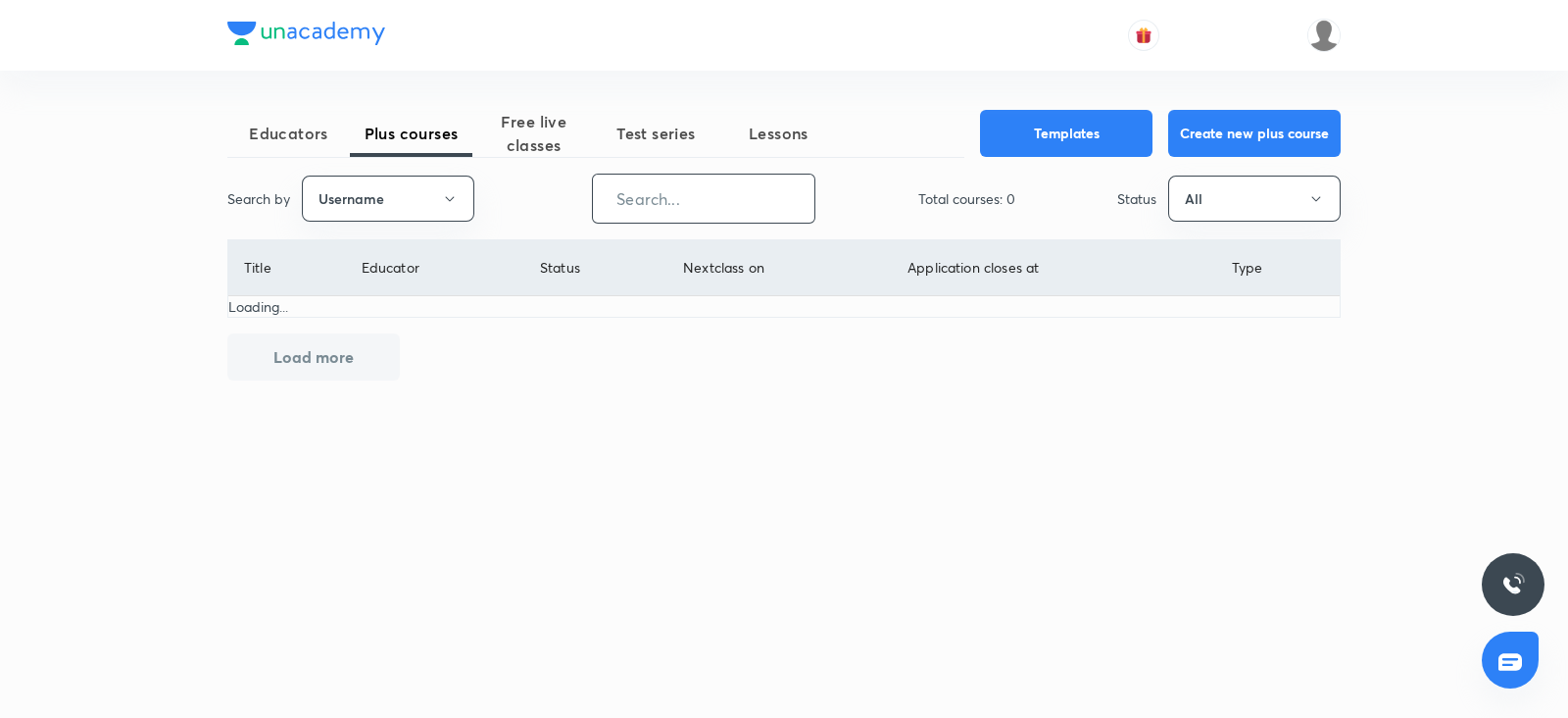
click at [662, 207] on input "text" at bounding box center [704, 199] width 222 height 50
paste input "unacademy-user-hxdjz0zqyzy5"
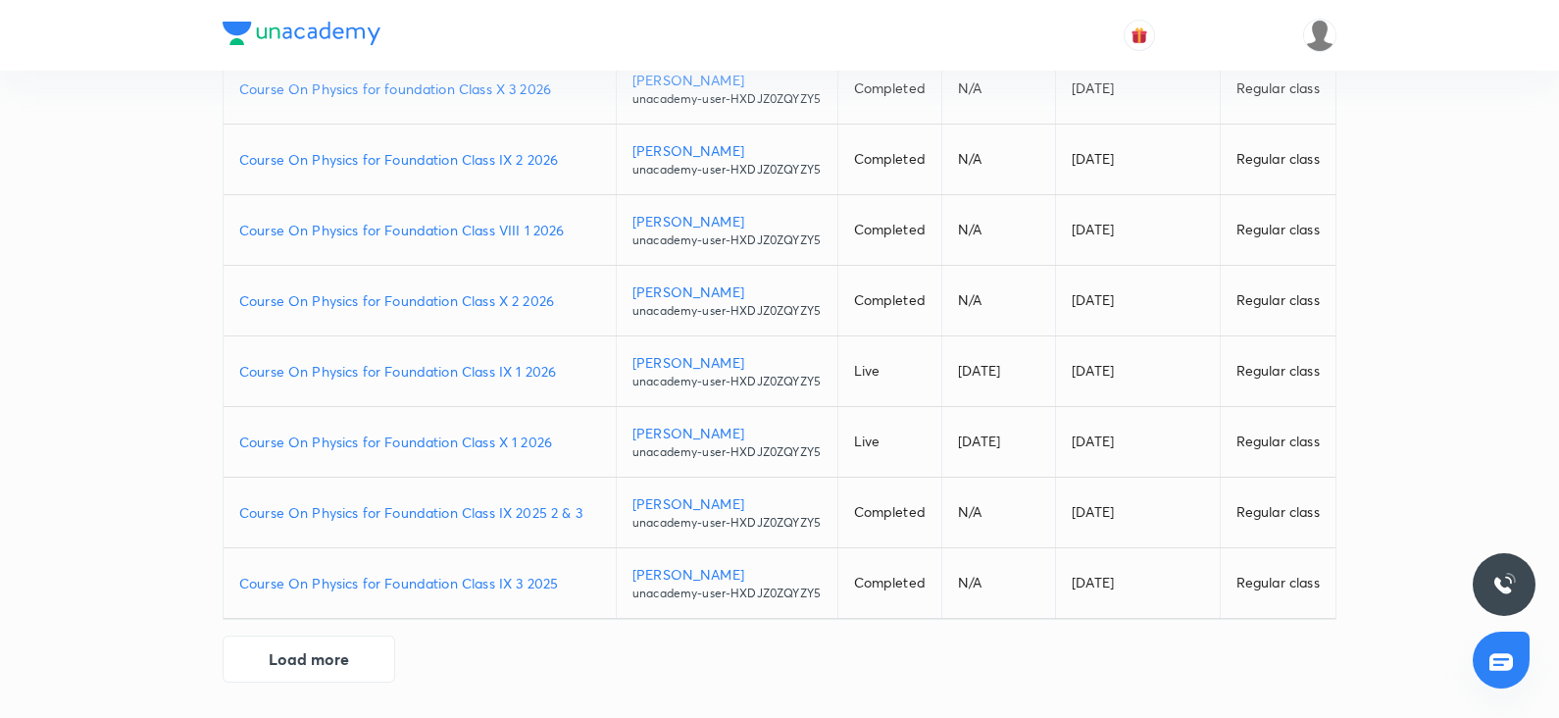
click at [502, 308] on p "Course On Physics for Foundation Class X 2 2026" at bounding box center [419, 300] width 361 height 21
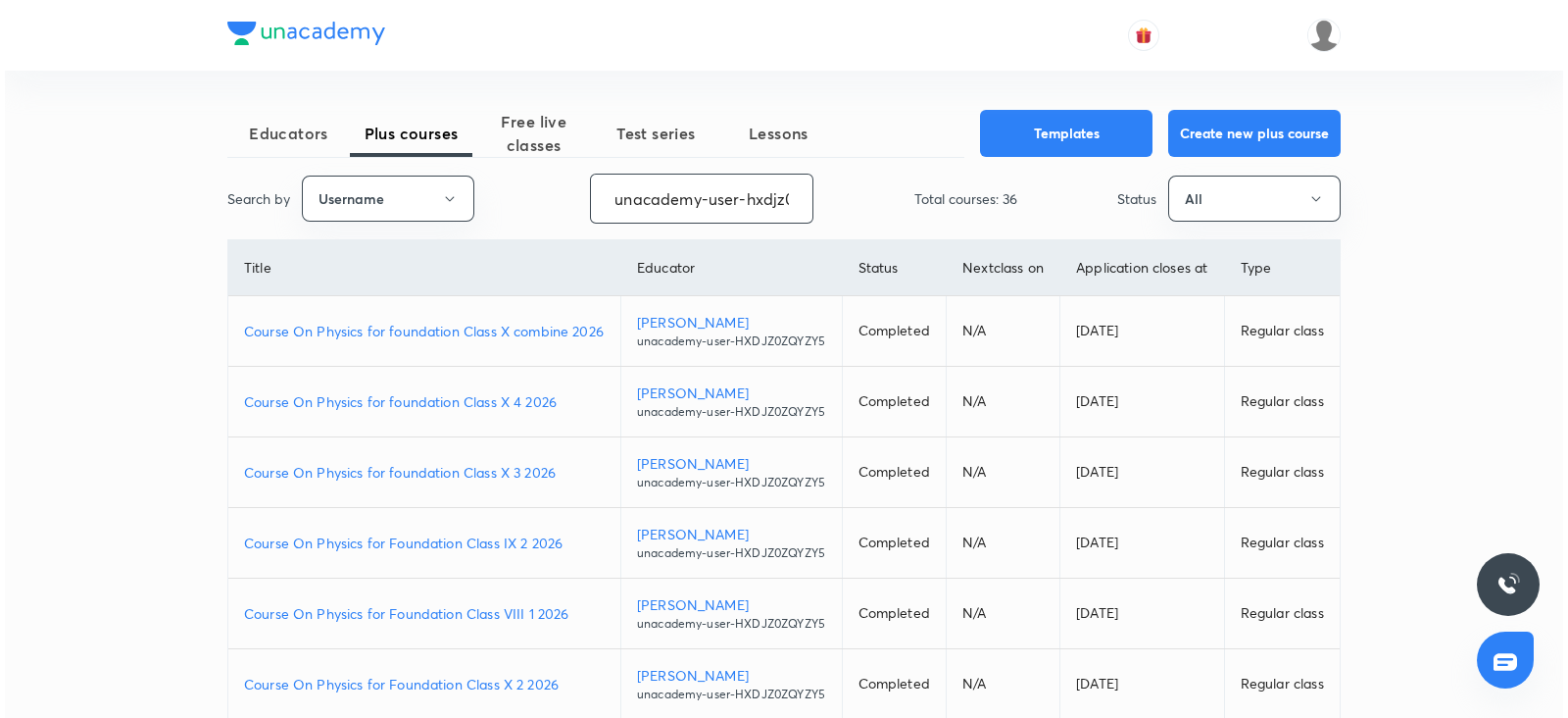
scroll to position [0, 55]
drag, startPoint x: 615, startPoint y: 195, endPoint x: 899, endPoint y: 195, distance: 284.0
click at [899, 195] on div "Search by Username unacademy-user-hxdjz0zqyzy5 ​ Total courses: 36 Status All" at bounding box center [780, 199] width 1113 height 50
type input "u"
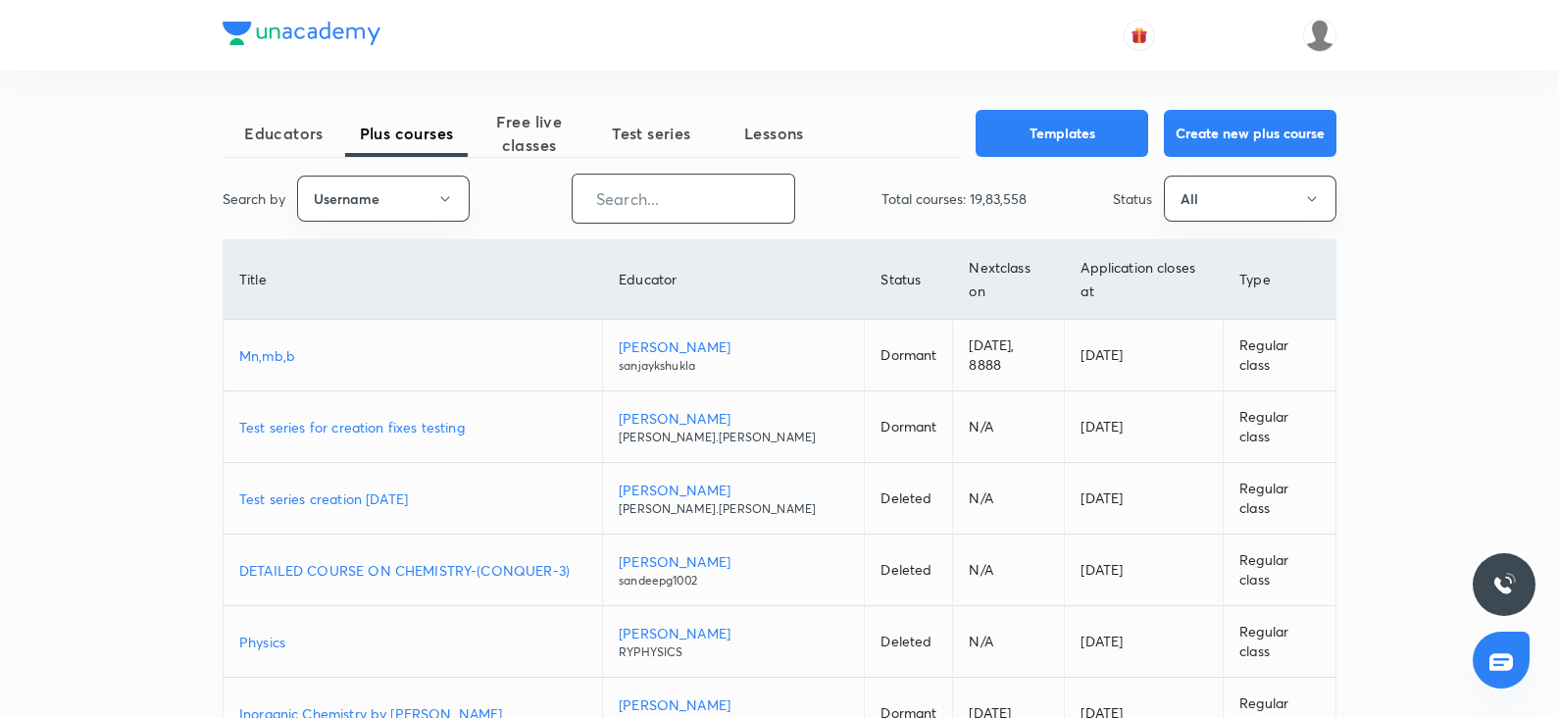
paste input "AnjaliSolanki-9113"
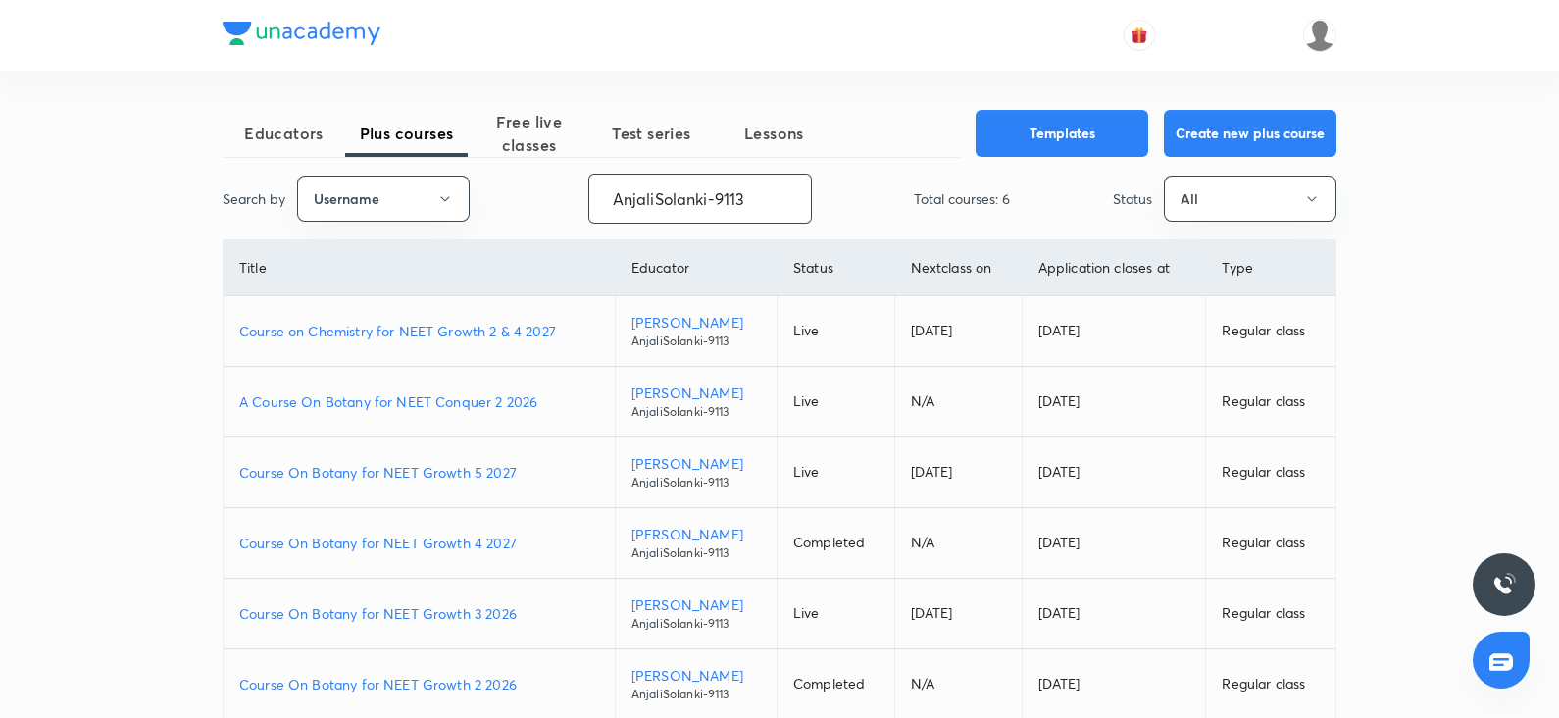
type input "AnjaliSolanki-9113"
click at [488, 331] on p "Course on Chemistry for NEET Growth 2 & 4 2027" at bounding box center [419, 331] width 360 height 21
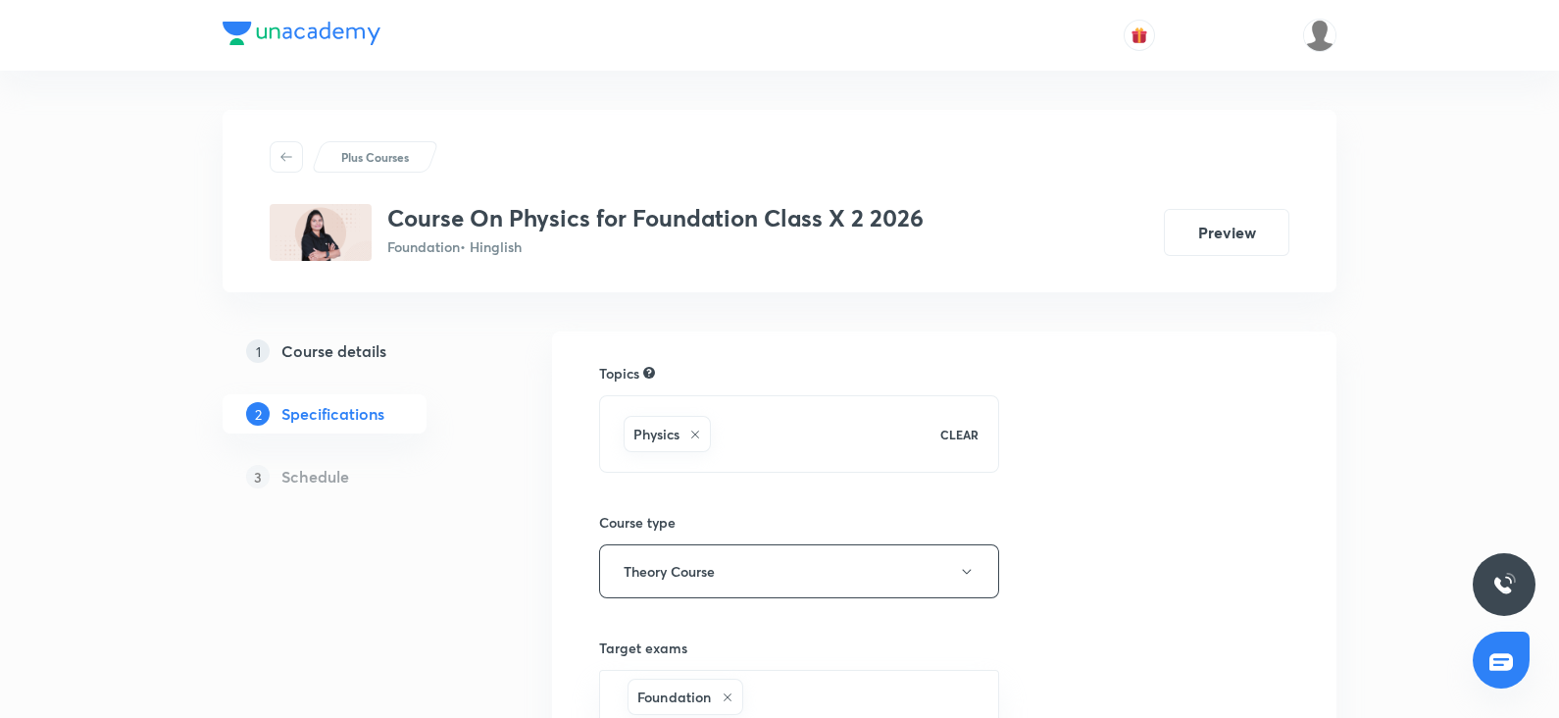
click at [348, 353] on h5 "Course details" at bounding box center [333, 351] width 105 height 24
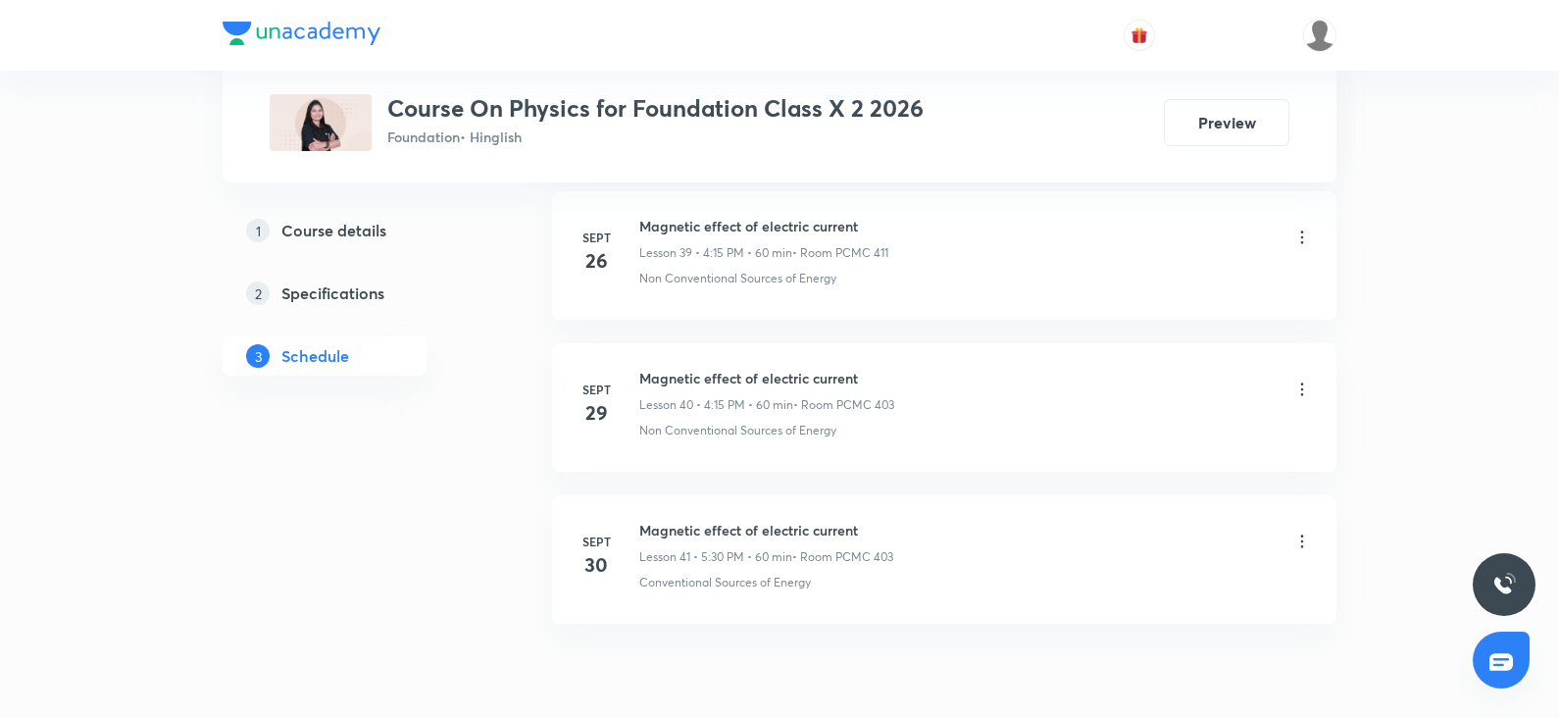
scroll to position [6988, 0]
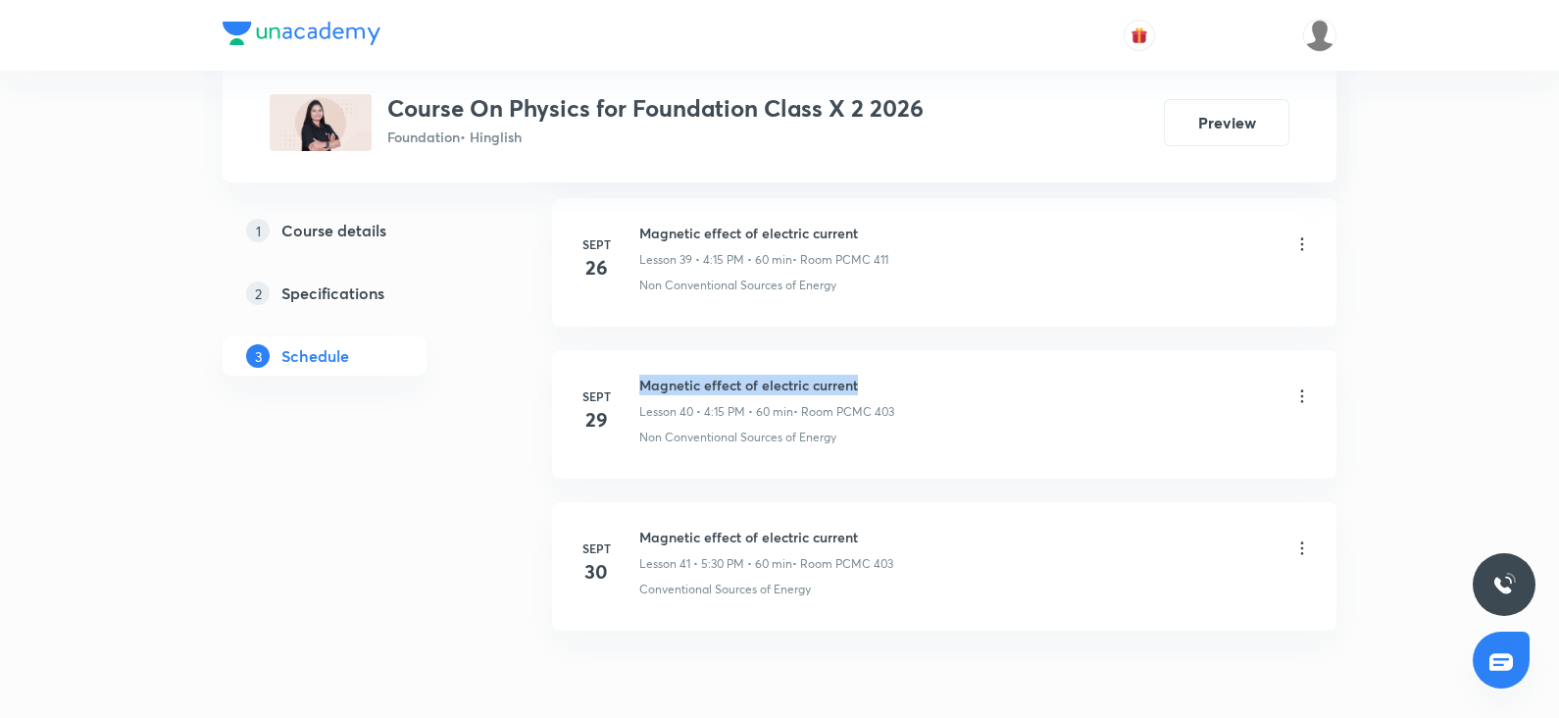
drag, startPoint x: 865, startPoint y: 370, endPoint x: 642, endPoint y: 366, distance: 222.6
click at [642, 375] on h6 "Magnetic effect of electric current" at bounding box center [766, 385] width 255 height 21
copy h6 "Magnetic effect of electric current"
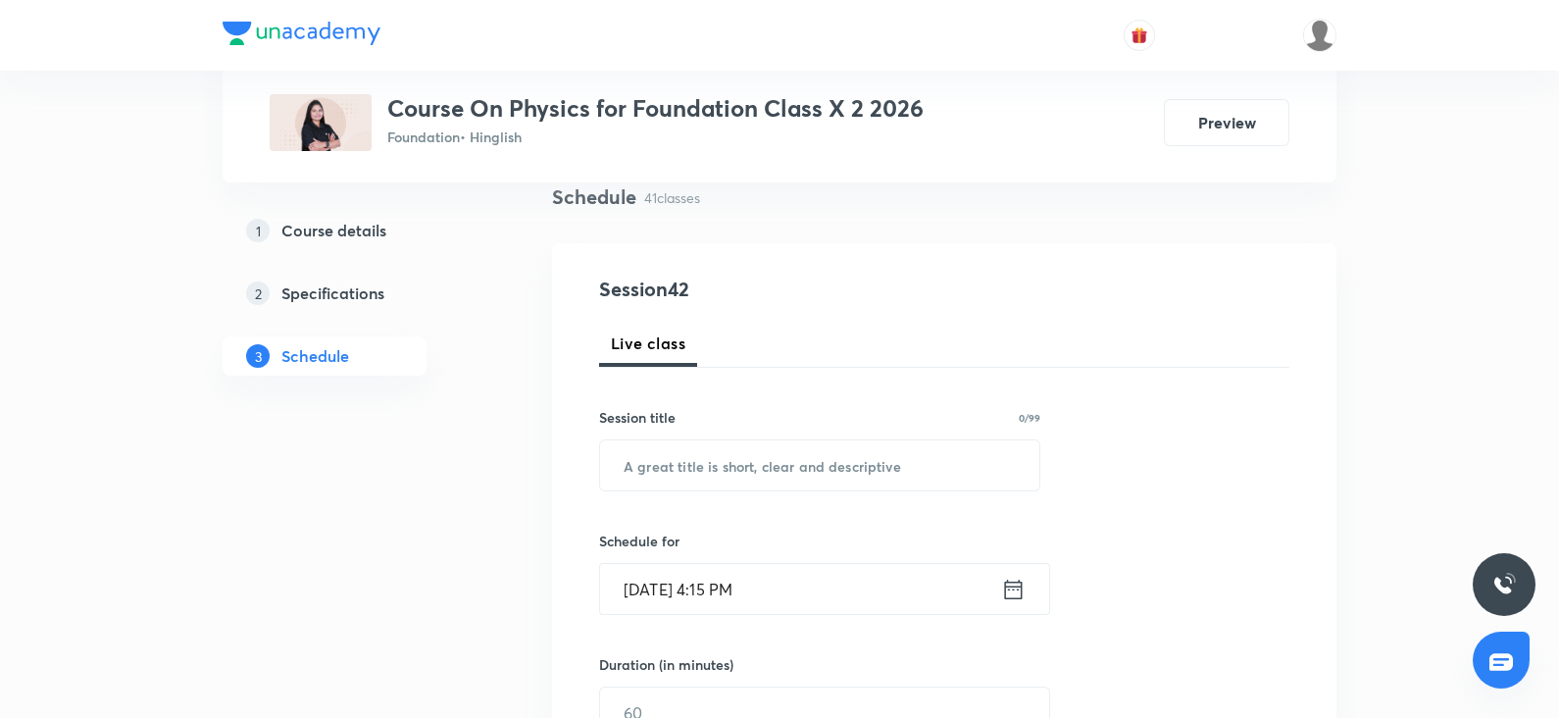
scroll to position [0, 0]
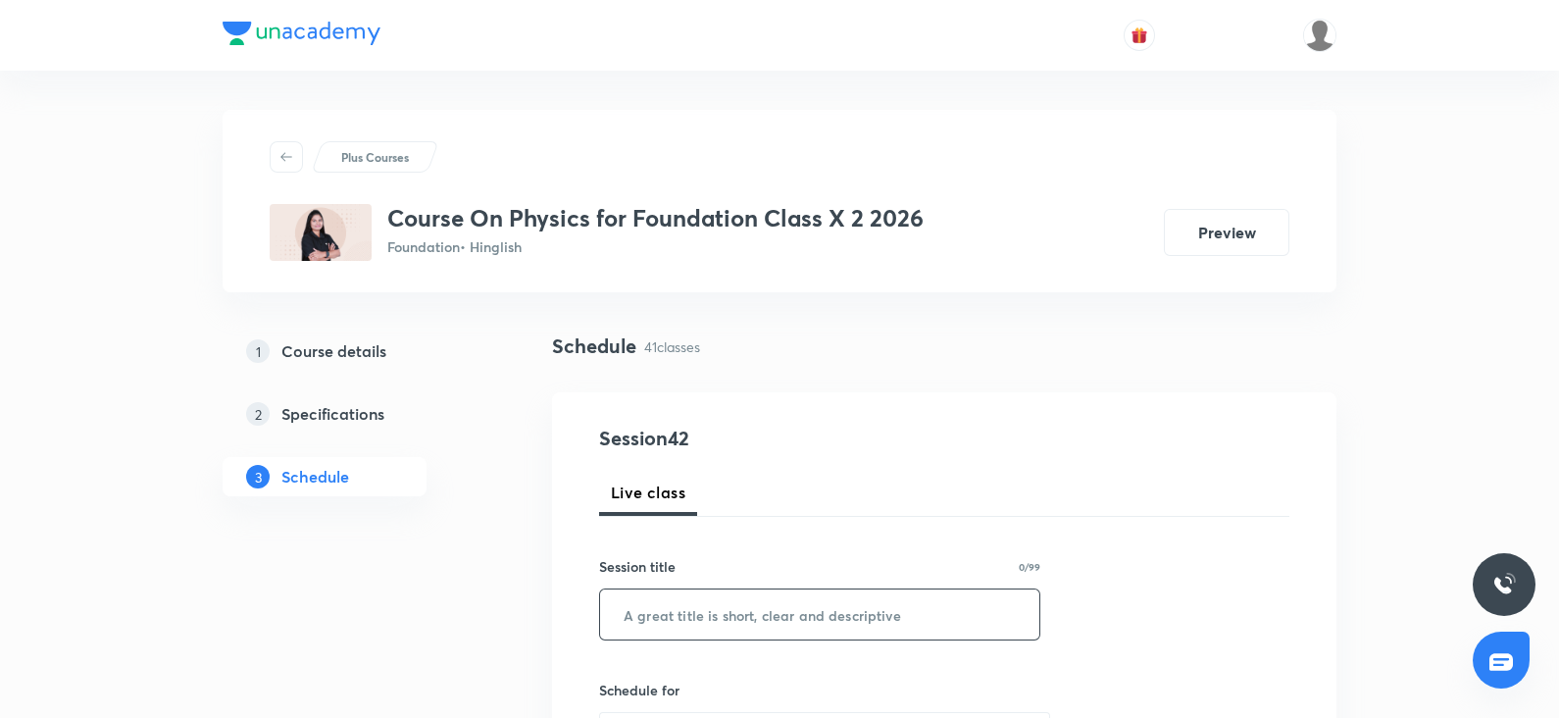
click at [667, 609] on input "text" at bounding box center [819, 614] width 439 height 50
paste input "Magnetic effect of electric current"
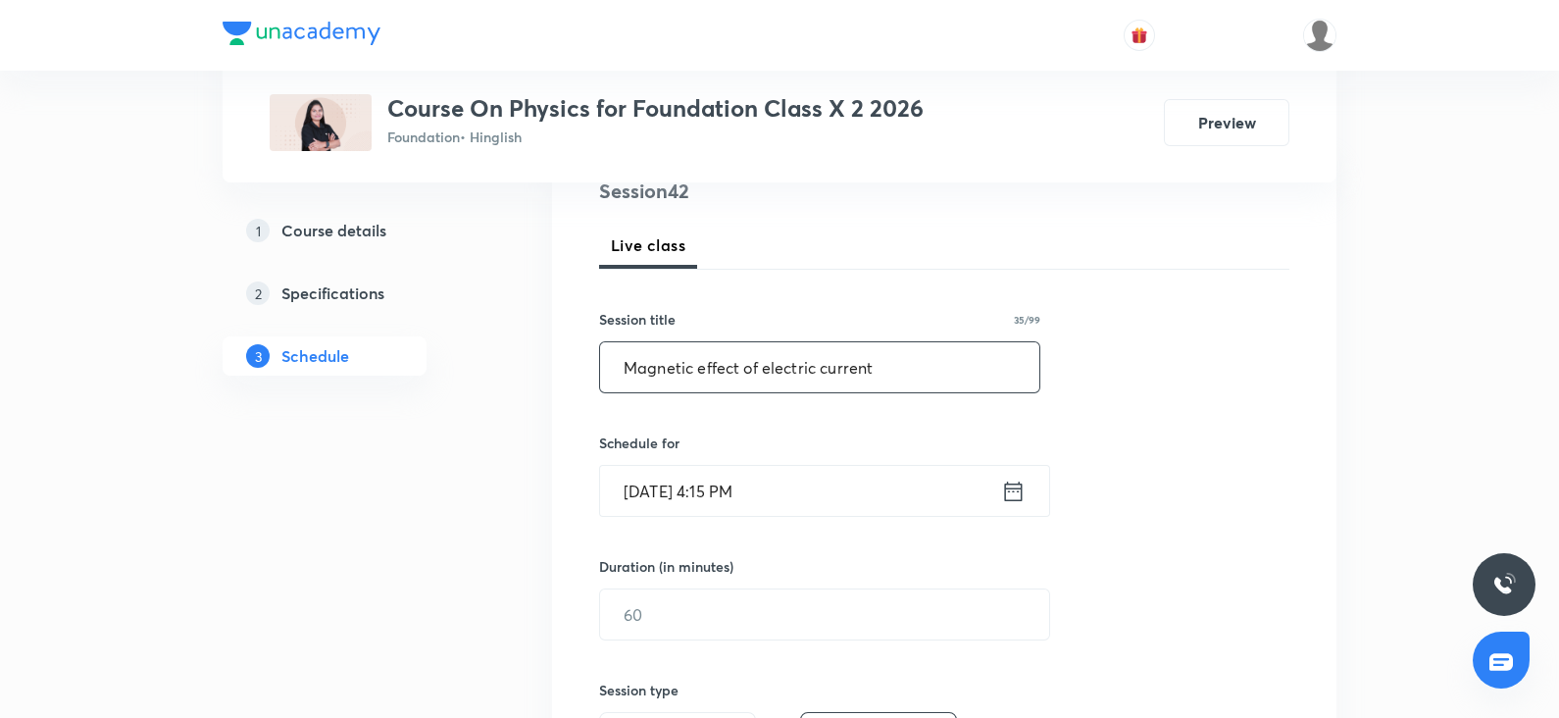
scroll to position [251, 0]
type input "Magnetic effect of electric current"
click at [662, 490] on input "Oct 3, 2025, 4:15 PM" at bounding box center [800, 487] width 401 height 50
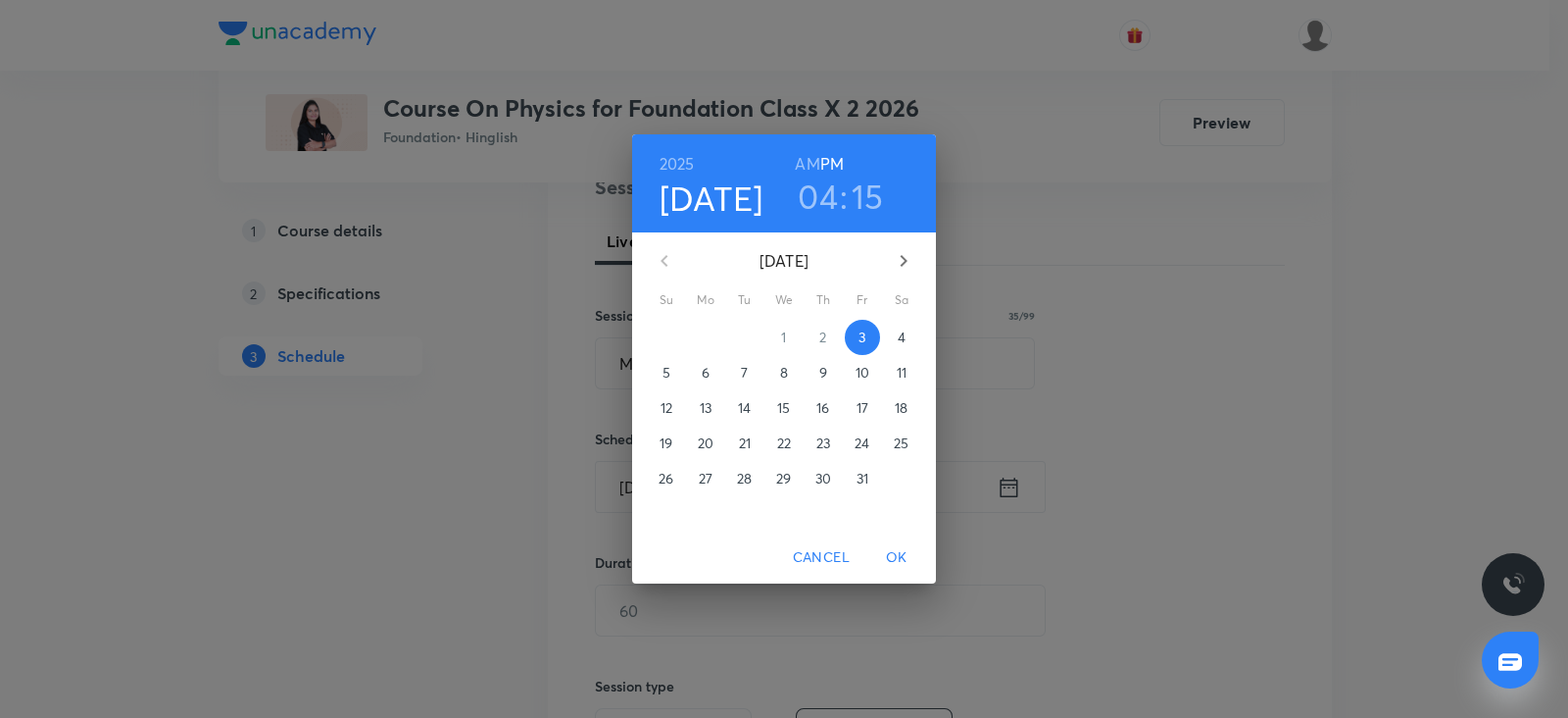
click at [864, 199] on h3 "15" at bounding box center [867, 196] width 32 height 41
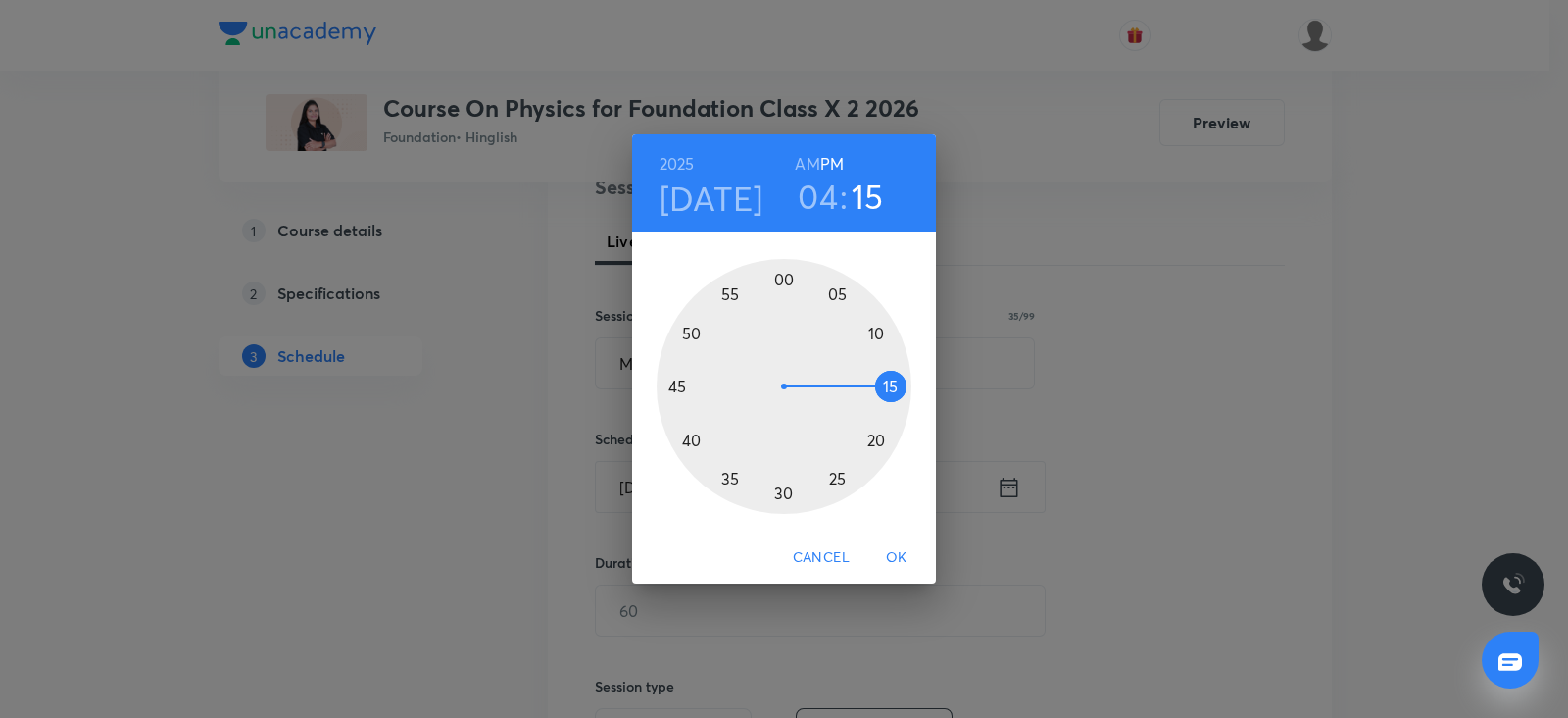
click at [890, 400] on div at bounding box center [784, 386] width 255 height 255
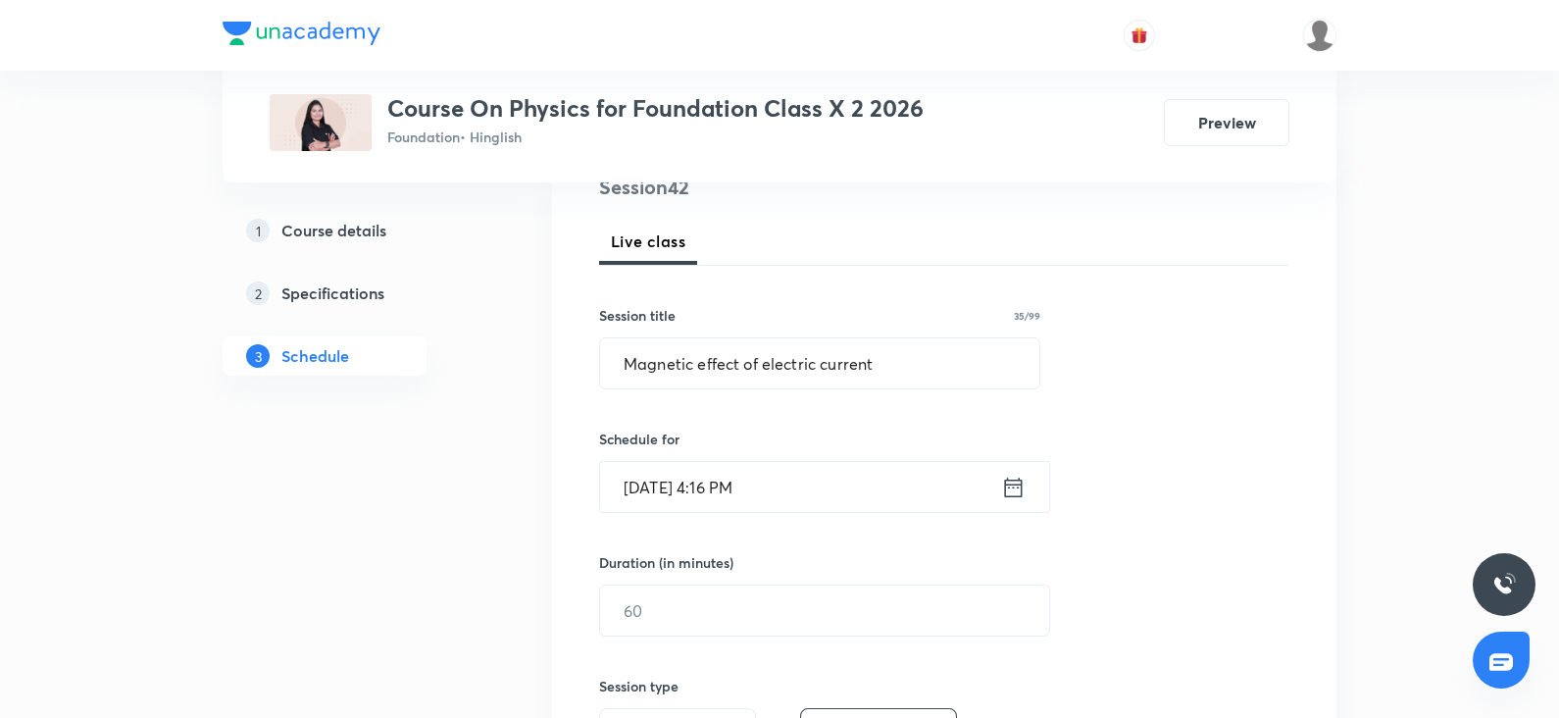
click at [726, 484] on input "Oct 3, 2025, 4:16 PM" at bounding box center [800, 487] width 401 height 50
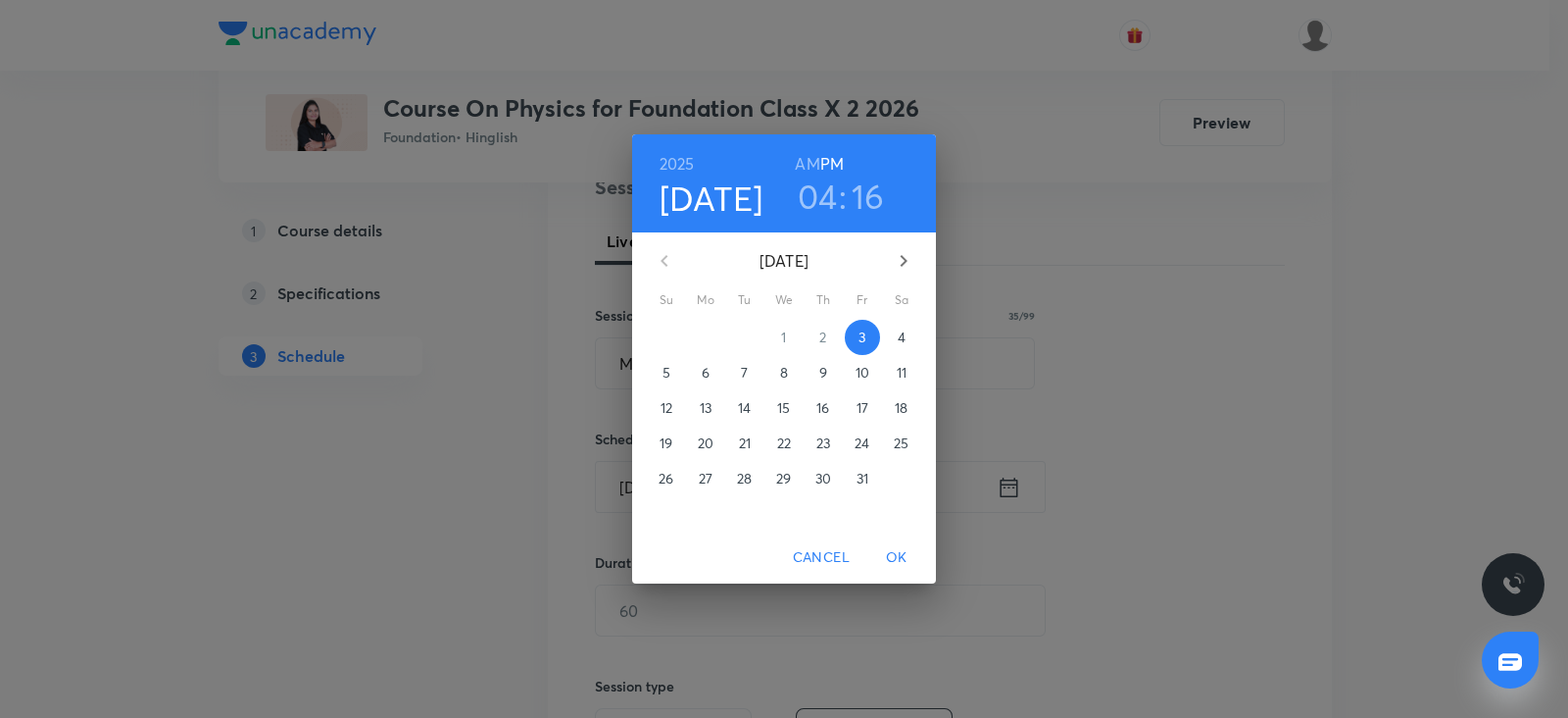
click at [876, 195] on h3 "16" at bounding box center [867, 196] width 33 height 41
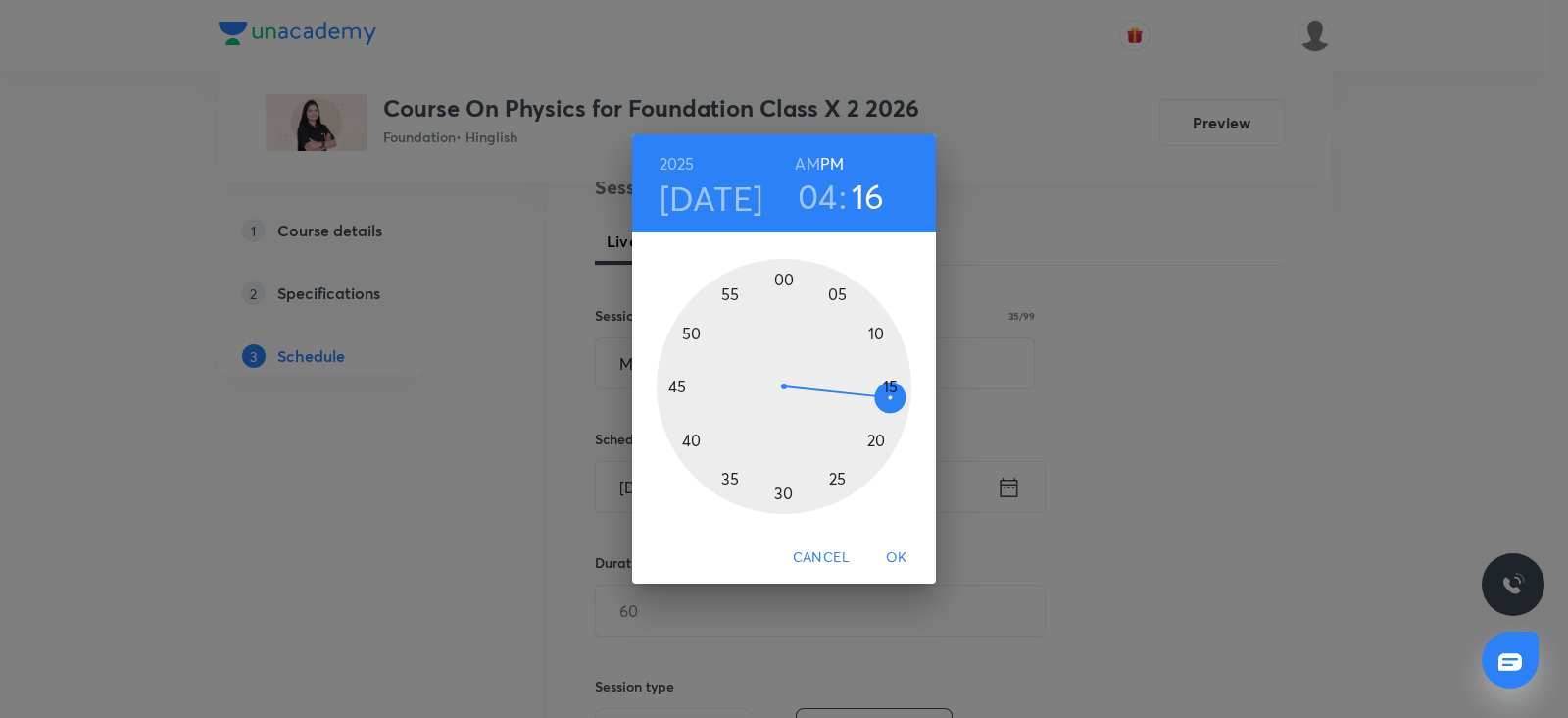
click at [888, 418] on div at bounding box center [784, 386] width 255 height 255
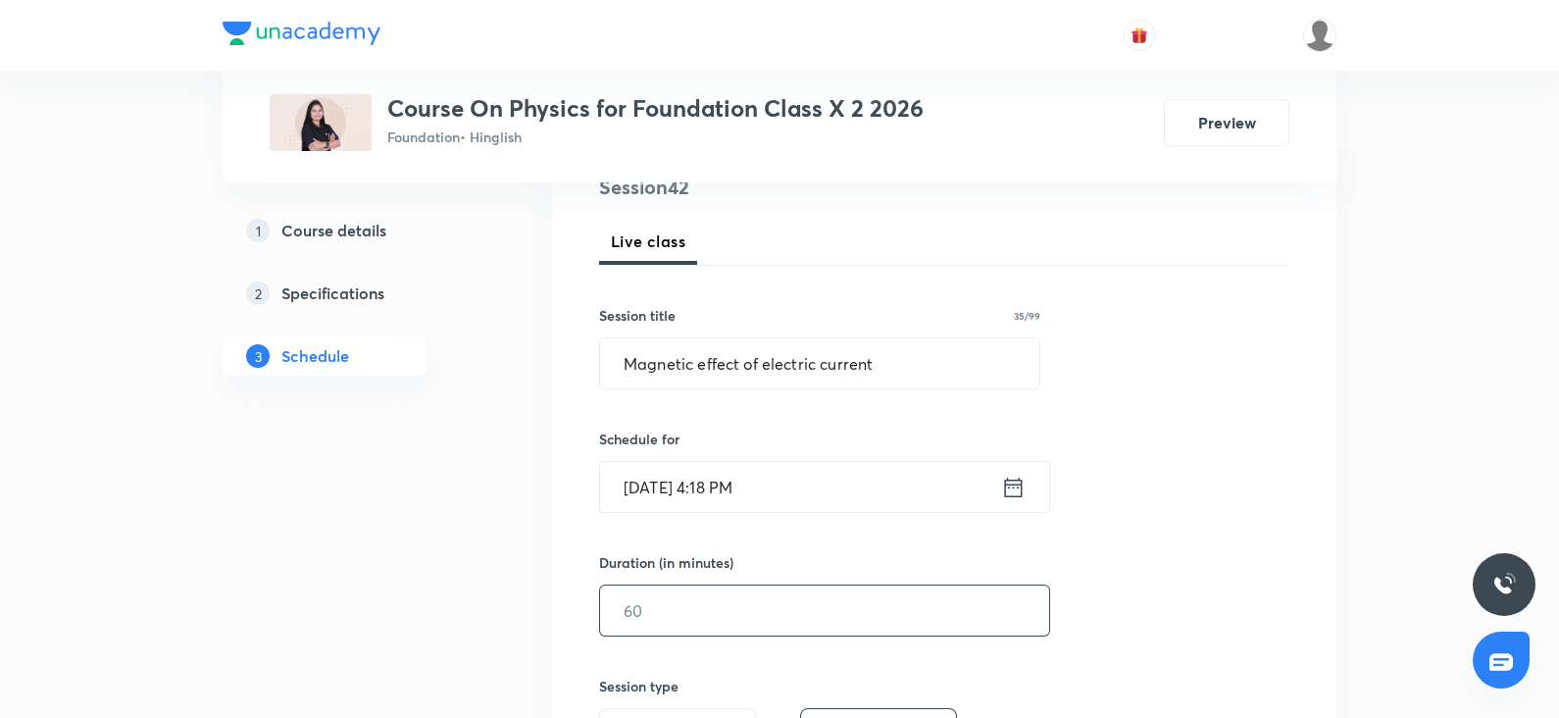
click at [679, 625] on input "text" at bounding box center [824, 610] width 449 height 50
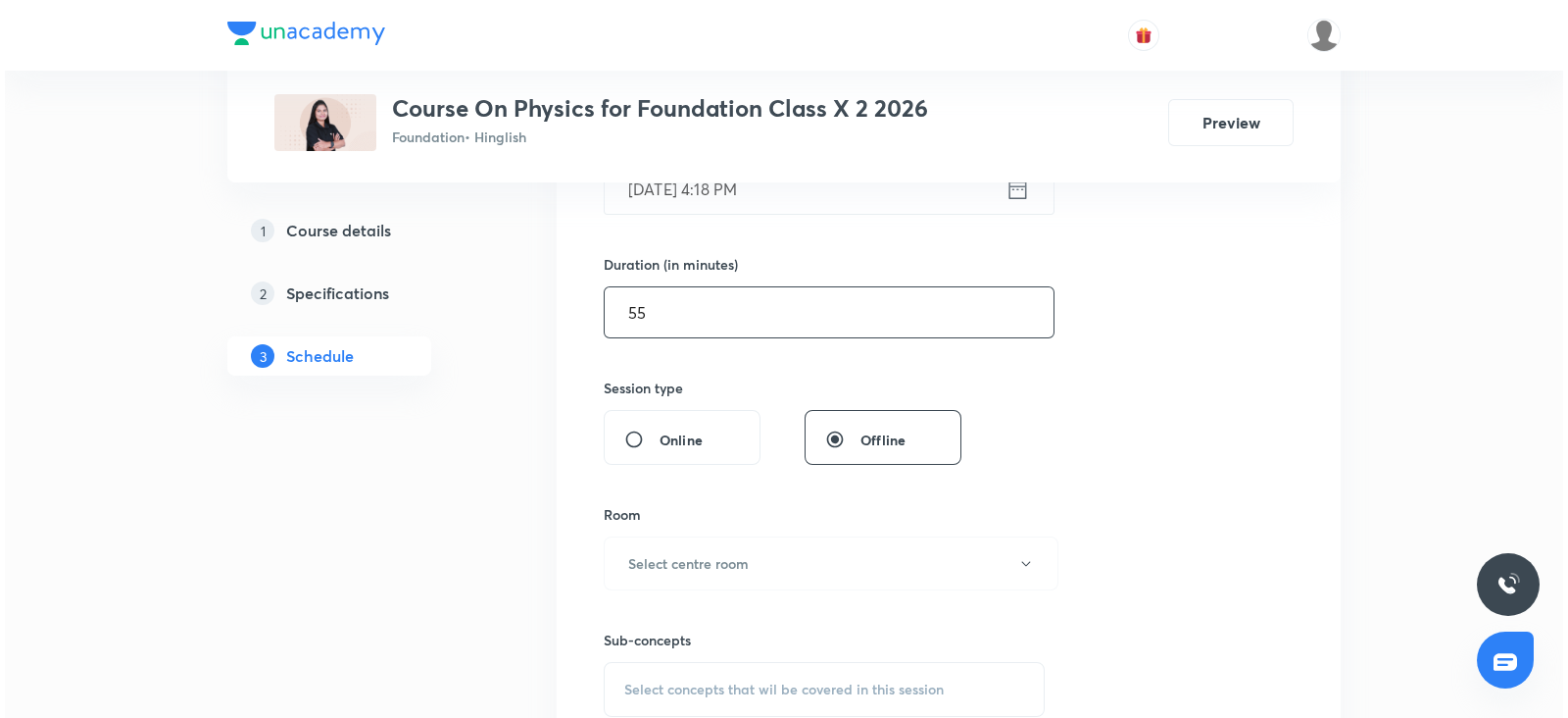
scroll to position [558, 0]
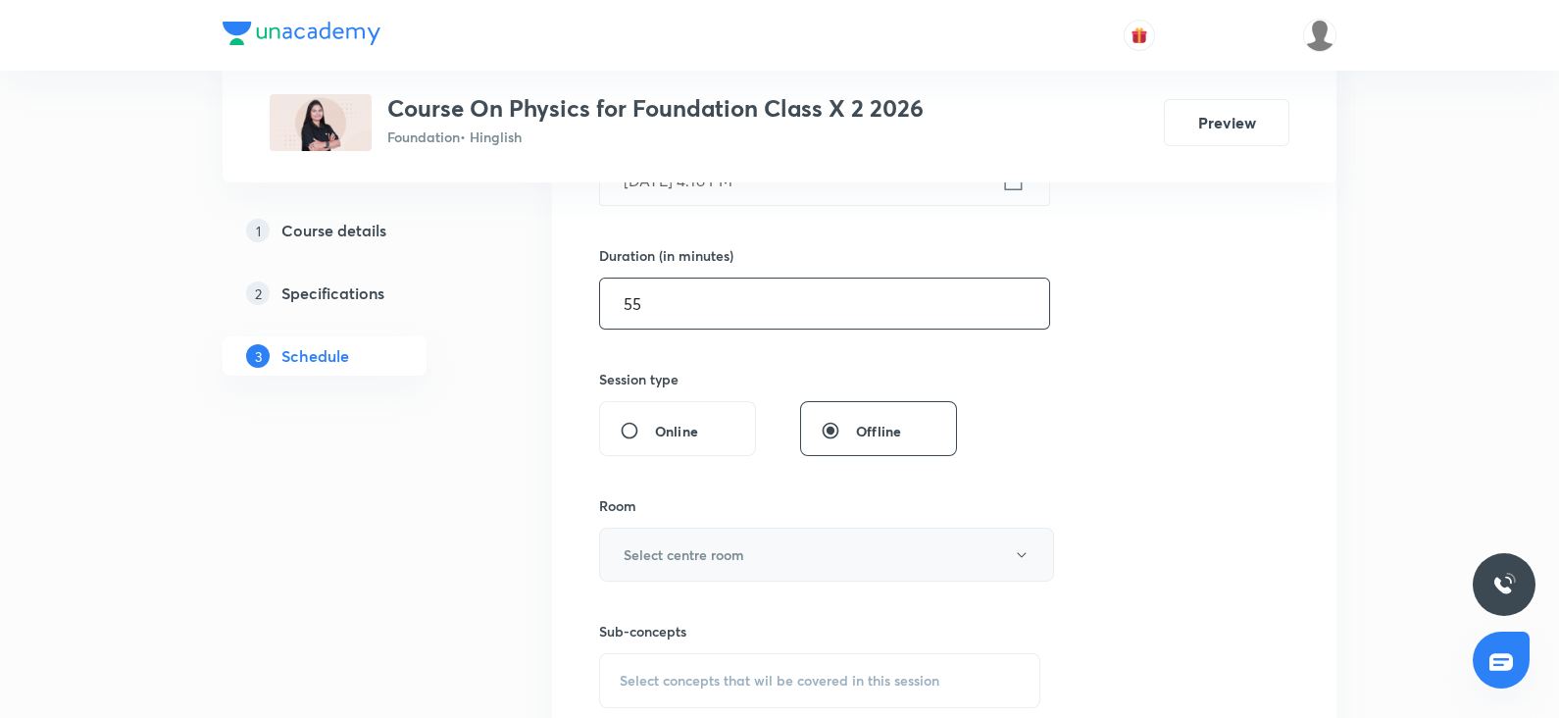
type input "55"
click at [669, 556] on h6 "Select centre room" at bounding box center [684, 554] width 121 height 21
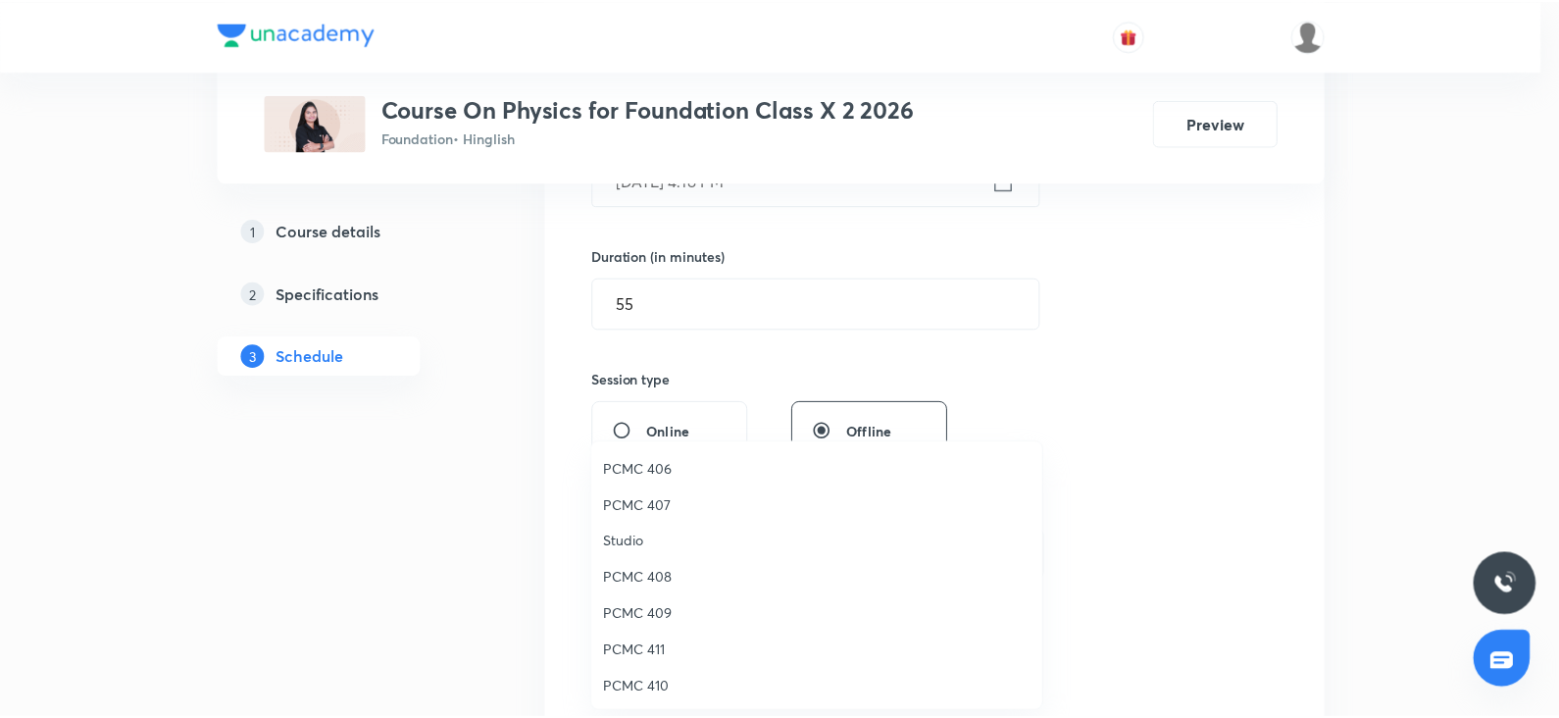
scroll to position [296, 0]
click at [664, 637] on span "PCMC 411" at bounding box center [821, 643] width 429 height 21
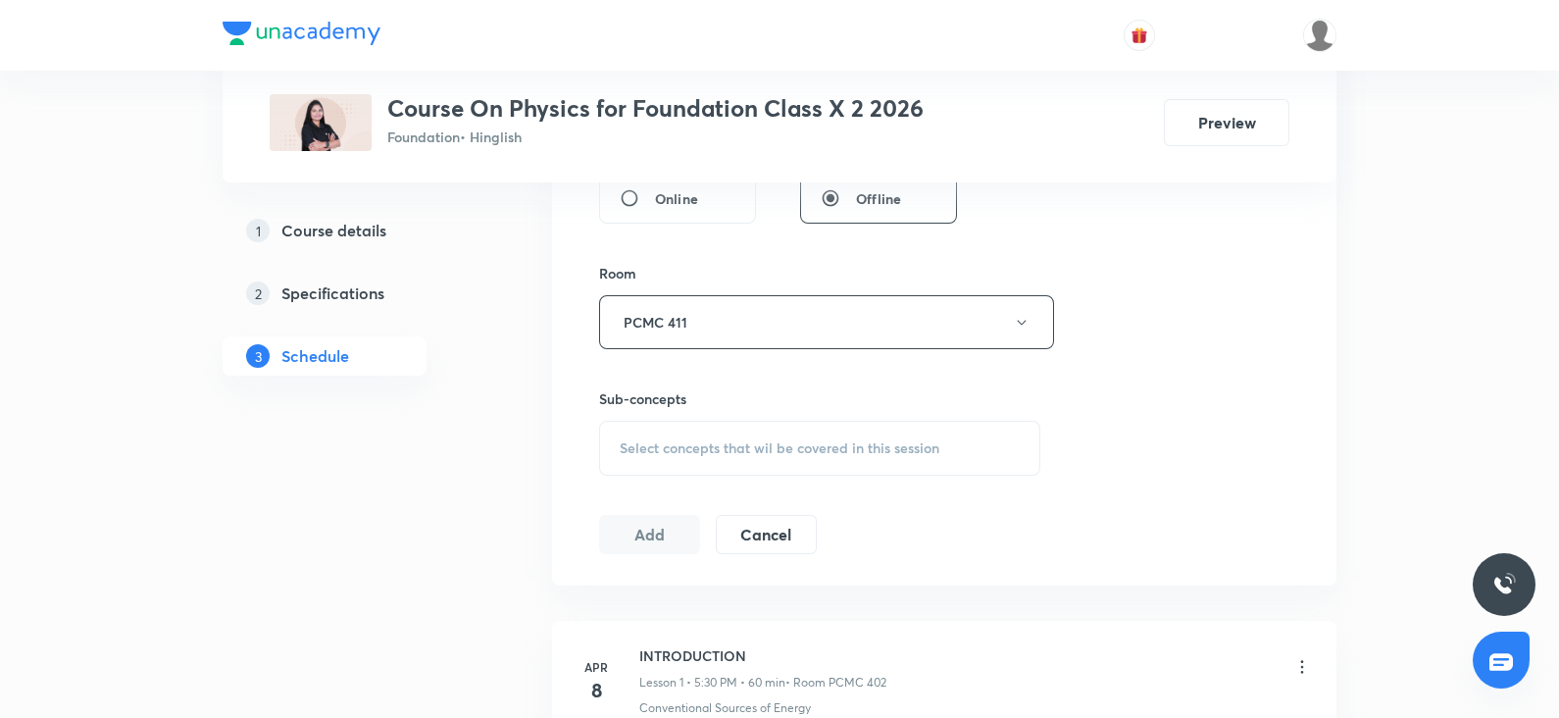
scroll to position [849, 0]
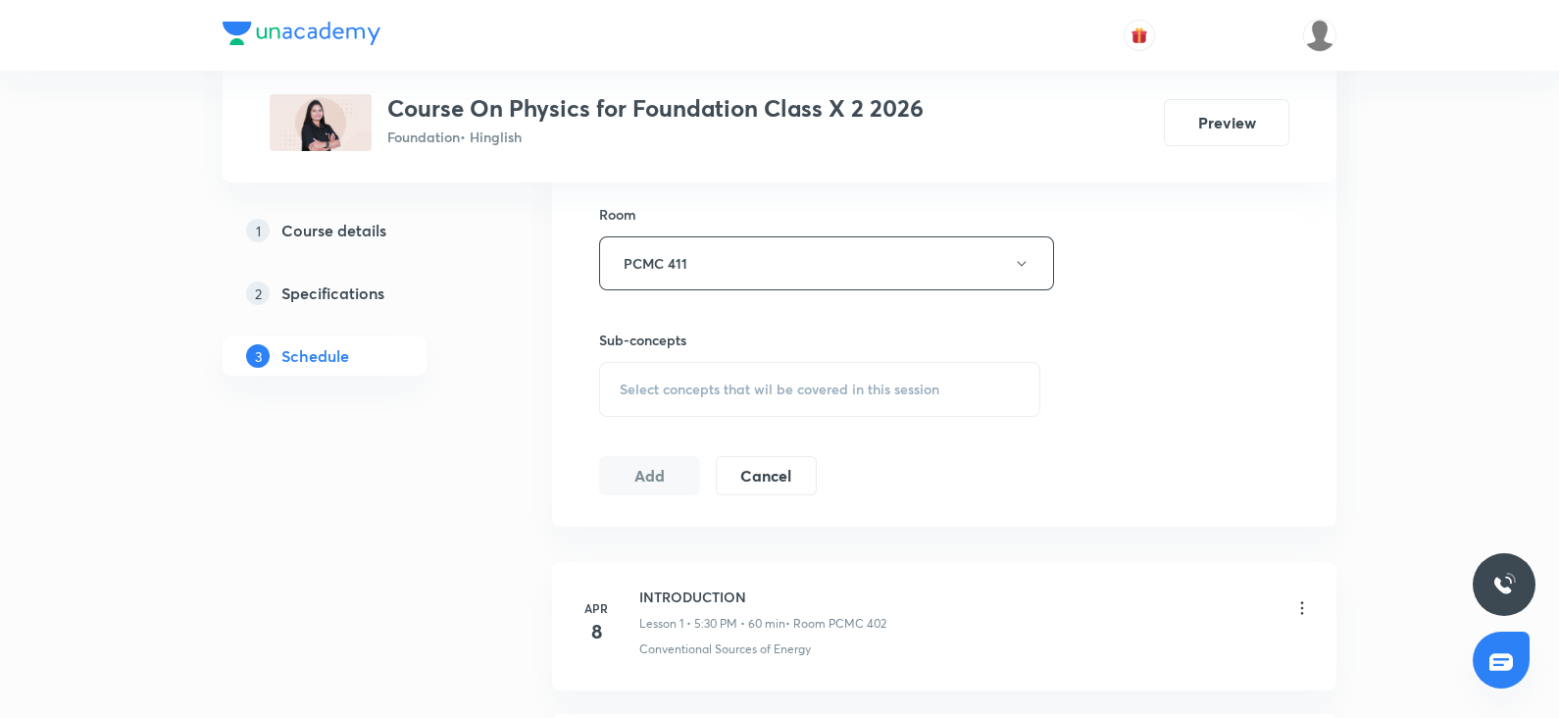
click at [740, 375] on div "Select concepts that wil be covered in this session" at bounding box center [819, 389] width 441 height 55
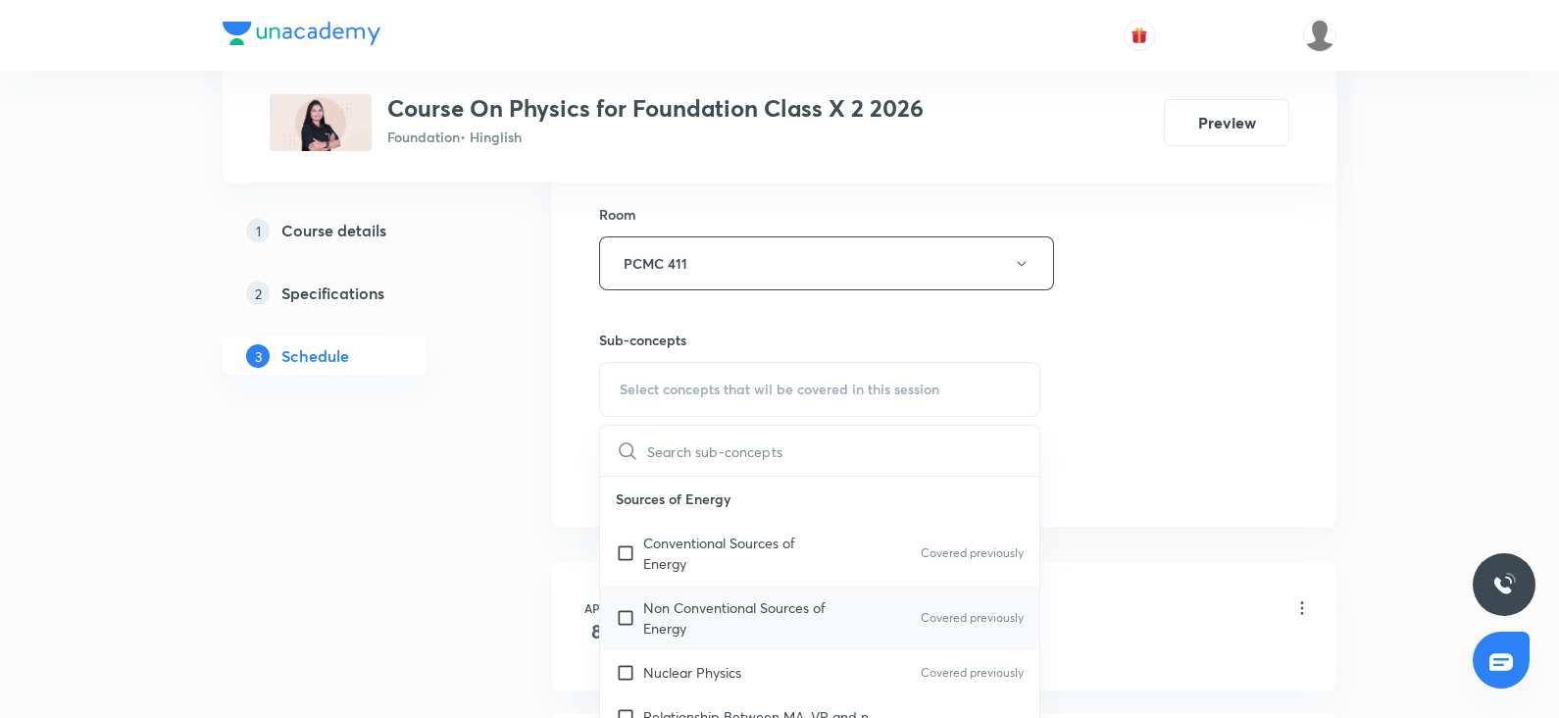
click at [688, 598] on p "Non Conventional Sources of Energy" at bounding box center [742, 617] width 198 height 41
checkbox input "true"
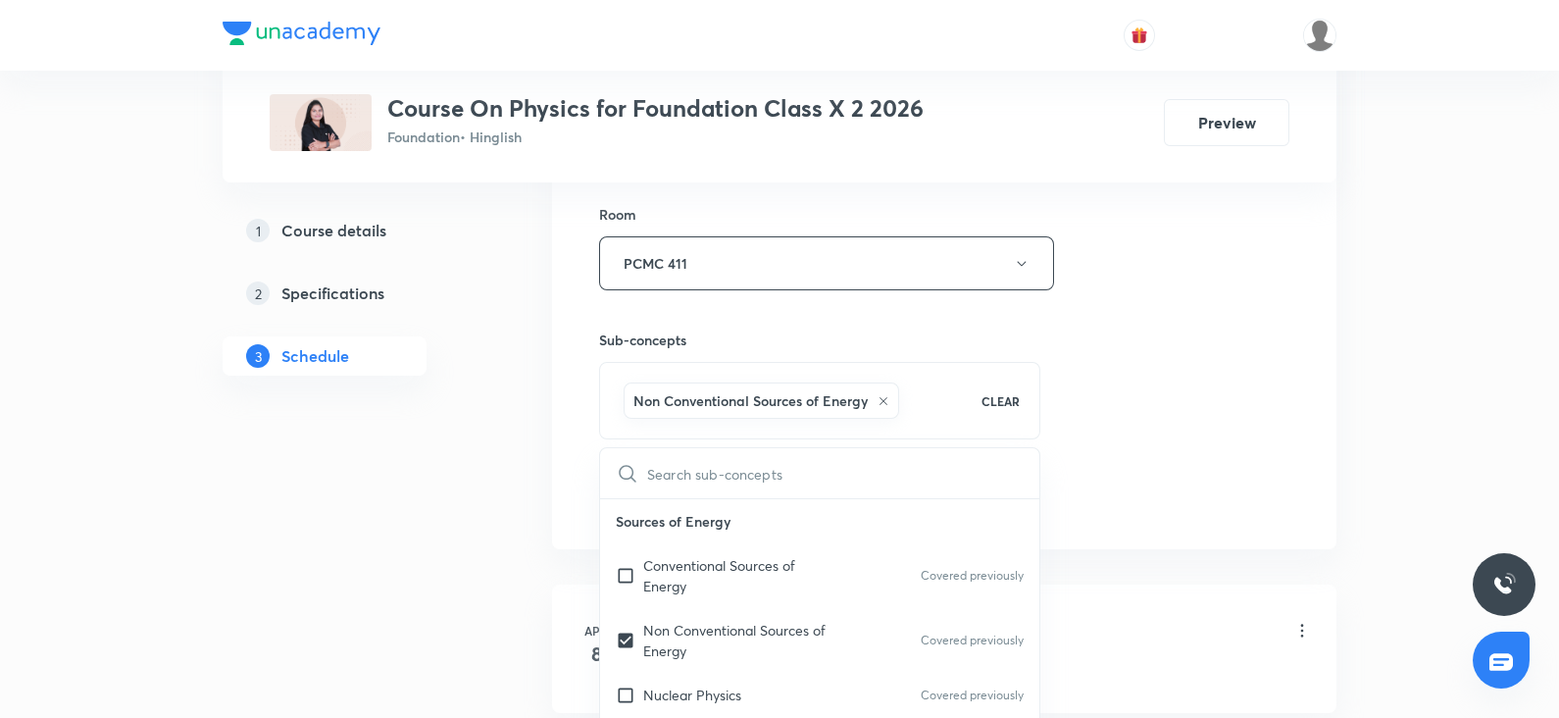
click at [1244, 387] on div "Session 42 Live class Session title 35/99 Magnetic effect of electric current ​…" at bounding box center [944, 45] width 690 height 943
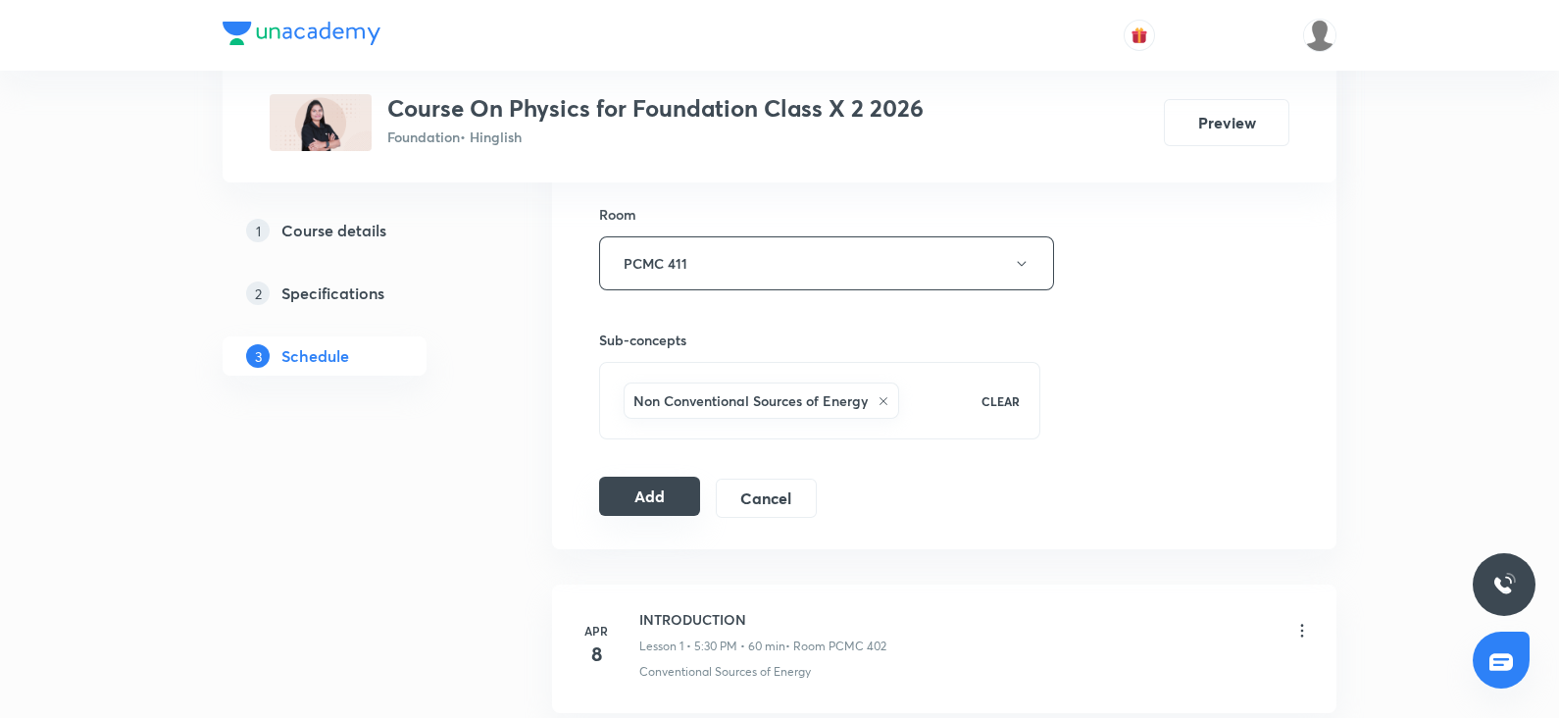
click at [664, 478] on button "Add" at bounding box center [649, 496] width 101 height 39
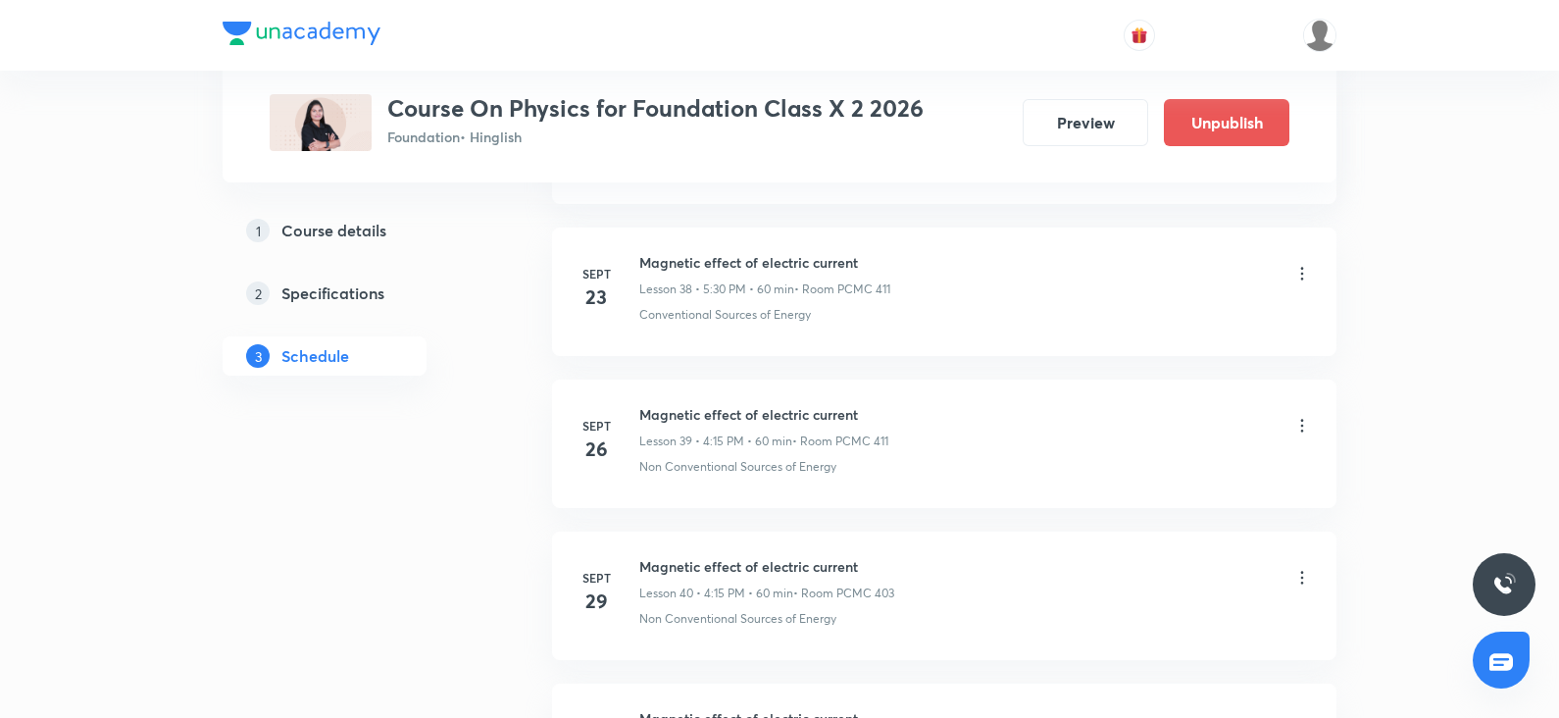
scroll to position [5904, 0]
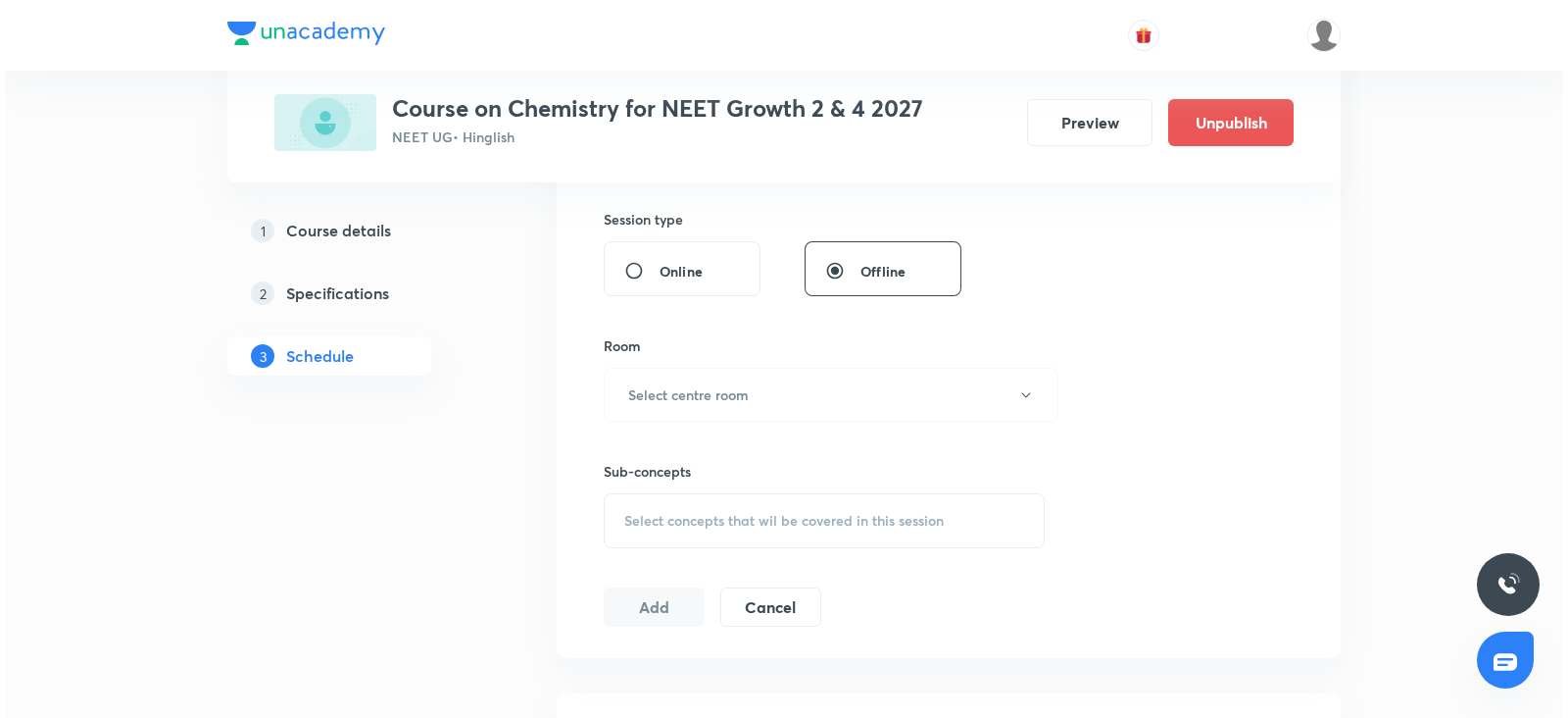
scroll to position [1004, 0]
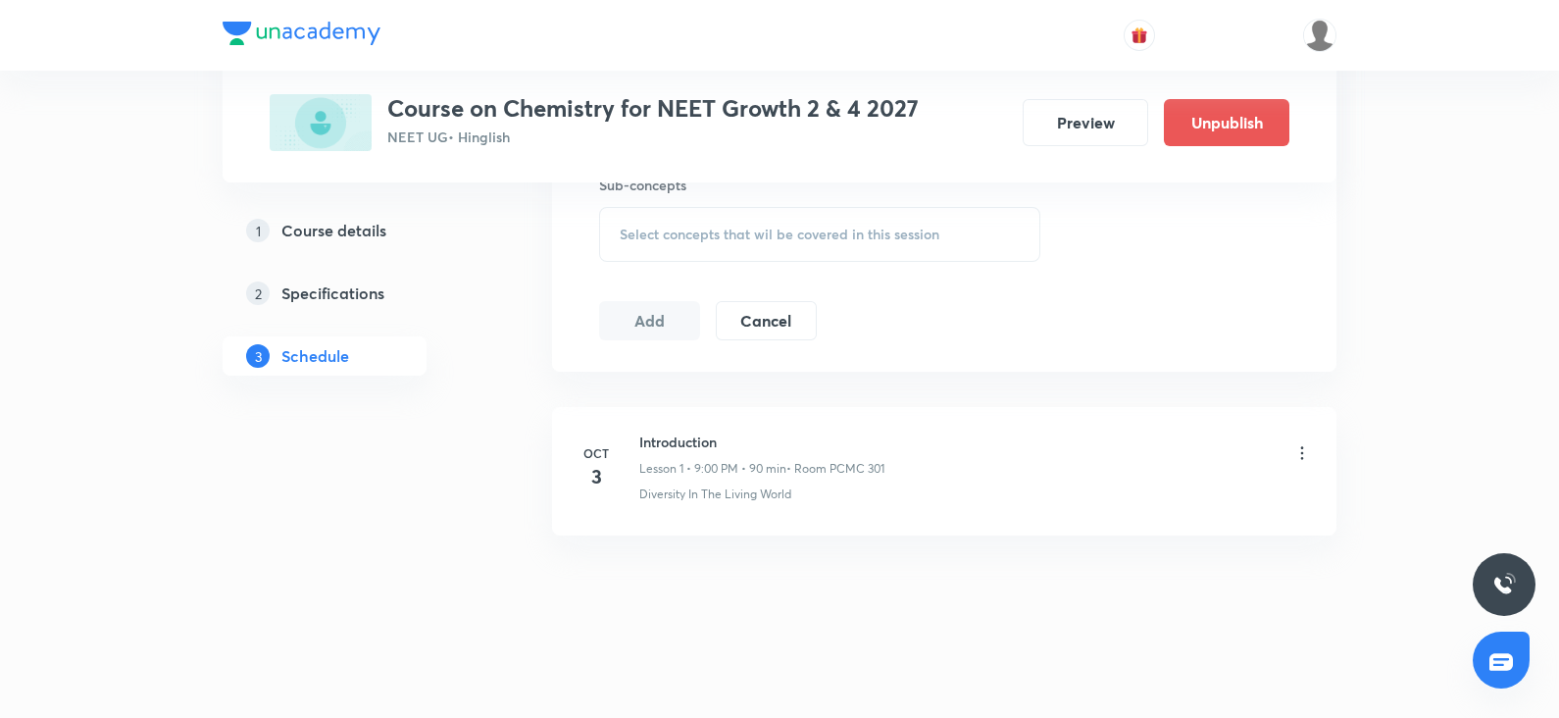
click at [1301, 446] on icon at bounding box center [1302, 452] width 3 height 13
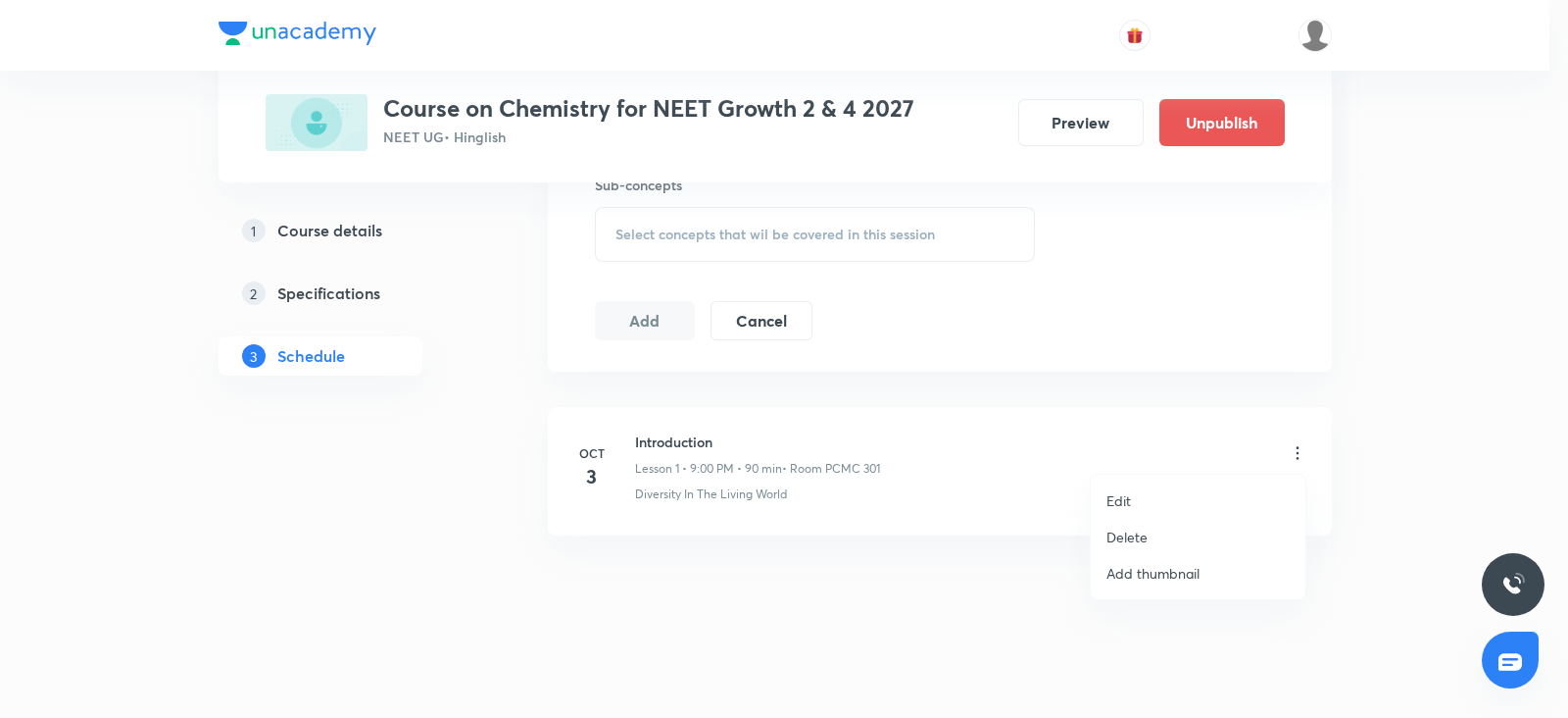
click at [1108, 494] on p "Edit" at bounding box center [1118, 500] width 25 height 21
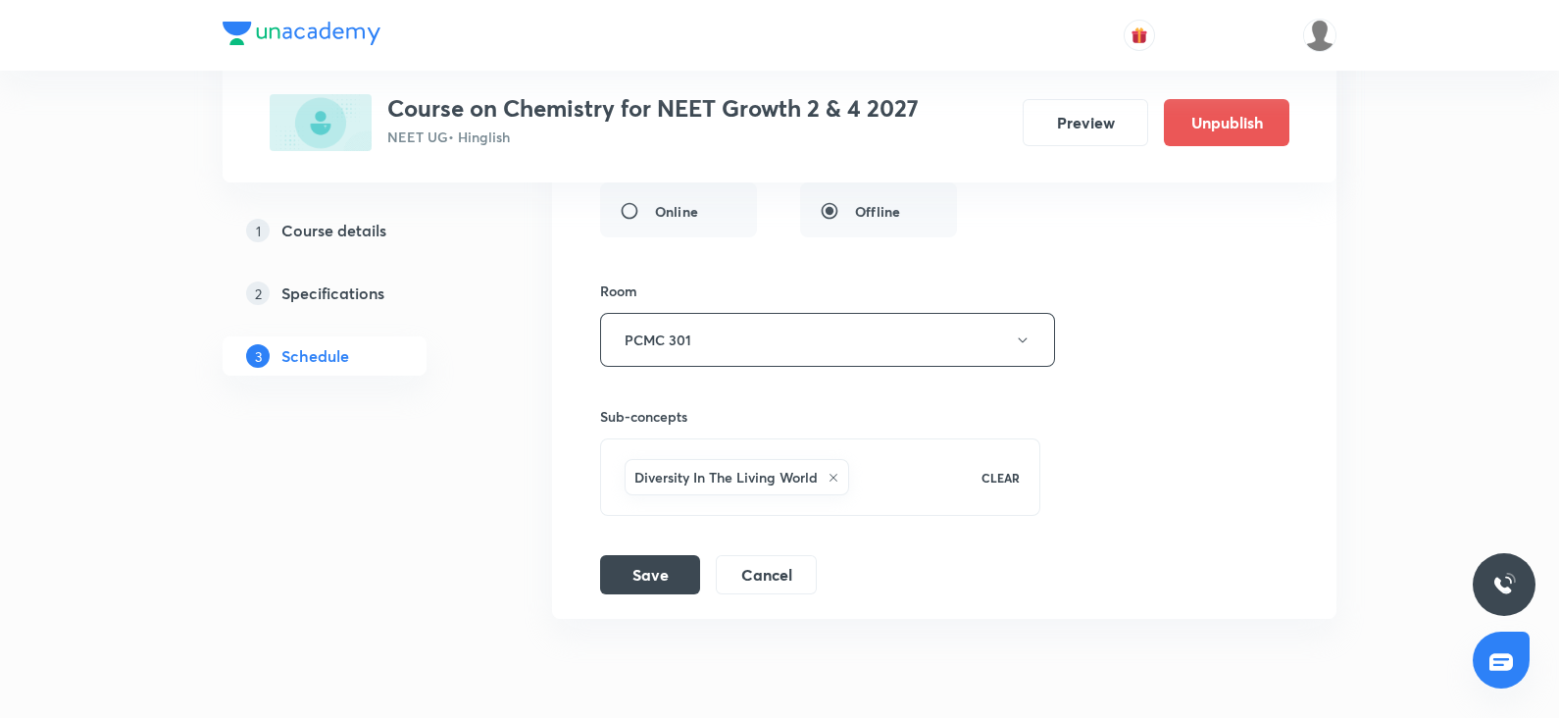
scroll to position [773, 0]
click at [363, 356] on div "3 Schedule" at bounding box center [325, 355] width 204 height 39
click at [319, 239] on h5 "Course details" at bounding box center [333, 231] width 105 height 24
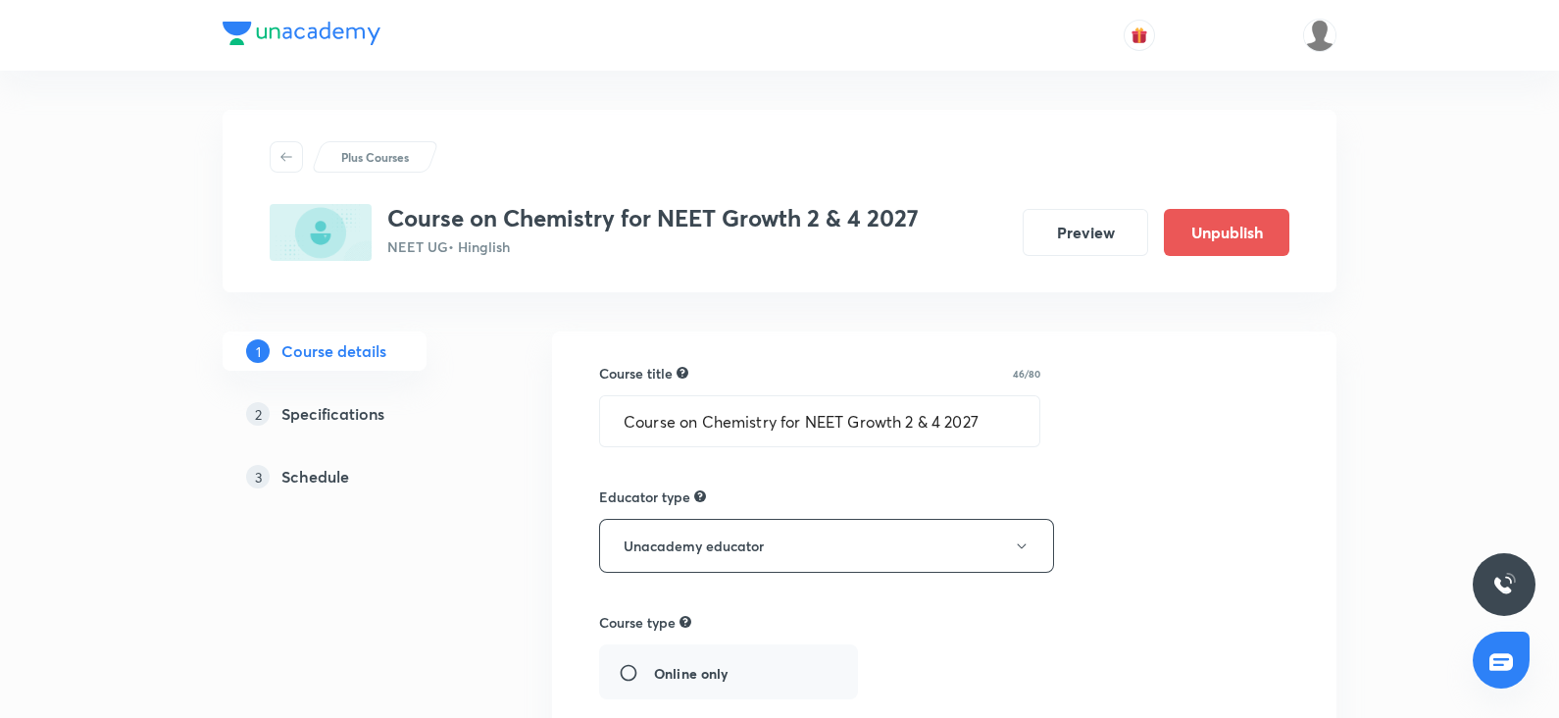
click at [336, 465] on h5 "Schedule" at bounding box center [315, 477] width 68 height 24
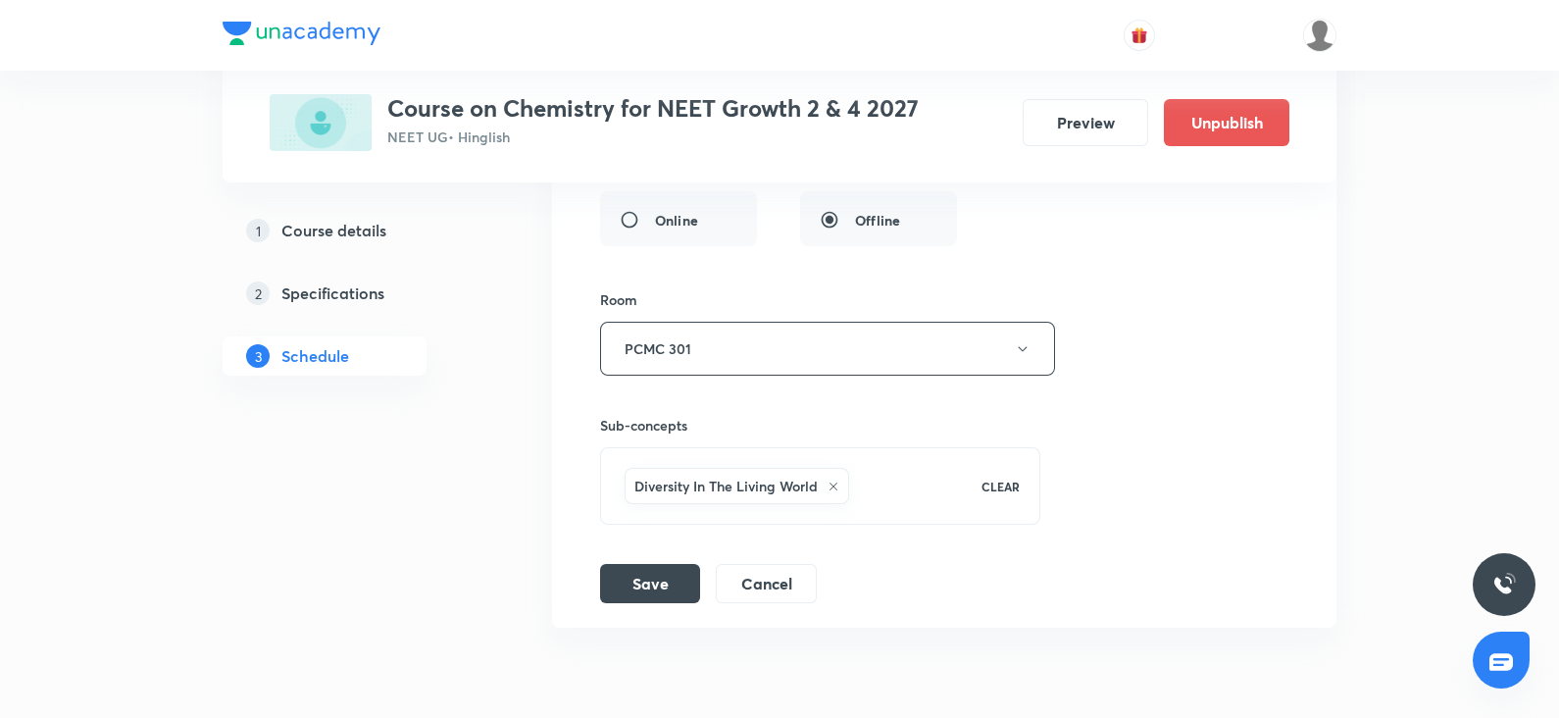
scroll to position [763, 0]
click at [756, 572] on button "Cancel" at bounding box center [766, 583] width 101 height 39
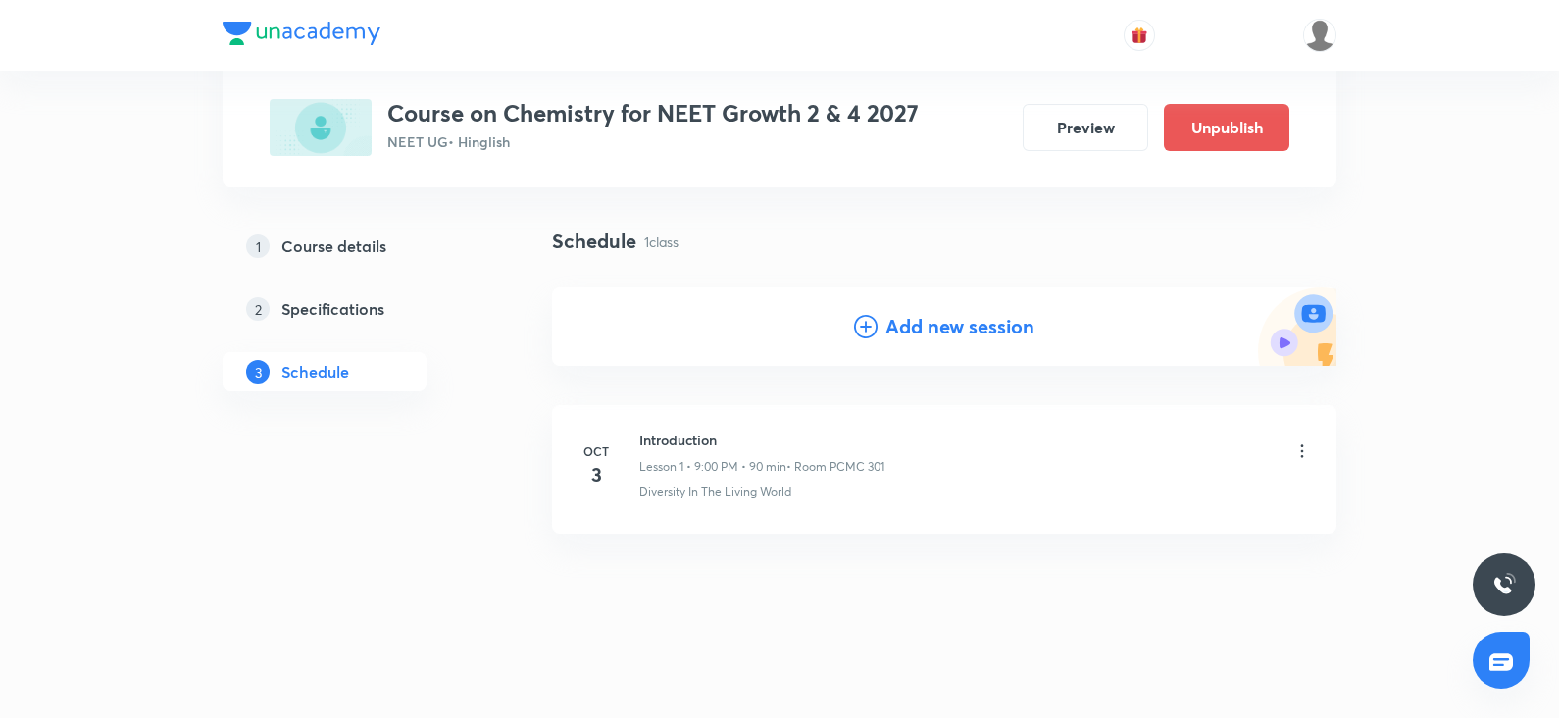
scroll to position [104, 0]
click at [1303, 448] on icon at bounding box center [1302, 452] width 20 height 20
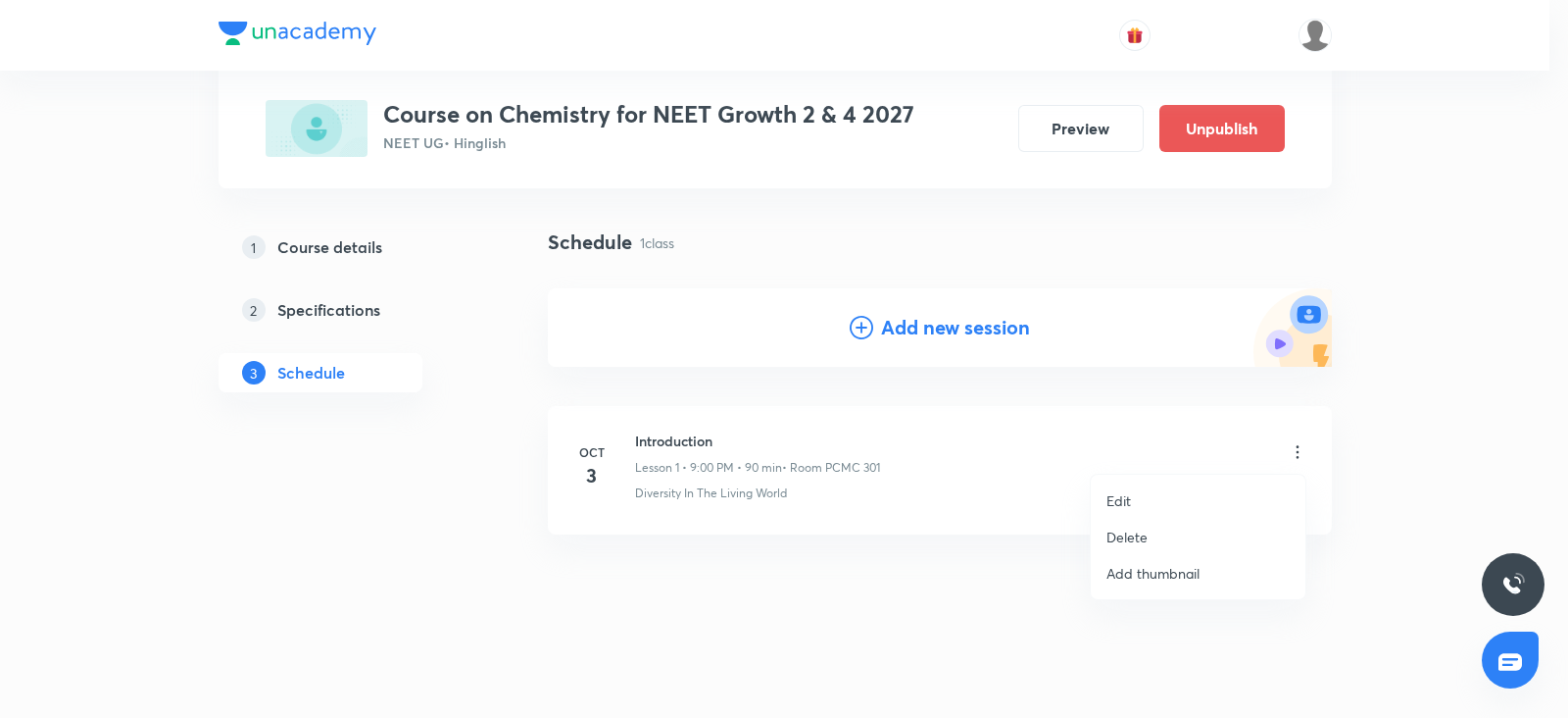
click at [1141, 495] on li "Edit" at bounding box center [1197, 500] width 215 height 36
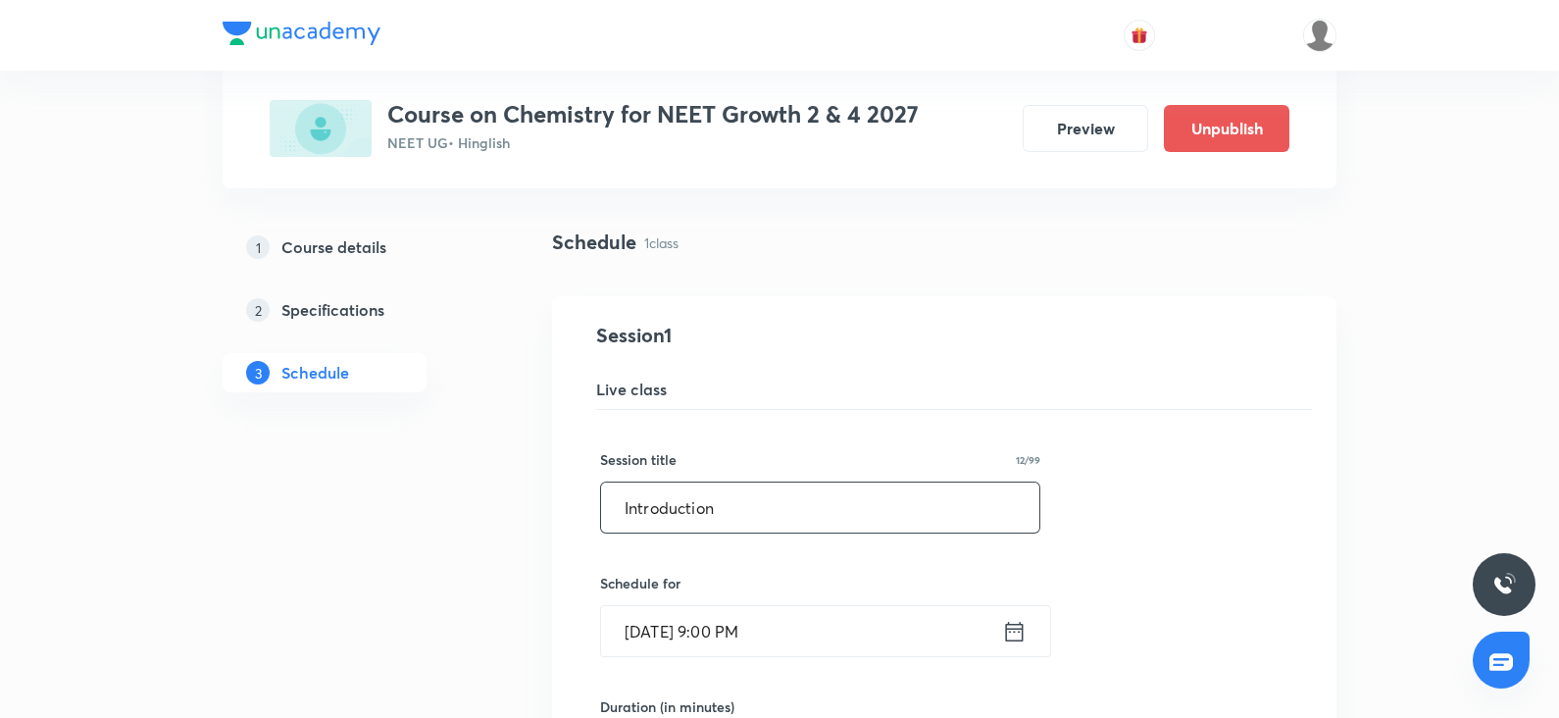
click at [693, 517] on input "Introduction" at bounding box center [820, 507] width 438 height 50
paste input "biological classification"
drag, startPoint x: 699, startPoint y: 500, endPoint x: 530, endPoint y: 522, distance: 170.0
click at [530, 522] on div "Plus Courses Course on Chemistry for NEET Growth 2 & 4 2027 NEET UG • Hinglish …" at bounding box center [780, 722] width 1114 height 1432
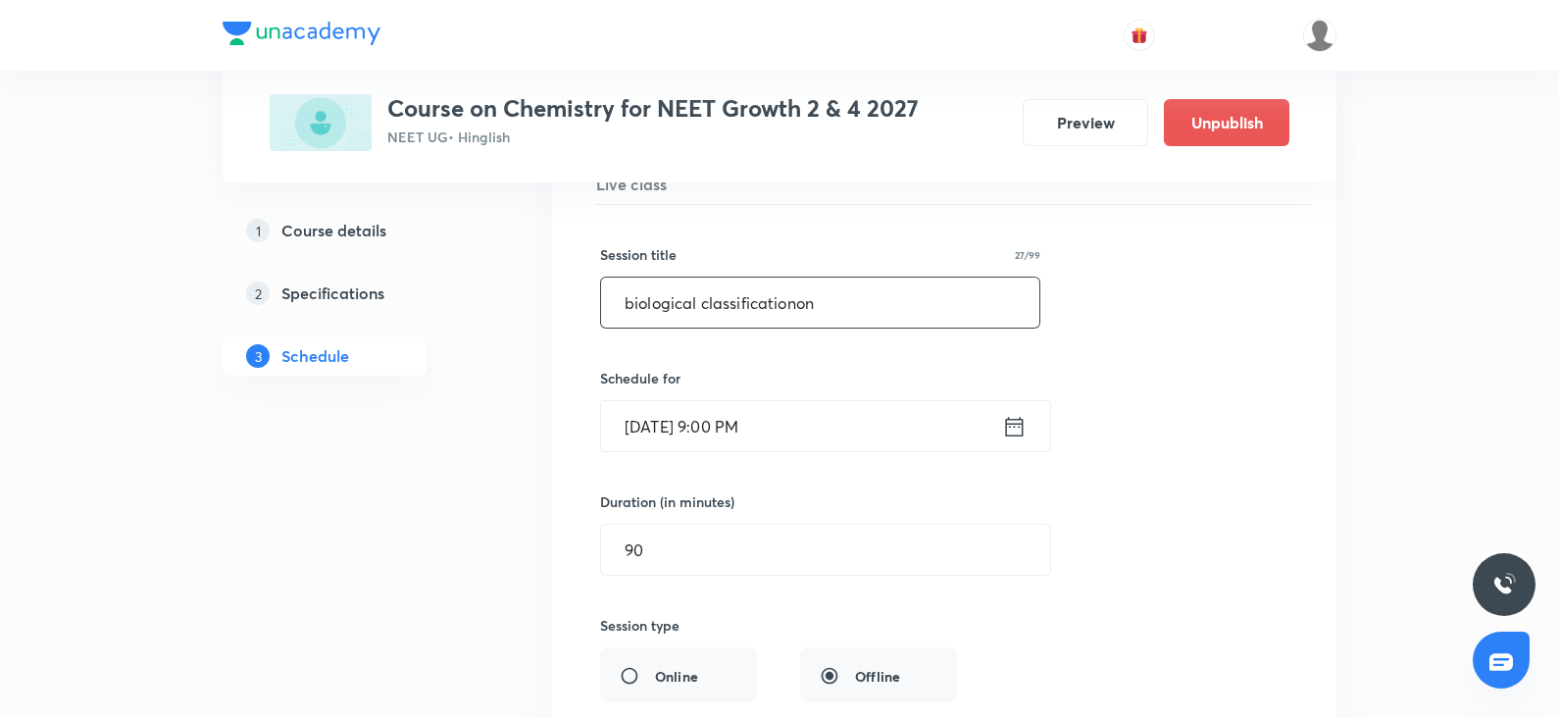
scroll to position [313, 0]
type input "biological classificationon"
click at [701, 421] on input "[DATE] 9:00 PM" at bounding box center [801, 422] width 401 height 50
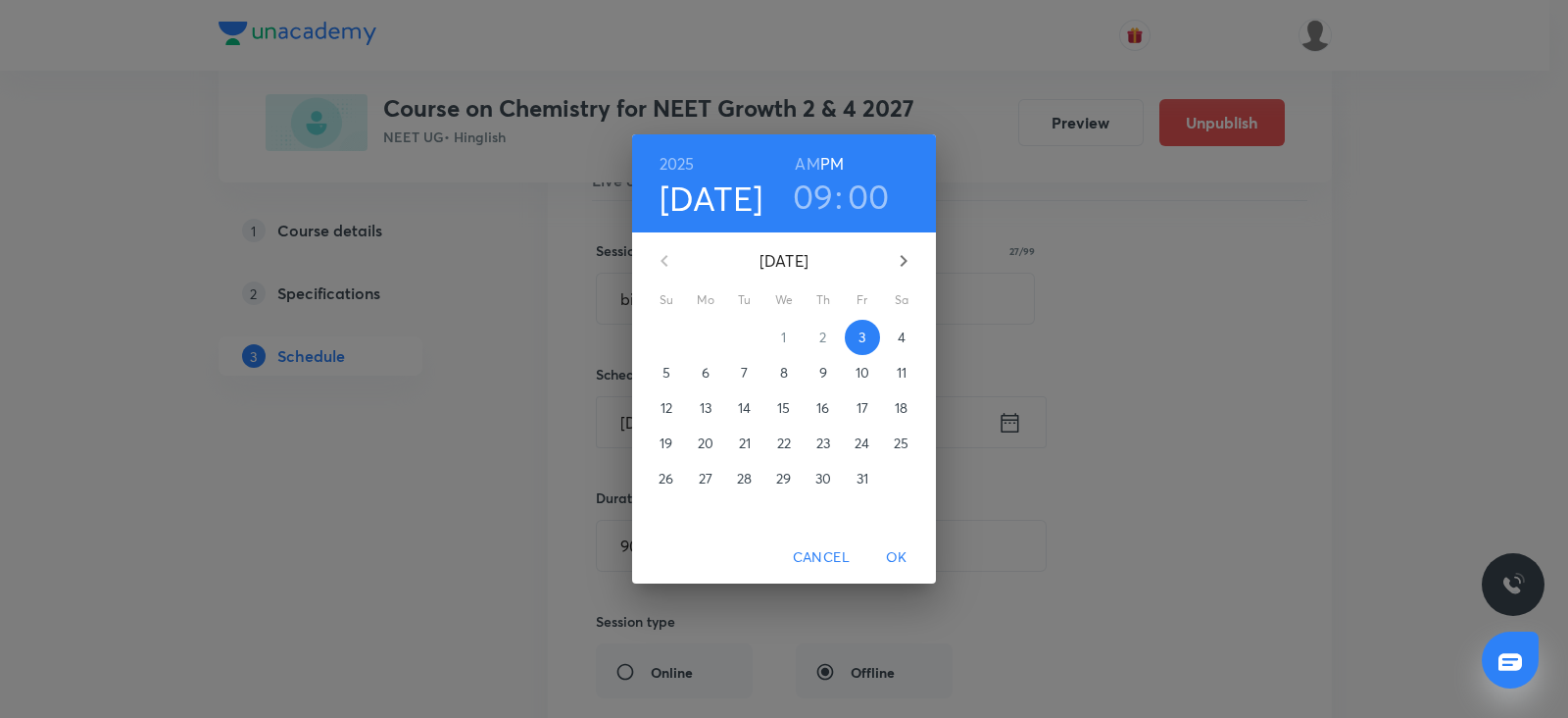
click at [905, 339] on span "4" at bounding box center [900, 337] width 35 height 20
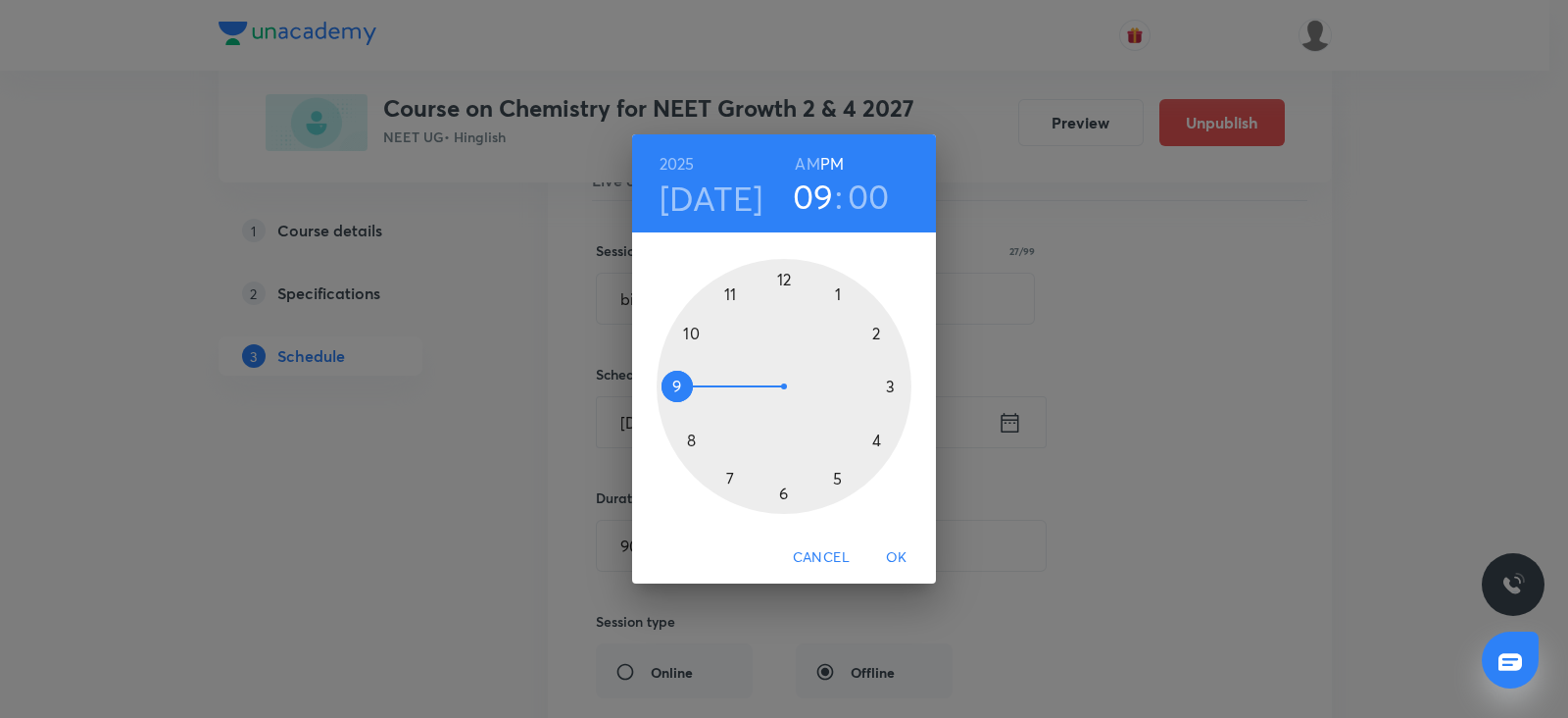
click at [730, 295] on div at bounding box center [784, 386] width 255 height 255
click at [811, 159] on h6 "AM" at bounding box center [806, 163] width 25 height 27
click at [895, 389] on div at bounding box center [784, 386] width 255 height 255
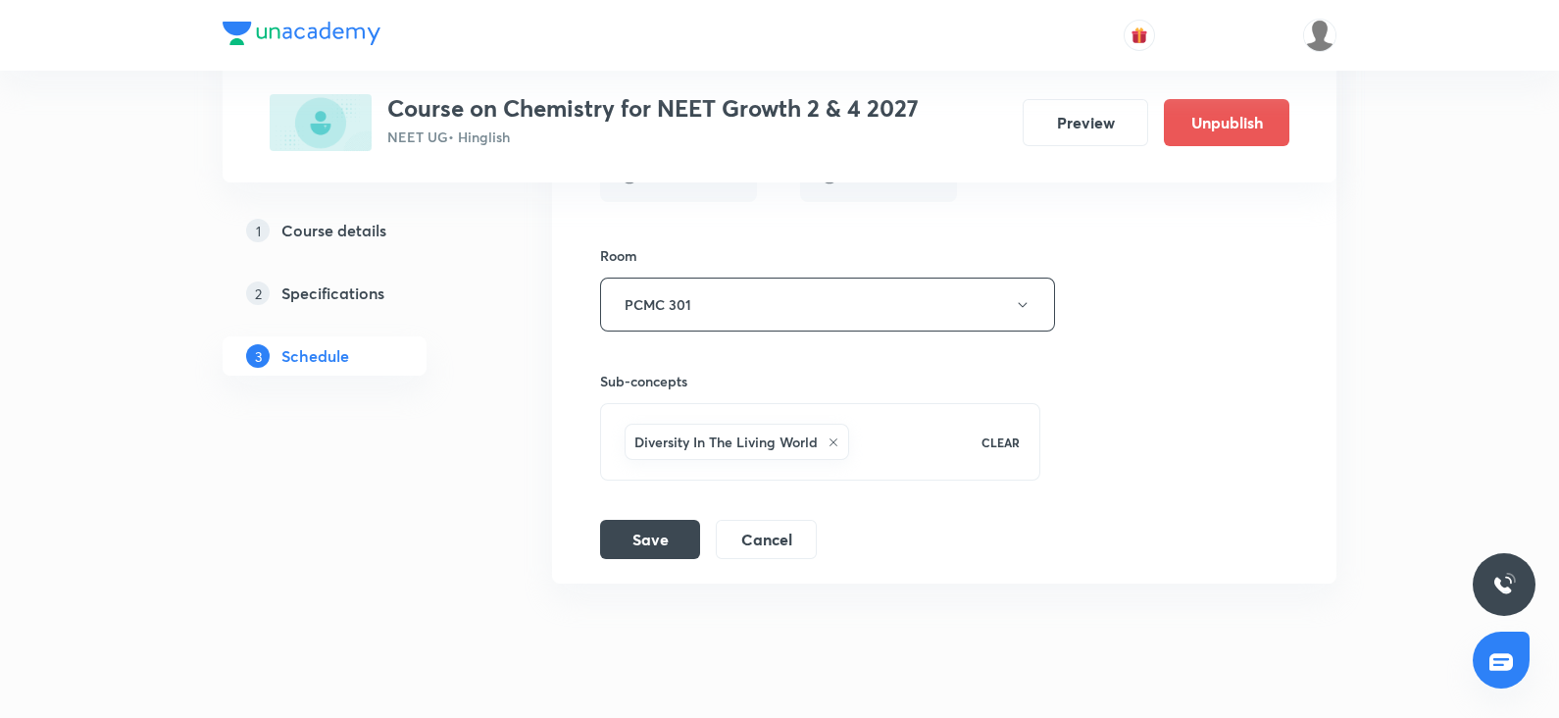
scroll to position [810, 0]
click at [677, 548] on button "Save" at bounding box center [650, 536] width 100 height 39
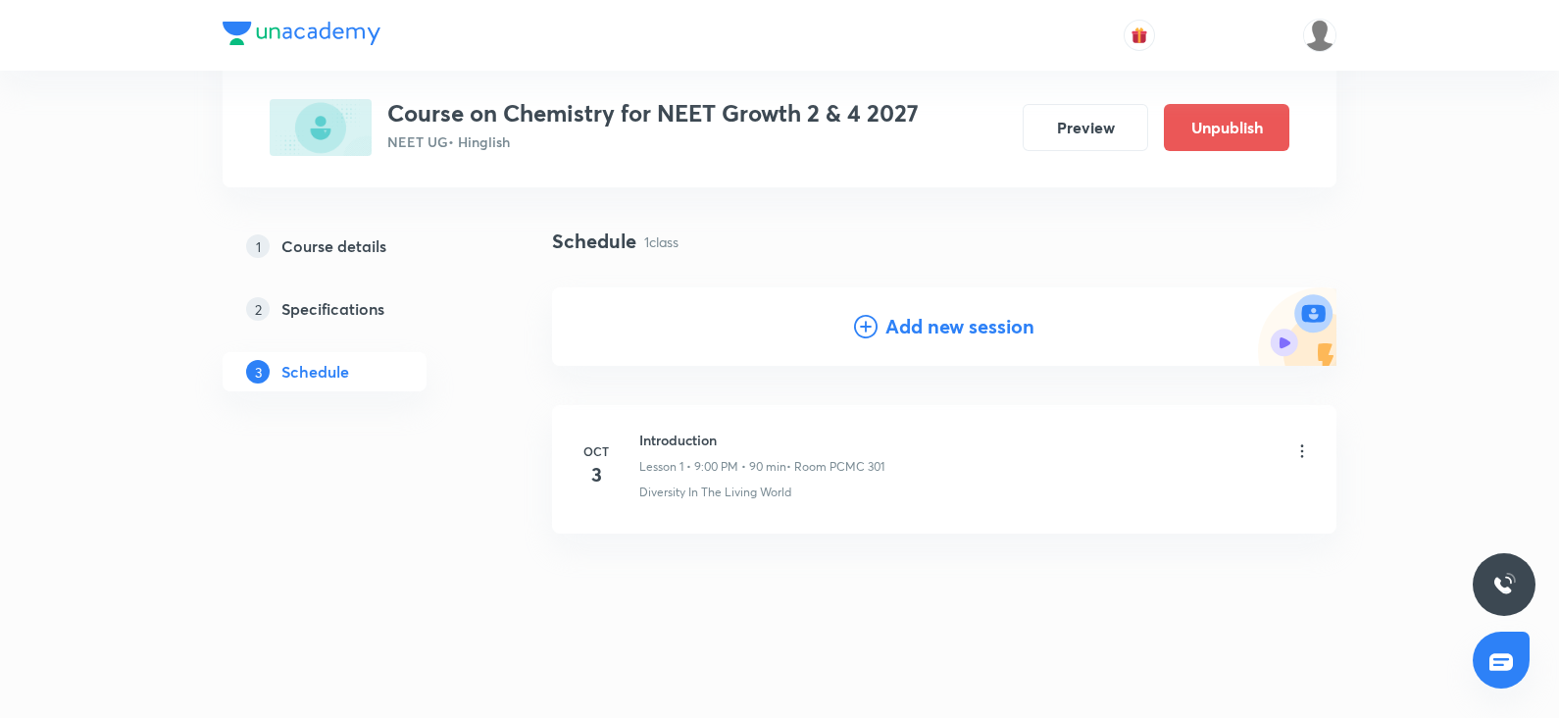
scroll to position [104, 0]
